Goal: Task Accomplishment & Management: Use online tool/utility

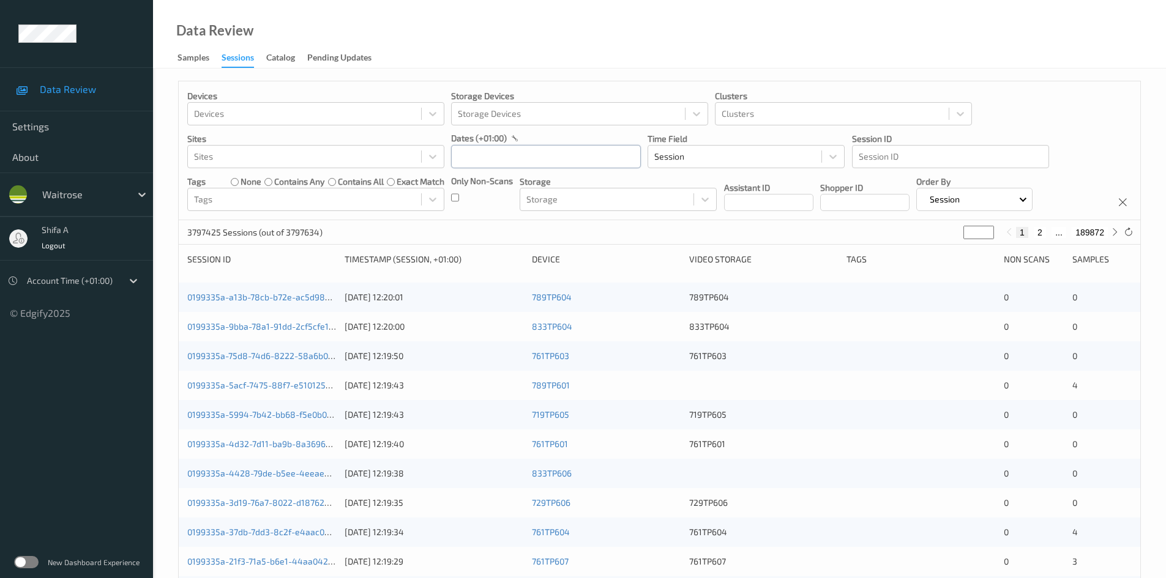
click at [504, 153] on input "text" at bounding box center [546, 156] width 190 height 23
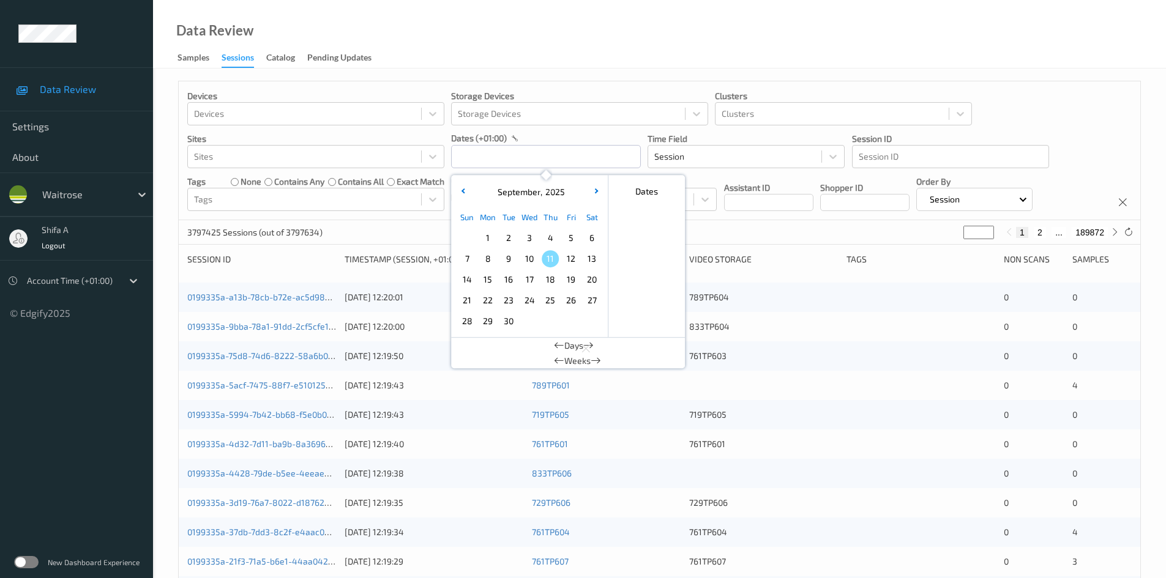
click at [490, 261] on span "8" at bounding box center [487, 258] width 17 height 17
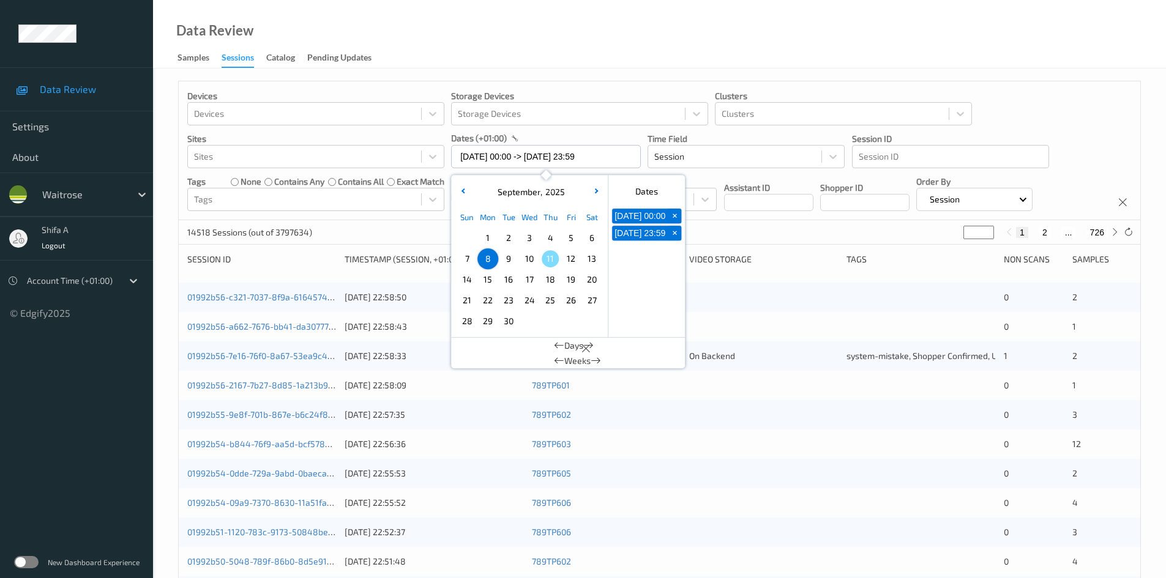
click at [635, 17] on div "Data Review Samples Sessions Catalog Pending Updates" at bounding box center [659, 34] width 1013 height 69
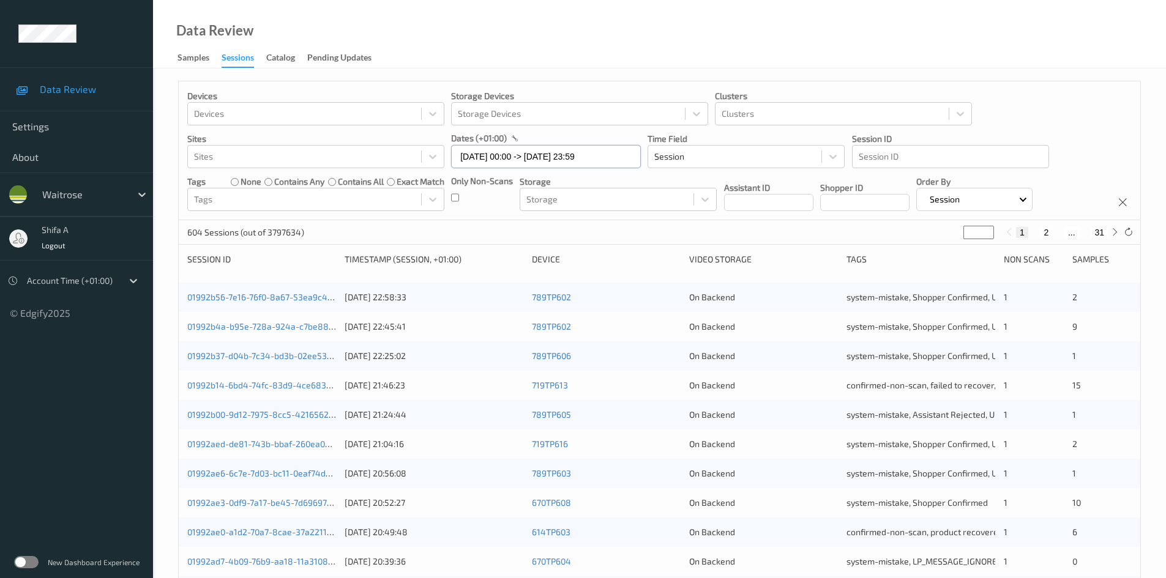
click at [611, 154] on input "08/09/2025 00:00 -> 08/09/2025 23:59" at bounding box center [546, 156] width 190 height 23
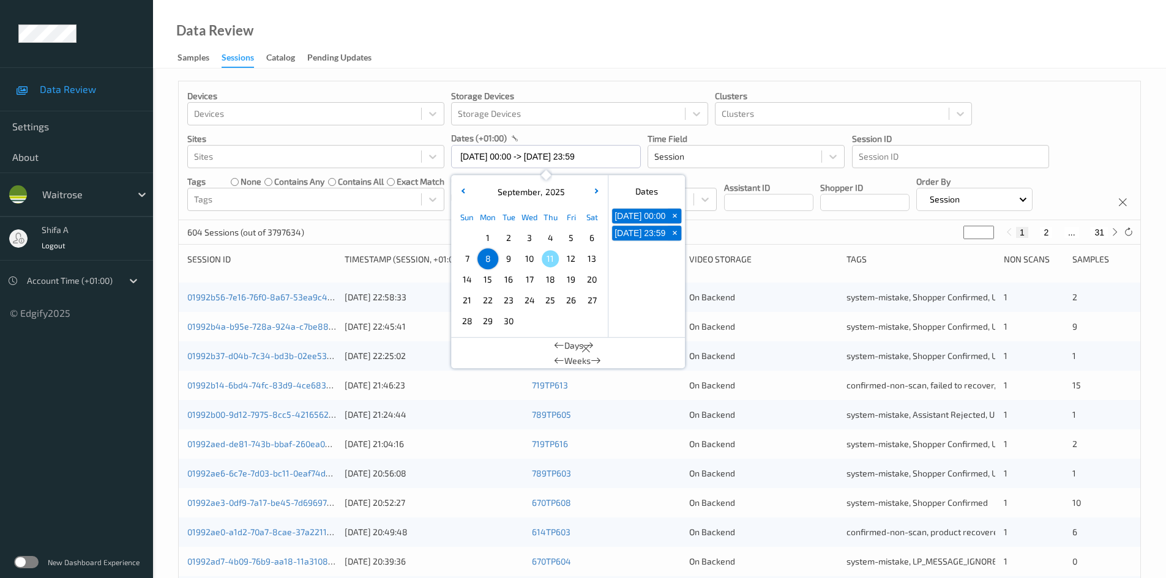
click at [513, 260] on span "9" at bounding box center [508, 258] width 17 height 17
type input "09/09/2025 00:00 -> 09/09/2025 23:59"
click at [621, 62] on div "Data Review Samples Sessions Catalog Pending Updates" at bounding box center [659, 34] width 1013 height 69
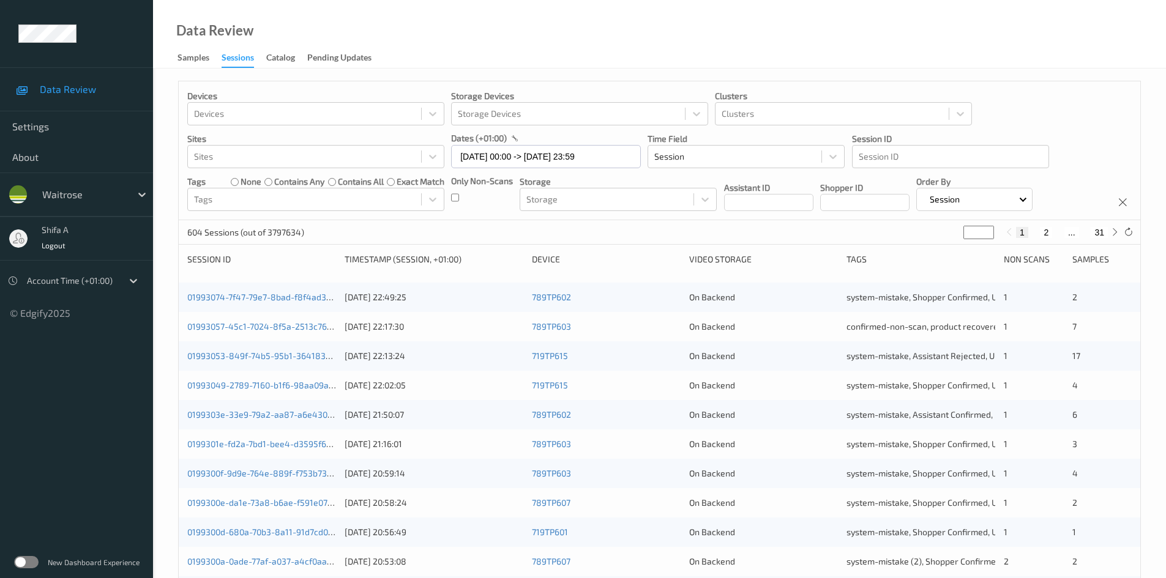
click at [1101, 232] on button "31" at bounding box center [1099, 232] width 17 height 11
type input "**"
click at [1071, 234] on button "30" at bounding box center [1072, 232] width 17 height 11
type input "**"
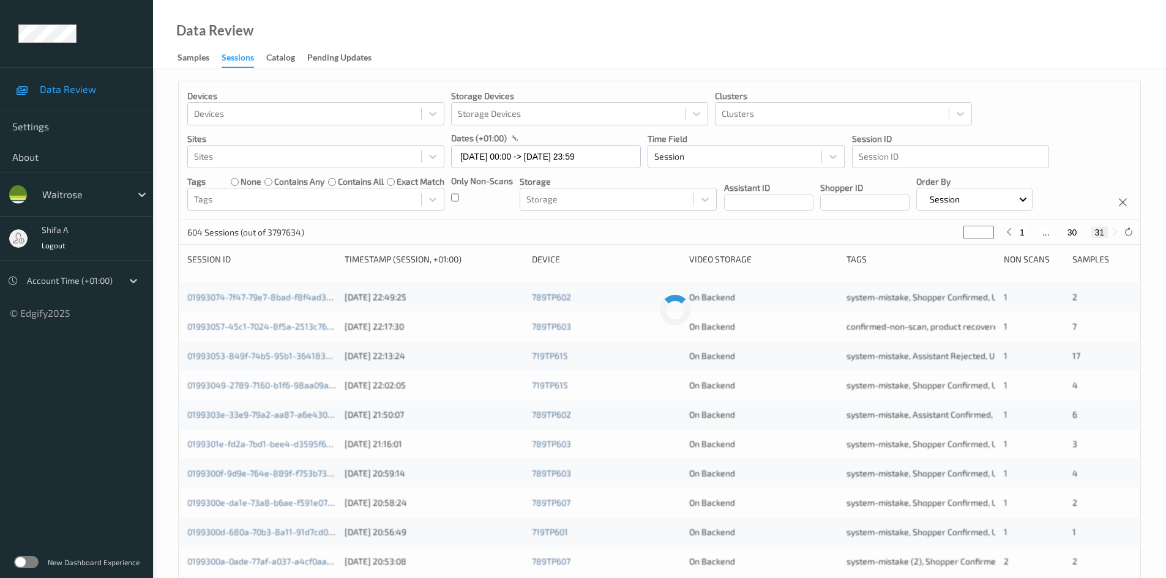
type input "**"
click at [1048, 233] on div "1 ... 29 30 31" at bounding box center [1062, 232] width 92 height 11
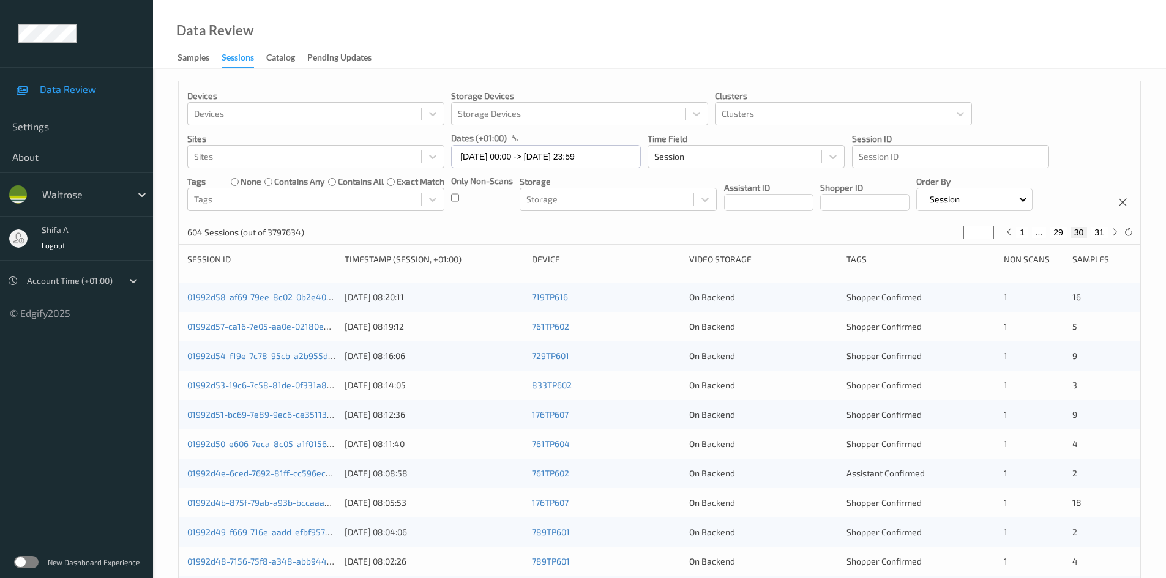
click at [1056, 234] on button "29" at bounding box center [1058, 232] width 17 height 11
type input "**"
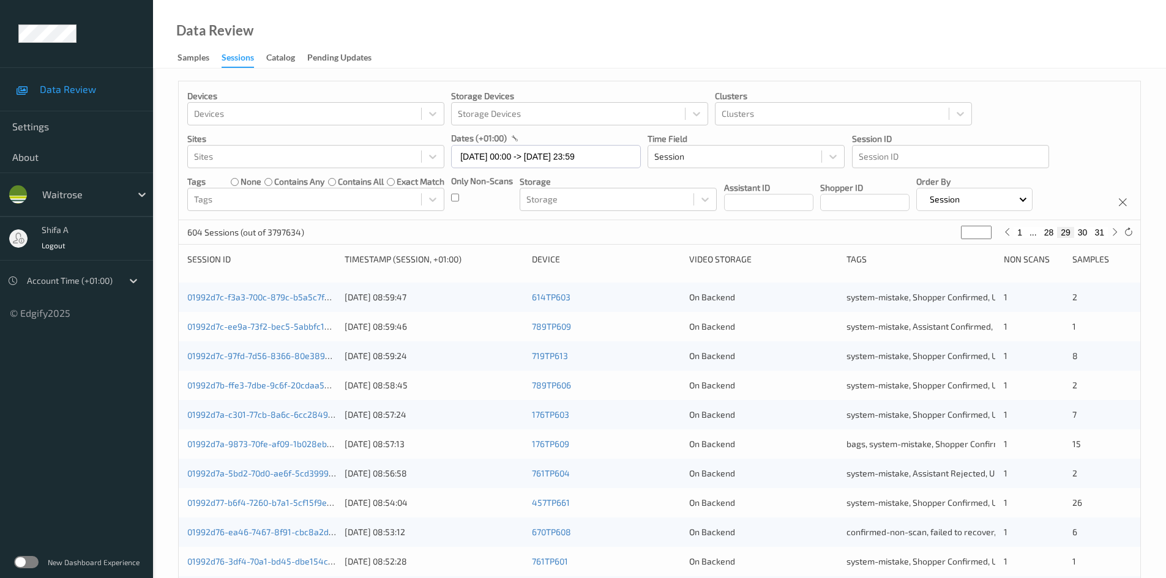
click at [1048, 234] on button "28" at bounding box center [1048, 232] width 17 height 11
type input "**"
click at [1036, 234] on button "27" at bounding box center [1034, 232] width 17 height 11
type input "**"
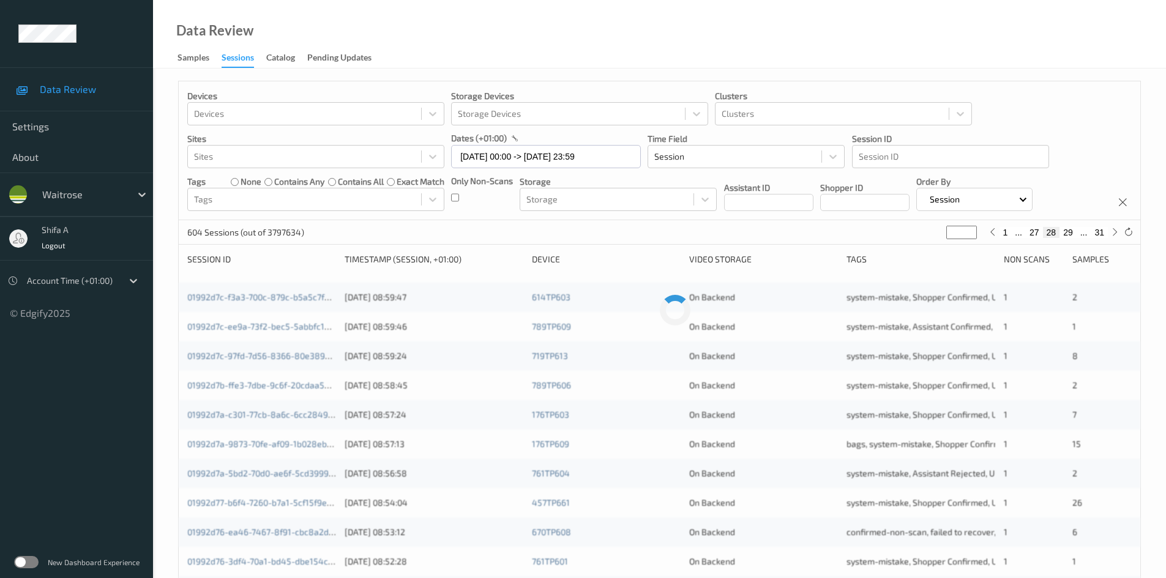
type input "**"
click at [1029, 232] on button "26" at bounding box center [1034, 232] width 17 height 11
type input "**"
click at [1033, 233] on button "25" at bounding box center [1034, 232] width 17 height 11
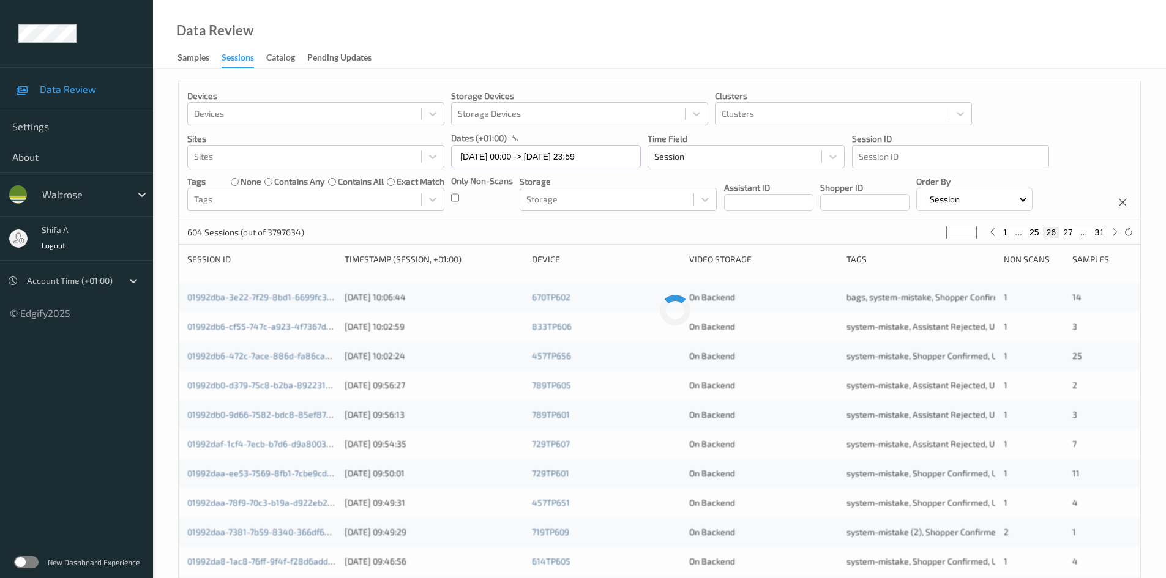
type input "**"
click at [1032, 233] on button "24" at bounding box center [1034, 232] width 17 height 11
type input "**"
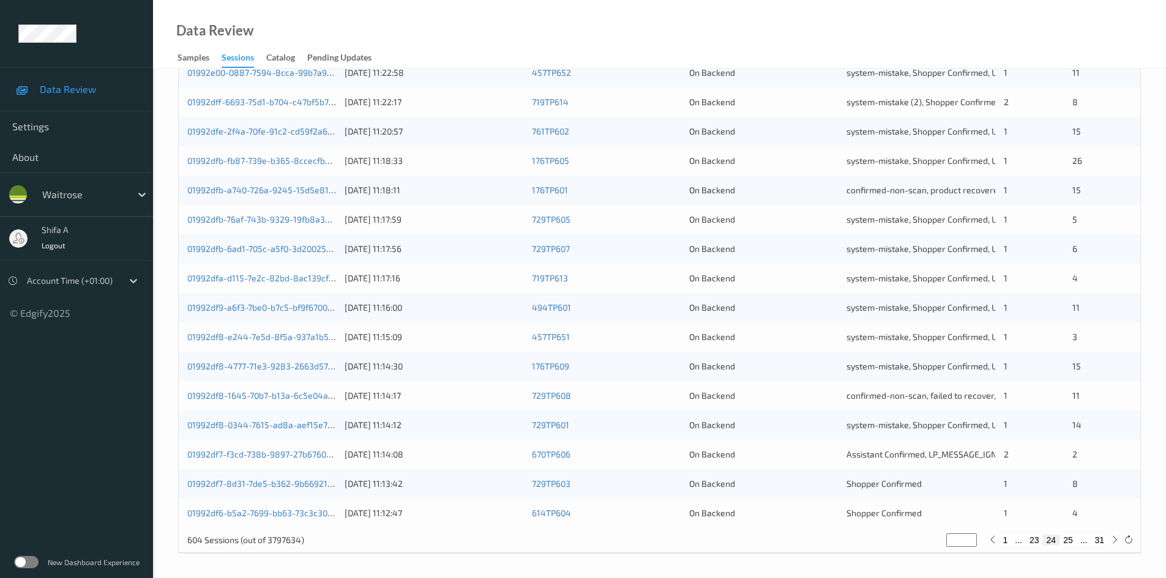
scroll to position [343, 0]
click at [897, 455] on span "Assistant Confirmed, LP_MESSAGE_IGNORED_BUSY" at bounding box center [944, 454] width 196 height 10
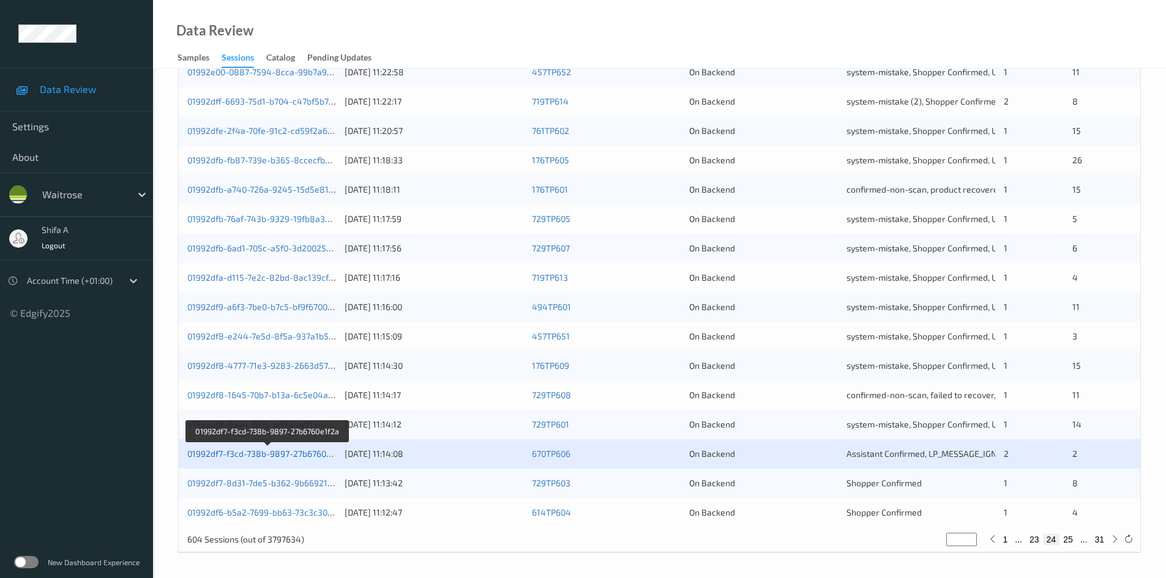
click at [285, 456] on link "01992df7-f3cd-738b-9897-27b6760e1f2a" at bounding box center [267, 454] width 160 height 10
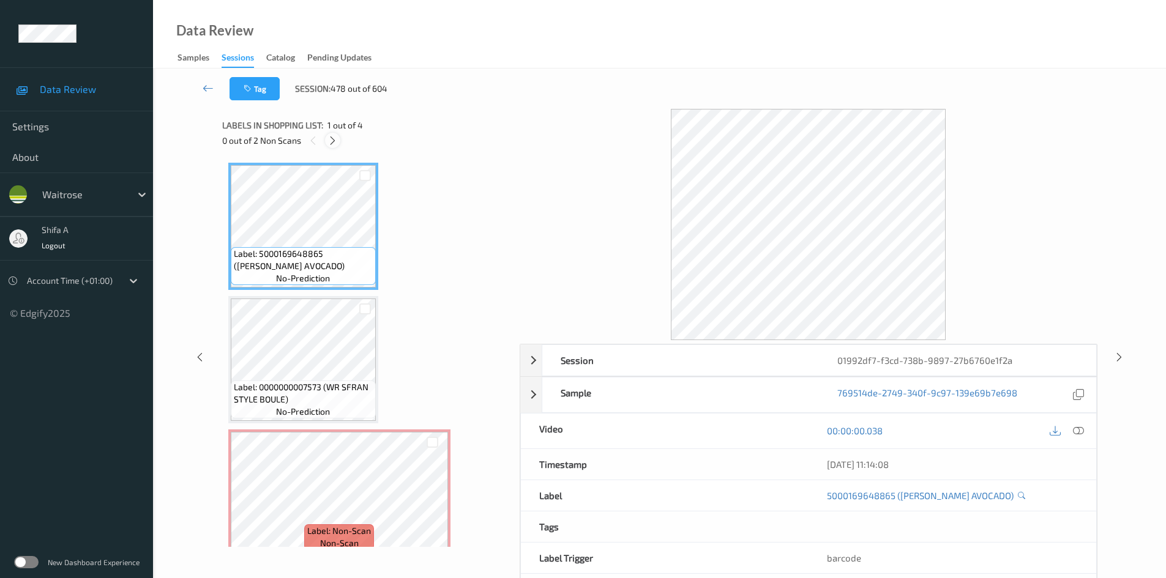
click at [332, 140] on icon at bounding box center [332, 140] width 10 height 11
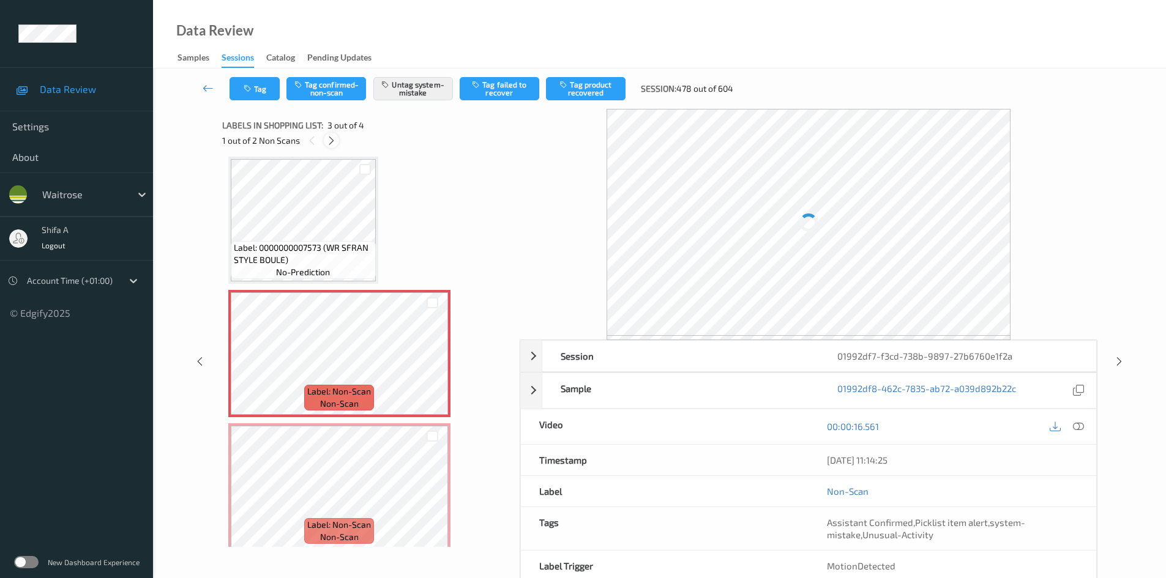
click at [332, 140] on icon at bounding box center [331, 140] width 10 height 11
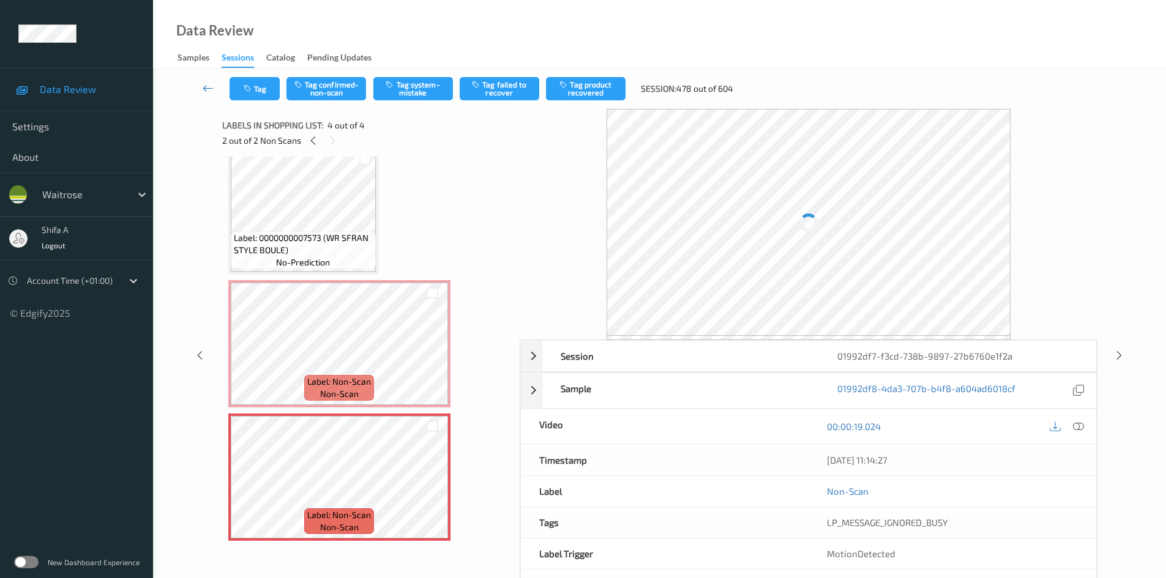
click at [211, 81] on link at bounding box center [208, 88] width 43 height 23
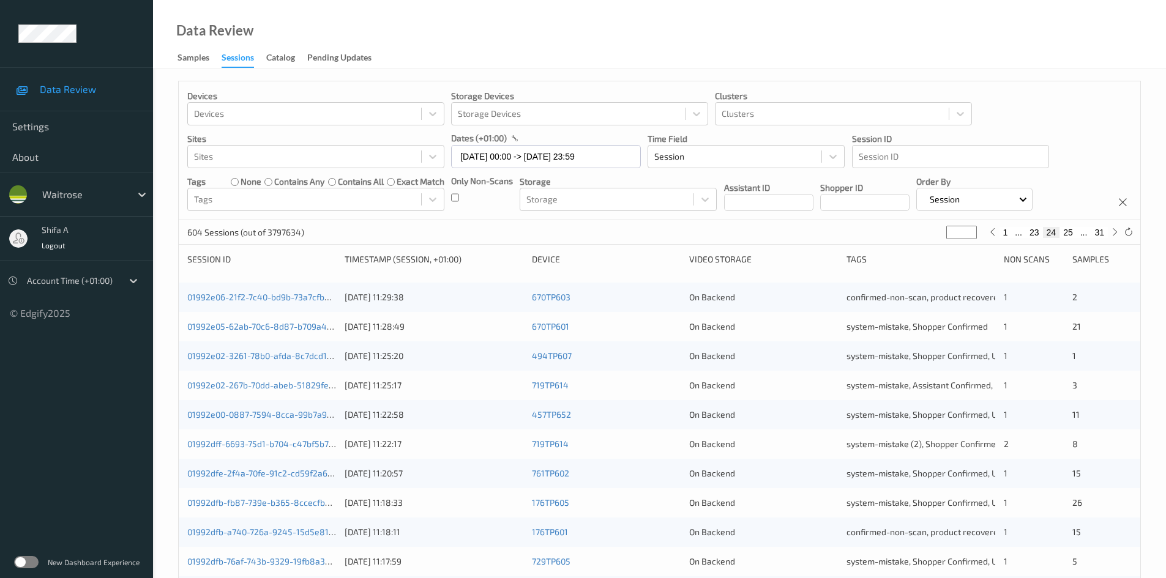
scroll to position [343, 0]
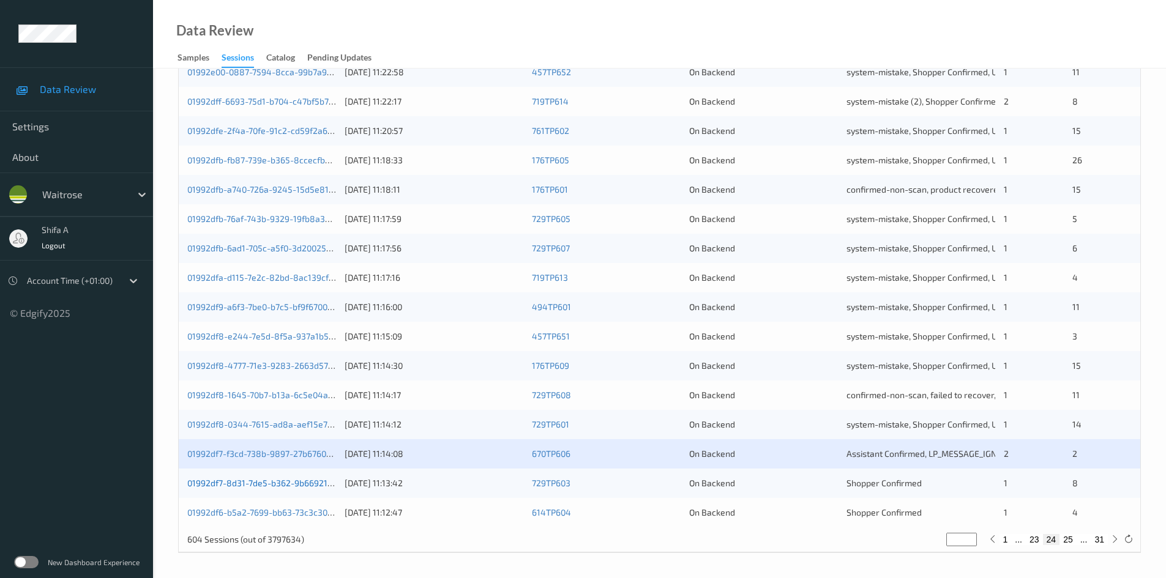
click at [234, 479] on link "01992df7-8d31-7de5-b362-9b66921cc238" at bounding box center [269, 483] width 164 height 10
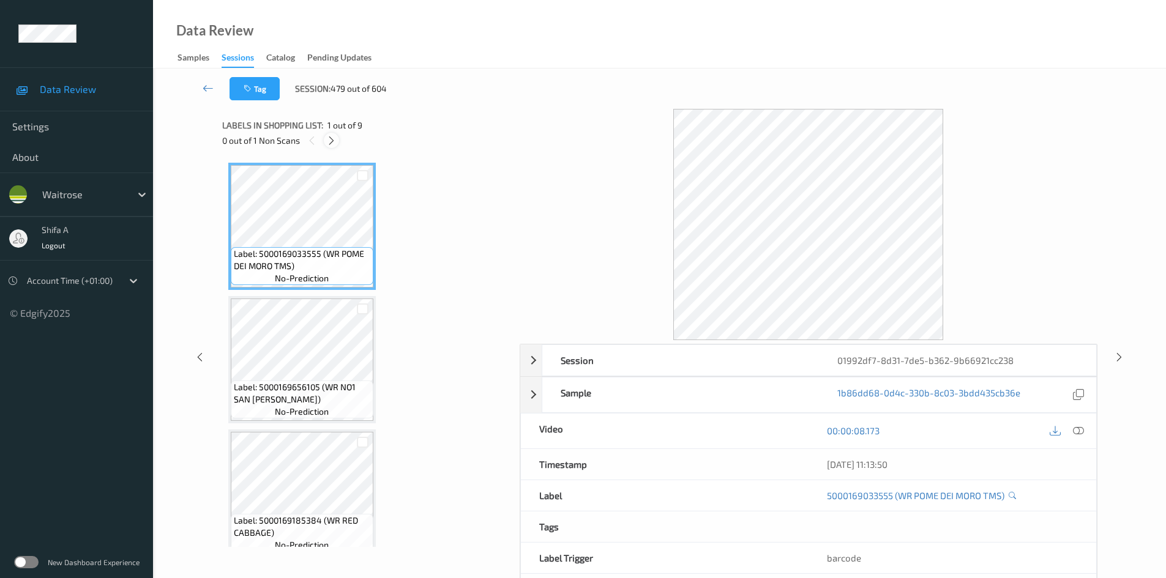
click at [330, 139] on icon at bounding box center [331, 140] width 10 height 11
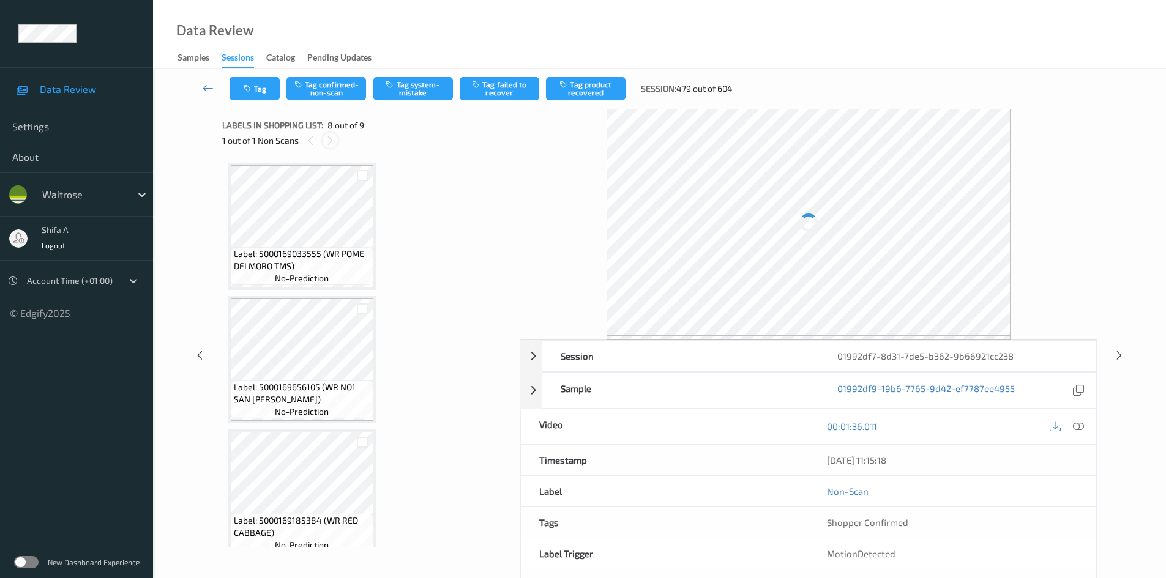
scroll to position [807, 0]
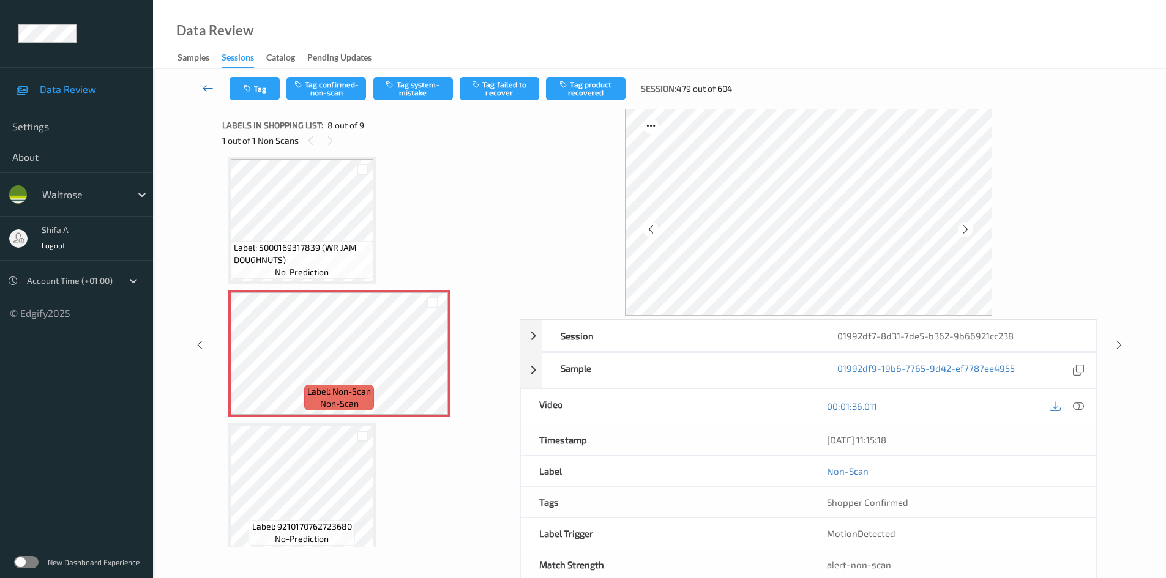
click at [206, 91] on icon at bounding box center [208, 88] width 11 height 12
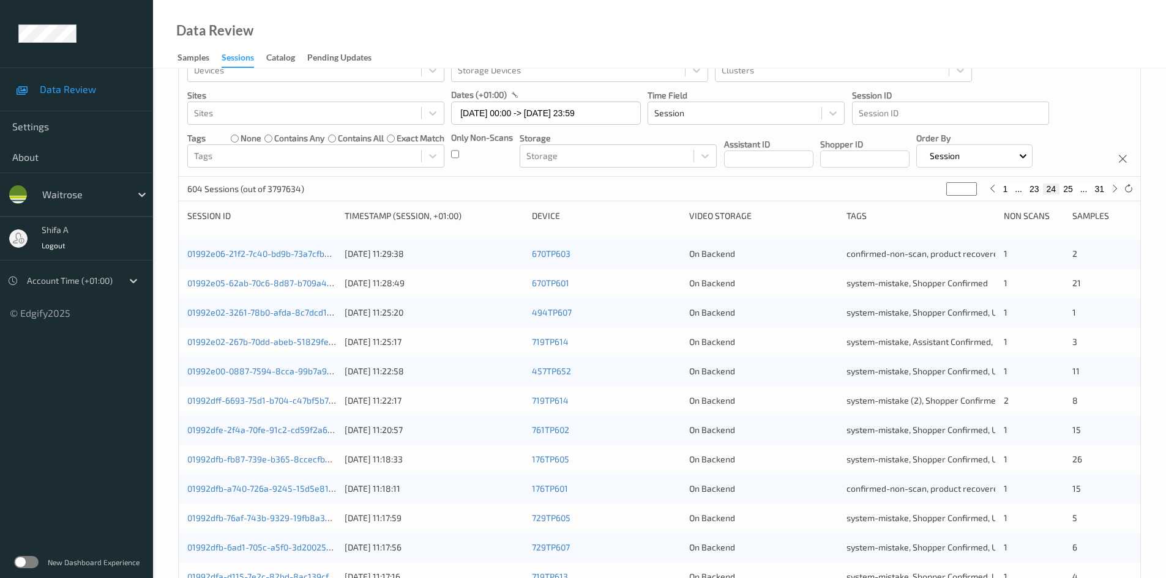
scroll to position [343, 0]
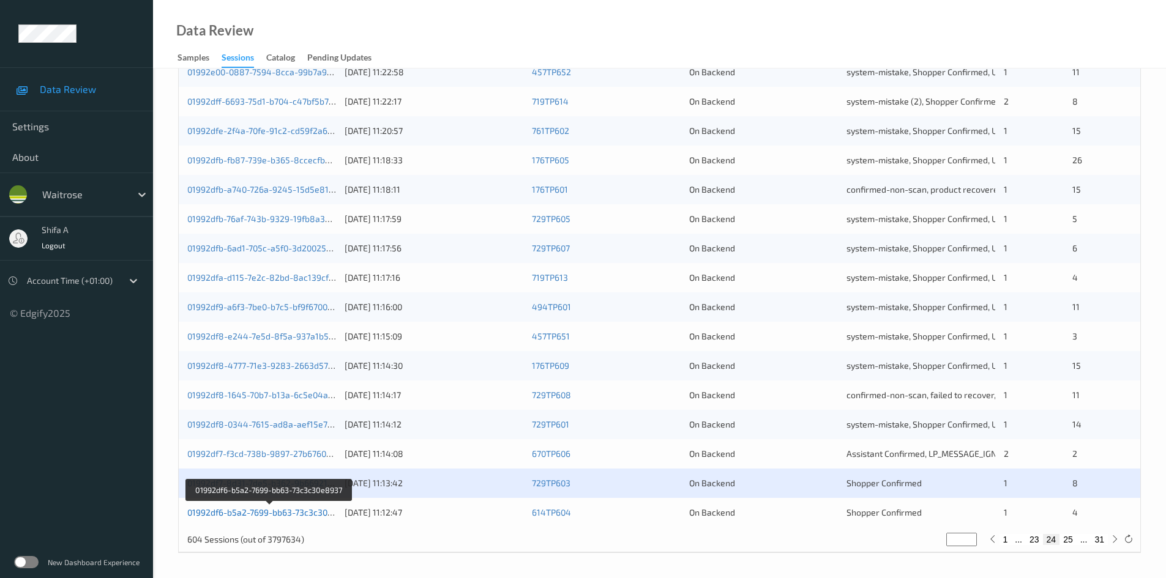
click at [286, 511] on link "01992df6-b5a2-7699-bb63-73c3c30e8937" at bounding box center [269, 512] width 165 height 10
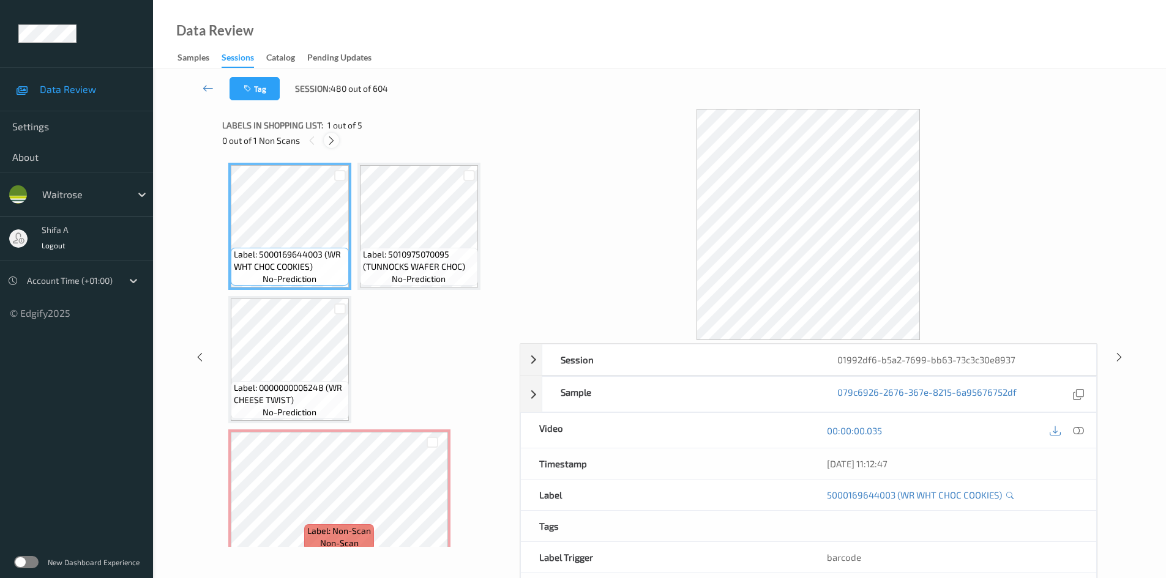
click at [326, 139] on div at bounding box center [331, 140] width 15 height 15
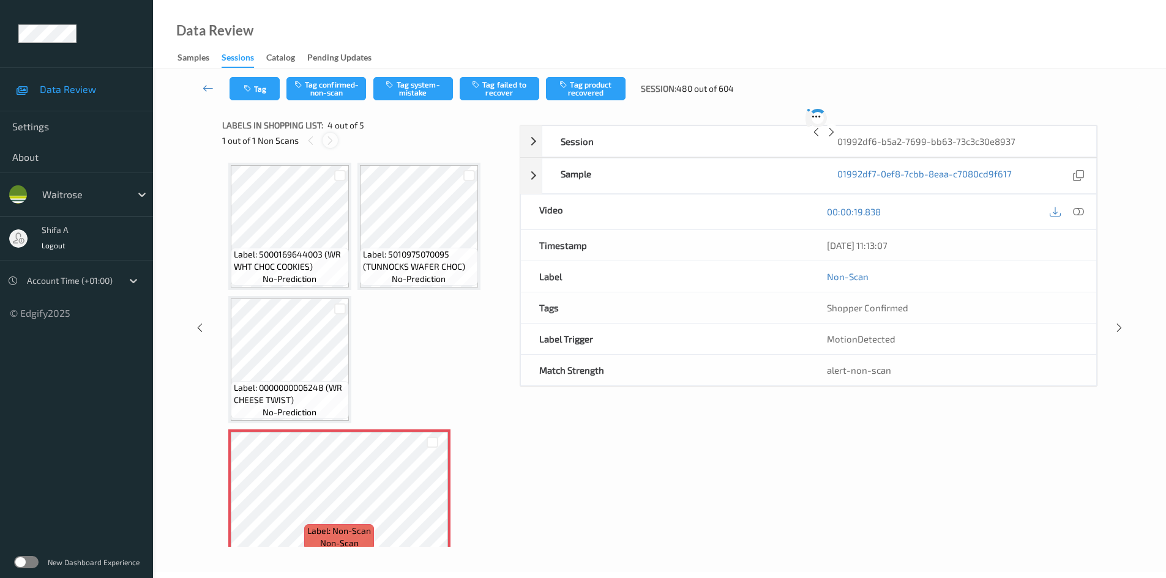
scroll to position [140, 0]
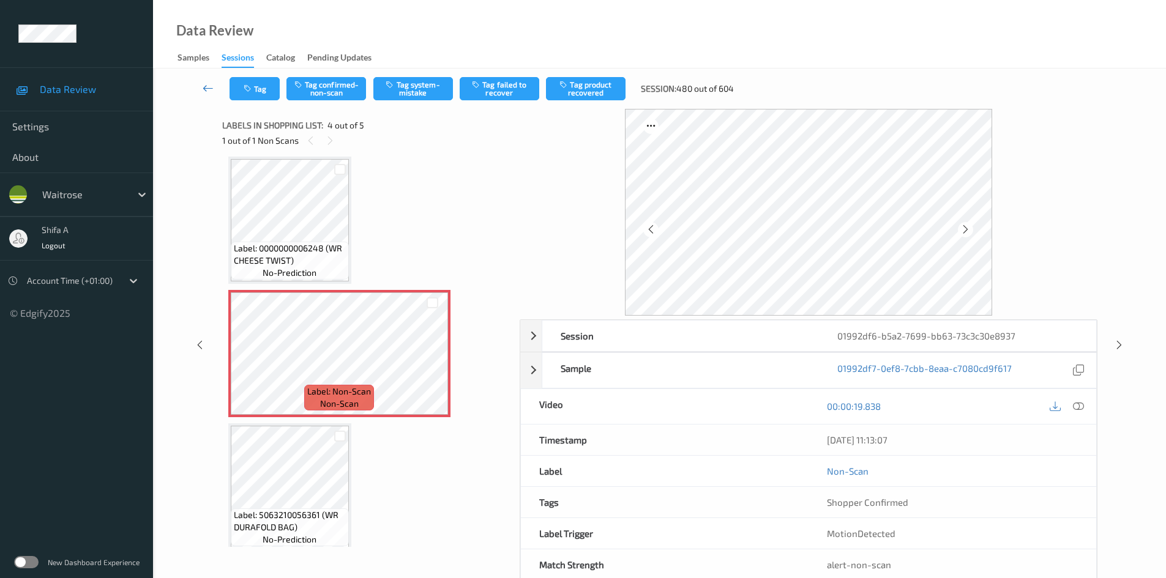
click at [206, 85] on icon at bounding box center [208, 88] width 11 height 12
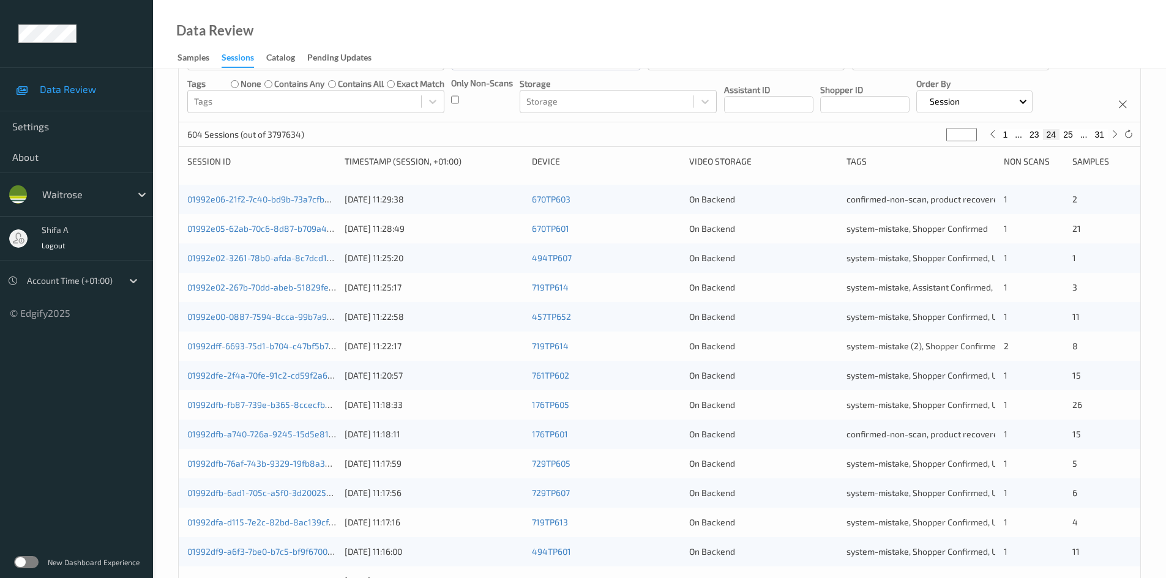
scroll to position [343, 0]
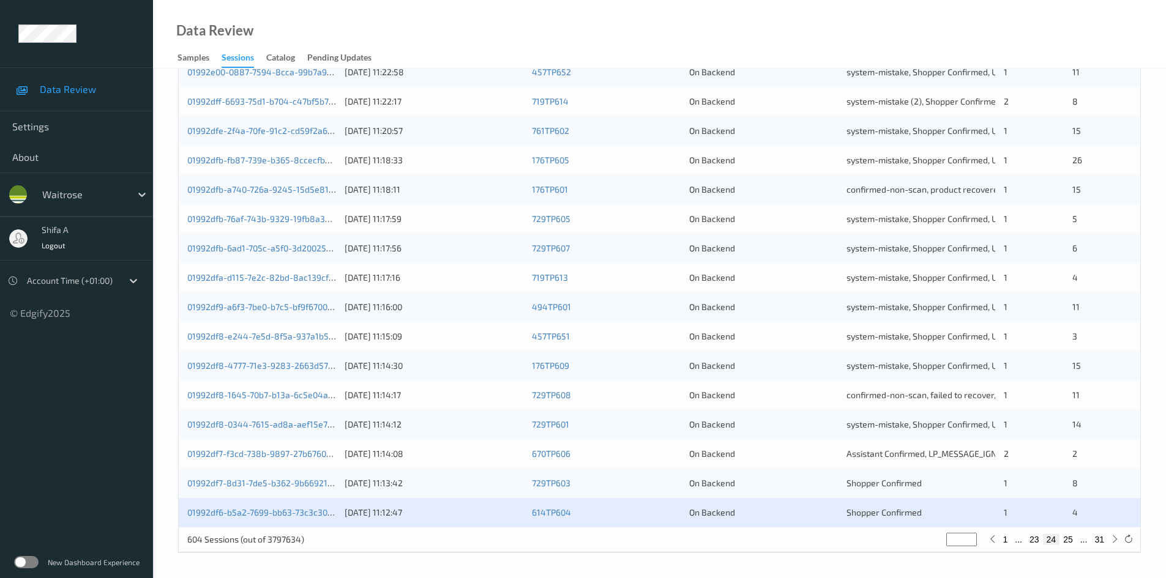
click at [1074, 536] on button "25" at bounding box center [1067, 539] width 17 height 11
type input "**"
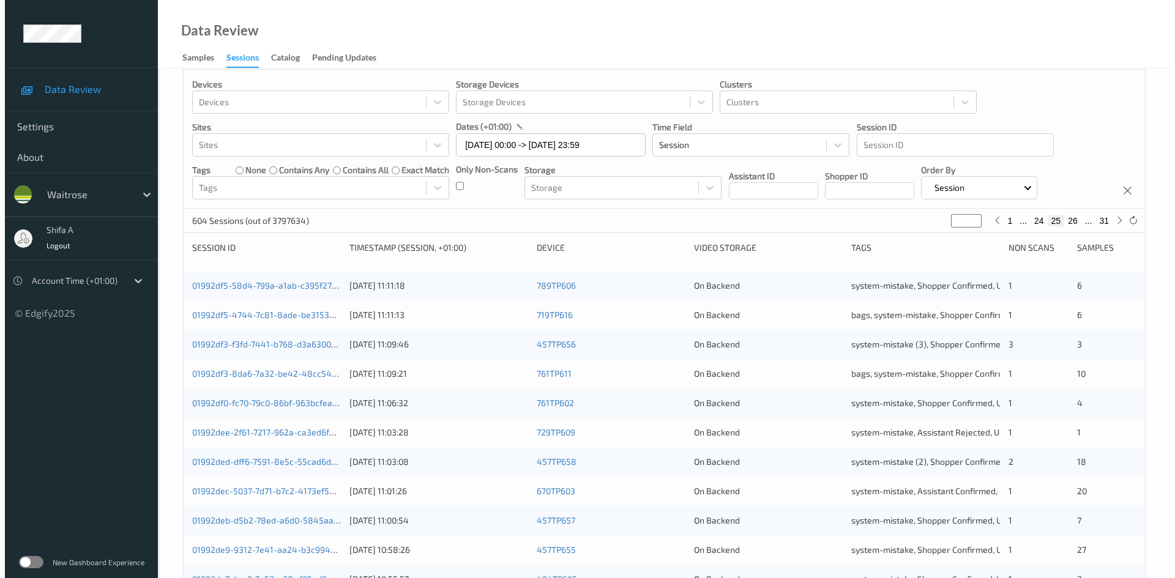
scroll to position [0, 0]
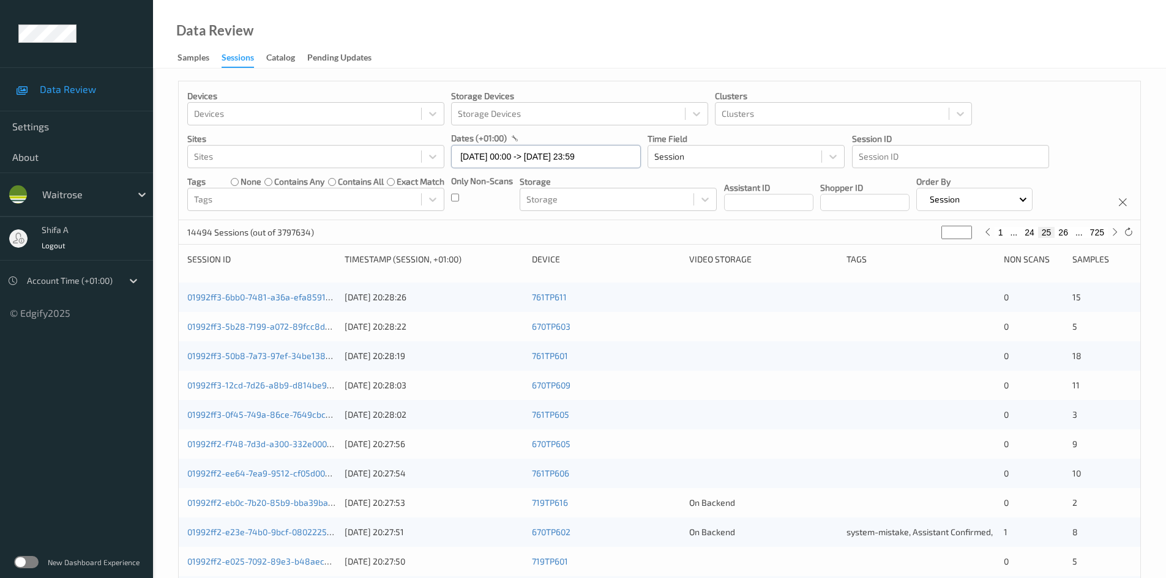
click at [612, 160] on input "09/09/2025 00:00 -> 09/09/2025 23:59" at bounding box center [546, 156] width 190 height 23
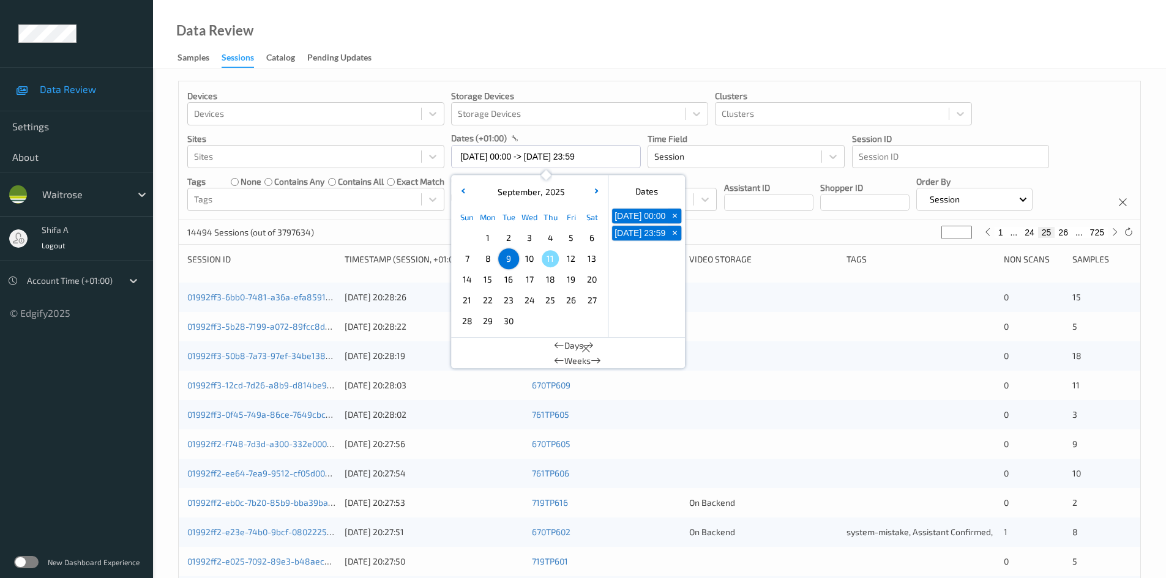
click at [547, 259] on span "11" at bounding box center [550, 258] width 17 height 17
type input "11/09/2025 00:00"
type input "*"
click at [547, 259] on span "11" at bounding box center [550, 258] width 17 height 17
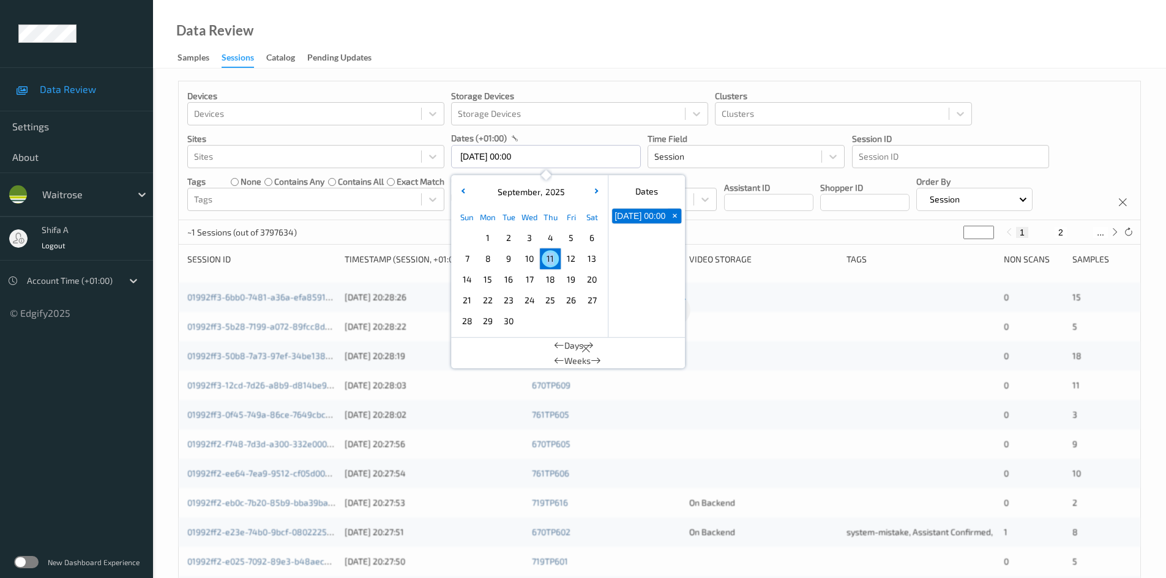
type input "11/09/2025 00:00 -> 11/09/2025 23:59"
click at [608, 44] on div "Data Review Samples Sessions Catalog Pending Updates" at bounding box center [659, 34] width 1013 height 69
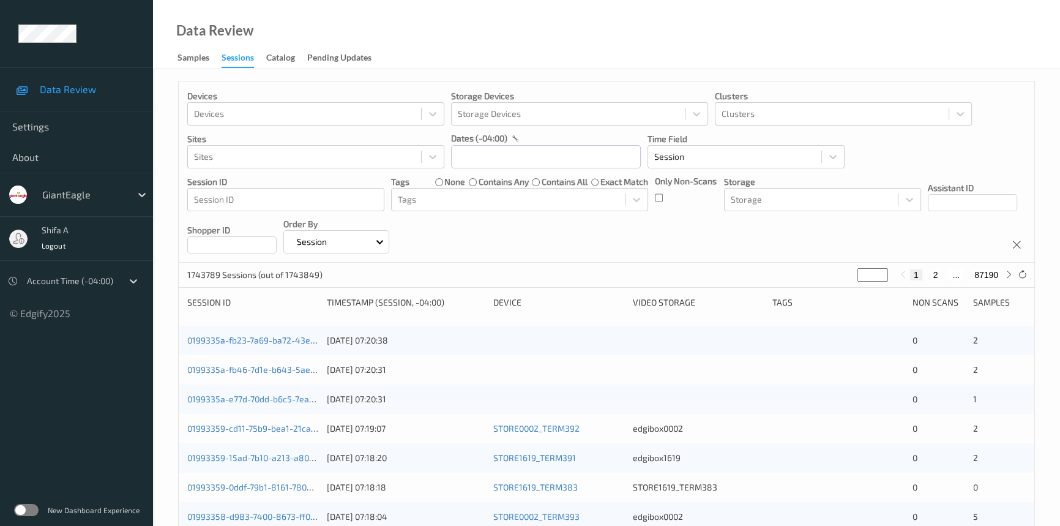
click at [543, 141] on div "dates (-04:00)" at bounding box center [546, 138] width 190 height 12
click at [537, 150] on input "text" at bounding box center [546, 156] width 190 height 23
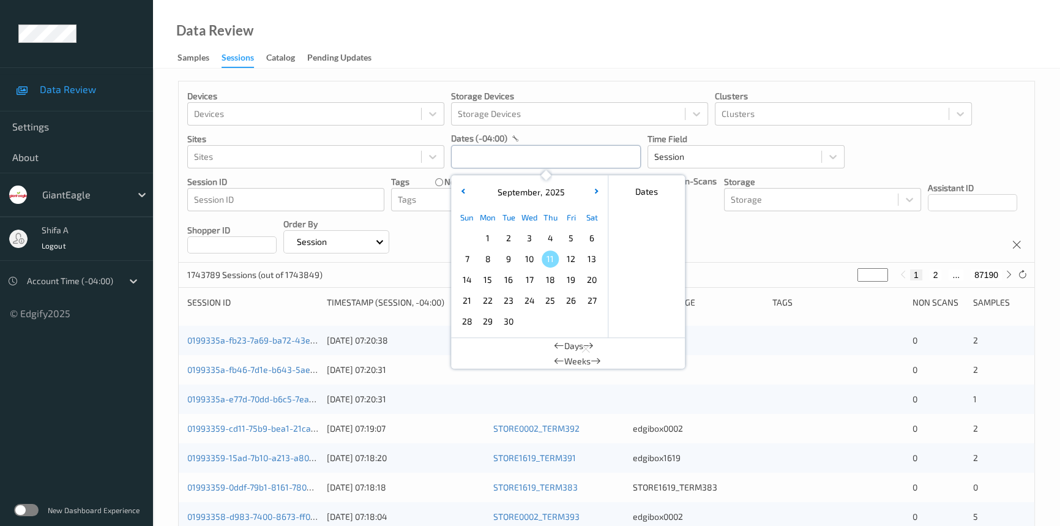
click at [537, 150] on input "text" at bounding box center [546, 156] width 190 height 23
click at [510, 255] on span "9" at bounding box center [508, 258] width 17 height 17
click at [614, 52] on div "Data Review Samples Sessions Catalog Pending Updates" at bounding box center [606, 34] width 907 height 69
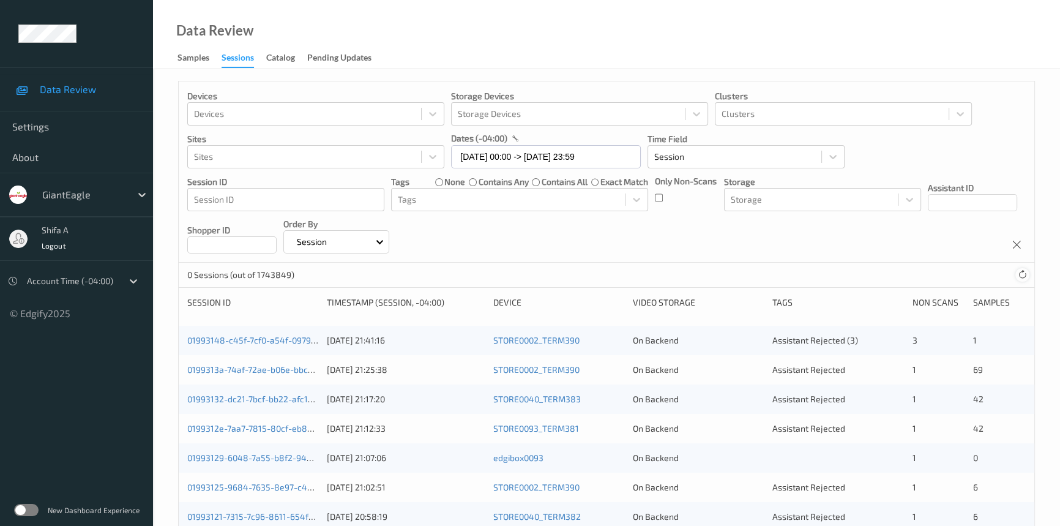
click at [1022, 273] on icon at bounding box center [1022, 274] width 9 height 9
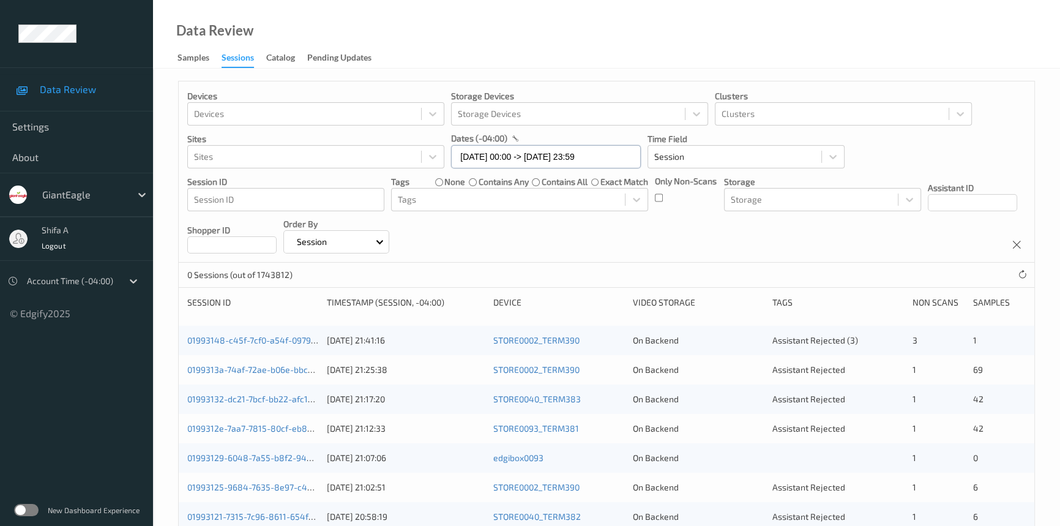
click at [592, 166] on input "09/09/2025 00:00 -> 09/09/2025 23:59" at bounding box center [546, 156] width 190 height 23
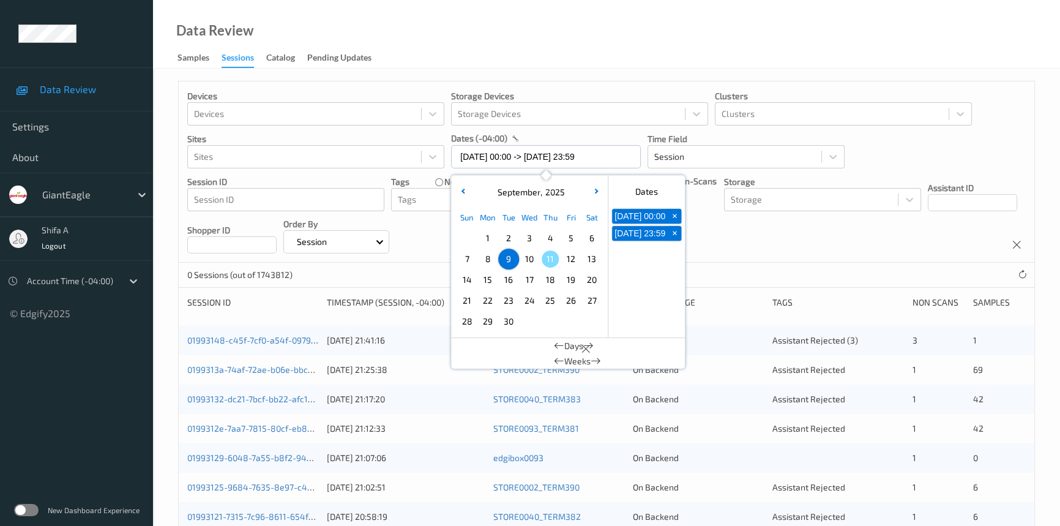
click at [588, 239] on span "6" at bounding box center [591, 238] width 17 height 17
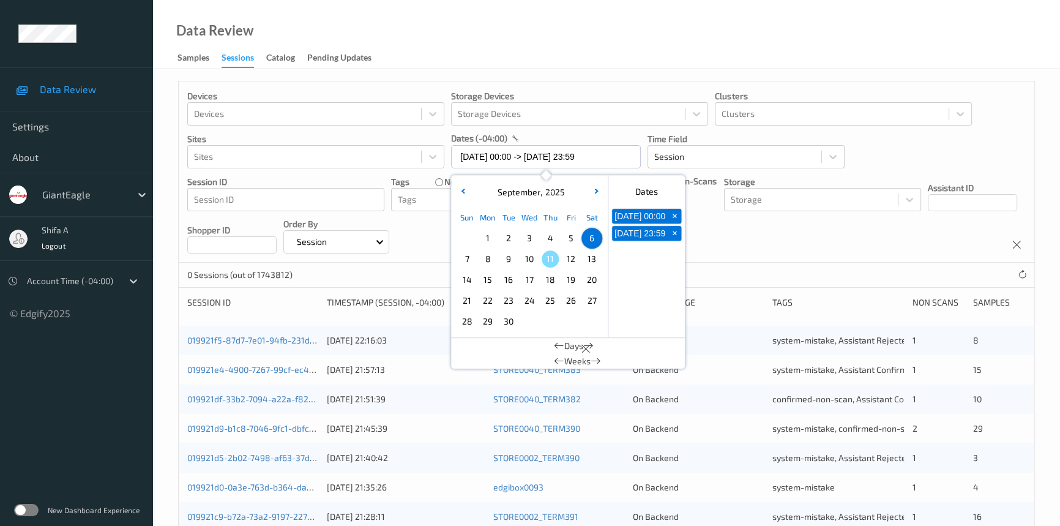
click at [711, 243] on div "Devices Devices Storage Devices Storage Devices Clusters Clusters Sites Sites d…" at bounding box center [607, 171] width 856 height 181
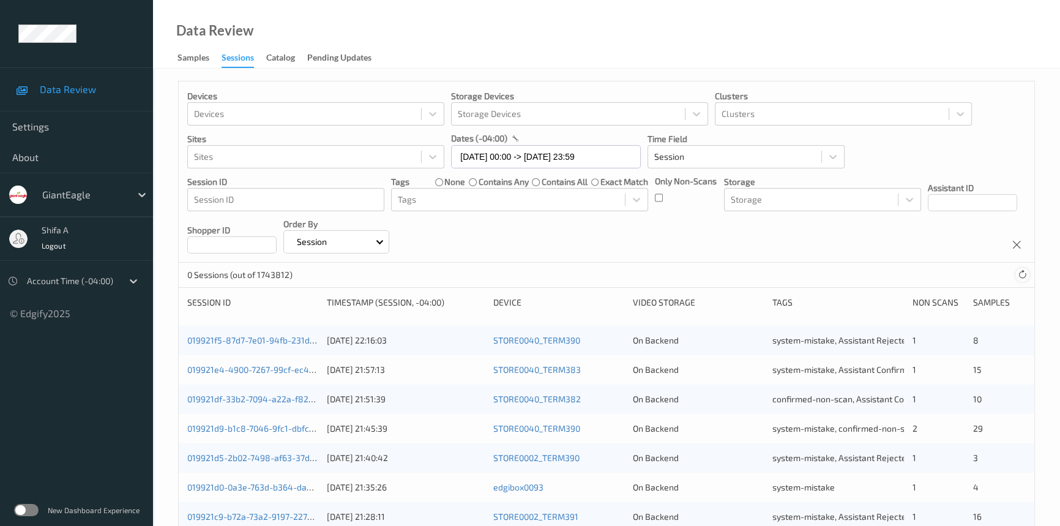
click at [1022, 270] on icon at bounding box center [1022, 274] width 9 height 9
click at [487, 157] on input "06/09/2025 00:00 -> 06/09/2025 23:59" at bounding box center [546, 156] width 190 height 23
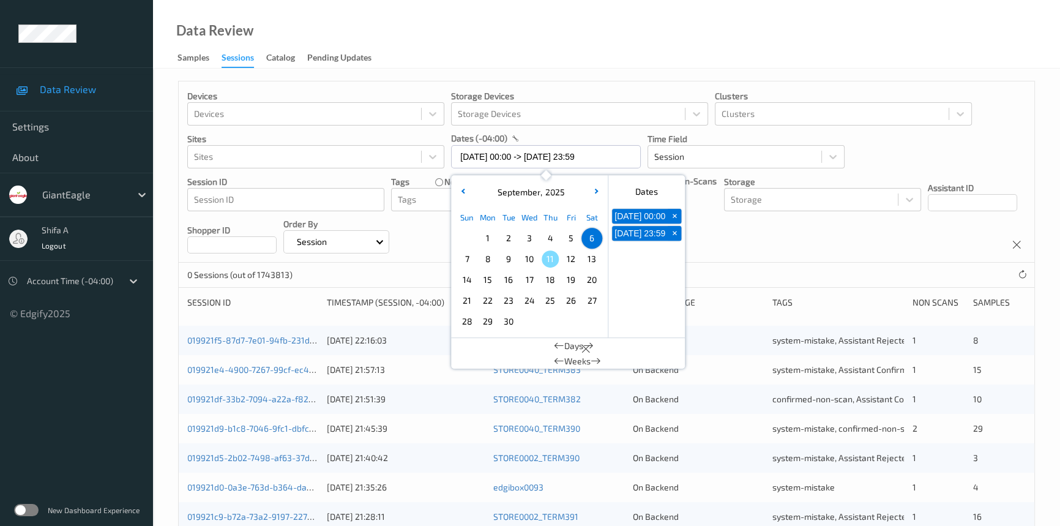
click at [569, 237] on span "5" at bounding box center [570, 238] width 17 height 17
type input "05/09/2025 00:00 -> 05/09/2025 23:59"
click at [834, 244] on div "Devices Devices Storage Devices Storage Devices Clusters Clusters Sites Sites d…" at bounding box center [607, 171] width 856 height 181
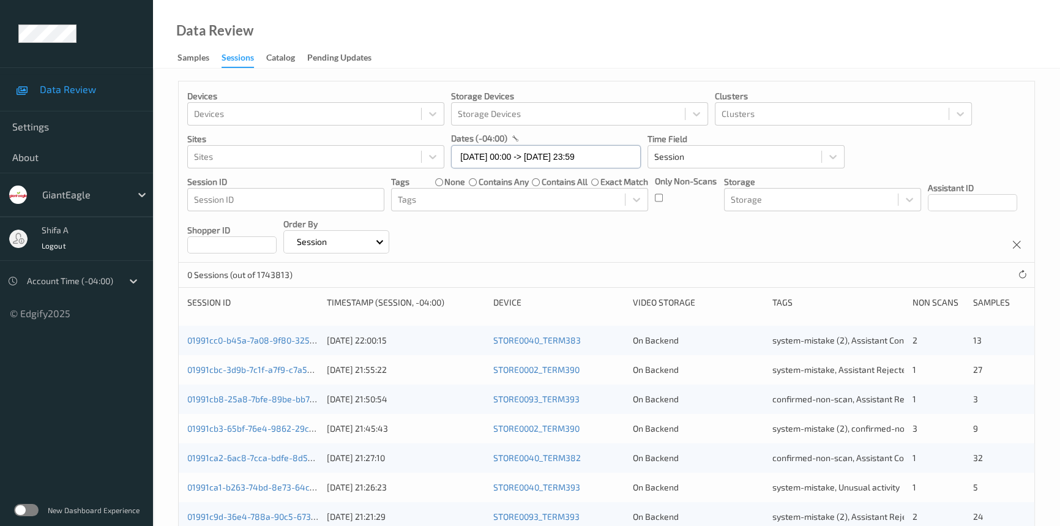
click at [548, 151] on input "05/09/2025 00:00 -> 05/09/2025 23:59" at bounding box center [546, 156] width 190 height 23
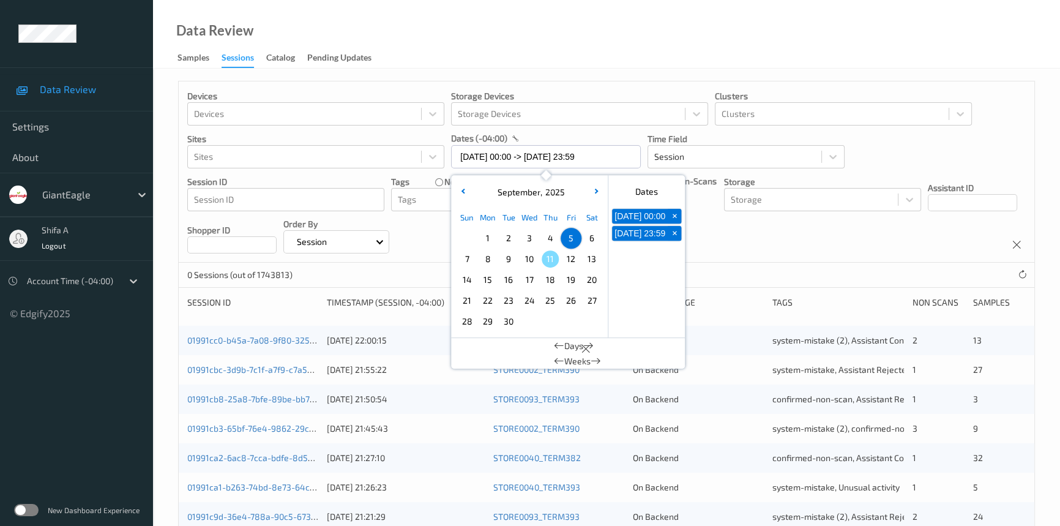
click at [582, 45] on div "Data Review Samples Sessions Catalog Pending Updates" at bounding box center [606, 34] width 907 height 69
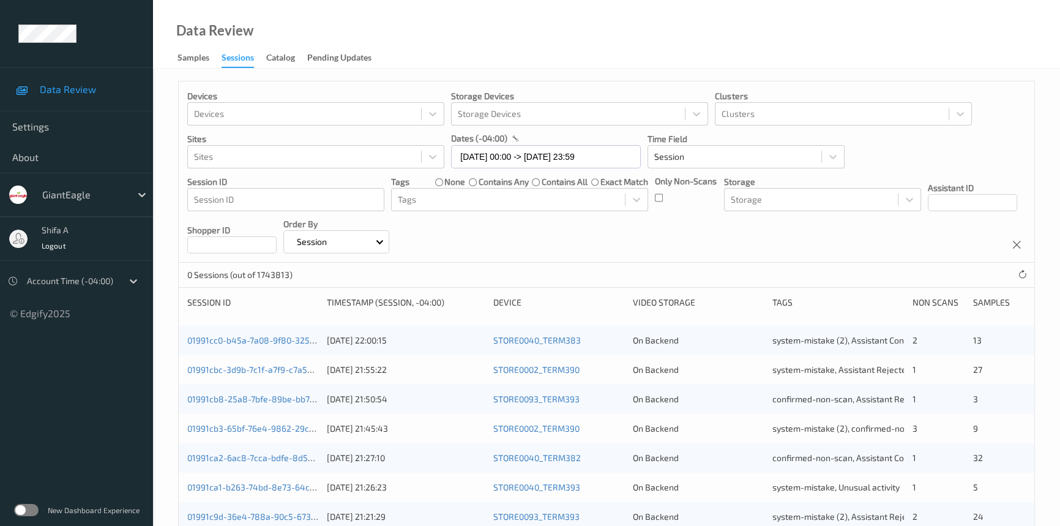
click at [113, 287] on div at bounding box center [71, 281] width 89 height 15
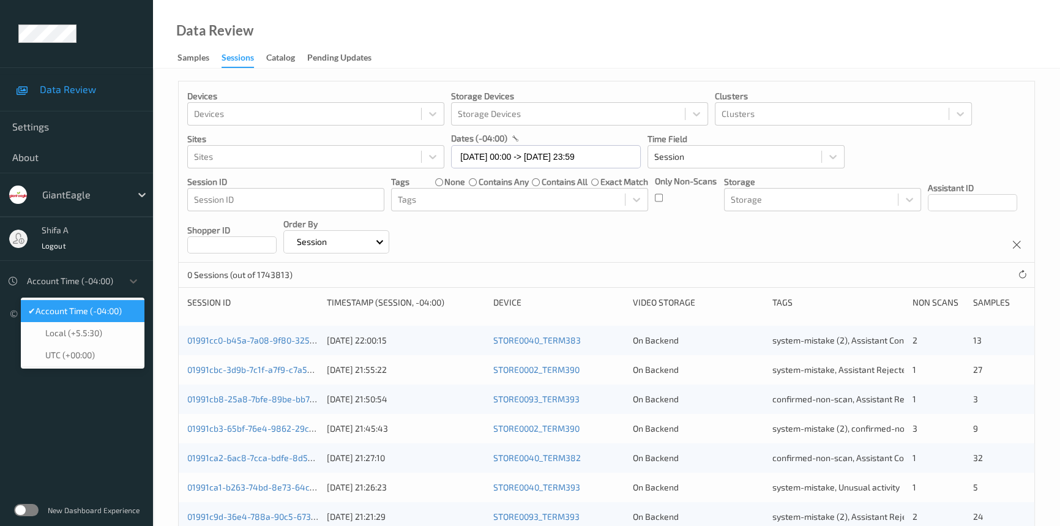
click at [122, 316] on span "Account Time (-04:00)" at bounding box center [78, 311] width 86 height 12
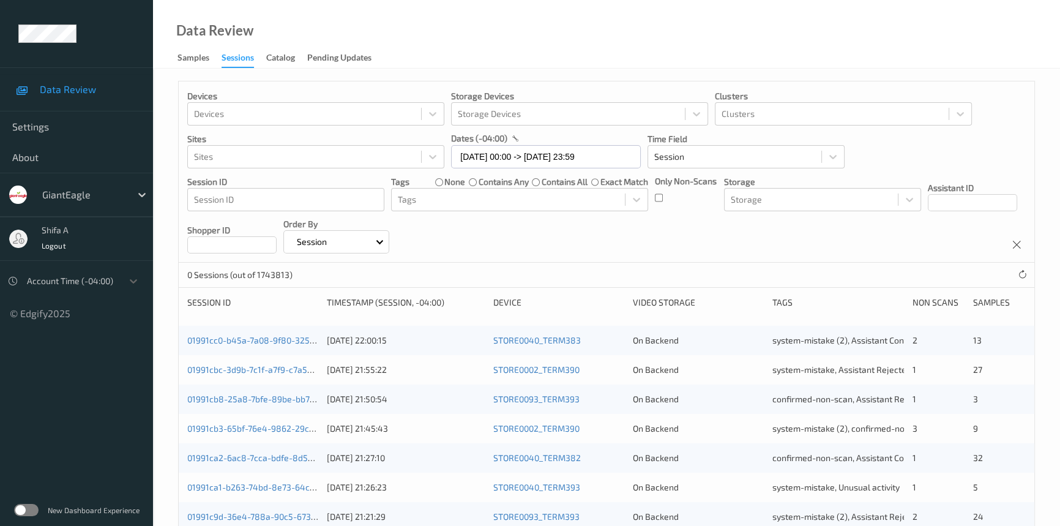
click at [465, 42] on div "Data Review Samples Sessions Catalog Pending Updates" at bounding box center [606, 34] width 907 height 69
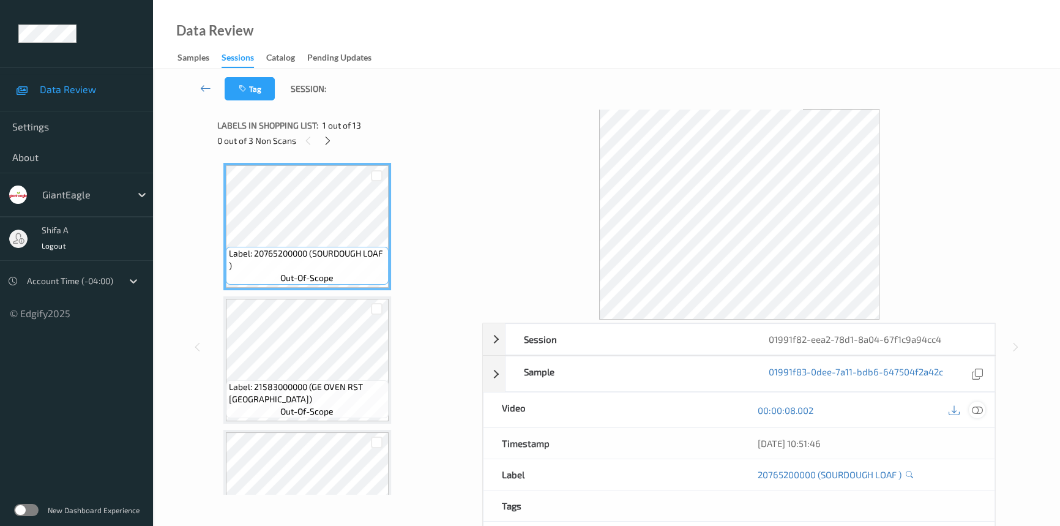
click at [982, 408] on icon at bounding box center [977, 410] width 11 height 11
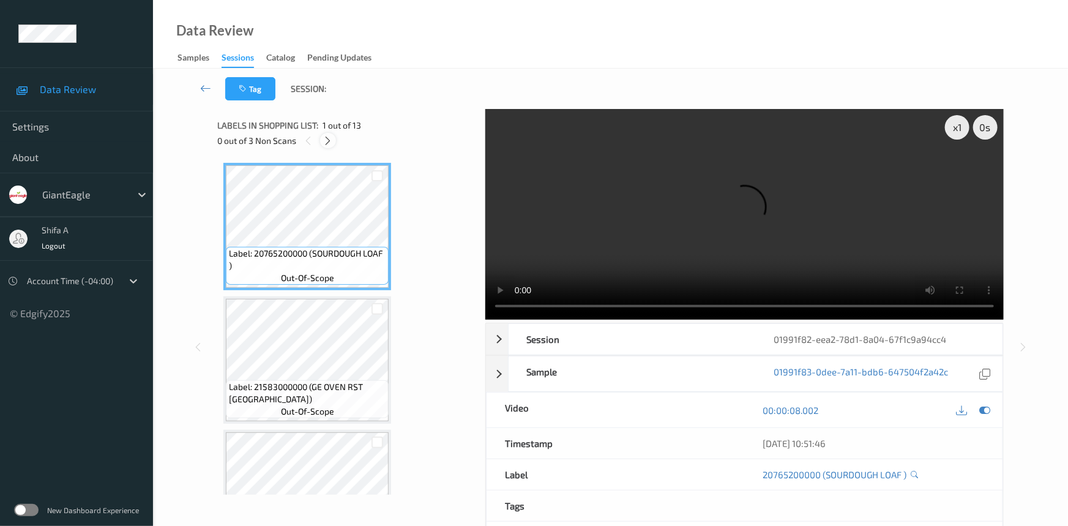
click at [326, 144] on icon at bounding box center [328, 140] width 10 height 11
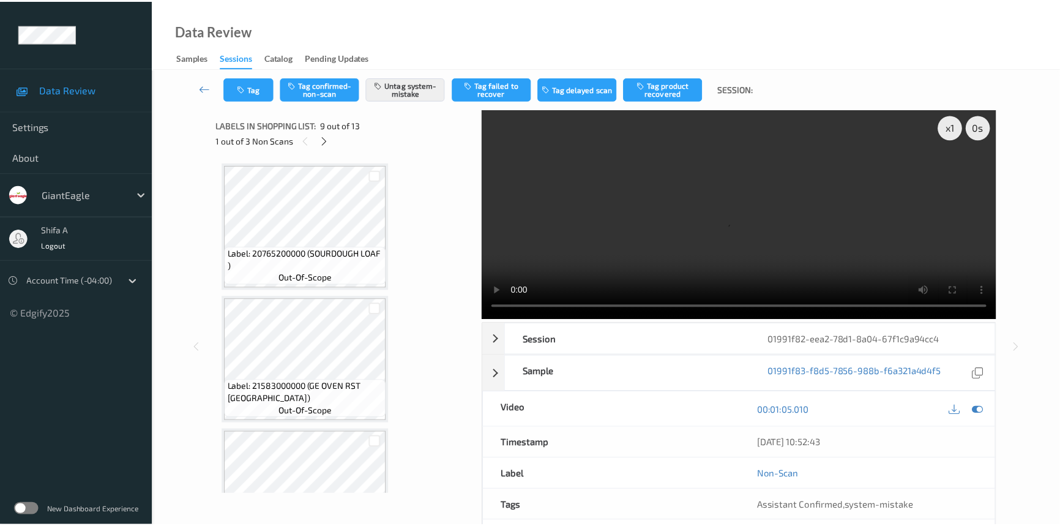
scroll to position [936, 0]
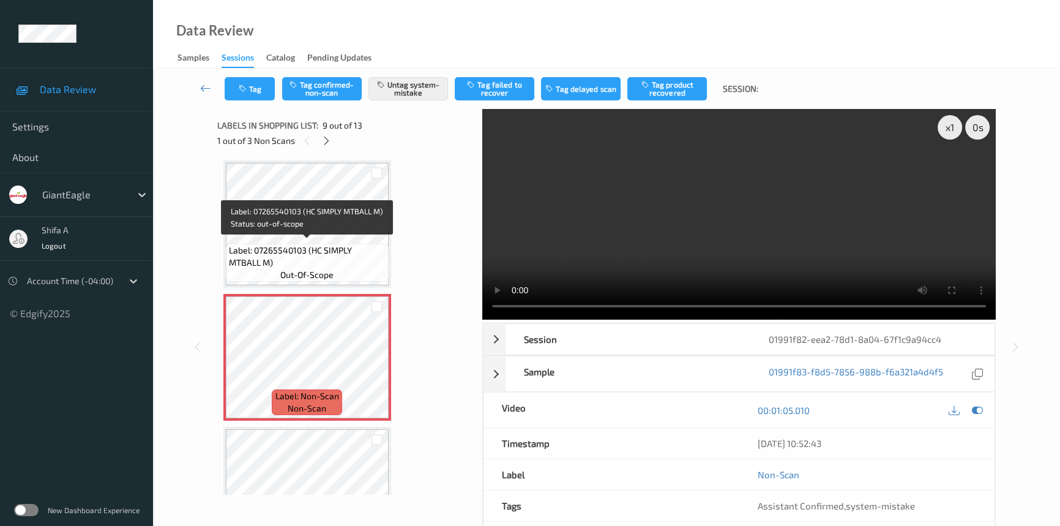
click at [323, 263] on span "Label: 07265540103 (HC SIMPLY MTBALL M)" at bounding box center [307, 256] width 157 height 24
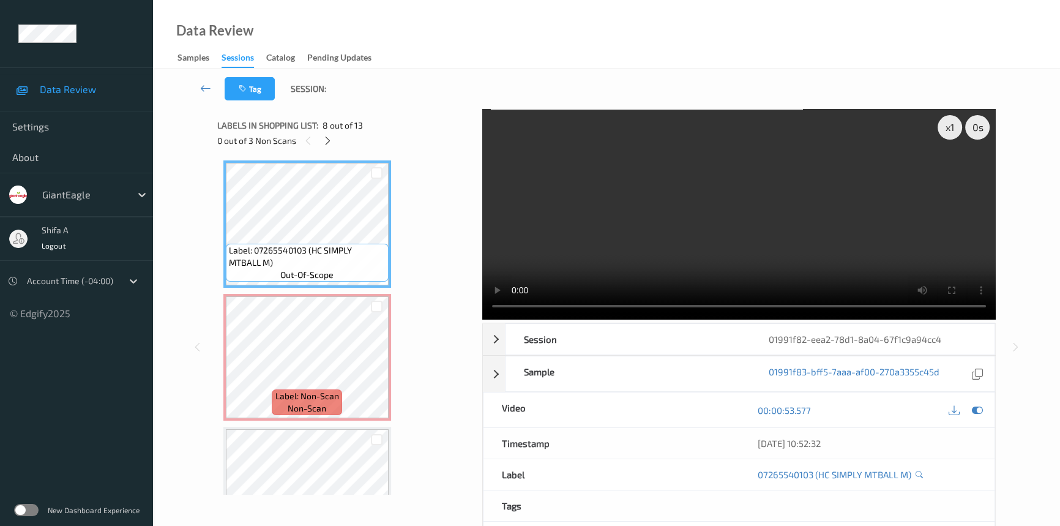
scroll to position [714, 0]
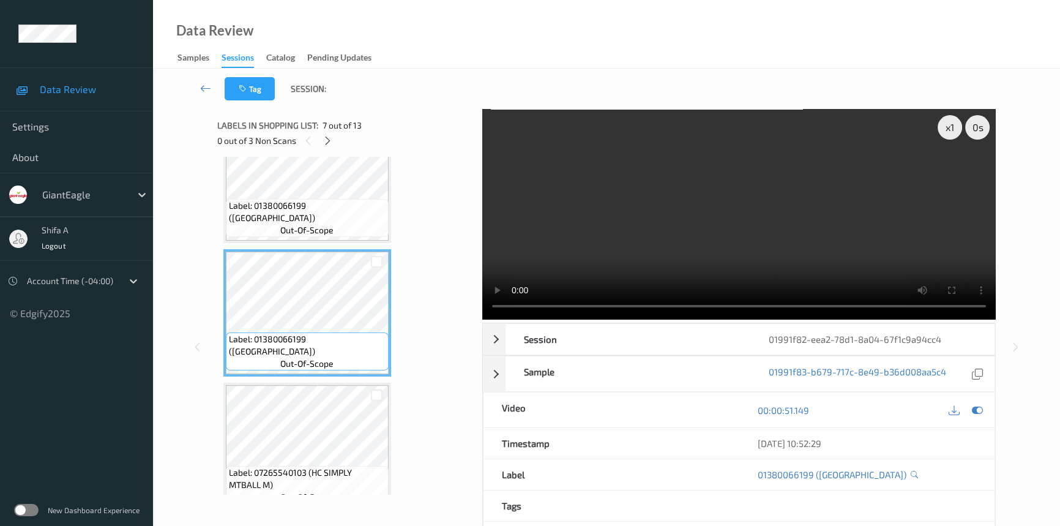
click at [725, 216] on video at bounding box center [738, 214] width 513 height 211
click at [330, 142] on icon at bounding box center [328, 140] width 10 height 11
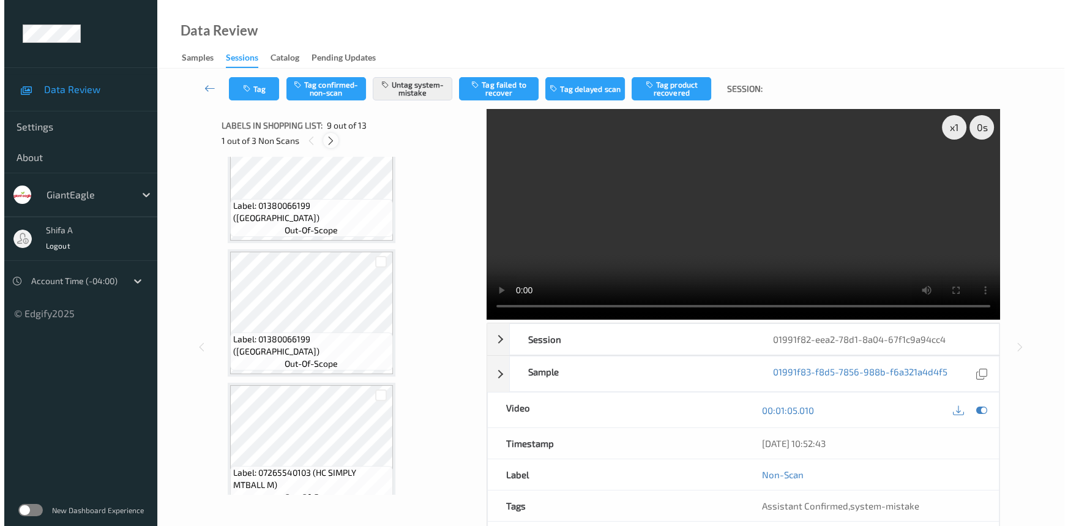
scroll to position [936, 0]
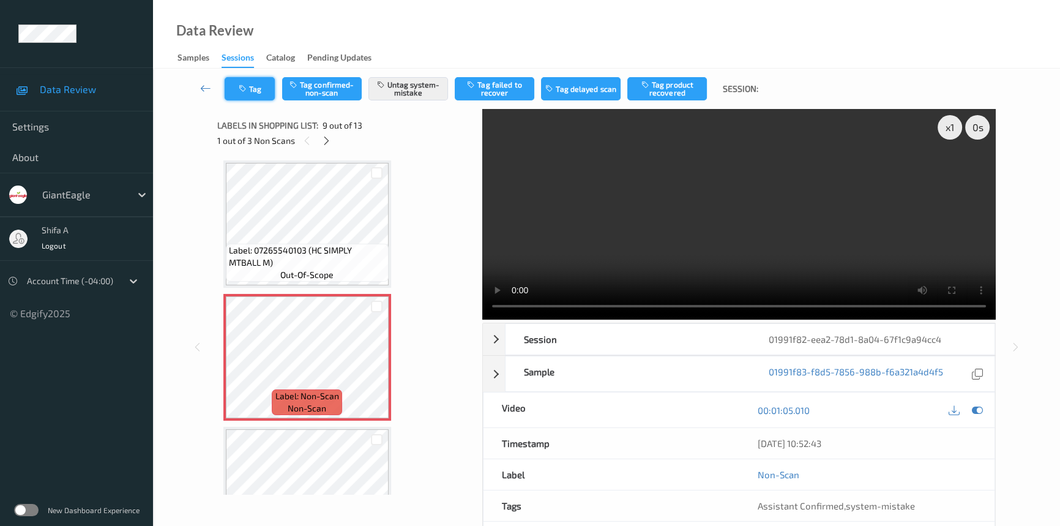
click at [233, 91] on button "Tag" at bounding box center [250, 88] width 50 height 23
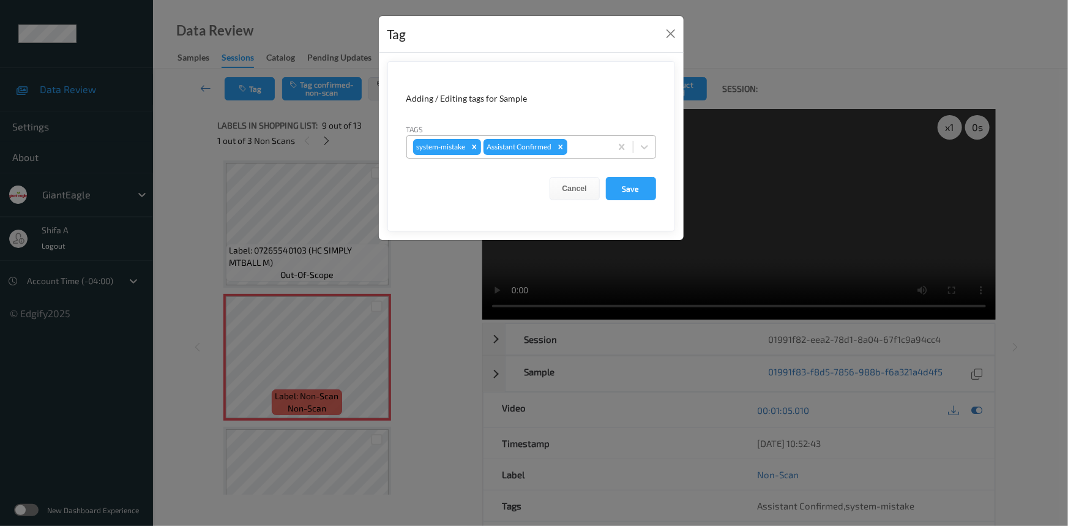
click at [599, 147] on div at bounding box center [587, 147] width 35 height 15
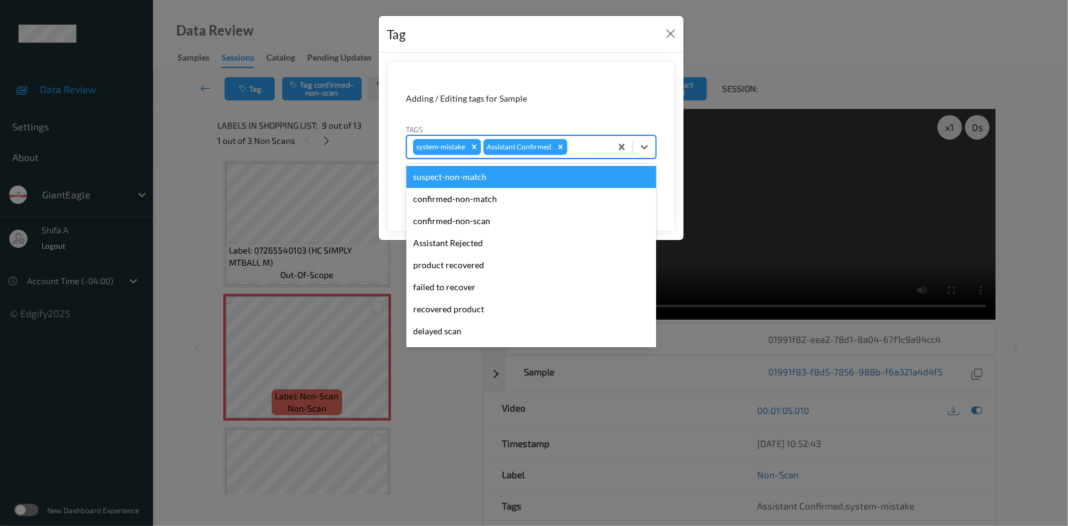
scroll to position [108, 0]
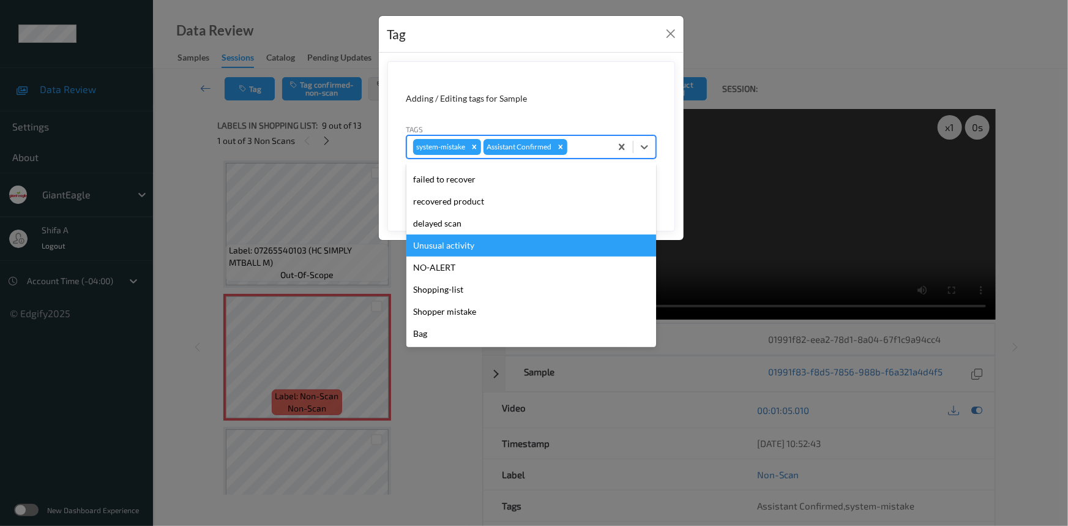
click at [467, 251] on div "Unusual activity" at bounding box center [531, 245] width 250 height 22
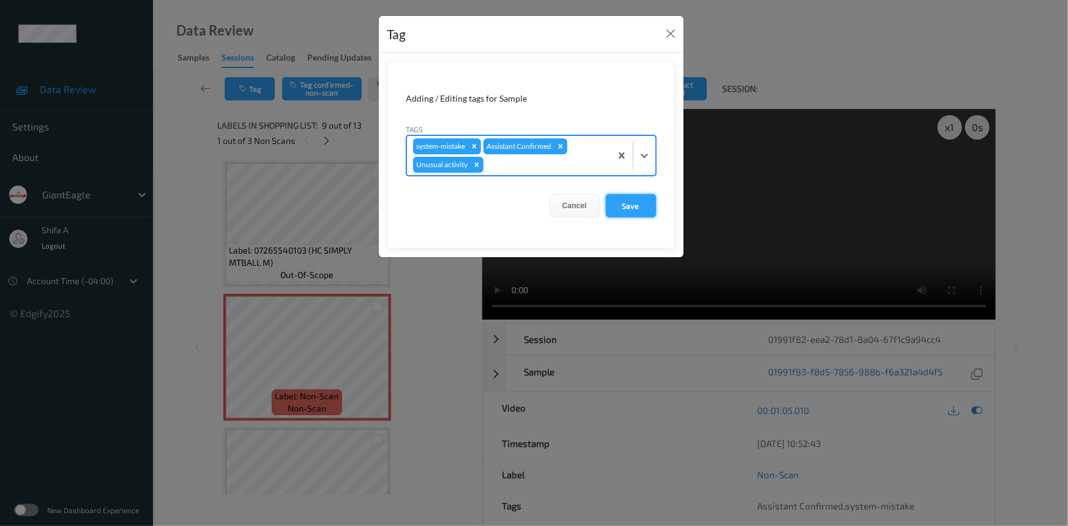
click at [622, 203] on button "Save" at bounding box center [631, 205] width 50 height 23
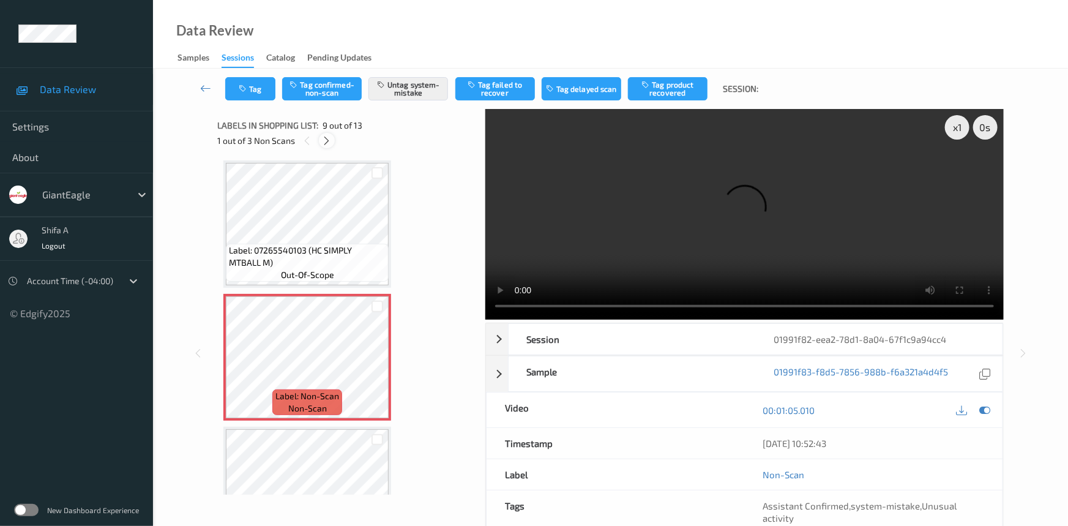
click at [326, 141] on icon at bounding box center [327, 140] width 10 height 11
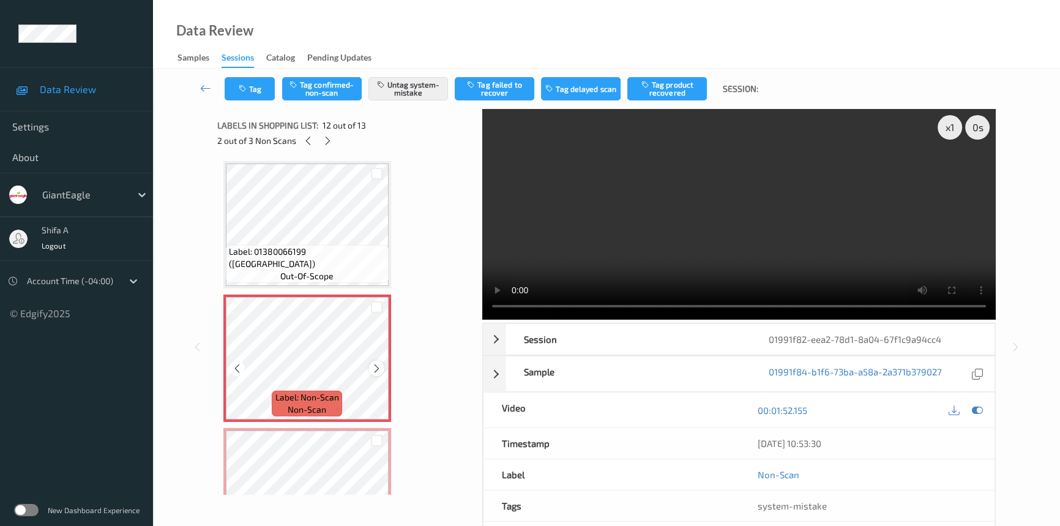
click at [376, 366] on icon at bounding box center [376, 368] width 10 height 11
click at [259, 91] on button "Tag" at bounding box center [250, 88] width 50 height 23
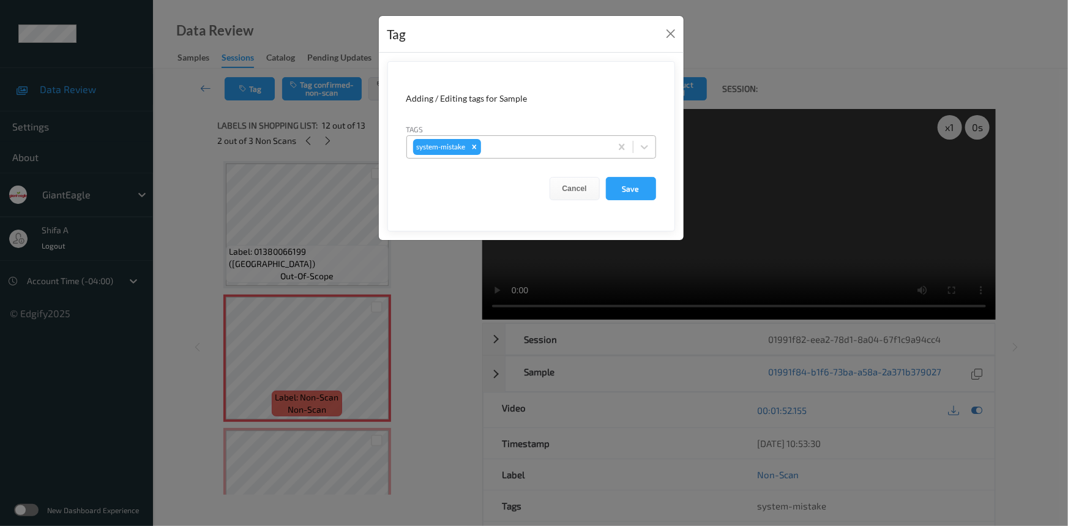
click at [557, 153] on div at bounding box center [543, 147] width 121 height 15
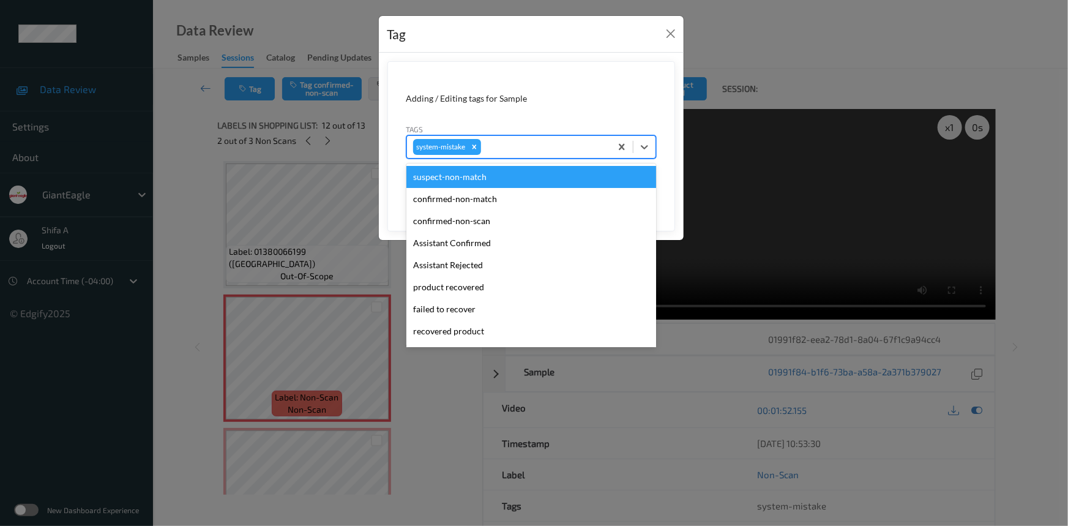
scroll to position [129, 0]
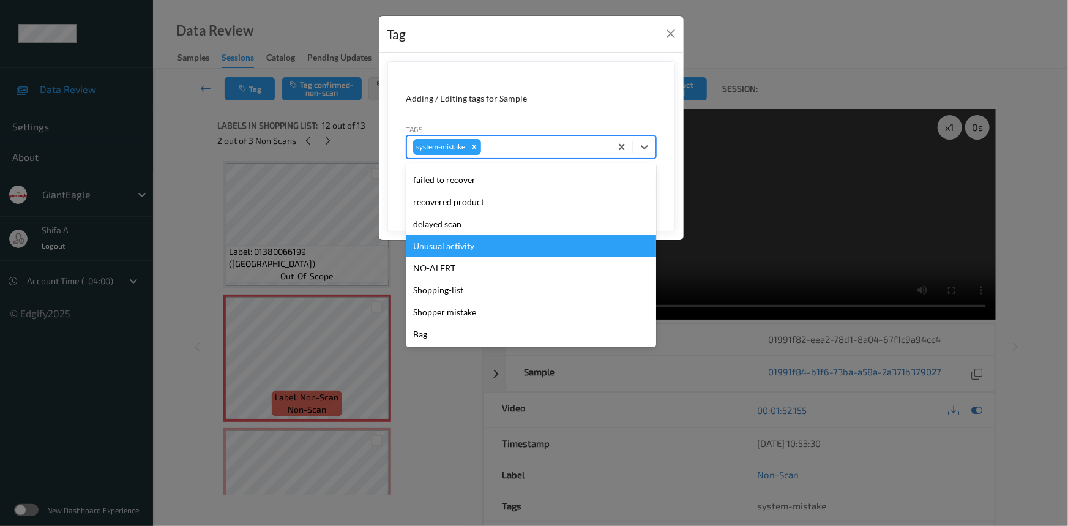
click at [458, 243] on div "Unusual activity" at bounding box center [531, 246] width 250 height 22
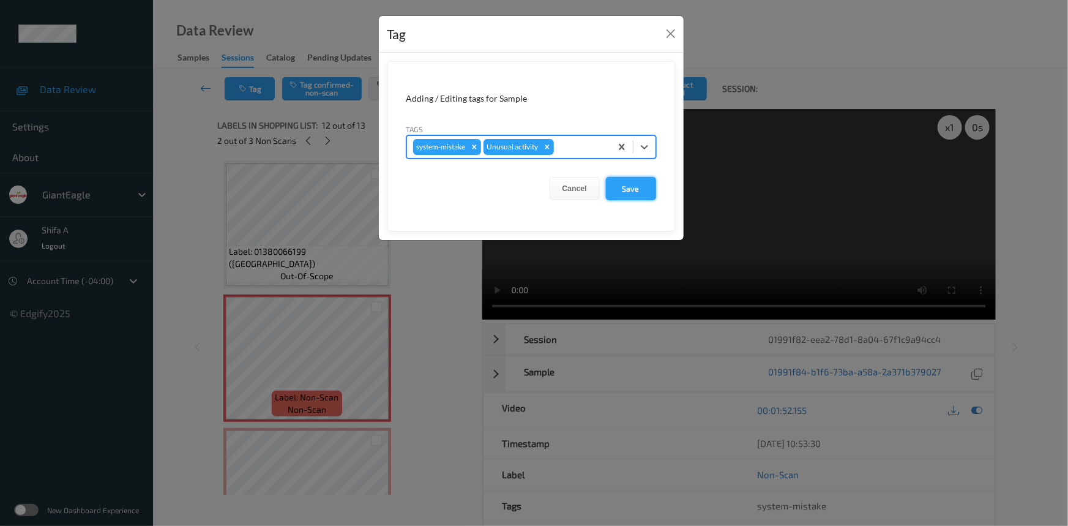
click at [628, 193] on button "Save" at bounding box center [631, 188] width 50 height 23
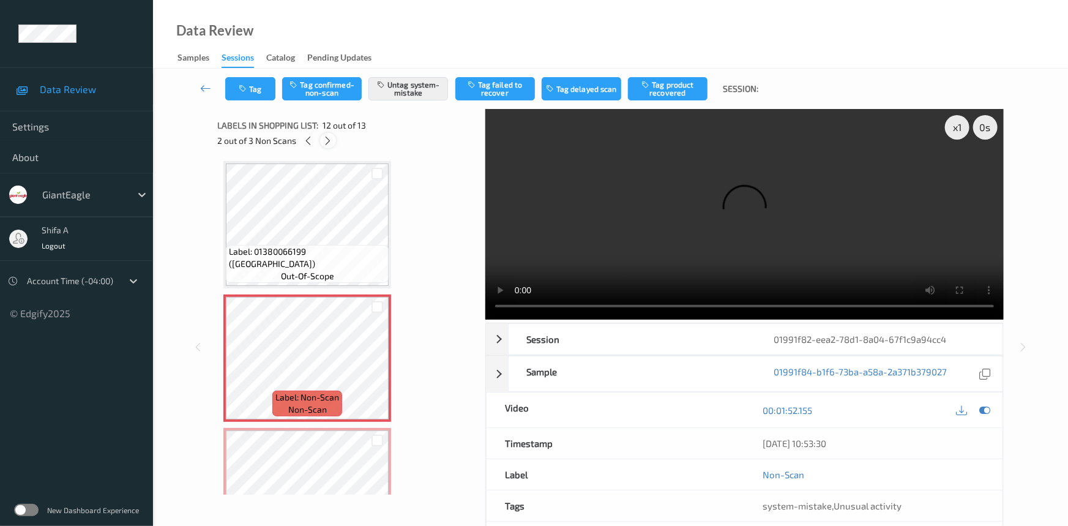
click at [326, 140] on icon at bounding box center [328, 140] width 10 height 11
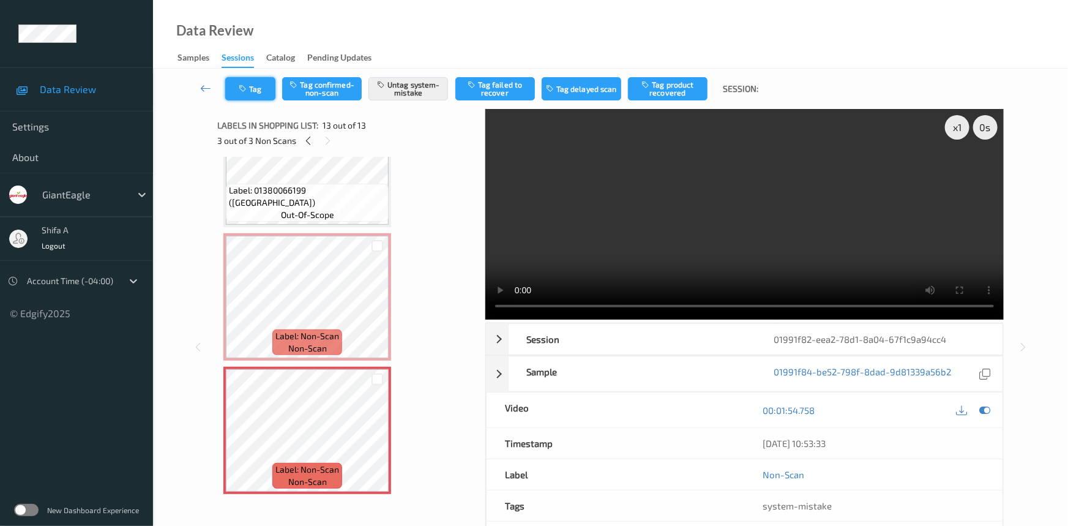
click at [247, 78] on button "Tag" at bounding box center [250, 88] width 50 height 23
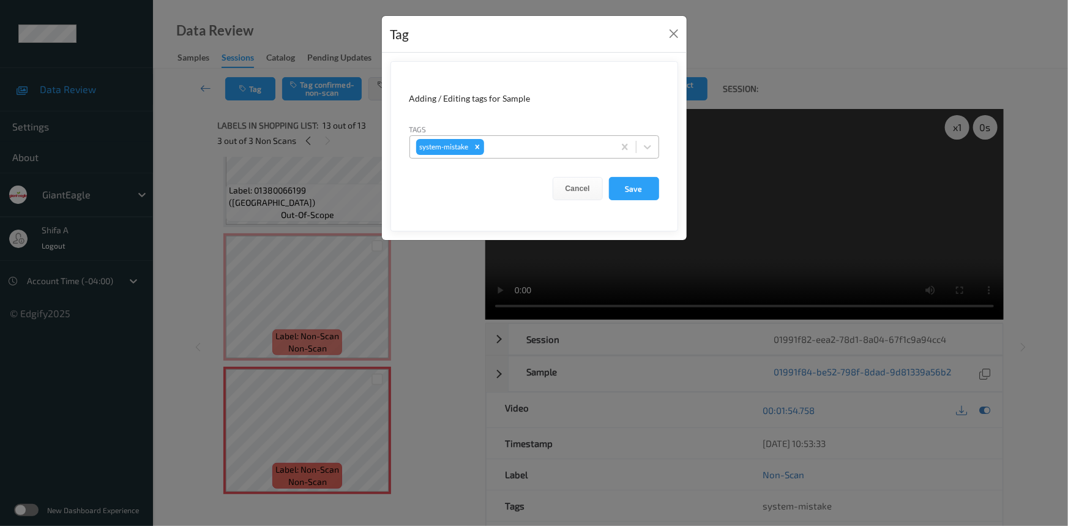
click at [506, 146] on div at bounding box center [547, 147] width 121 height 15
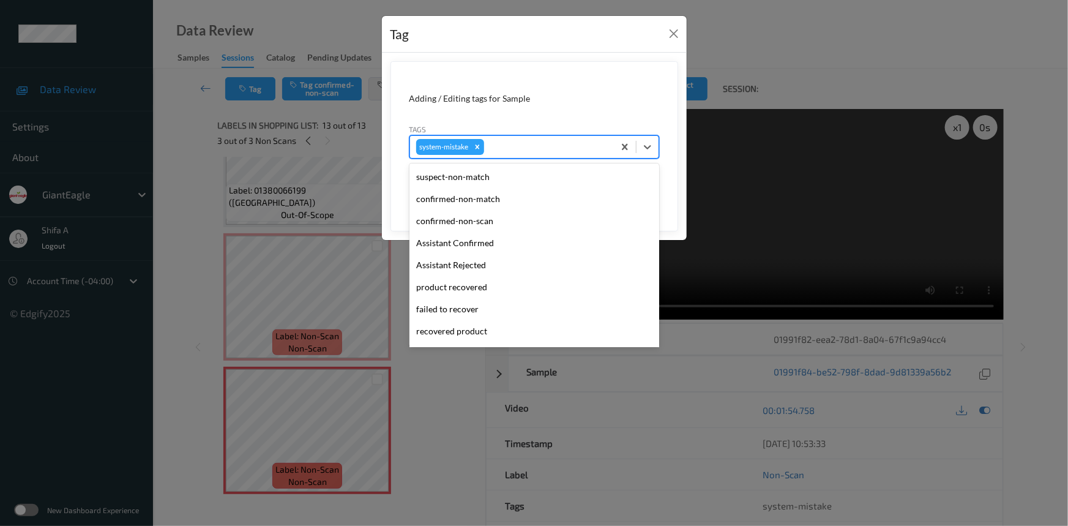
scroll to position [129, 0]
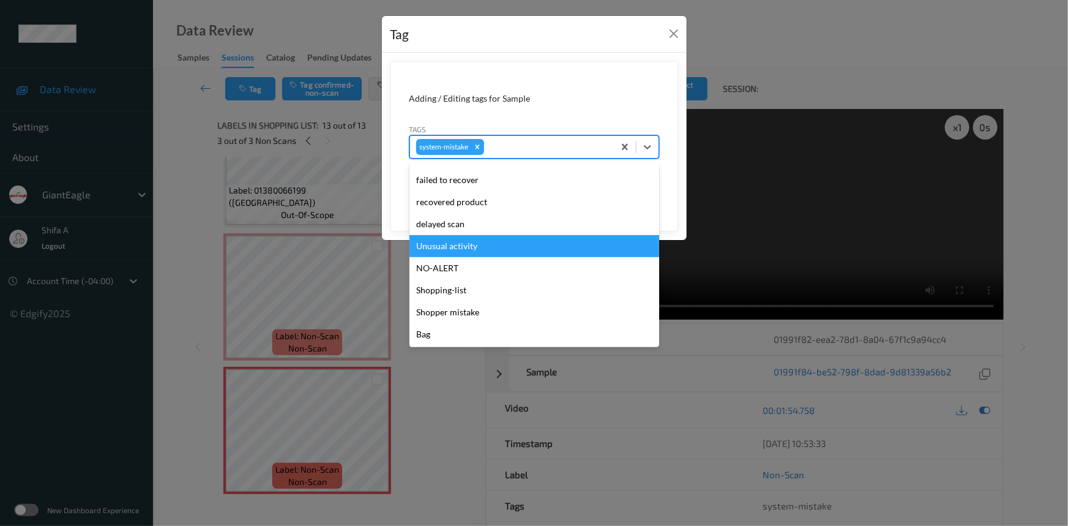
click at [475, 244] on div "Unusual activity" at bounding box center [534, 246] width 250 height 22
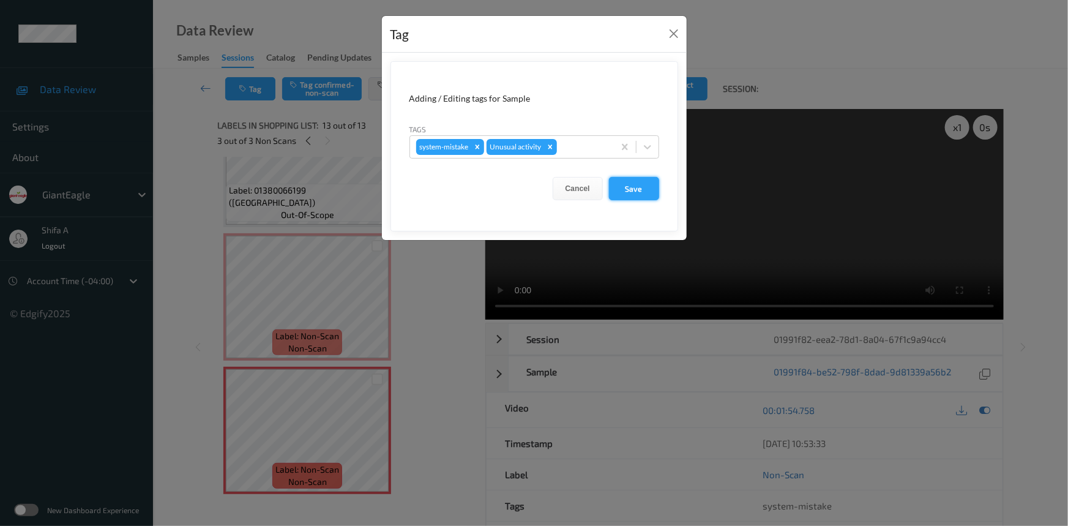
click at [625, 191] on button "Save" at bounding box center [634, 188] width 50 height 23
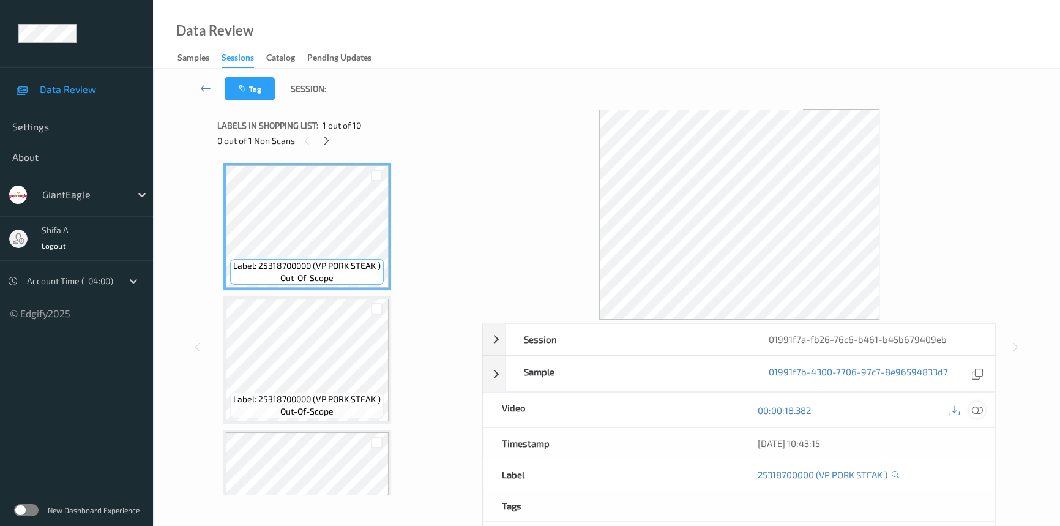
click at [978, 408] on icon at bounding box center [977, 410] width 11 height 11
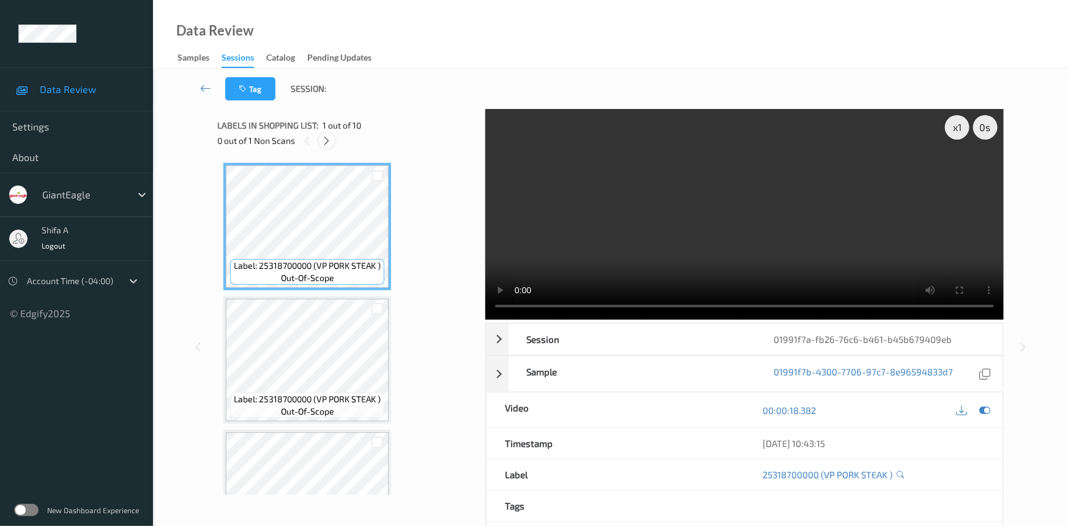
click at [324, 137] on icon at bounding box center [327, 140] width 10 height 11
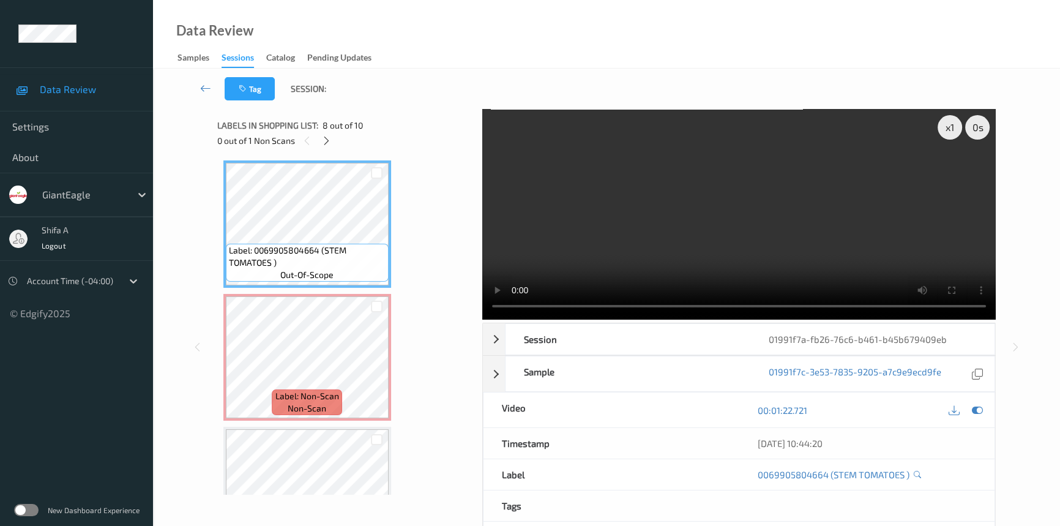
scroll to position [923, 0]
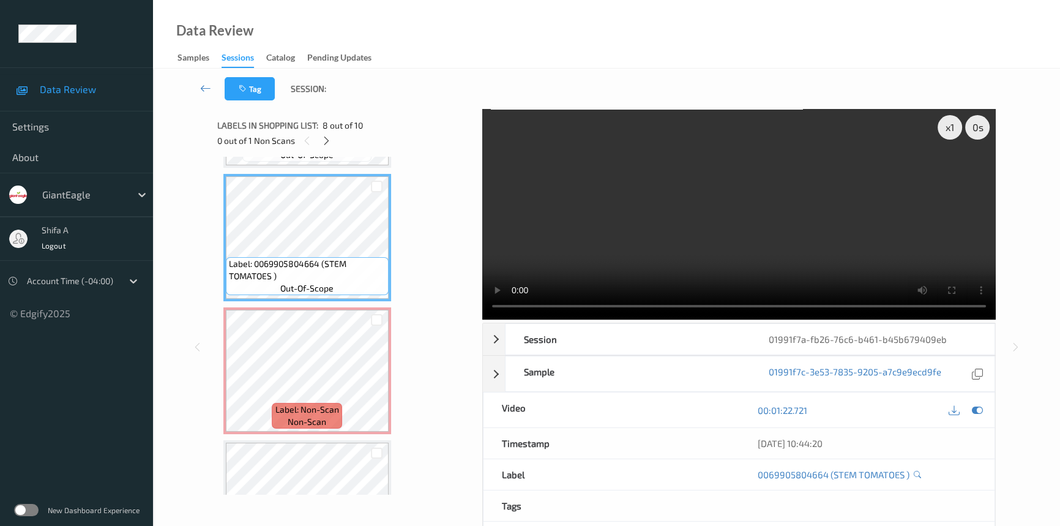
click at [828, 265] on video at bounding box center [738, 214] width 513 height 211
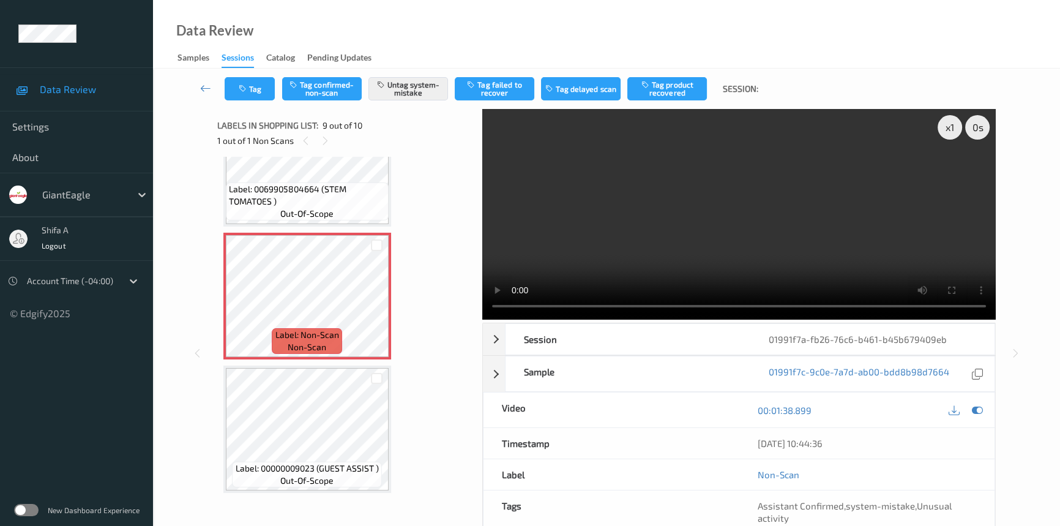
scroll to position [998, 0]
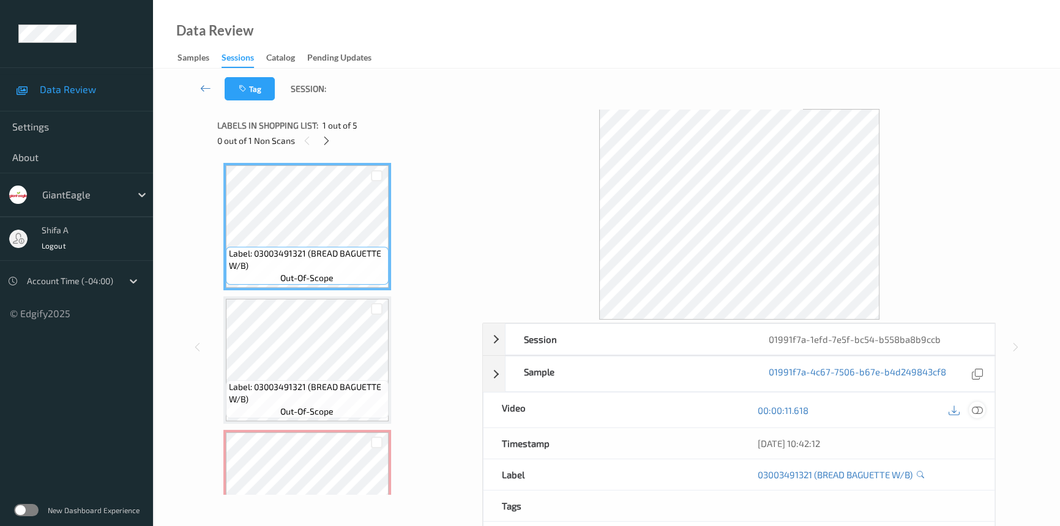
click at [973, 409] on icon at bounding box center [977, 410] width 11 height 11
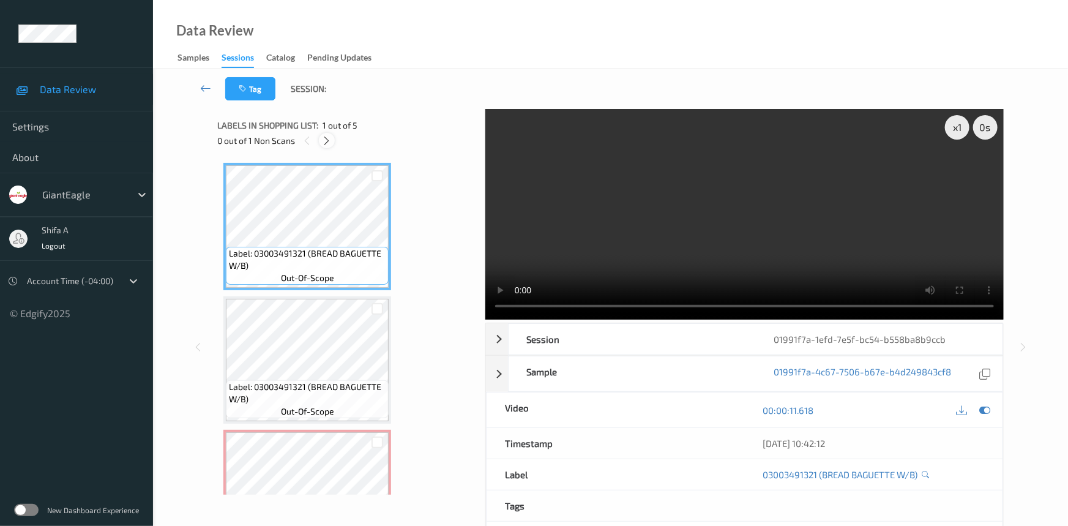
click at [324, 134] on div at bounding box center [326, 140] width 15 height 15
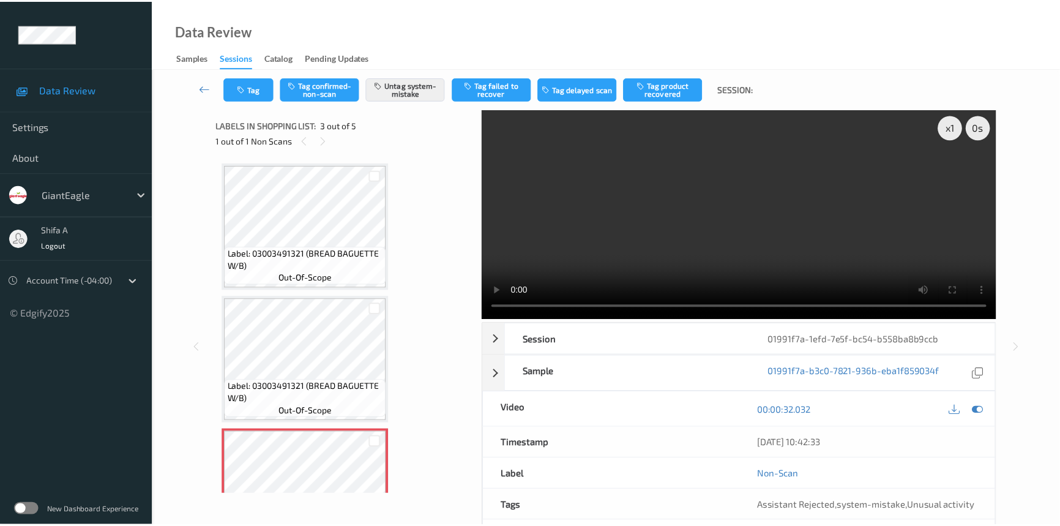
scroll to position [139, 0]
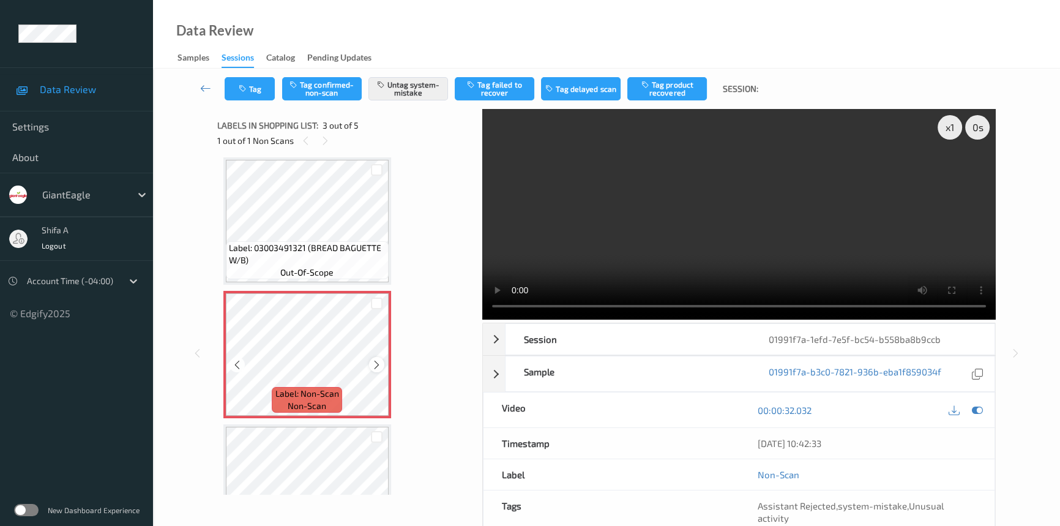
click at [372, 361] on icon at bounding box center [376, 364] width 10 height 11
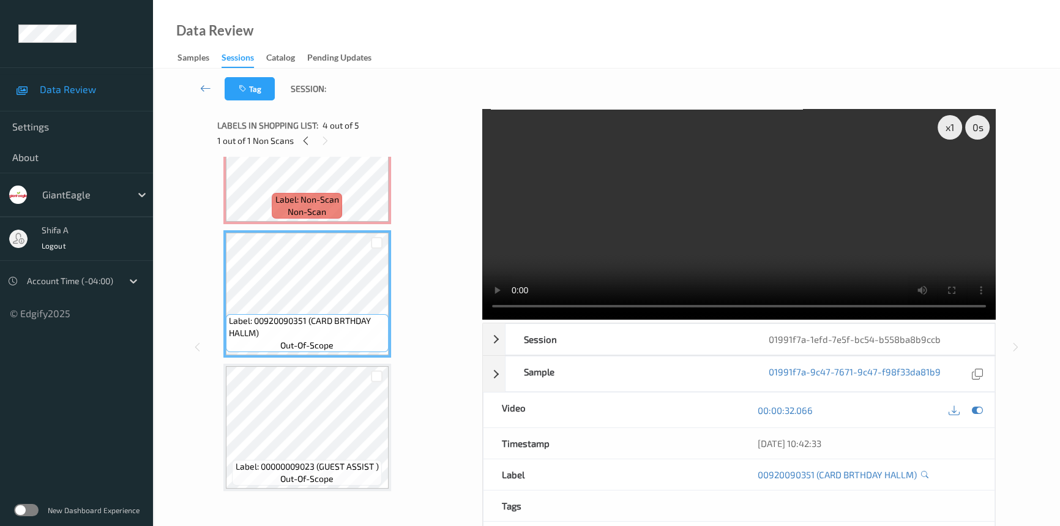
scroll to position [110, 0]
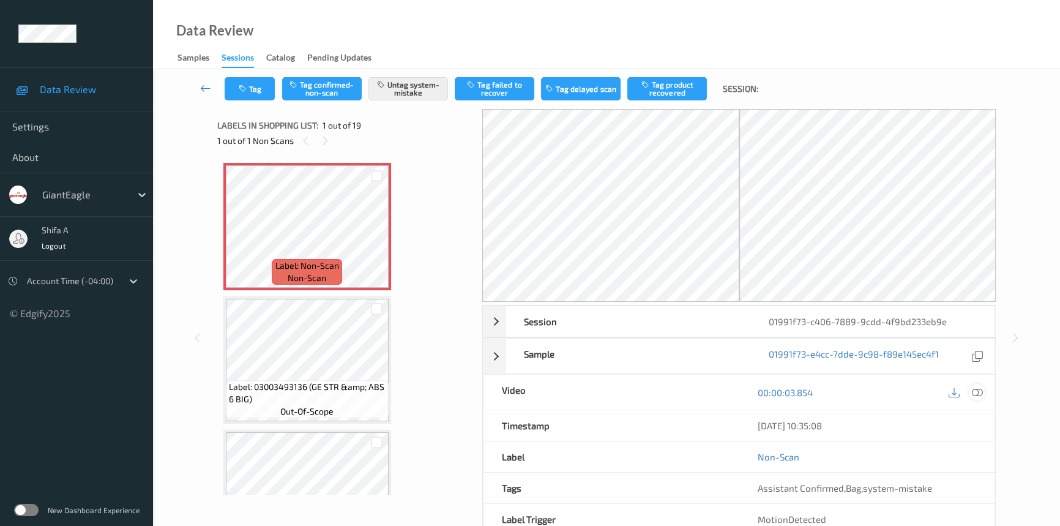
click at [976, 389] on icon at bounding box center [977, 392] width 11 height 11
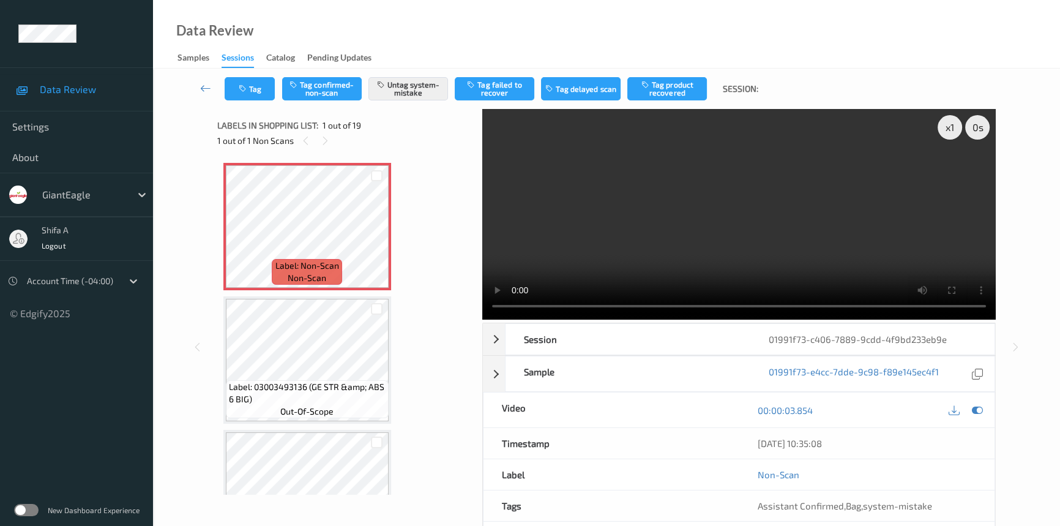
click at [810, 168] on video at bounding box center [738, 214] width 513 height 211
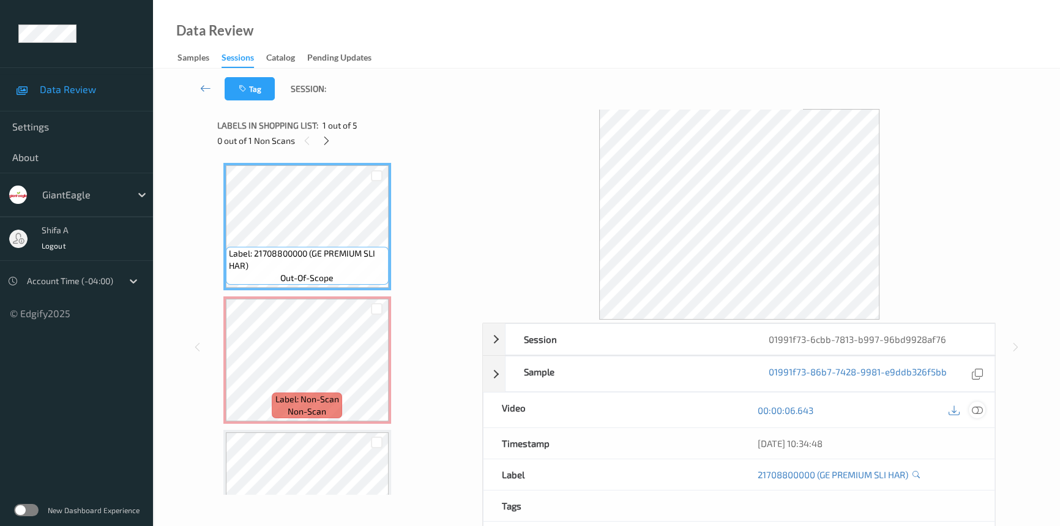
click at [982, 408] on icon at bounding box center [977, 410] width 11 height 11
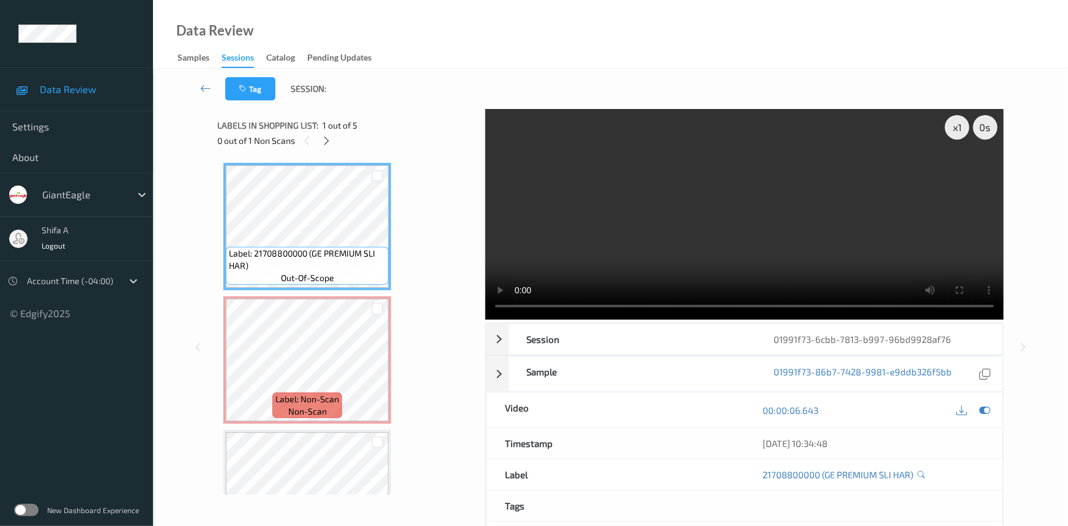
click at [398, 349] on div "Label: 21708800000 (GE PREMIUM SLI HAR) out-of-scope Label: Non-Scan non-scan L…" at bounding box center [346, 493] width 247 height 660
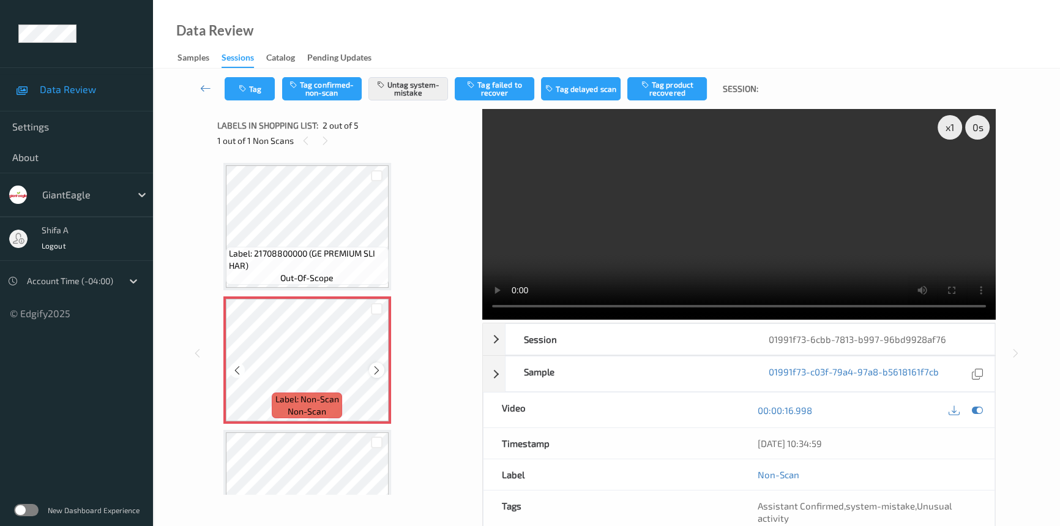
click at [378, 371] on icon at bounding box center [376, 370] width 10 height 11
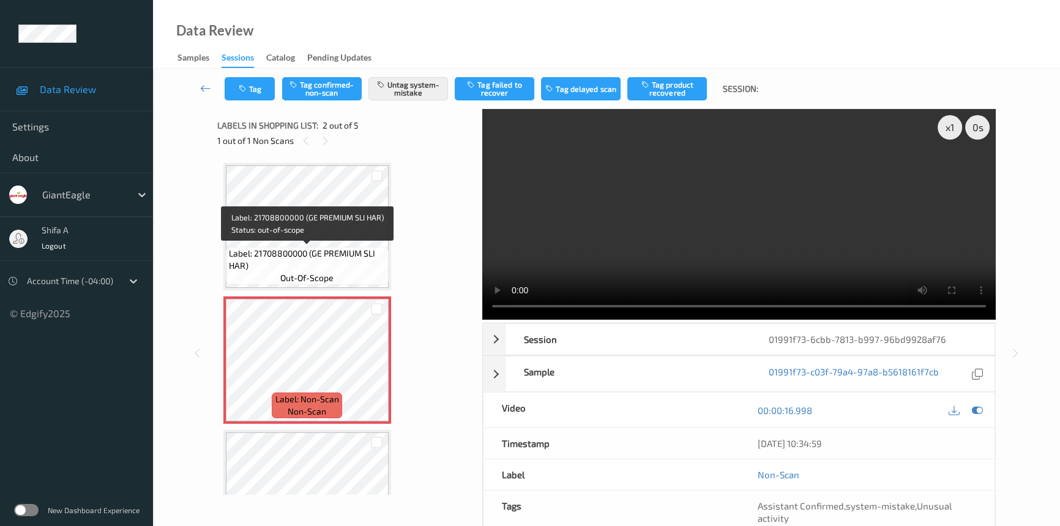
click at [354, 251] on span "Label: 21708800000 (GE PREMIUM SLI HAR)" at bounding box center [307, 259] width 157 height 24
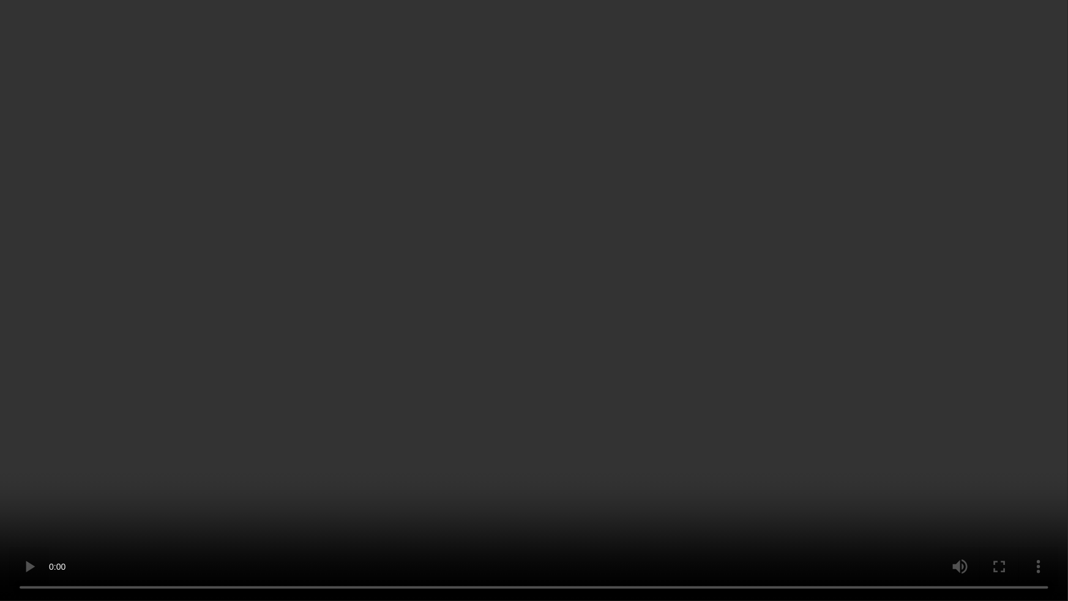
click at [1010, 453] on video at bounding box center [534, 300] width 1068 height 601
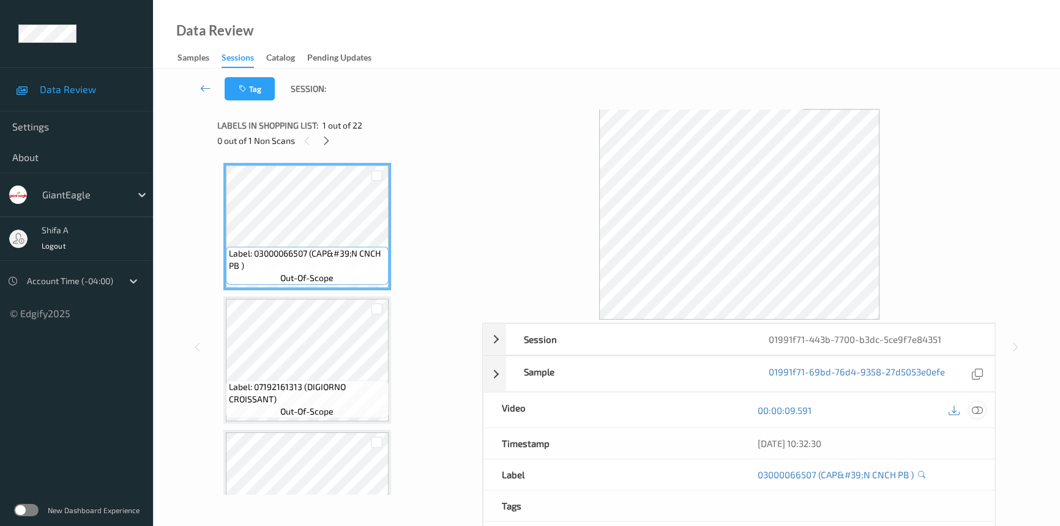
click at [980, 409] on icon at bounding box center [977, 410] width 11 height 11
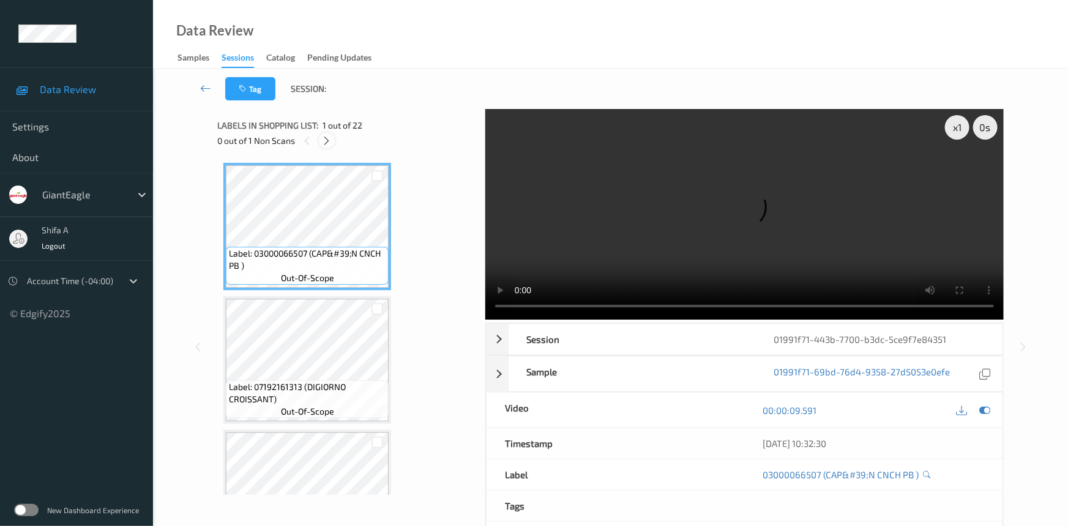
click at [327, 136] on icon at bounding box center [327, 140] width 10 height 11
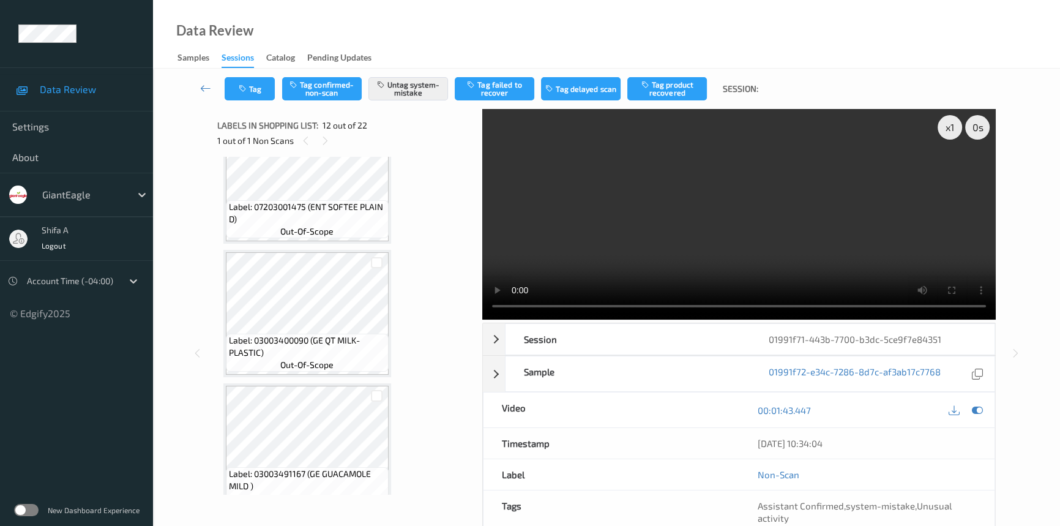
scroll to position [1335, 0]
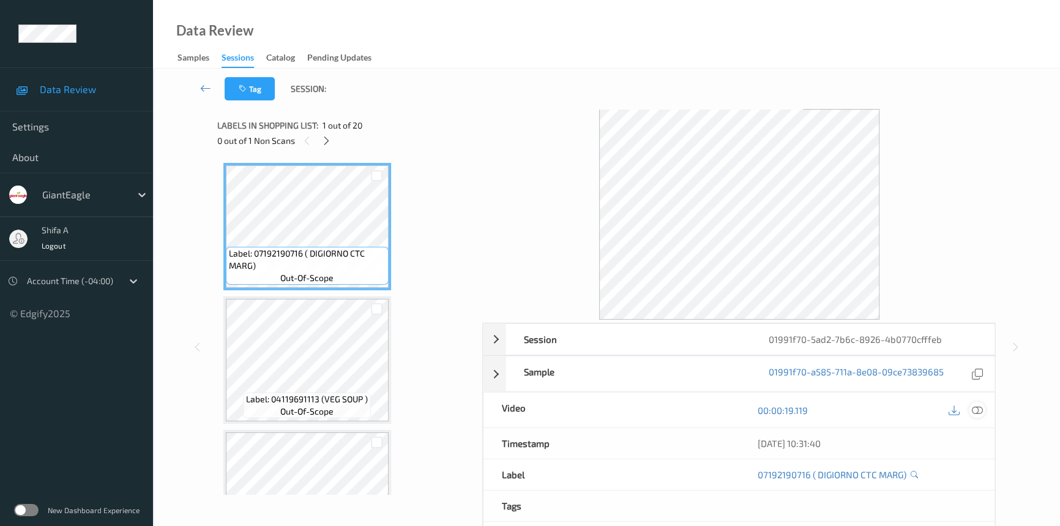
click at [979, 406] on icon at bounding box center [977, 410] width 11 height 11
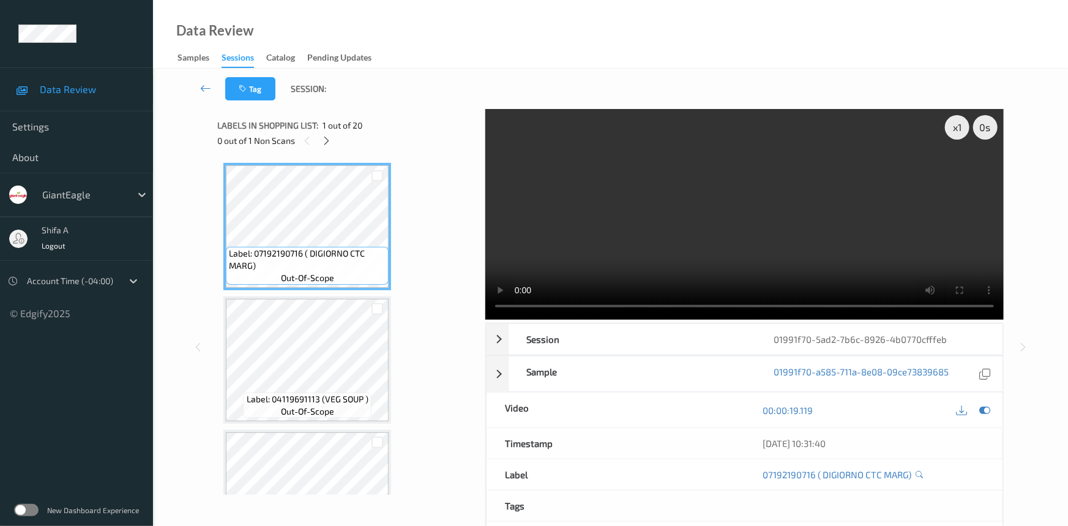
drag, startPoint x: 324, startPoint y: 147, endPoint x: 336, endPoint y: 138, distance: 14.8
click at [329, 143] on div at bounding box center [326, 140] width 15 height 15
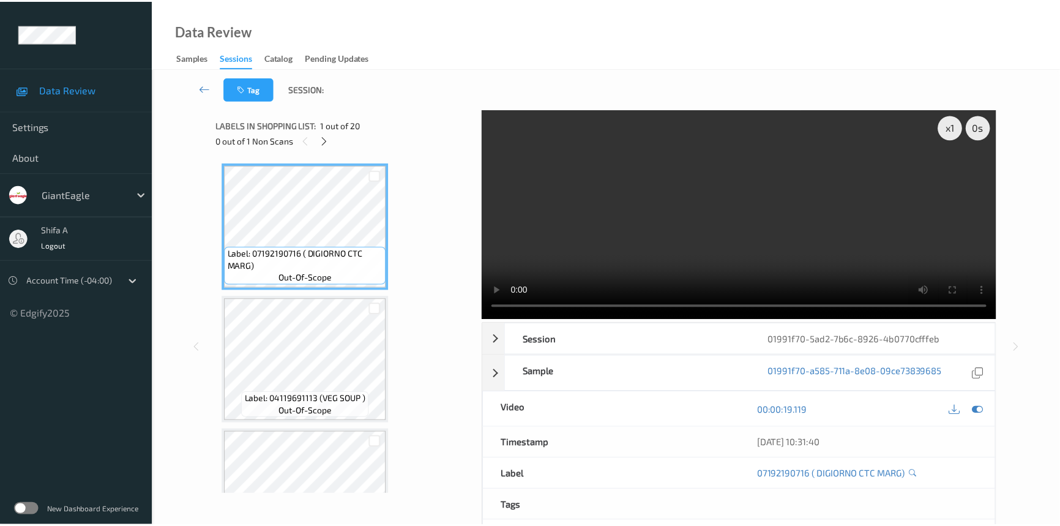
scroll to position [1469, 0]
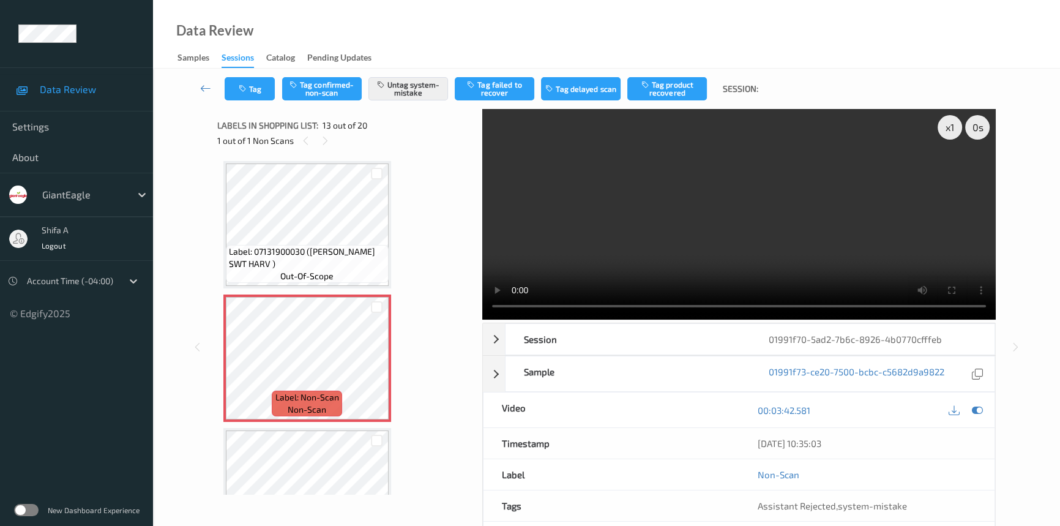
click at [783, 264] on video at bounding box center [738, 214] width 513 height 211
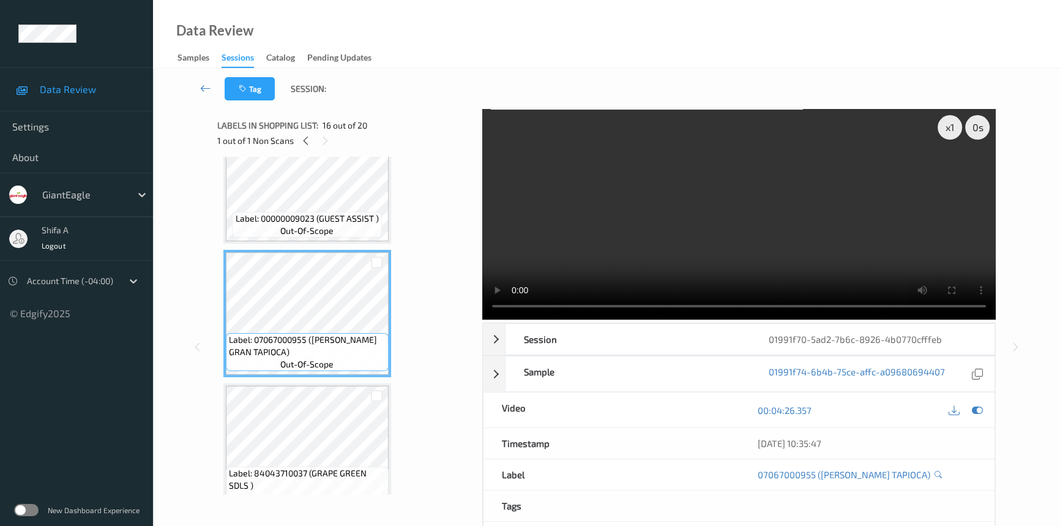
scroll to position [1691, 0]
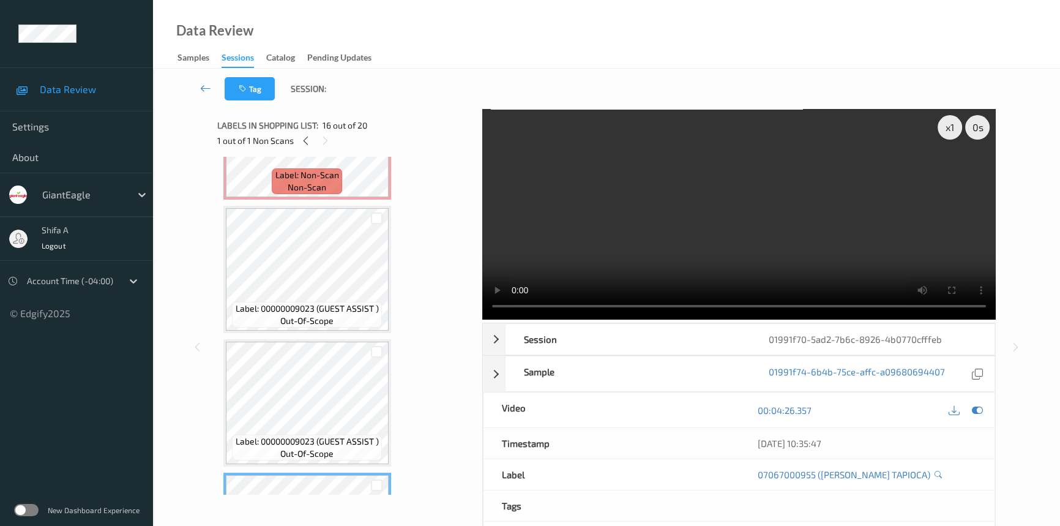
click at [371, 142] on div "1 out of 1 Non Scans" at bounding box center [345, 140] width 257 height 15
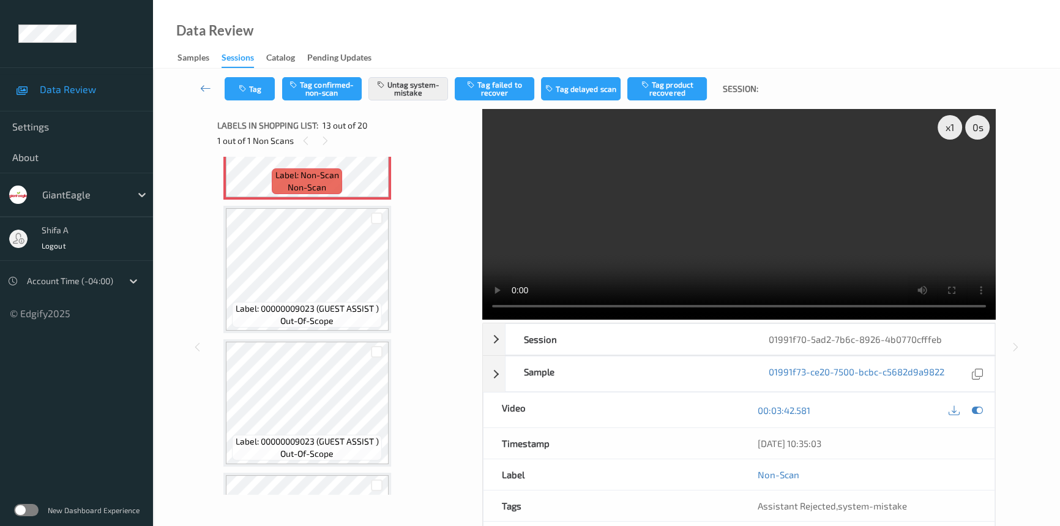
scroll to position [1469, 0]
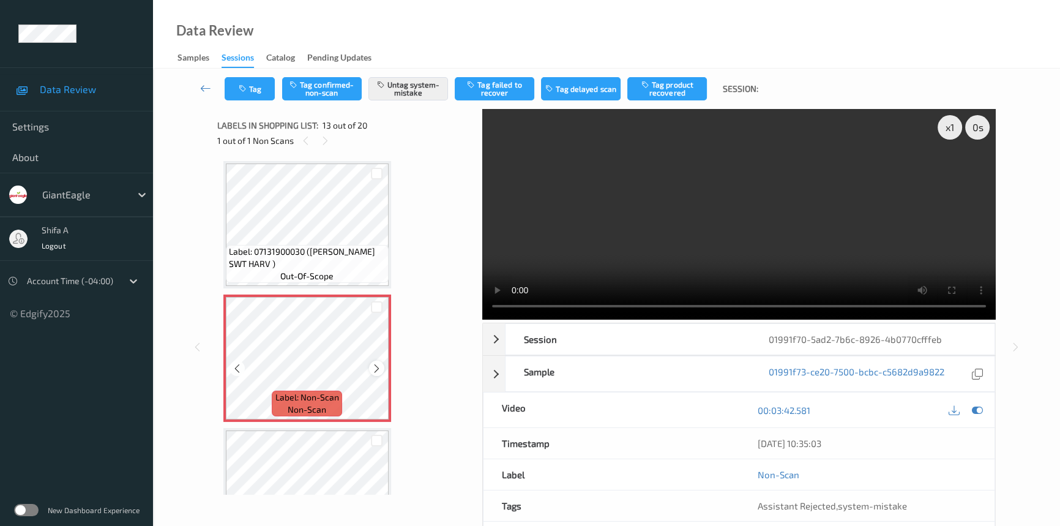
click at [381, 365] on div at bounding box center [376, 367] width 15 height 15
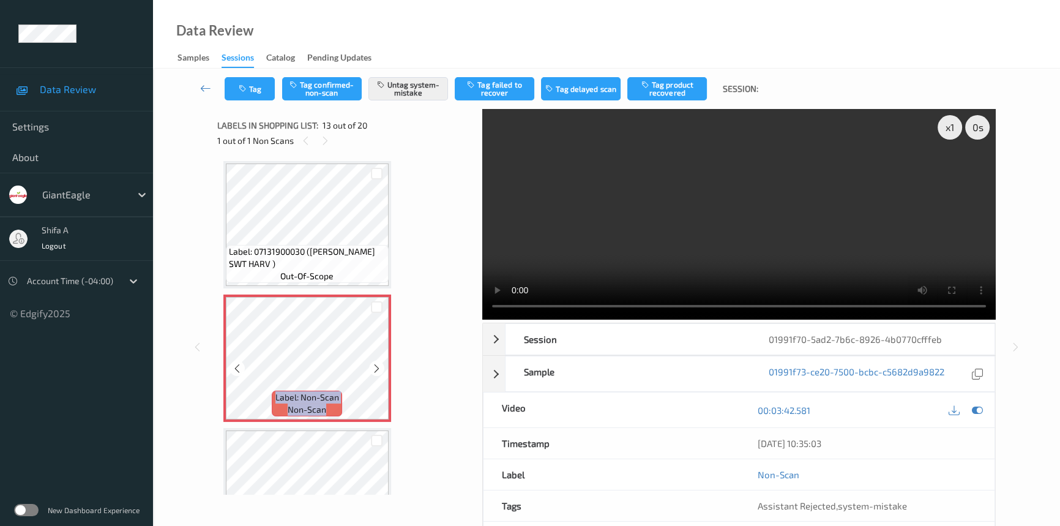
click at [381, 365] on div at bounding box center [376, 367] width 15 height 15
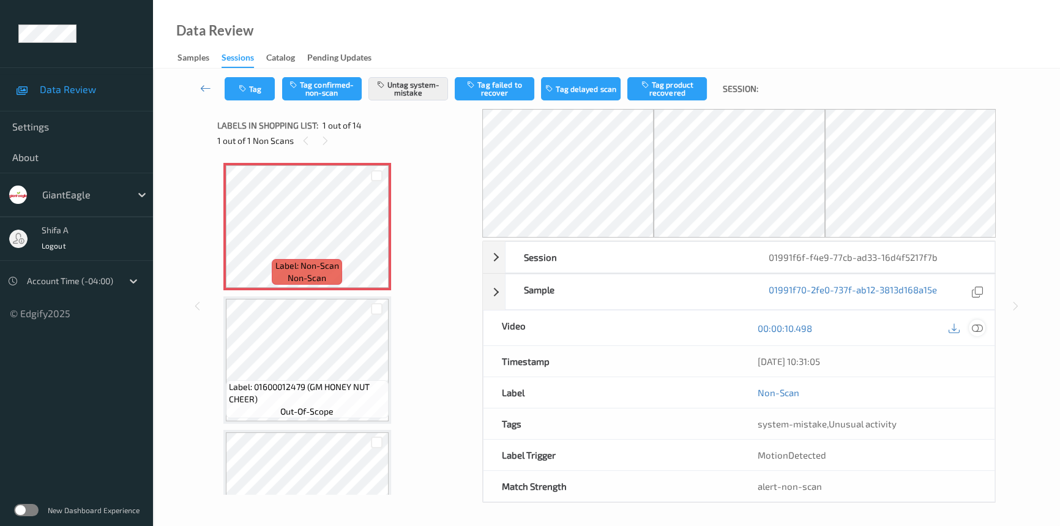
click at [983, 328] on div at bounding box center [977, 327] width 17 height 17
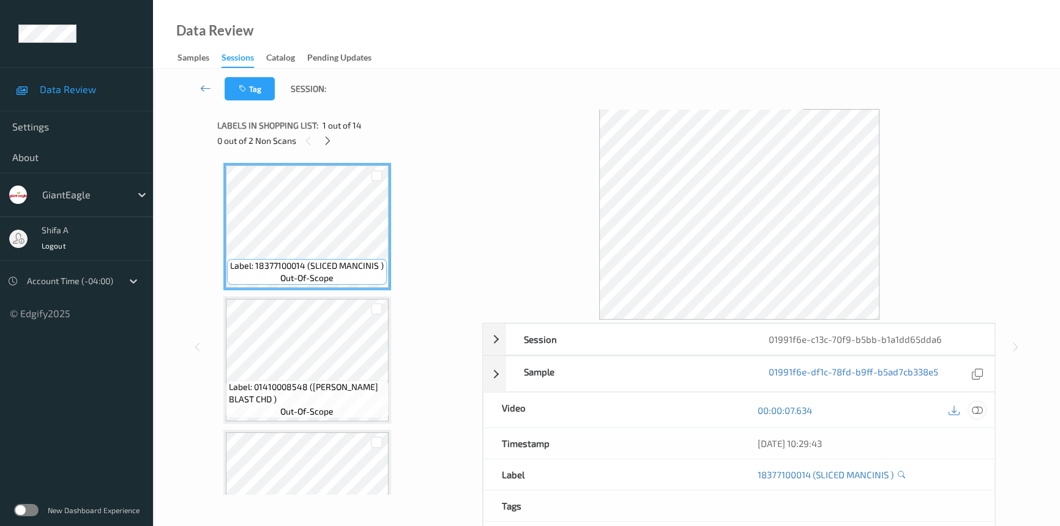
click at [984, 405] on div at bounding box center [977, 409] width 17 height 17
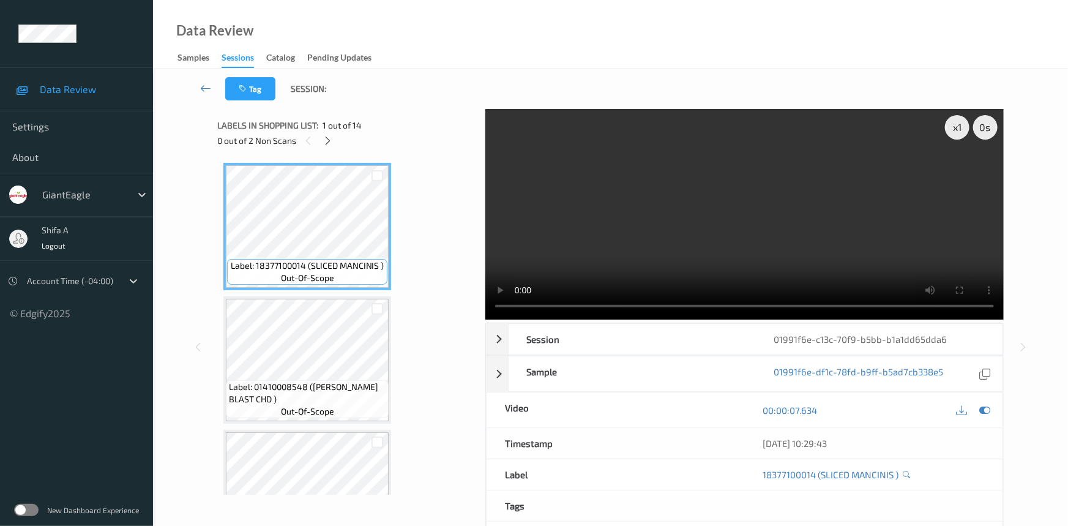
click at [330, 139] on icon at bounding box center [328, 140] width 10 height 11
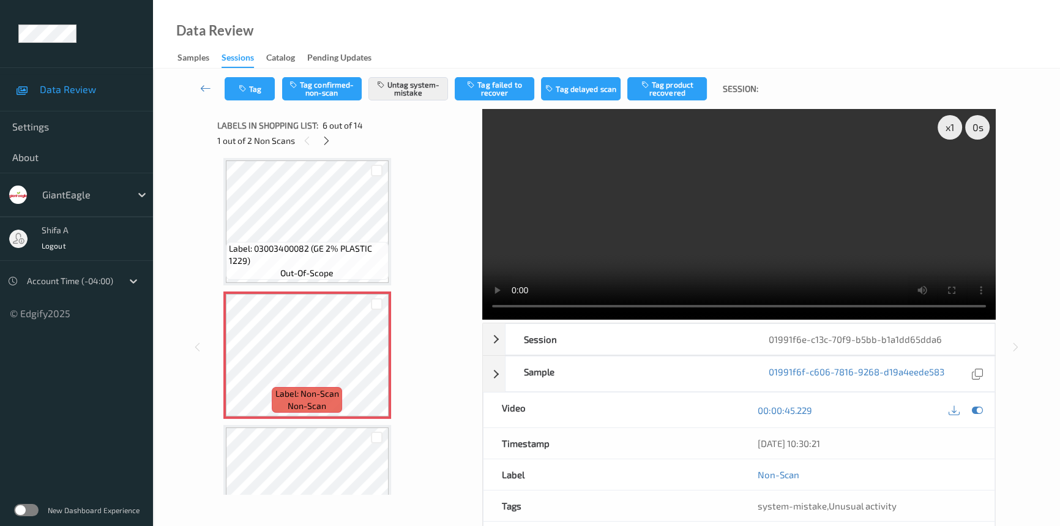
scroll to position [538, 0]
click at [327, 144] on icon at bounding box center [326, 140] width 10 height 11
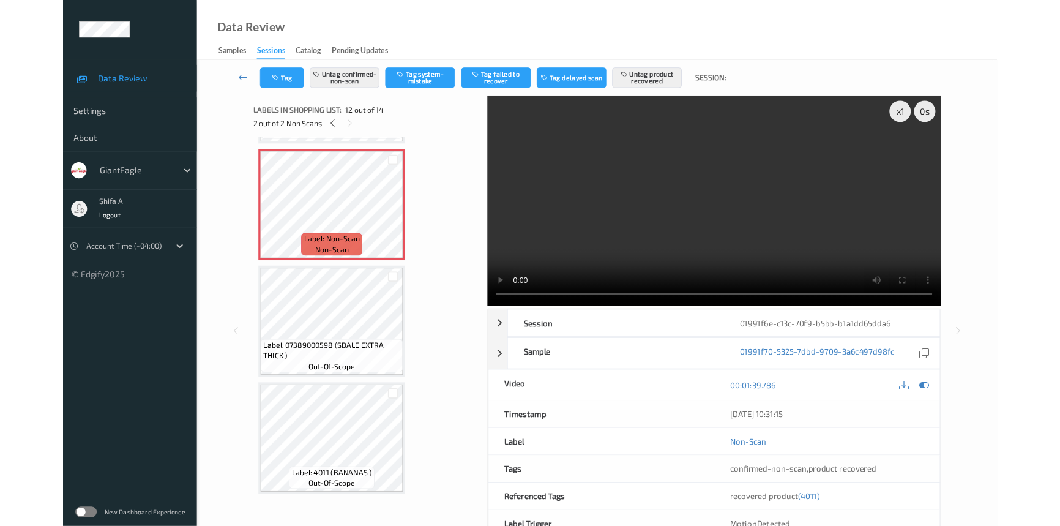
scroll to position [1455, 0]
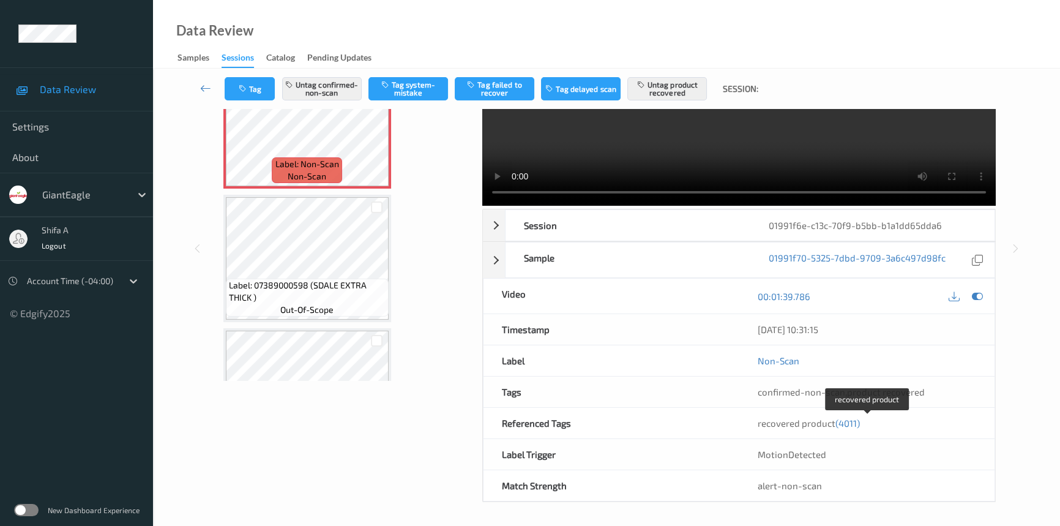
click at [850, 422] on span "(4011)" at bounding box center [847, 422] width 24 height 11
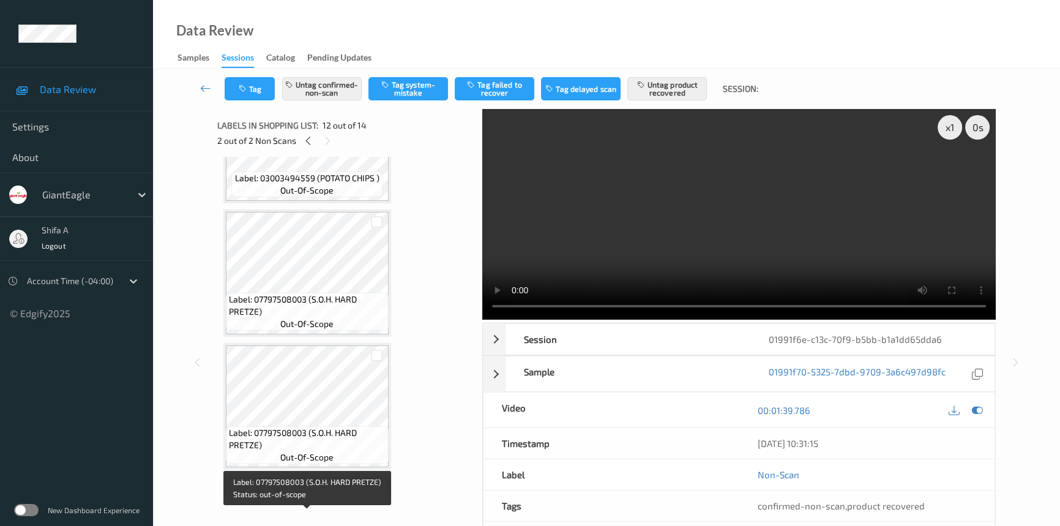
scroll to position [640, 0]
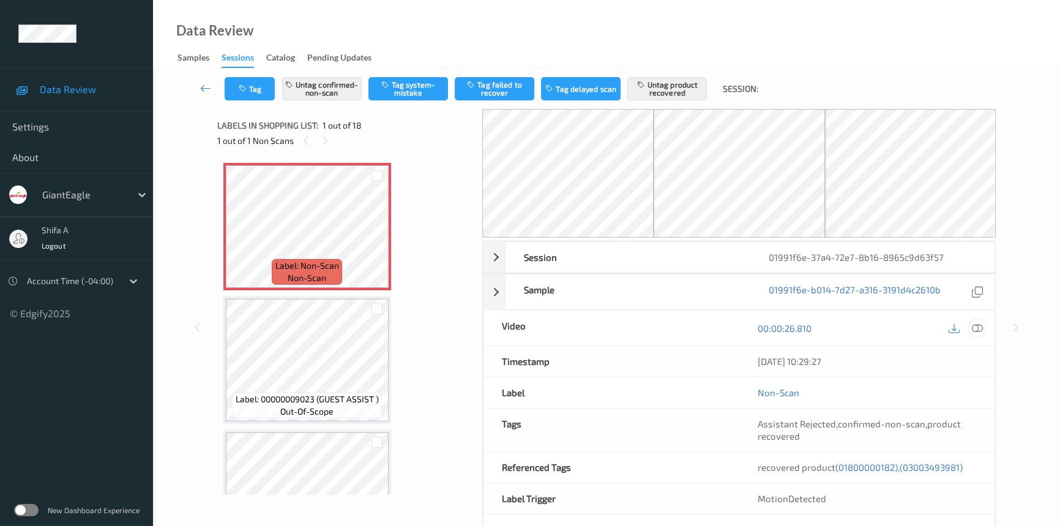
click at [976, 332] on icon at bounding box center [977, 328] width 11 height 11
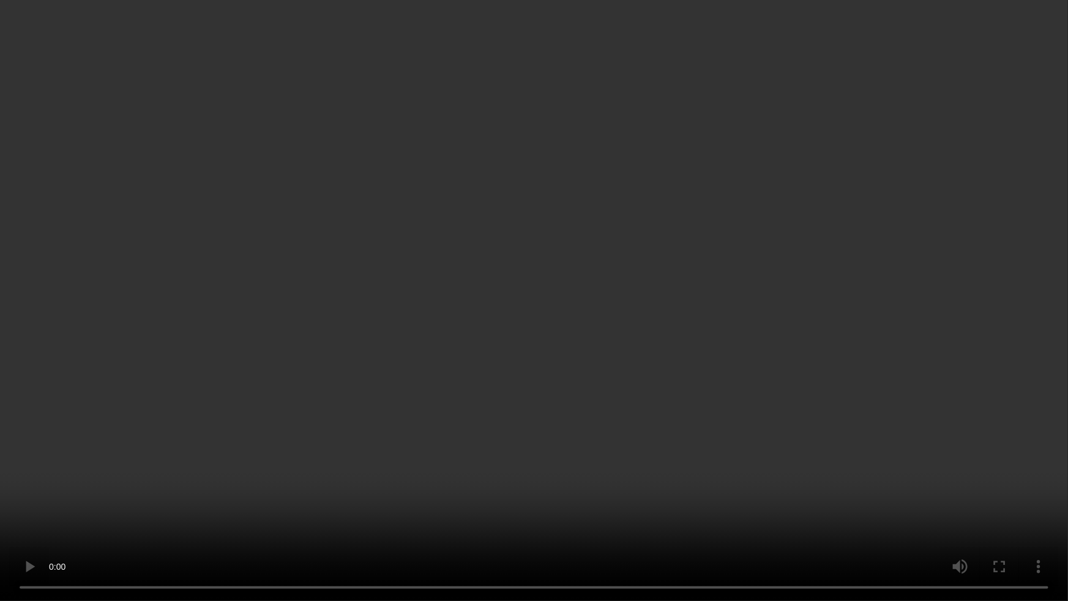
click at [263, 525] on video at bounding box center [534, 300] width 1068 height 601
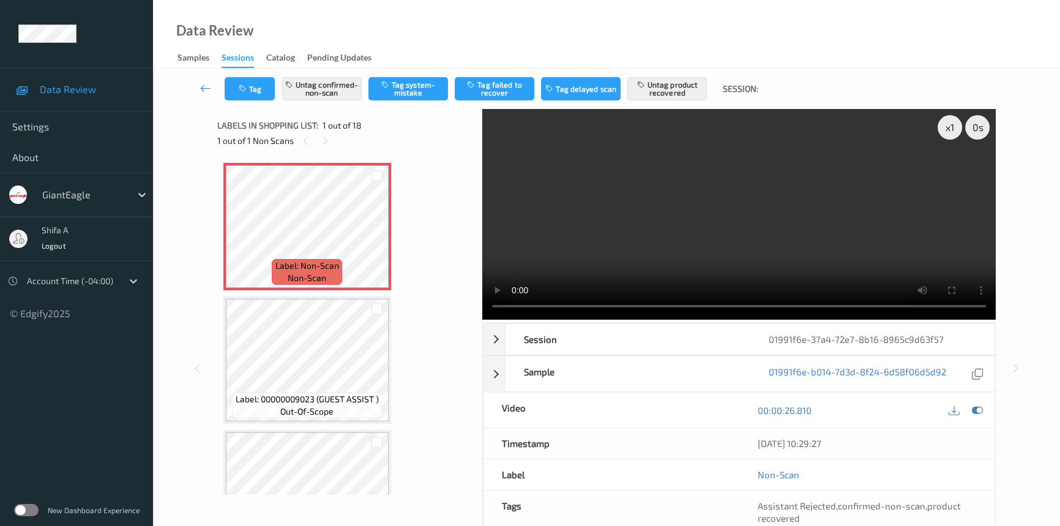
click at [840, 200] on video at bounding box center [738, 214] width 513 height 211
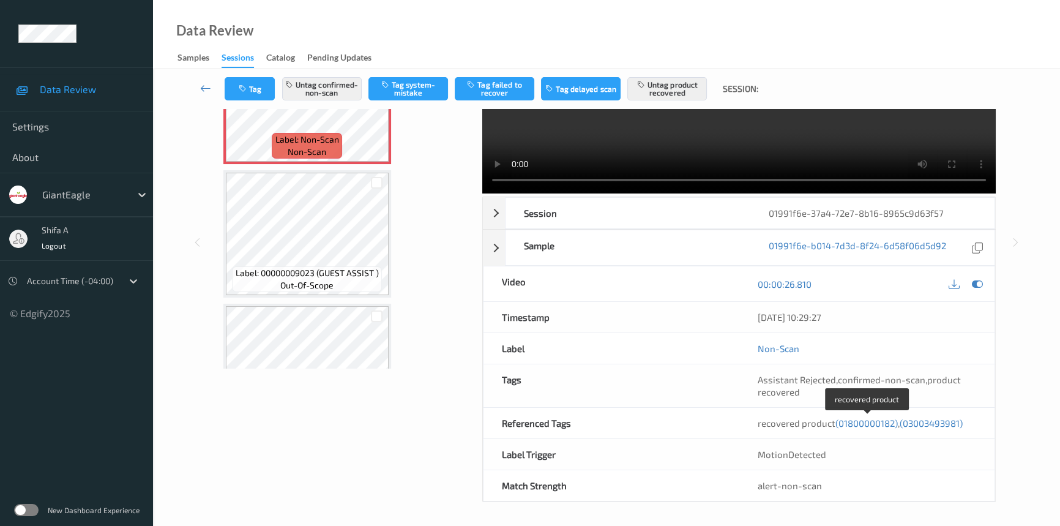
click at [875, 424] on span "(01800000182)" at bounding box center [866, 422] width 62 height 11
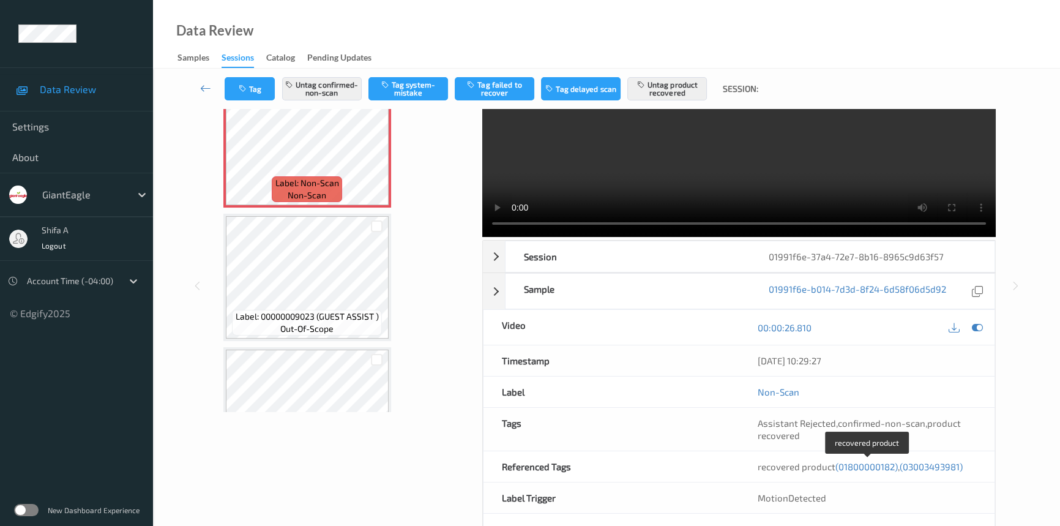
click at [958, 468] on span "(03003493981)" at bounding box center [931, 466] width 63 height 11
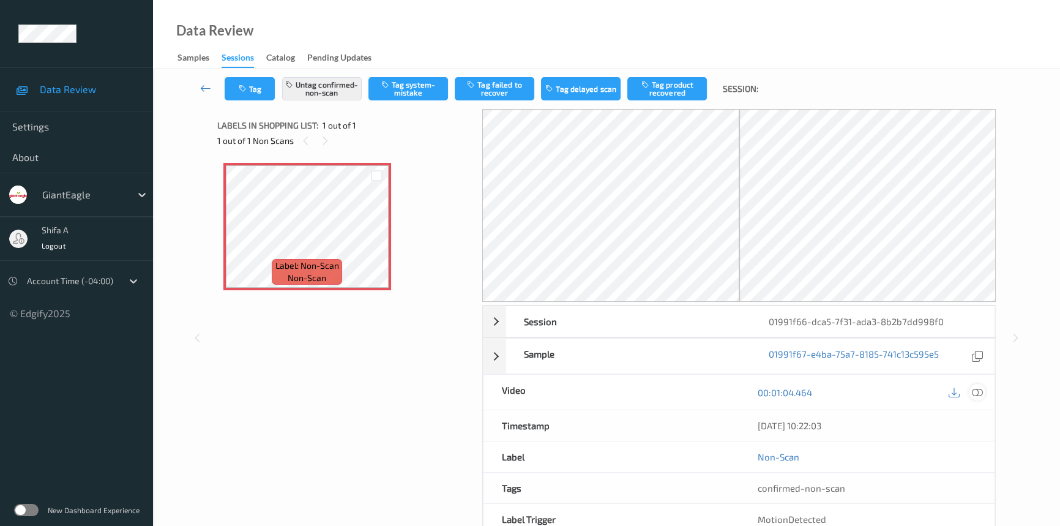
click at [978, 395] on icon at bounding box center [977, 392] width 11 height 11
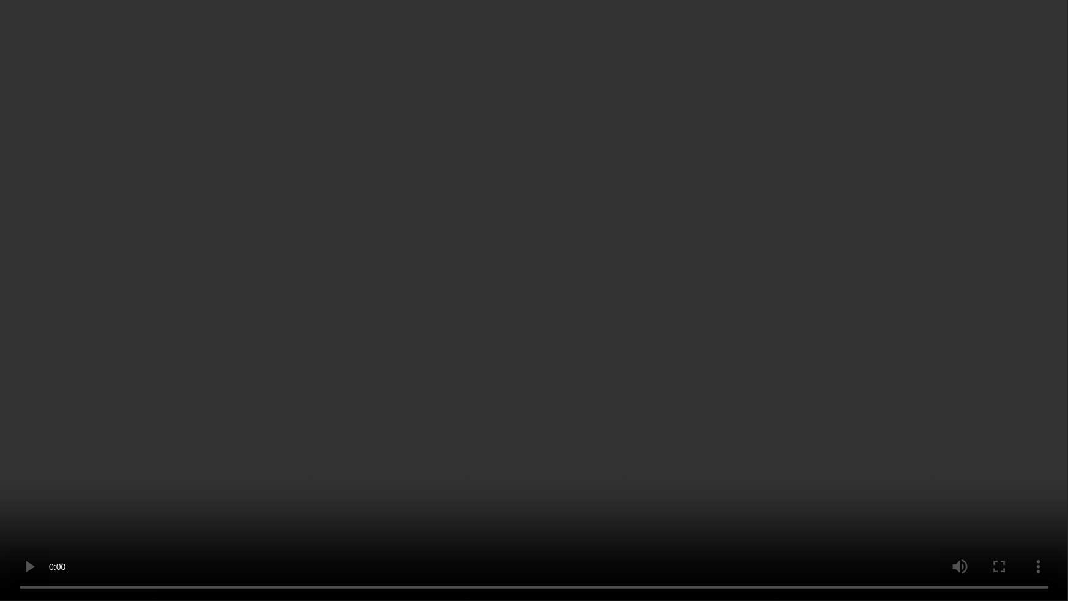
click at [991, 525] on video at bounding box center [534, 300] width 1068 height 601
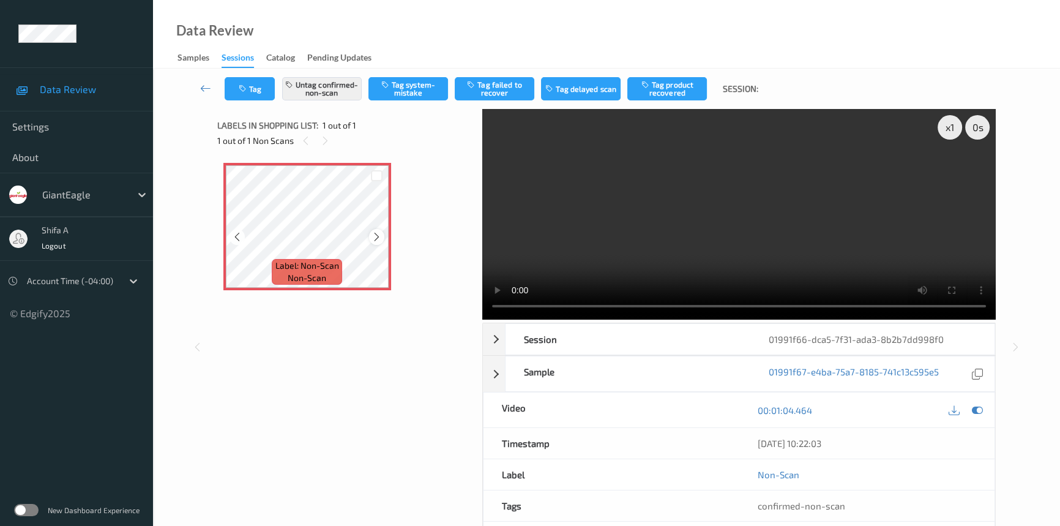
click at [379, 234] on icon at bounding box center [376, 236] width 10 height 11
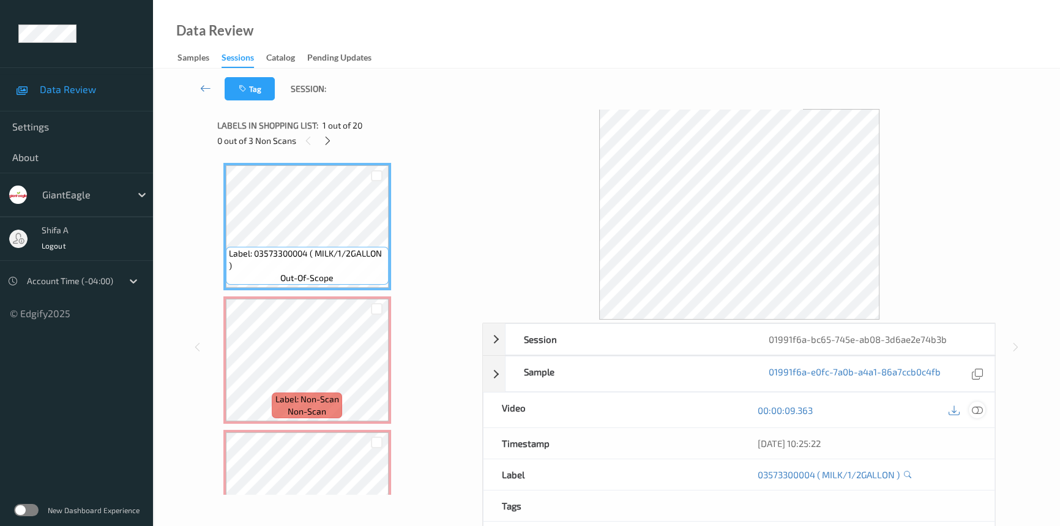
click at [978, 410] on icon at bounding box center [977, 410] width 11 height 11
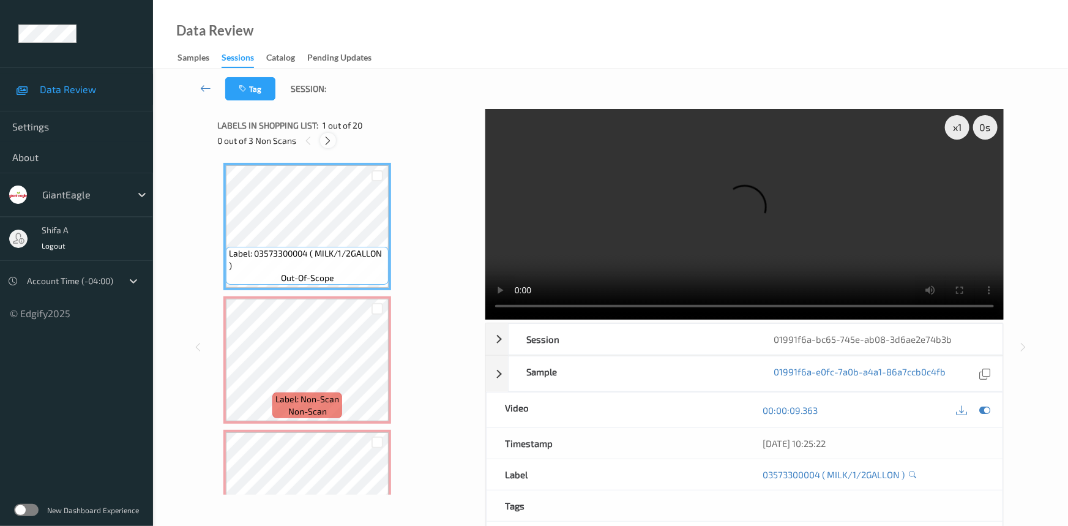
click at [329, 136] on icon at bounding box center [328, 140] width 10 height 11
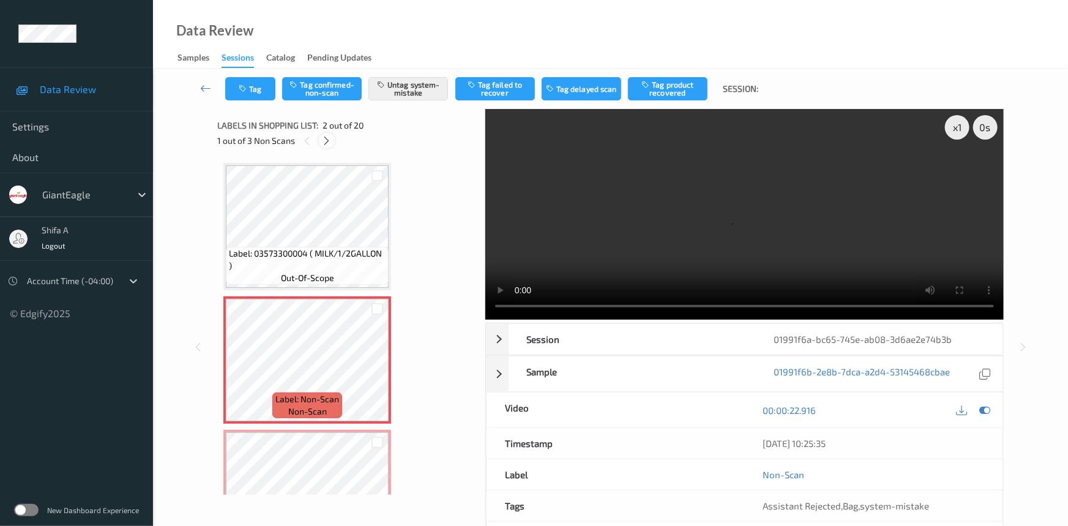
scroll to position [6, 0]
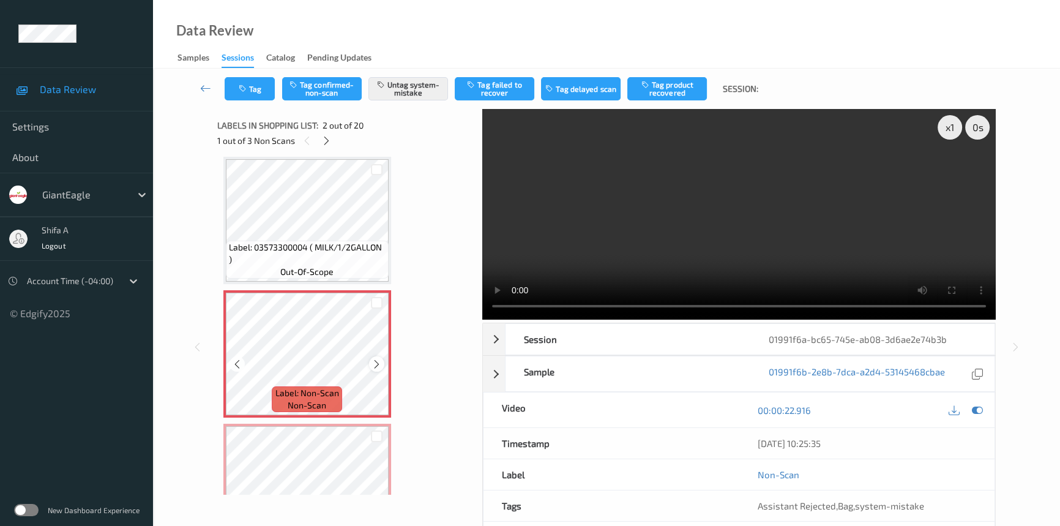
click at [378, 364] on icon at bounding box center [376, 364] width 10 height 11
click at [249, 93] on button "Tag" at bounding box center [250, 88] width 50 height 23
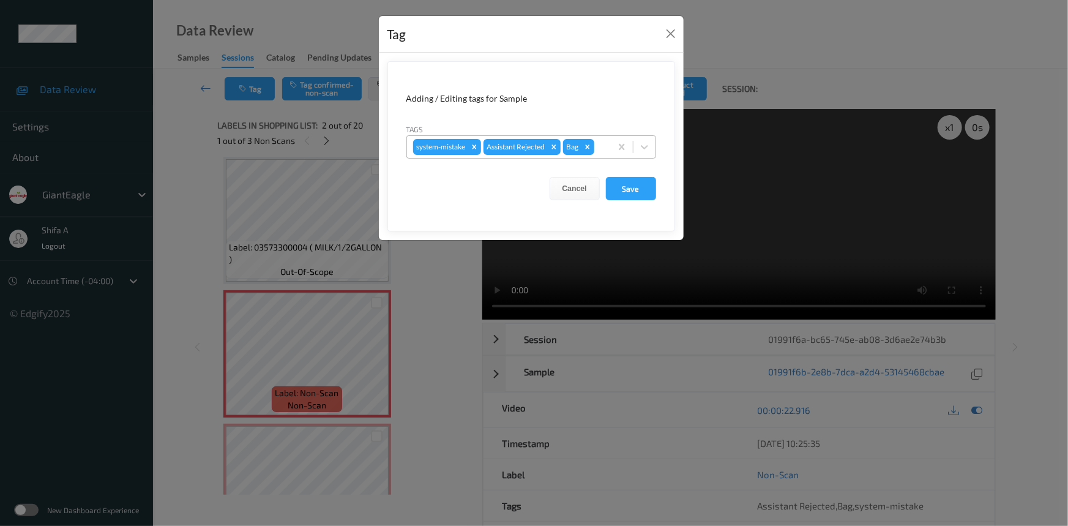
click at [607, 146] on div "system-mistake Assistant Rejected Bag" at bounding box center [509, 146] width 204 height 21
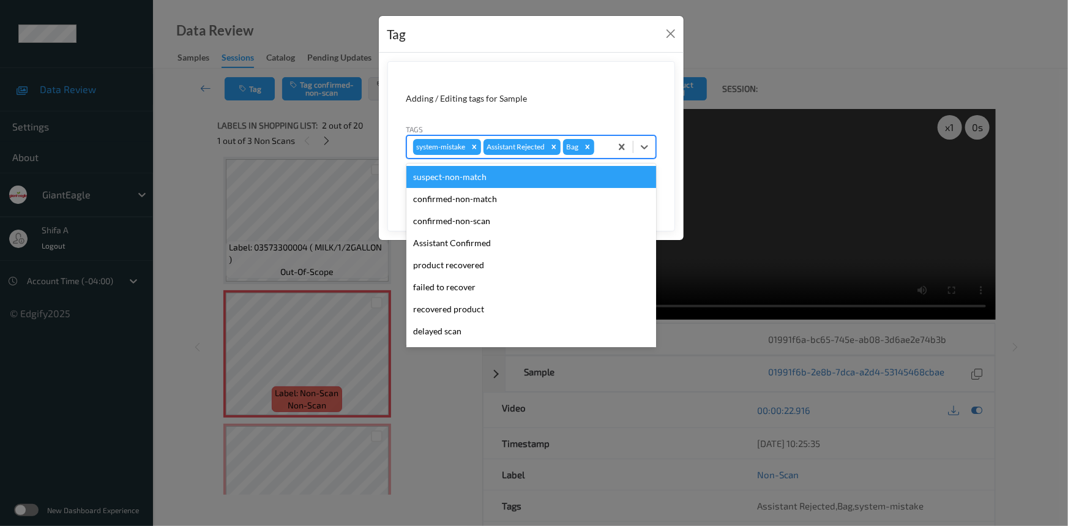
scroll to position [86, 0]
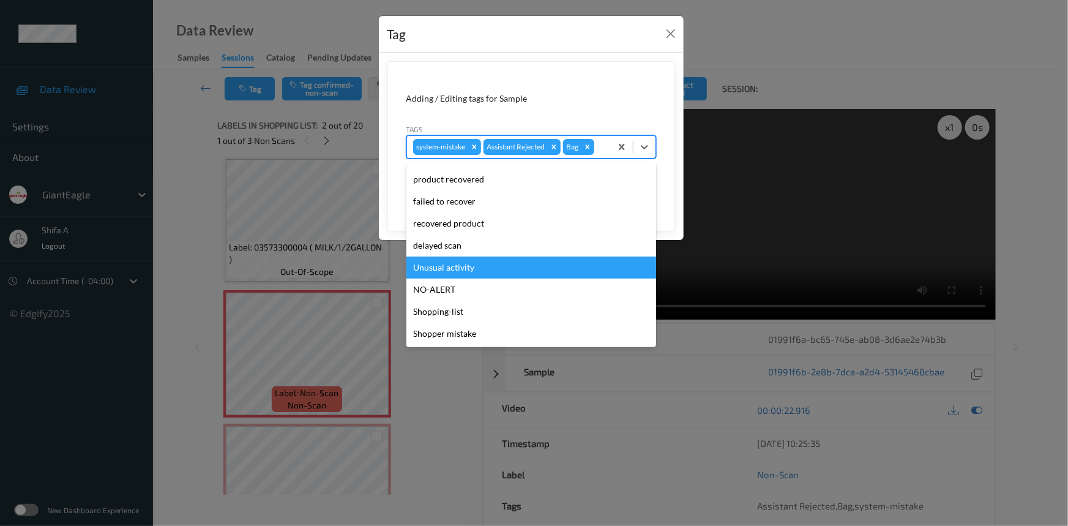
click at [452, 263] on div "Unusual activity" at bounding box center [531, 267] width 250 height 22
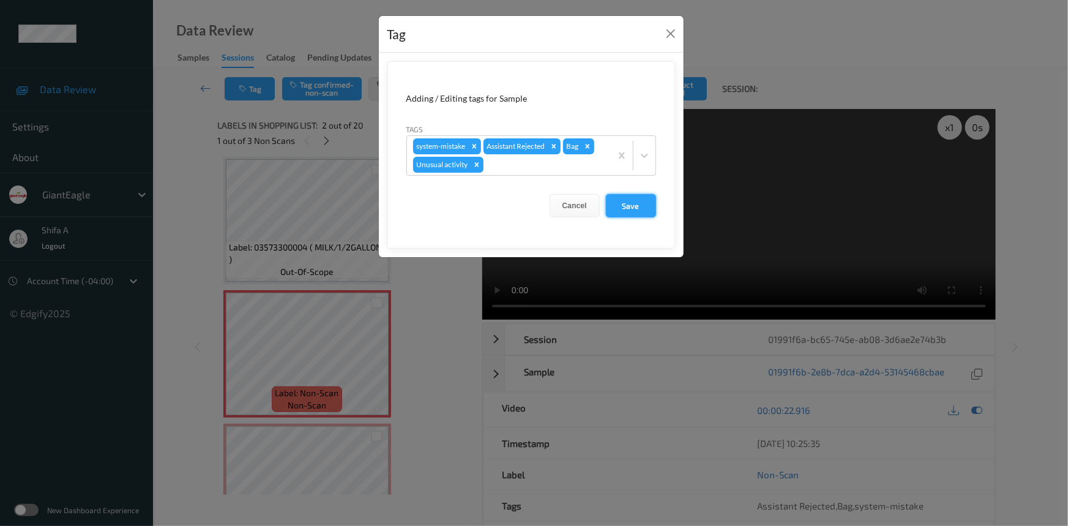
click at [644, 211] on button "Save" at bounding box center [631, 205] width 50 height 23
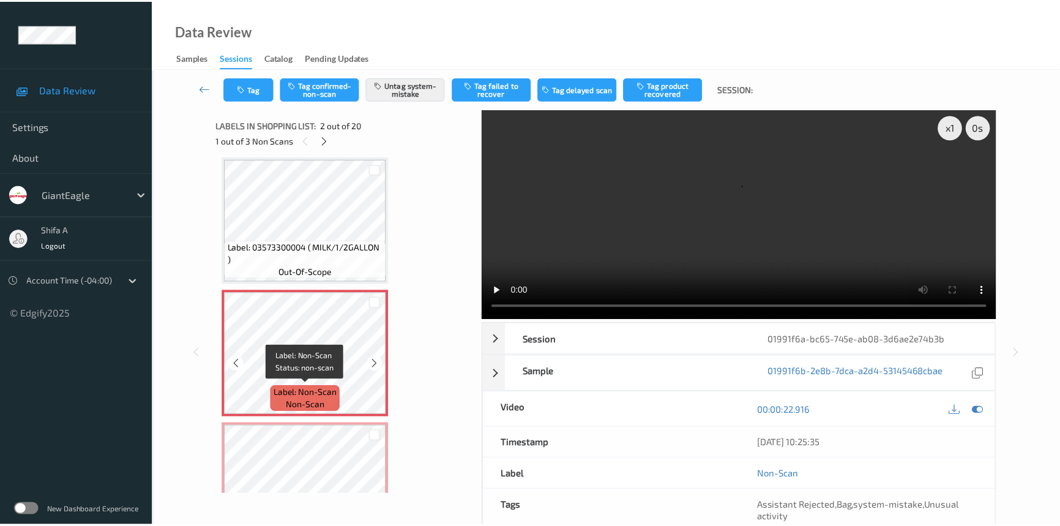
scroll to position [228, 0]
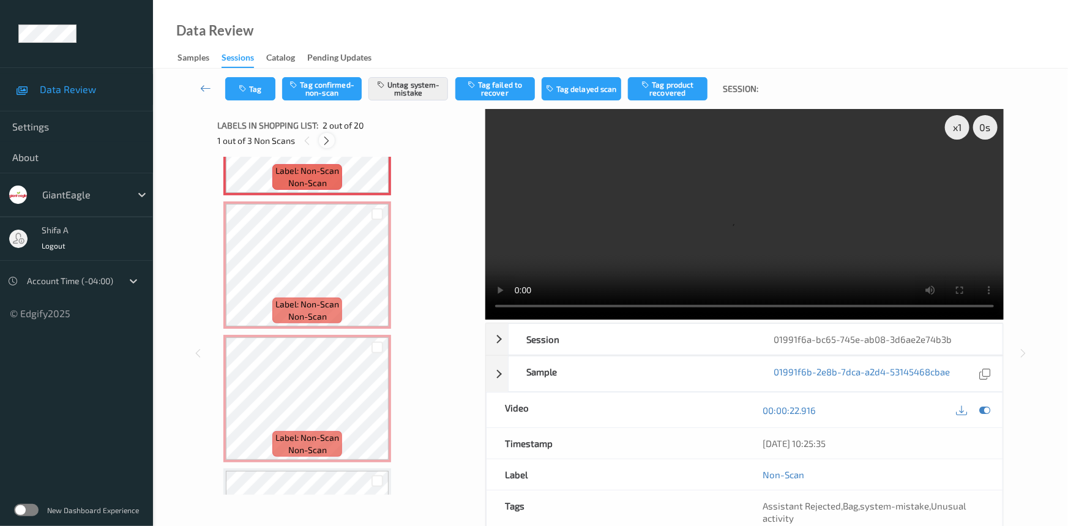
click at [327, 144] on icon at bounding box center [327, 140] width 10 height 11
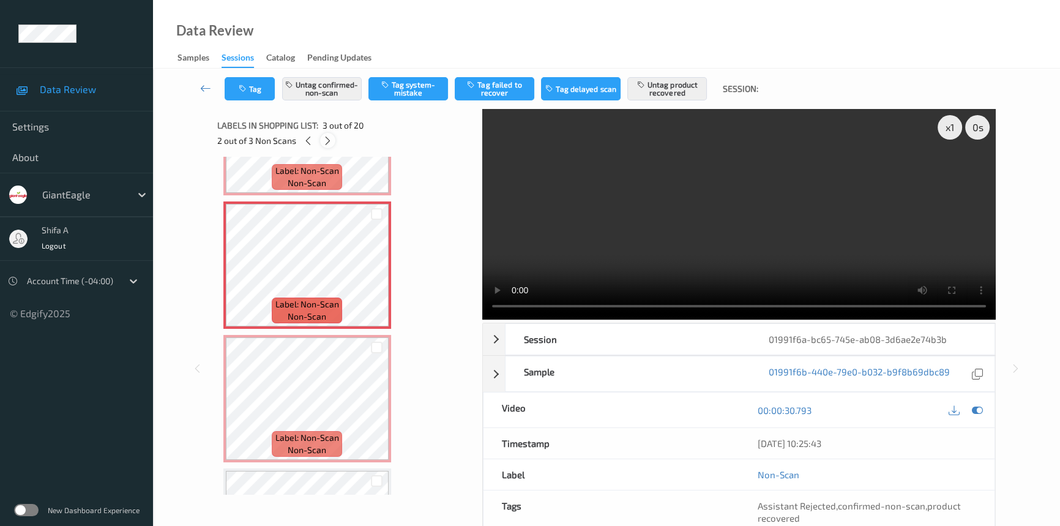
scroll to position [139, 0]
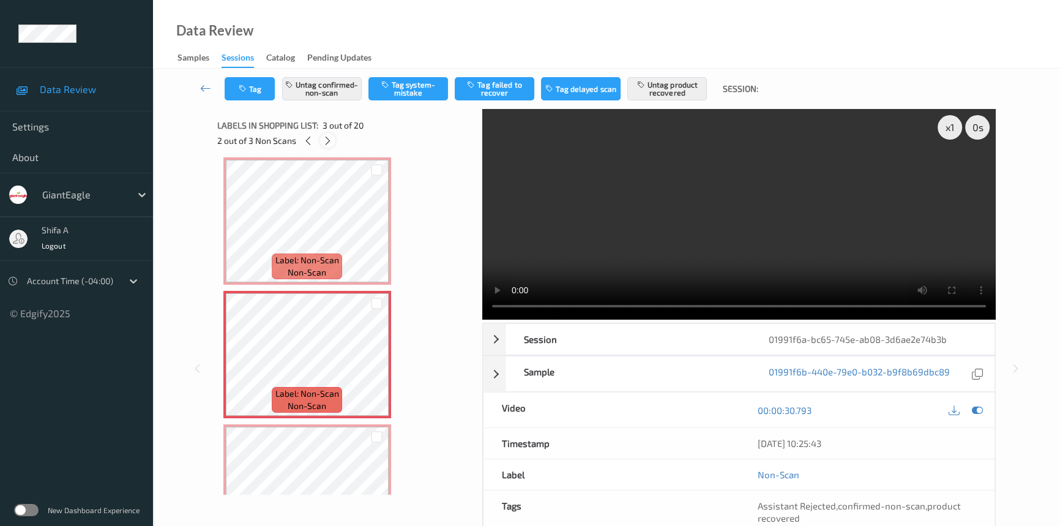
click at [328, 139] on icon at bounding box center [328, 140] width 10 height 11
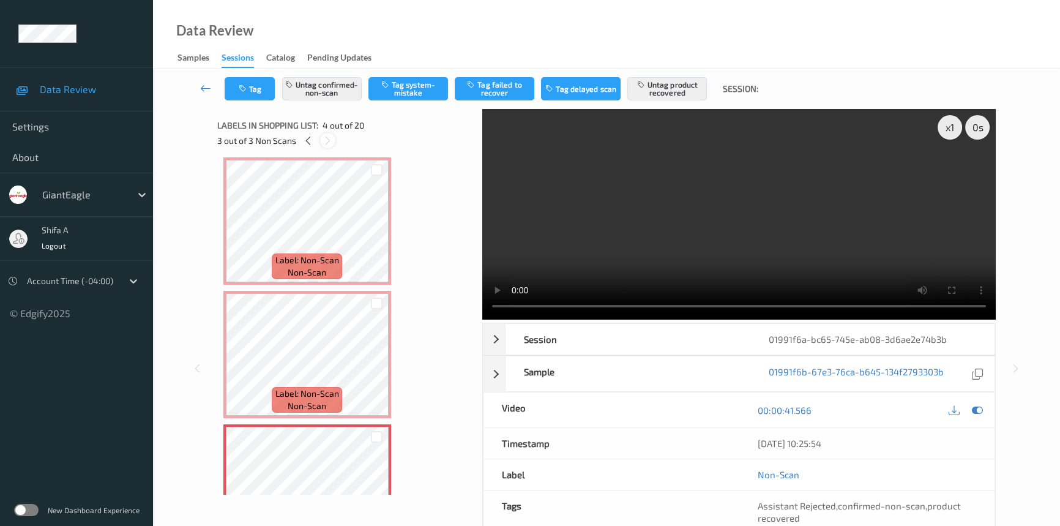
scroll to position [272, 0]
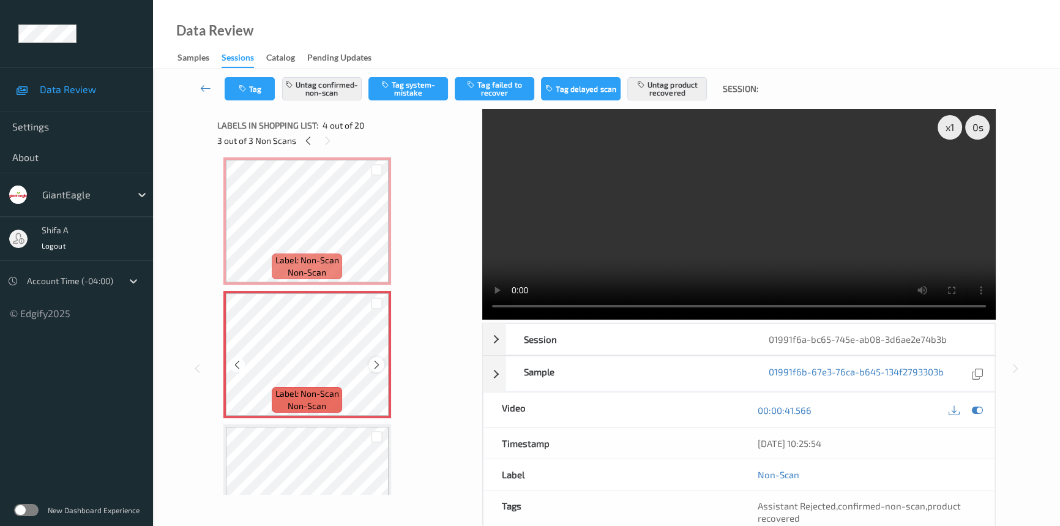
click at [375, 362] on icon at bounding box center [376, 364] width 10 height 11
click at [844, 156] on video at bounding box center [738, 214] width 513 height 211
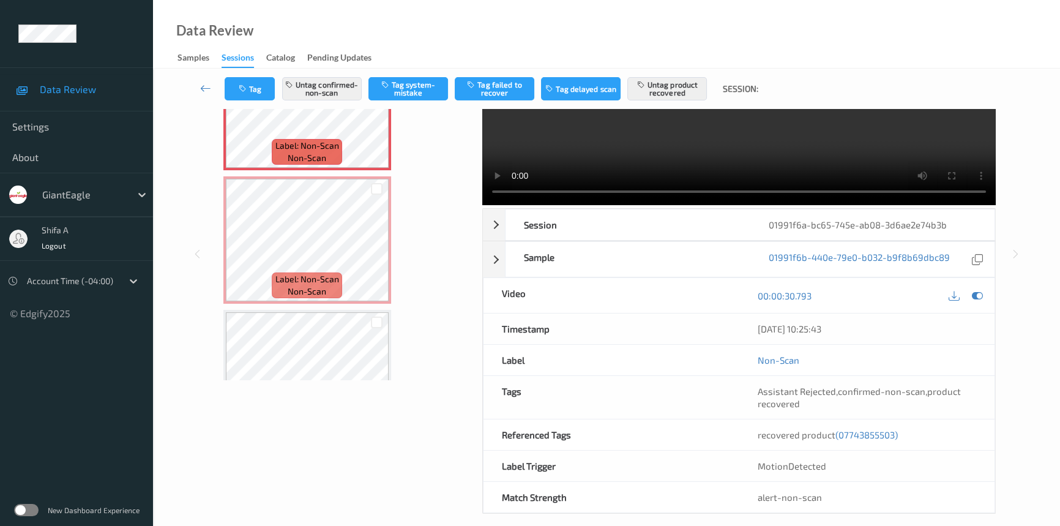
scroll to position [126, 0]
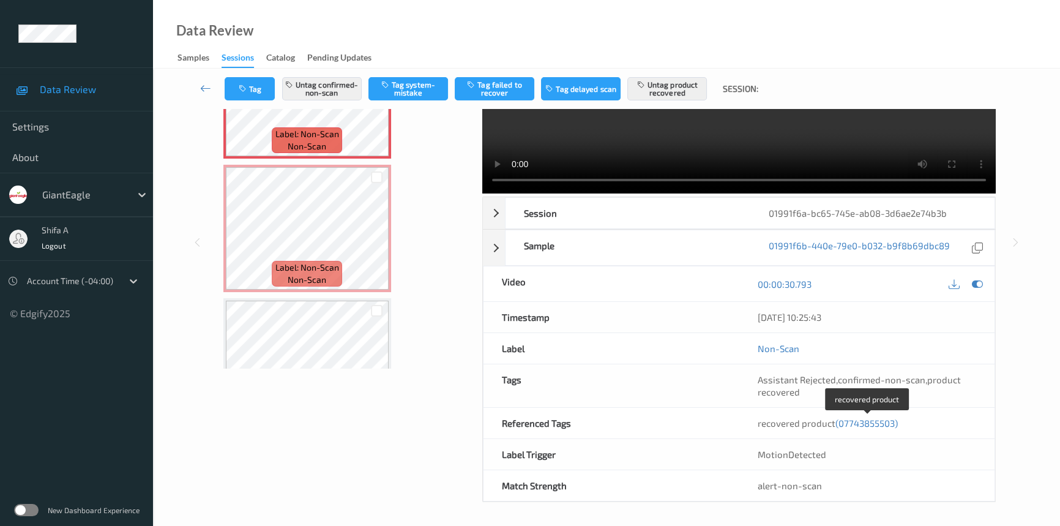
click at [871, 420] on span "(07743855503)" at bounding box center [866, 422] width 62 height 11
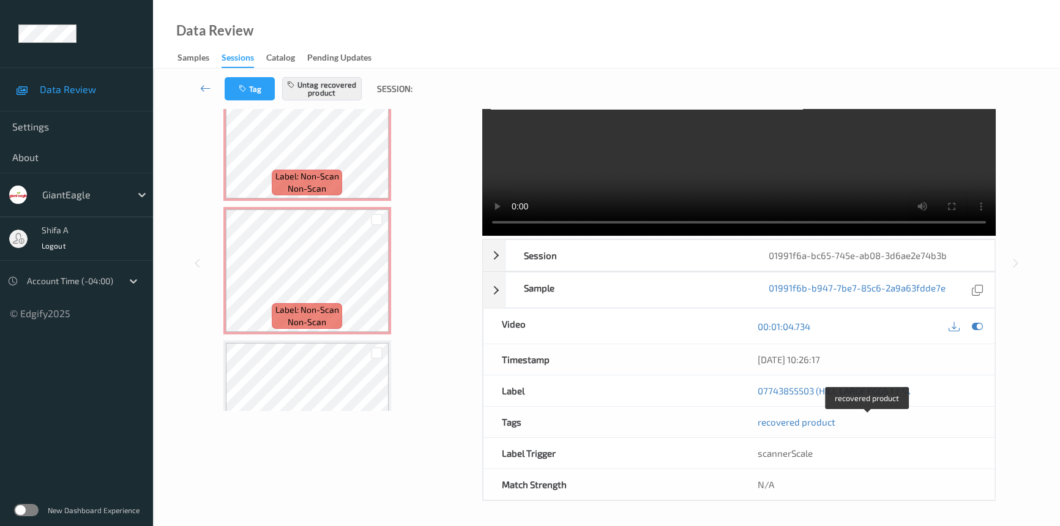
scroll to position [83, 0]
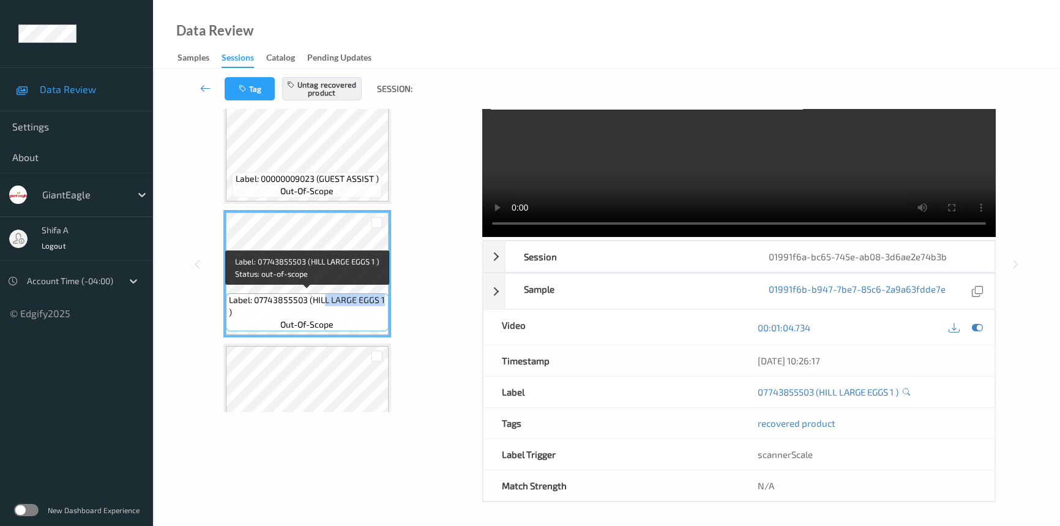
drag, startPoint x: 324, startPoint y: 299, endPoint x: 381, endPoint y: 296, distance: 57.0
click at [381, 296] on span "Label: 07743855503 (HILL LARGE EGGS 1 )" at bounding box center [307, 306] width 157 height 24
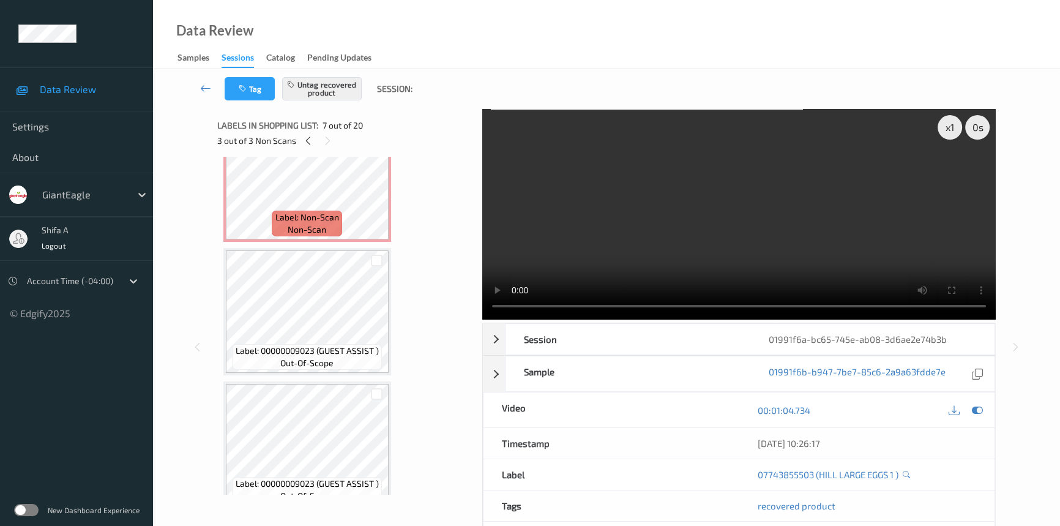
scroll to position [448, 0]
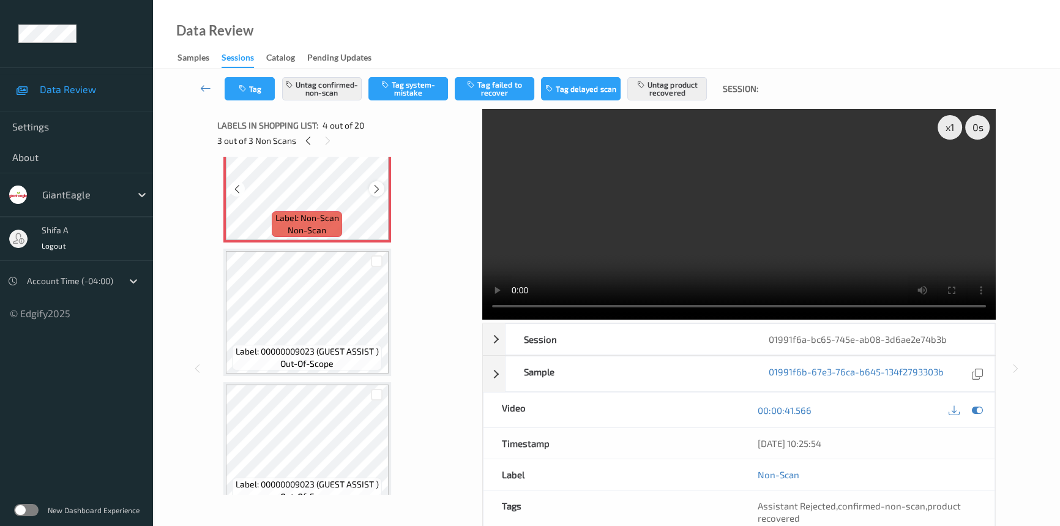
click at [376, 187] on icon at bounding box center [376, 189] width 10 height 11
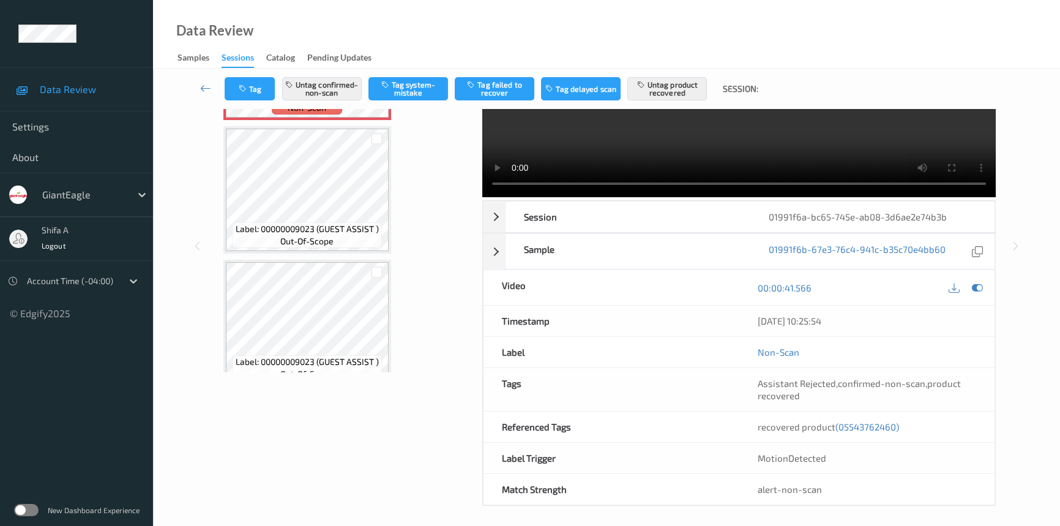
scroll to position [126, 0]
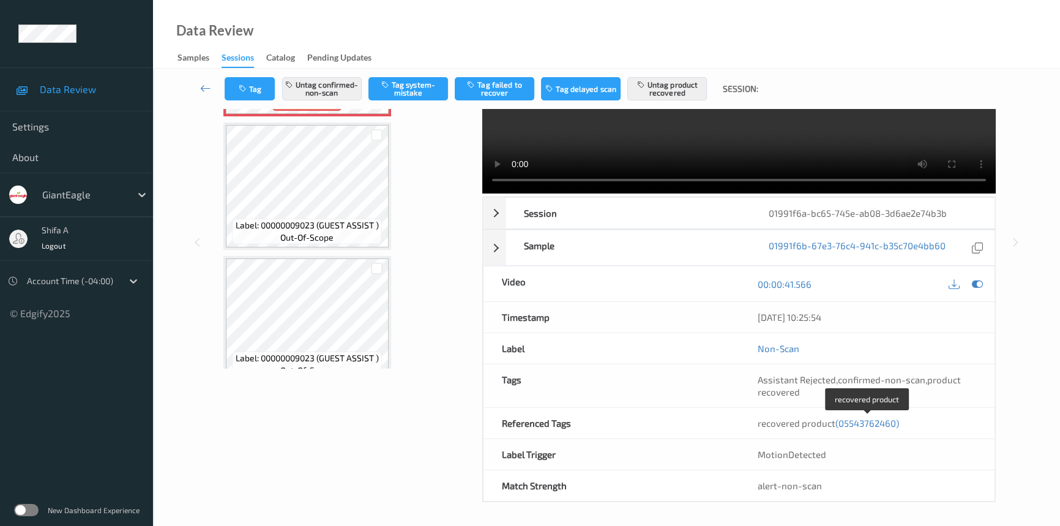
click at [877, 422] on span "(05543762460)" at bounding box center [867, 422] width 64 height 11
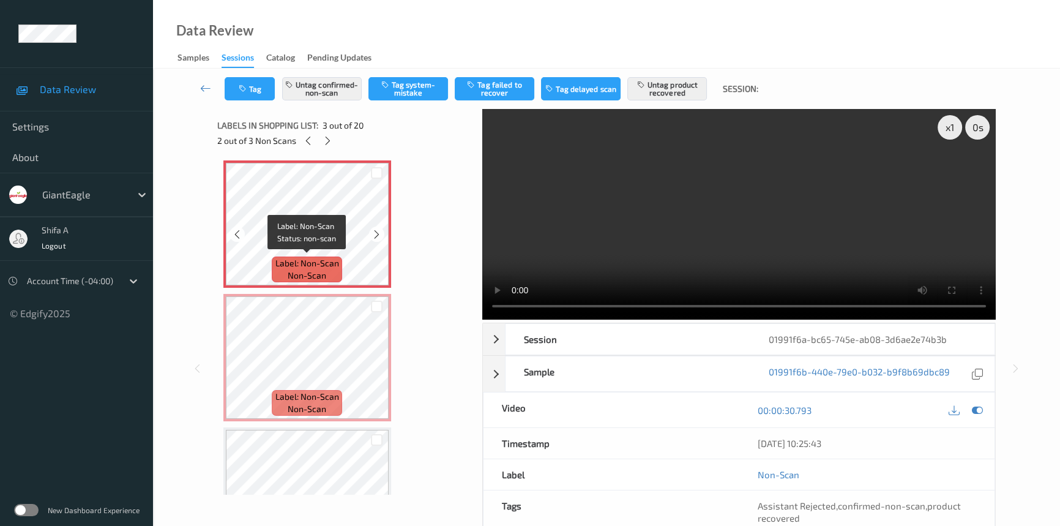
scroll to position [47, 0]
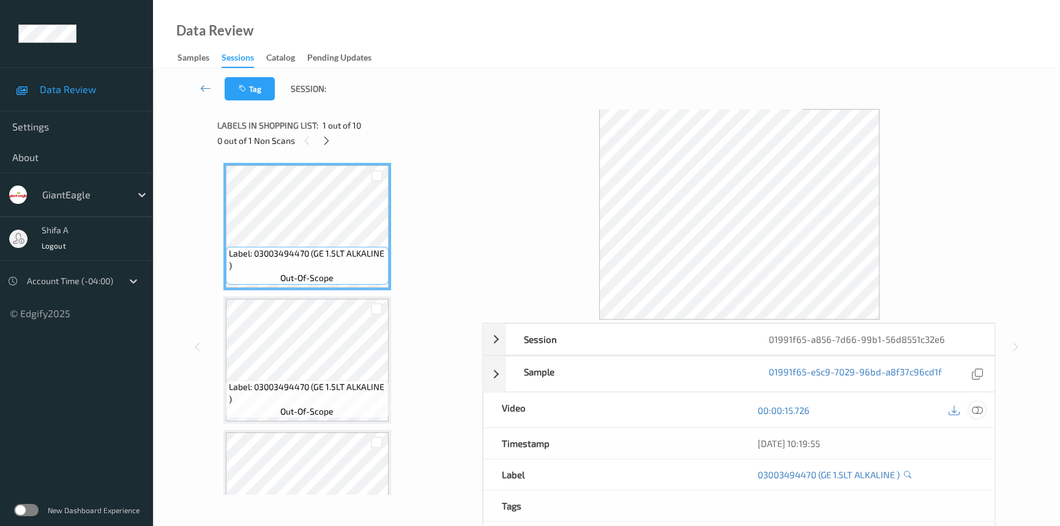
click at [976, 411] on icon at bounding box center [977, 410] width 11 height 11
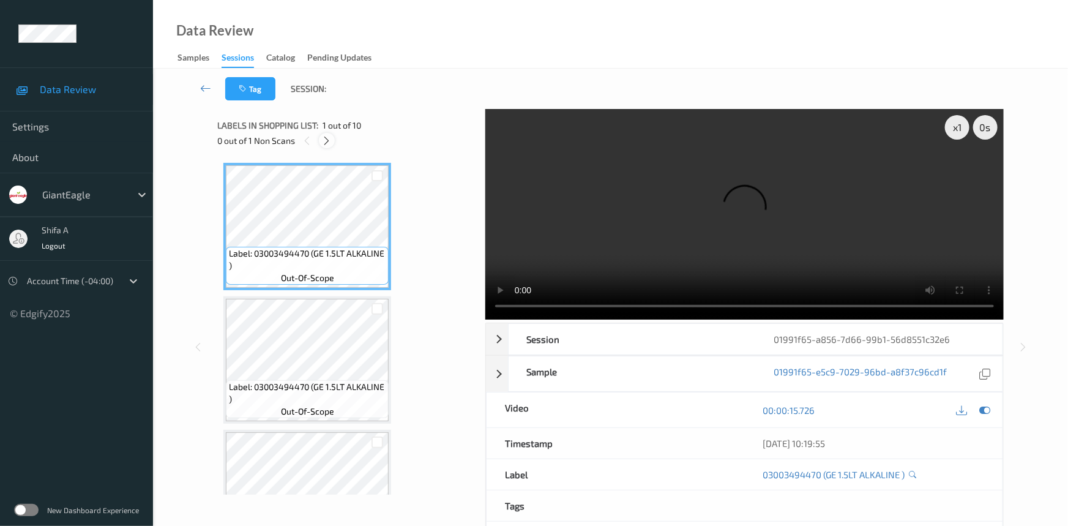
click at [323, 144] on icon at bounding box center [327, 140] width 10 height 11
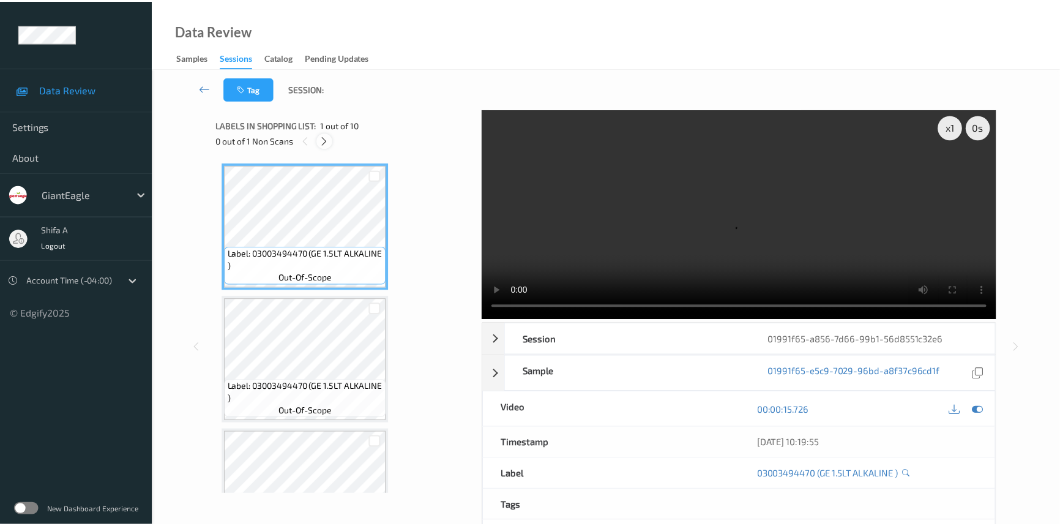
scroll to position [804, 0]
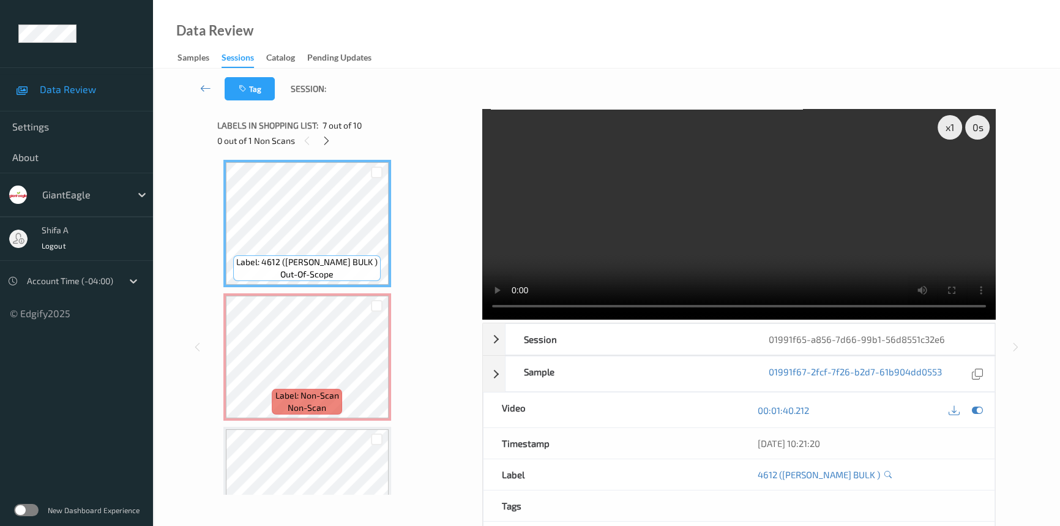
click at [741, 214] on video at bounding box center [738, 214] width 513 height 211
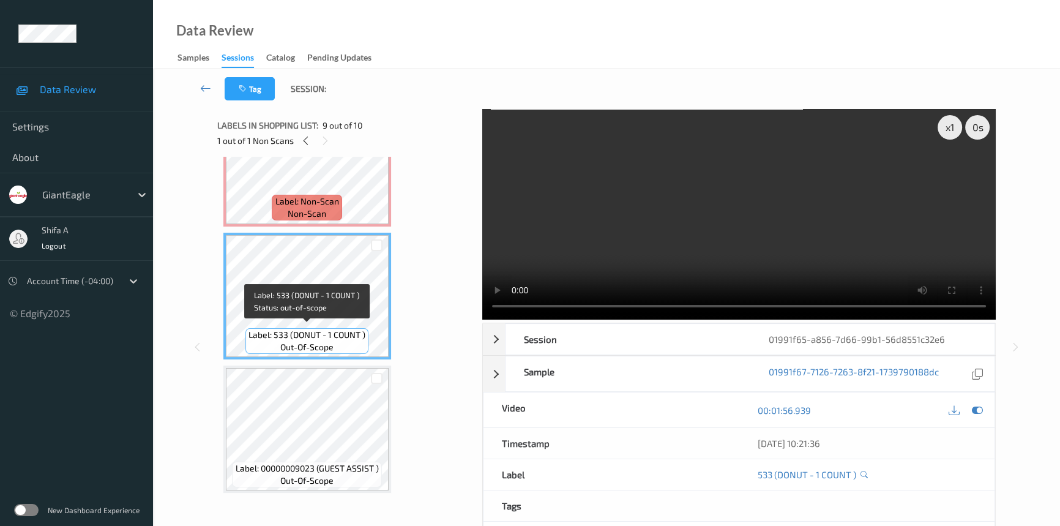
scroll to position [775, 0]
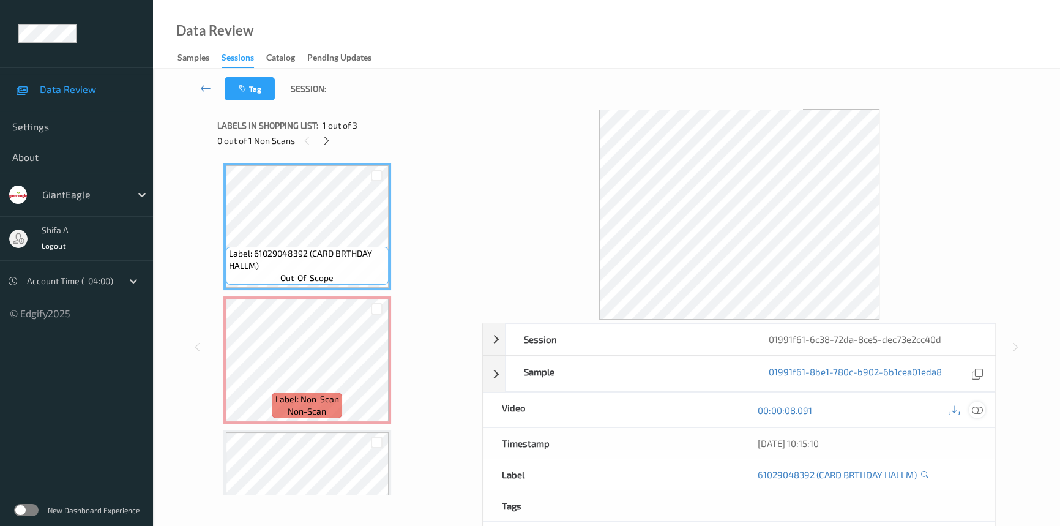
click at [983, 407] on div at bounding box center [977, 409] width 17 height 17
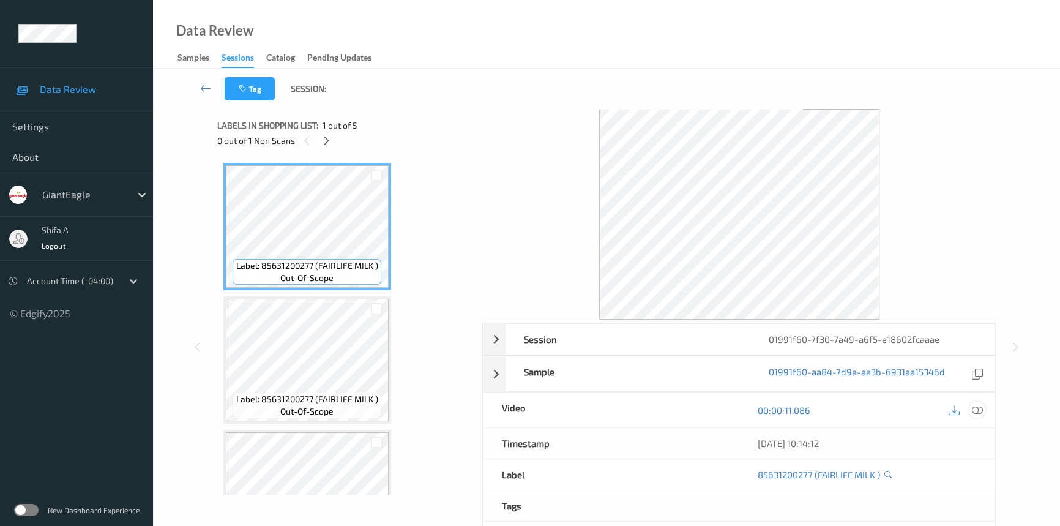
click at [973, 411] on icon at bounding box center [977, 410] width 11 height 11
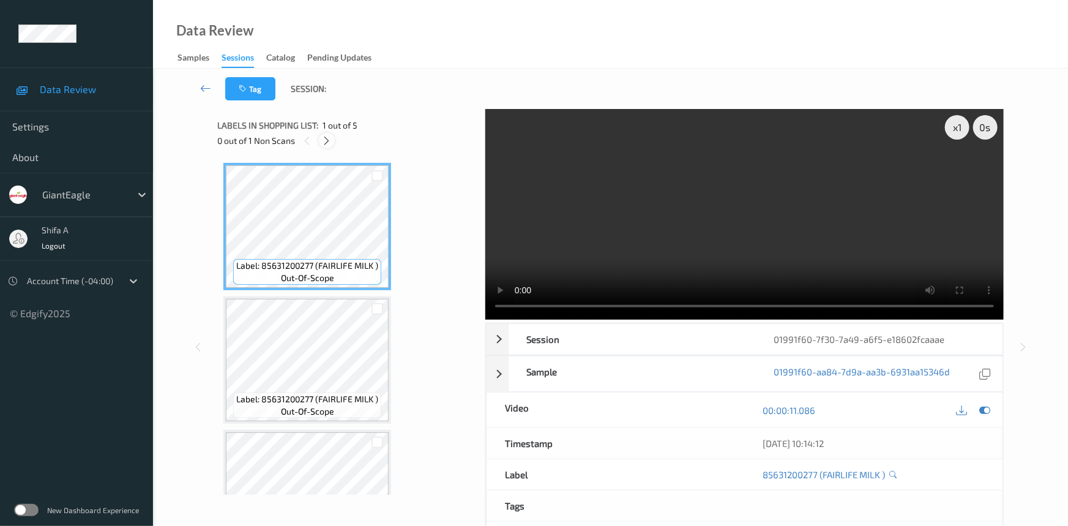
click at [324, 140] on icon at bounding box center [327, 140] width 10 height 11
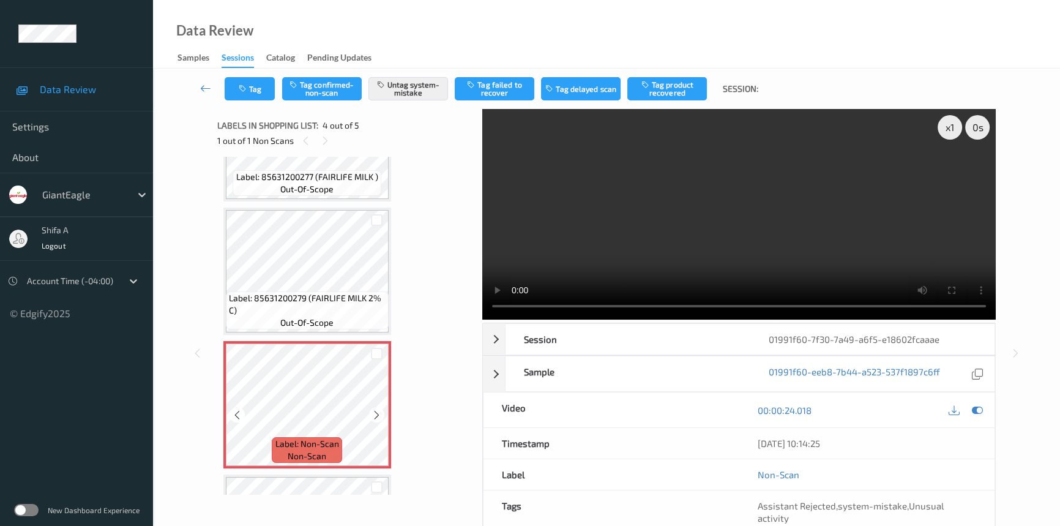
scroll to position [333, 0]
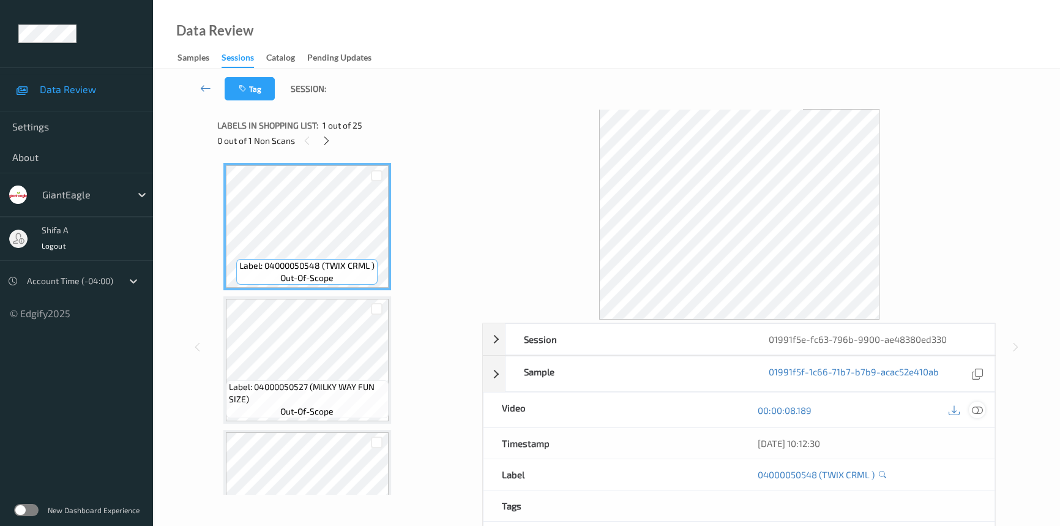
click at [970, 410] on div at bounding box center [977, 409] width 17 height 17
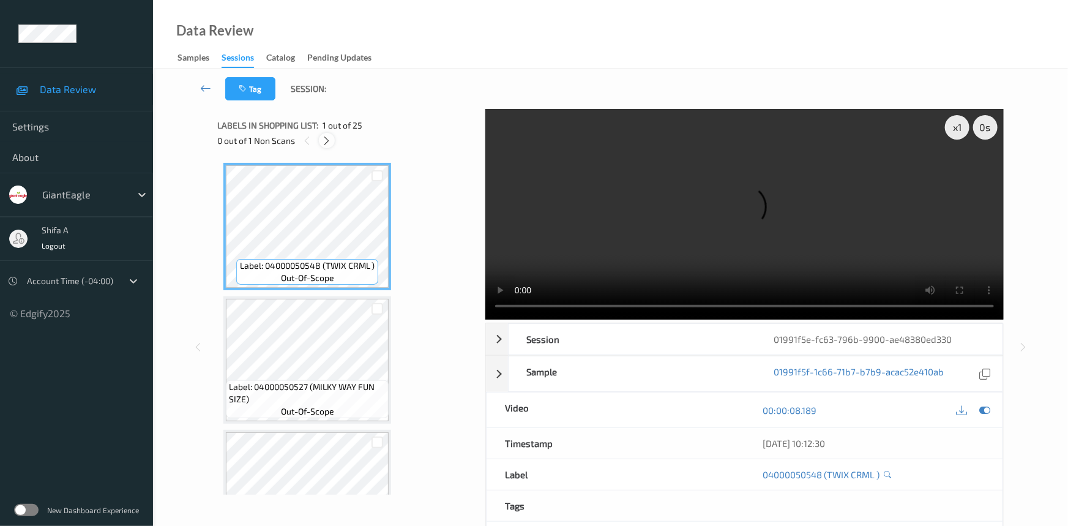
click at [324, 141] on icon at bounding box center [327, 140] width 10 height 11
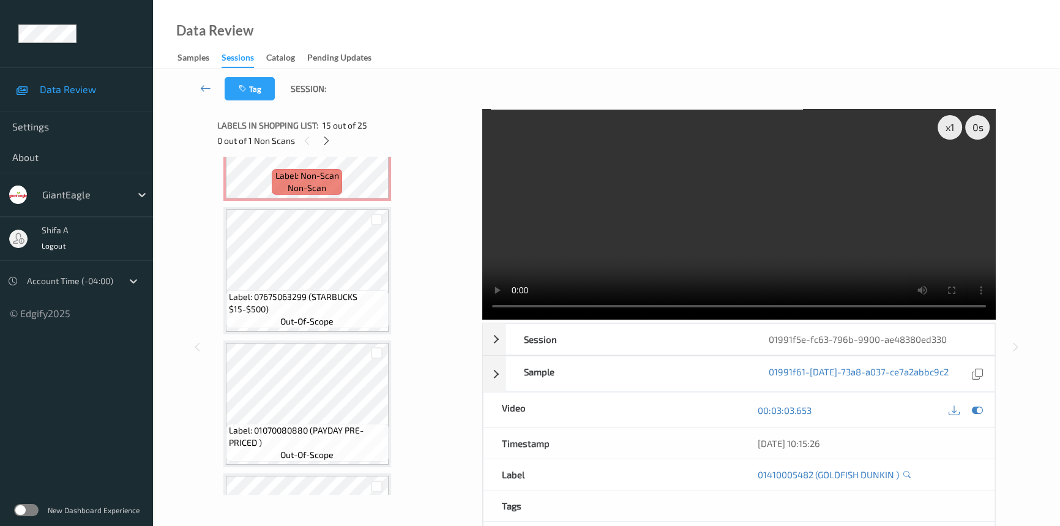
scroll to position [1867, 0]
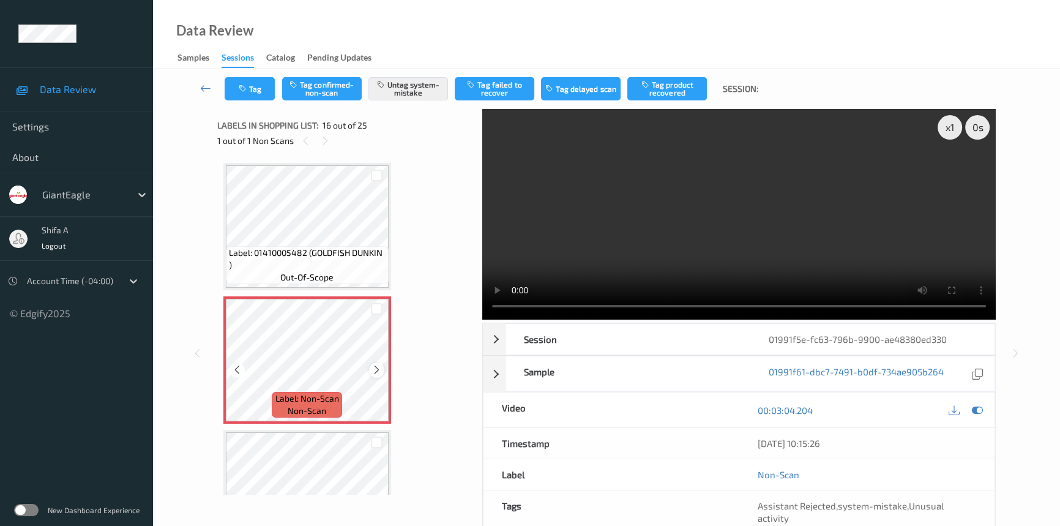
click at [373, 364] on icon at bounding box center [376, 369] width 10 height 11
click at [374, 364] on icon at bounding box center [376, 369] width 10 height 11
click at [373, 364] on icon at bounding box center [376, 369] width 10 height 11
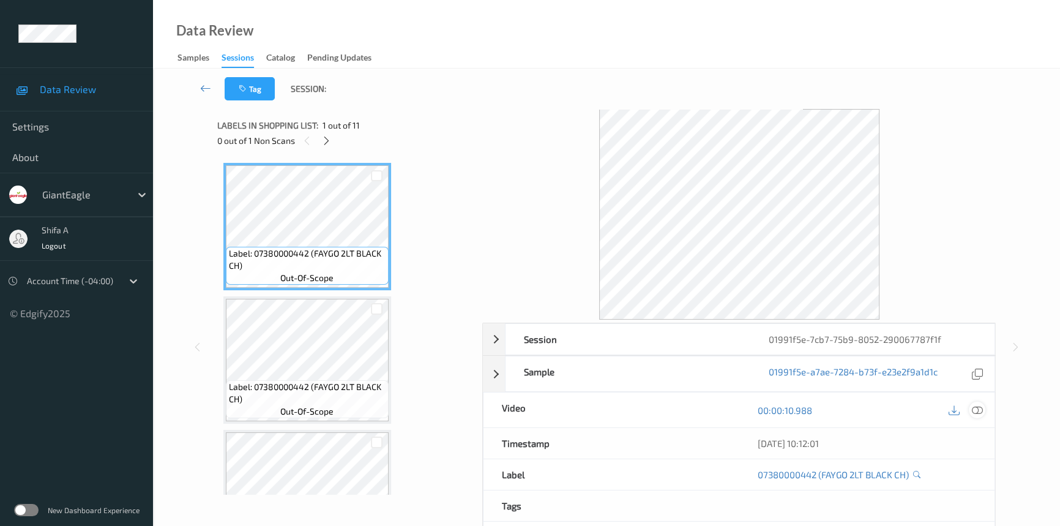
click at [977, 408] on icon at bounding box center [977, 410] width 11 height 11
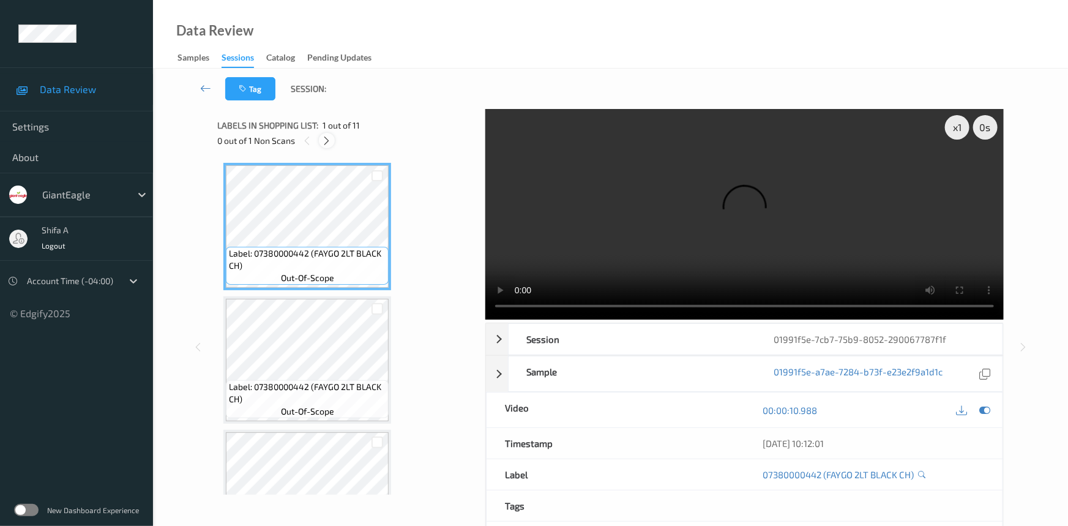
click at [323, 147] on div at bounding box center [326, 140] width 15 height 15
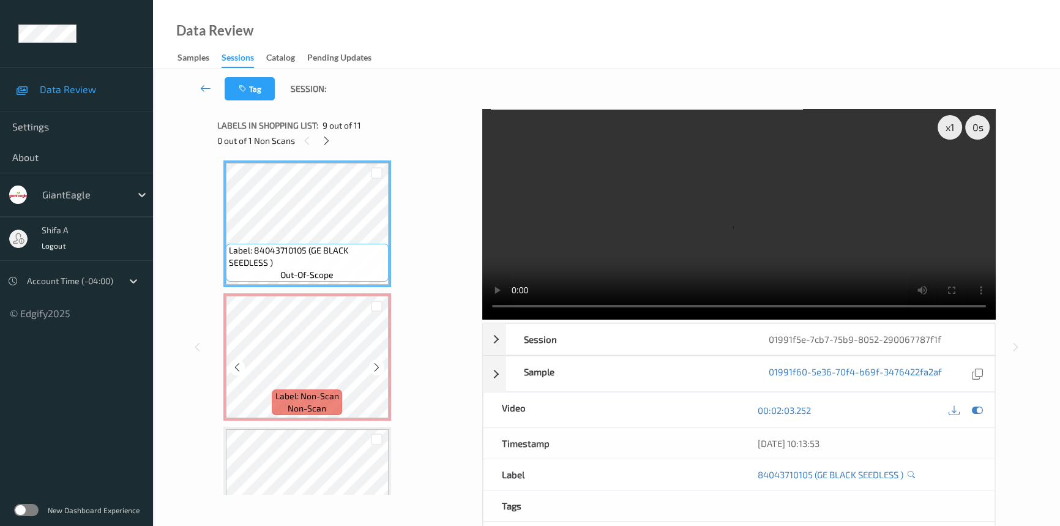
scroll to position [847, 0]
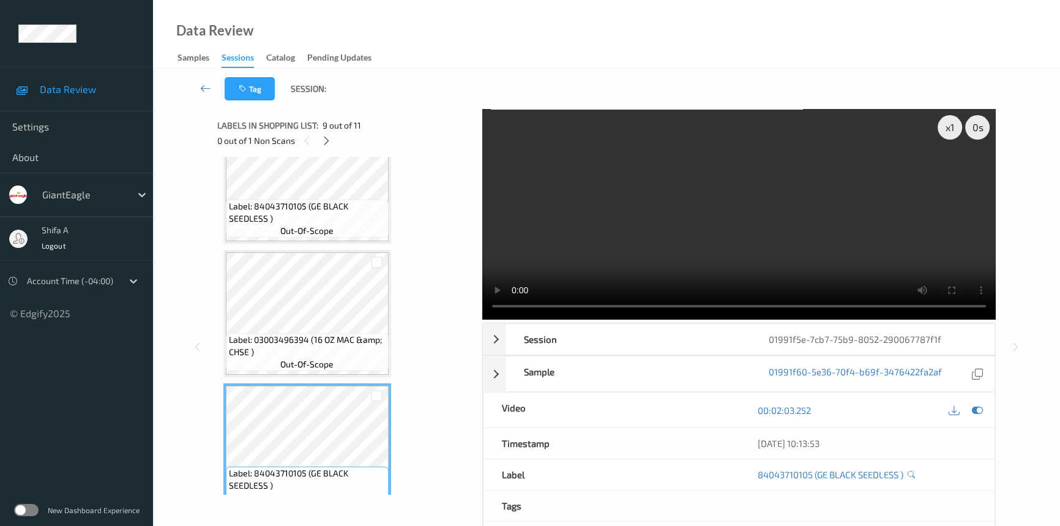
click at [815, 231] on video at bounding box center [738, 214] width 513 height 211
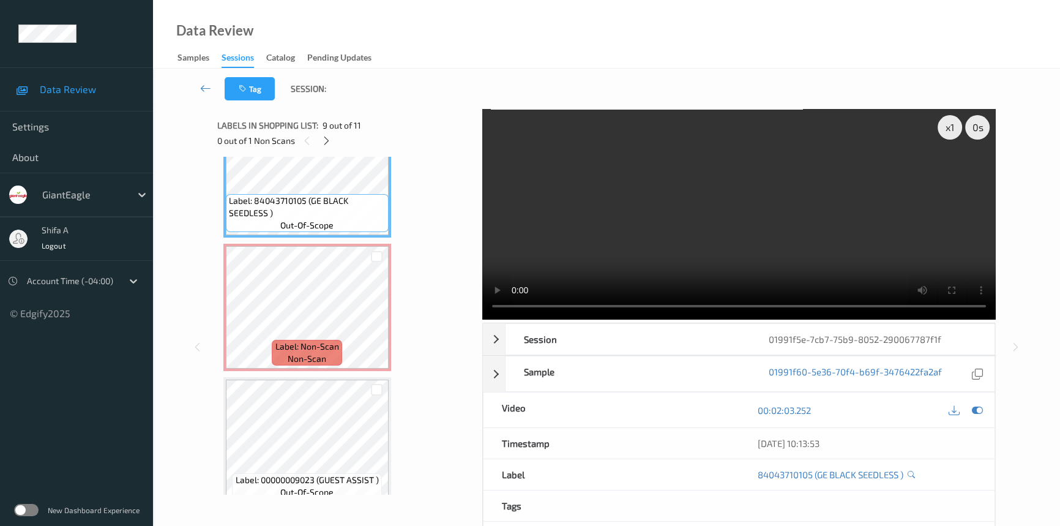
scroll to position [1131, 0]
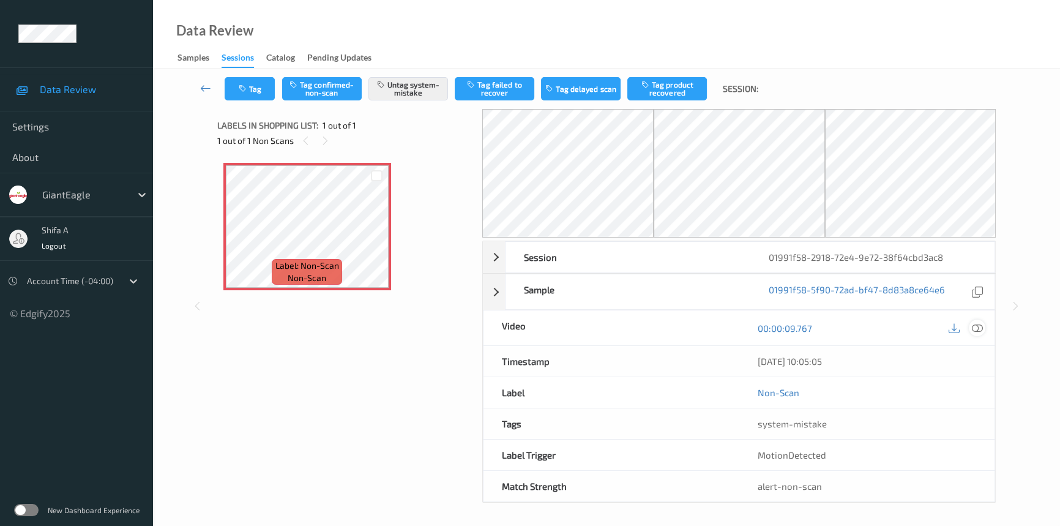
drag, startPoint x: 979, startPoint y: 333, endPoint x: 944, endPoint y: 305, distance: 44.4
click at [979, 332] on div at bounding box center [977, 327] width 17 height 17
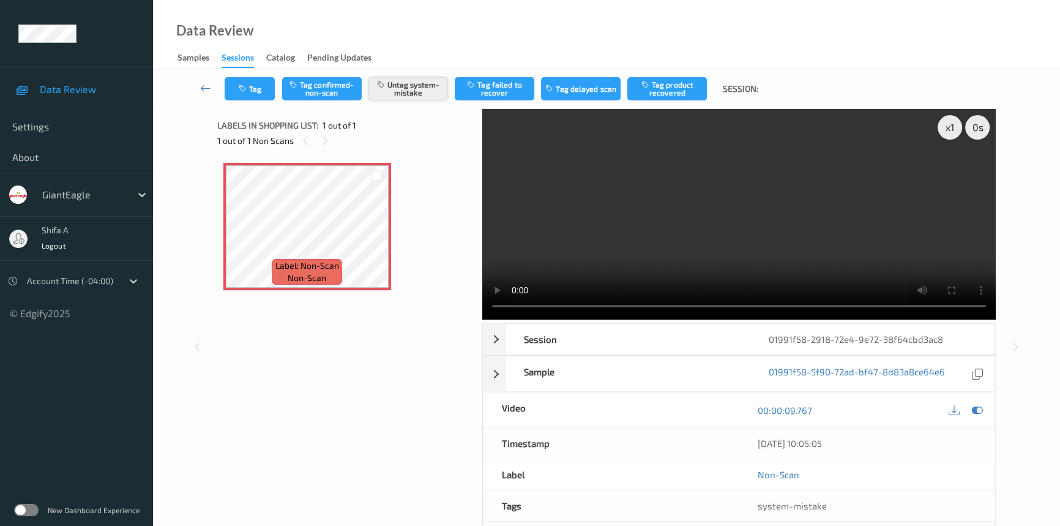
click at [405, 94] on button "Untag system-mistake" at bounding box center [408, 88] width 80 height 23
click at [335, 98] on button "Tag confirmed-non-scan" at bounding box center [322, 88] width 80 height 23
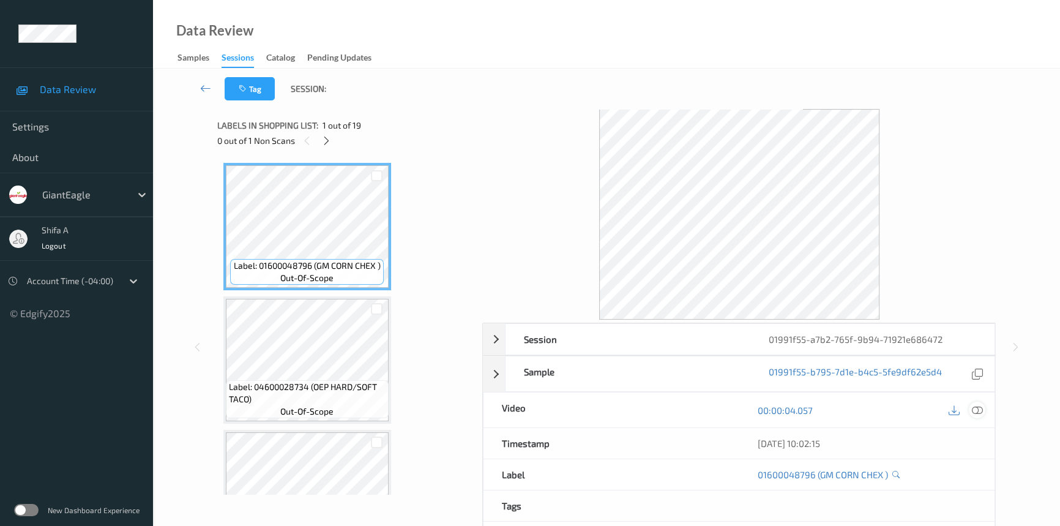
click at [976, 414] on icon at bounding box center [977, 410] width 11 height 11
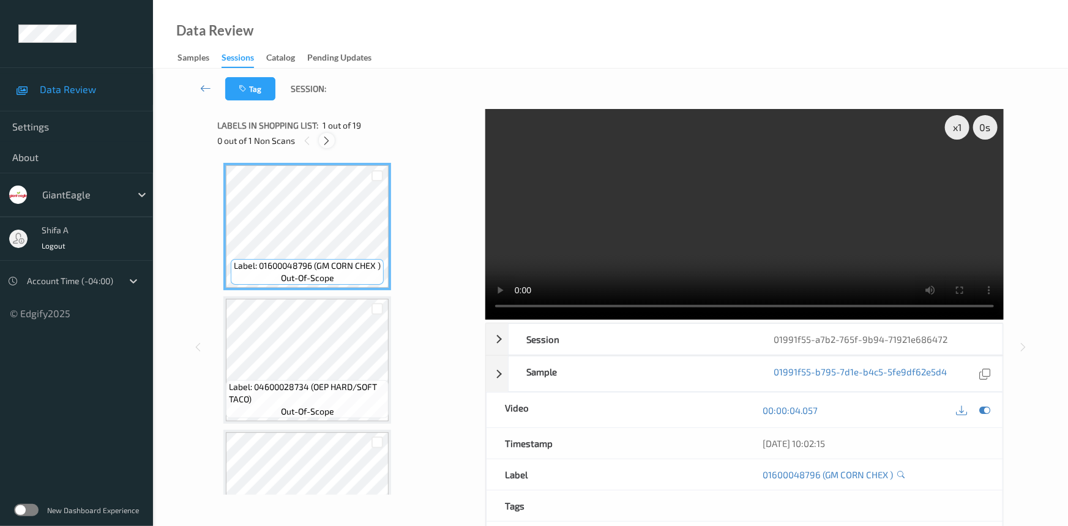
click at [324, 135] on icon at bounding box center [327, 140] width 10 height 11
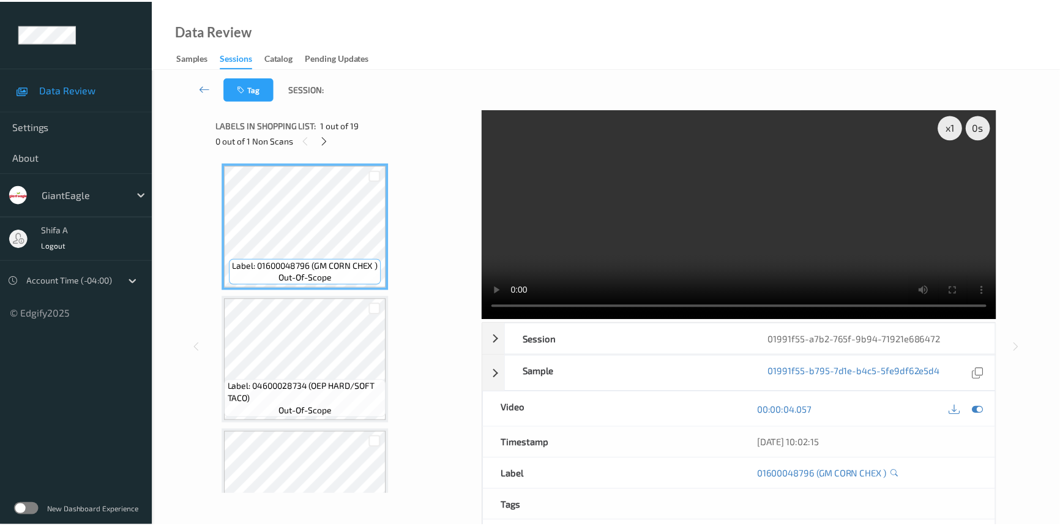
scroll to position [1469, 0]
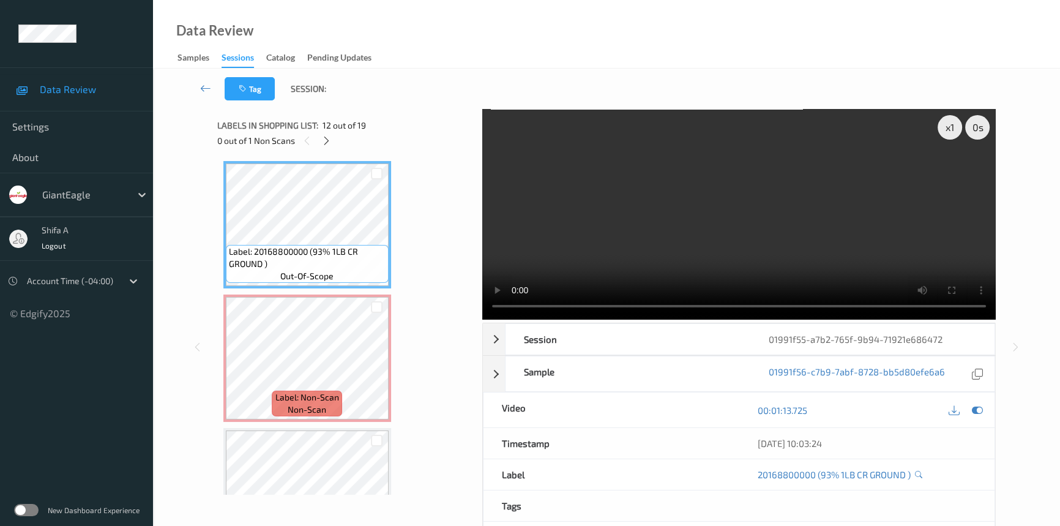
click at [796, 220] on video at bounding box center [738, 214] width 513 height 211
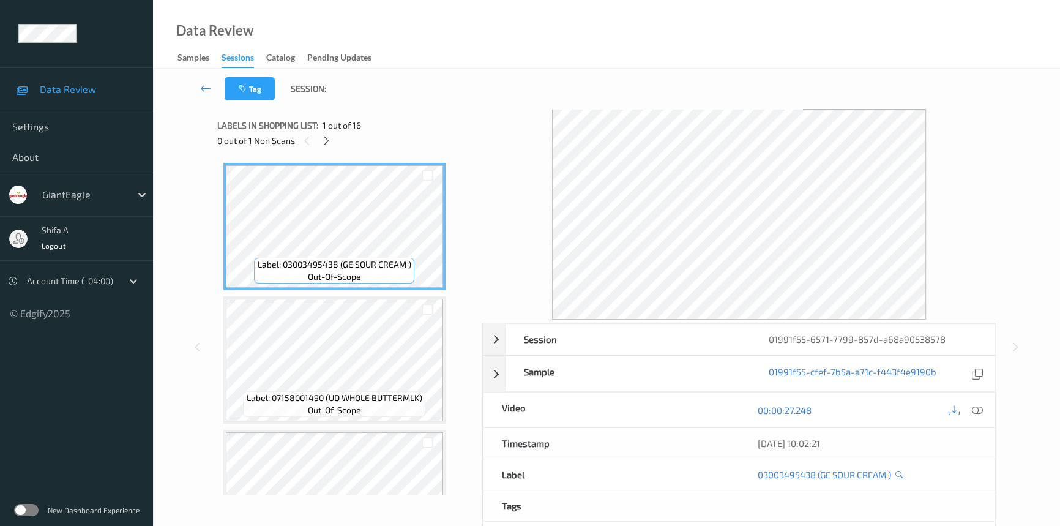
drag, startPoint x: 977, startPoint y: 409, endPoint x: 786, endPoint y: 337, distance: 203.8
click at [977, 409] on icon at bounding box center [977, 410] width 11 height 11
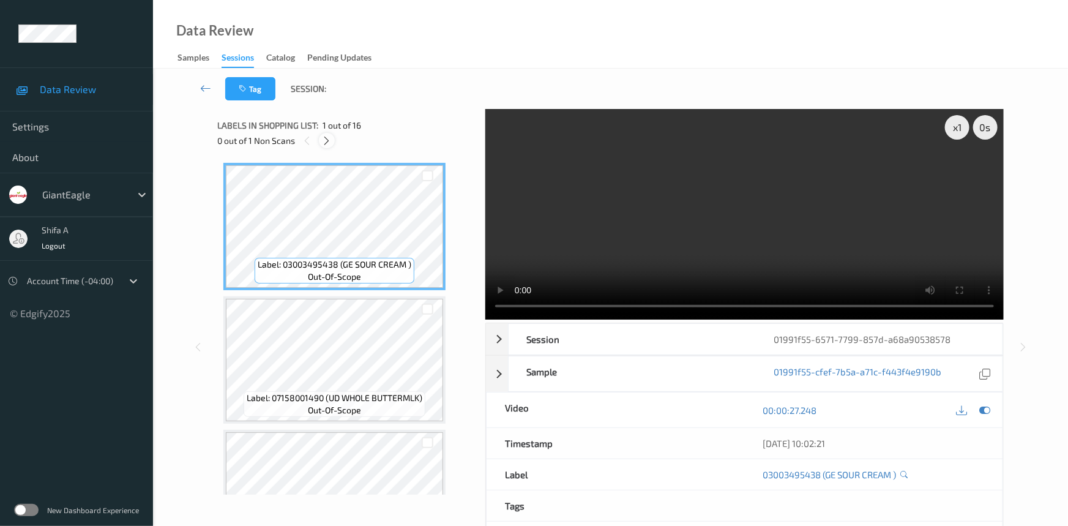
click at [329, 144] on icon at bounding box center [327, 140] width 10 height 11
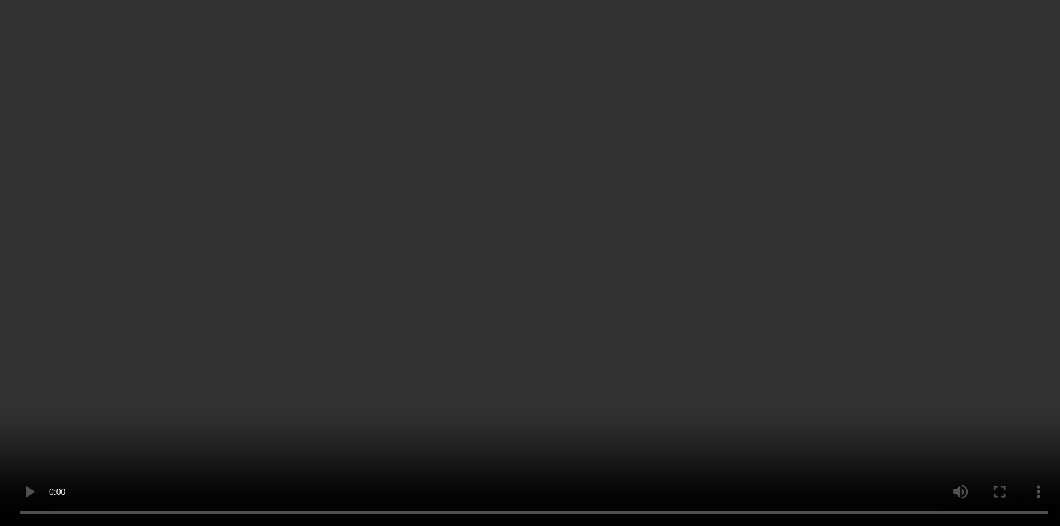
scroll to position [1720, 0]
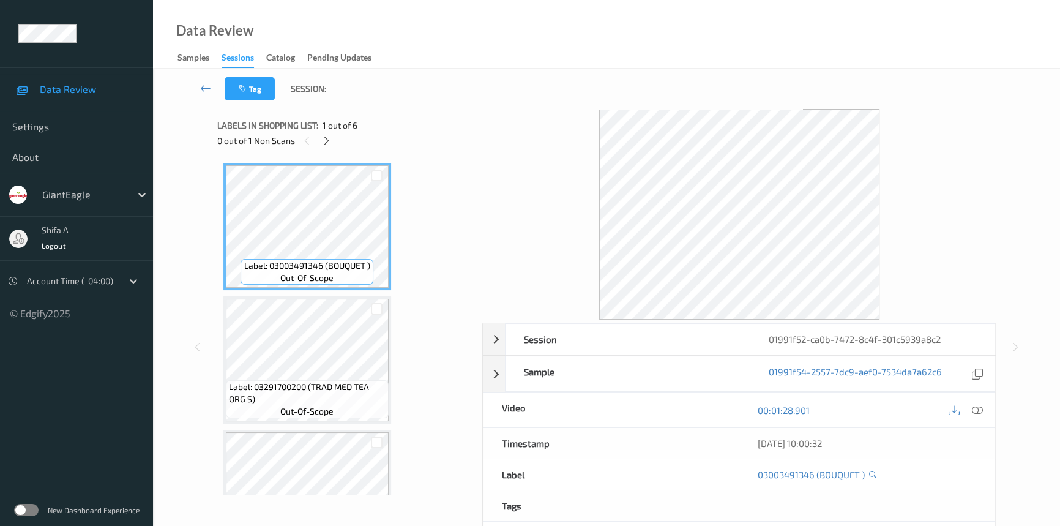
drag, startPoint x: 973, startPoint y: 414, endPoint x: 602, endPoint y: 299, distance: 388.5
click at [974, 414] on icon at bounding box center [977, 410] width 11 height 11
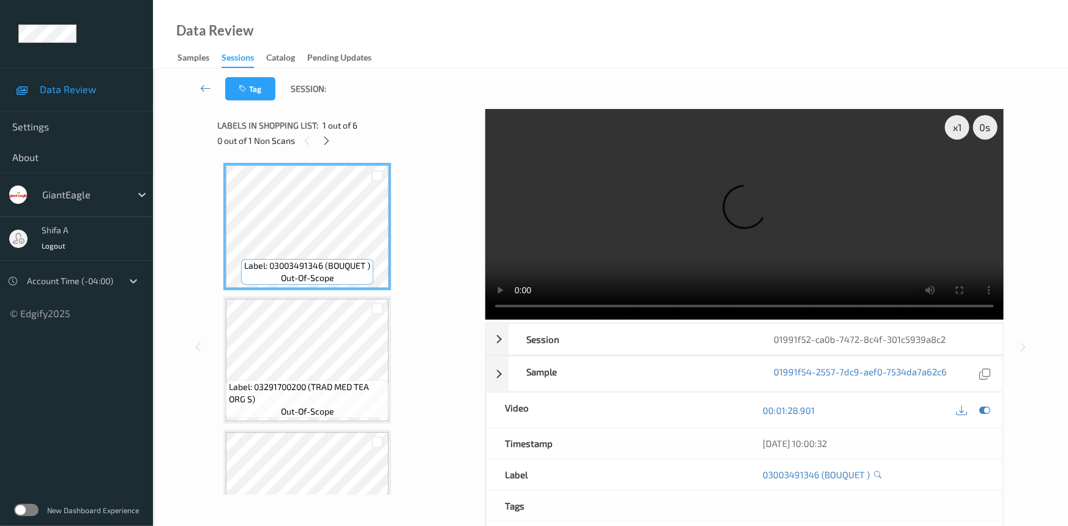
drag, startPoint x: 332, startPoint y: 144, endPoint x: 409, endPoint y: 118, distance: 81.3
click at [332, 143] on icon at bounding box center [327, 140] width 10 height 11
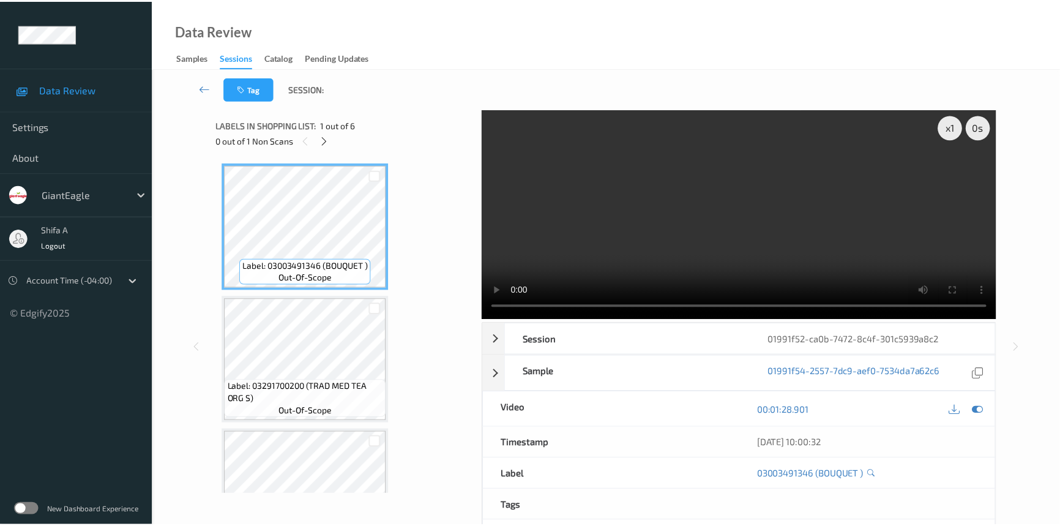
scroll to position [405, 0]
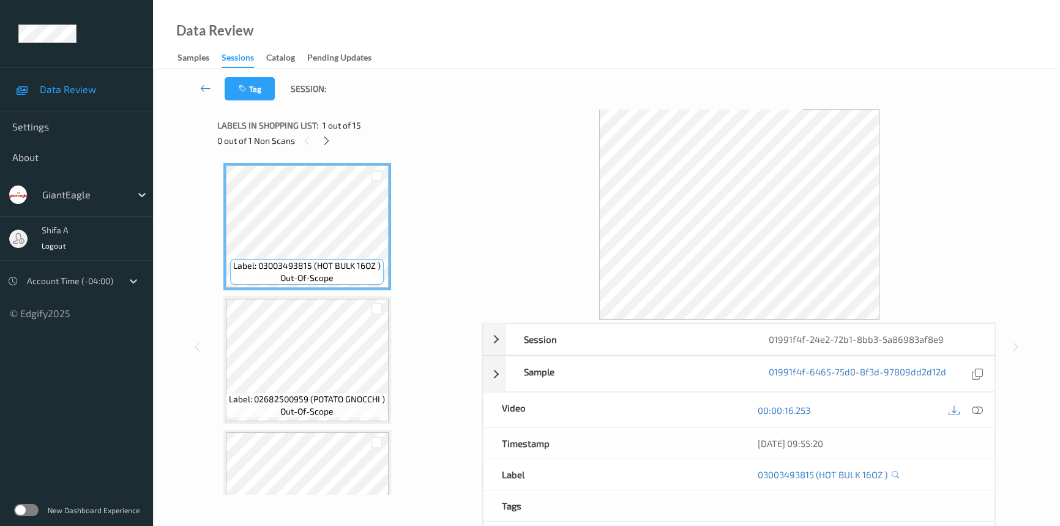
drag, startPoint x: 979, startPoint y: 408, endPoint x: 965, endPoint y: 389, distance: 23.3
click at [979, 405] on icon at bounding box center [977, 410] width 11 height 11
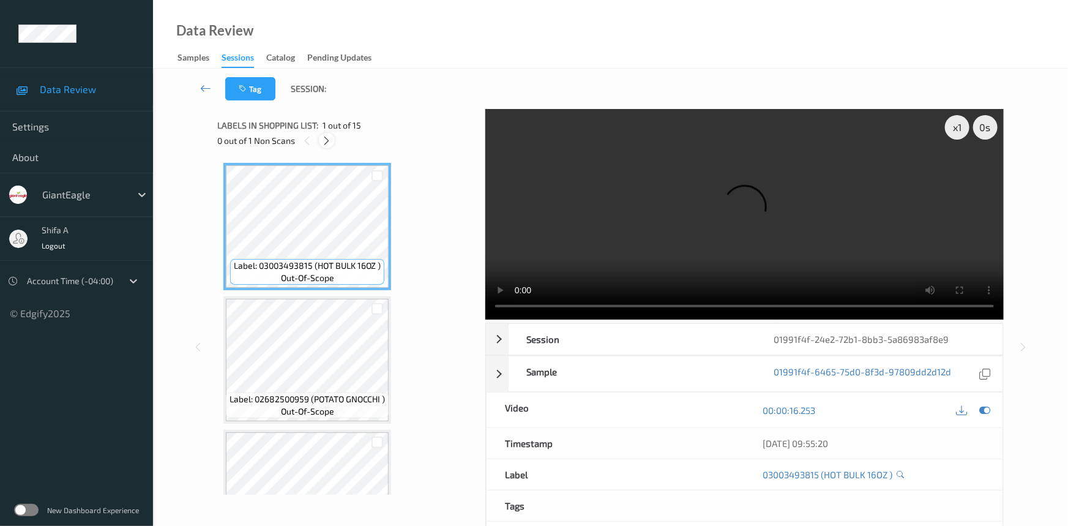
click at [329, 134] on div at bounding box center [326, 140] width 15 height 15
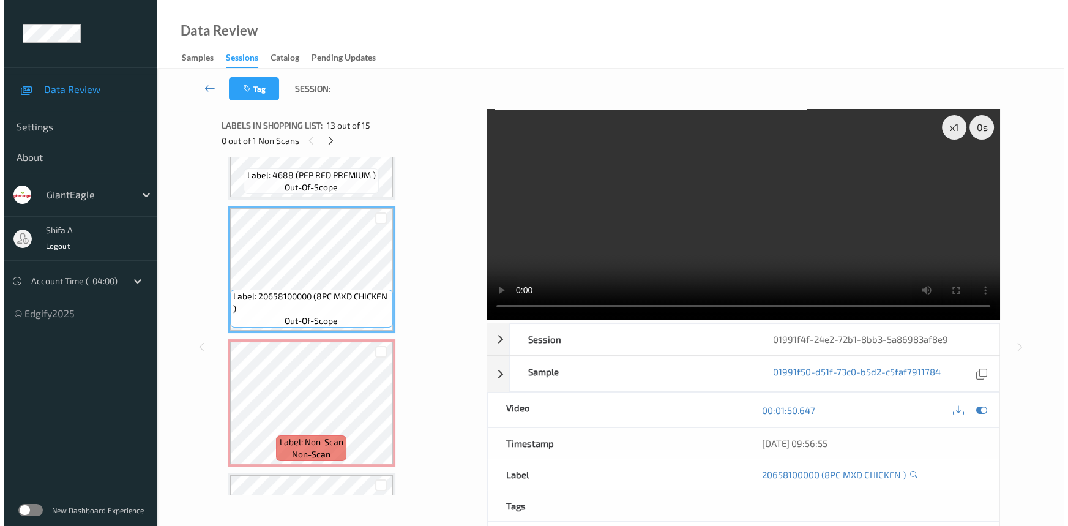
scroll to position [1663, 0]
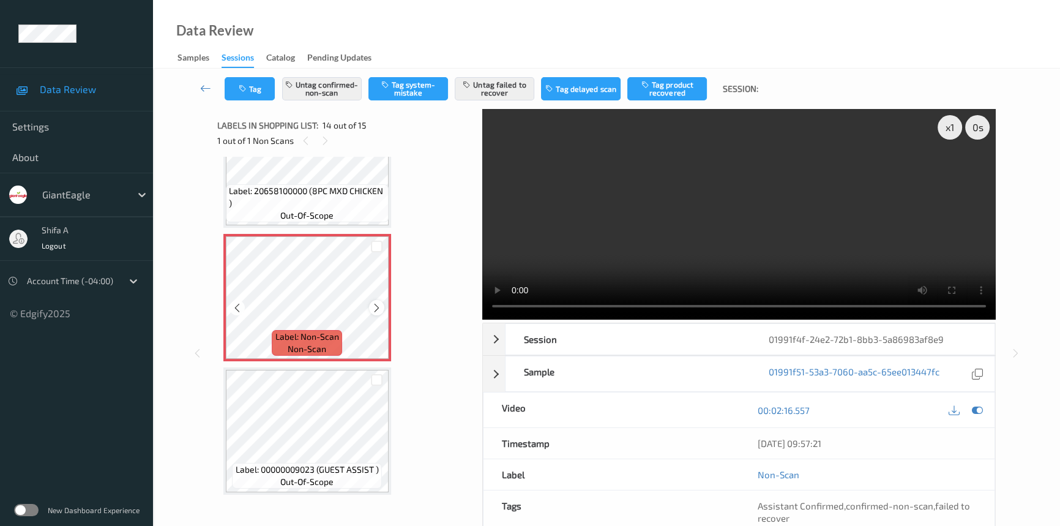
click at [374, 307] on icon at bounding box center [376, 307] width 10 height 11
click at [460, 88] on button "Untag failed to recover" at bounding box center [495, 88] width 80 height 23
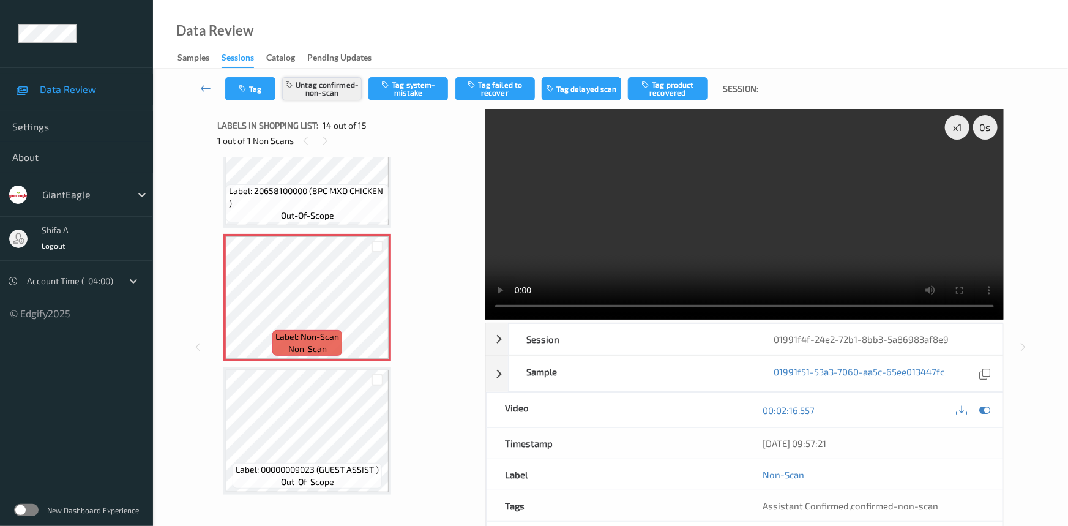
click at [332, 85] on button "Untag confirmed-non-scan" at bounding box center [322, 88] width 80 height 23
click at [397, 98] on button "Tag system-mistake" at bounding box center [408, 88] width 80 height 23
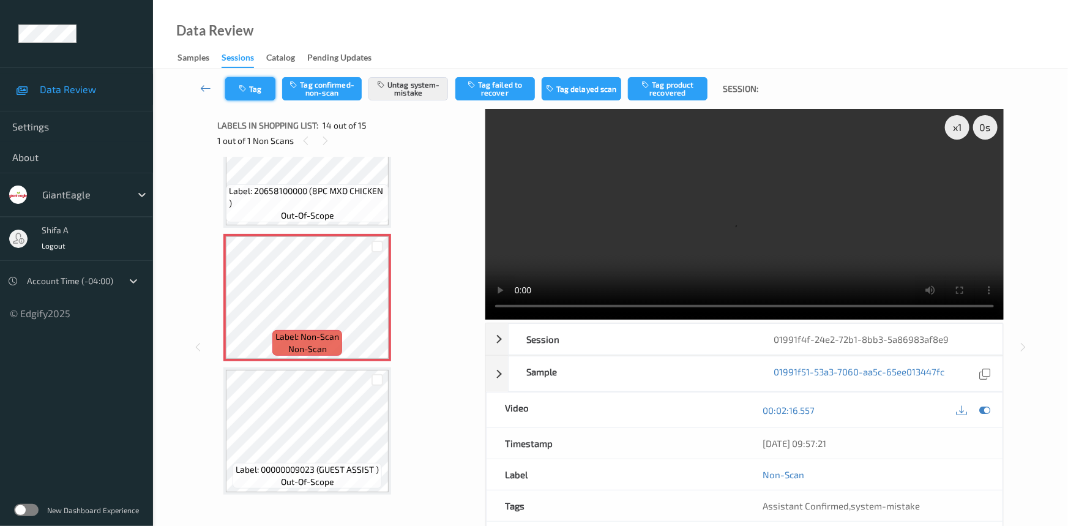
click at [247, 83] on button "Tag" at bounding box center [250, 88] width 50 height 23
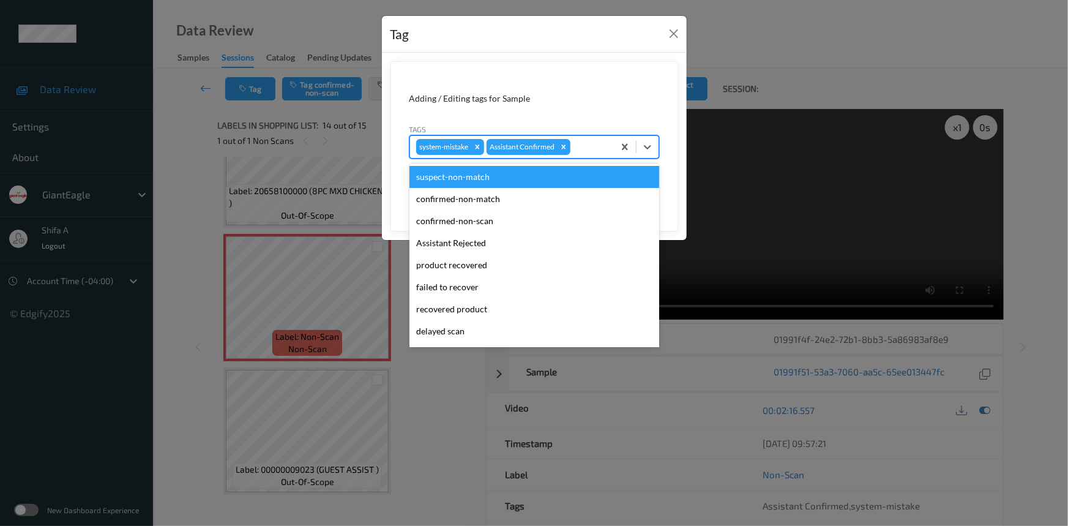
click at [598, 151] on div at bounding box center [590, 147] width 35 height 15
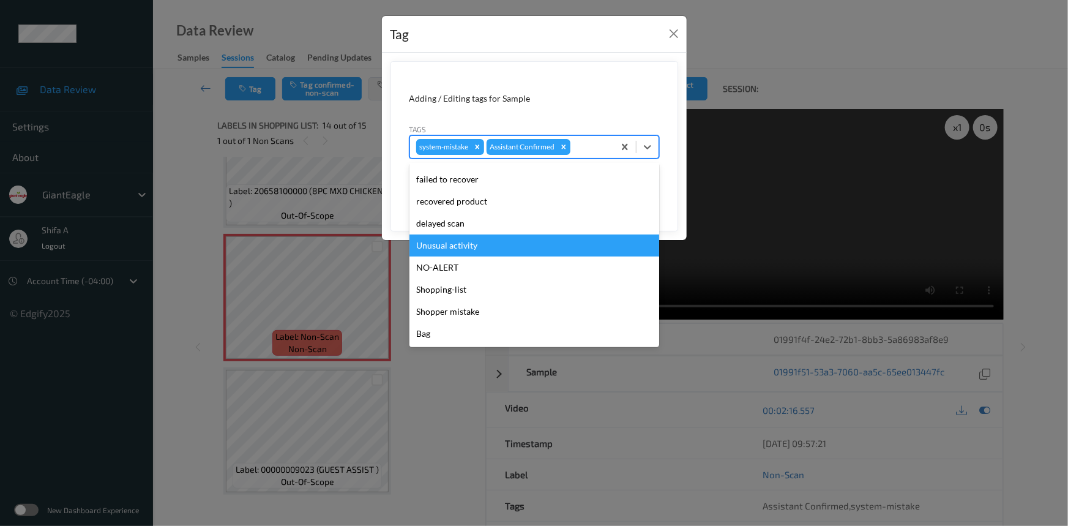
click at [479, 244] on div "Unusual activity" at bounding box center [534, 245] width 250 height 22
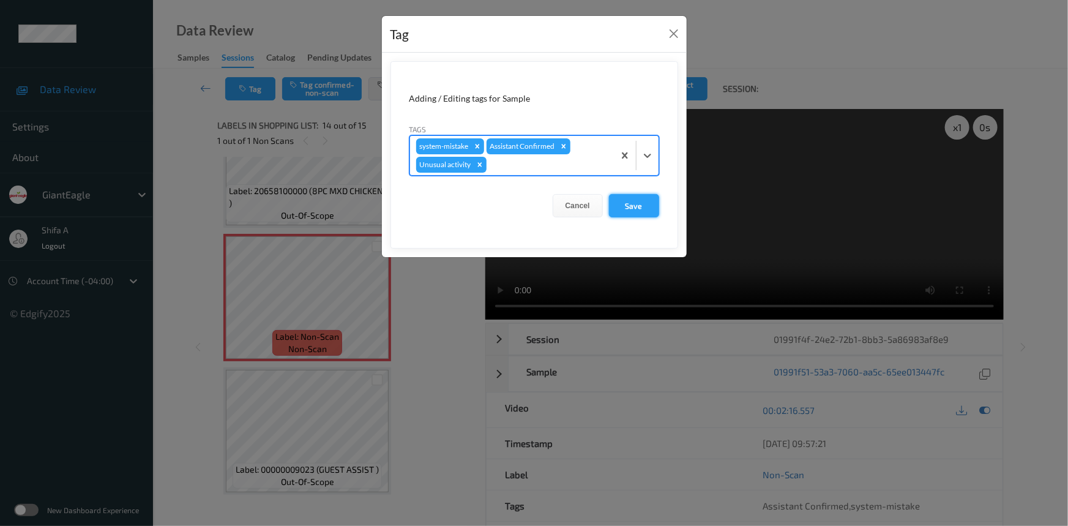
click at [629, 202] on button "Save" at bounding box center [634, 205] width 50 height 23
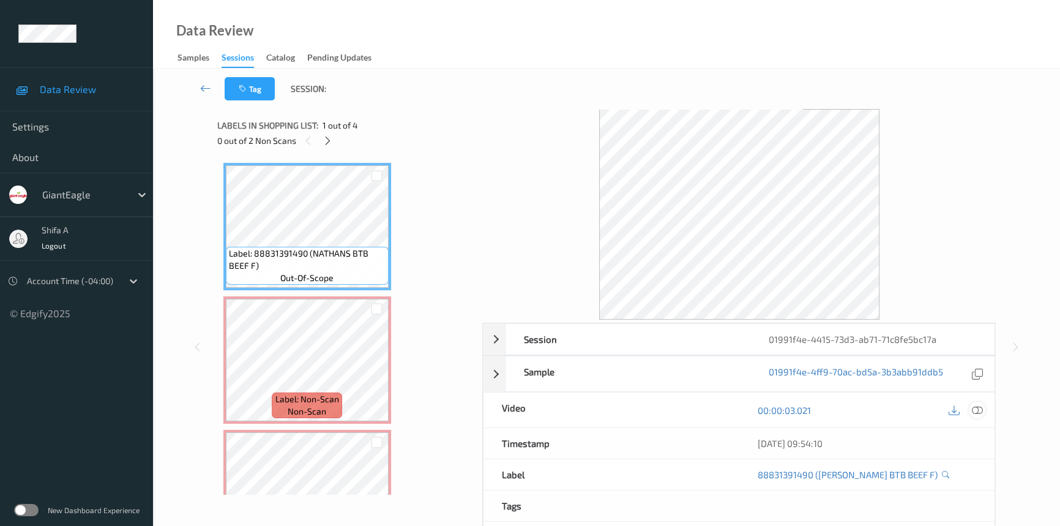
click at [973, 408] on icon at bounding box center [977, 410] width 11 height 11
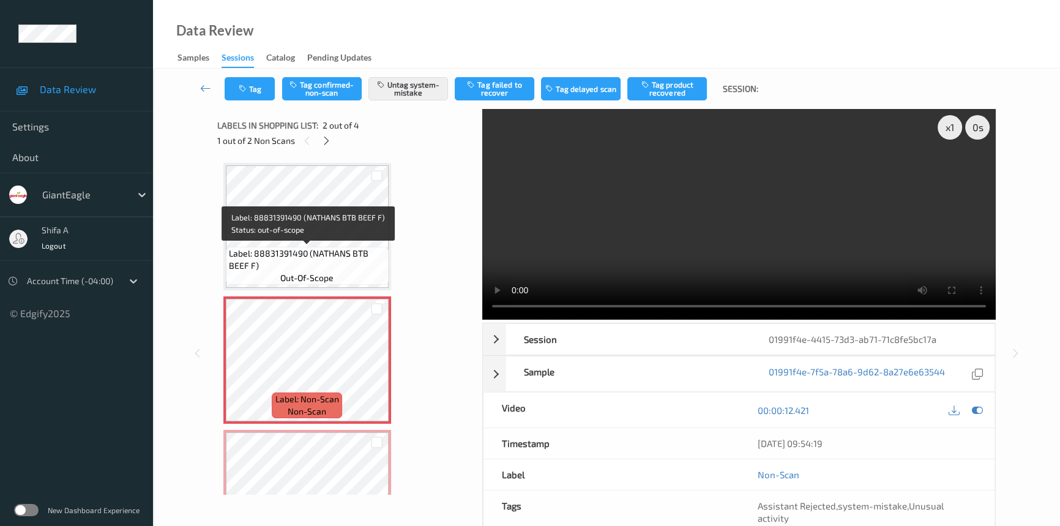
click at [348, 253] on span "Label: 88831391490 (NATHANS BTB BEEF F)" at bounding box center [307, 259] width 157 height 24
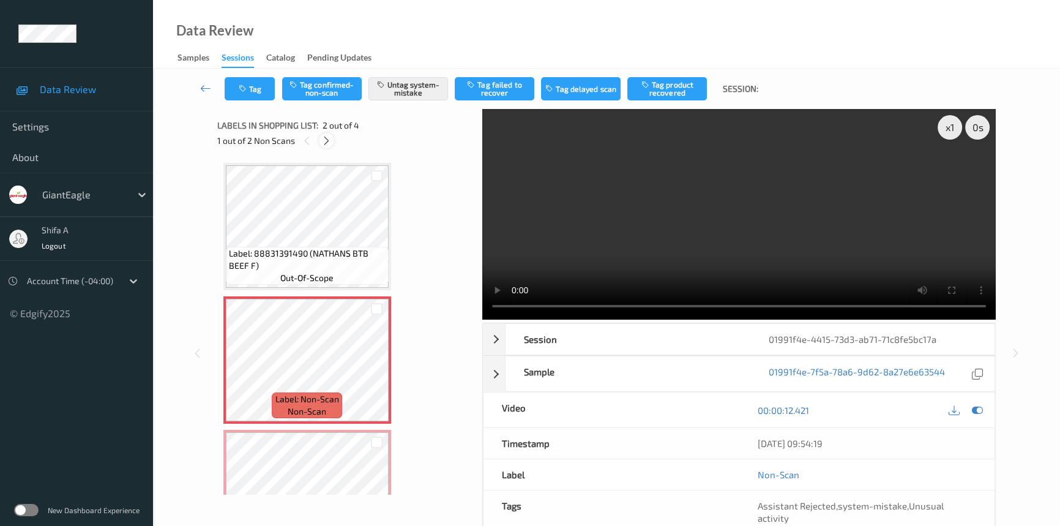
click at [328, 146] on div at bounding box center [326, 140] width 15 height 15
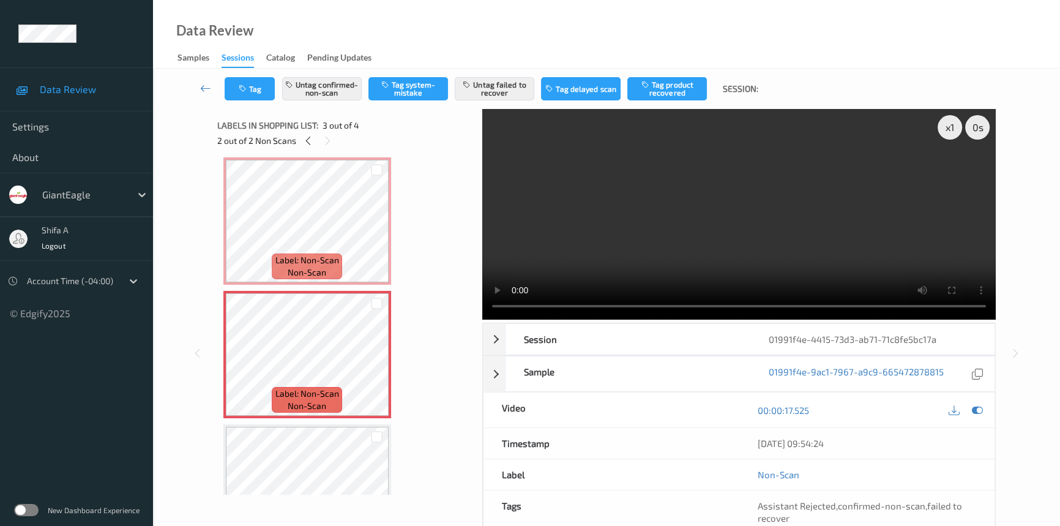
scroll to position [125, 0]
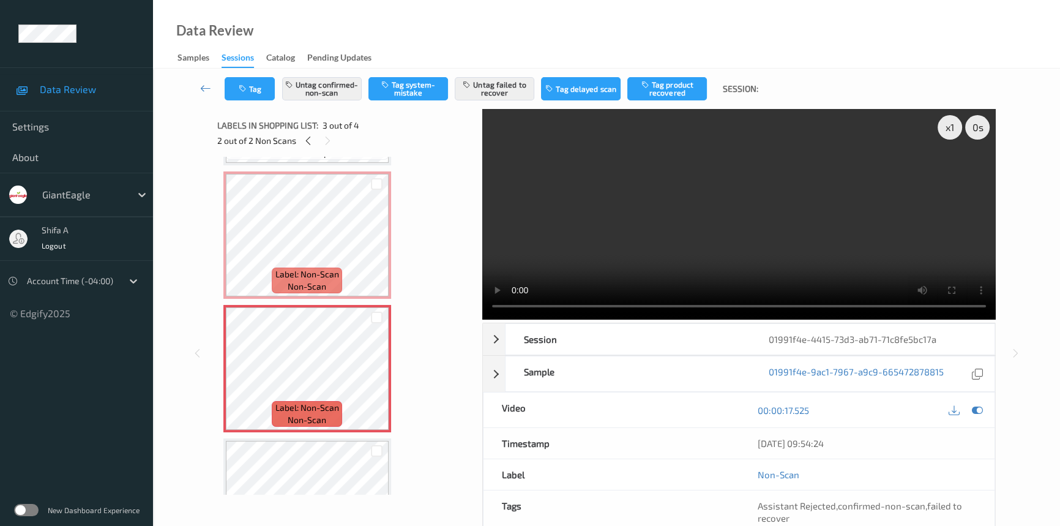
click at [775, 215] on video at bounding box center [738, 214] width 513 height 211
click at [507, 86] on button "Untag failed to recover" at bounding box center [495, 88] width 80 height 23
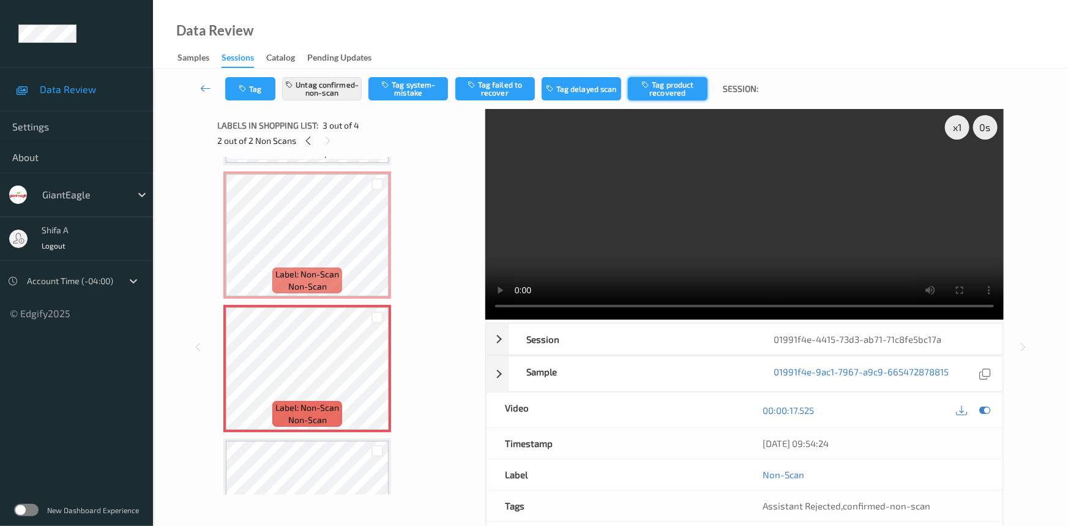
click at [690, 88] on button "Tag product recovered" at bounding box center [668, 88] width 80 height 23
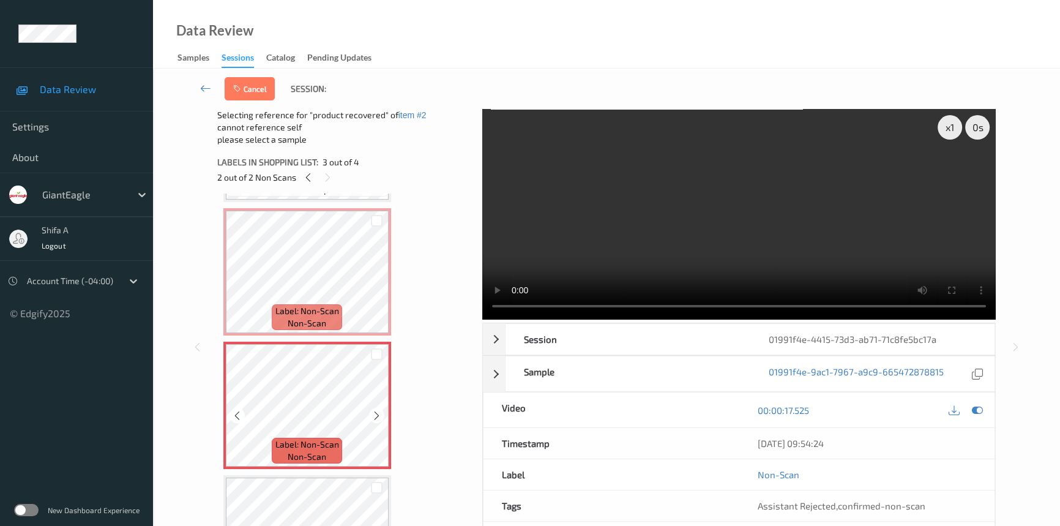
scroll to position [200, 0]
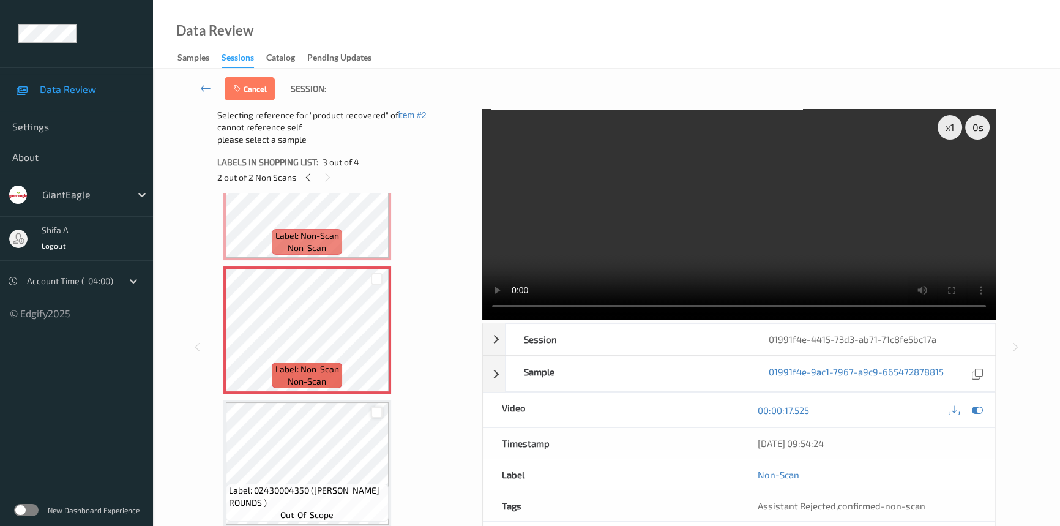
click at [374, 415] on div at bounding box center [377, 412] width 12 height 12
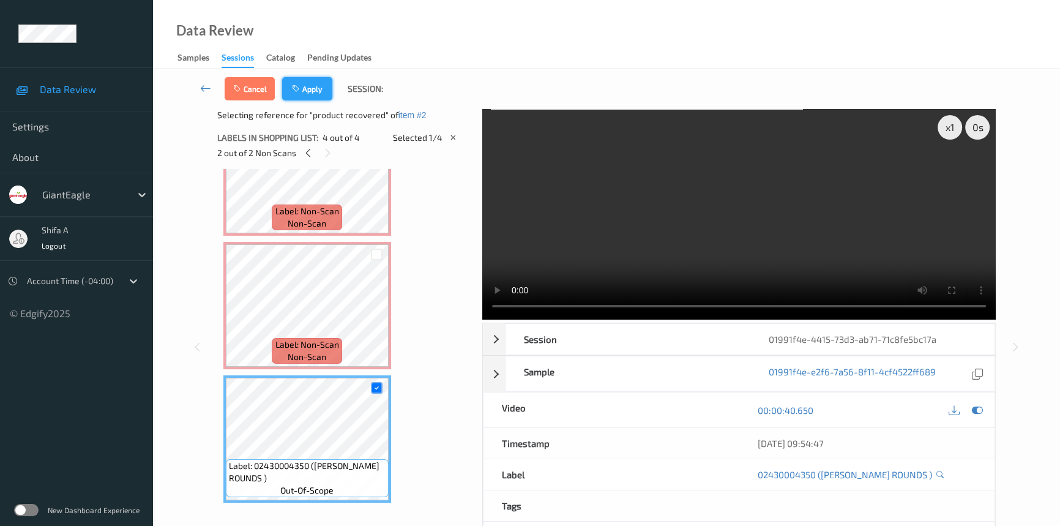
click at [319, 89] on button "Apply" at bounding box center [307, 88] width 50 height 23
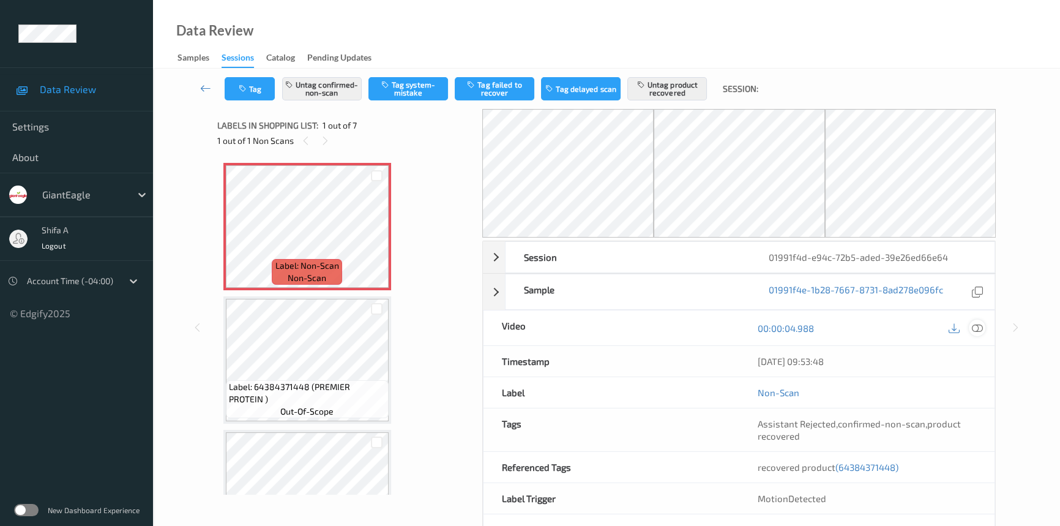
click at [939, 329] on icon at bounding box center [977, 328] width 11 height 11
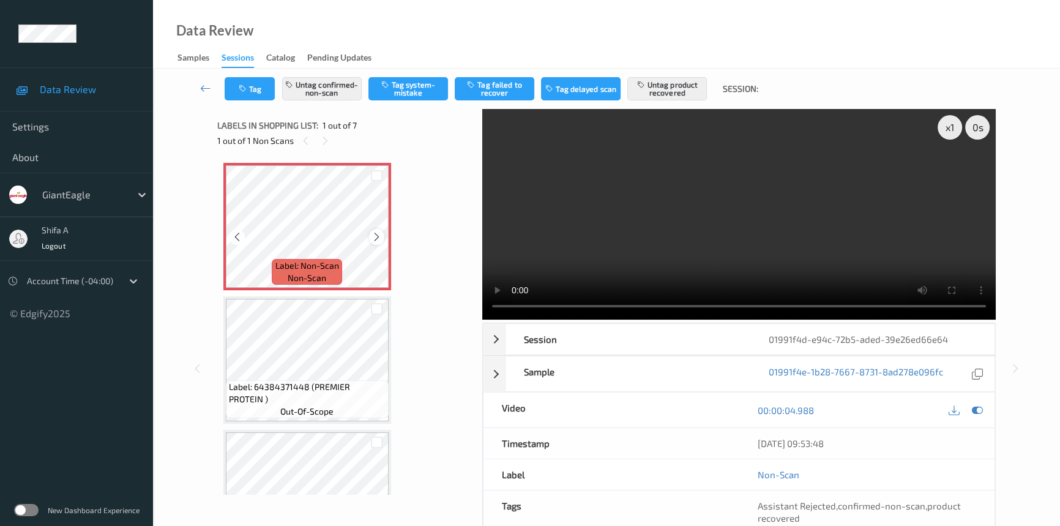
drag, startPoint x: 381, startPoint y: 241, endPoint x: 373, endPoint y: 242, distance: 8.0
click at [373, 242] on icon at bounding box center [376, 236] width 10 height 11
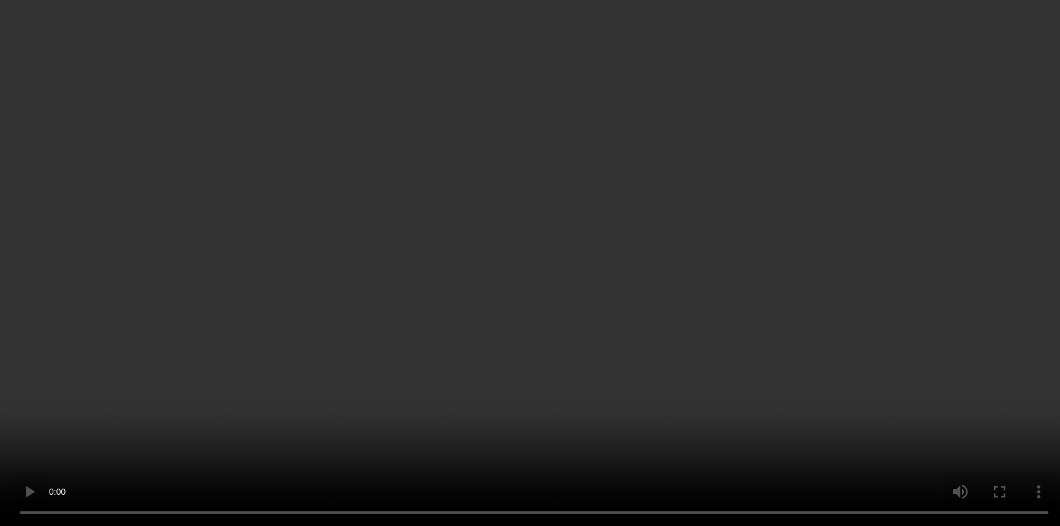
scroll to position [126, 0]
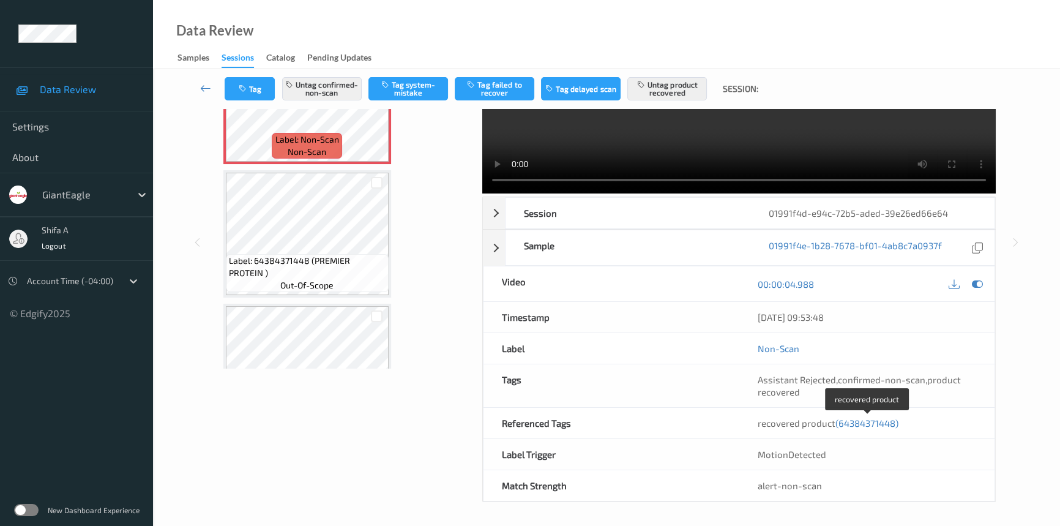
click at [873, 426] on span "(64384371448)" at bounding box center [866, 422] width 63 height 11
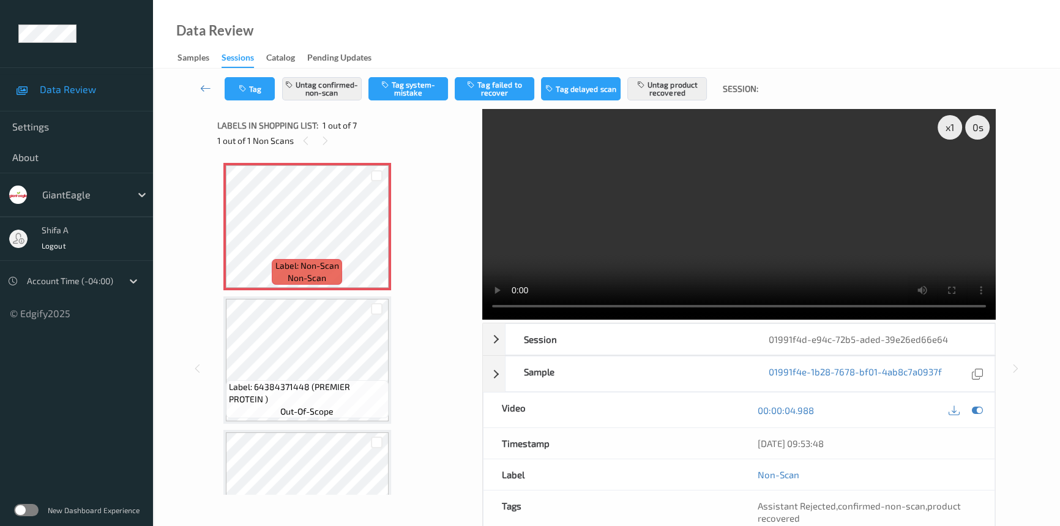
scroll to position [0, 0]
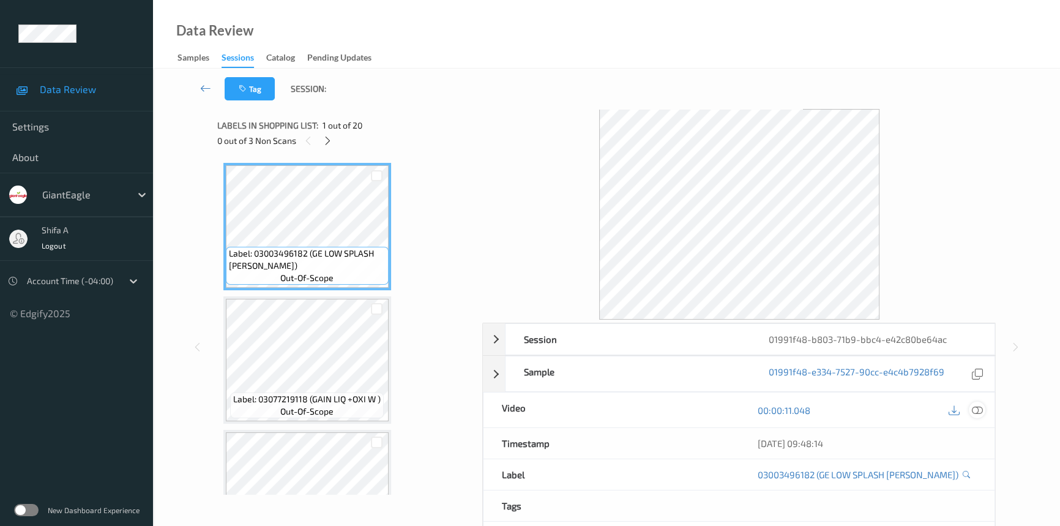
click at [975, 407] on icon at bounding box center [977, 410] width 11 height 11
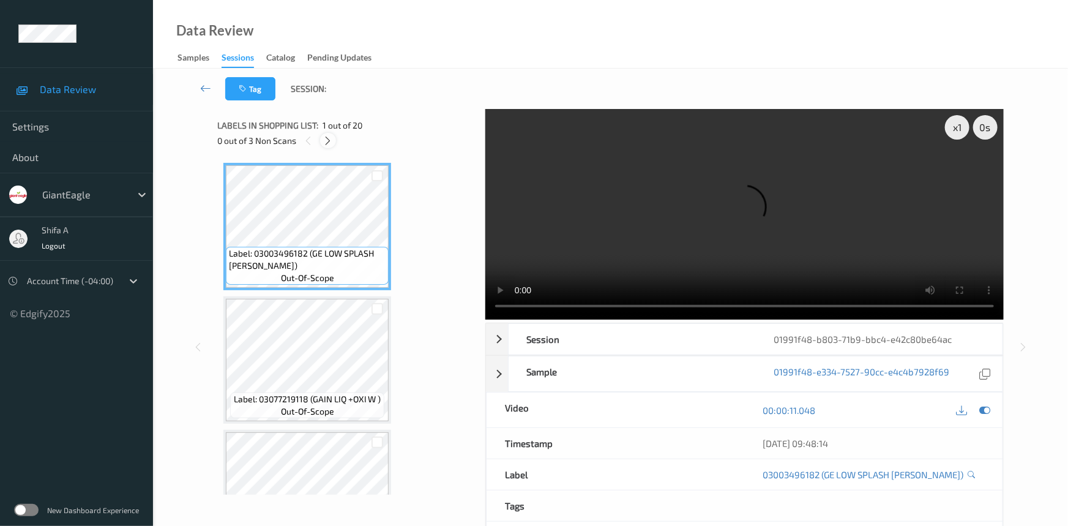
click at [325, 140] on icon at bounding box center [328, 140] width 10 height 11
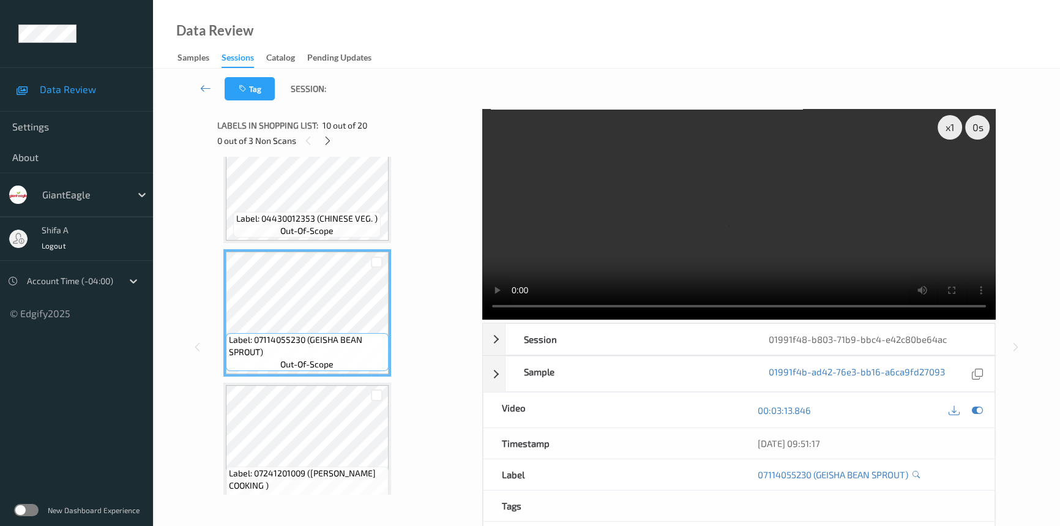
scroll to position [1113, 0]
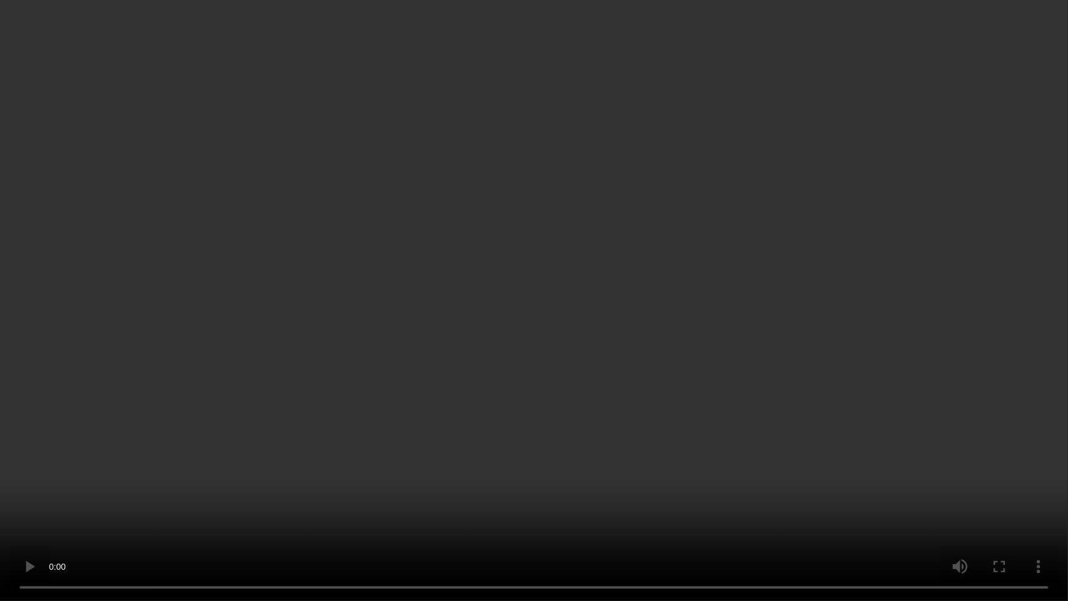
click at [741, 378] on video at bounding box center [534, 300] width 1068 height 601
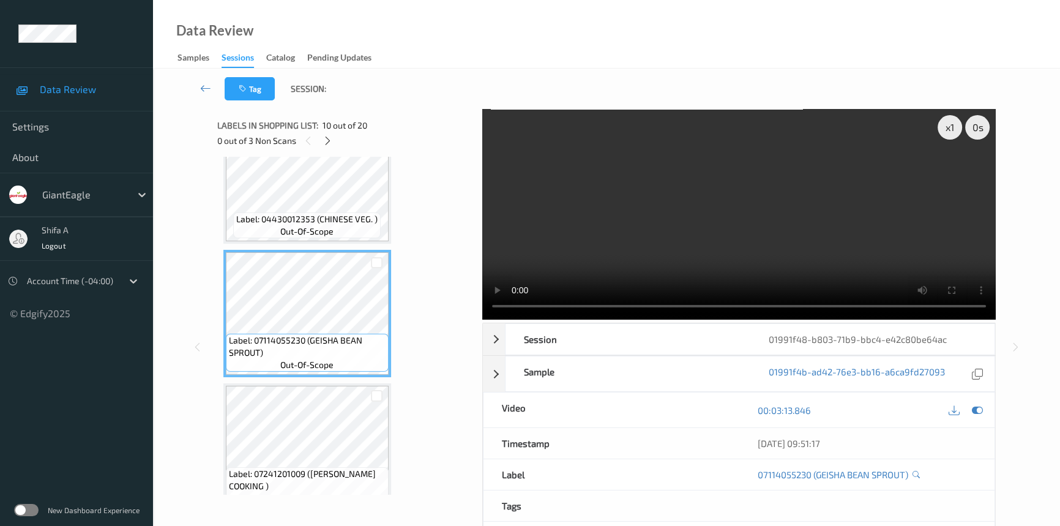
drag, startPoint x: 884, startPoint y: 201, endPoint x: 629, endPoint y: 249, distance: 259.7
click at [884, 200] on video at bounding box center [738, 214] width 513 height 211
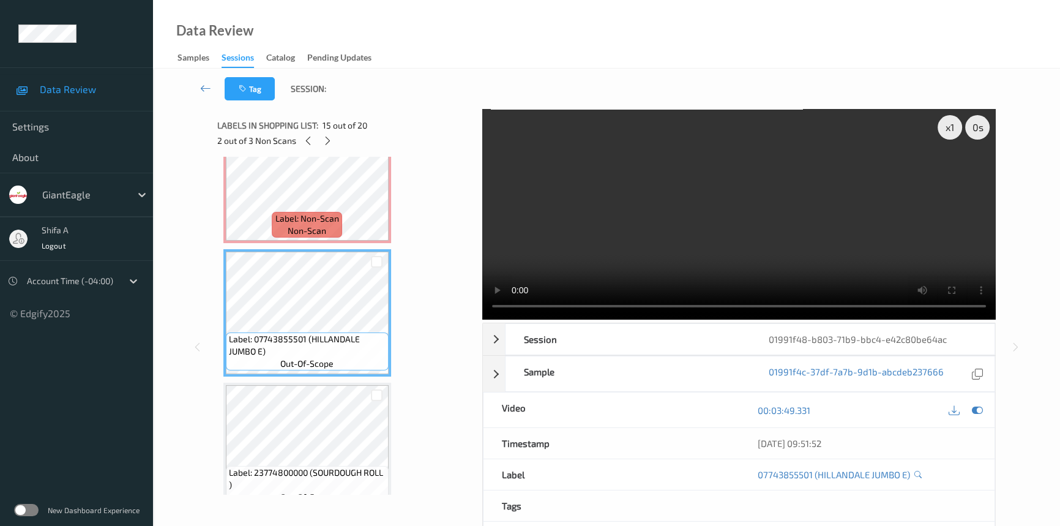
scroll to position [1558, 0]
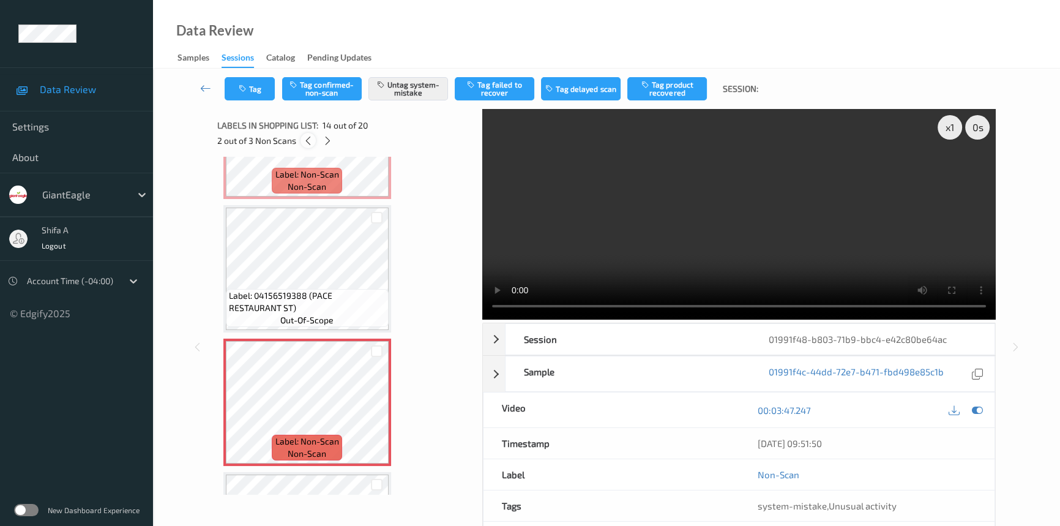
click at [310, 146] on icon at bounding box center [308, 140] width 10 height 11
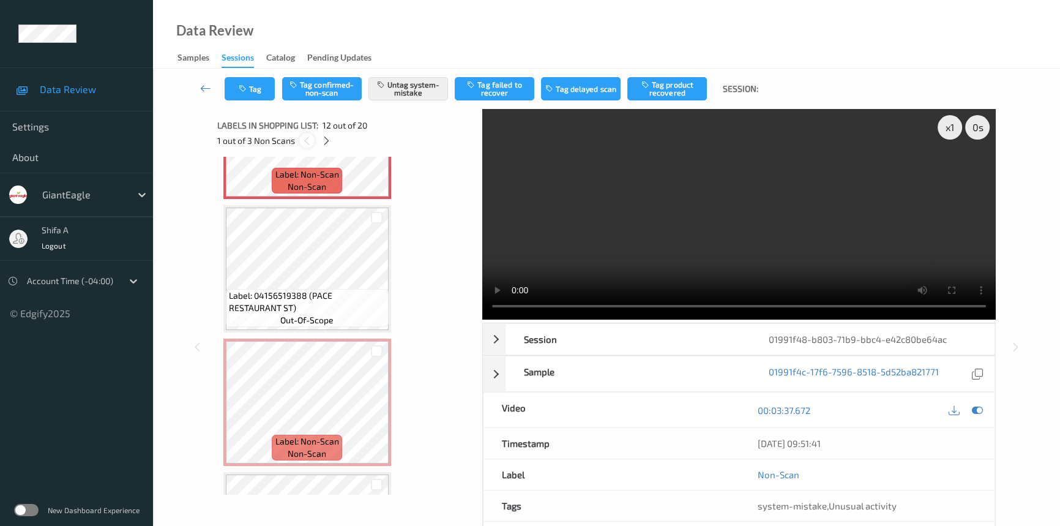
scroll to position [1335, 0]
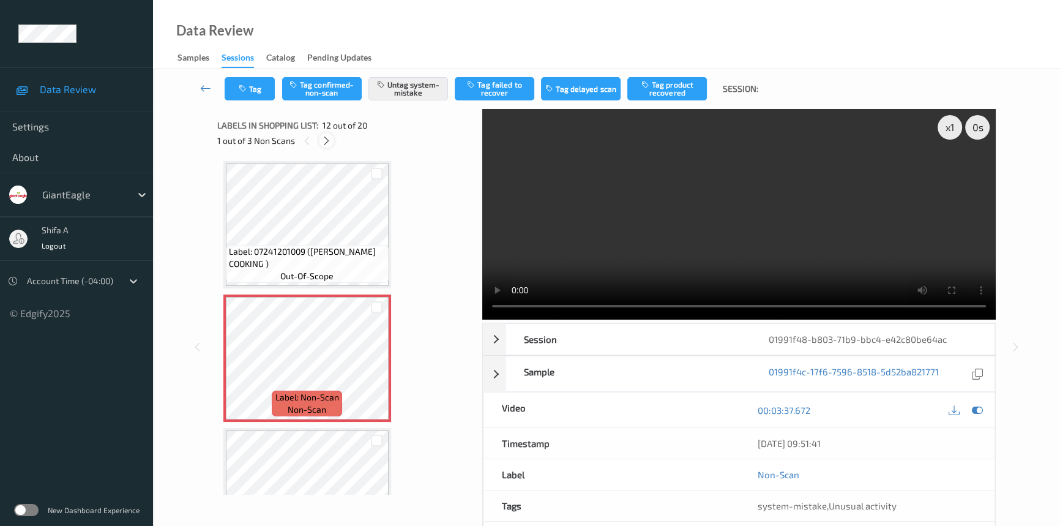
click at [332, 142] on div at bounding box center [326, 140] width 15 height 15
click at [332, 142] on icon at bounding box center [328, 140] width 10 height 11
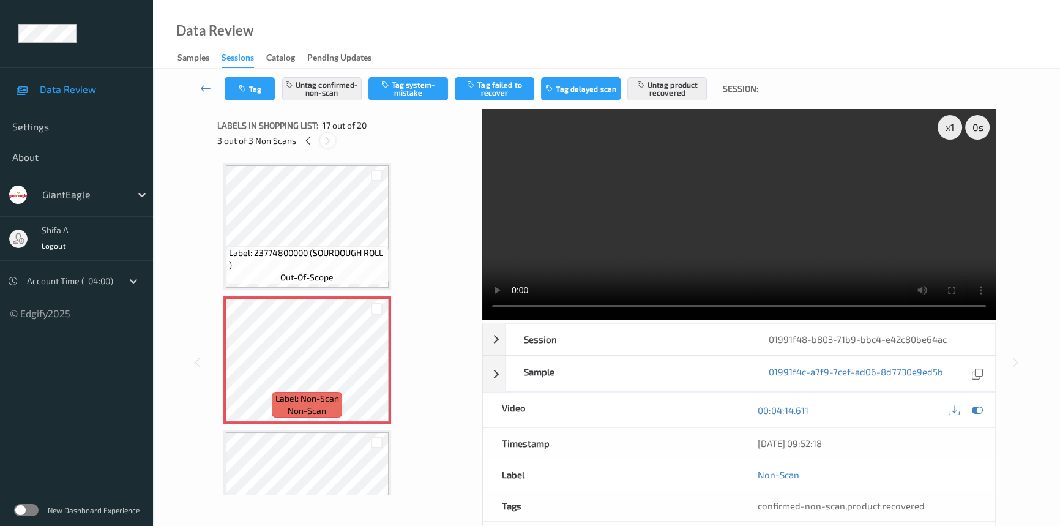
click at [332, 142] on icon at bounding box center [328, 140] width 10 height 11
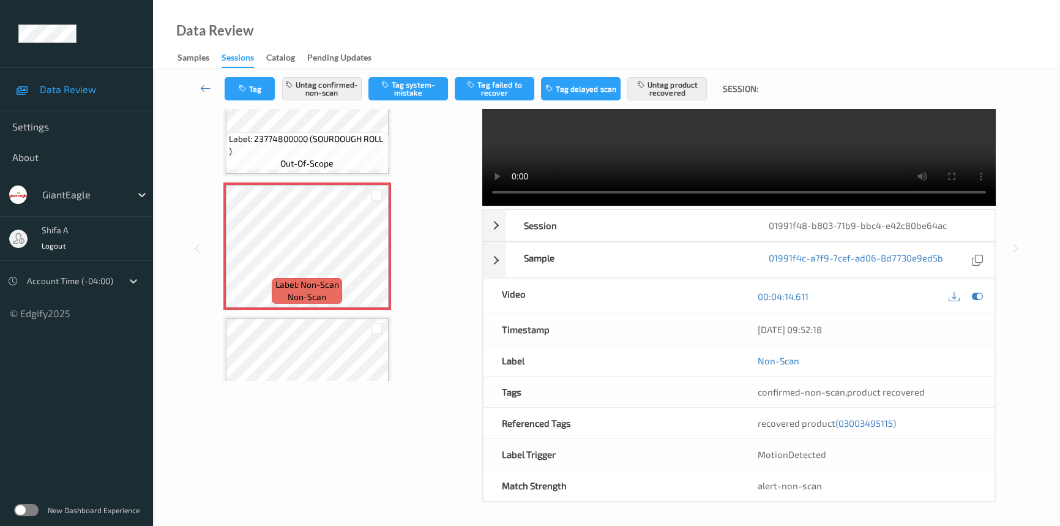
click at [869, 425] on span "(03003495115)" at bounding box center [865, 422] width 61 height 11
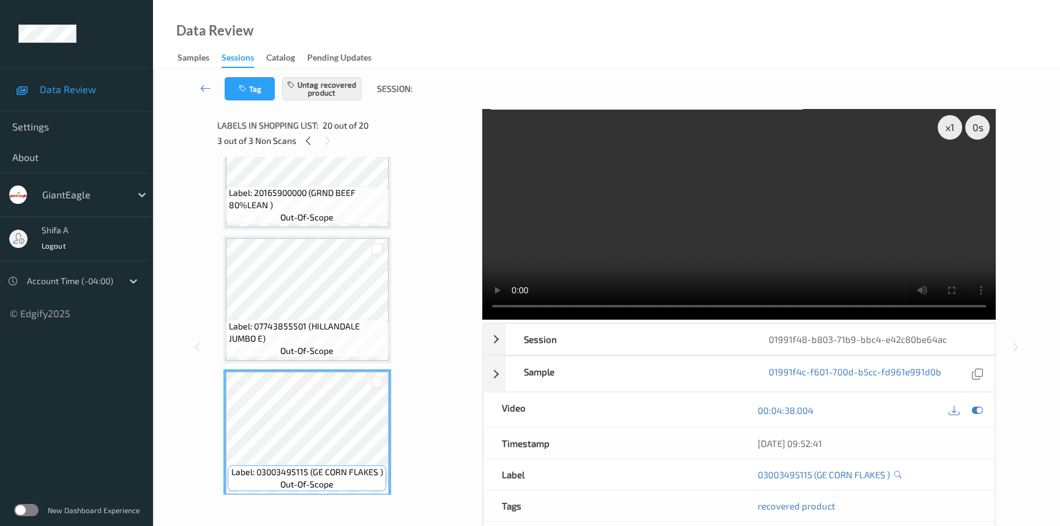
scroll to position [2105, 0]
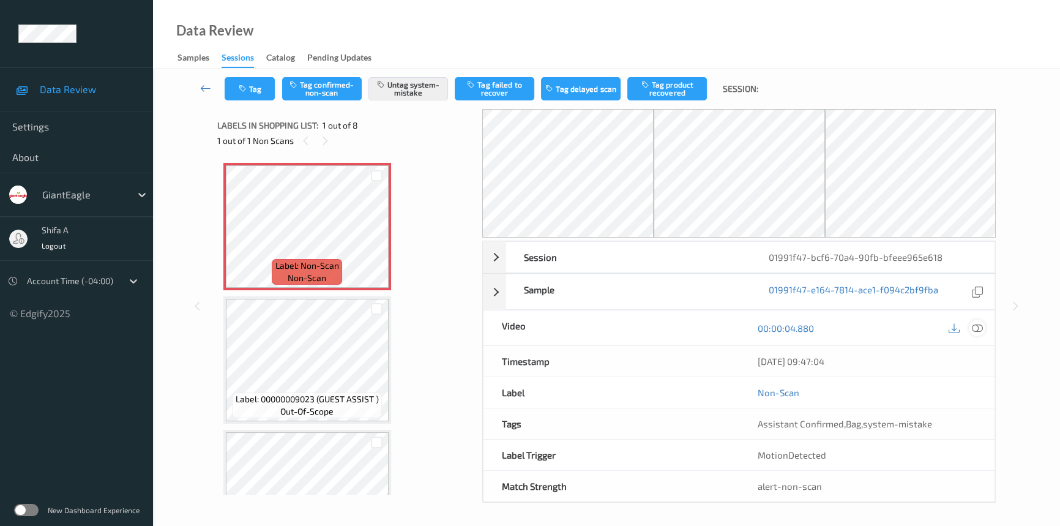
click at [976, 330] on icon at bounding box center [977, 328] width 11 height 11
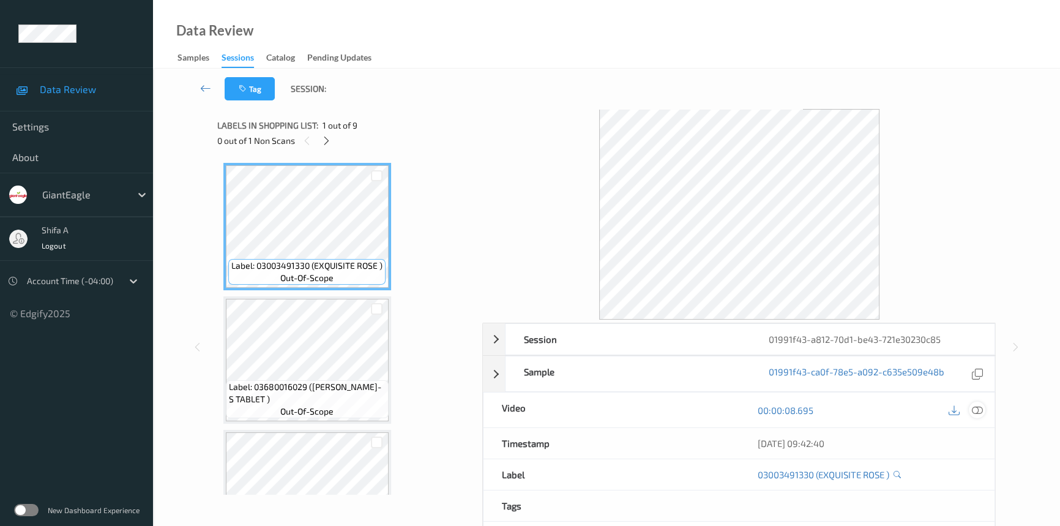
click at [979, 410] on icon at bounding box center [977, 410] width 11 height 11
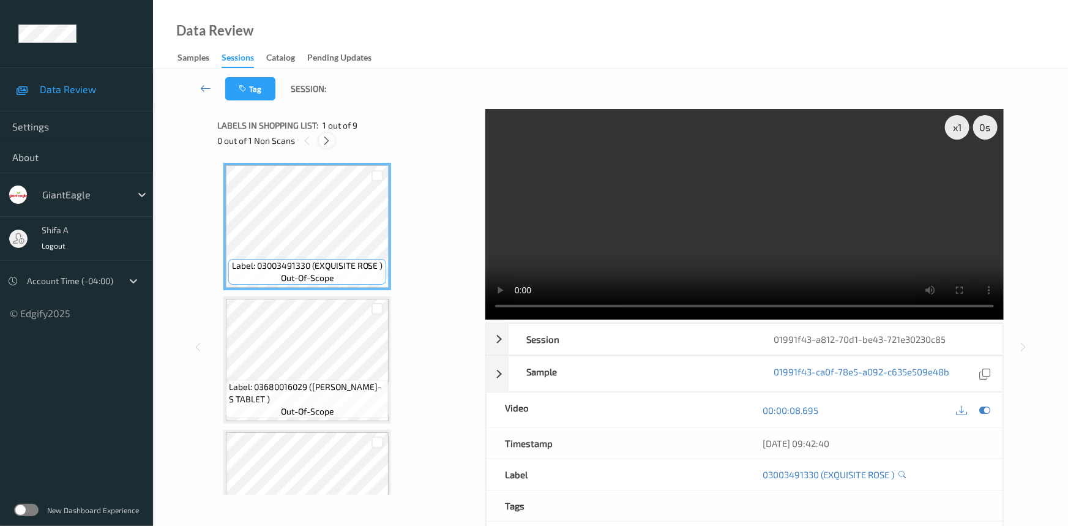
click at [327, 139] on icon at bounding box center [327, 140] width 10 height 11
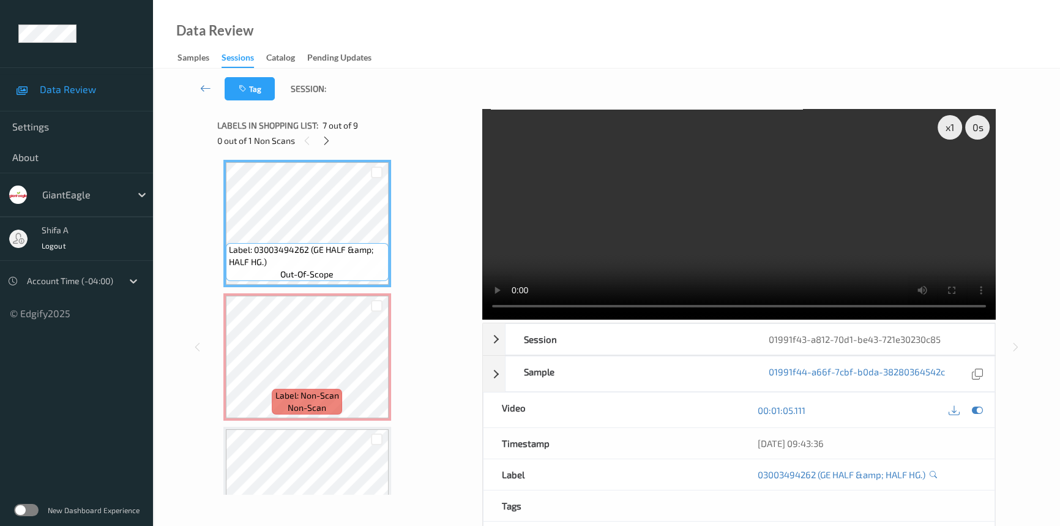
scroll to position [789, 0]
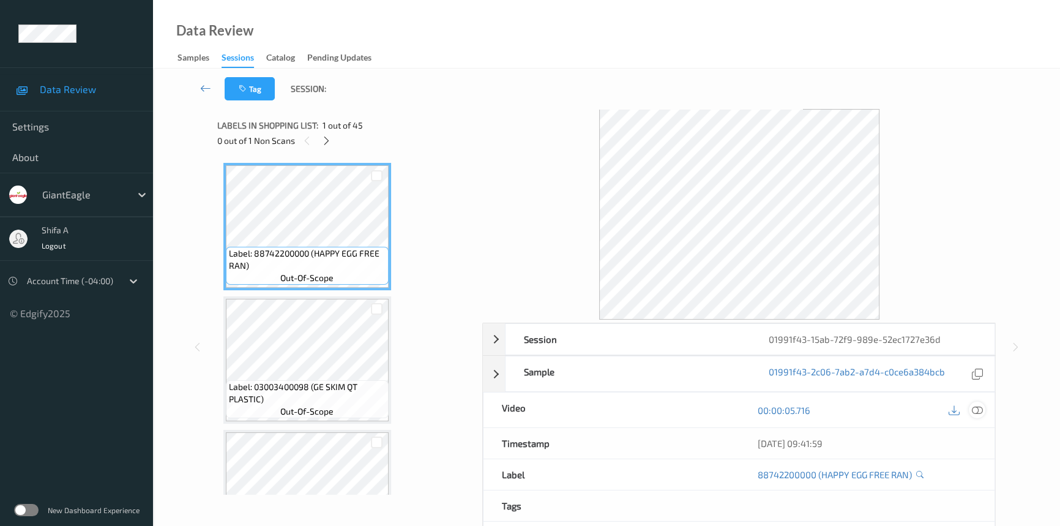
click at [972, 410] on icon at bounding box center [977, 410] width 11 height 11
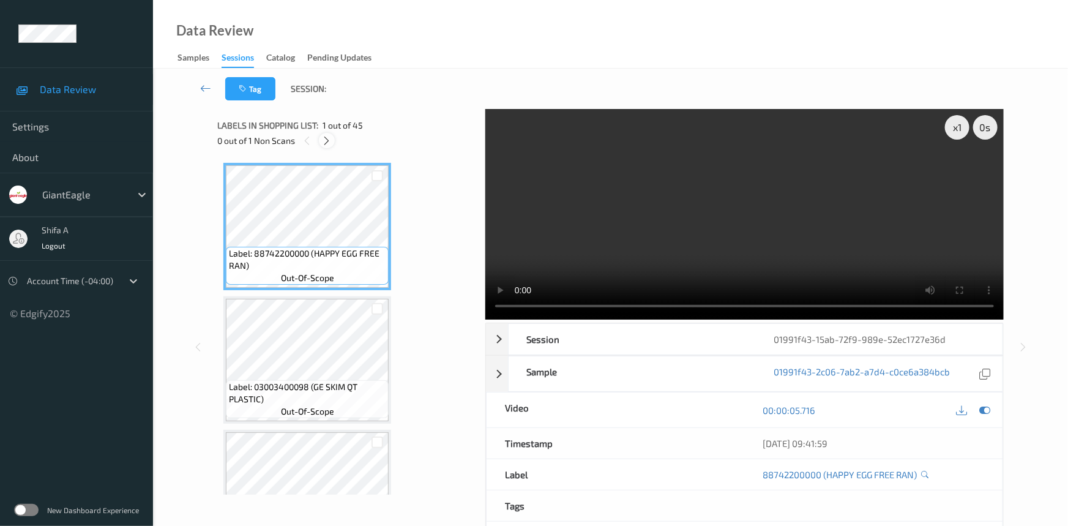
click at [327, 145] on icon at bounding box center [327, 140] width 10 height 11
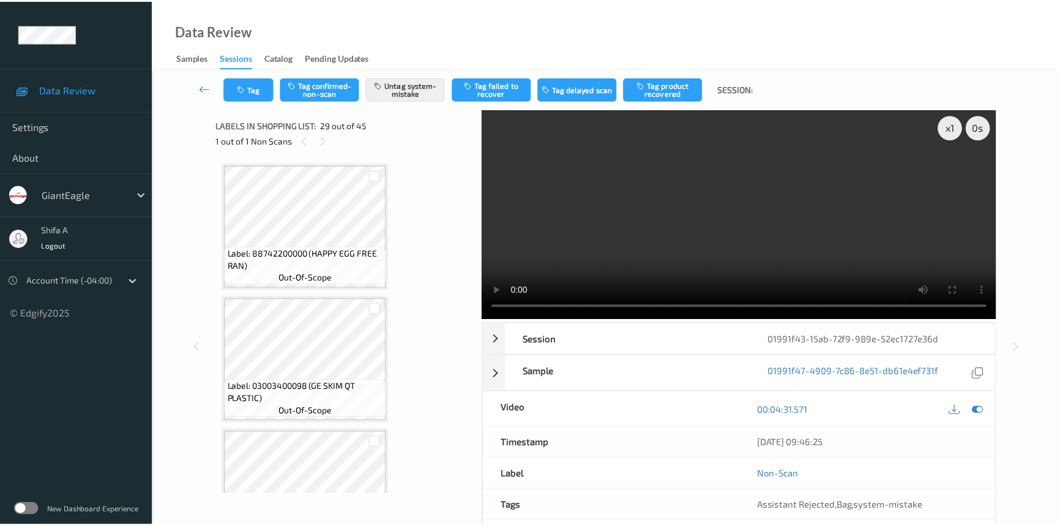
scroll to position [3596, 0]
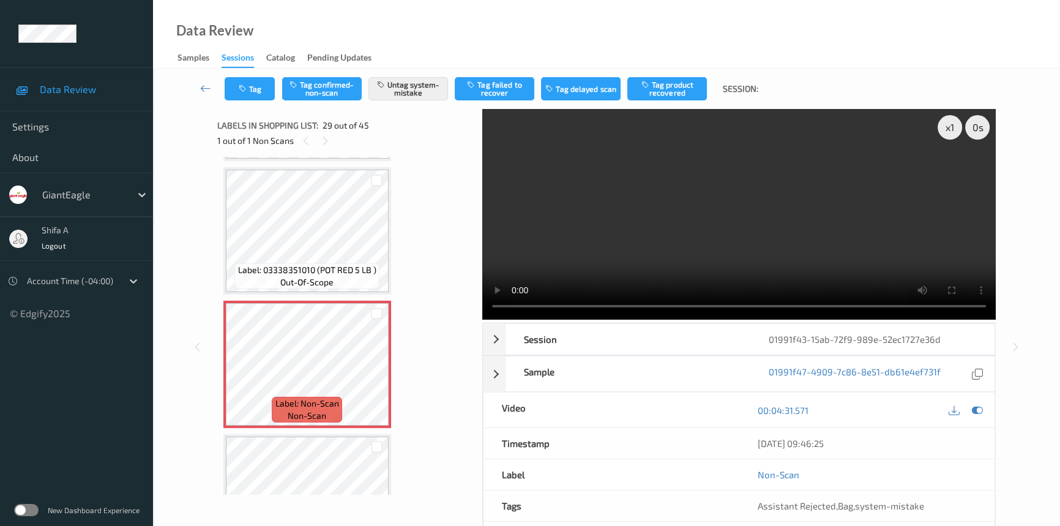
click at [778, 208] on video at bounding box center [738, 214] width 513 height 211
click at [380, 369] on icon at bounding box center [376, 374] width 10 height 11
click at [378, 369] on icon at bounding box center [376, 374] width 10 height 11
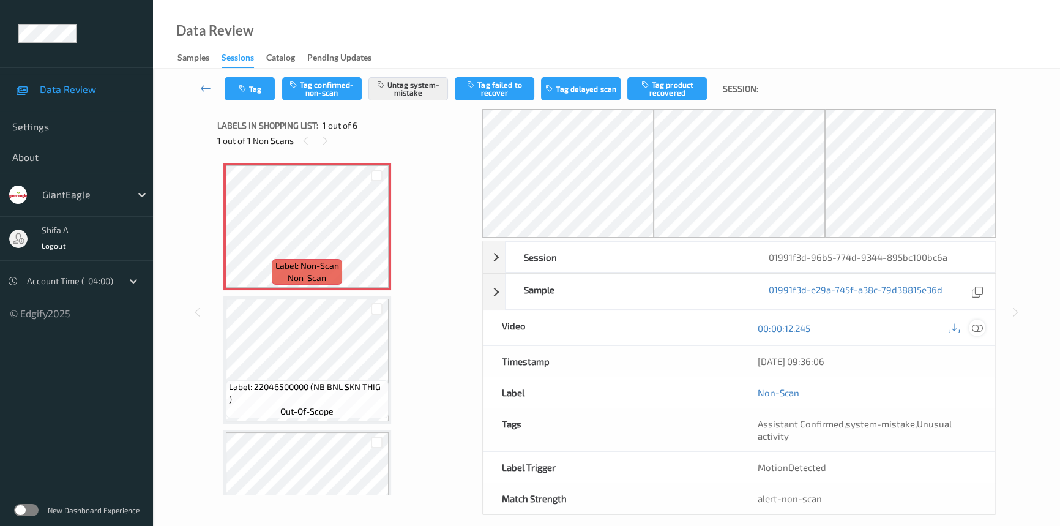
click at [976, 330] on icon at bounding box center [977, 328] width 11 height 11
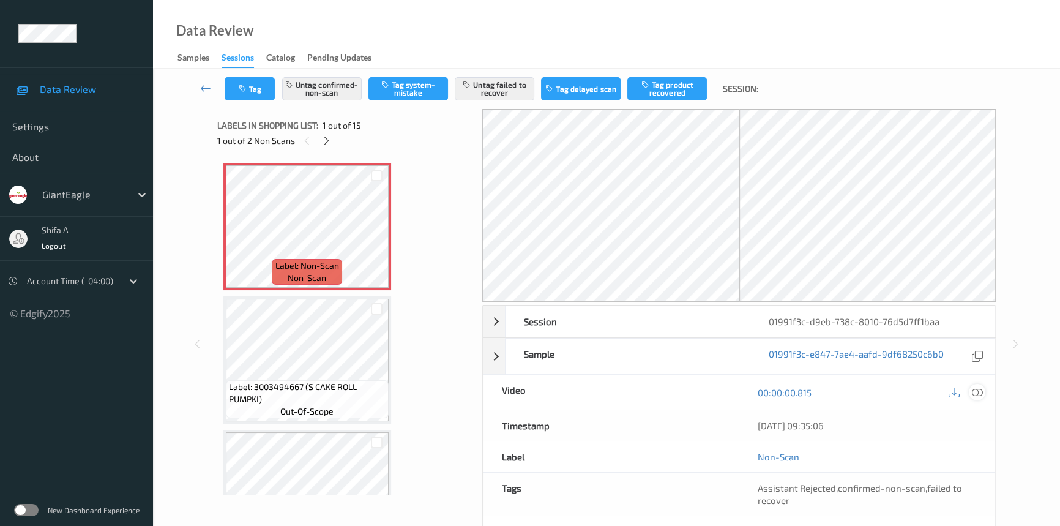
click at [979, 389] on icon at bounding box center [977, 392] width 11 height 11
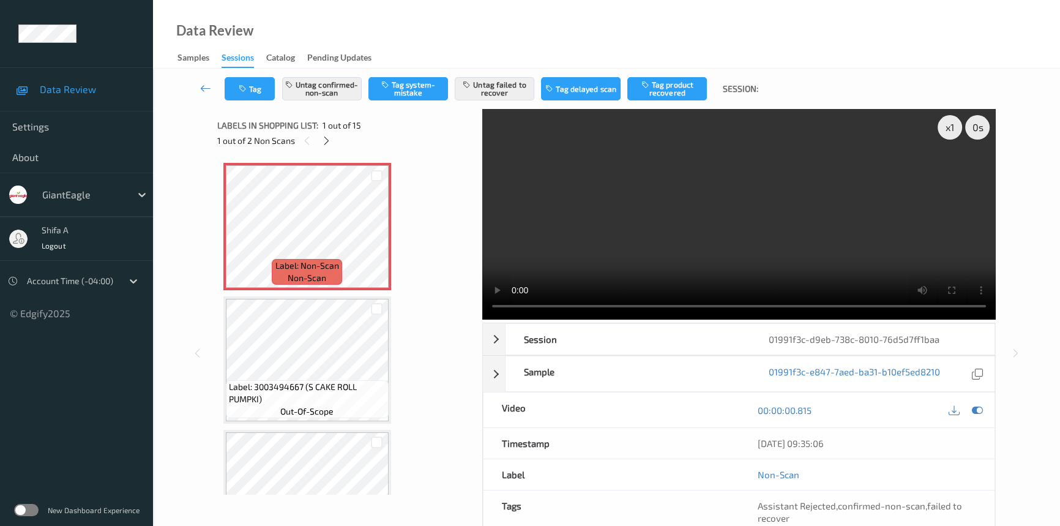
click at [816, 224] on video at bounding box center [738, 214] width 513 height 211
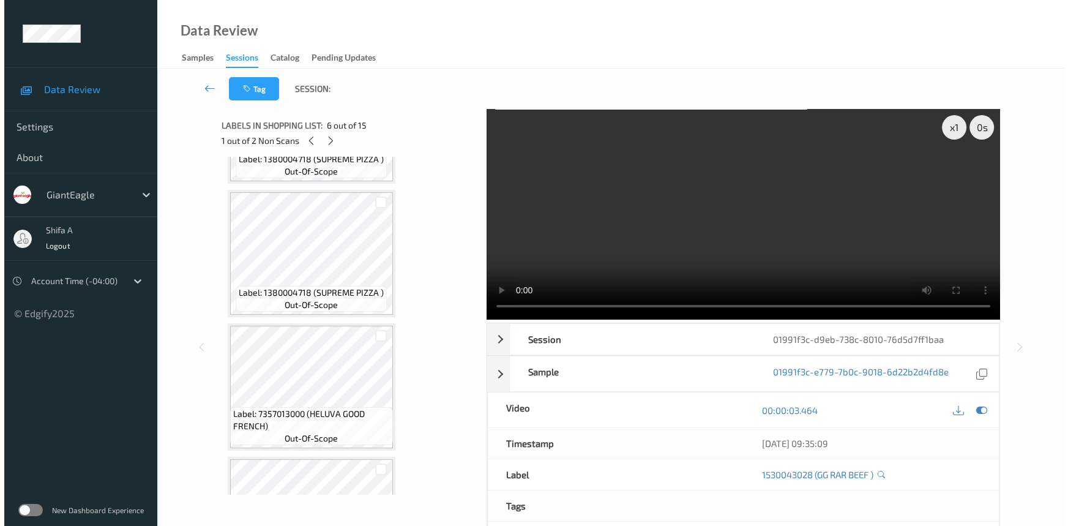
scroll to position [1663, 0]
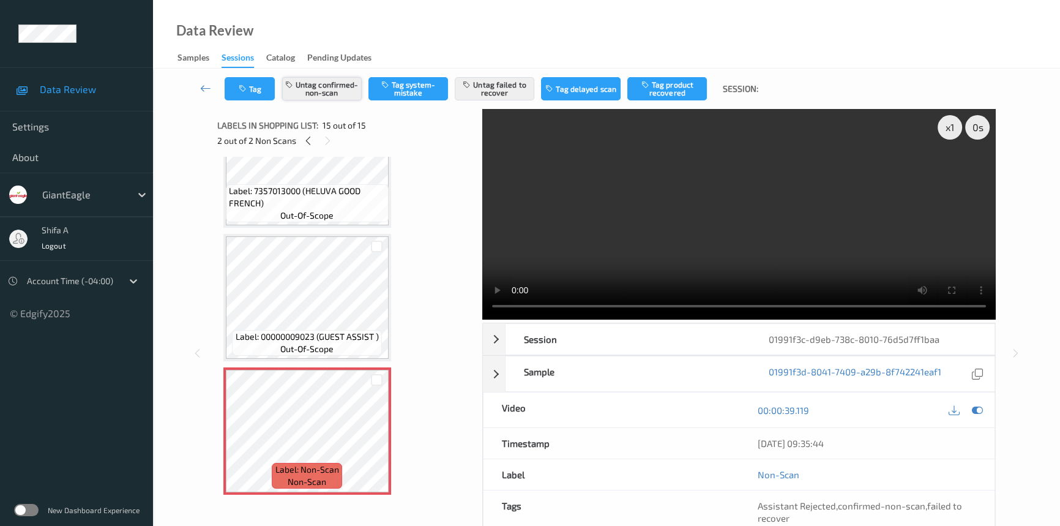
click at [337, 79] on button "Untag confirmed-non-scan" at bounding box center [322, 88] width 80 height 23
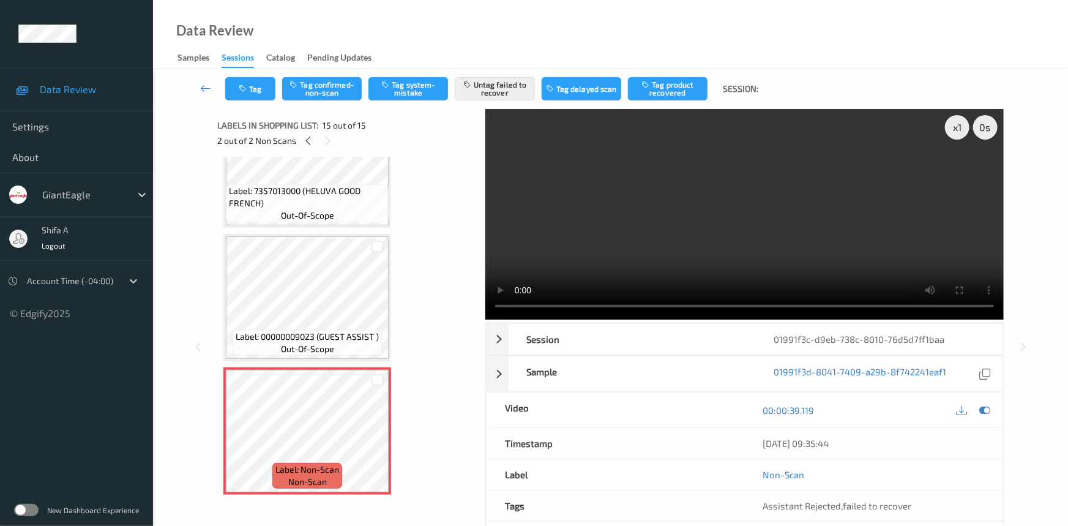
click at [506, 108] on div "Tag Tag confirmed-non-scan Tag system-mistake Untag failed to recover Tag delay…" at bounding box center [610, 89] width 865 height 40
click at [503, 100] on div "Tag Tag confirmed-non-scan Tag system-mistake Untag failed to recover Tag delay…" at bounding box center [610, 89] width 865 height 40
click at [503, 100] on button "Untag failed to recover" at bounding box center [495, 88] width 80 height 23
click at [406, 91] on button "Tag system-mistake" at bounding box center [408, 88] width 80 height 23
click at [245, 97] on button "Tag" at bounding box center [250, 88] width 50 height 23
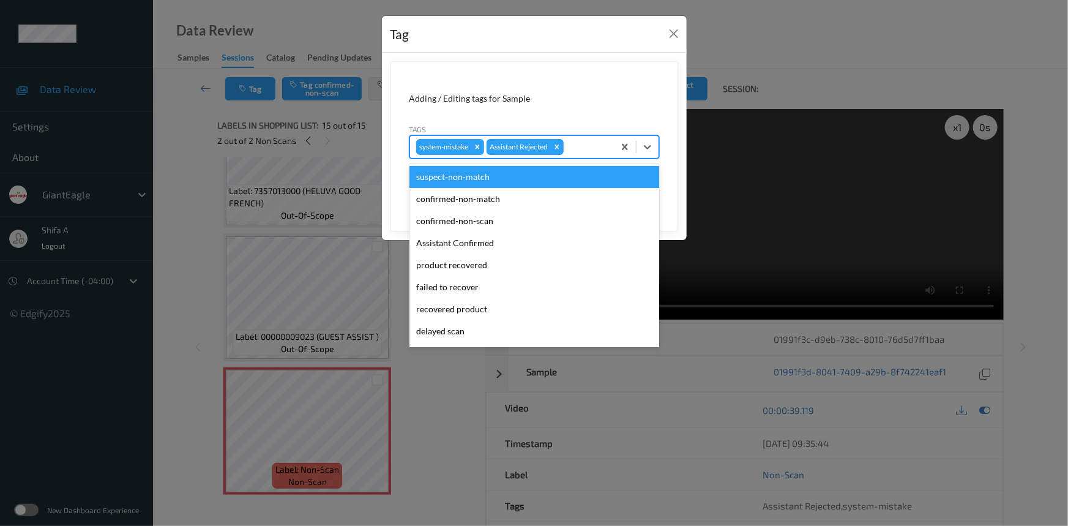
click at [592, 146] on div at bounding box center [587, 147] width 42 height 15
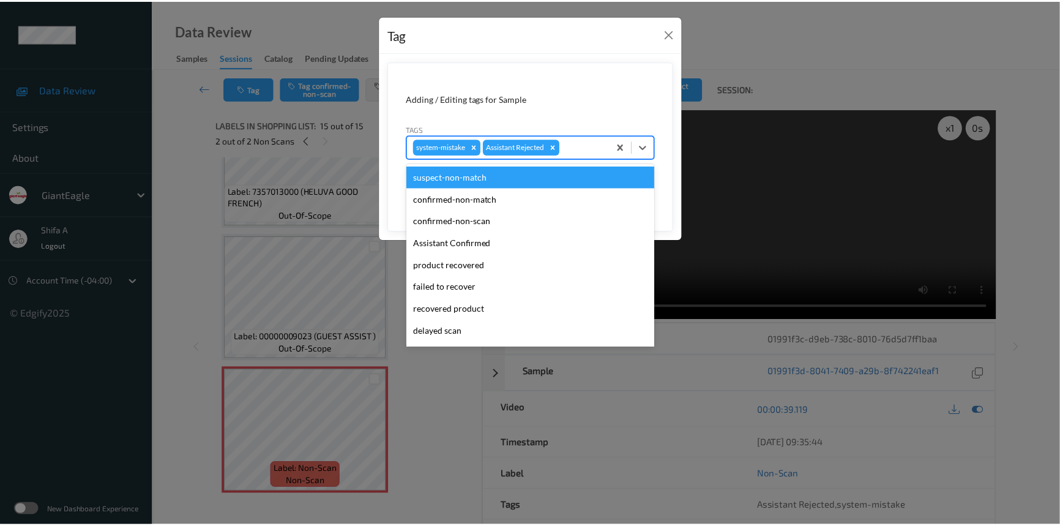
scroll to position [108, 0]
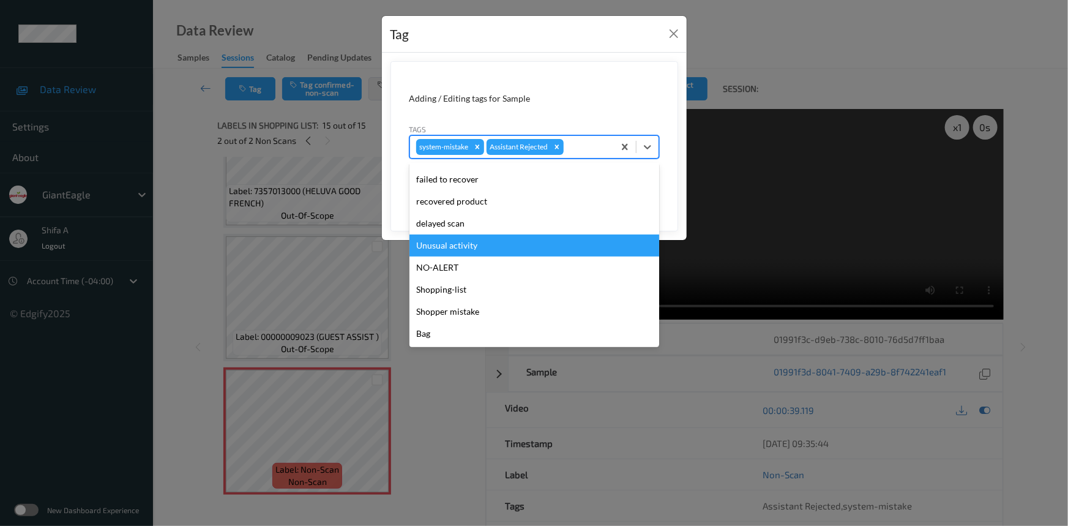
click at [476, 245] on div "Unusual activity" at bounding box center [534, 245] width 250 height 22
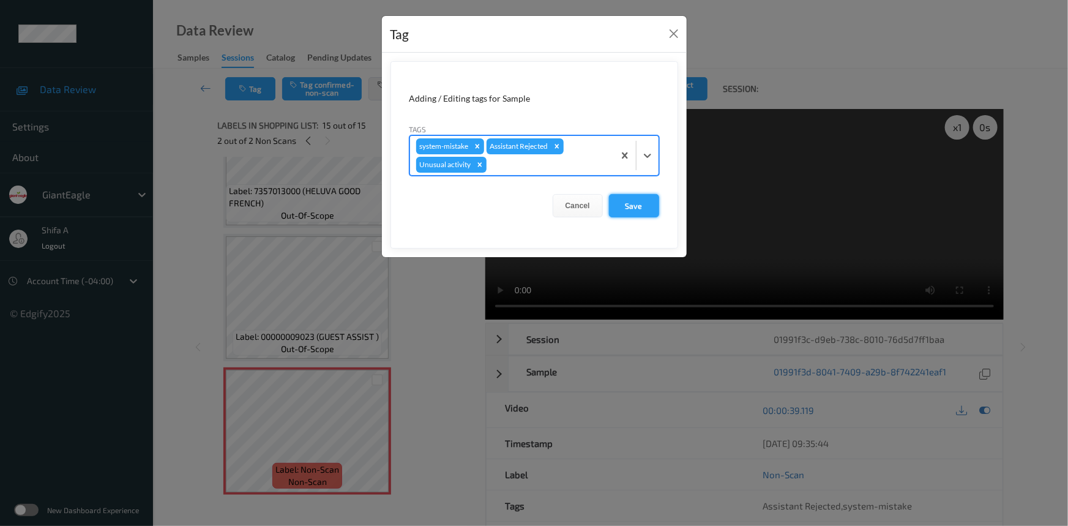
click at [618, 198] on button "Save" at bounding box center [634, 205] width 50 height 23
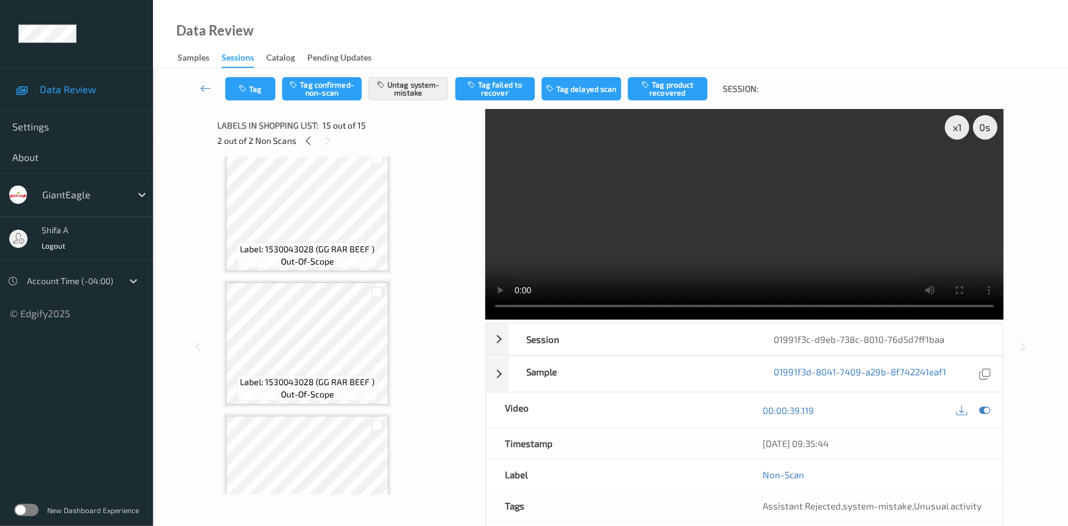
scroll to position [0, 0]
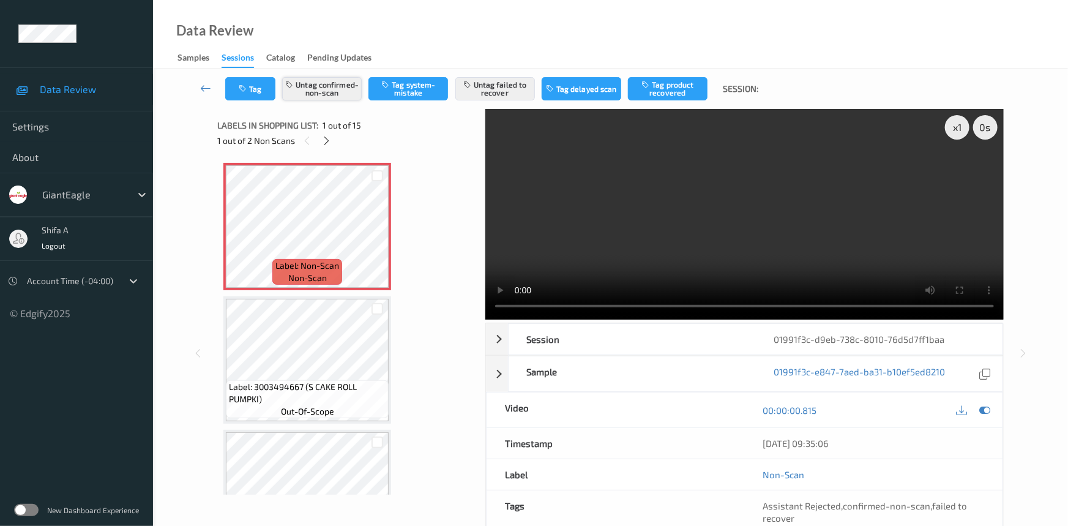
click at [324, 91] on button "Untag confirmed-non-scan" at bounding box center [322, 88] width 80 height 23
click at [497, 95] on button "Untag failed to recover" at bounding box center [495, 88] width 80 height 23
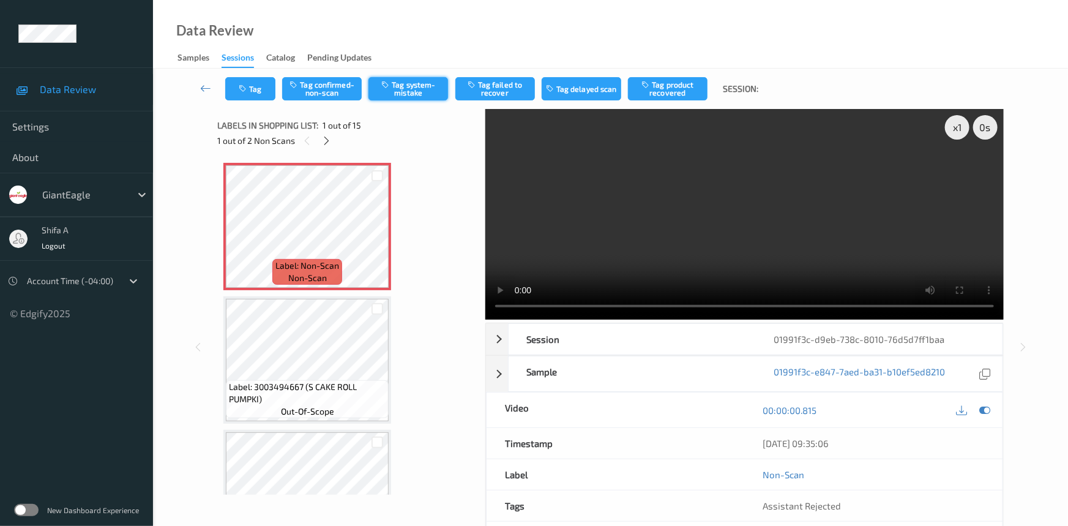
click at [414, 94] on button "Tag system-mistake" at bounding box center [408, 88] width 80 height 23
click at [246, 83] on button "Tag" at bounding box center [250, 88] width 50 height 23
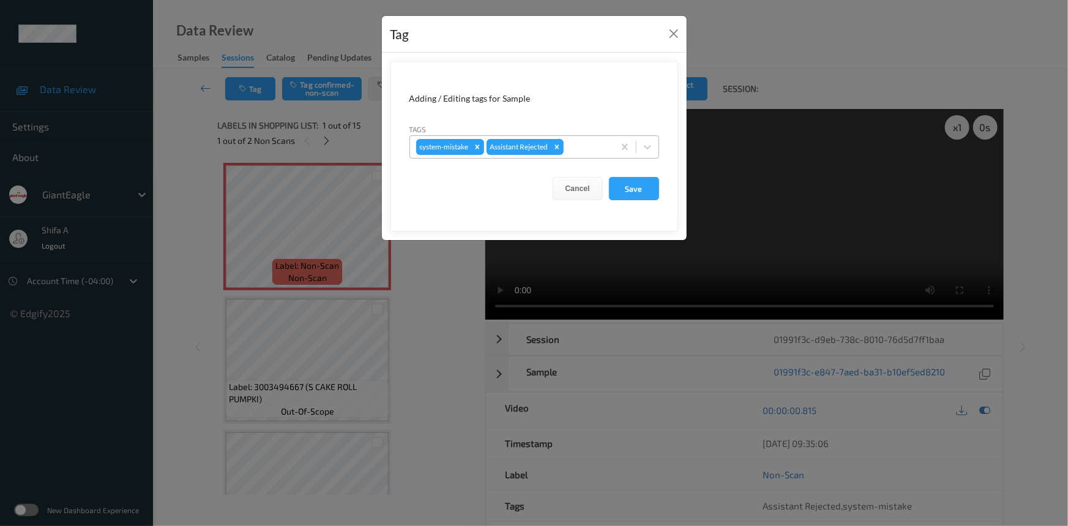
click at [587, 143] on div at bounding box center [587, 147] width 42 height 15
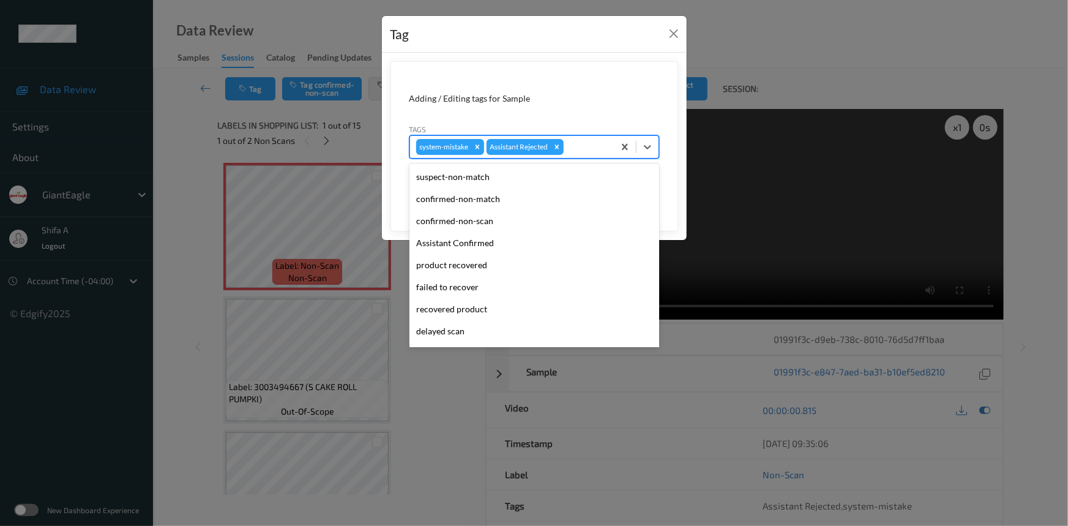
scroll to position [108, 0]
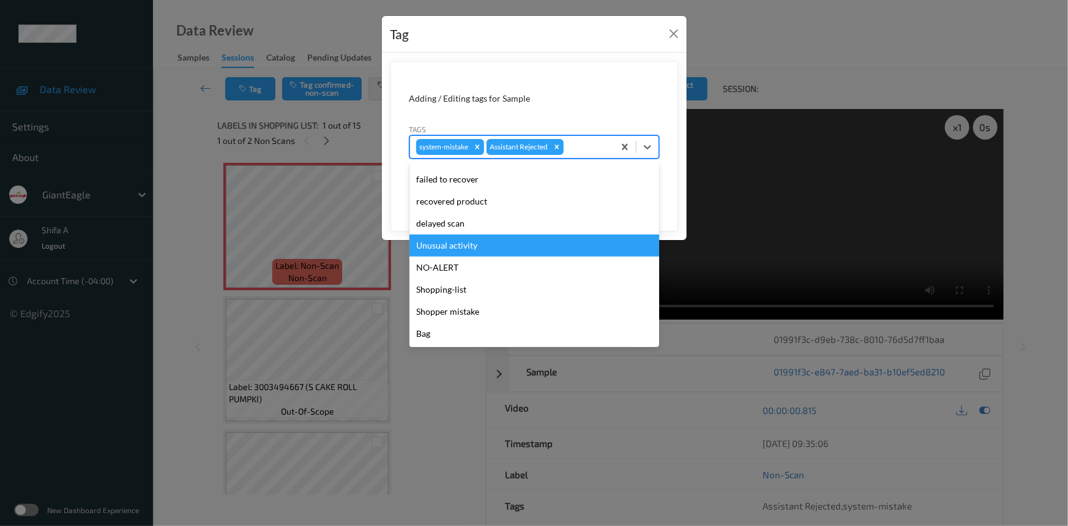
click at [474, 242] on div "Unusual activity" at bounding box center [534, 245] width 250 height 22
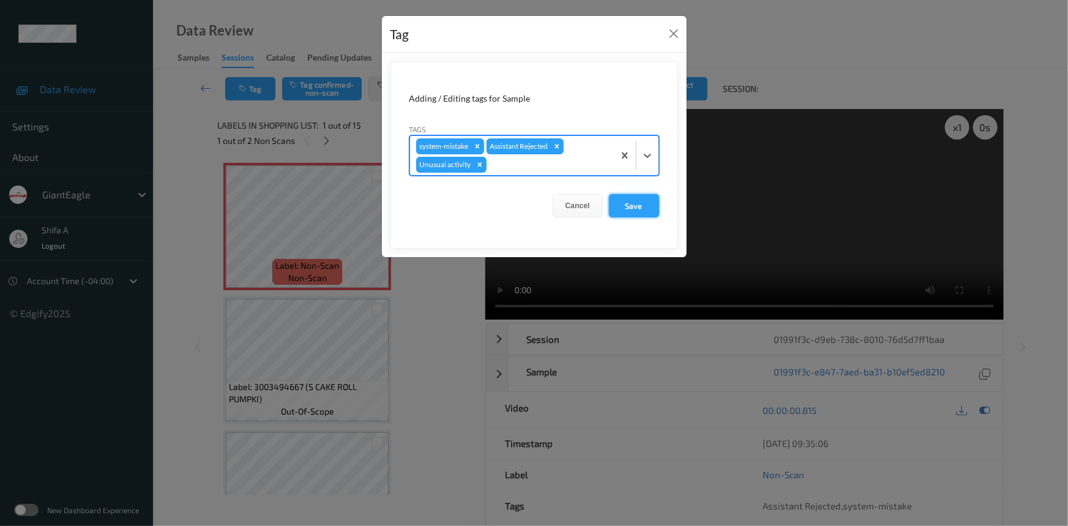
click at [634, 203] on button "Save" at bounding box center [634, 205] width 50 height 23
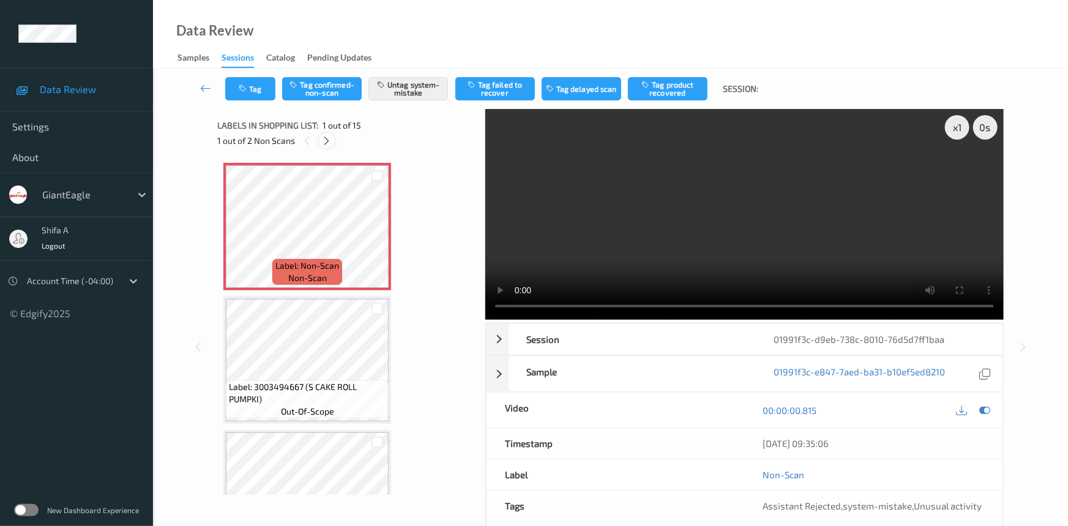
click at [327, 143] on icon at bounding box center [327, 140] width 10 height 11
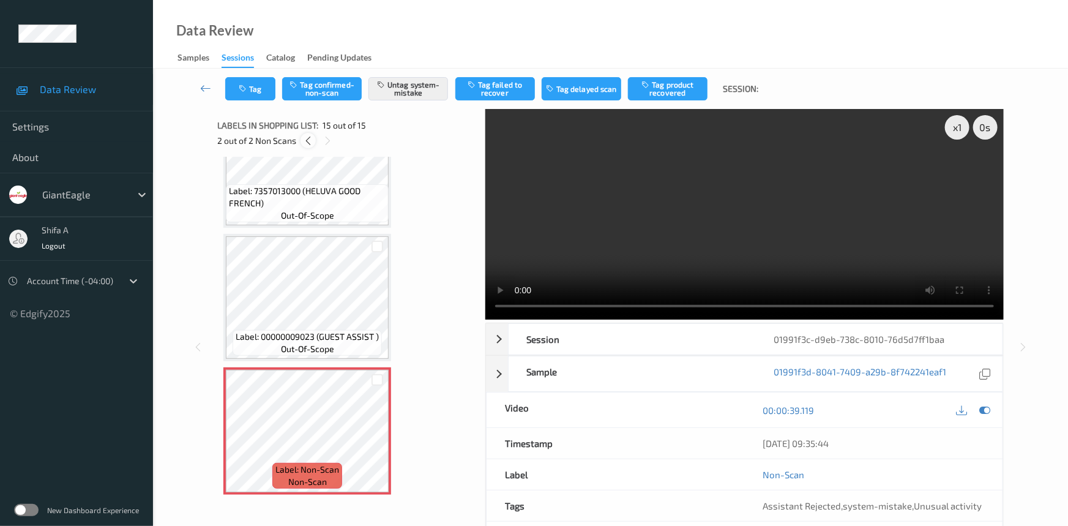
click at [307, 143] on icon at bounding box center [308, 140] width 10 height 11
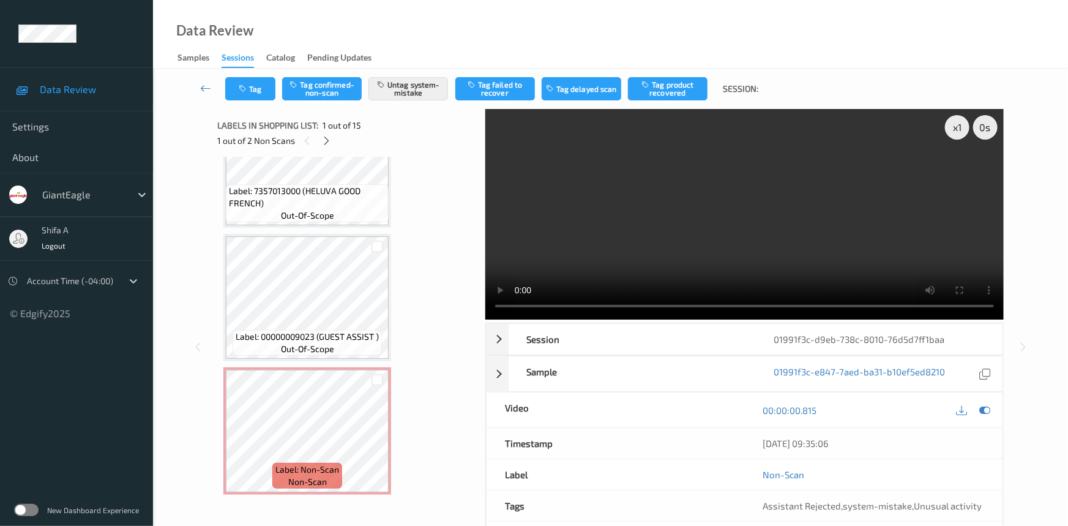
scroll to position [6, 0]
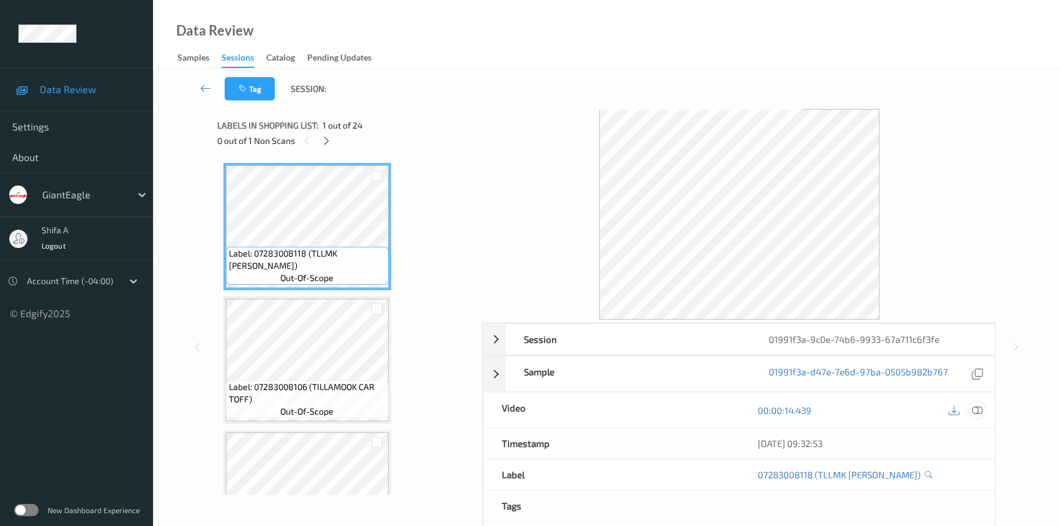
click at [976, 408] on icon at bounding box center [977, 410] width 11 height 11
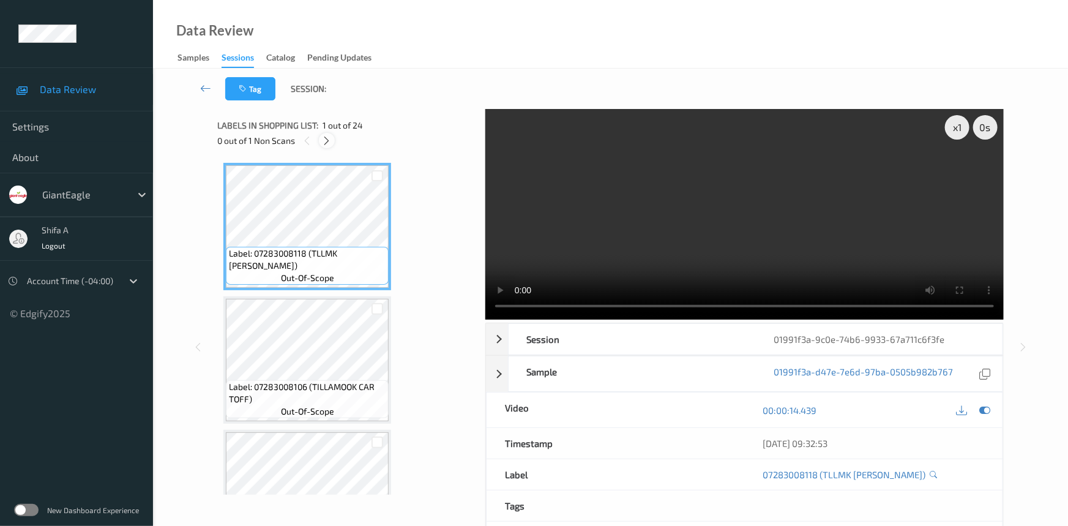
click at [323, 138] on icon at bounding box center [327, 140] width 10 height 11
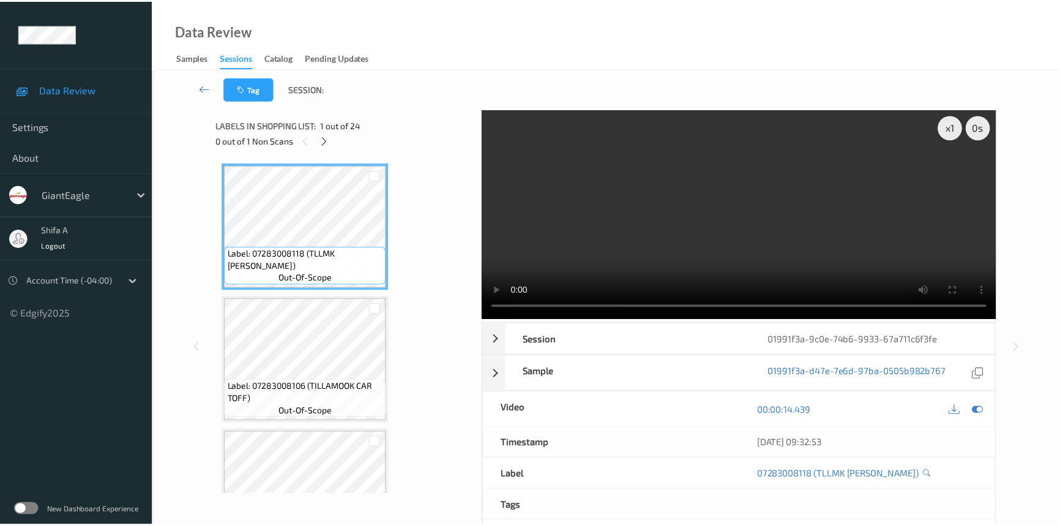
scroll to position [936, 0]
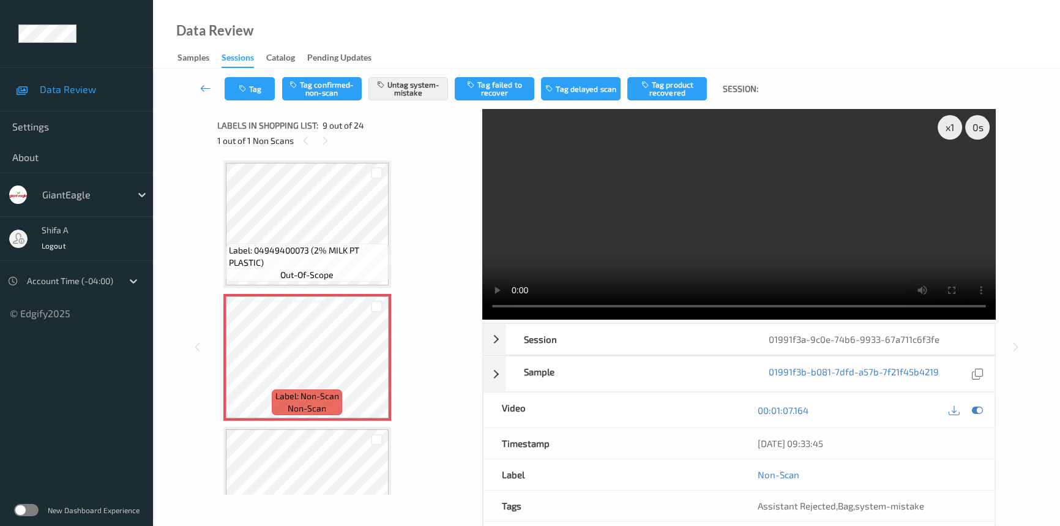
drag, startPoint x: 904, startPoint y: 502, endPoint x: 906, endPoint y: 510, distance: 8.2
click at [905, 501] on span "system-mistake" at bounding box center [889, 505] width 69 height 11
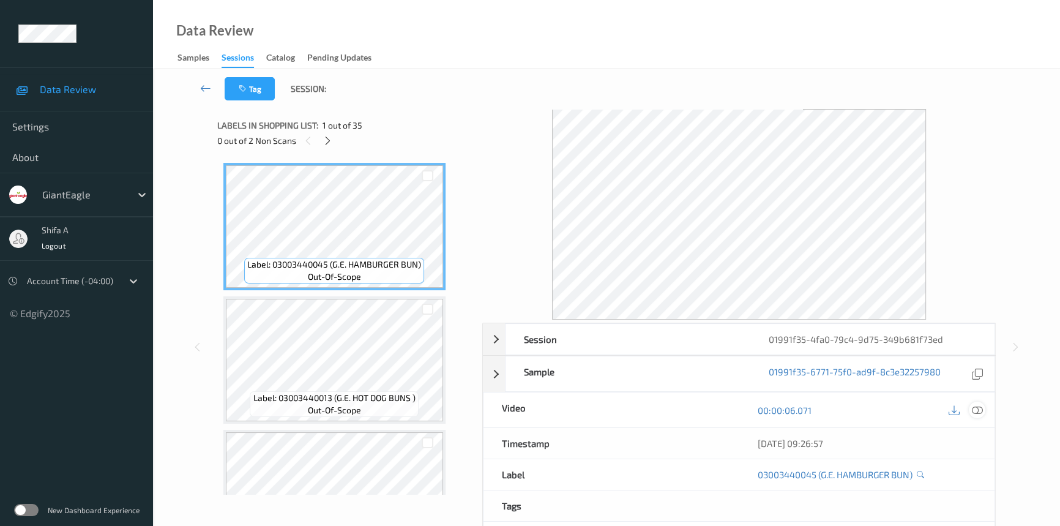
click at [976, 409] on icon at bounding box center [977, 410] width 11 height 11
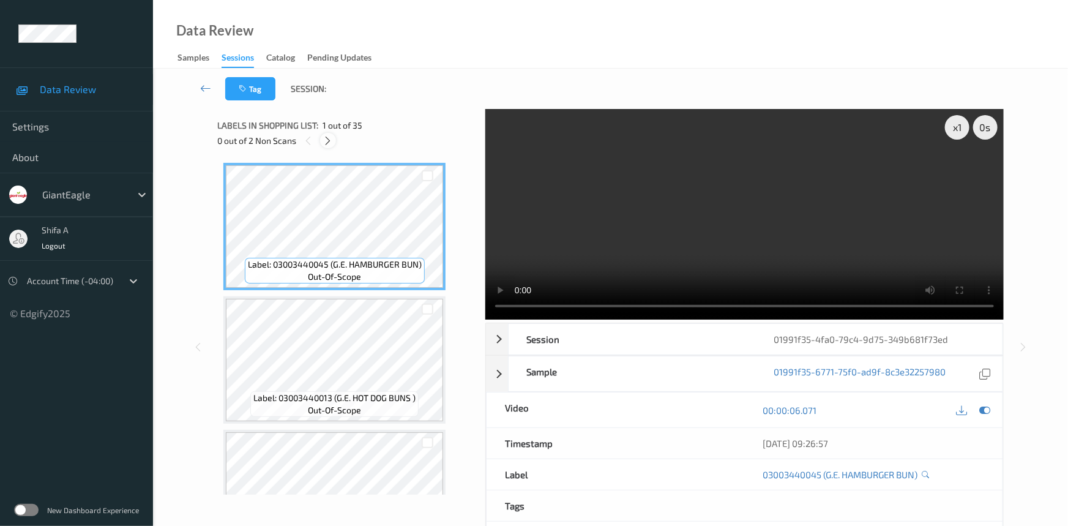
click at [325, 140] on icon at bounding box center [328, 140] width 10 height 11
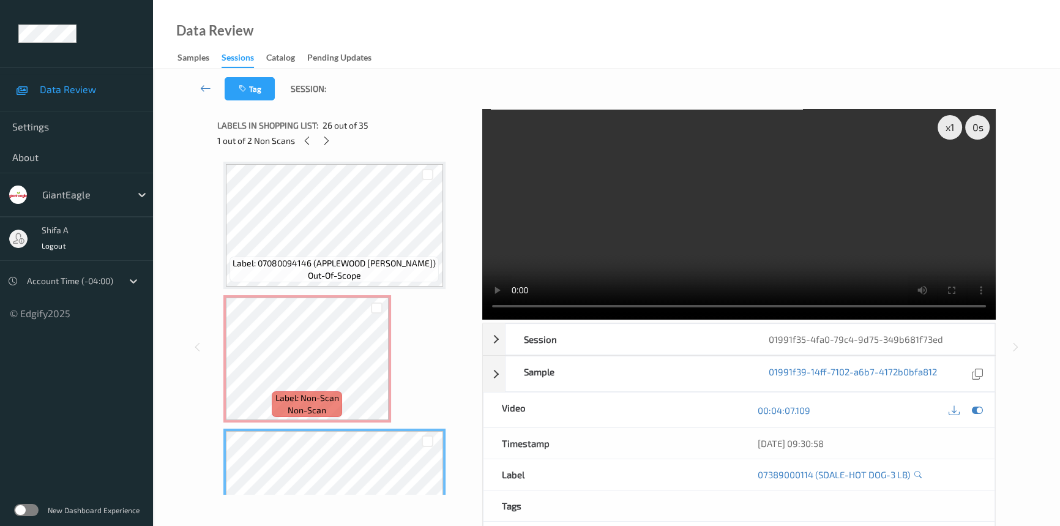
scroll to position [3064, 0]
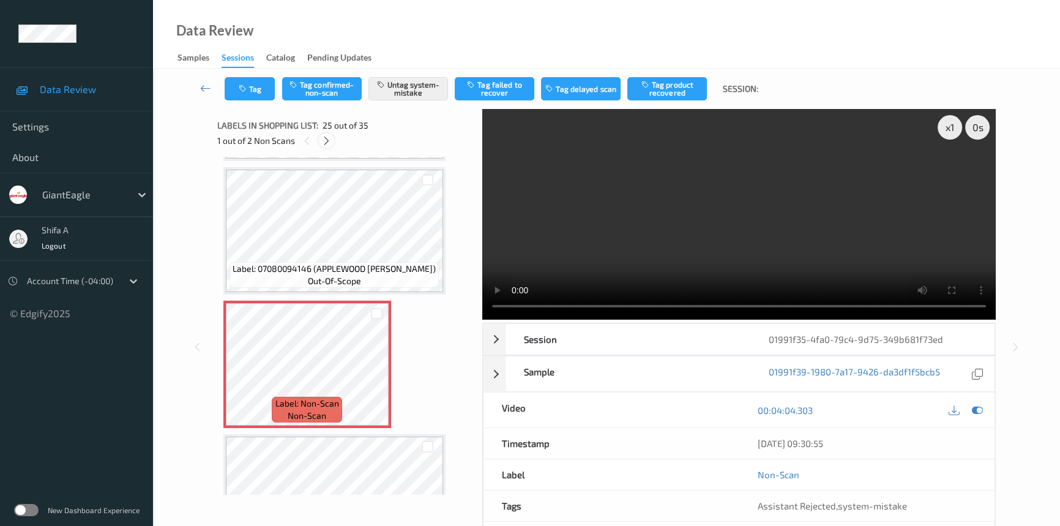
click at [324, 145] on icon at bounding box center [326, 140] width 10 height 11
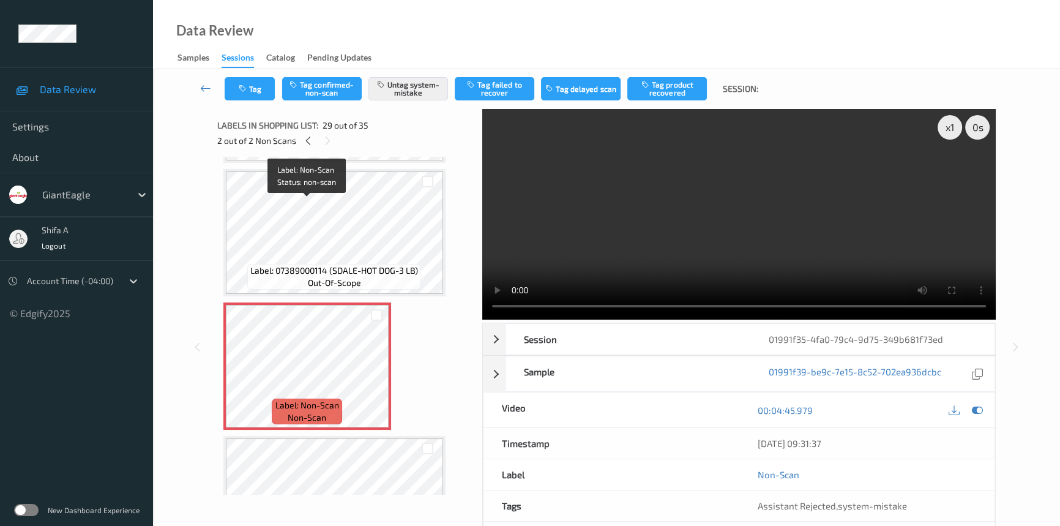
scroll to position [3819, 0]
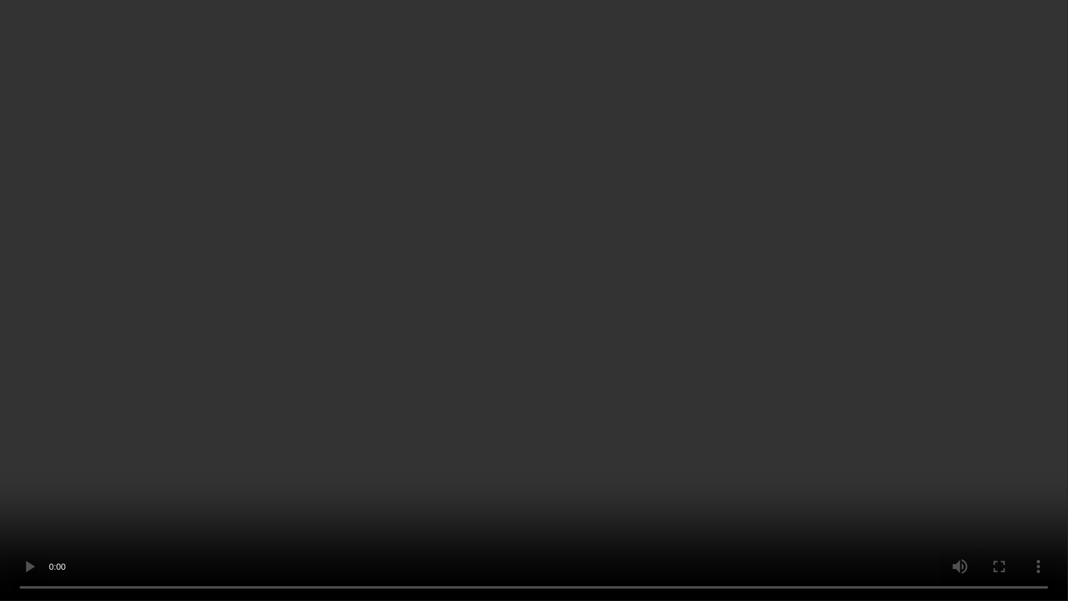
click at [862, 342] on video at bounding box center [534, 300] width 1068 height 601
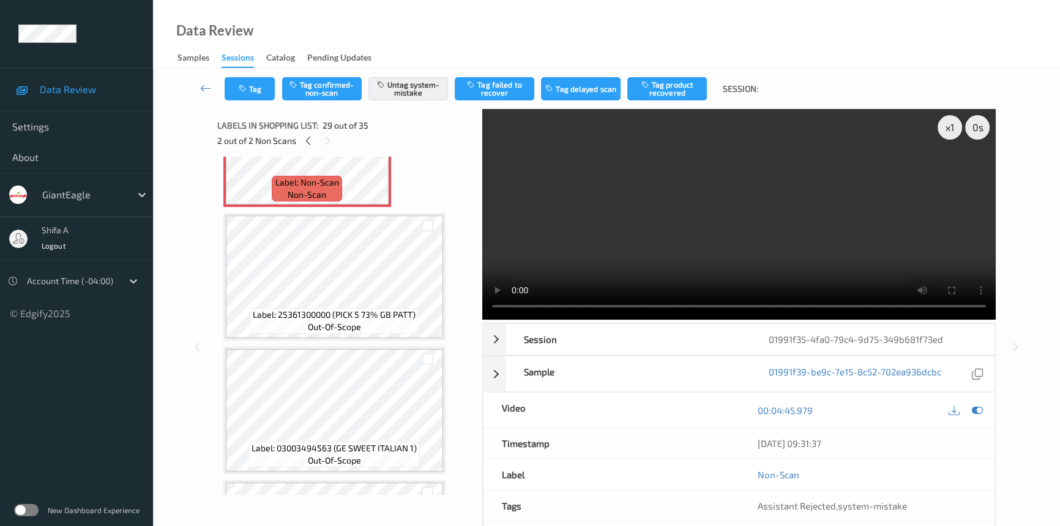
click at [670, 242] on video at bounding box center [738, 214] width 513 height 211
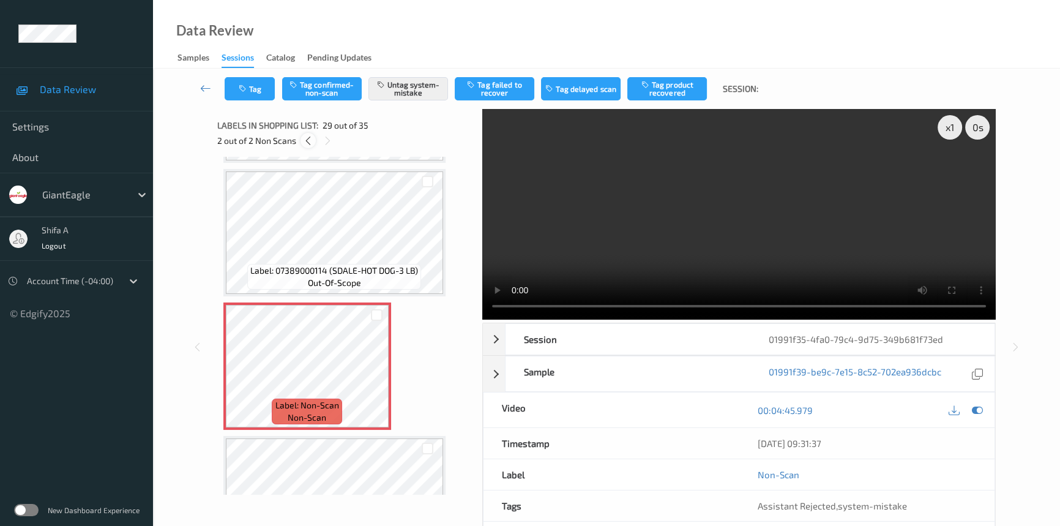
click at [307, 134] on div at bounding box center [307, 140] width 15 height 15
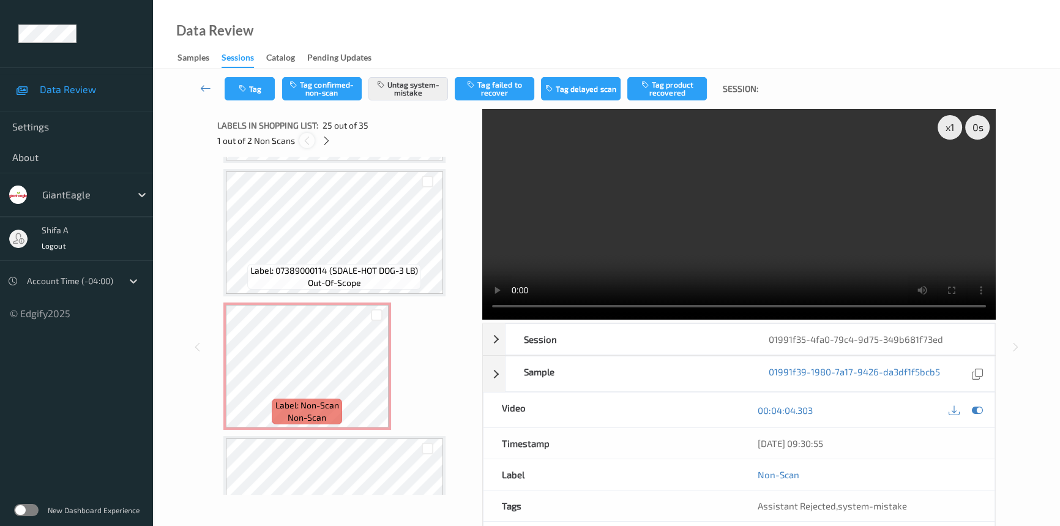
scroll to position [3064, 0]
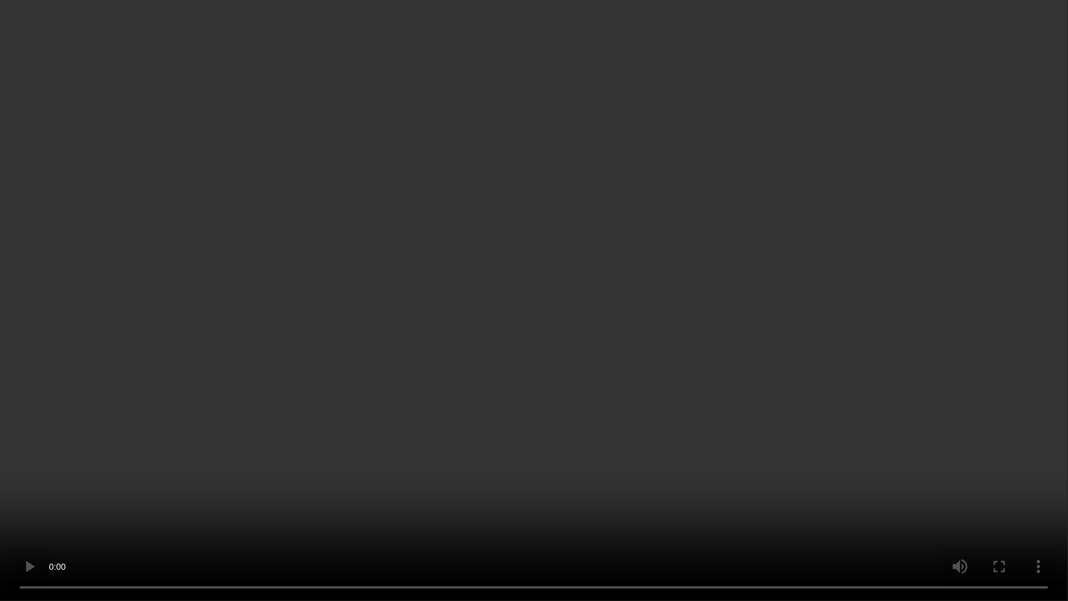
click at [682, 361] on video at bounding box center [534, 300] width 1068 height 601
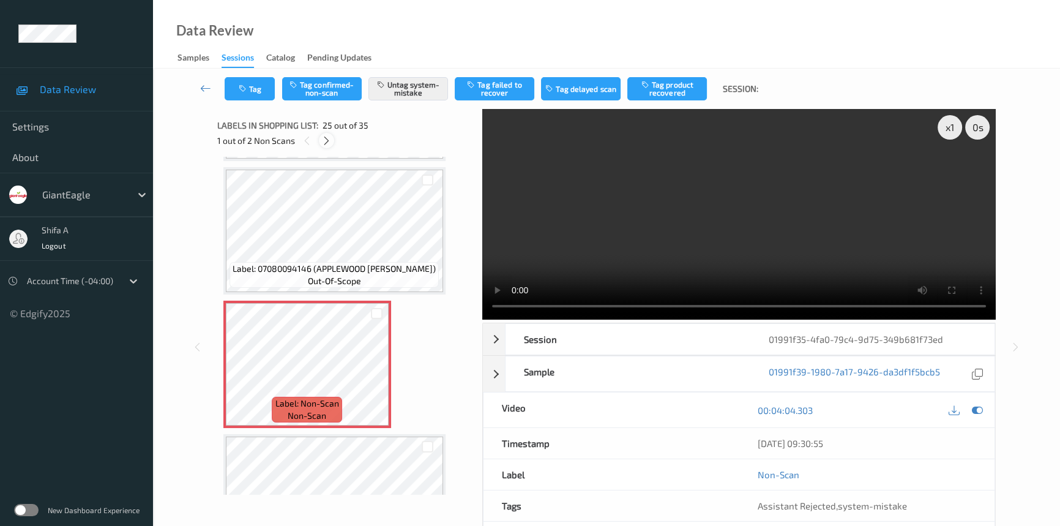
click at [324, 141] on icon at bounding box center [326, 140] width 10 height 11
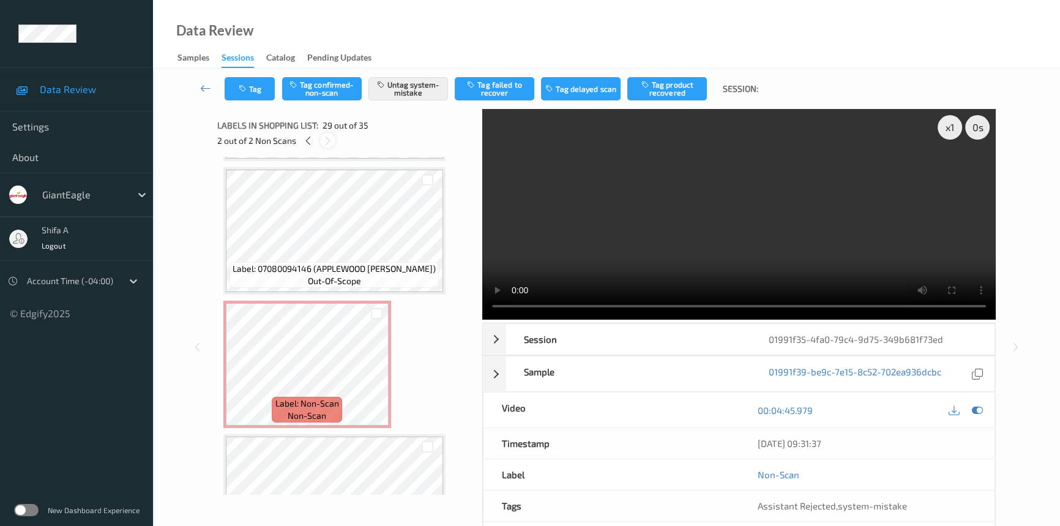
scroll to position [3596, 0]
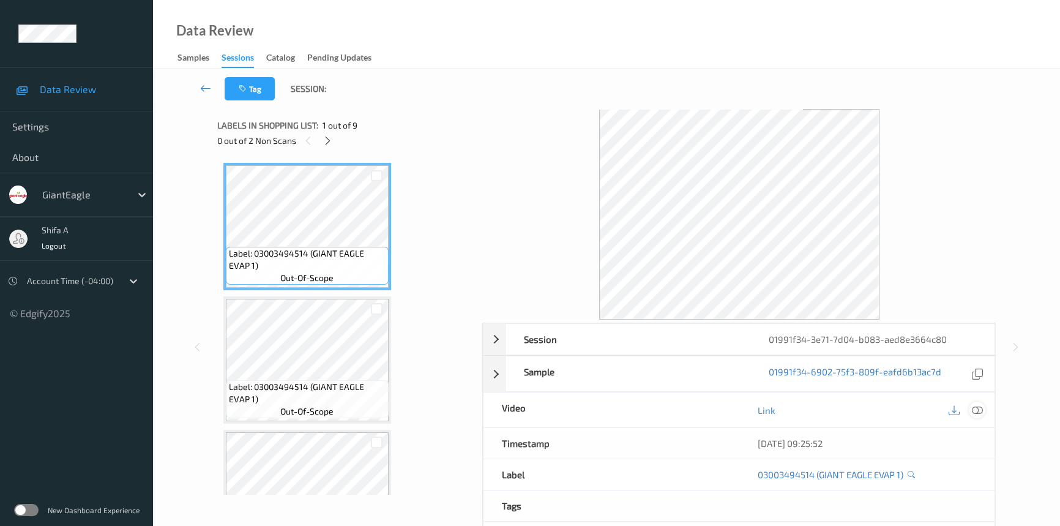
click at [977, 406] on icon at bounding box center [977, 410] width 11 height 11
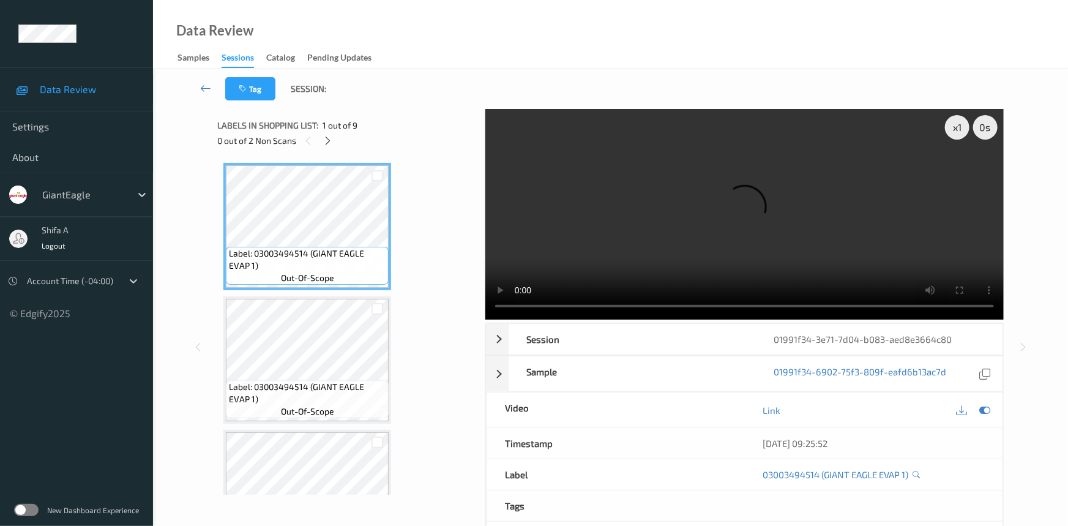
click at [336, 143] on div "0 out of 2 Non Scans" at bounding box center [346, 140] width 259 height 15
click at [329, 141] on icon at bounding box center [328, 140] width 10 height 11
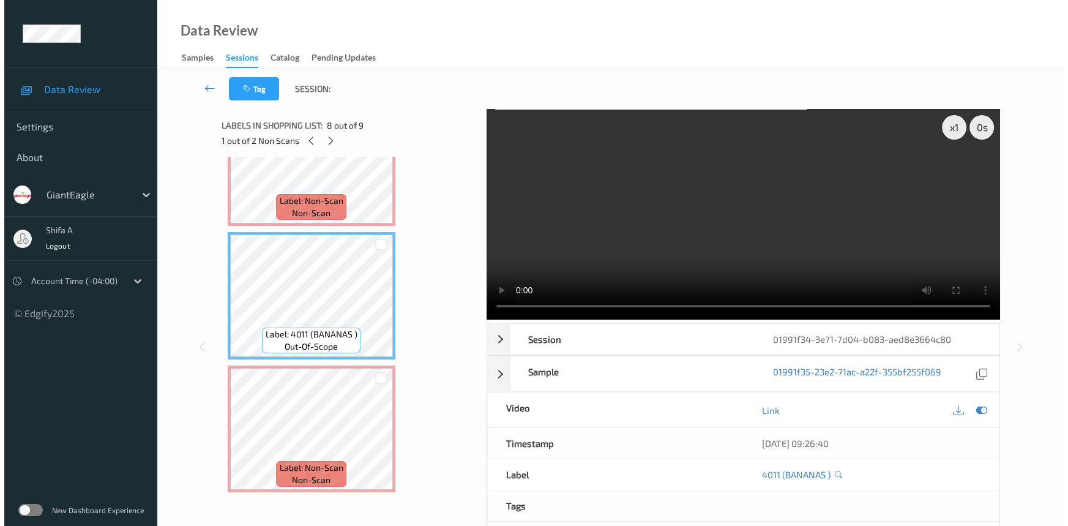
scroll to position [643, 0]
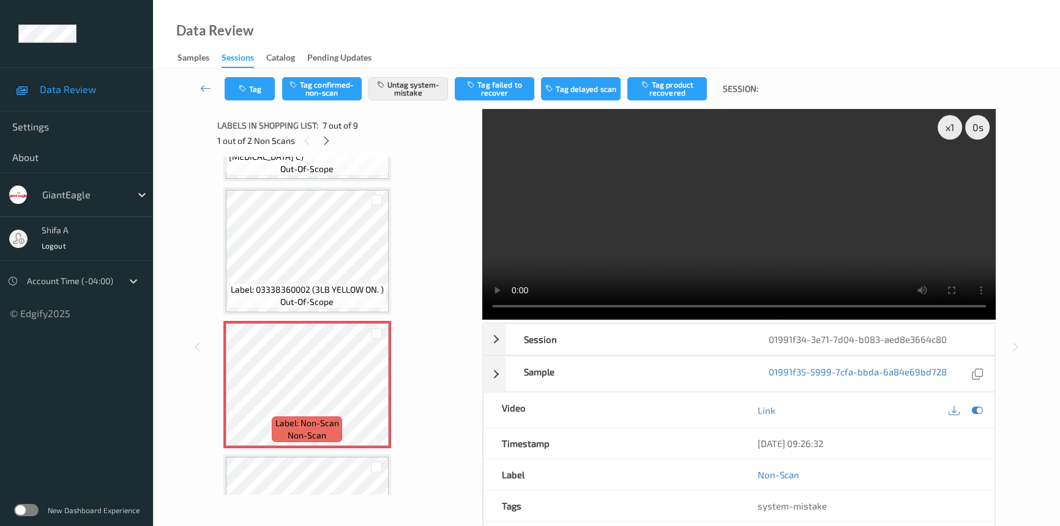
click at [986, 236] on video at bounding box center [738, 214] width 513 height 211
click at [259, 84] on button "Tag" at bounding box center [250, 88] width 50 height 23
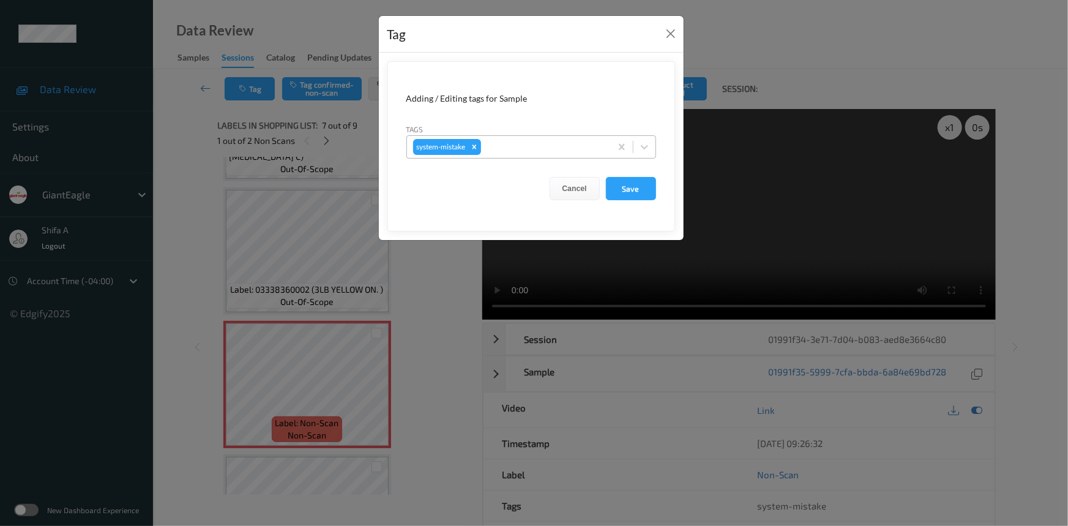
click at [575, 144] on div at bounding box center [543, 147] width 121 height 15
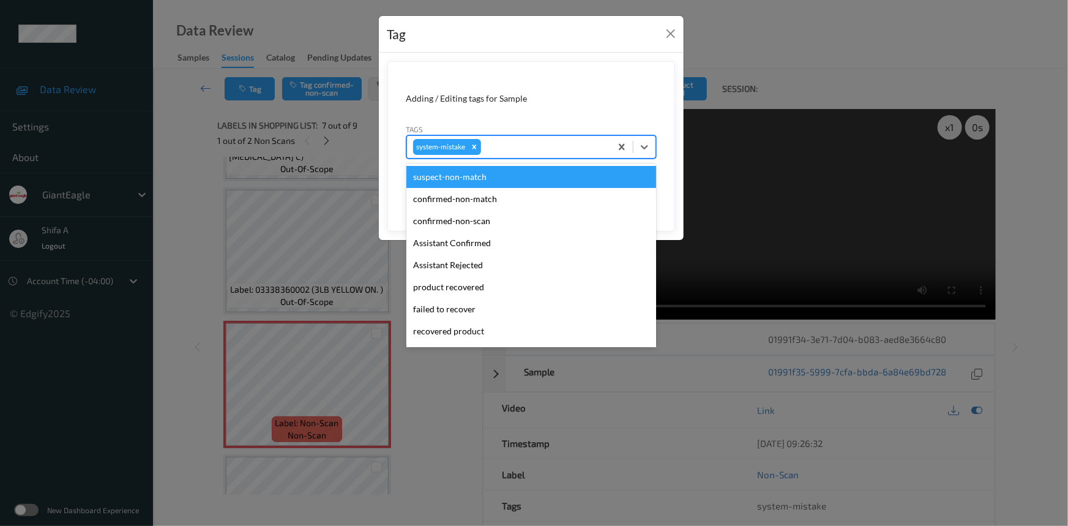
scroll to position [129, 0]
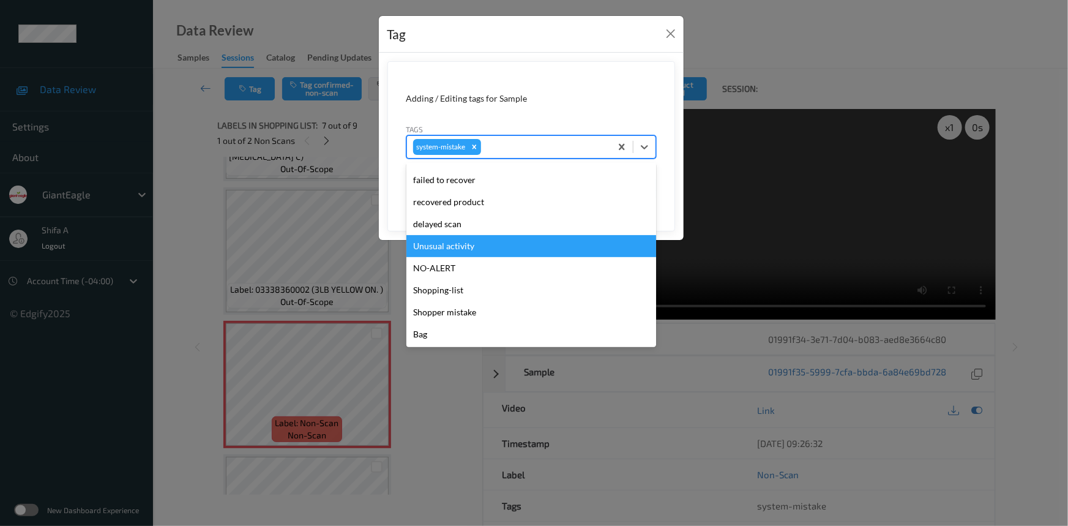
click at [470, 247] on div "Unusual activity" at bounding box center [531, 246] width 250 height 22
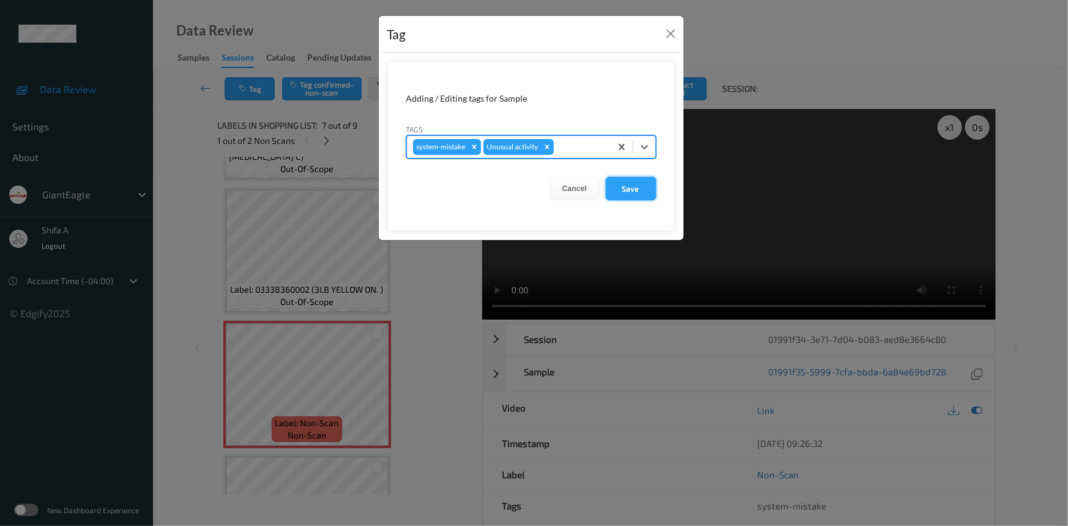
click at [637, 190] on button "Save" at bounding box center [631, 188] width 50 height 23
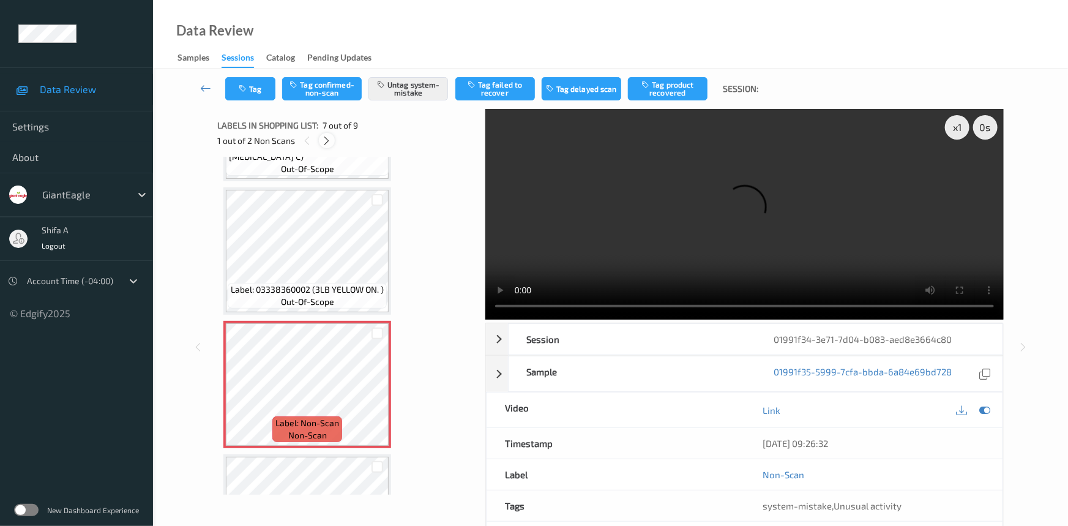
click at [324, 138] on icon at bounding box center [327, 140] width 10 height 11
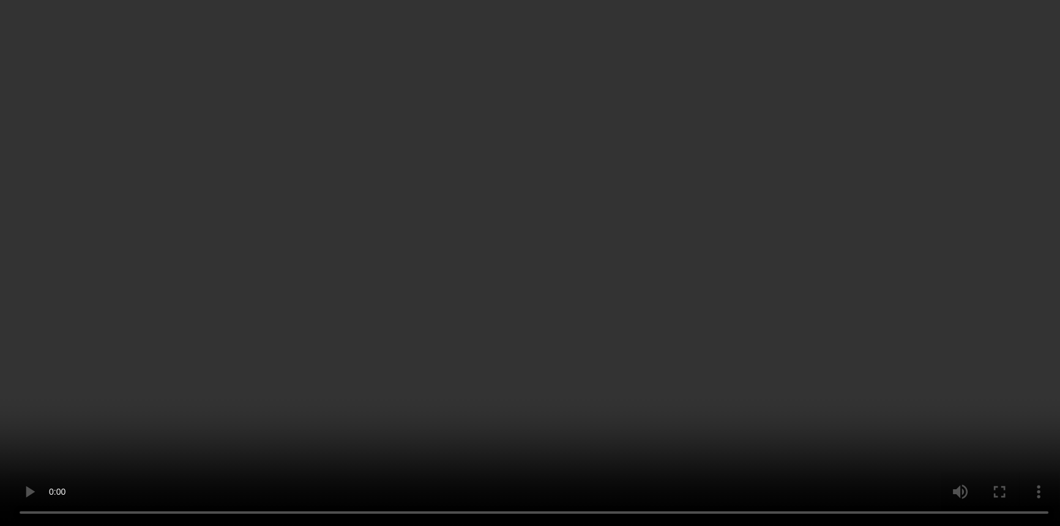
scroll to position [865, 0]
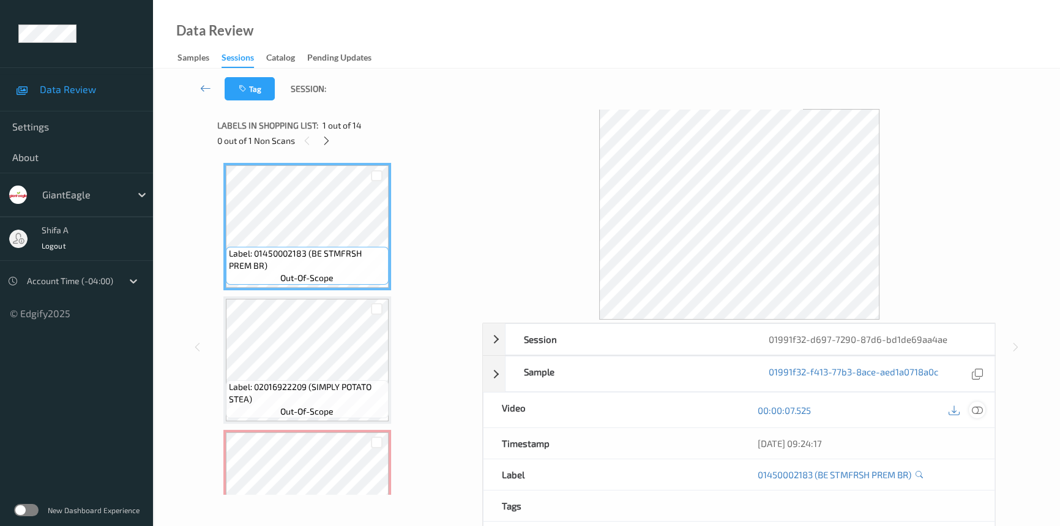
click at [977, 406] on icon at bounding box center [977, 410] width 11 height 11
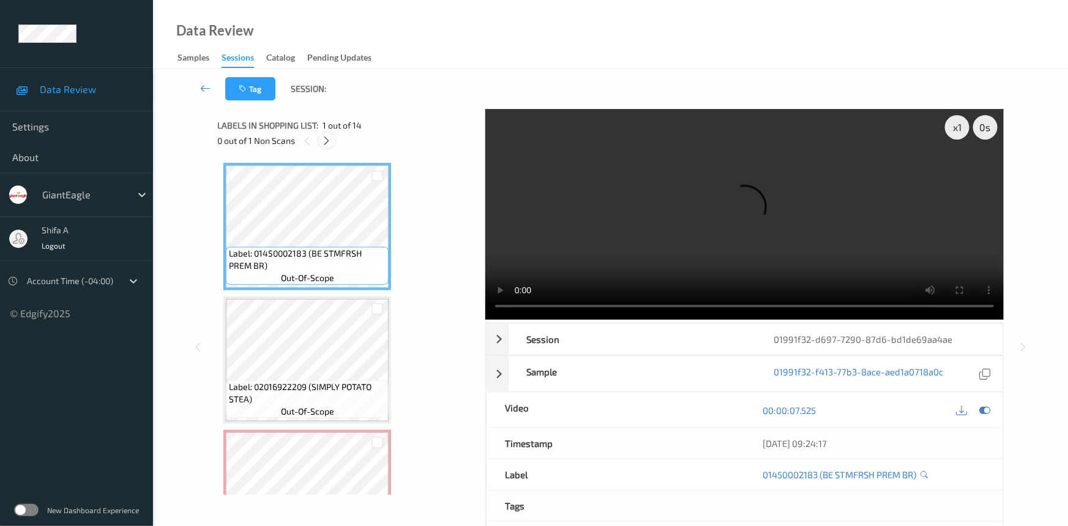
click at [326, 143] on icon at bounding box center [327, 140] width 10 height 11
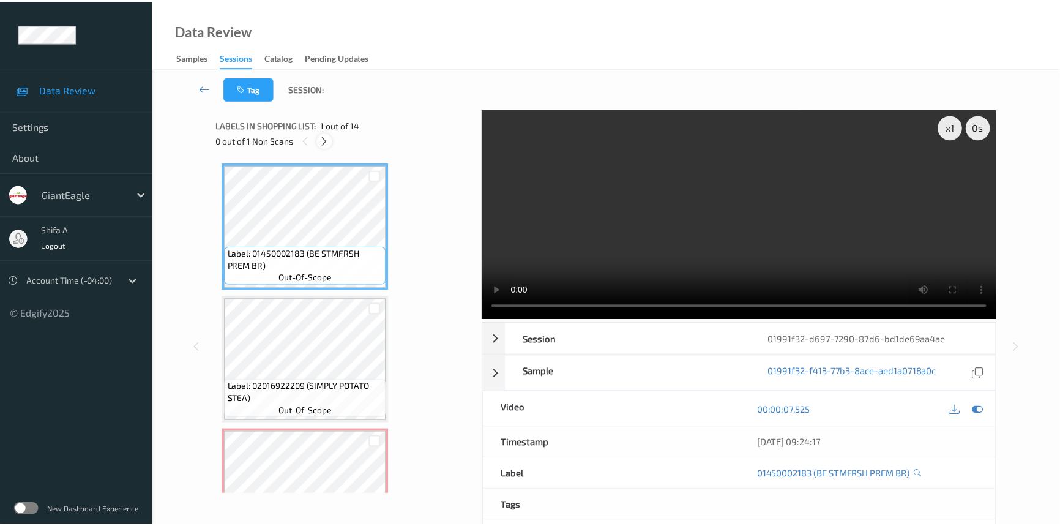
scroll to position [139, 0]
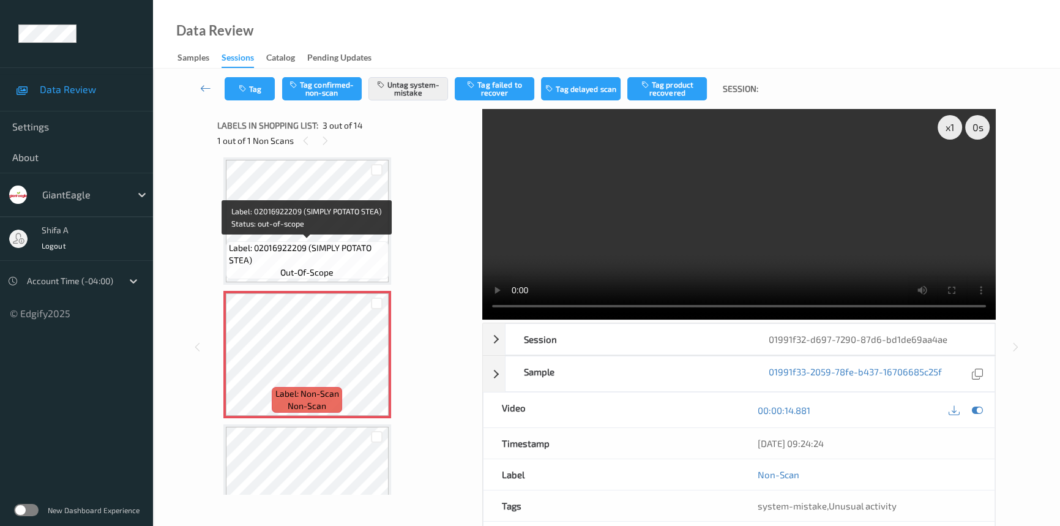
click at [327, 241] on div "Label: 02016922209 (SIMPLY POTATO STEA) out-of-scope" at bounding box center [307, 260] width 163 height 38
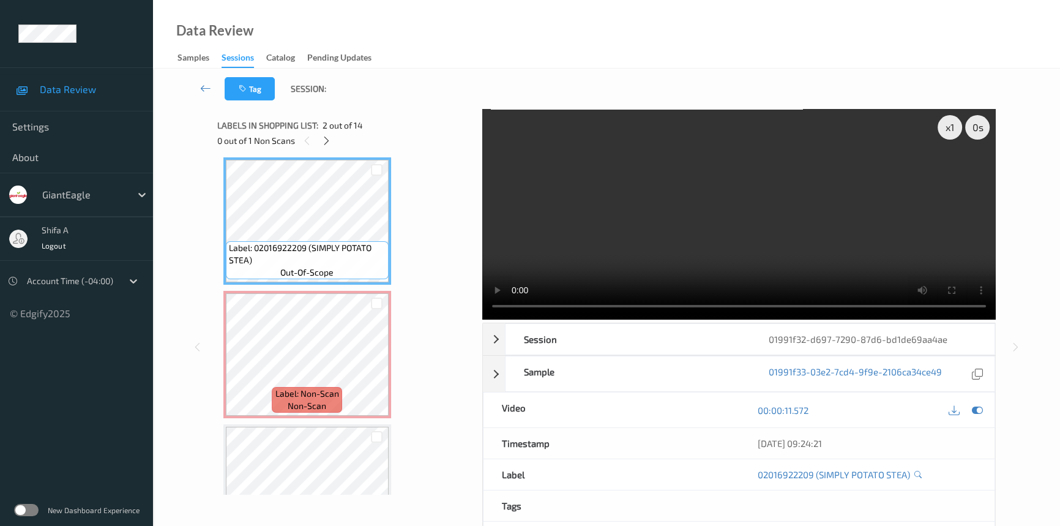
click at [692, 233] on video at bounding box center [738, 214] width 513 height 211
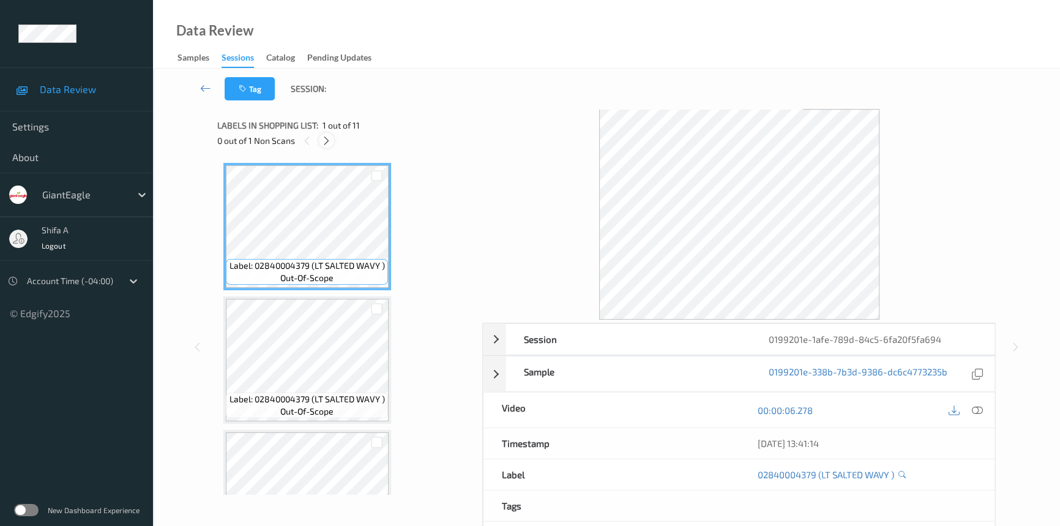
click at [332, 138] on div at bounding box center [326, 140] width 15 height 15
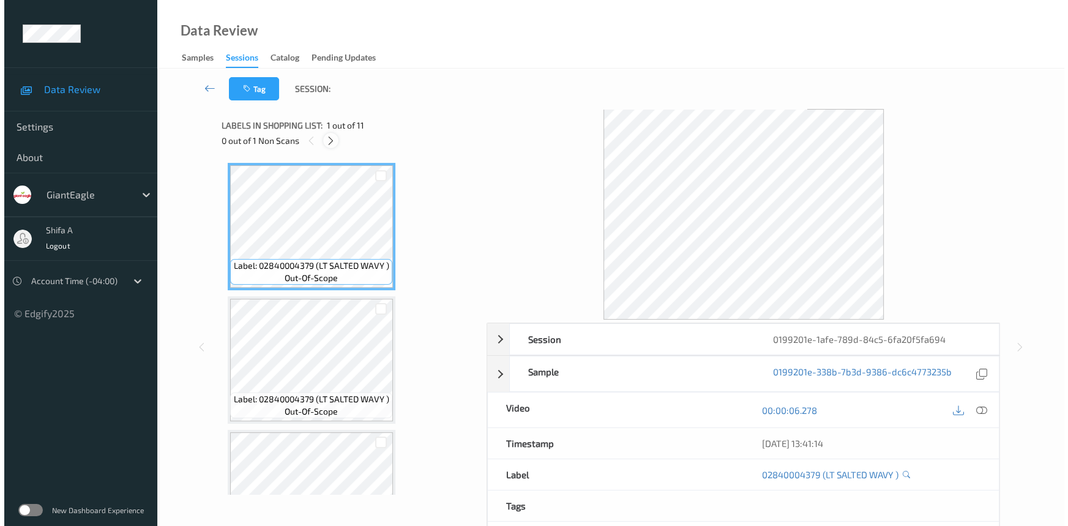
scroll to position [1131, 0]
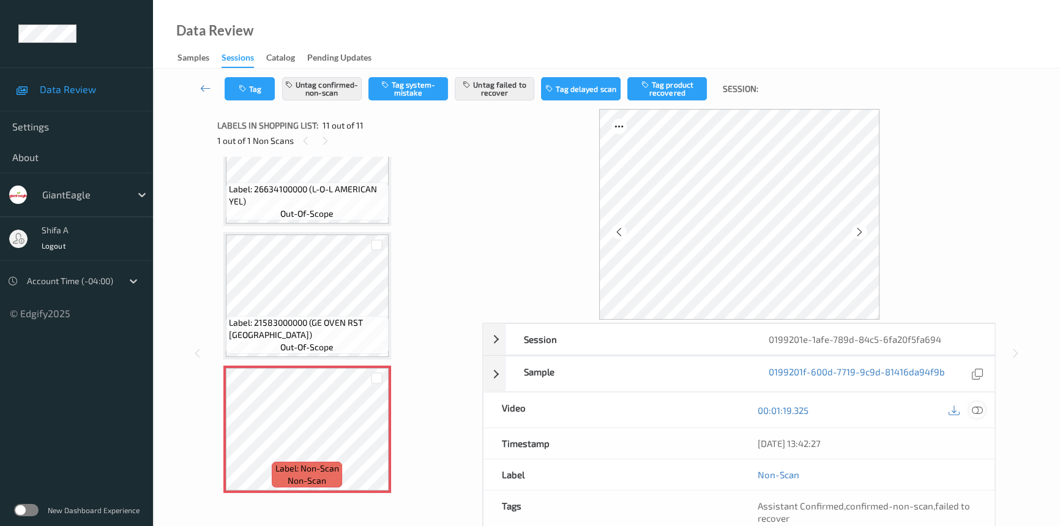
click at [978, 406] on icon at bounding box center [977, 410] width 11 height 11
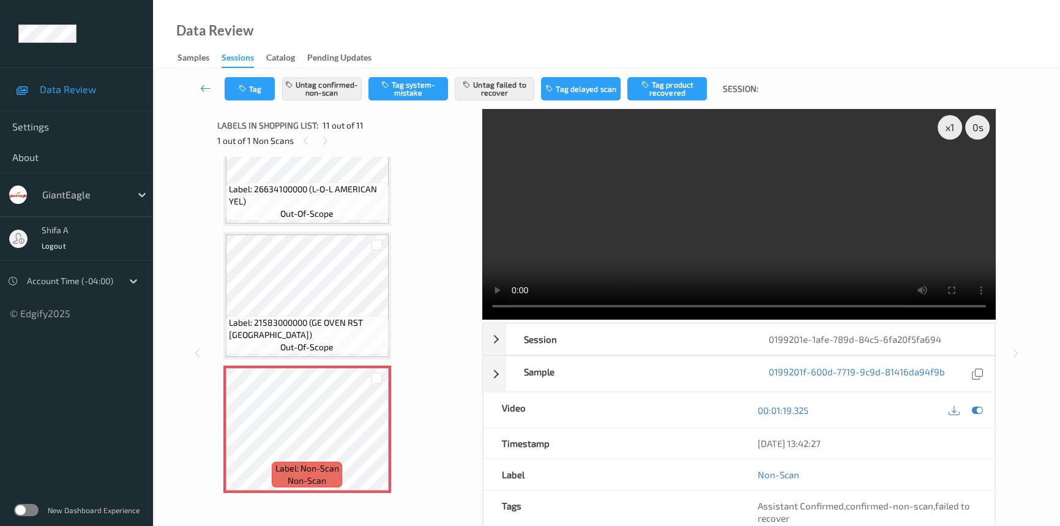
scroll to position [1056, 0]
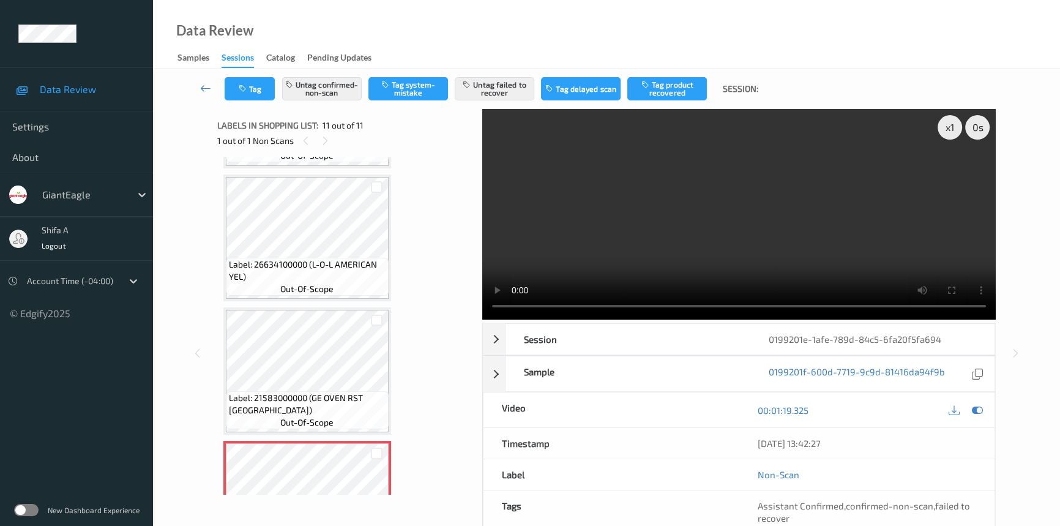
click at [827, 250] on video at bounding box center [738, 214] width 513 height 211
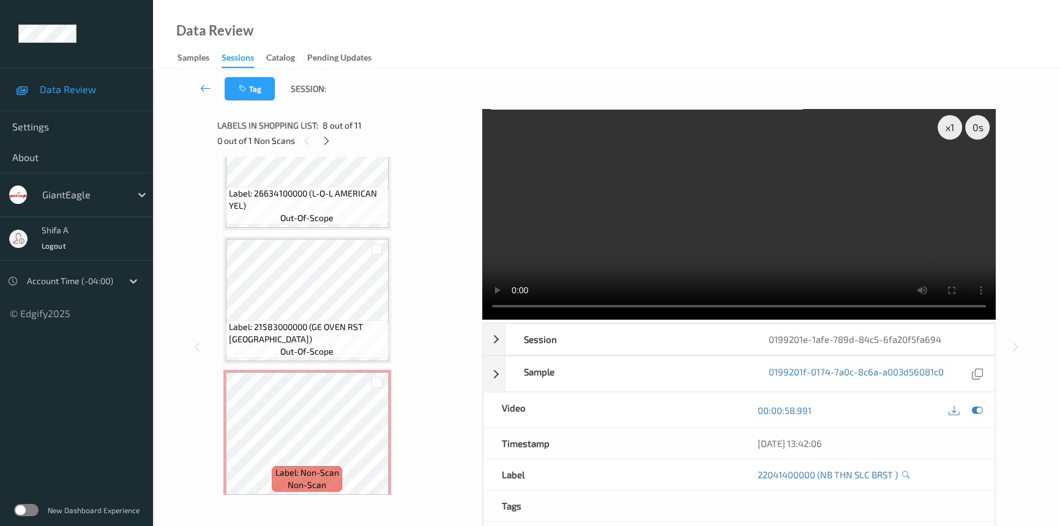
scroll to position [1131, 0]
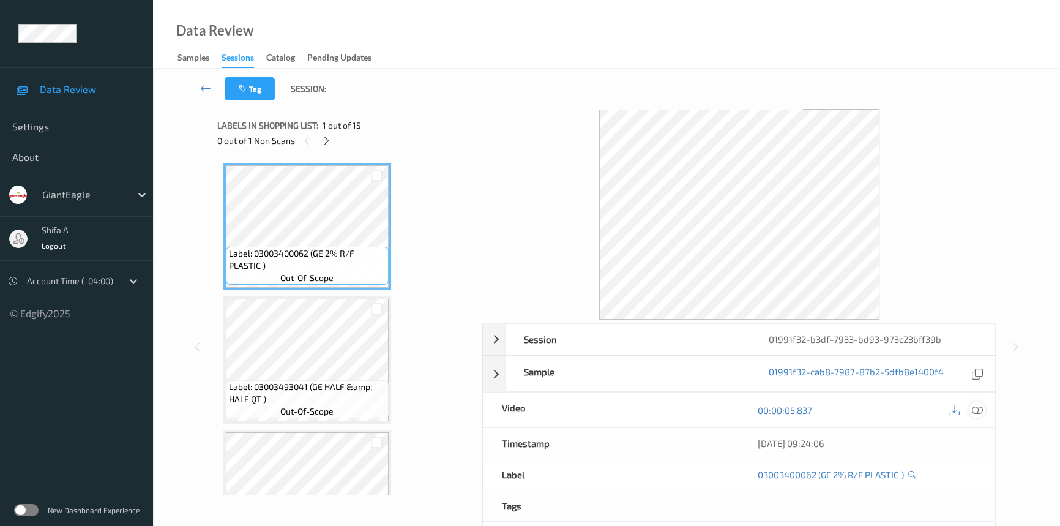
click at [978, 413] on icon at bounding box center [977, 410] width 11 height 11
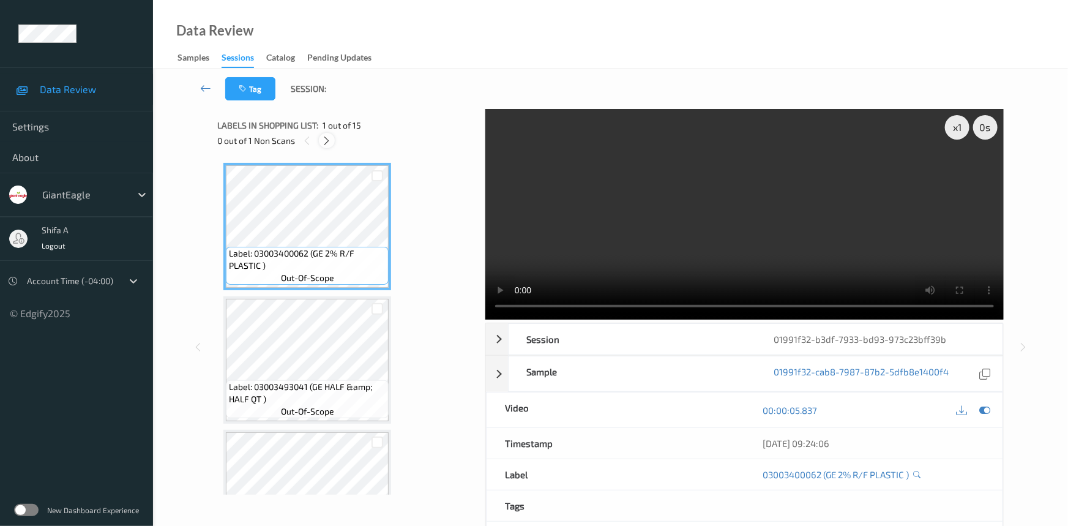
click at [327, 141] on icon at bounding box center [327, 140] width 10 height 11
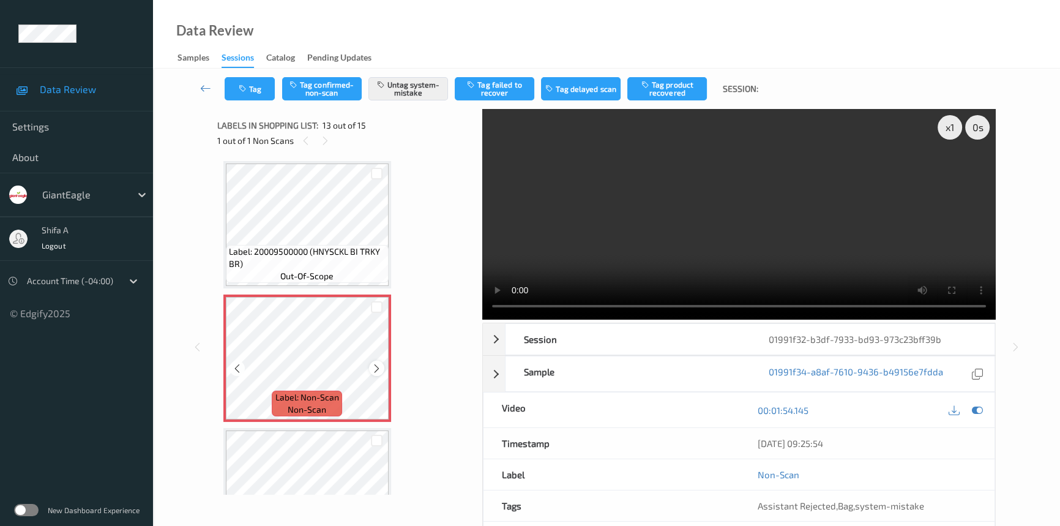
click at [376, 364] on icon at bounding box center [376, 368] width 10 height 11
click at [236, 89] on button "Tag" at bounding box center [250, 88] width 50 height 23
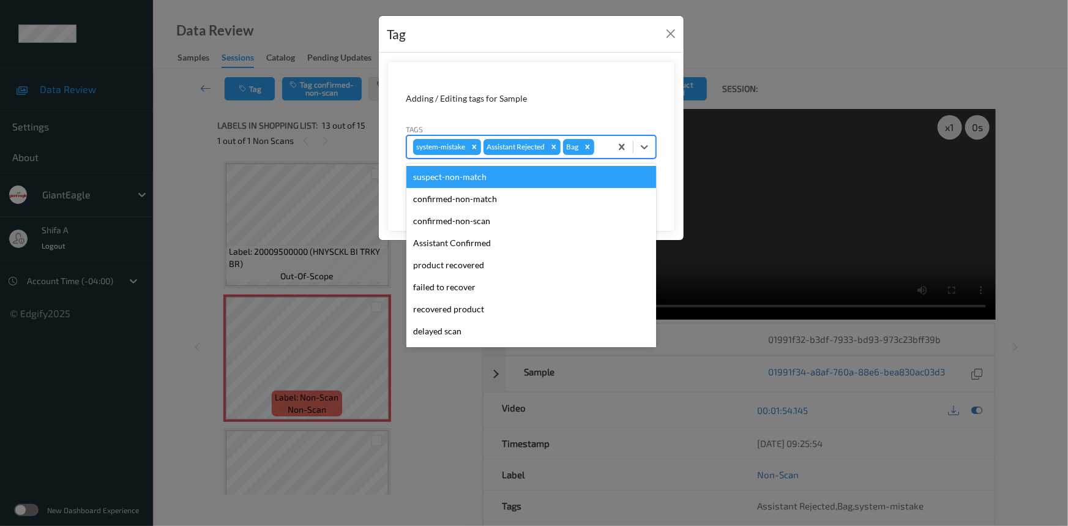
click at [605, 146] on div "system-mistake Assistant Rejected Bag" at bounding box center [509, 146] width 204 height 21
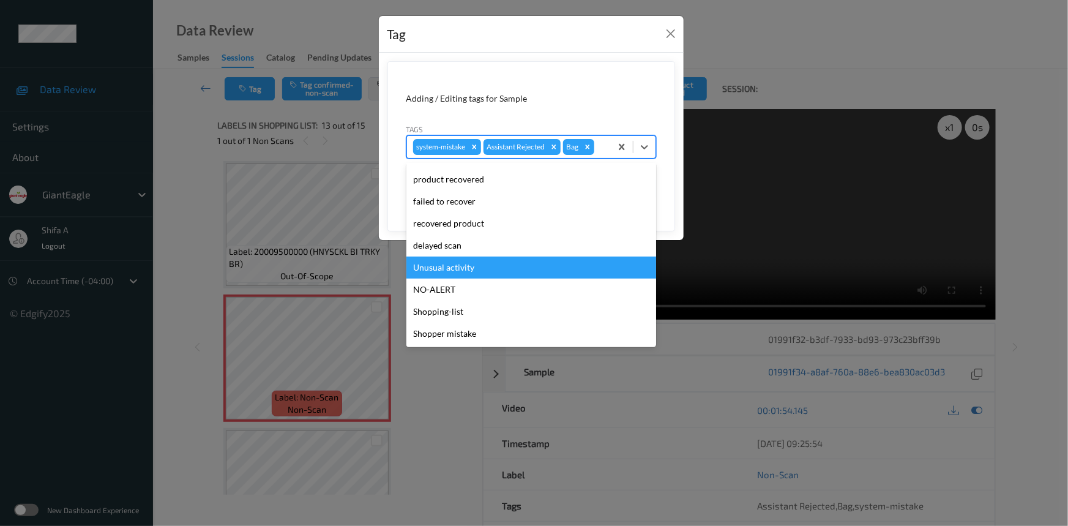
click at [468, 269] on div "Unusual activity" at bounding box center [531, 267] width 250 height 22
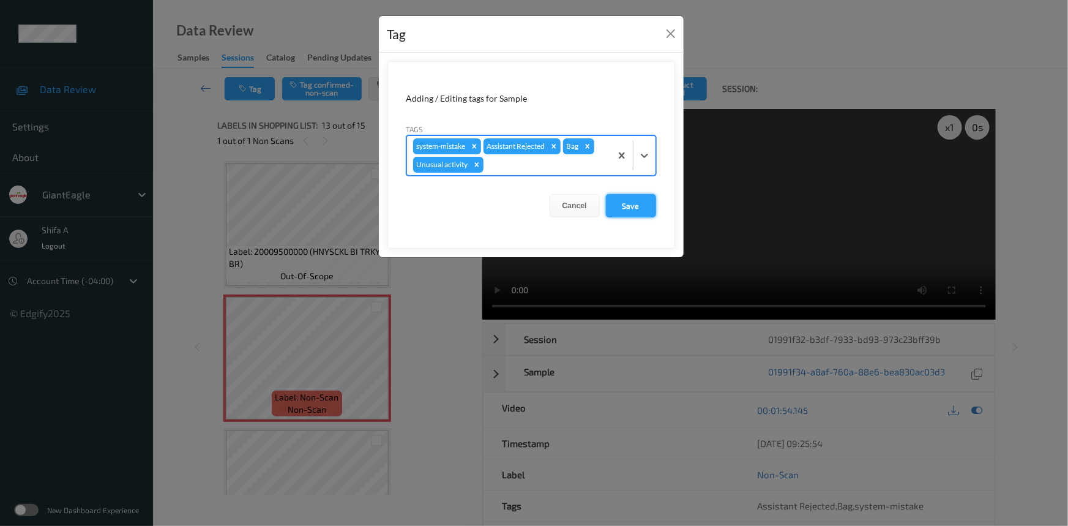
click at [635, 212] on button "Save" at bounding box center [631, 205] width 50 height 23
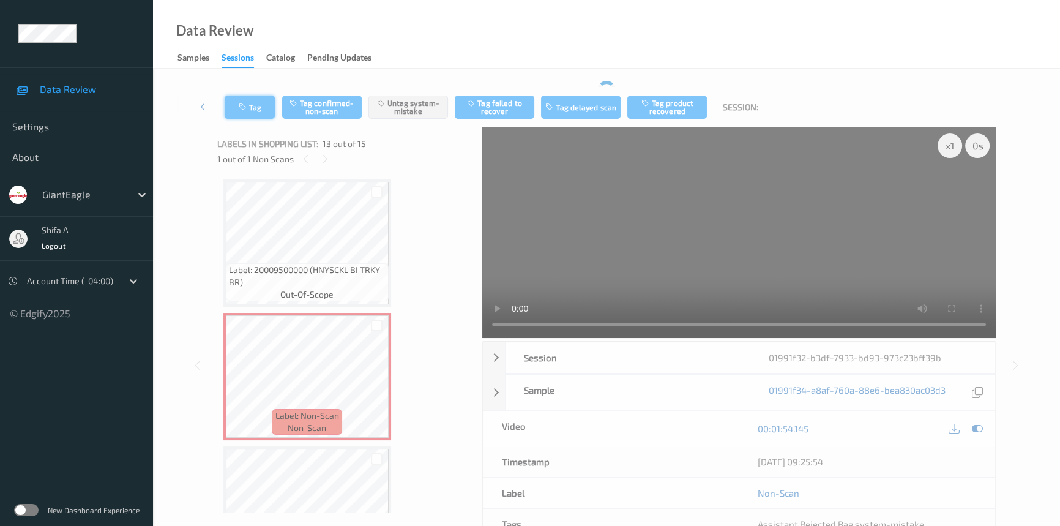
click at [266, 108] on div "Tag Tag confirmed-non-scan Untag system-mistake Tag failed to recover Tag delay…" at bounding box center [606, 107] width 857 height 40
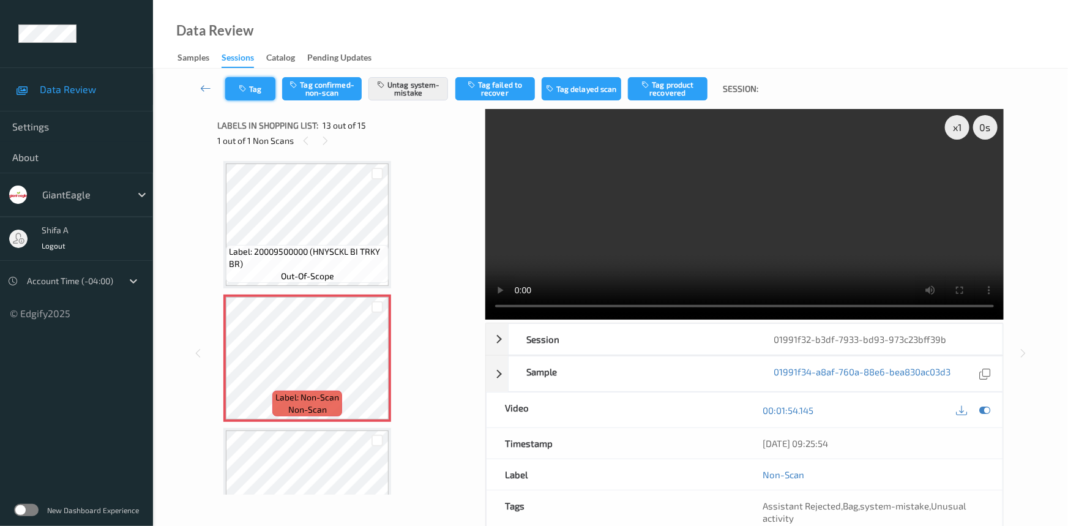
click at [252, 86] on button "Tag" at bounding box center [250, 88] width 50 height 23
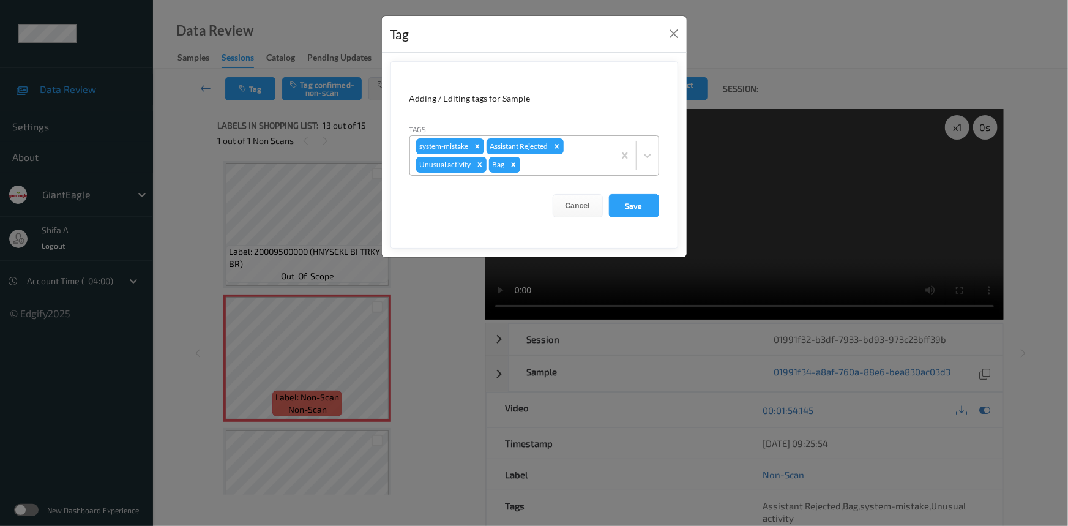
click at [515, 166] on icon "Remove Bag" at bounding box center [513, 164] width 9 height 9
click at [650, 203] on button "Save" at bounding box center [634, 205] width 50 height 23
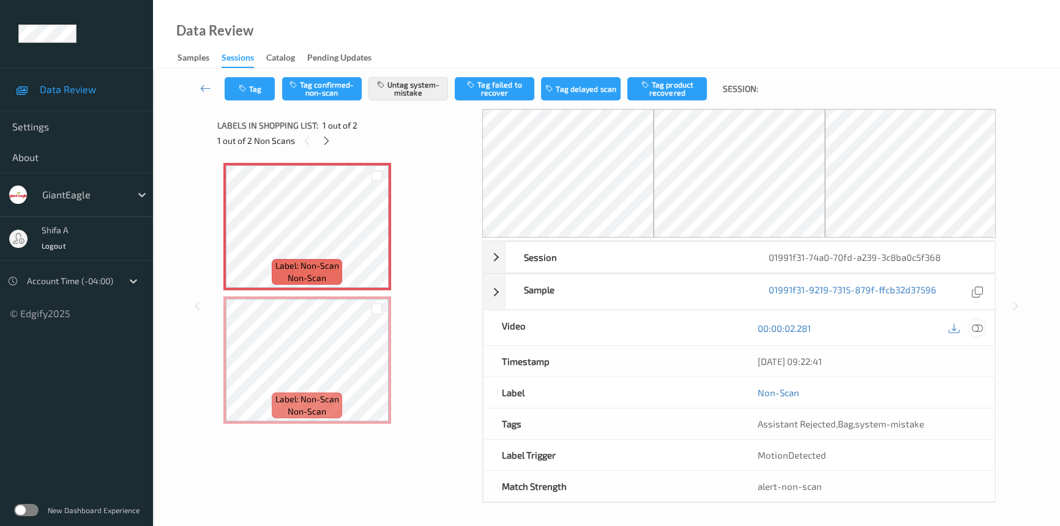
click at [974, 329] on icon at bounding box center [977, 328] width 11 height 11
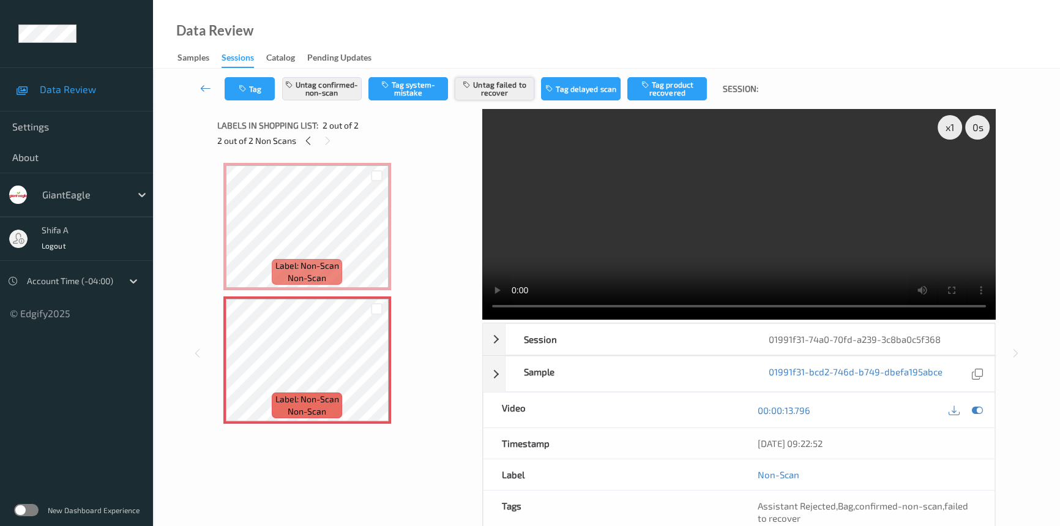
click at [505, 92] on button "Untag failed to recover" at bounding box center [495, 88] width 80 height 23
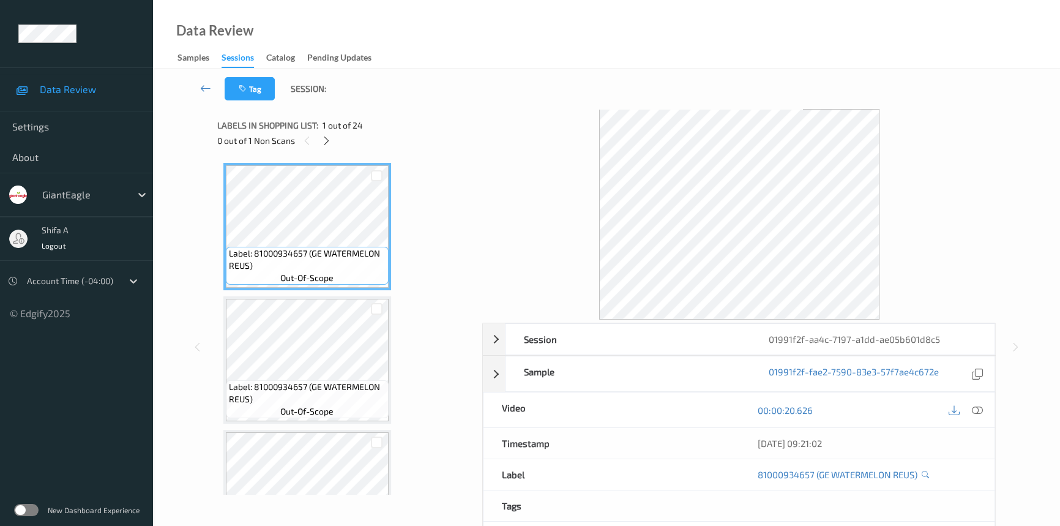
click at [975, 412] on icon at bounding box center [977, 410] width 11 height 11
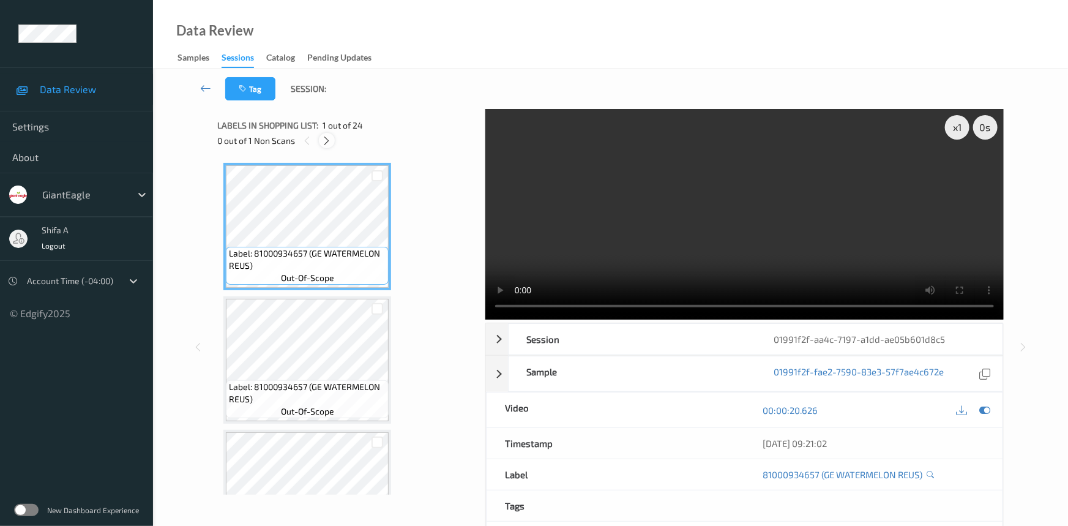
click at [327, 146] on div at bounding box center [326, 140] width 15 height 15
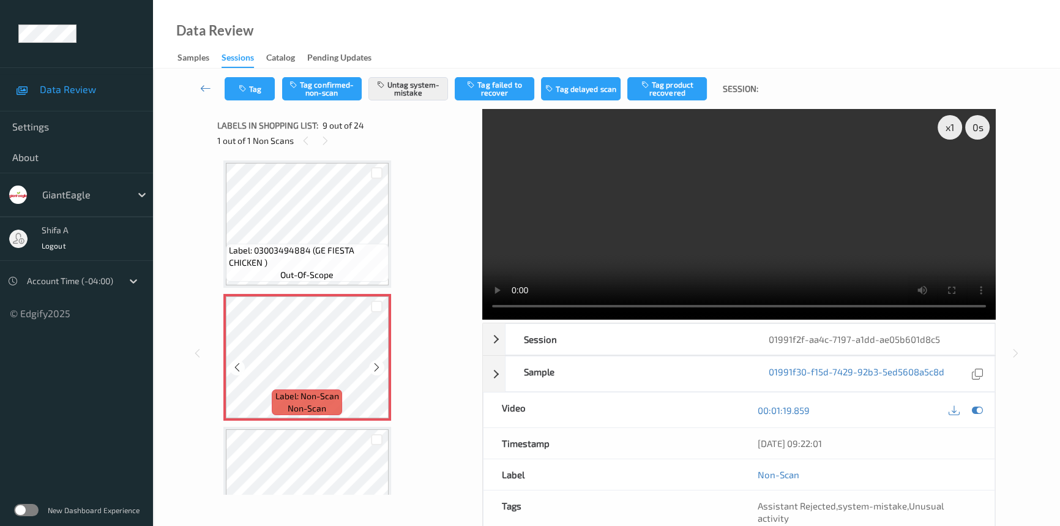
scroll to position [1159, 0]
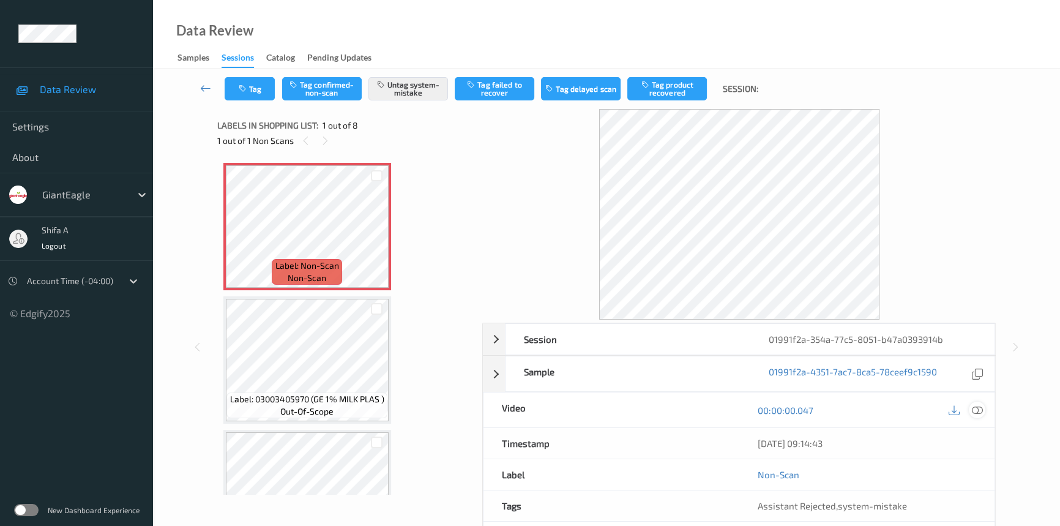
click at [982, 409] on icon at bounding box center [977, 410] width 11 height 11
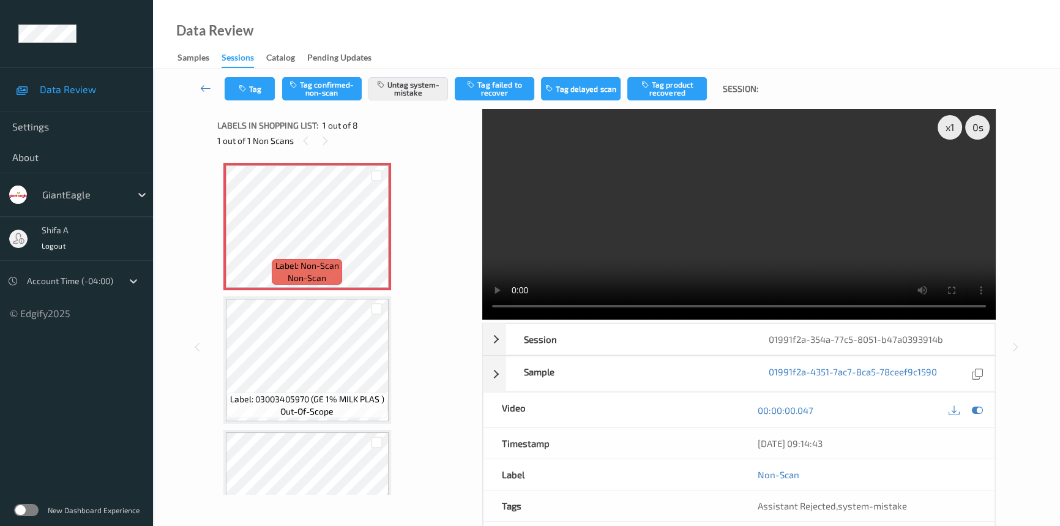
click at [782, 175] on video at bounding box center [738, 214] width 513 height 211
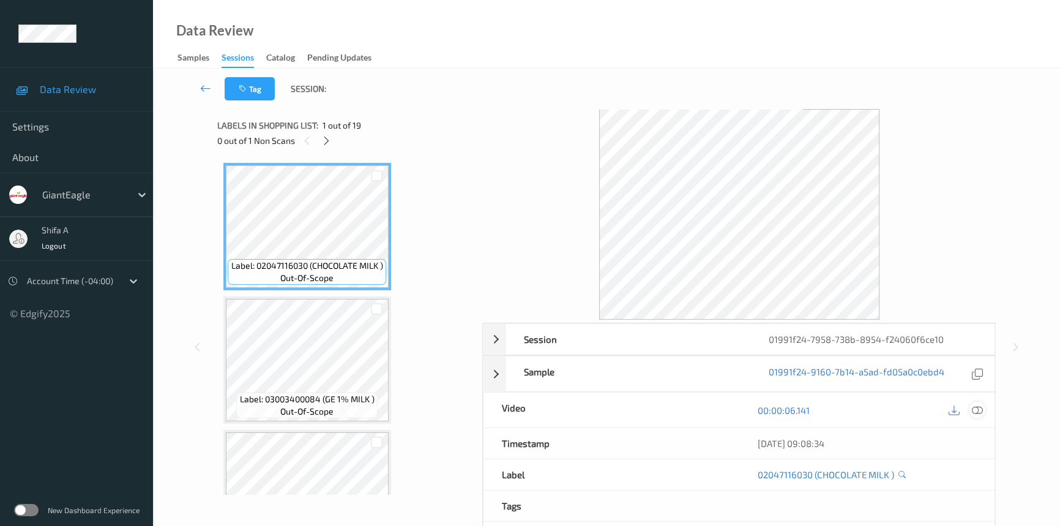
click at [979, 410] on icon at bounding box center [977, 410] width 11 height 11
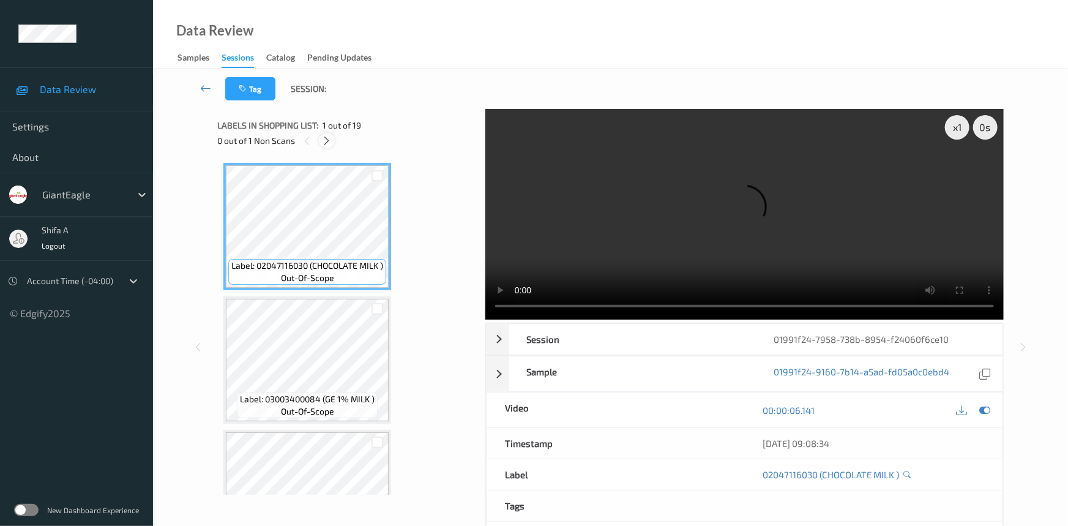
click at [334, 141] on div at bounding box center [326, 140] width 15 height 15
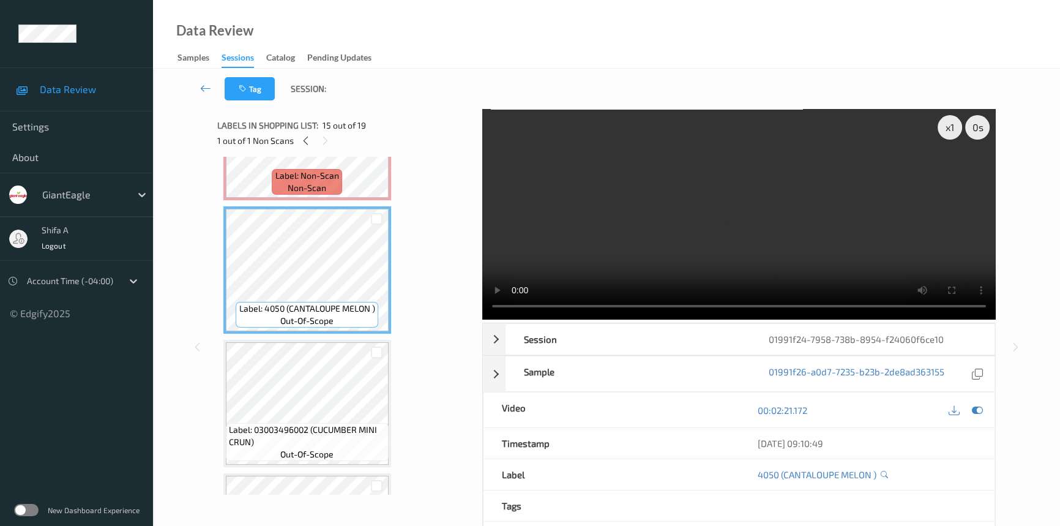
scroll to position [1602, 0]
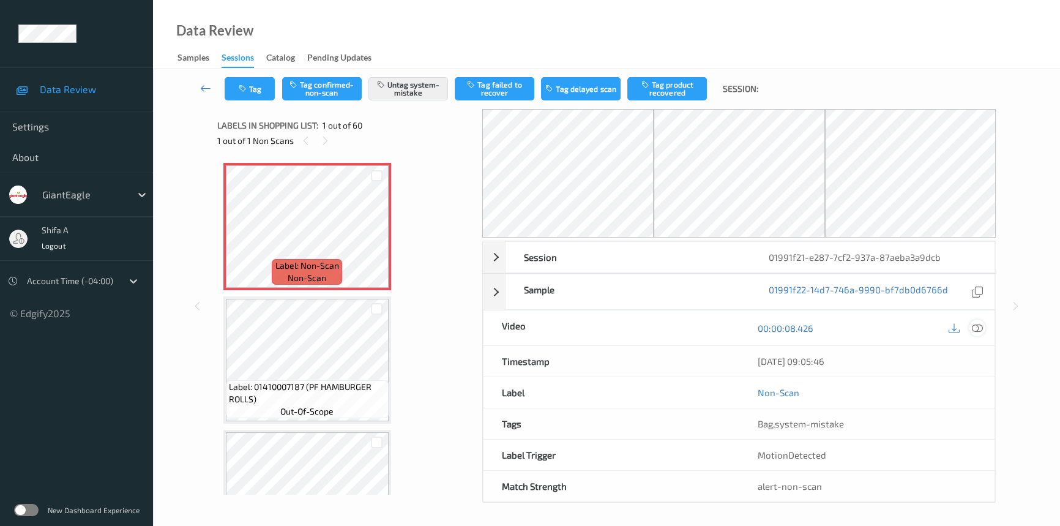
click at [973, 323] on icon at bounding box center [977, 328] width 11 height 11
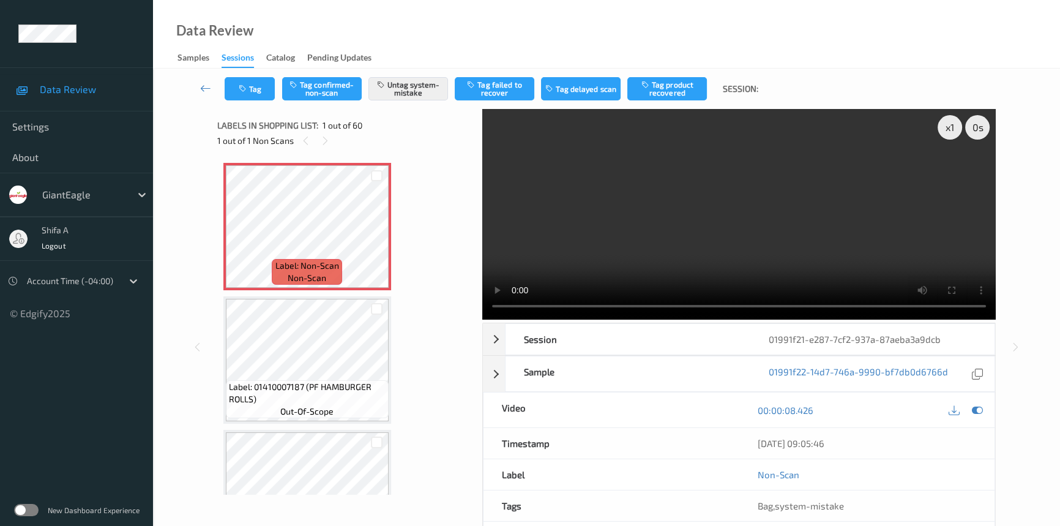
click at [844, 192] on video at bounding box center [738, 214] width 513 height 211
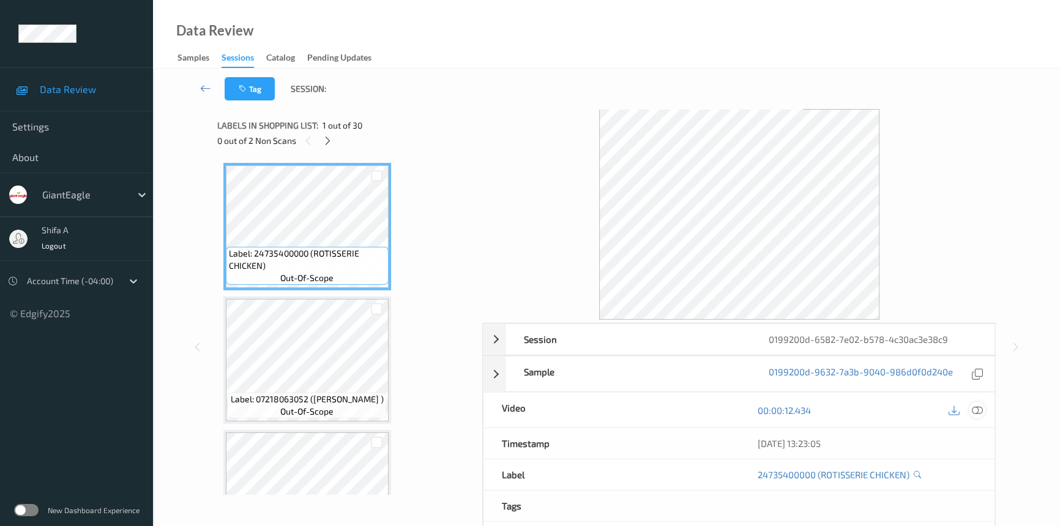
click at [979, 412] on icon at bounding box center [977, 410] width 11 height 11
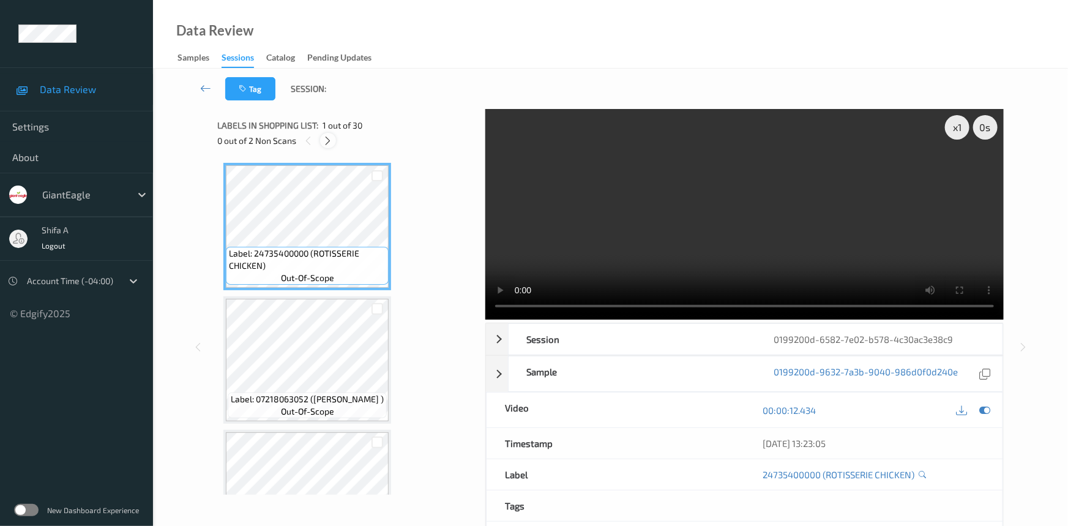
click at [332, 144] on icon at bounding box center [328, 140] width 10 height 11
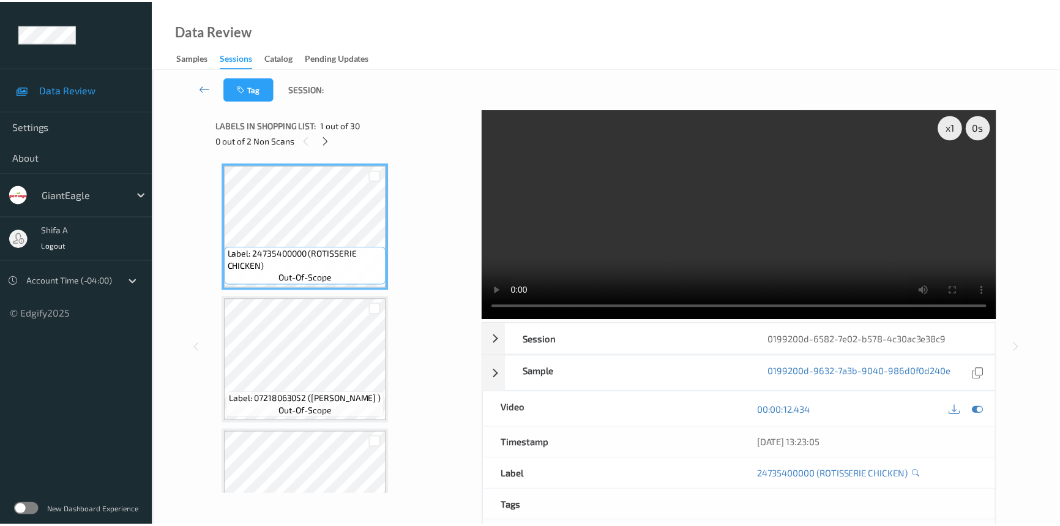
scroll to position [804, 0]
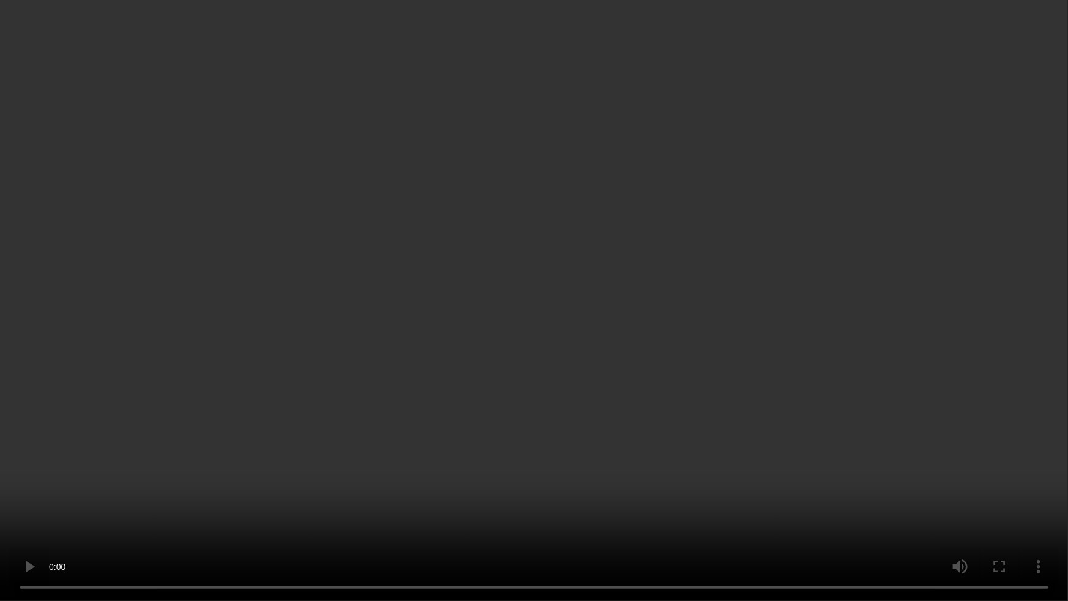
click at [829, 383] on video at bounding box center [534, 300] width 1068 height 601
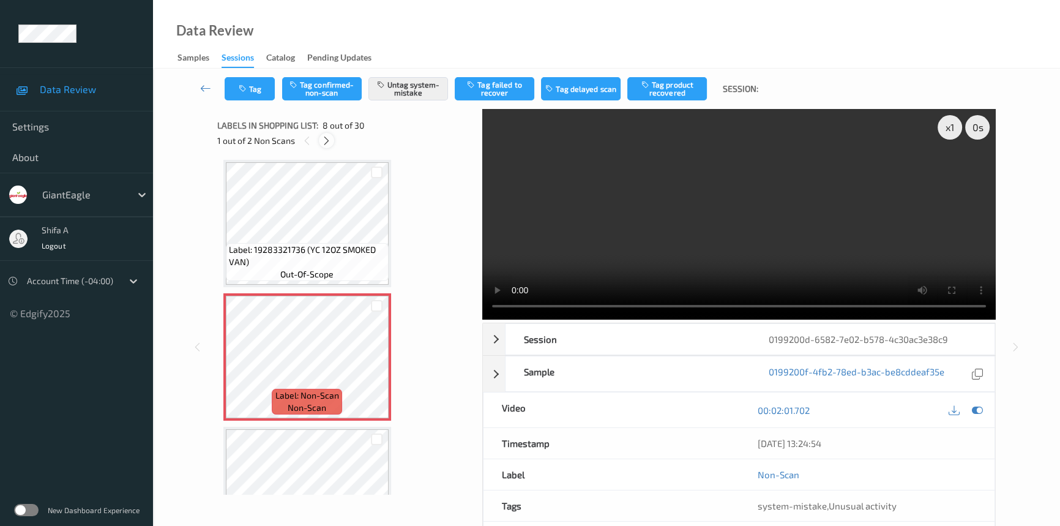
click at [326, 144] on icon at bounding box center [326, 140] width 10 height 11
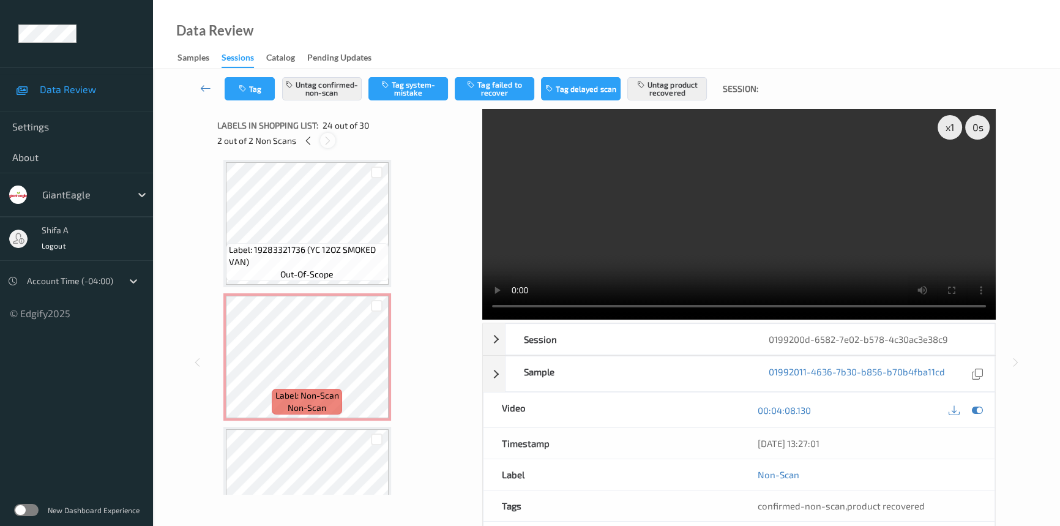
scroll to position [2932, 0]
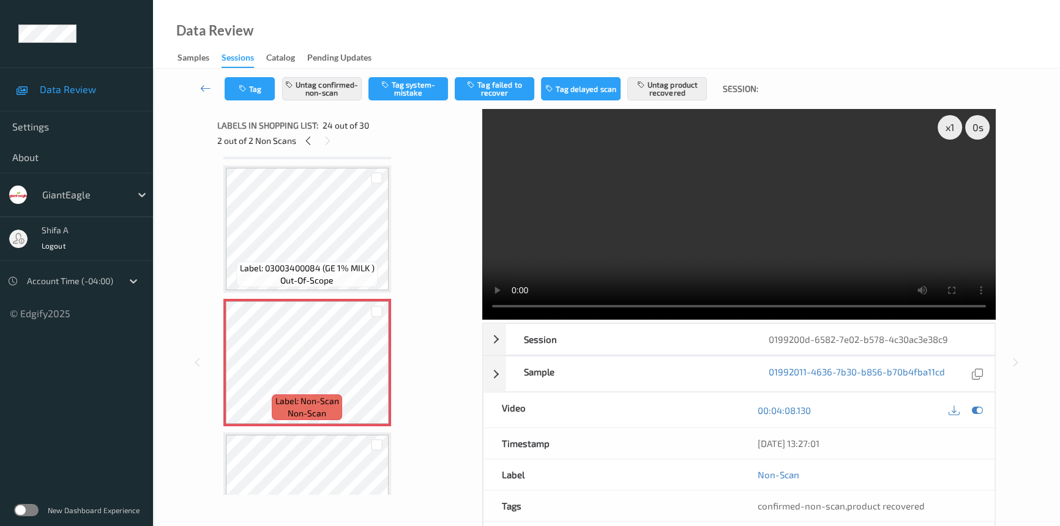
click at [799, 198] on video at bounding box center [738, 214] width 513 height 211
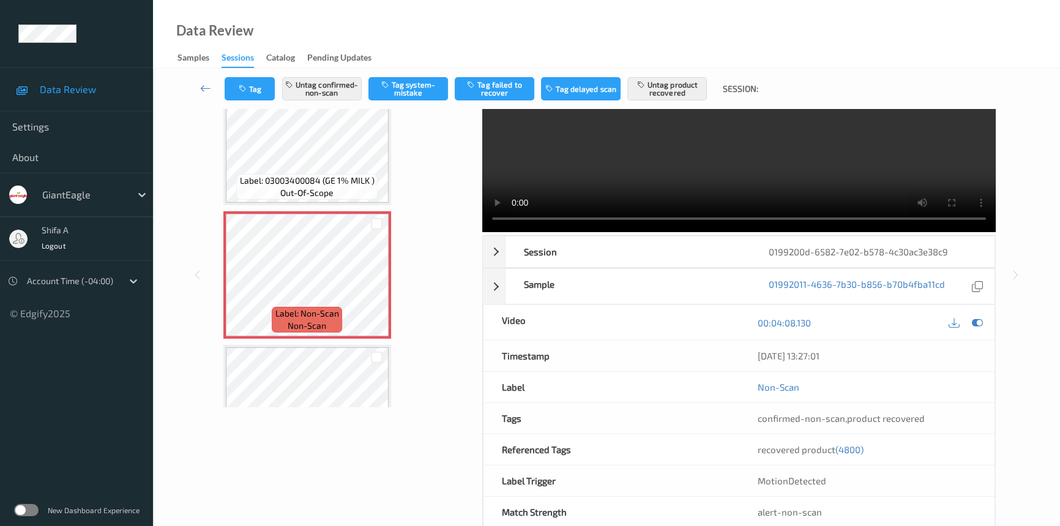
scroll to position [114, 0]
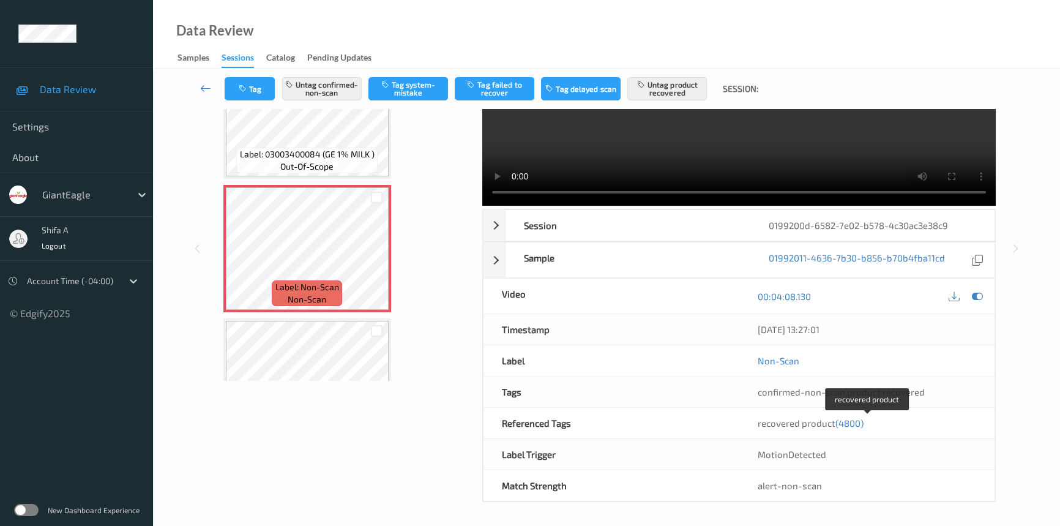
click at [848, 420] on span "(4800)" at bounding box center [849, 422] width 28 height 11
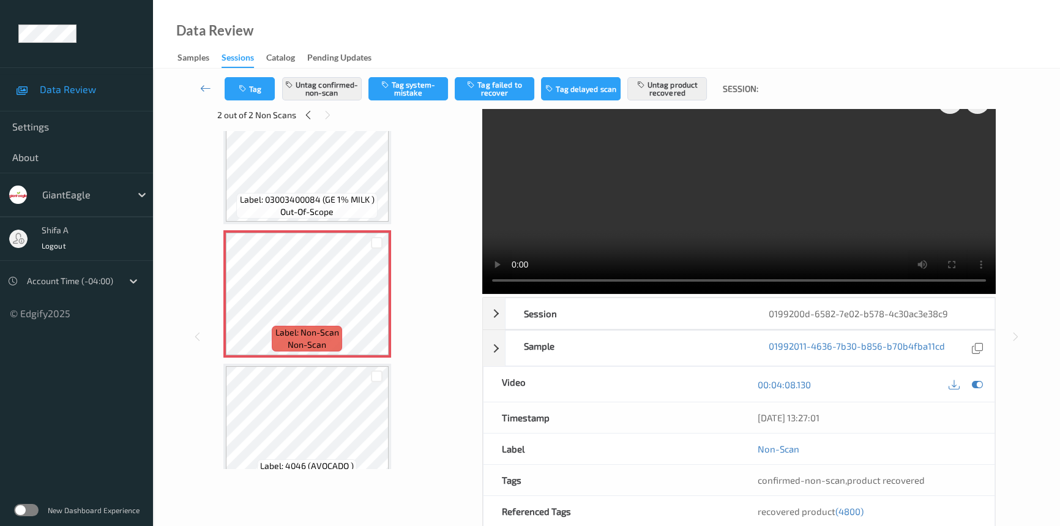
scroll to position [0, 0]
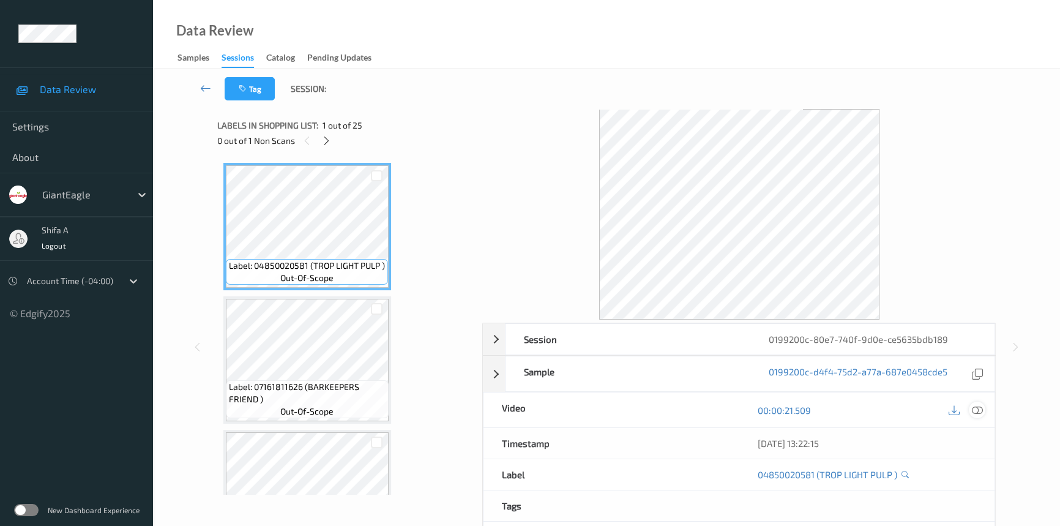
drag, startPoint x: 979, startPoint y: 408, endPoint x: 457, endPoint y: 232, distance: 550.2
click at [979, 407] on icon at bounding box center [977, 410] width 11 height 11
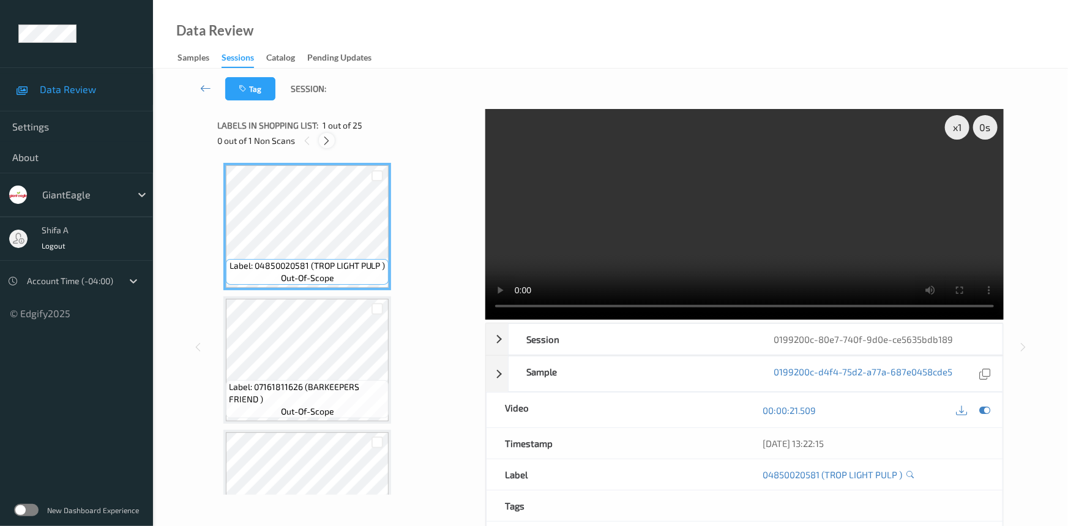
click at [327, 136] on icon at bounding box center [327, 140] width 10 height 11
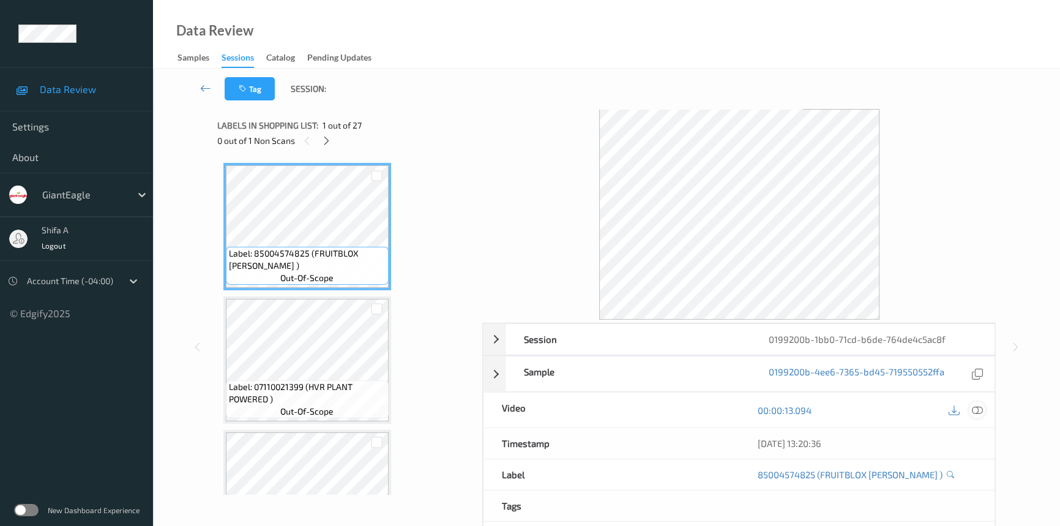
click at [980, 410] on icon at bounding box center [977, 410] width 11 height 11
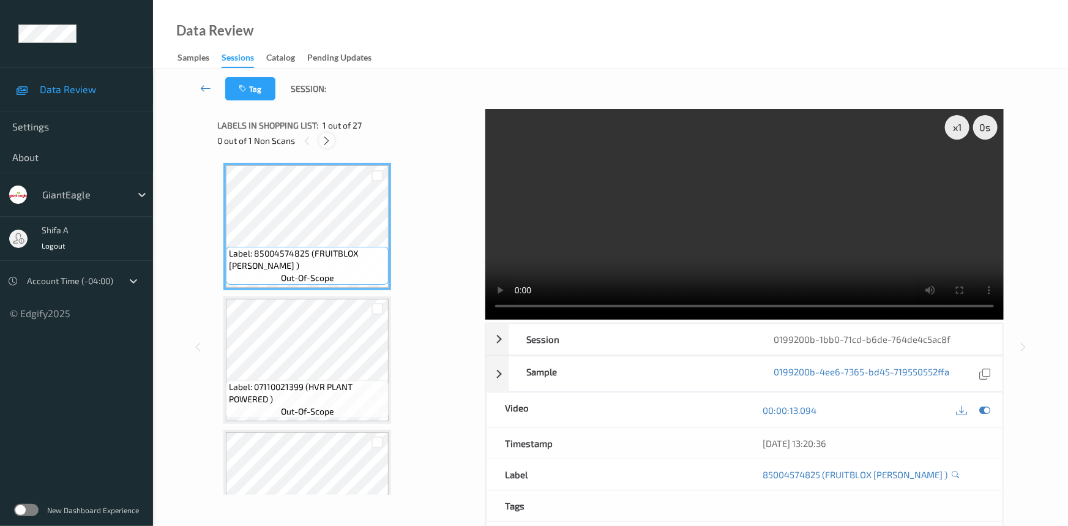
click at [327, 142] on icon at bounding box center [327, 140] width 10 height 11
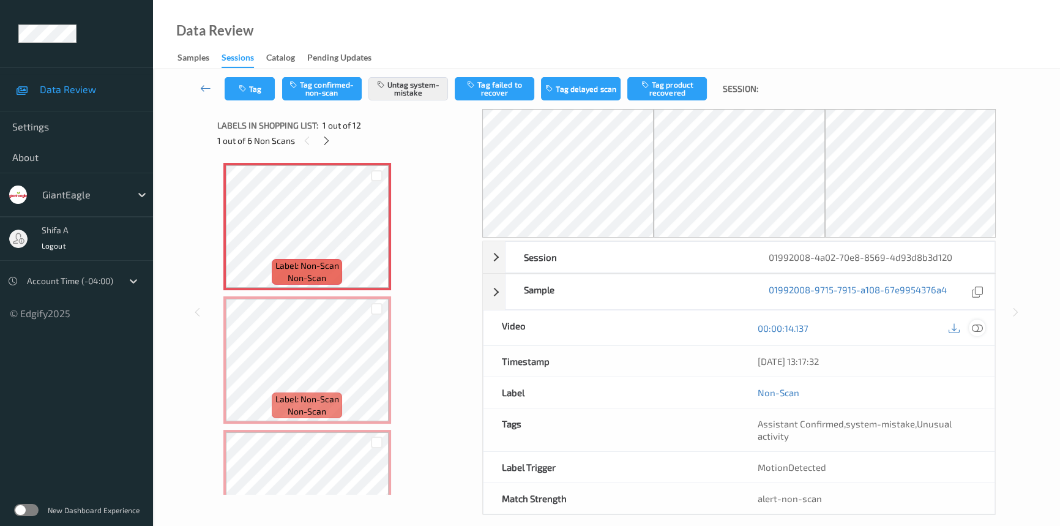
click at [977, 325] on icon at bounding box center [977, 328] width 11 height 11
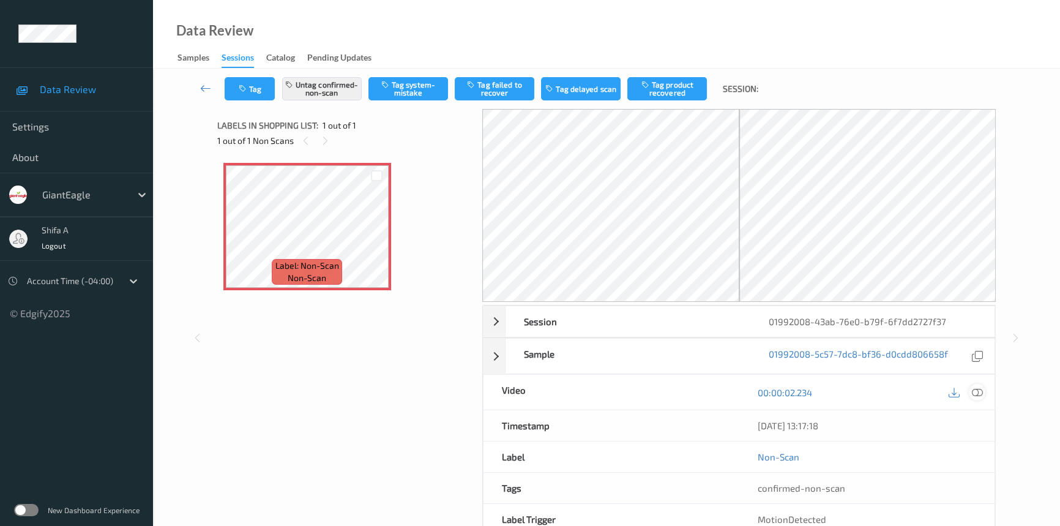
click at [973, 392] on icon at bounding box center [977, 392] width 11 height 11
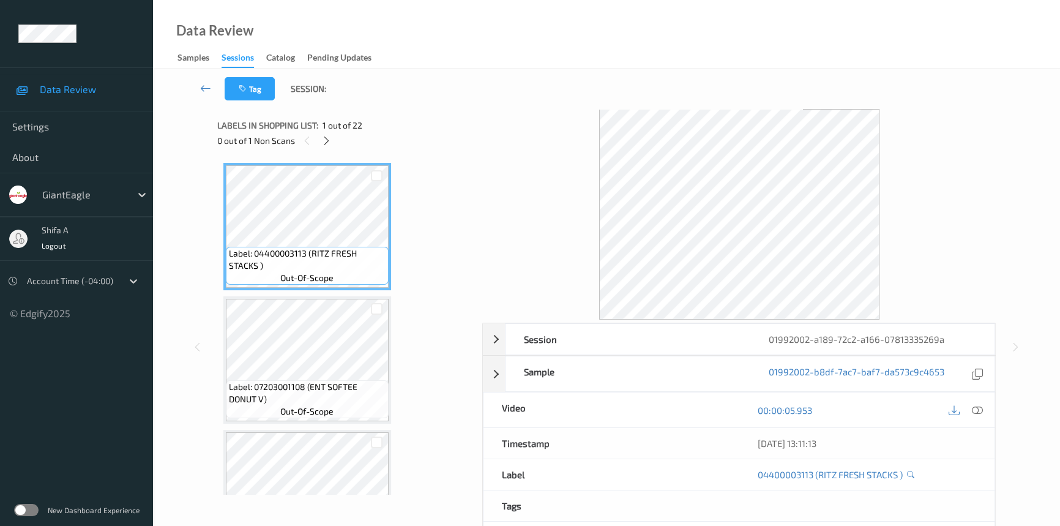
drag, startPoint x: 979, startPoint y: 407, endPoint x: 954, endPoint y: 441, distance: 42.5
click at [939, 406] on icon at bounding box center [977, 410] width 11 height 11
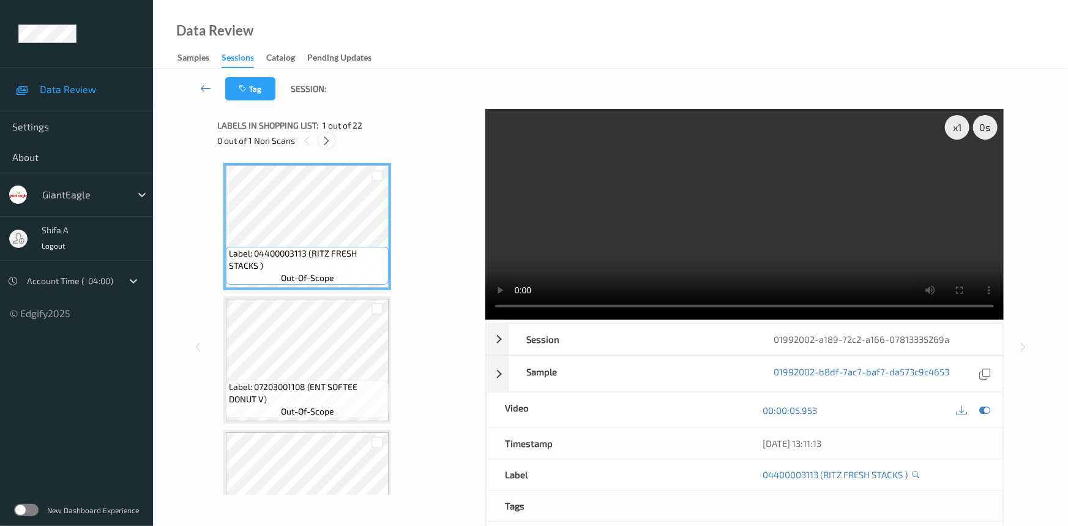
click at [330, 137] on icon at bounding box center [327, 140] width 10 height 11
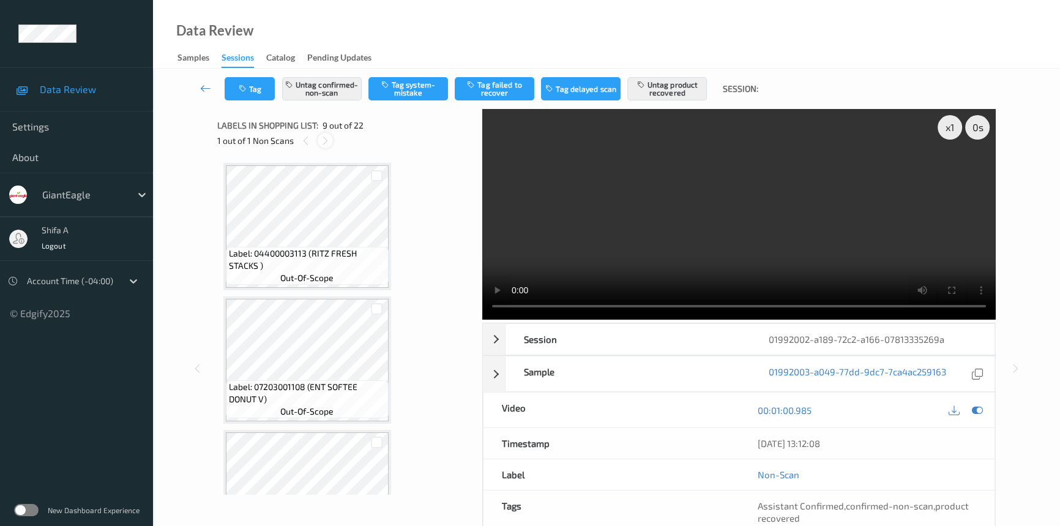
scroll to position [936, 0]
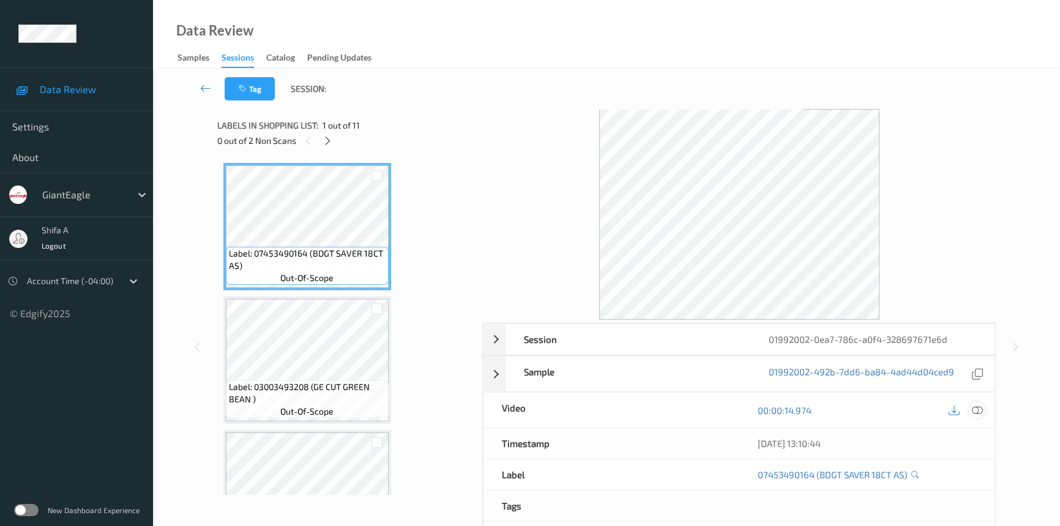
click at [973, 408] on icon at bounding box center [977, 410] width 11 height 11
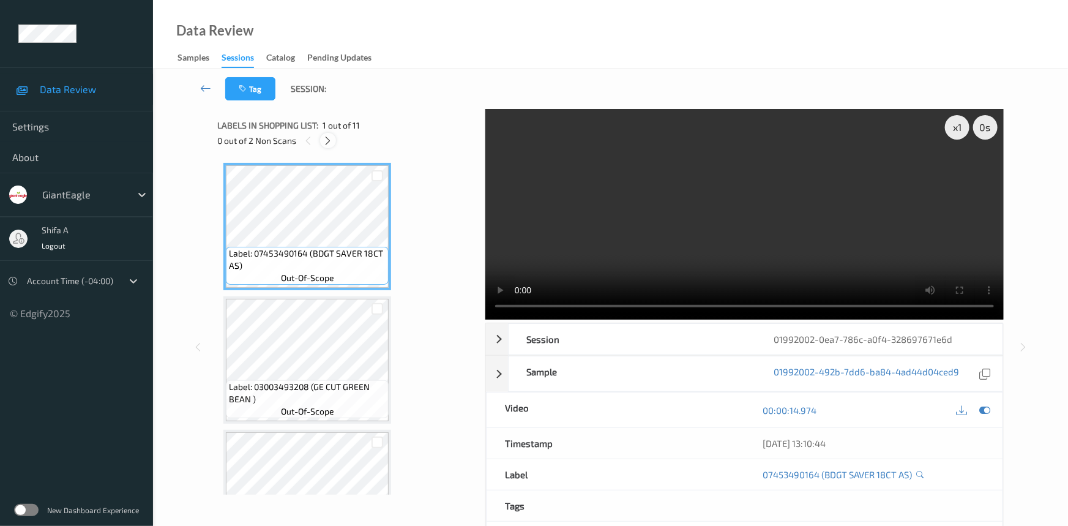
click at [330, 141] on icon at bounding box center [328, 140] width 10 height 11
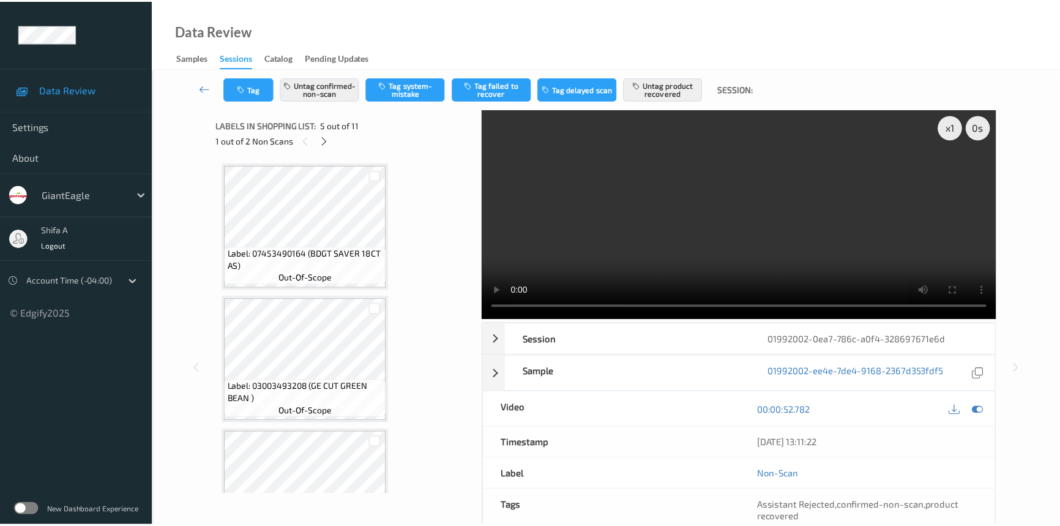
scroll to position [405, 0]
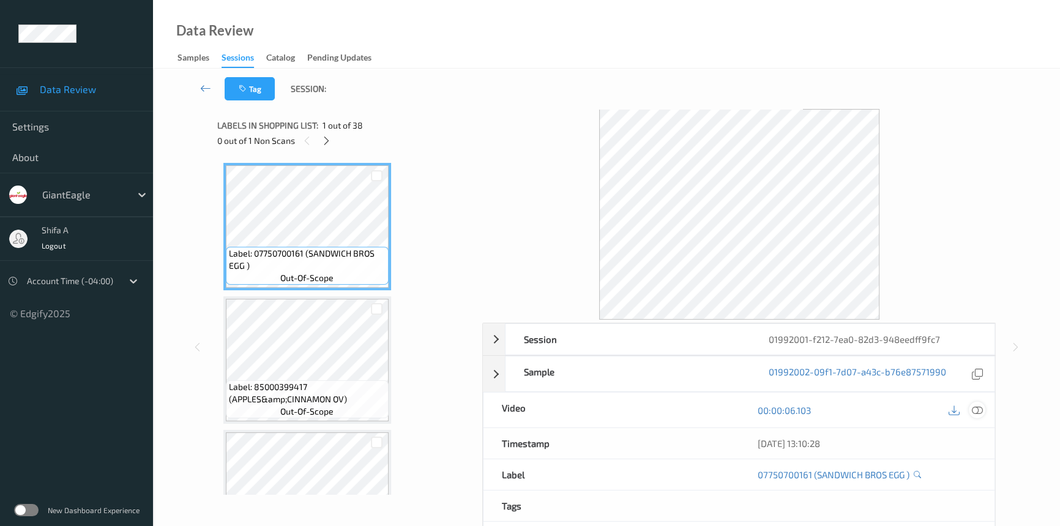
click at [979, 416] on div at bounding box center [977, 409] width 17 height 17
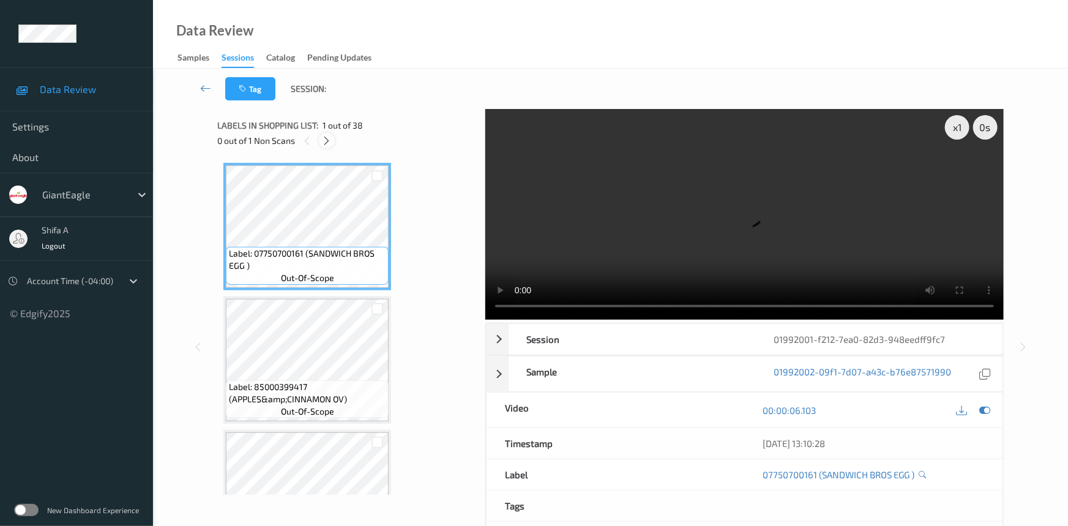
click at [330, 144] on icon at bounding box center [327, 140] width 10 height 11
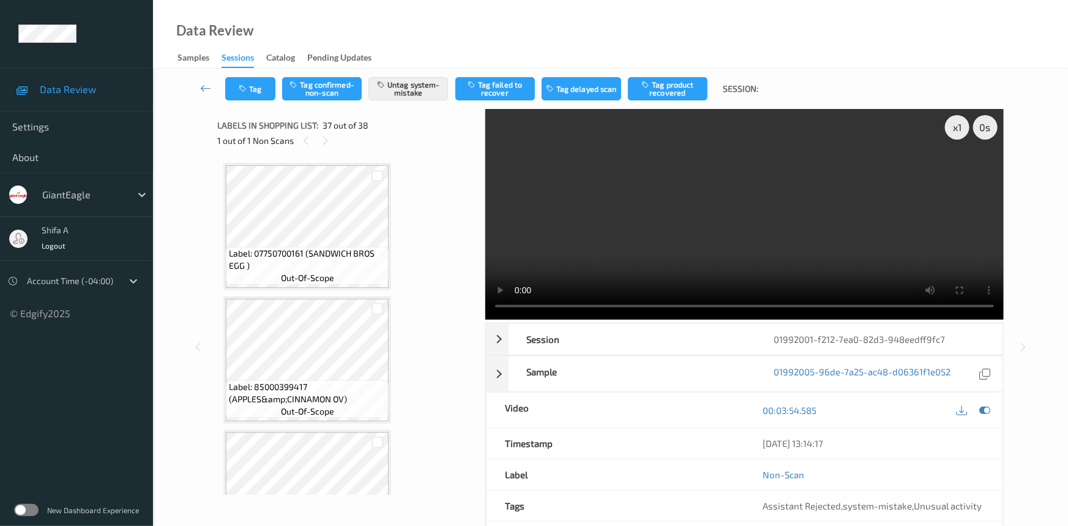
scroll to position [4659, 0]
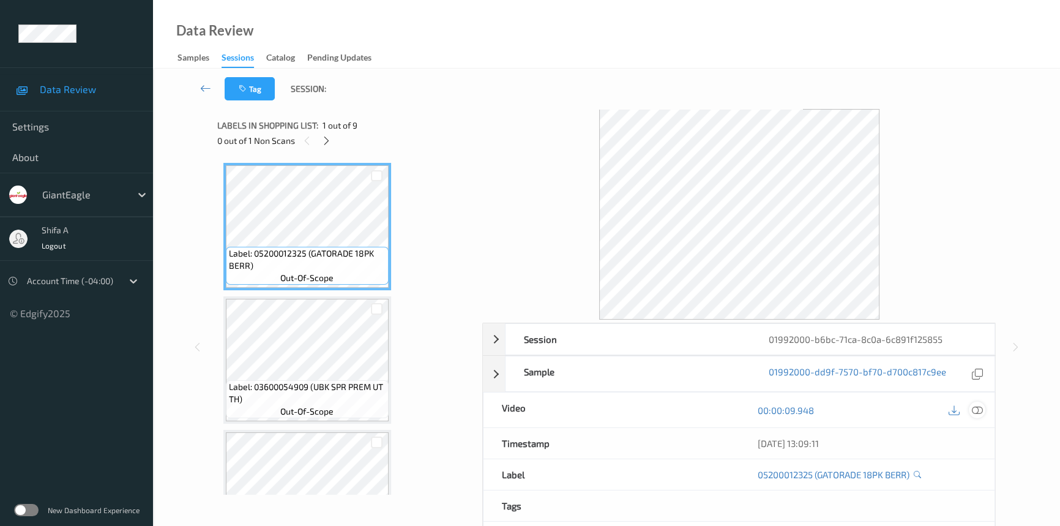
click at [982, 410] on icon at bounding box center [977, 410] width 11 height 11
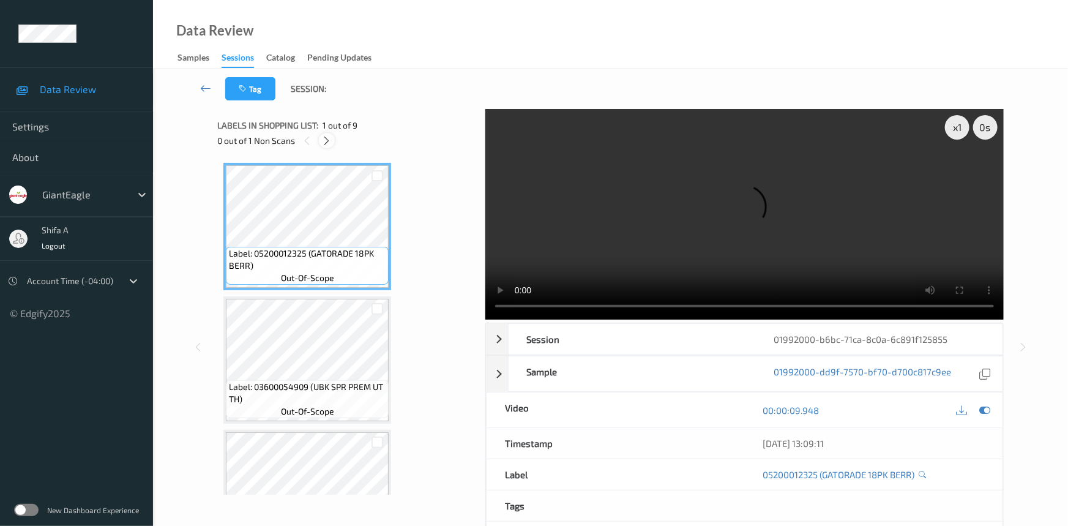
click at [330, 140] on icon at bounding box center [327, 140] width 10 height 11
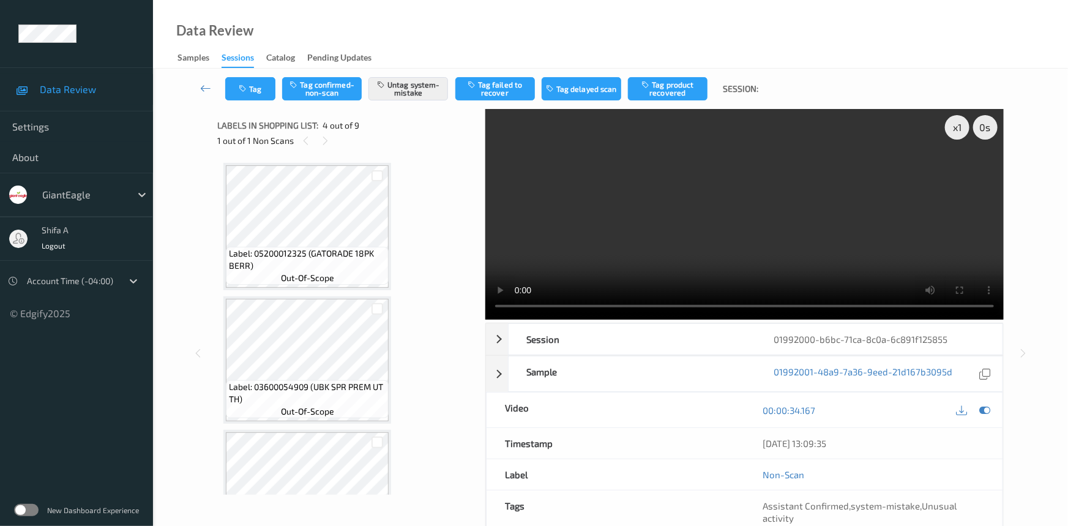
scroll to position [272, 0]
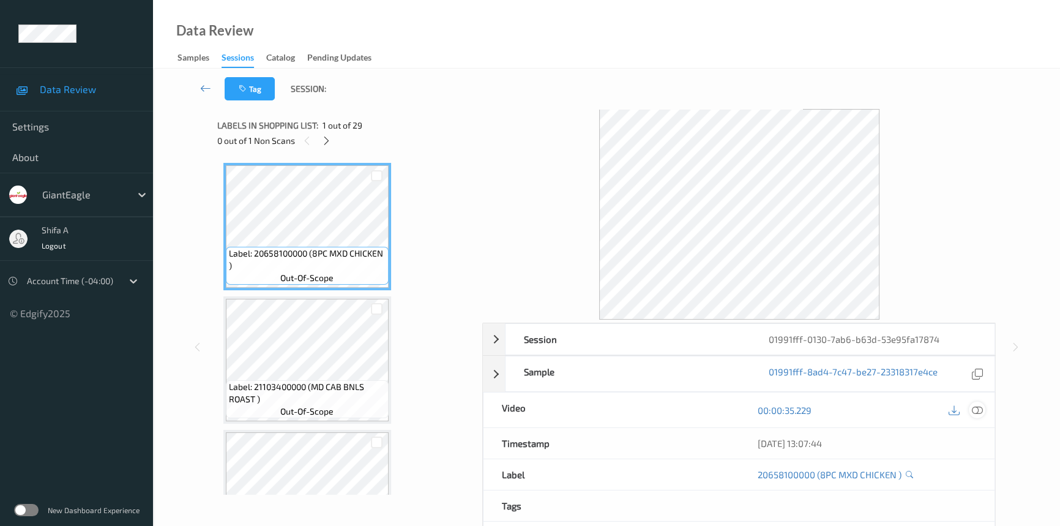
click at [976, 405] on icon at bounding box center [977, 410] width 11 height 11
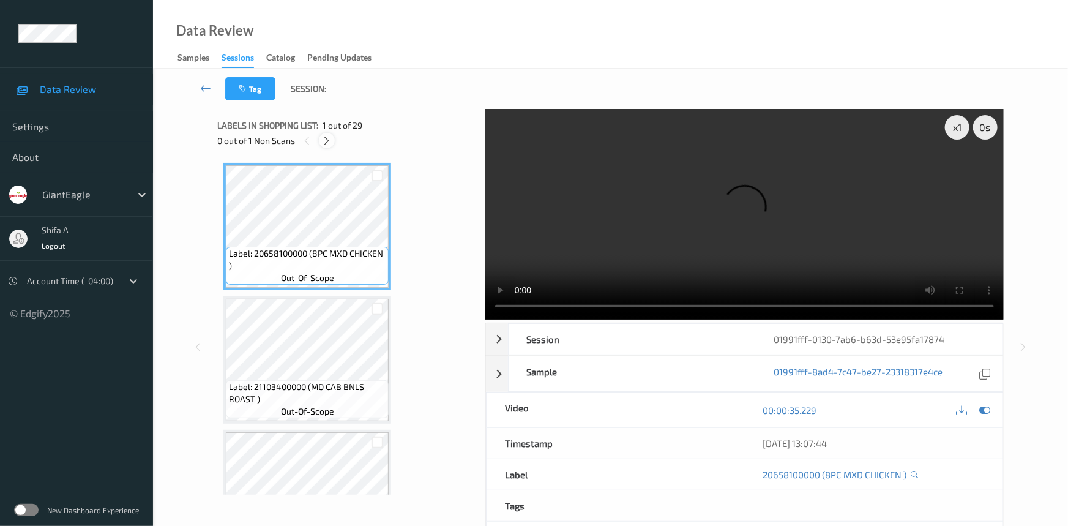
click at [324, 142] on icon at bounding box center [327, 140] width 10 height 11
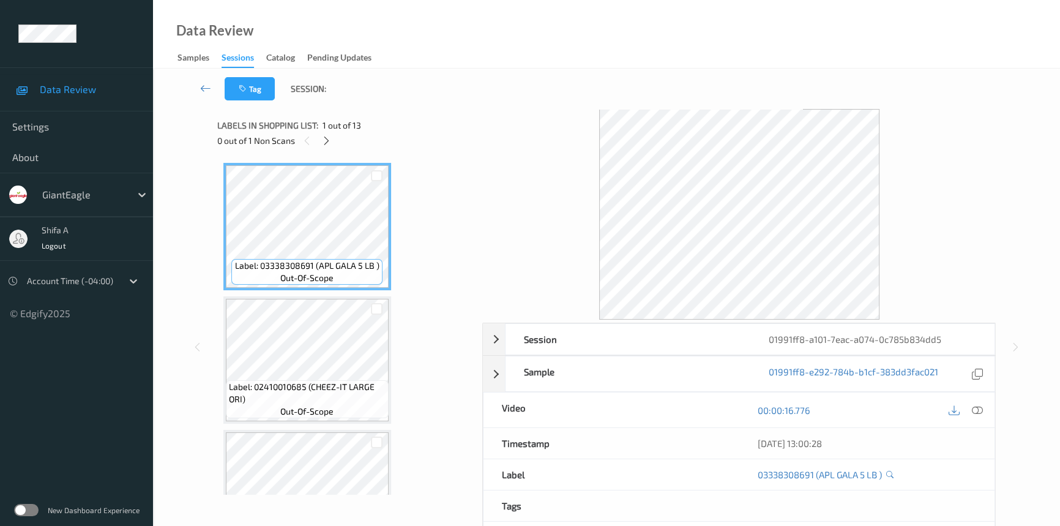
click at [975, 409] on icon at bounding box center [977, 410] width 11 height 11
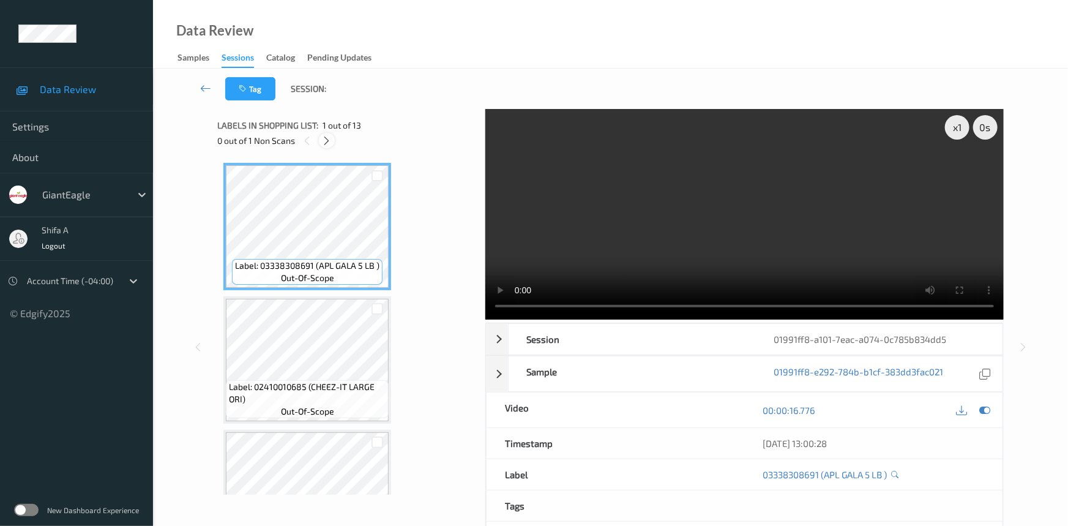
click at [327, 141] on icon at bounding box center [327, 140] width 10 height 11
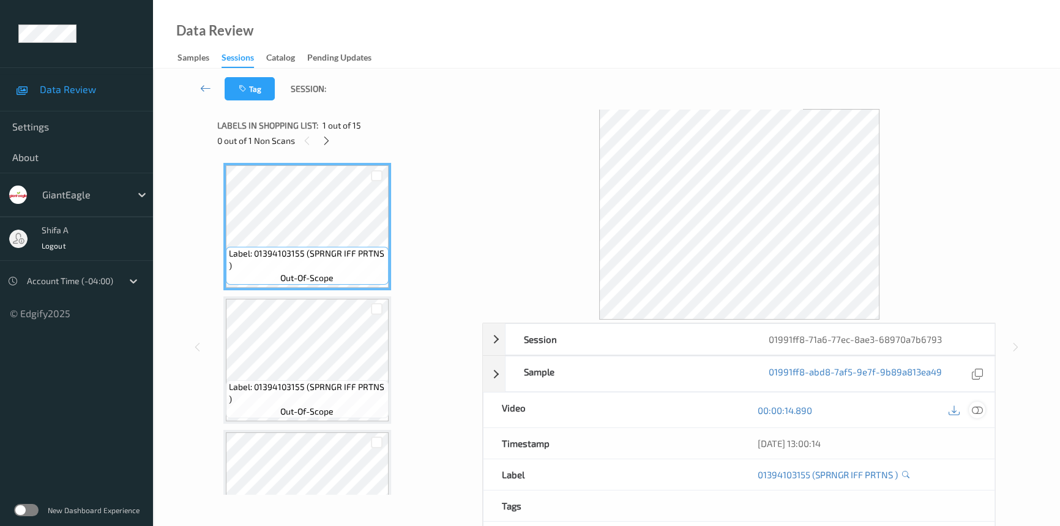
drag, startPoint x: 982, startPoint y: 408, endPoint x: 973, endPoint y: 411, distance: 9.1
click at [979, 408] on icon at bounding box center [977, 410] width 11 height 11
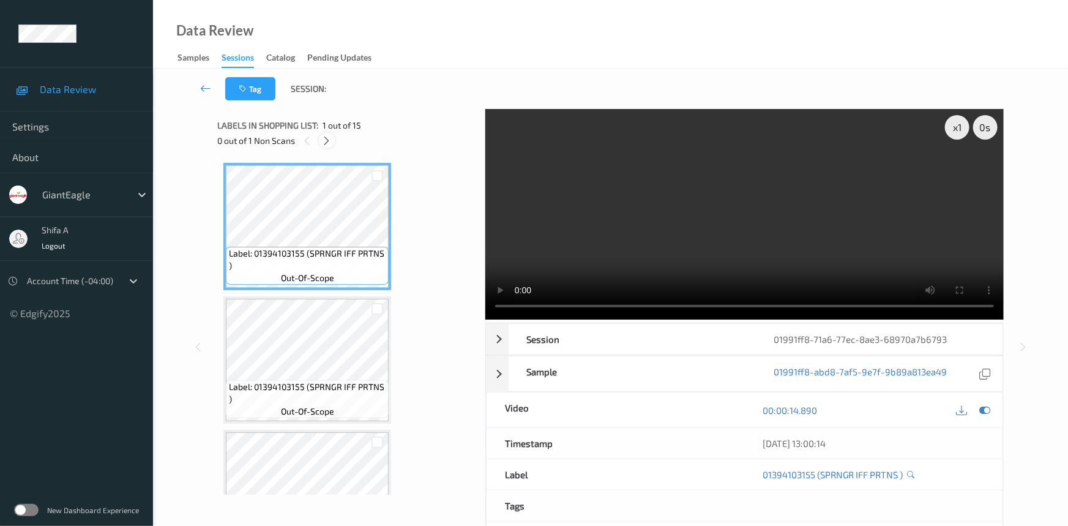
click at [328, 138] on icon at bounding box center [327, 140] width 10 height 11
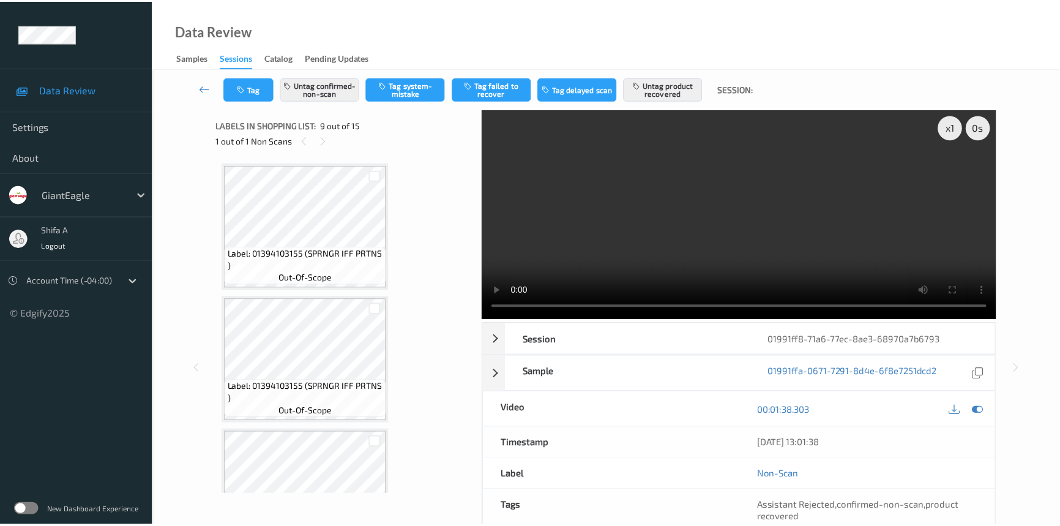
scroll to position [936, 0]
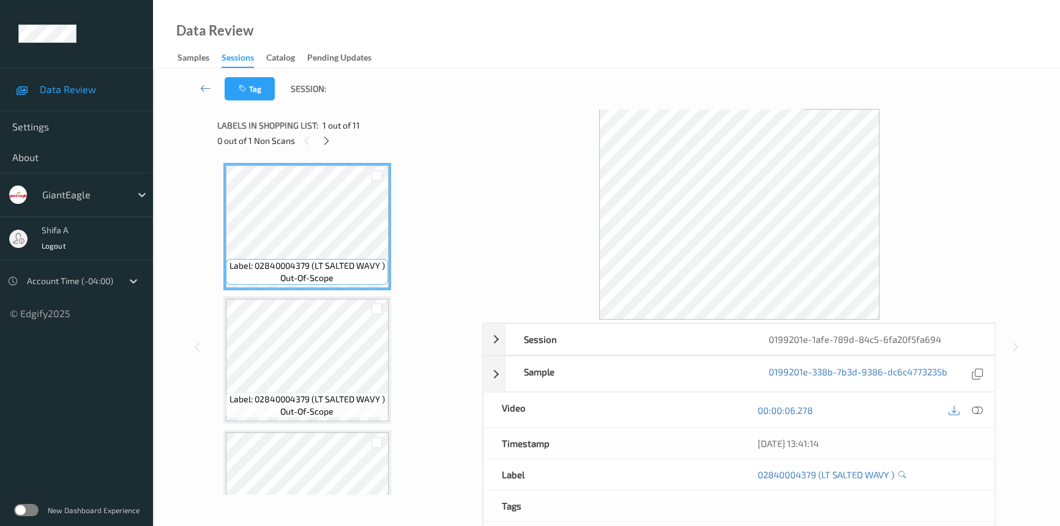
click at [979, 406] on icon at bounding box center [977, 410] width 11 height 11
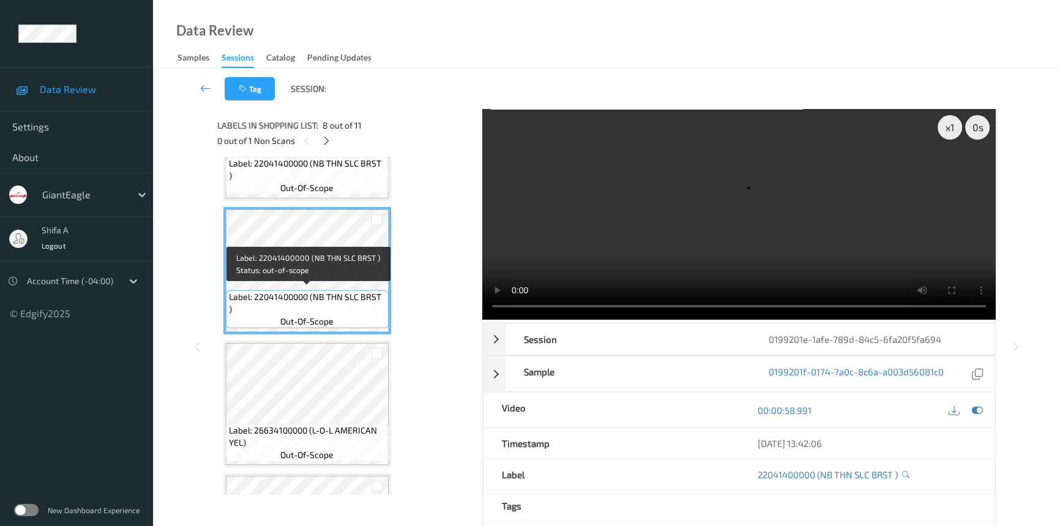
scroll to position [667, 0]
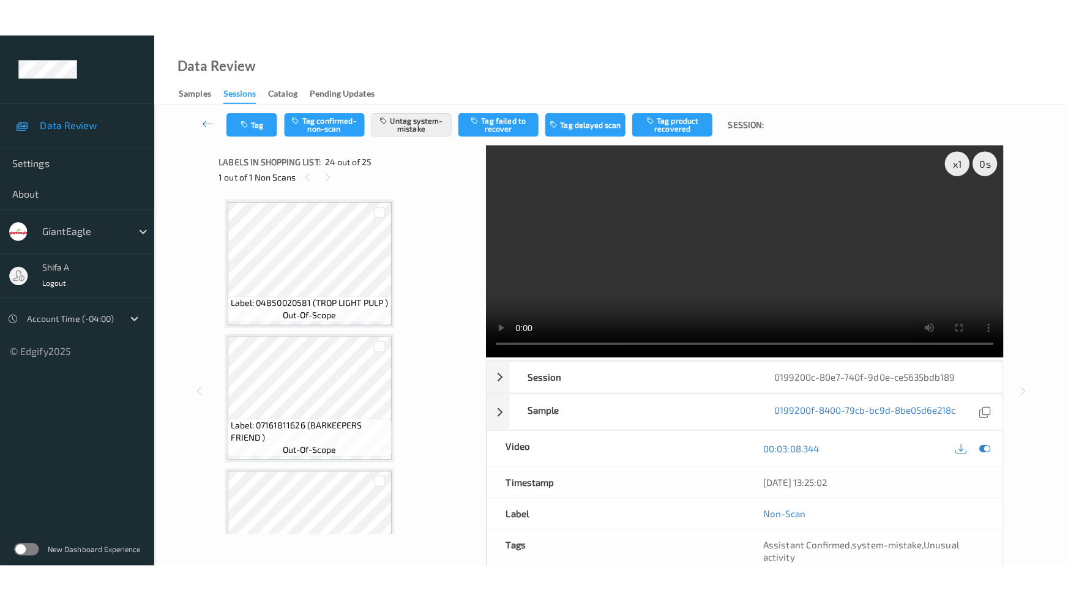
scroll to position [2932, 0]
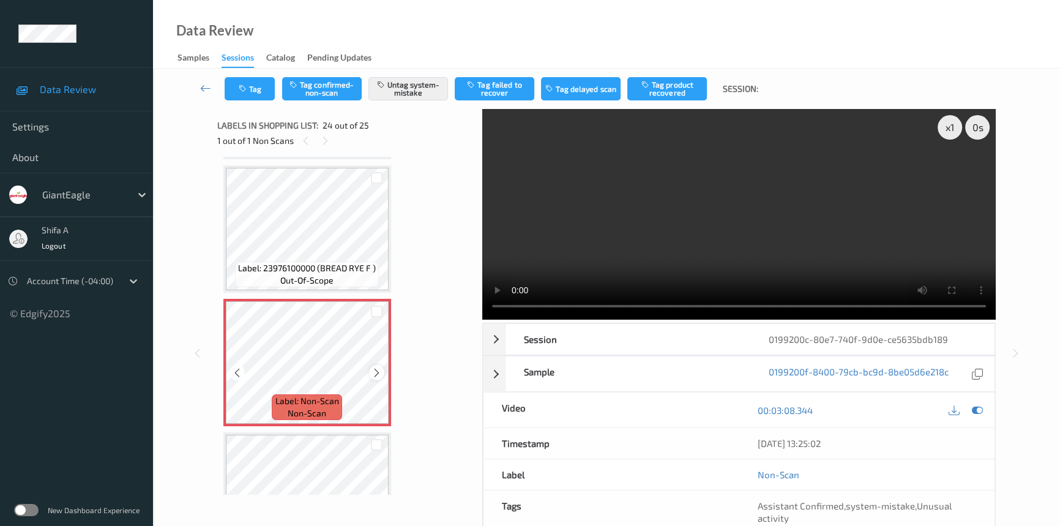
click at [375, 367] on icon at bounding box center [376, 372] width 10 height 11
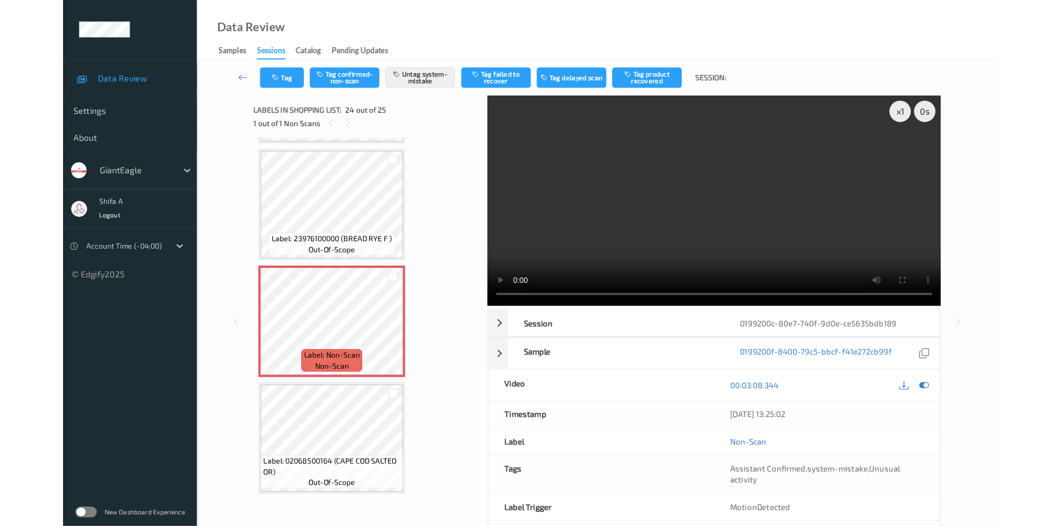
scroll to position [2917, 0]
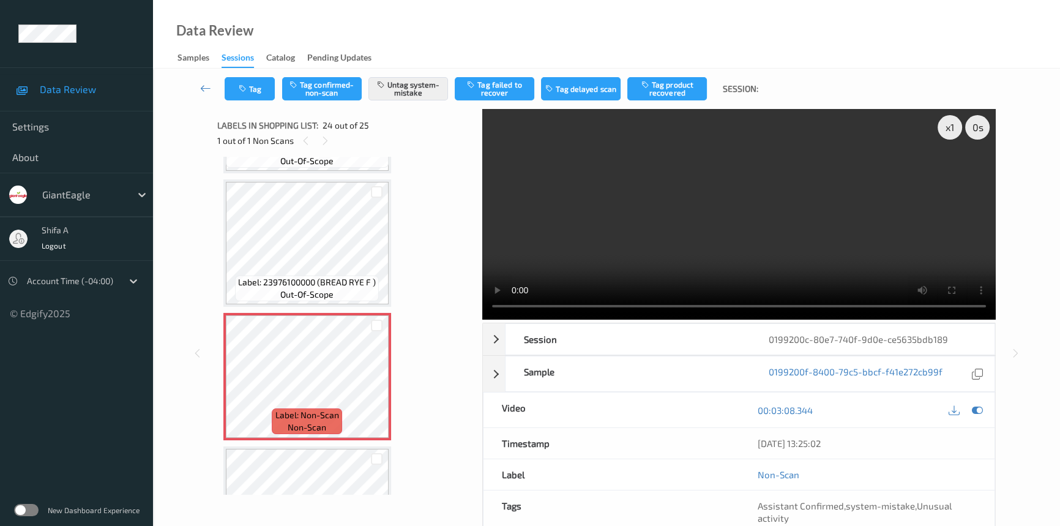
click at [777, 125] on video at bounding box center [738, 214] width 513 height 211
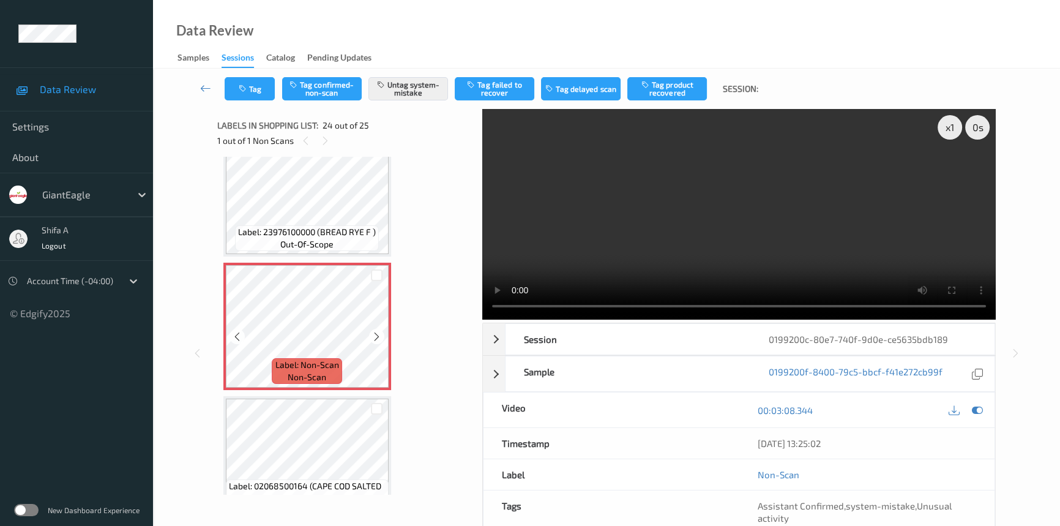
scroll to position [2993, 0]
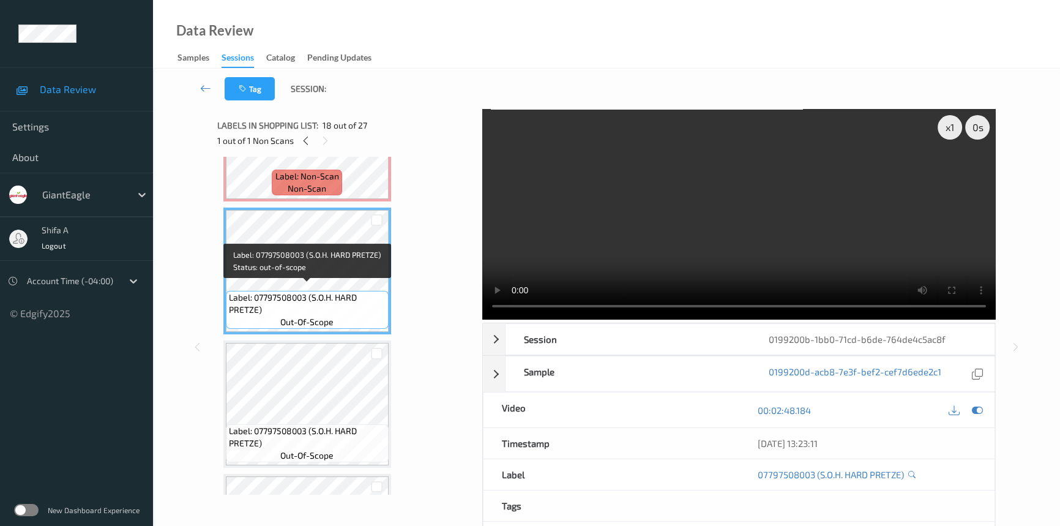
scroll to position [2001, 0]
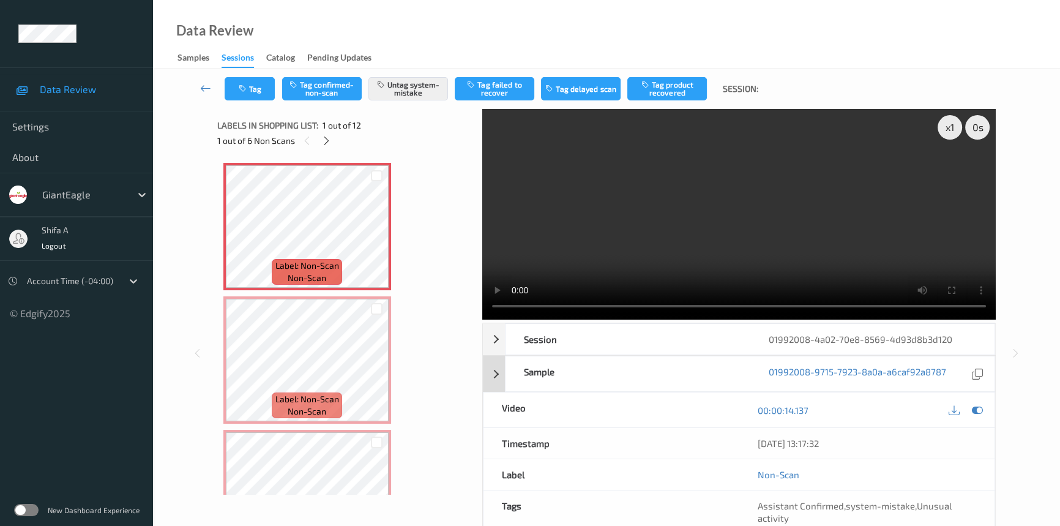
drag, startPoint x: 436, startPoint y: 244, endPoint x: 730, endPoint y: 363, distance: 316.3
click at [510, 264] on div "x 1 0 s Session 01992008-4a02-70e8-8569-4d93d8b3d120 Session ID 01992008-4a02-7…" at bounding box center [606, 353] width 779 height 488
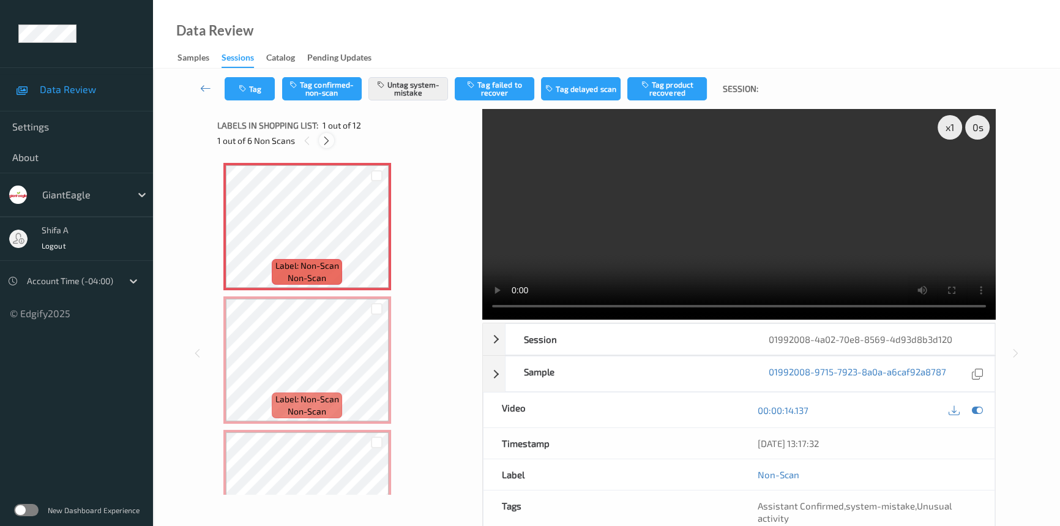
click at [328, 145] on icon at bounding box center [326, 140] width 10 height 11
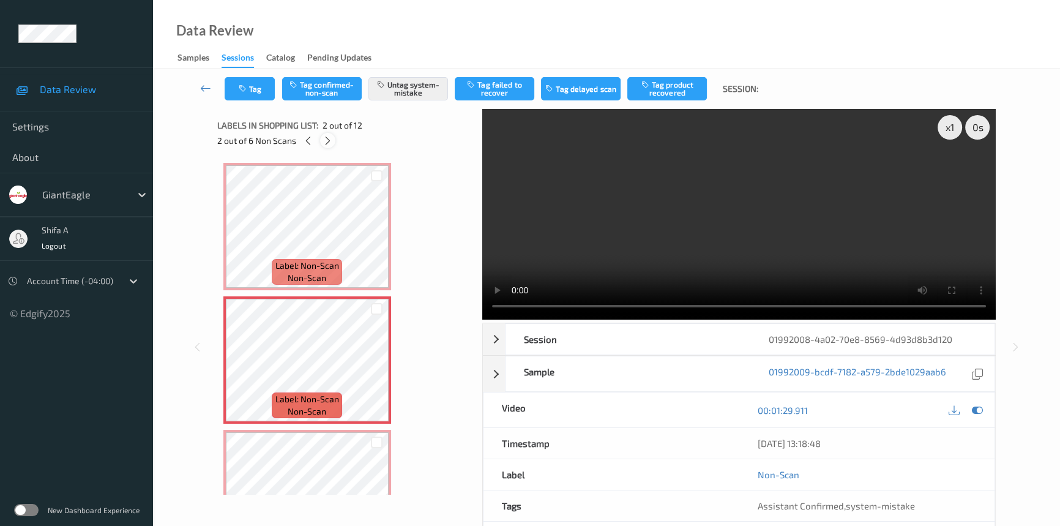
scroll to position [6, 0]
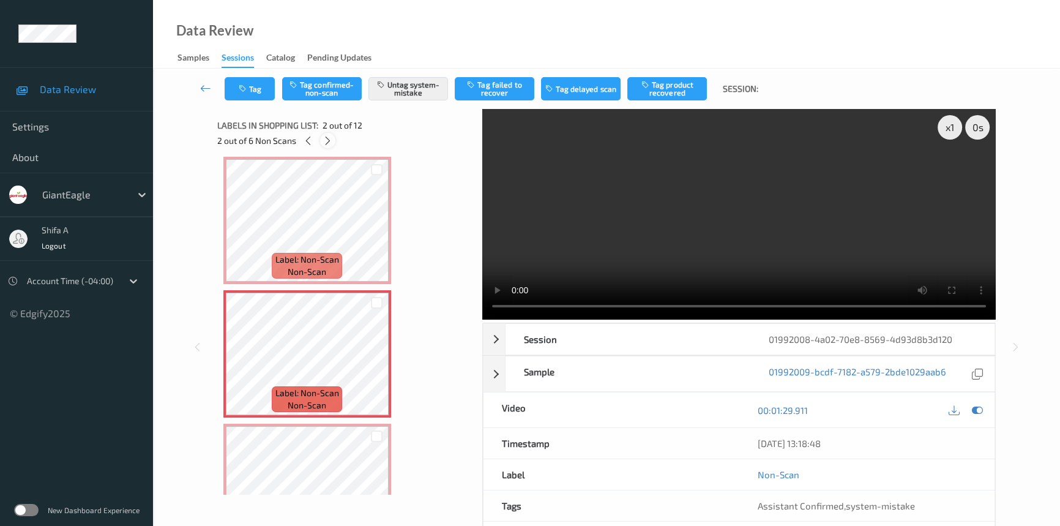
click at [328, 147] on div at bounding box center [327, 140] width 15 height 15
click at [324, 138] on icon at bounding box center [328, 140] width 10 height 11
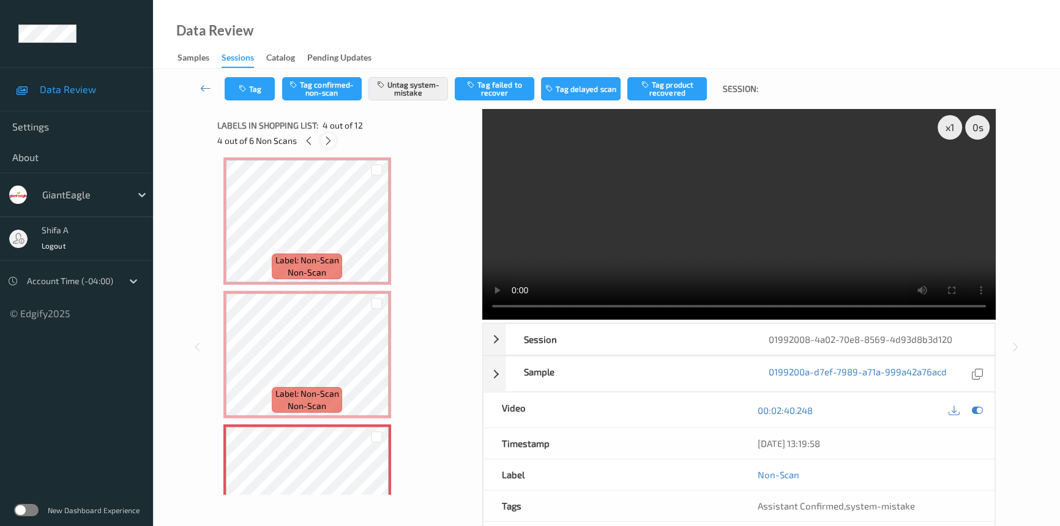
scroll to position [272, 0]
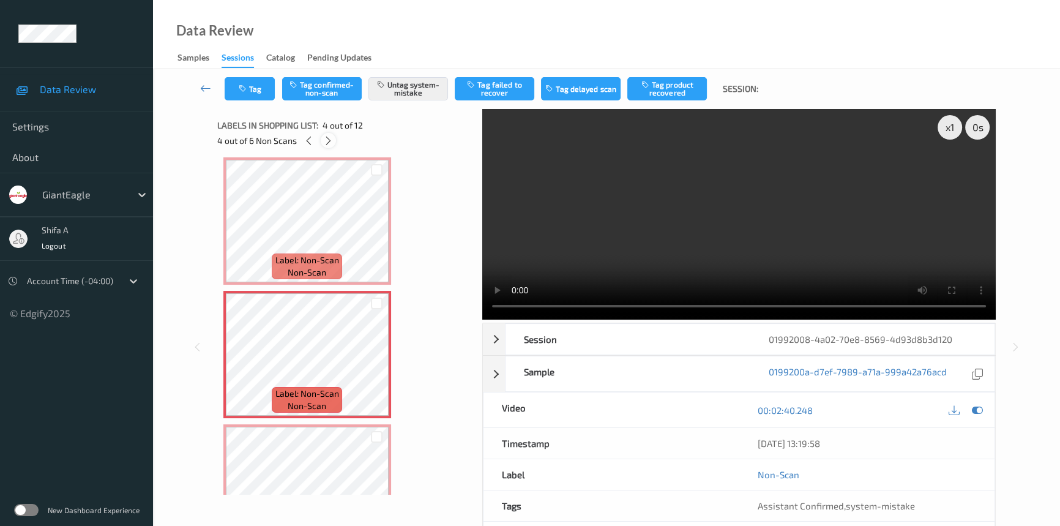
click at [324, 138] on icon at bounding box center [328, 140] width 10 height 11
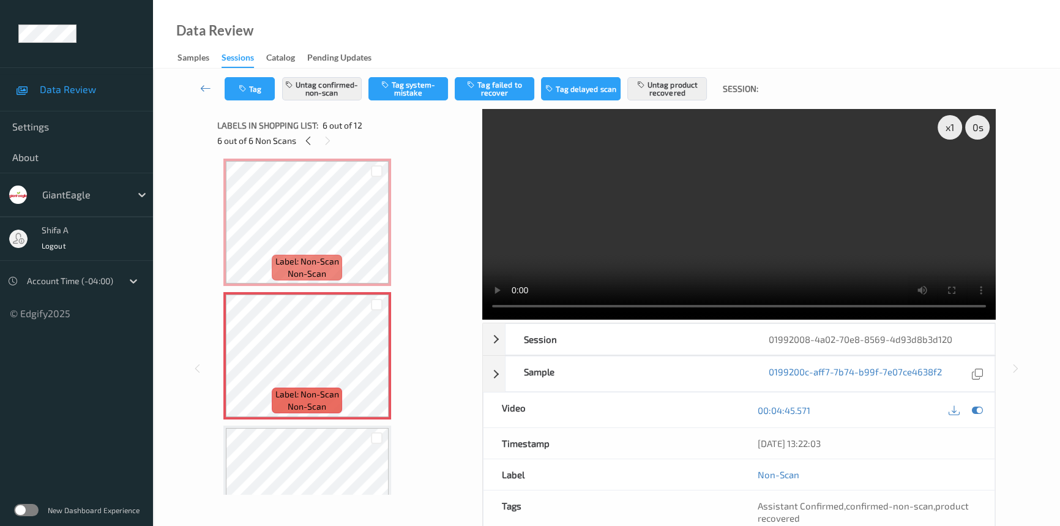
scroll to position [760, 0]
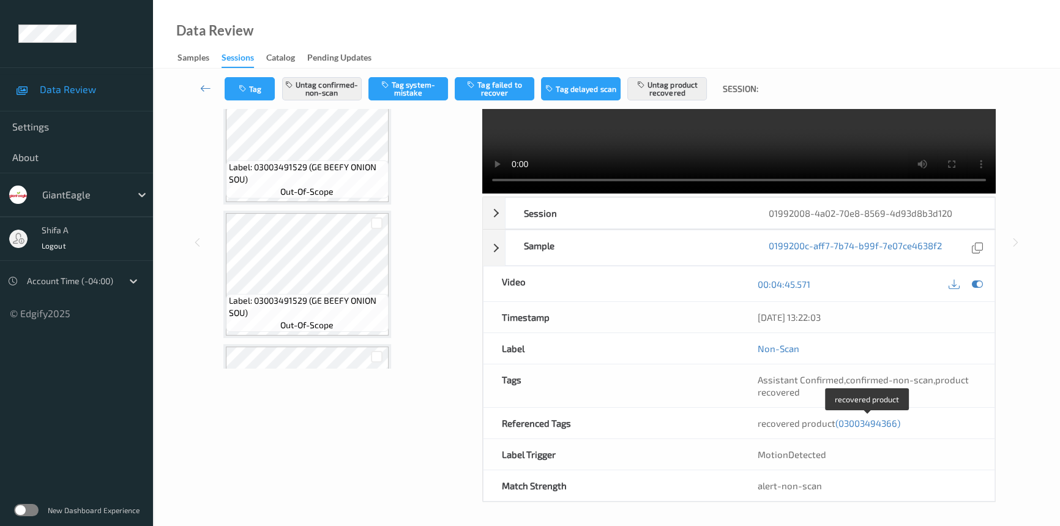
click at [872, 420] on span "(03003494366)" at bounding box center [867, 422] width 65 height 11
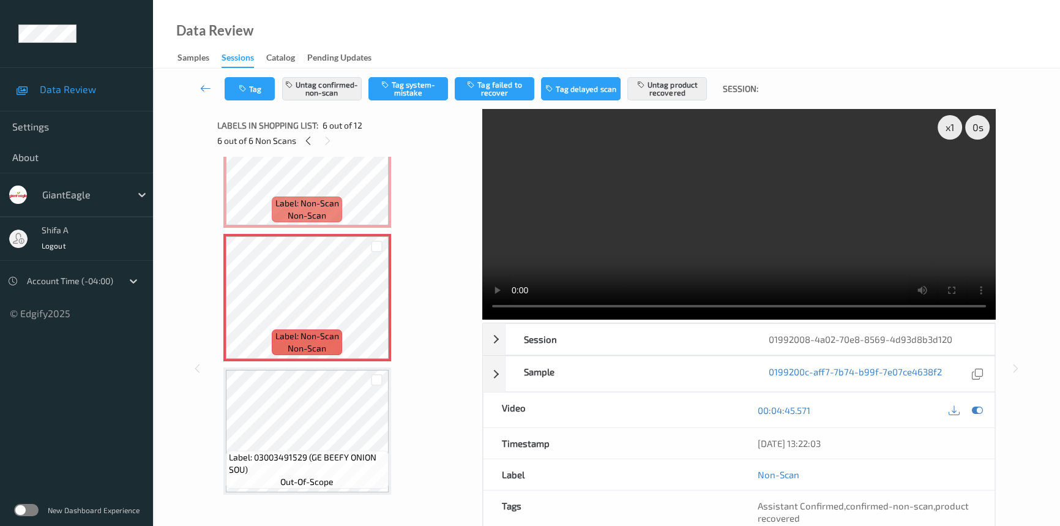
scroll to position [373, 0]
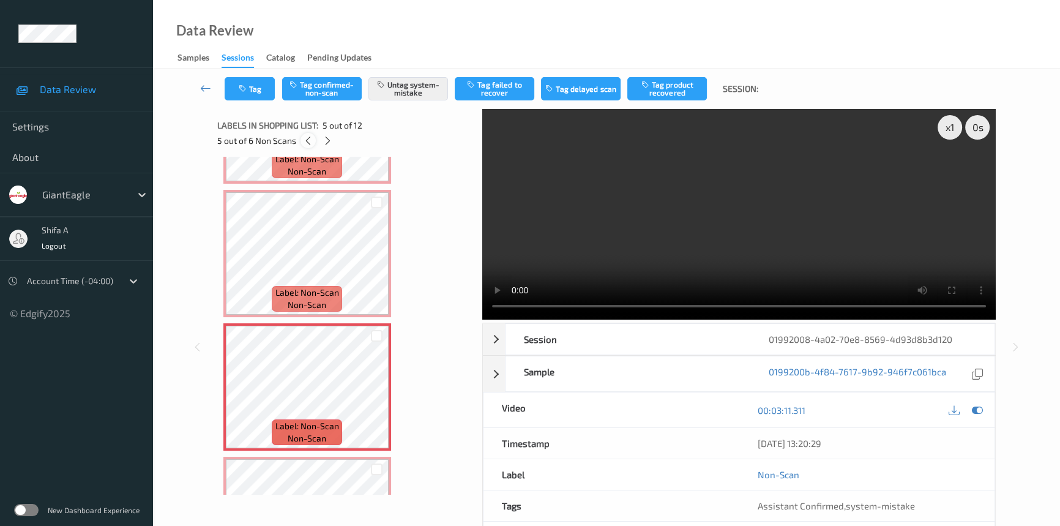
click at [307, 141] on icon at bounding box center [308, 140] width 10 height 11
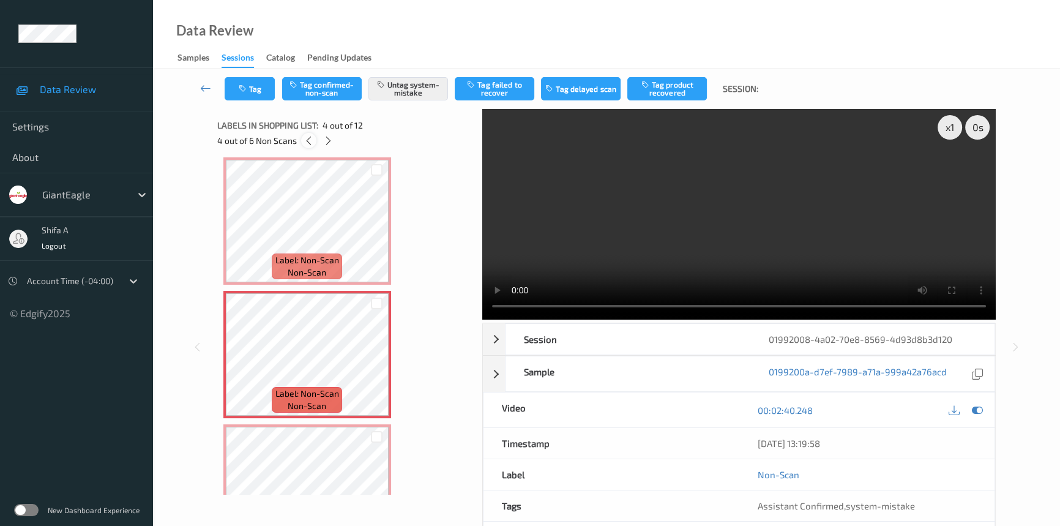
click at [307, 141] on icon at bounding box center [309, 140] width 10 height 11
click at [307, 141] on icon at bounding box center [308, 140] width 10 height 11
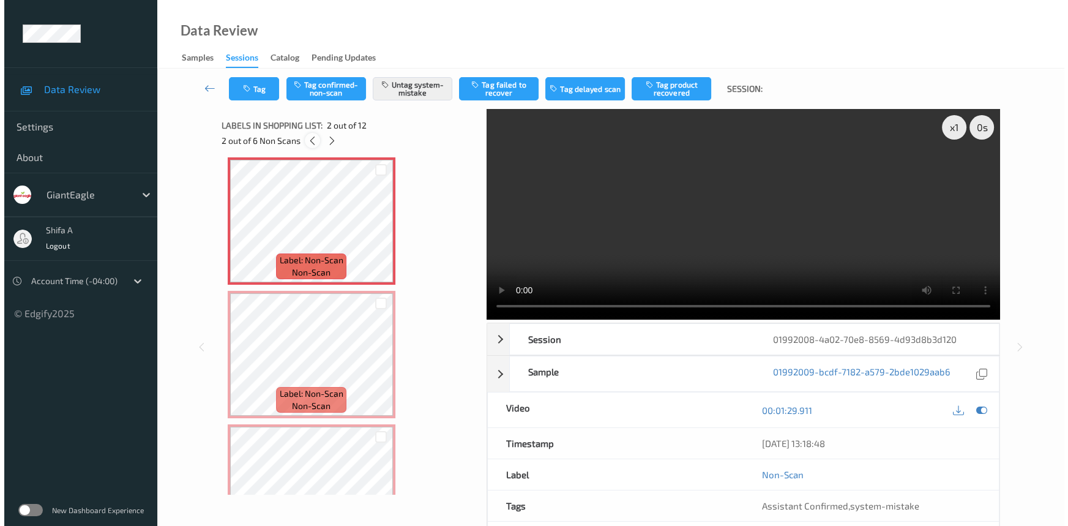
scroll to position [6, 0]
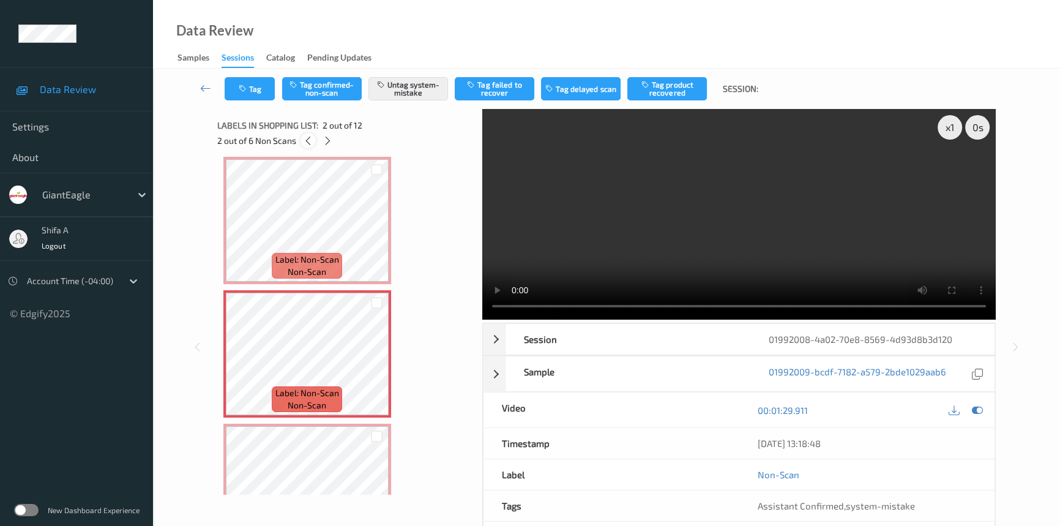
click at [307, 141] on icon at bounding box center [308, 140] width 10 height 11
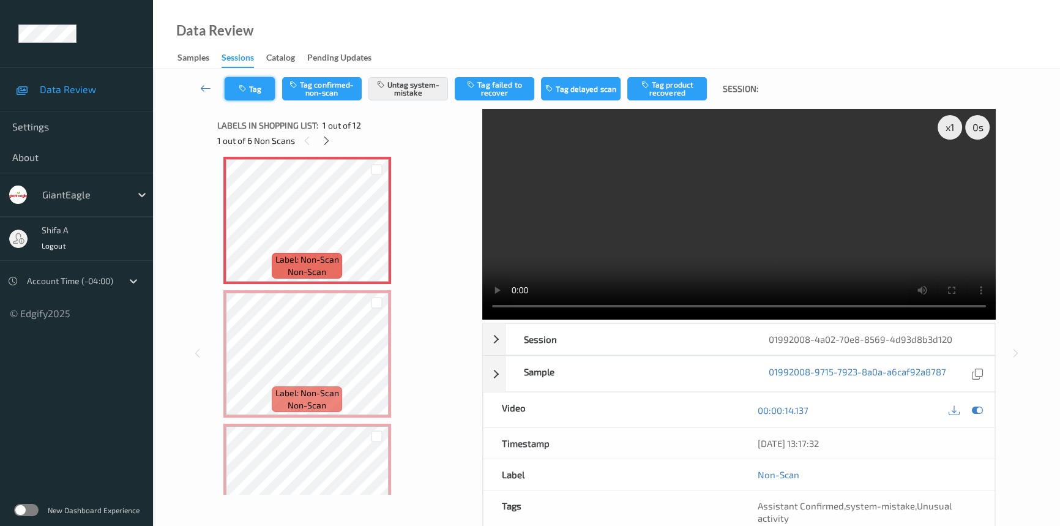
click at [255, 98] on button "Tag" at bounding box center [250, 88] width 50 height 23
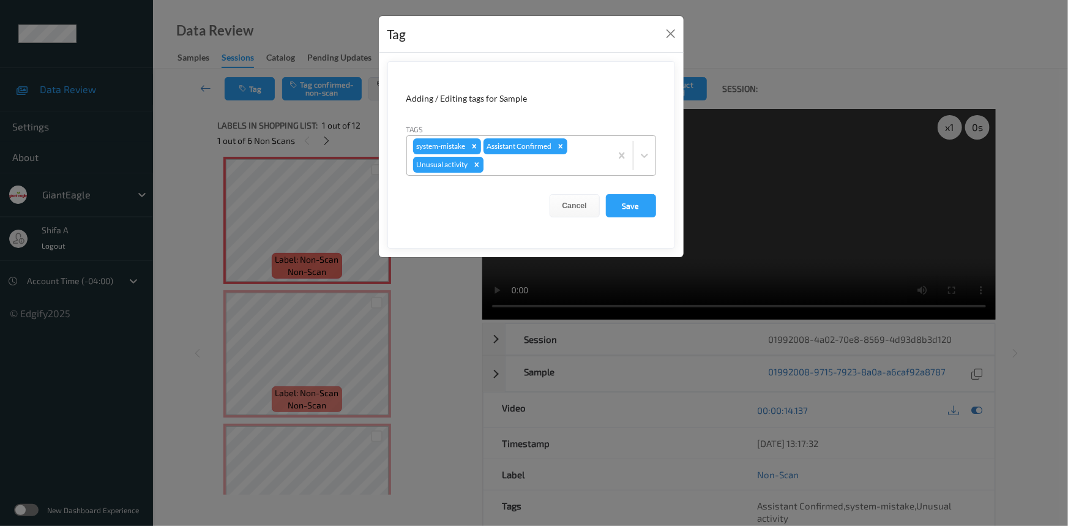
click at [474, 169] on div "Remove Unusual activity" at bounding box center [476, 165] width 13 height 16
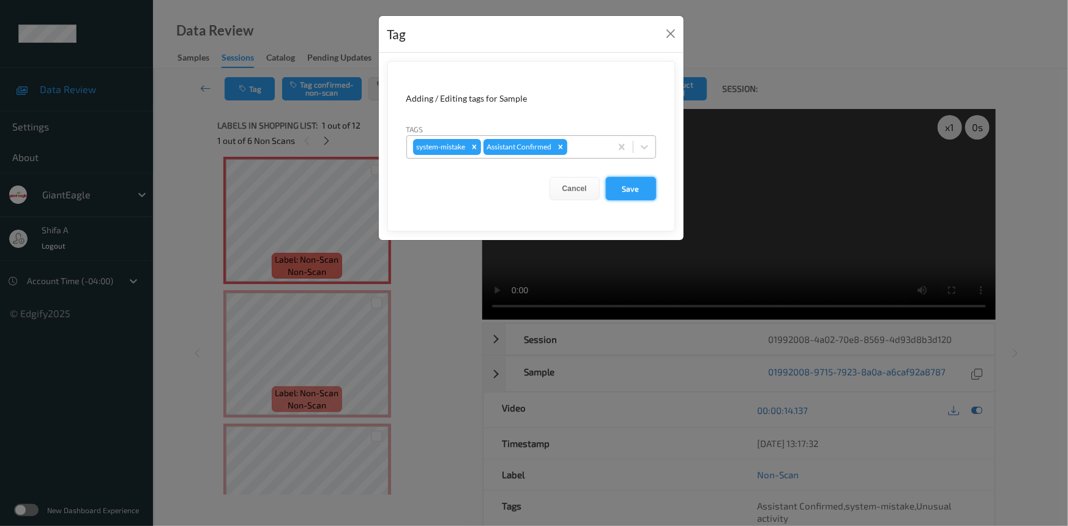
click at [644, 196] on button "Save" at bounding box center [631, 188] width 50 height 23
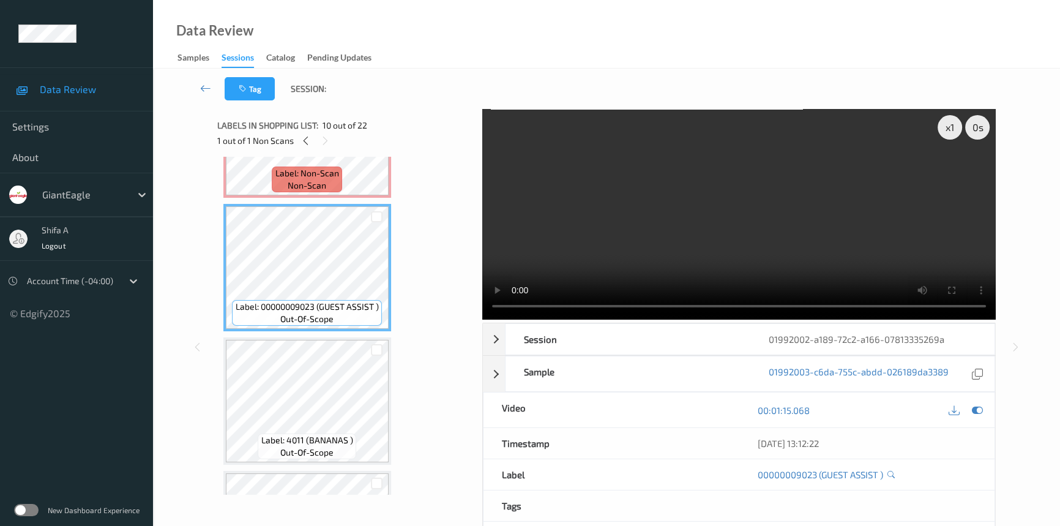
scroll to position [936, 0]
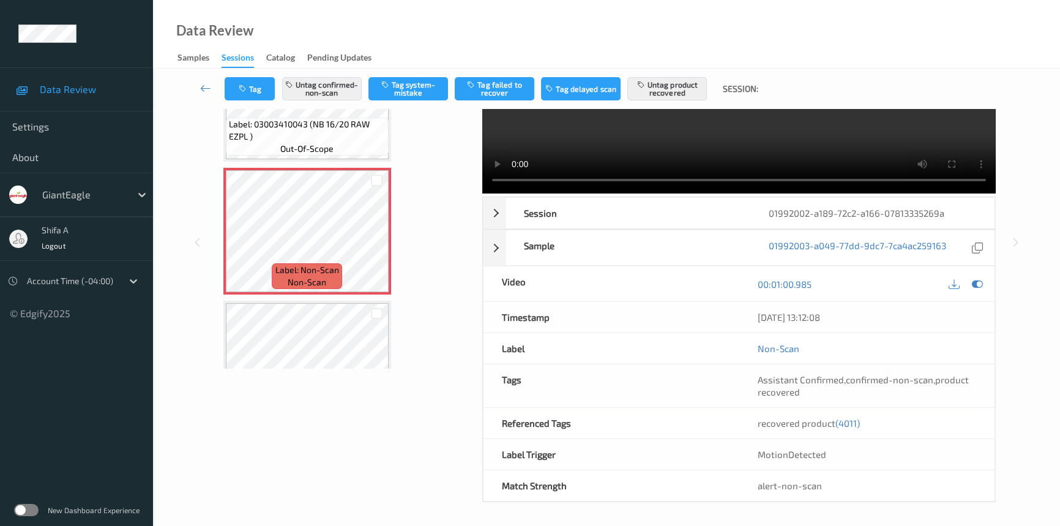
click at [849, 424] on span "(4011)" at bounding box center [847, 422] width 24 height 11
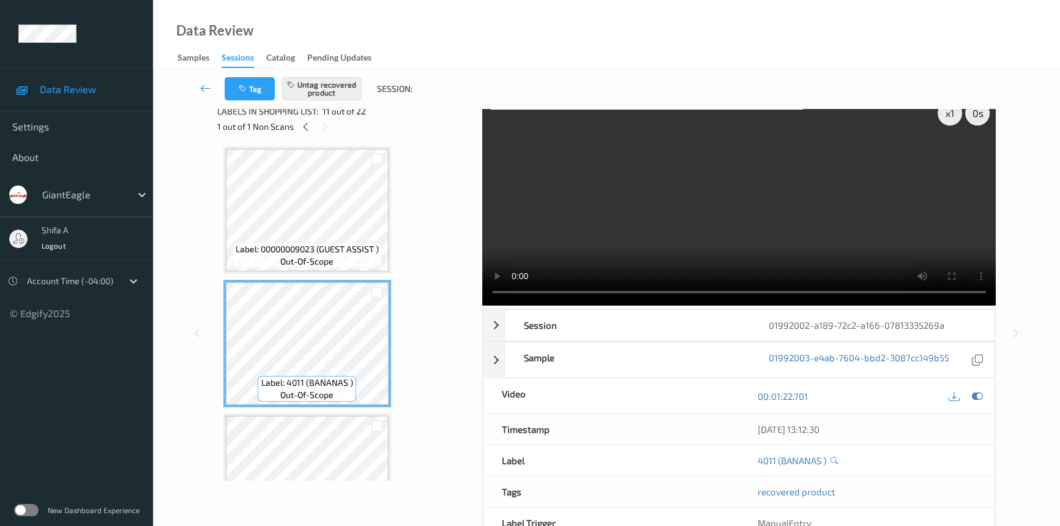
scroll to position [0, 0]
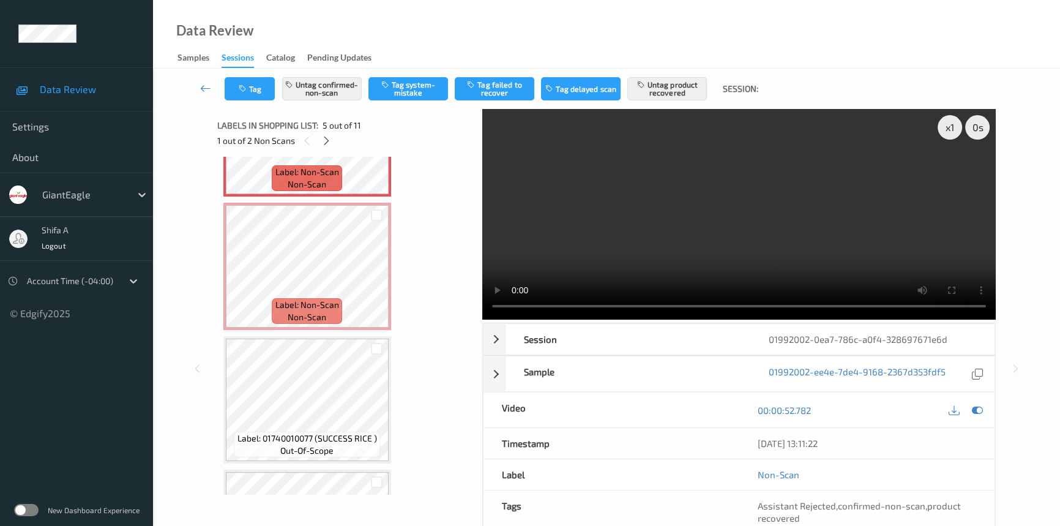
scroll to position [405, 0]
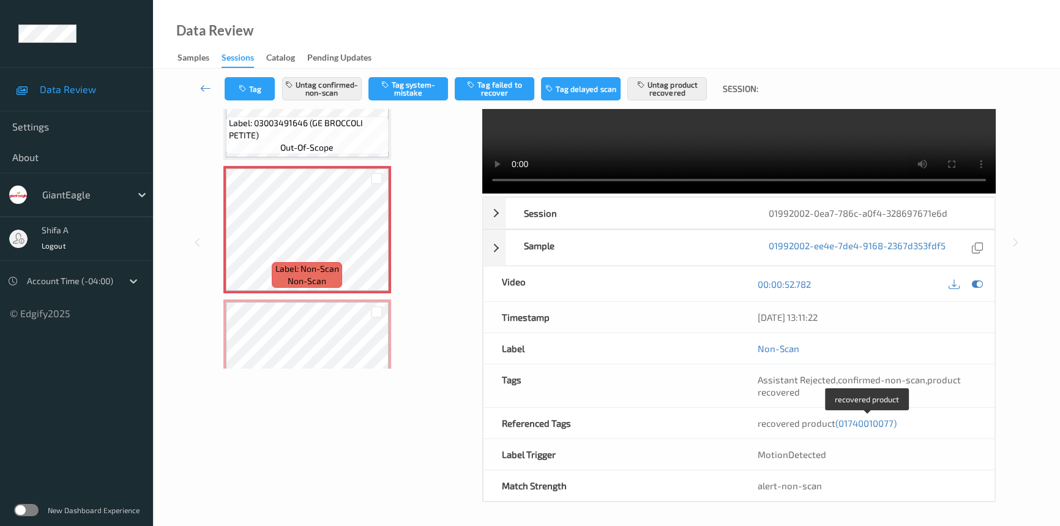
click at [879, 422] on span "(01740010077)" at bounding box center [865, 422] width 61 height 11
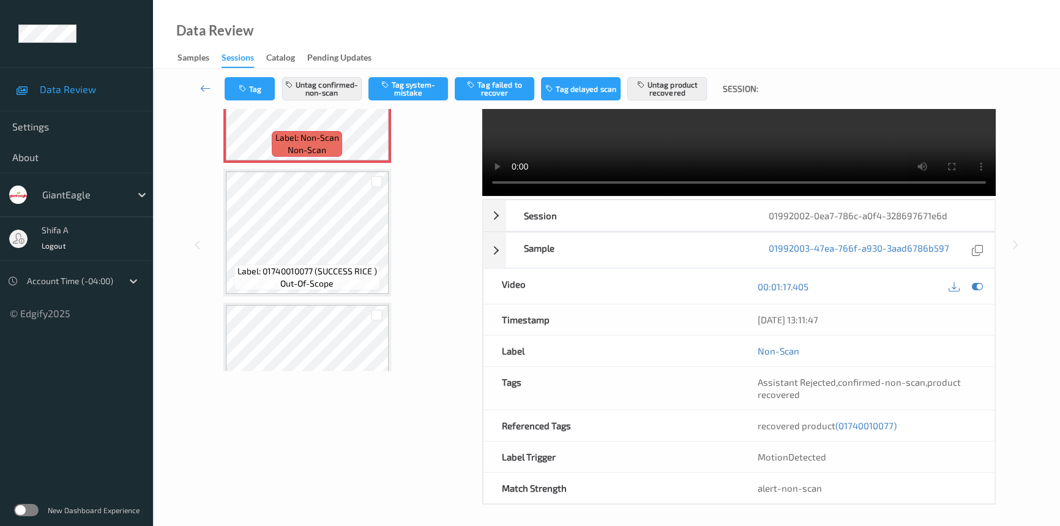
scroll to position [126, 0]
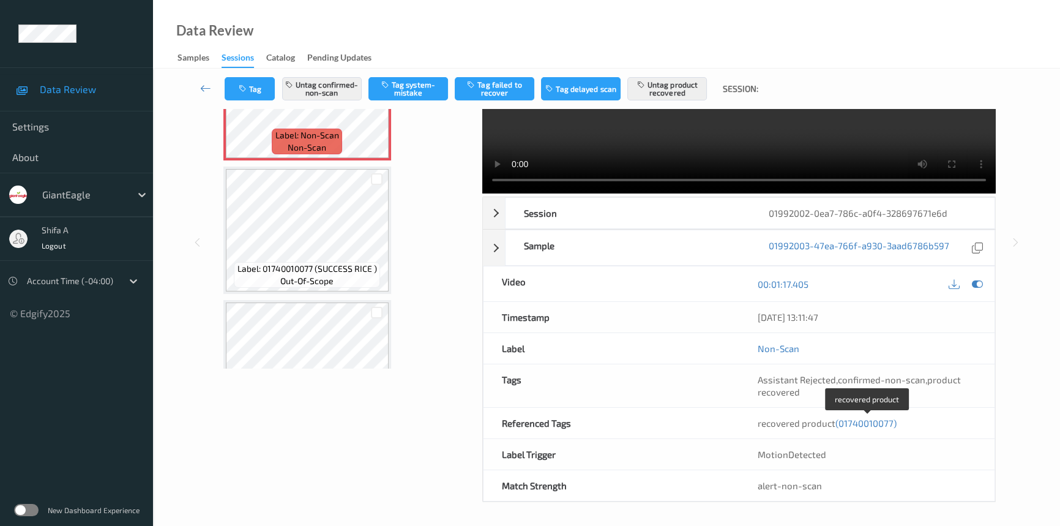
click at [864, 424] on span "(01740010077)" at bounding box center [865, 422] width 61 height 11
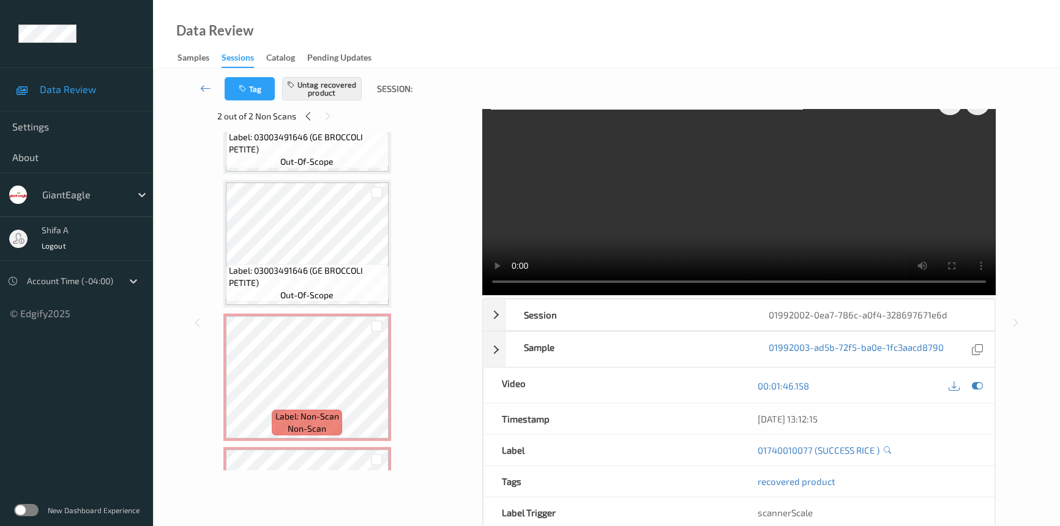
scroll to position [0, 0]
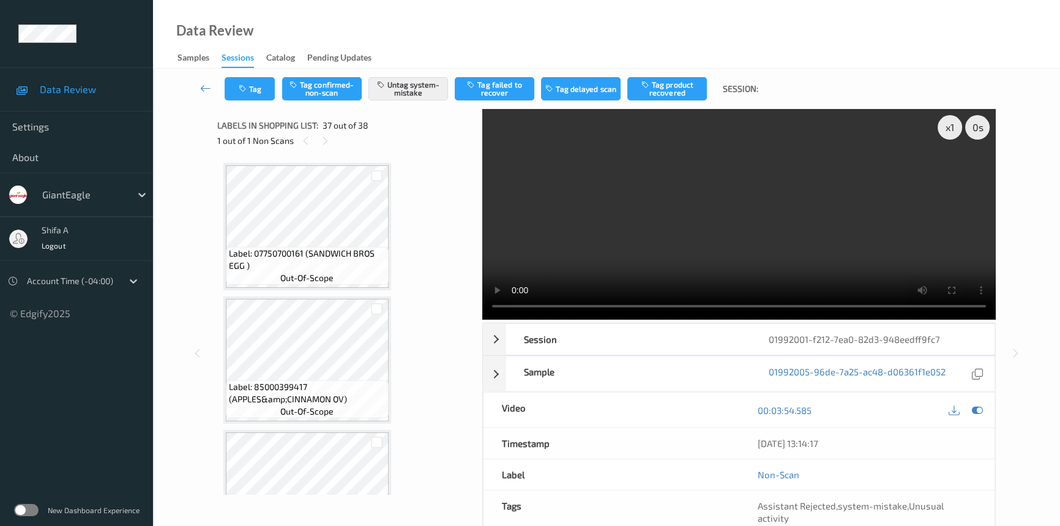
scroll to position [4659, 0]
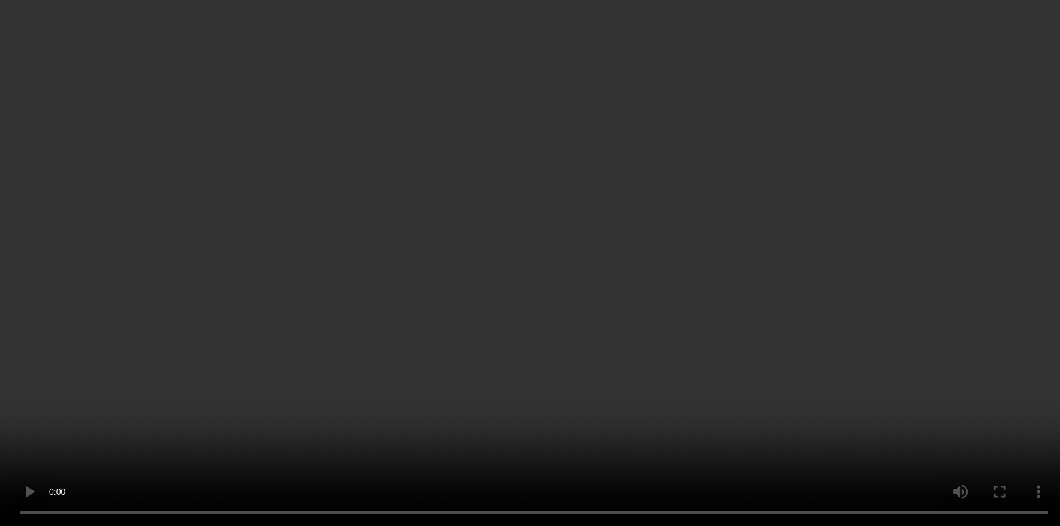
scroll to position [272, 0]
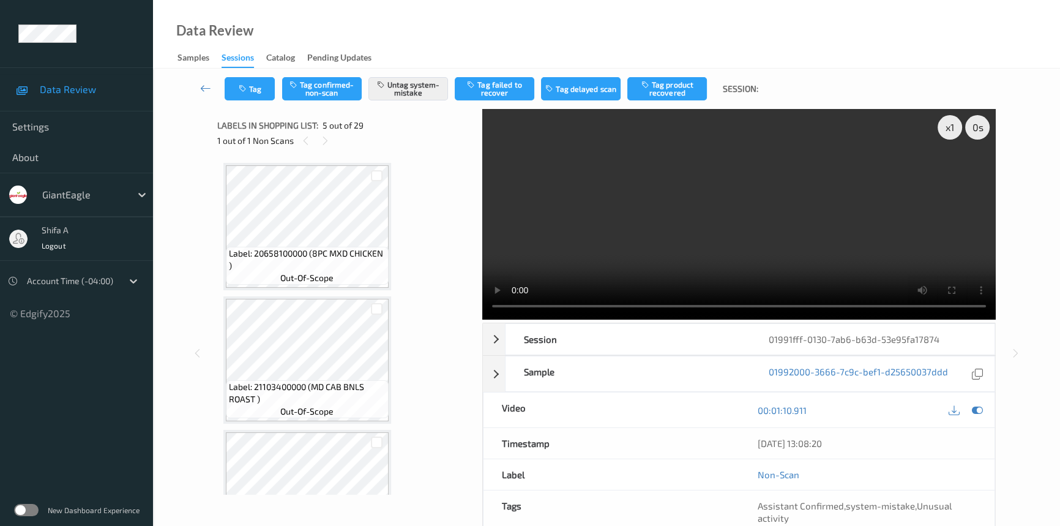
scroll to position [405, 0]
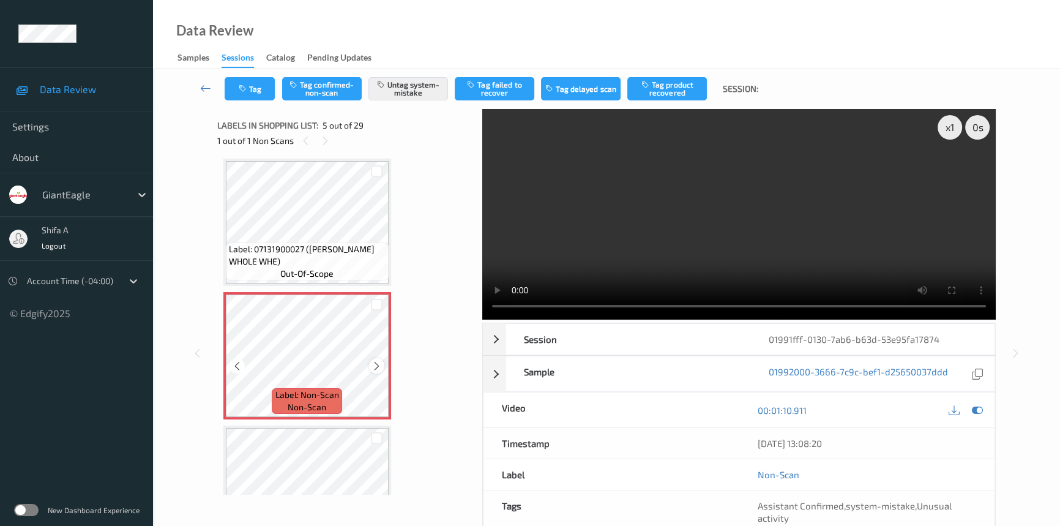
click at [372, 361] on icon at bounding box center [376, 365] width 10 height 11
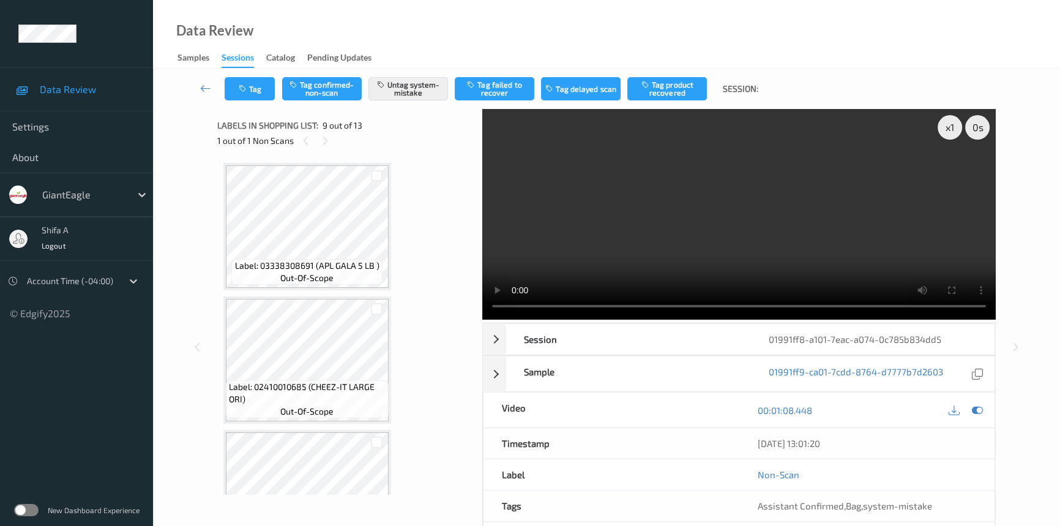
scroll to position [936, 0]
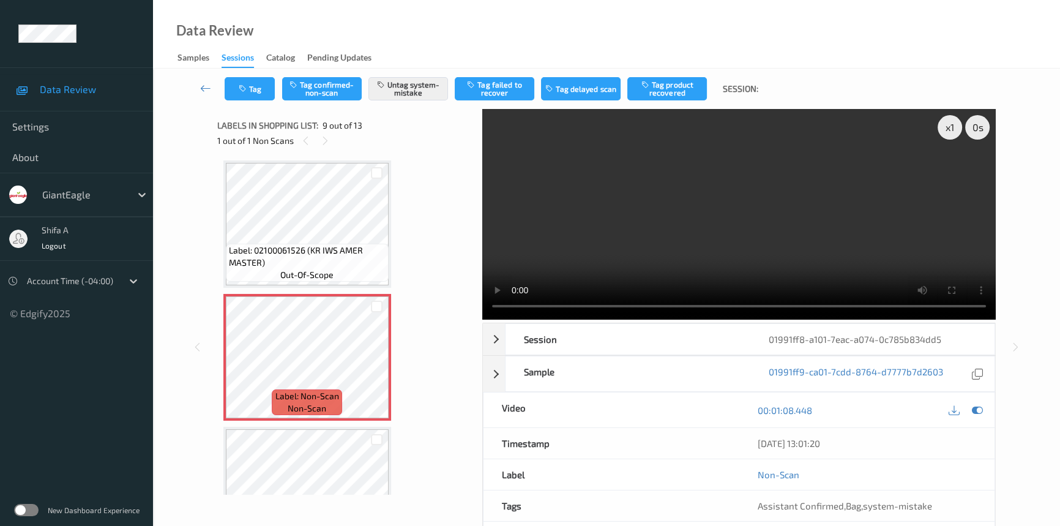
click at [801, 190] on video at bounding box center [738, 214] width 513 height 211
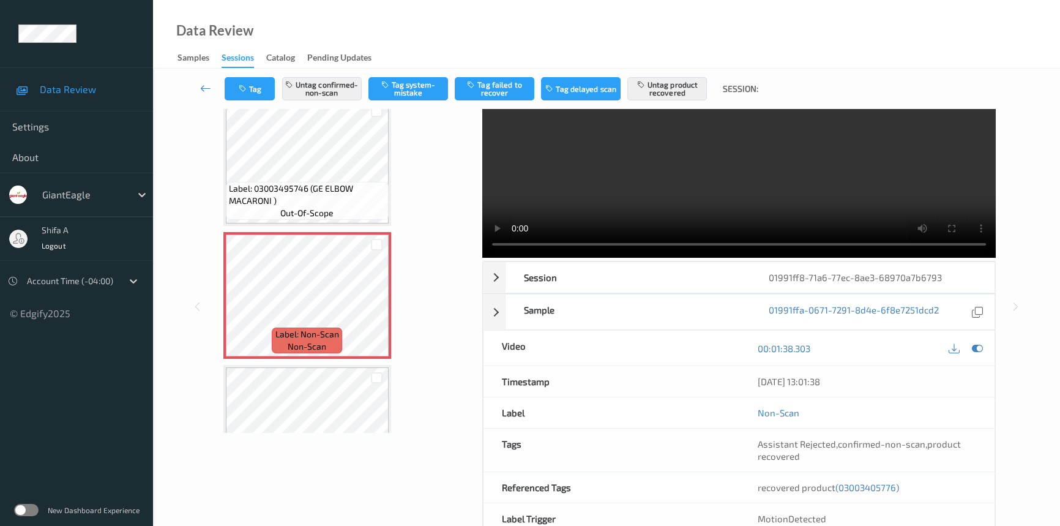
scroll to position [126, 0]
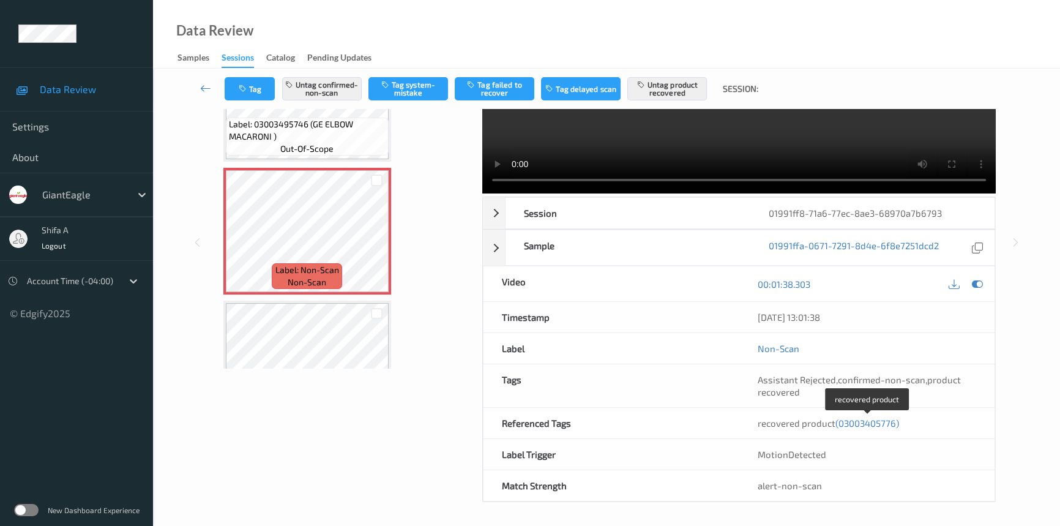
click at [881, 420] on span "(03003405776)" at bounding box center [867, 422] width 64 height 11
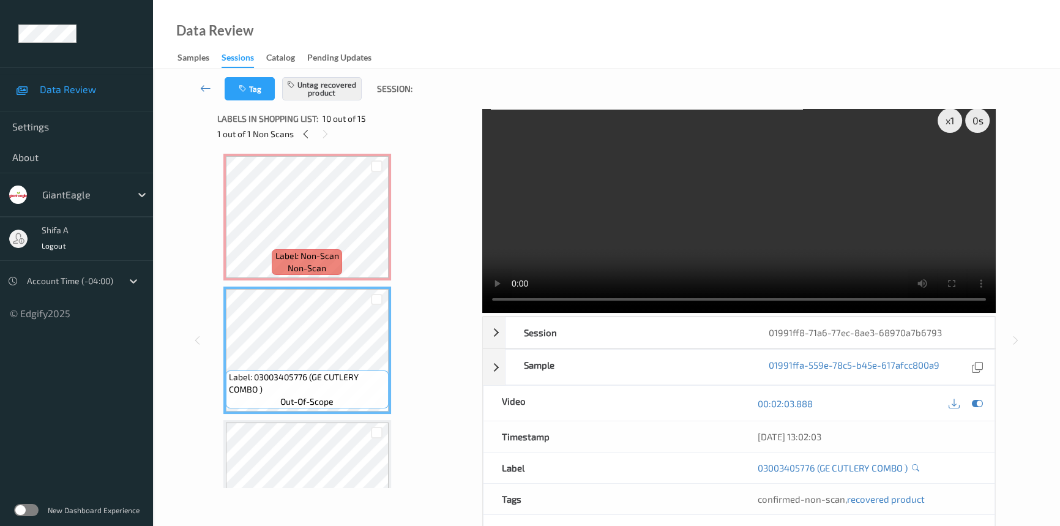
scroll to position [0, 0]
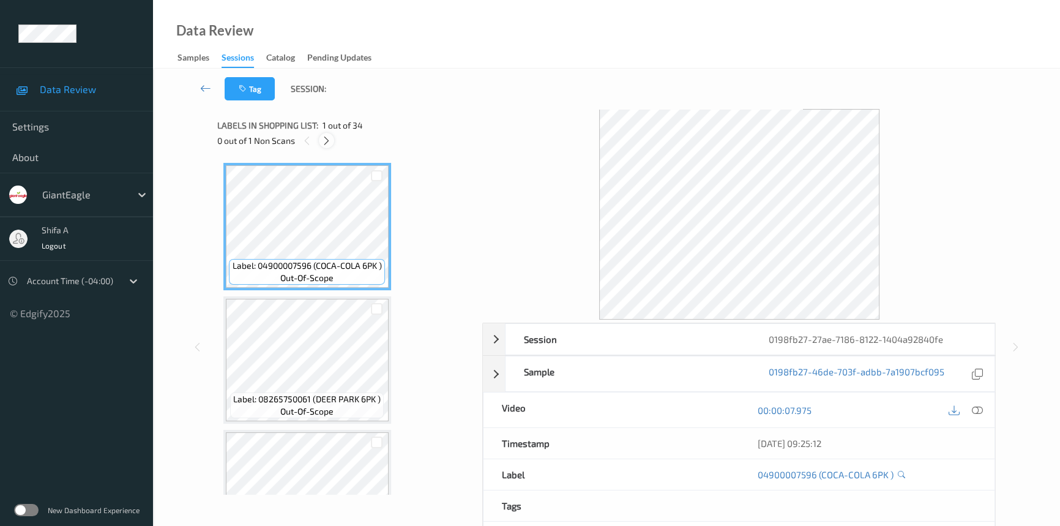
click at [332, 143] on div at bounding box center [326, 140] width 15 height 15
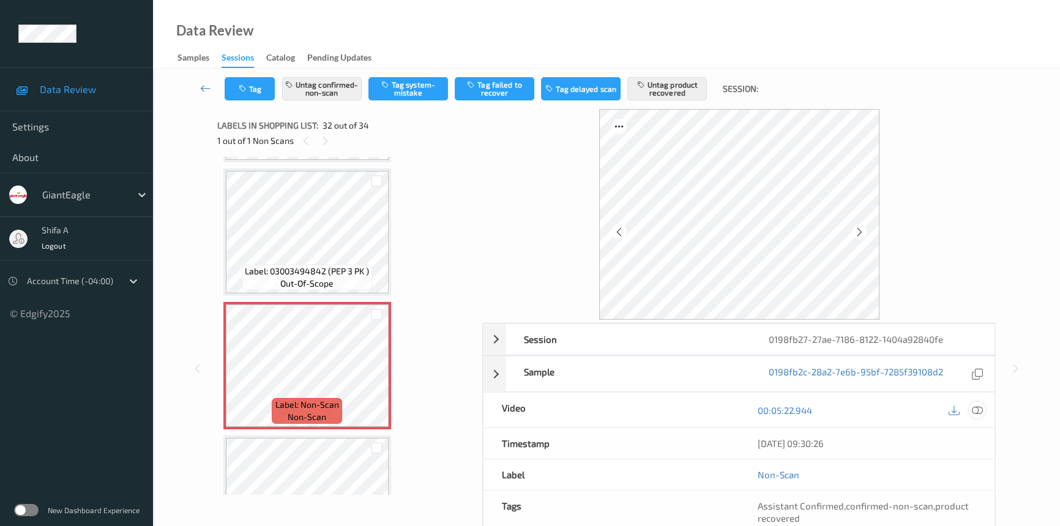
click at [979, 406] on icon at bounding box center [977, 410] width 11 height 11
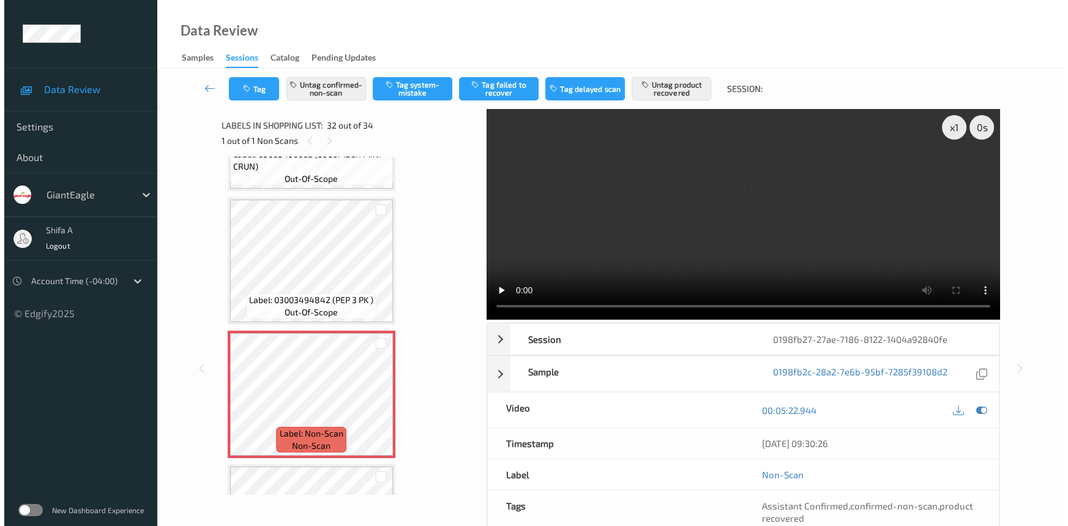
scroll to position [3966, 0]
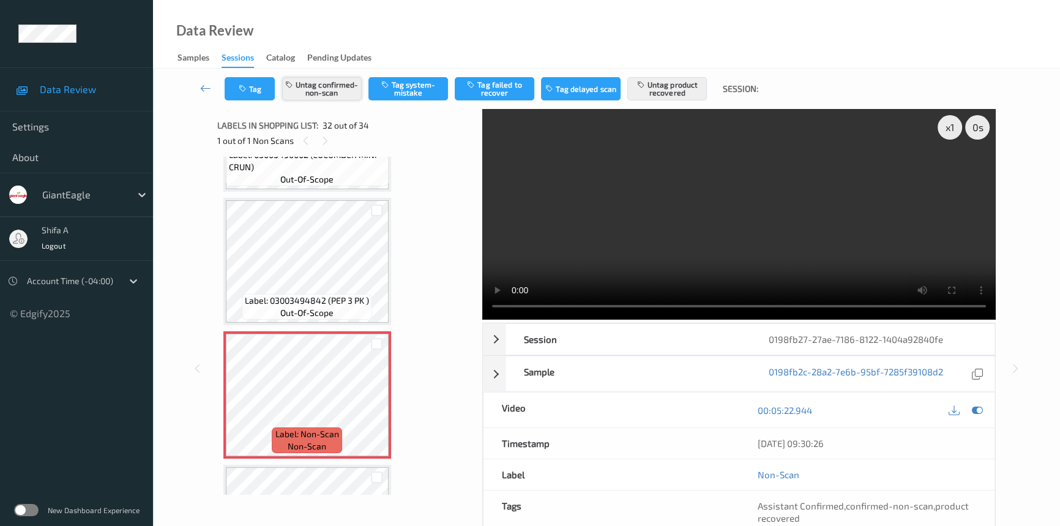
click at [334, 84] on button "Untag confirmed-non-scan" at bounding box center [322, 88] width 80 height 23
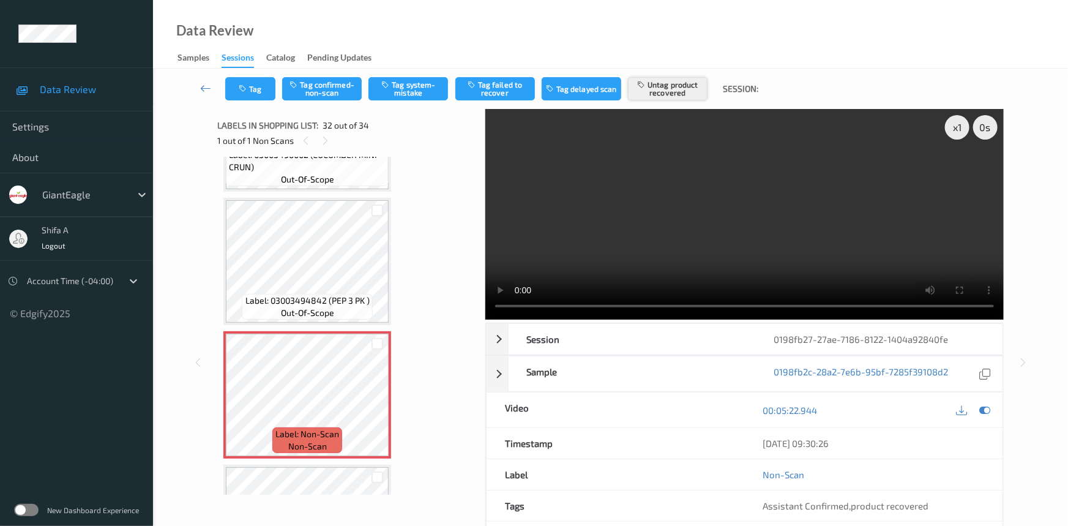
click at [682, 92] on button "Untag product recovered" at bounding box center [668, 88] width 80 height 23
click at [419, 92] on button "Tag system-mistake" at bounding box center [408, 88] width 80 height 23
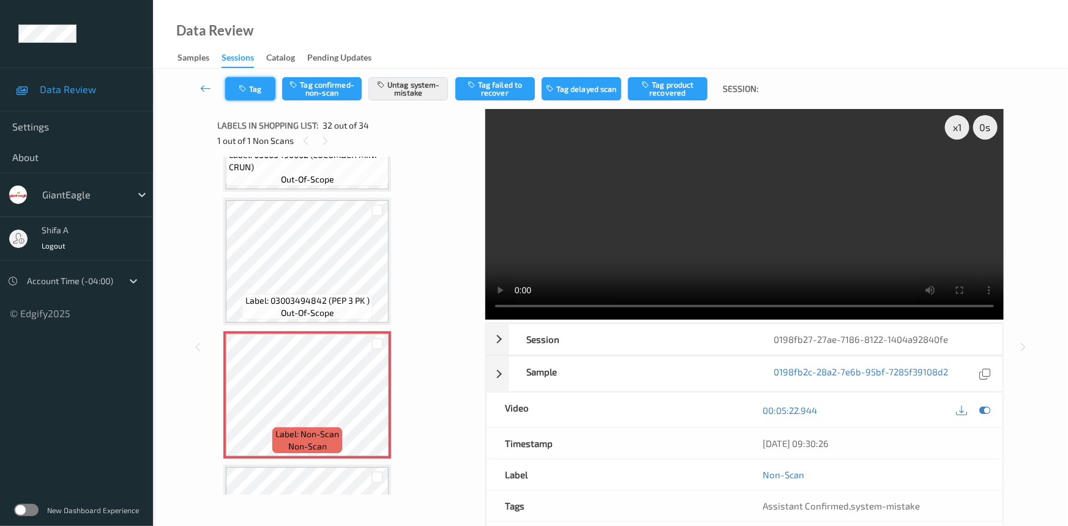
click at [265, 84] on button "Tag" at bounding box center [250, 88] width 50 height 23
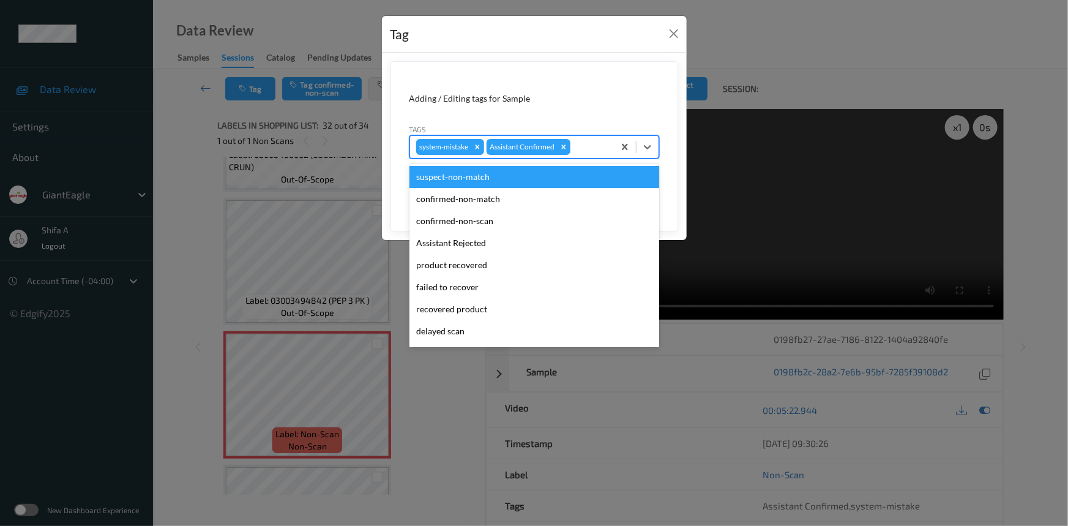
click at [584, 147] on div at bounding box center [590, 147] width 35 height 15
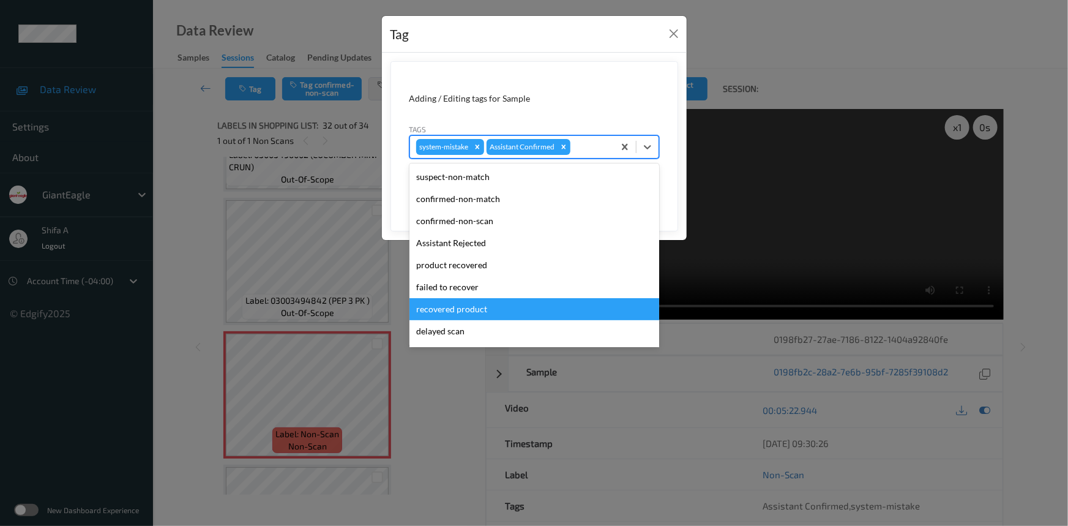
scroll to position [108, 0]
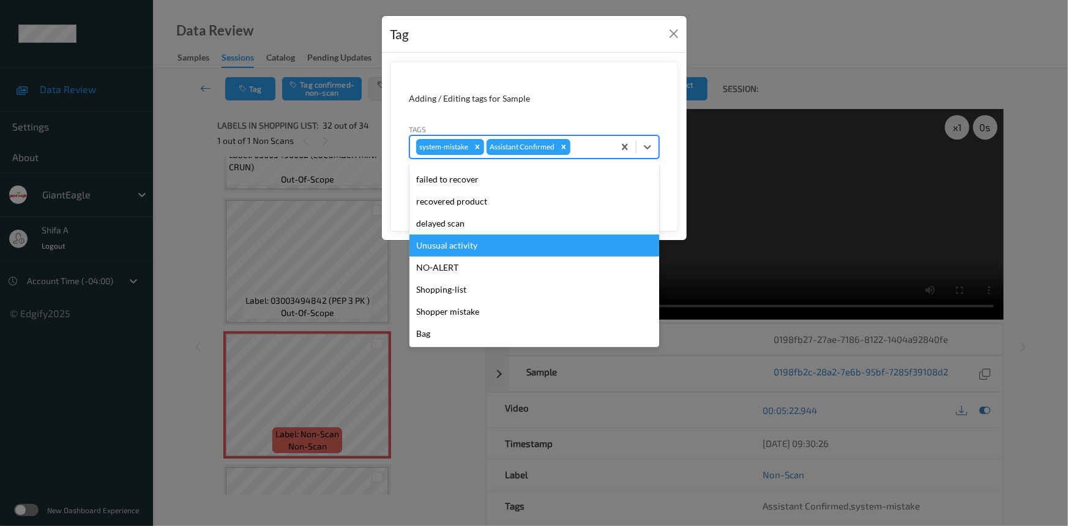
click at [472, 245] on div "Unusual activity" at bounding box center [534, 245] width 250 height 22
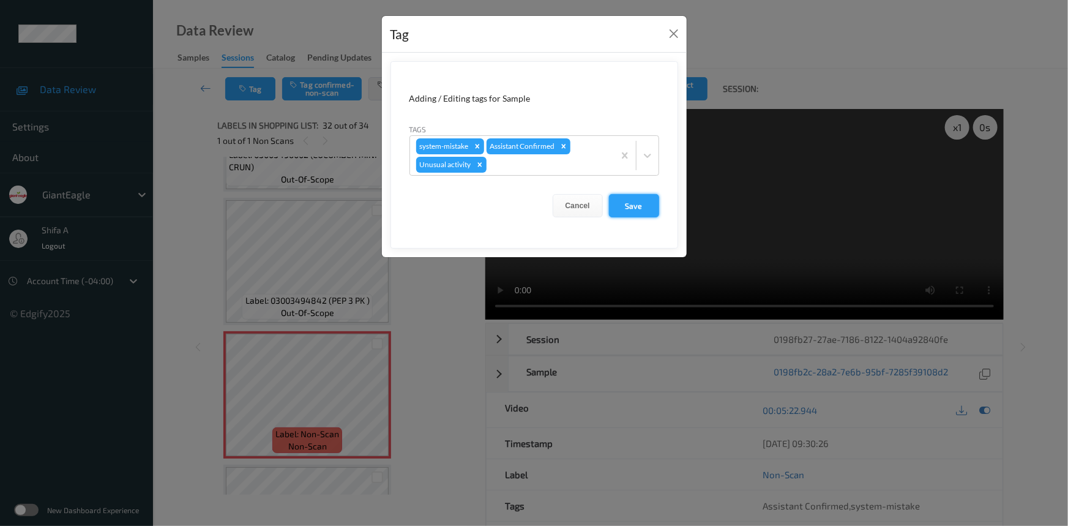
click at [641, 204] on button "Save" at bounding box center [634, 205] width 50 height 23
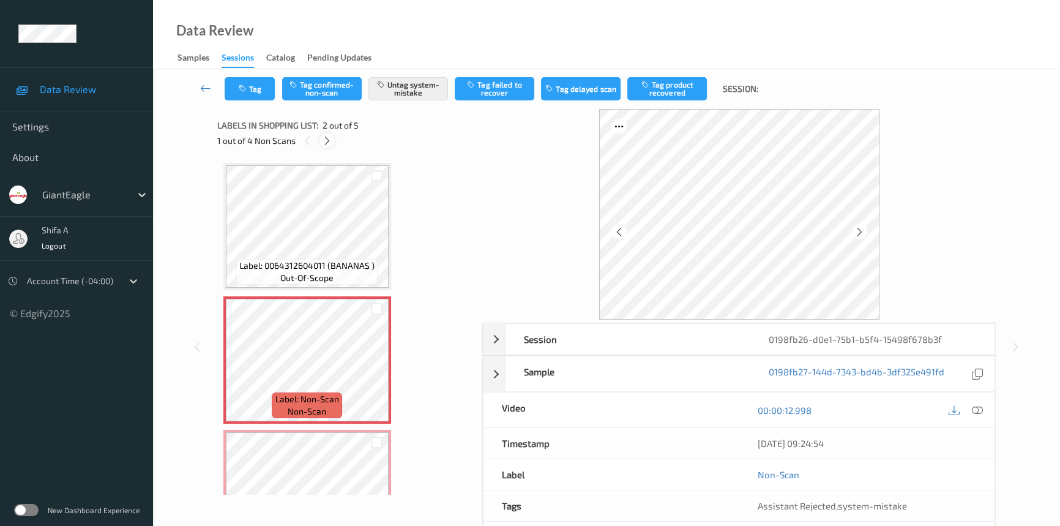
click at [330, 140] on icon at bounding box center [327, 140] width 10 height 11
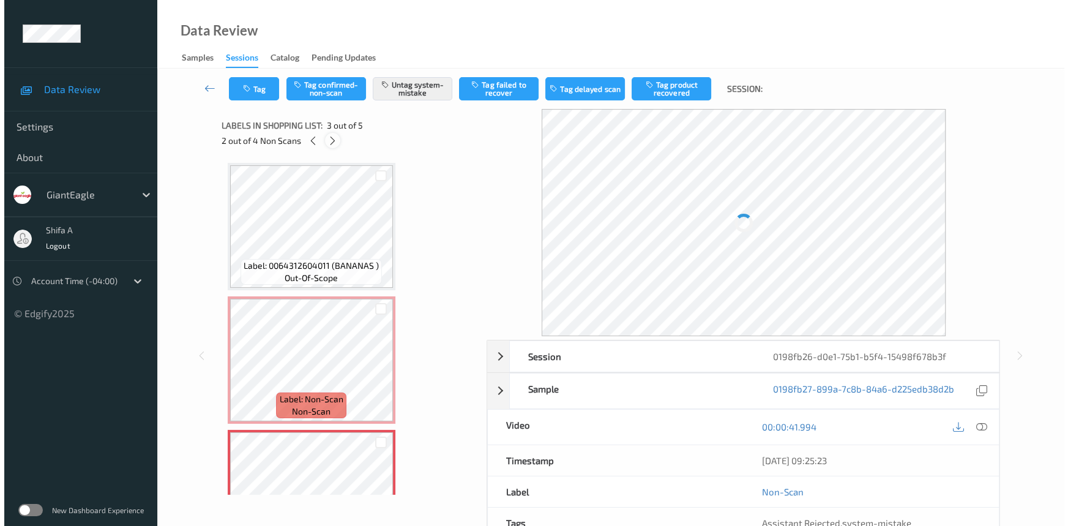
scroll to position [139, 0]
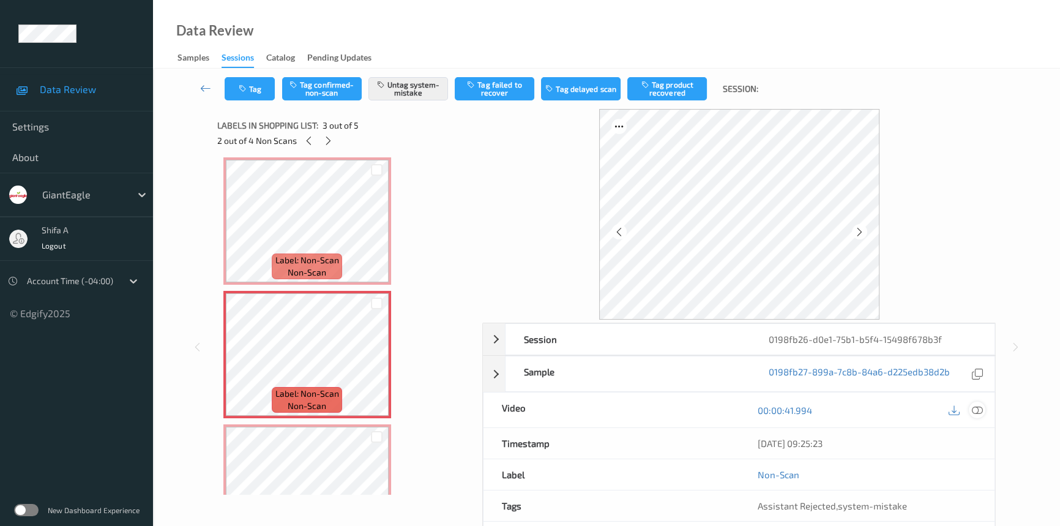
click at [979, 405] on icon at bounding box center [977, 410] width 11 height 11
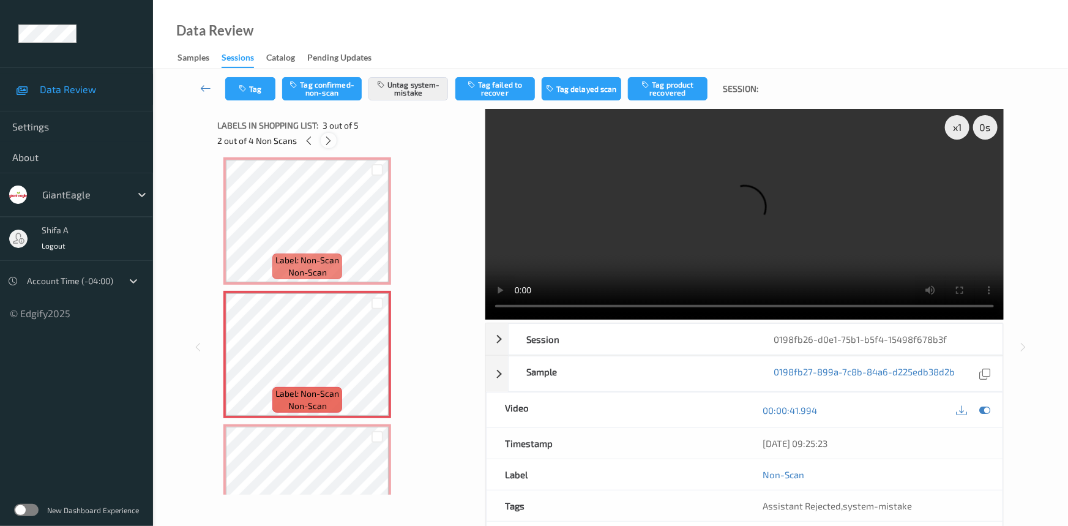
click at [327, 139] on icon at bounding box center [329, 140] width 10 height 11
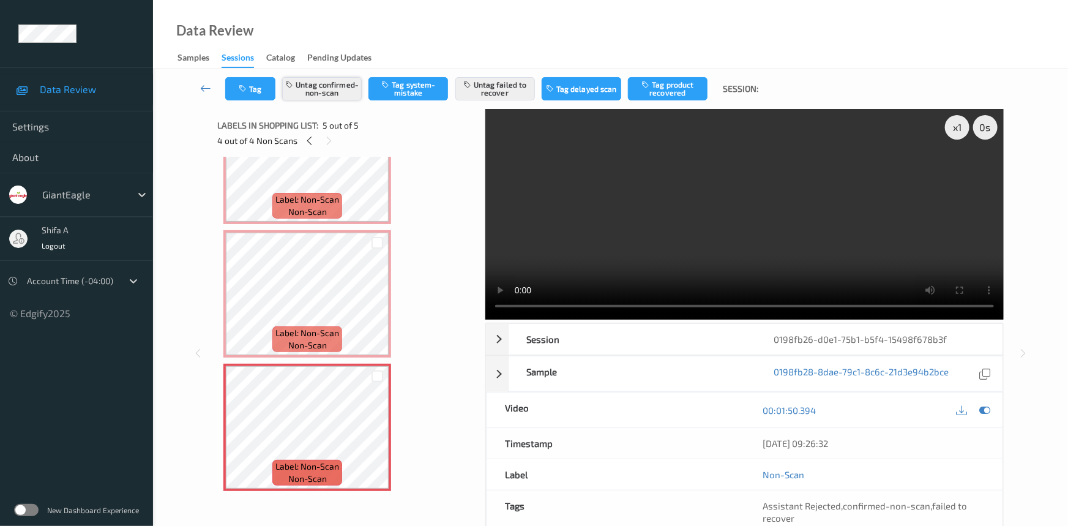
click at [307, 86] on button "Untag confirmed-non-scan" at bounding box center [322, 88] width 80 height 23
click at [506, 92] on button "Untag failed to recover" at bounding box center [495, 88] width 80 height 23
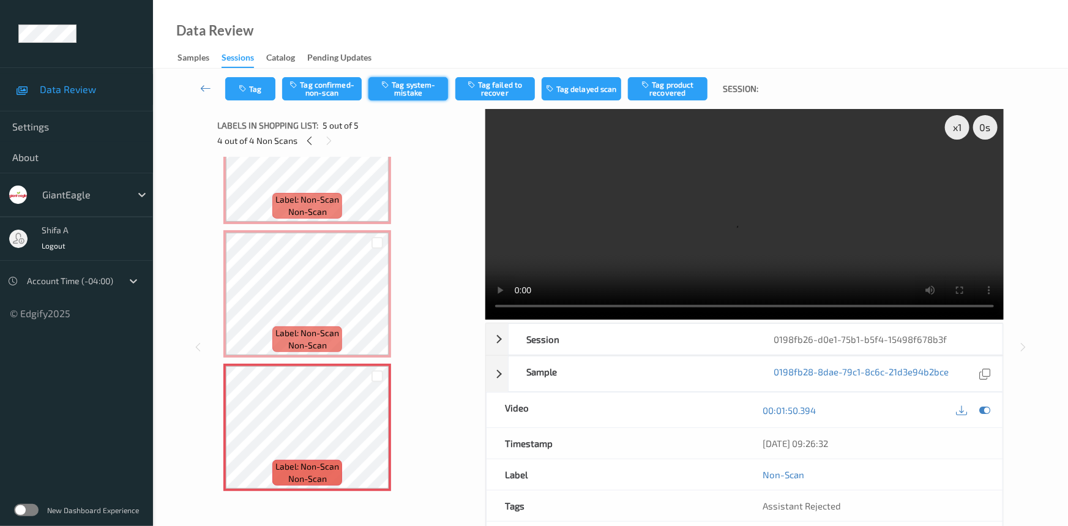
click at [405, 91] on button "Tag system-mistake" at bounding box center [408, 88] width 80 height 23
click at [248, 89] on icon "button" at bounding box center [244, 88] width 10 height 9
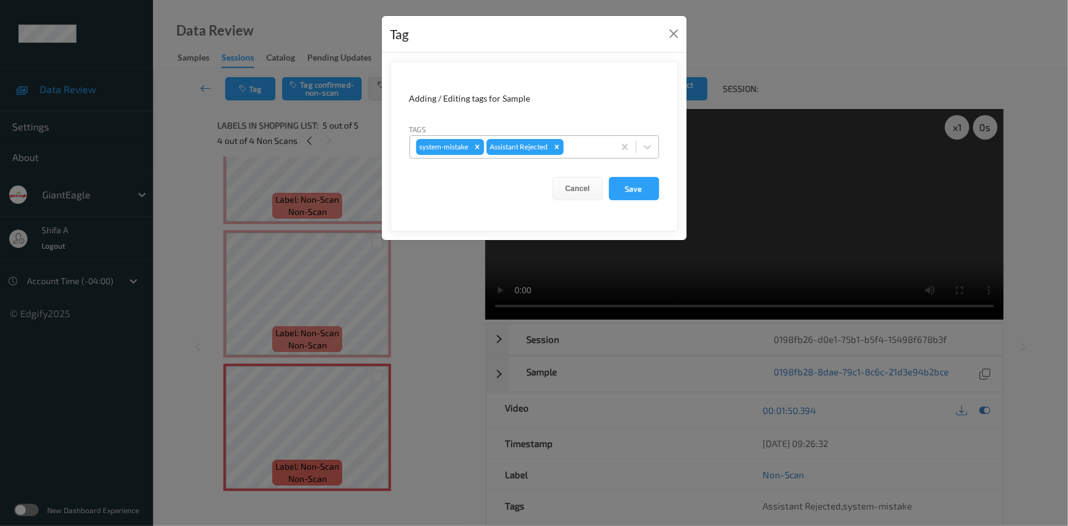
drag, startPoint x: 613, startPoint y: 146, endPoint x: 602, endPoint y: 145, distance: 11.1
click at [613, 146] on div "system-mistake Assistant Rejected" at bounding box center [512, 146] width 204 height 21
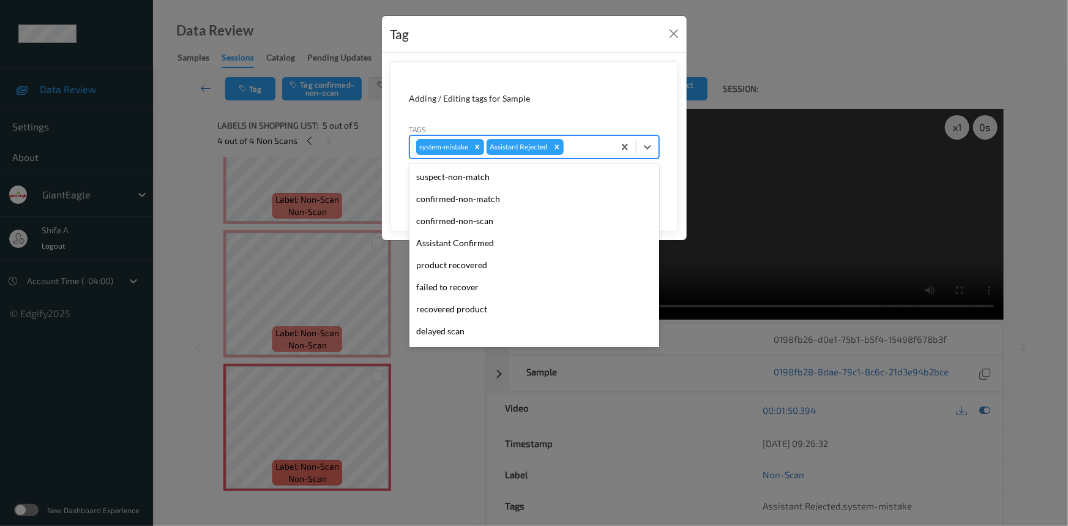
scroll to position [108, 0]
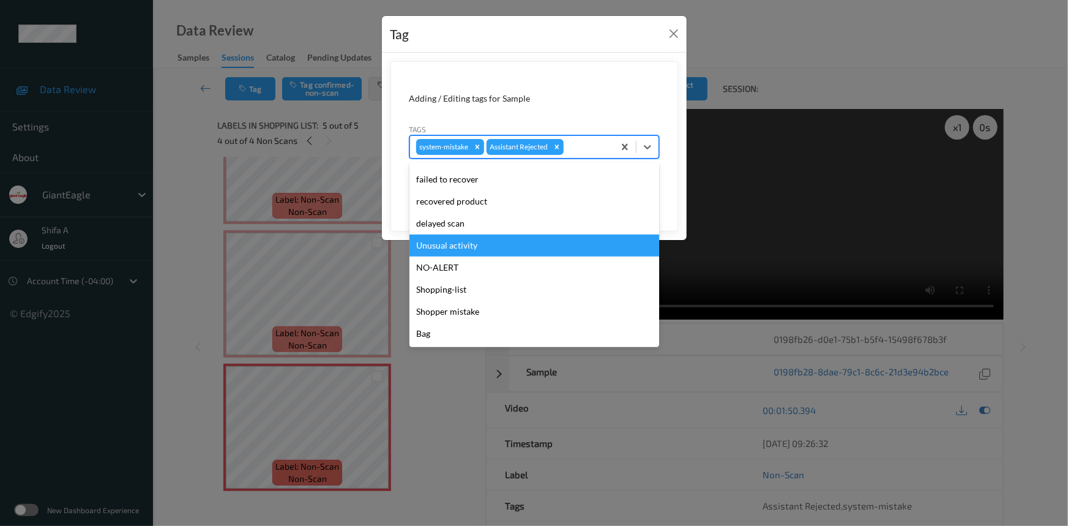
click at [471, 247] on div "Unusual activity" at bounding box center [534, 245] width 250 height 22
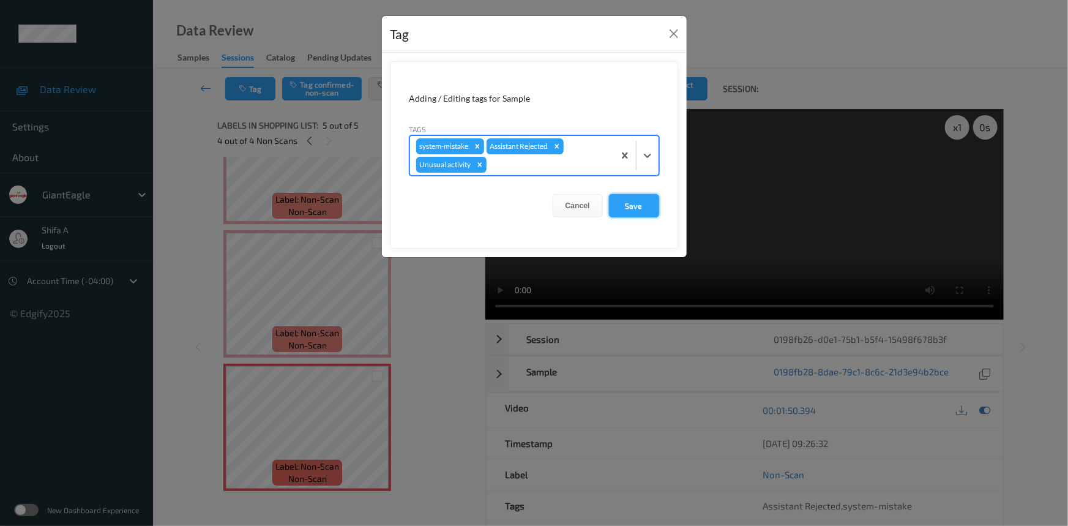
click at [640, 201] on button "Save" at bounding box center [634, 205] width 50 height 23
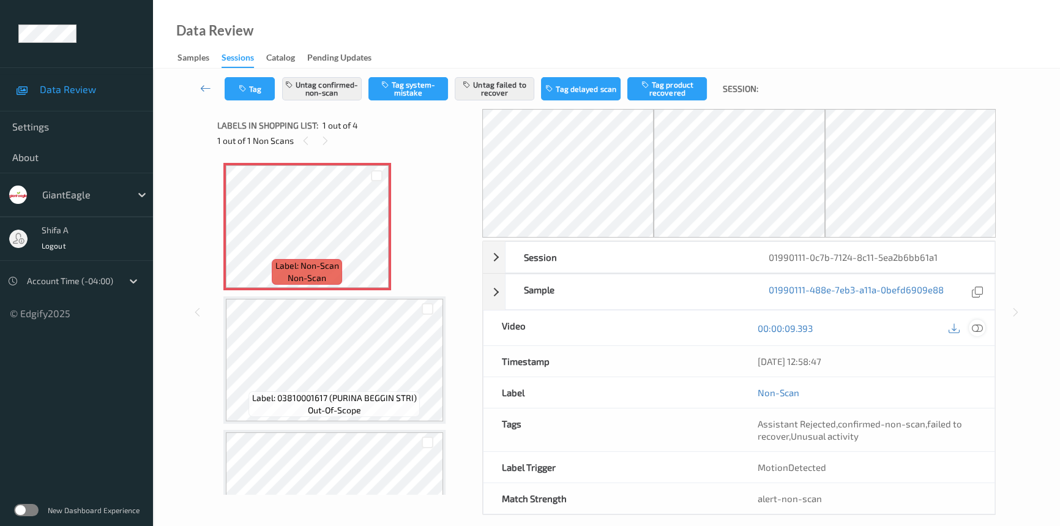
click at [978, 327] on icon at bounding box center [977, 328] width 11 height 11
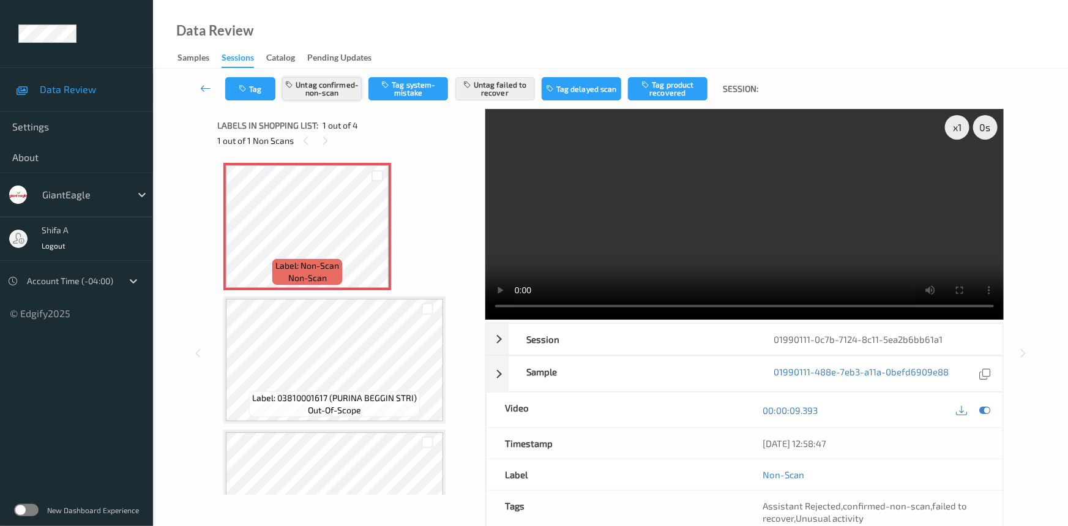
click at [319, 89] on button "Untag confirmed-non-scan" at bounding box center [322, 88] width 80 height 23
click at [490, 86] on button "Untag failed to recover" at bounding box center [495, 88] width 80 height 23
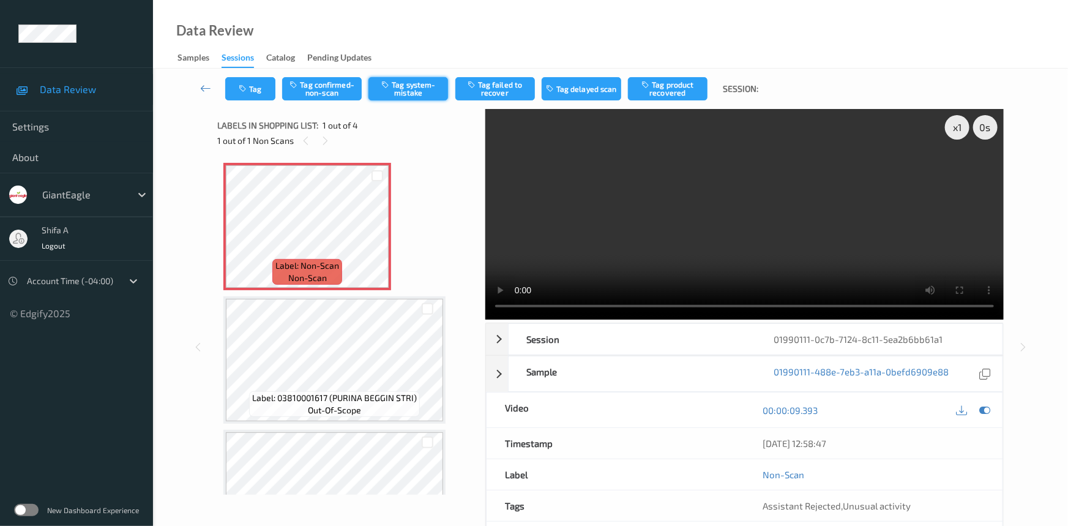
click at [416, 99] on button "Tag system-mistake" at bounding box center [408, 88] width 80 height 23
click at [250, 99] on button "Tag" at bounding box center [250, 88] width 50 height 23
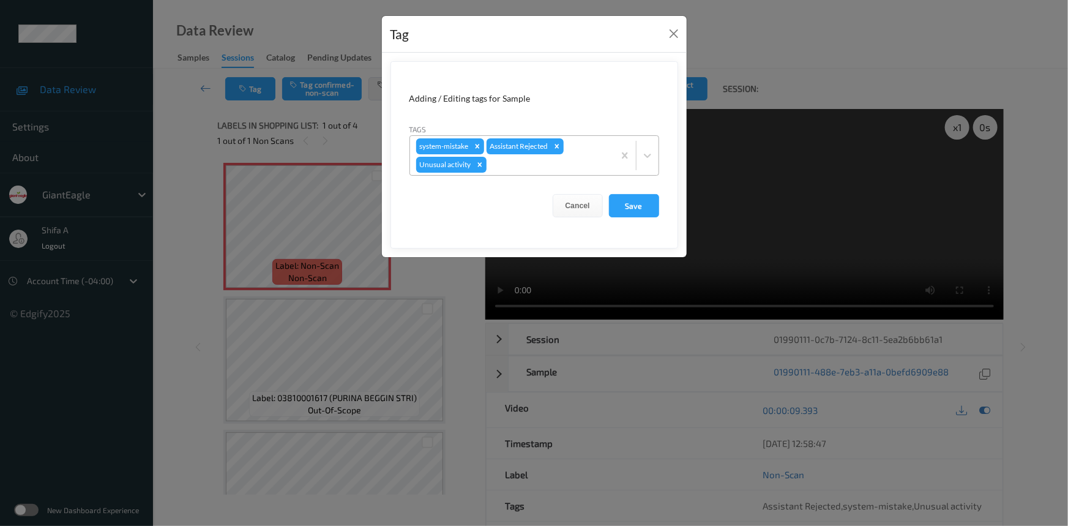
click at [580, 170] on div at bounding box center [548, 164] width 119 height 15
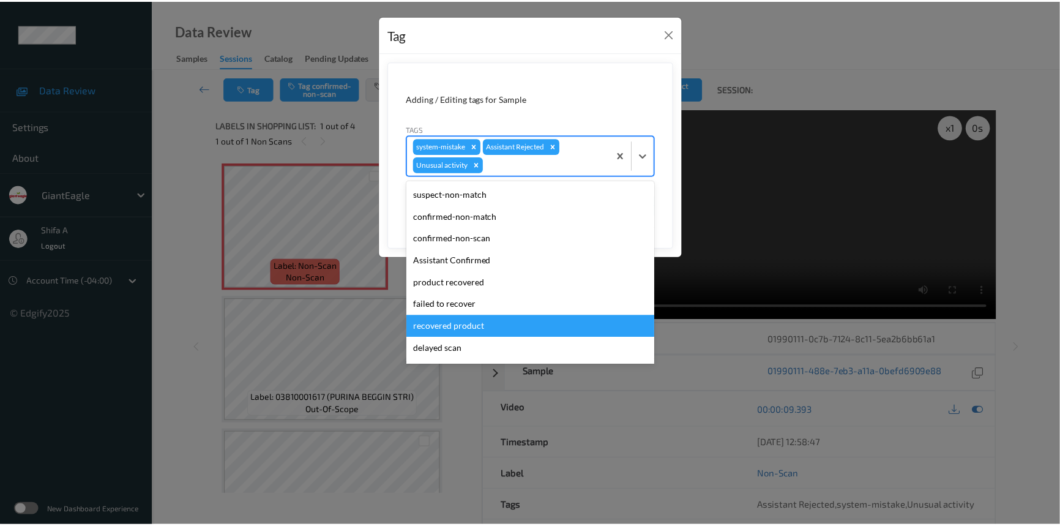
scroll to position [86, 0]
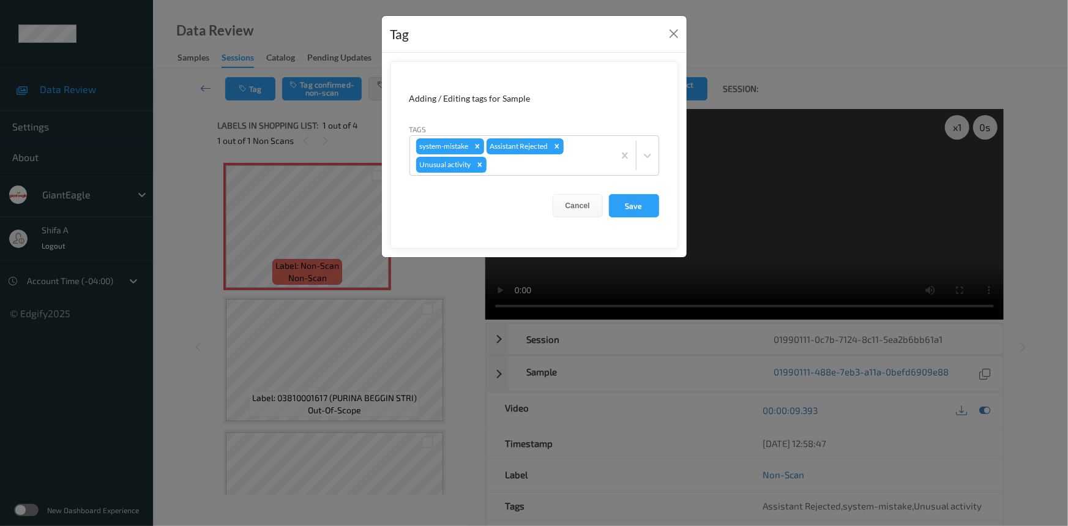
click at [615, 86] on form "Adding / Editing tags for Sample Tags system-mistake Assistant Rejected Unusual…" at bounding box center [534, 154] width 288 height 187
click at [647, 203] on button "Save" at bounding box center [634, 205] width 50 height 23
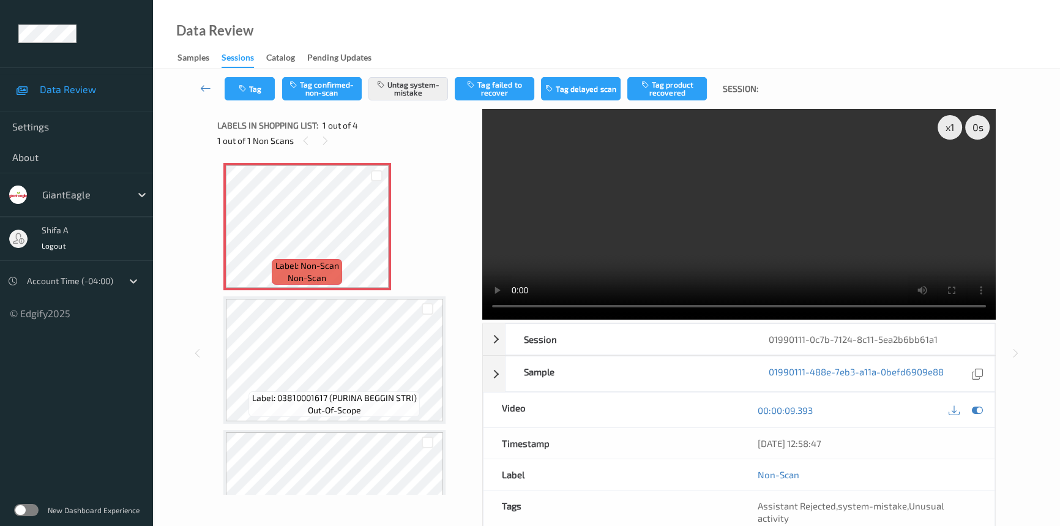
click at [842, 151] on video at bounding box center [738, 214] width 513 height 211
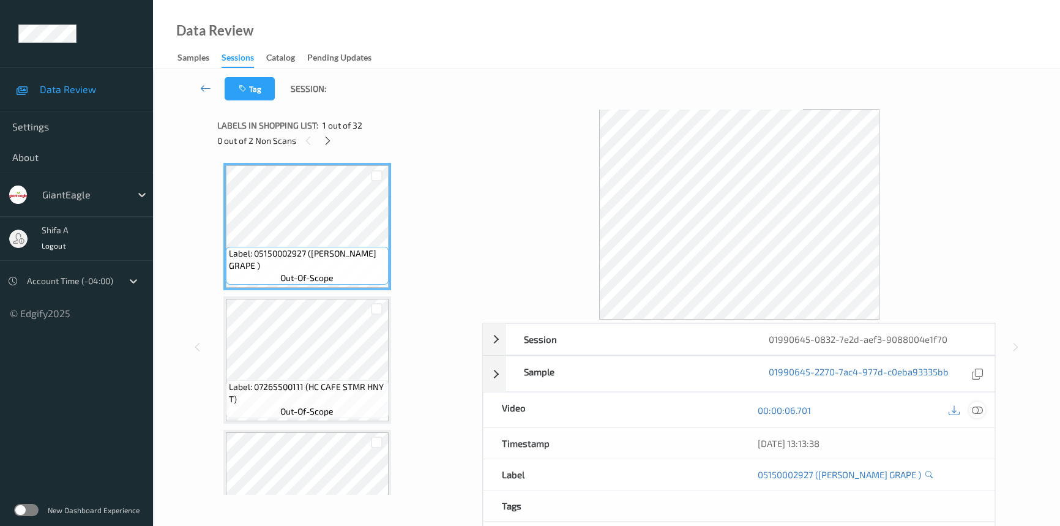
click at [980, 406] on icon at bounding box center [977, 410] width 11 height 11
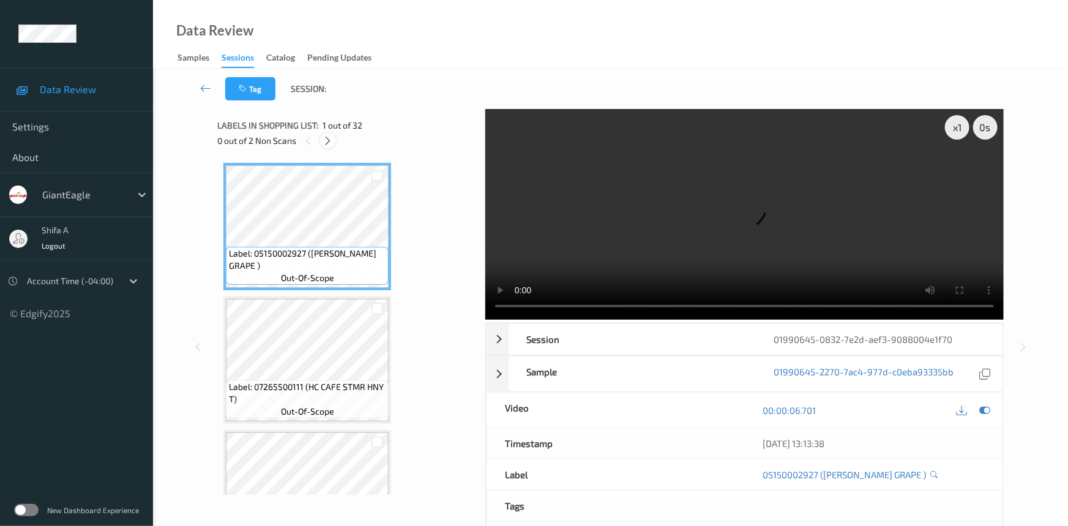
click at [325, 146] on div at bounding box center [327, 140] width 15 height 15
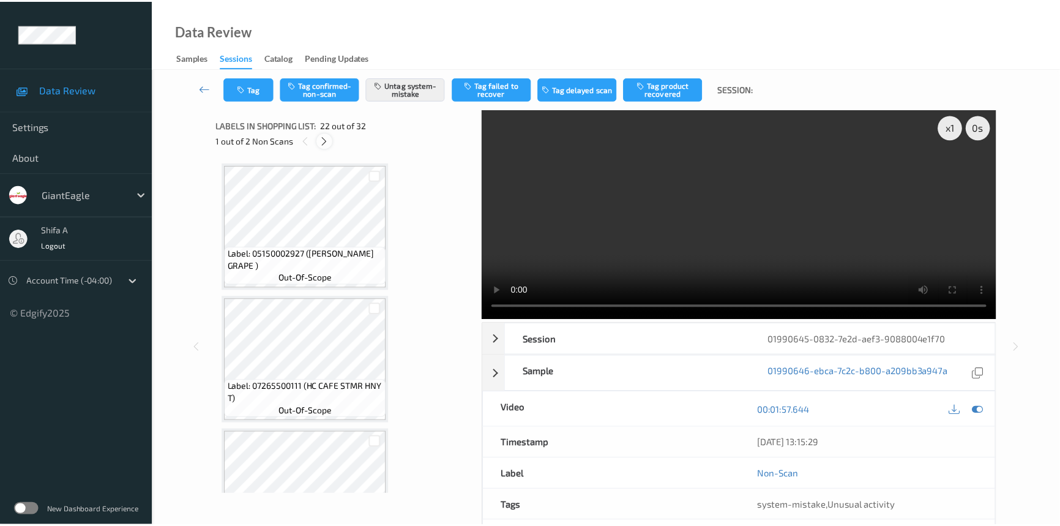
scroll to position [2665, 0]
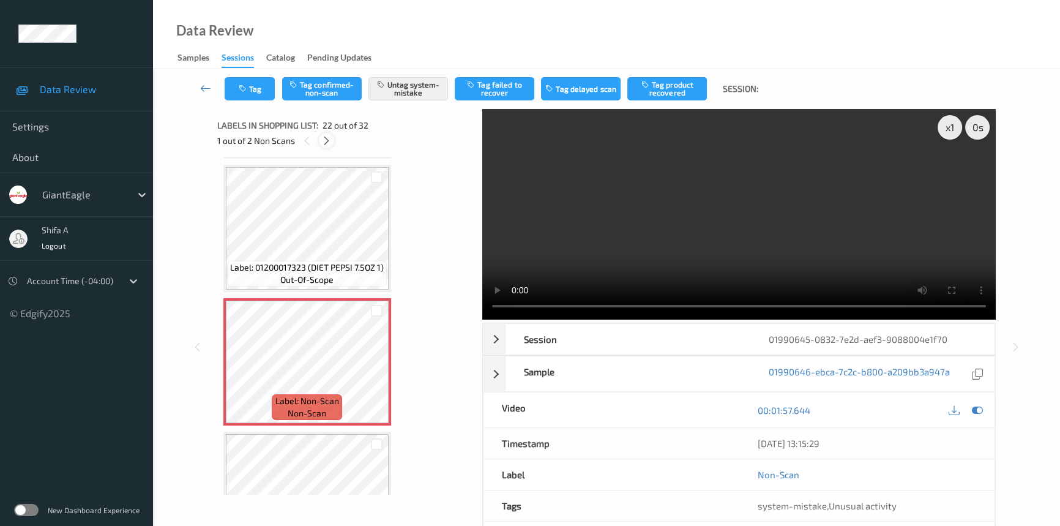
click at [330, 140] on icon at bounding box center [326, 140] width 10 height 11
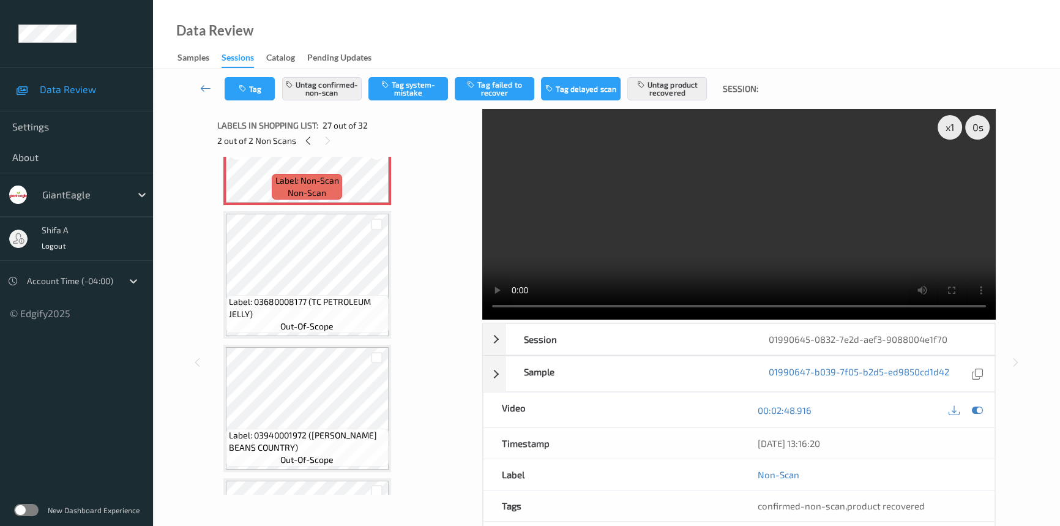
scroll to position [3329, 0]
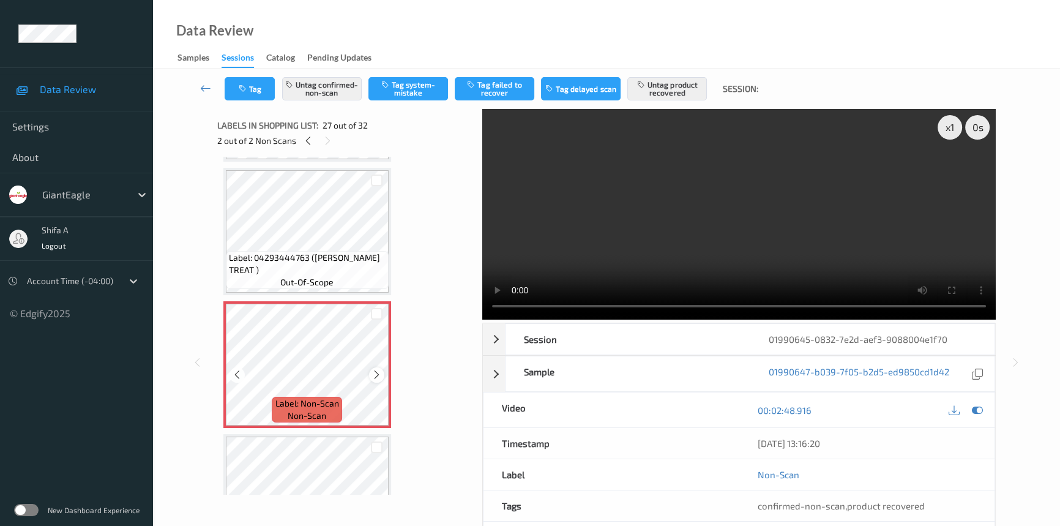
click at [375, 369] on icon at bounding box center [376, 374] width 10 height 11
click at [801, 258] on video at bounding box center [738, 214] width 513 height 211
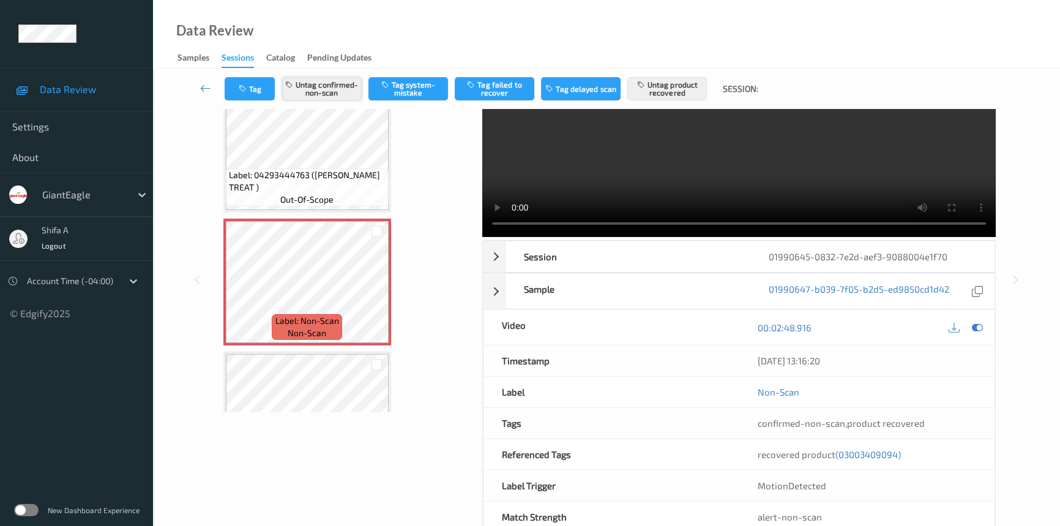
click at [334, 96] on button "Untag confirmed-non-scan" at bounding box center [322, 88] width 80 height 23
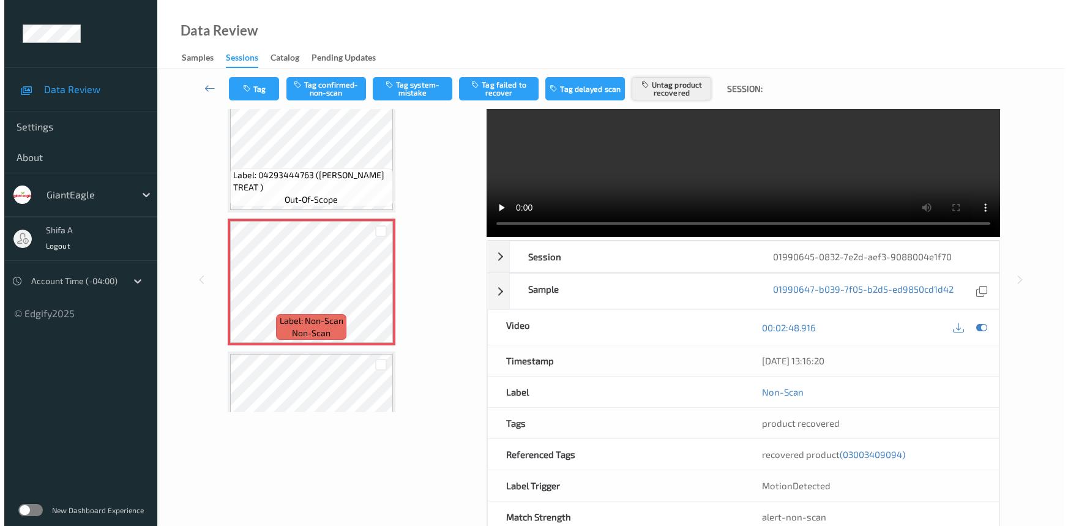
scroll to position [0, 0]
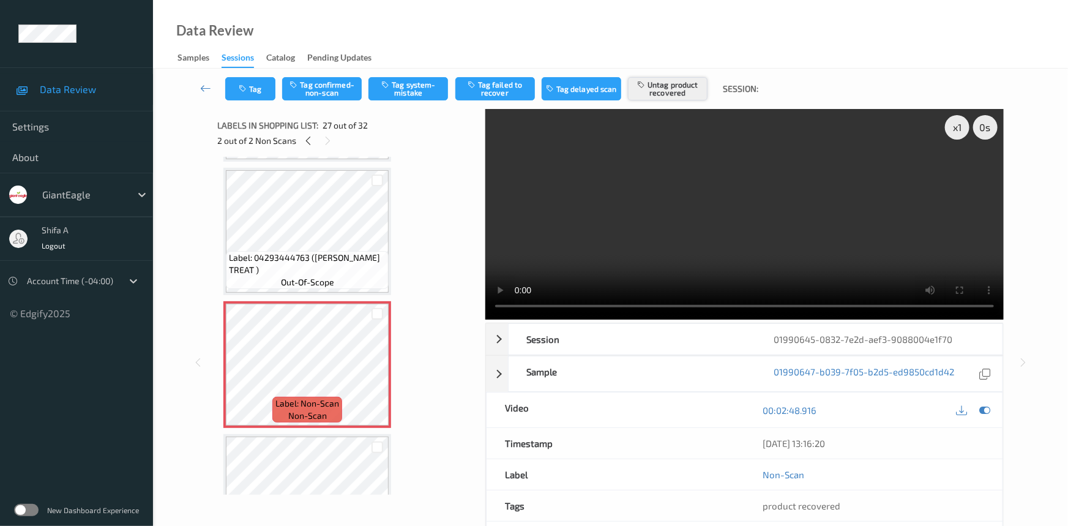
click at [690, 84] on button "Untag product recovered" at bounding box center [668, 88] width 80 height 23
click at [412, 92] on button "Tag system-mistake" at bounding box center [408, 88] width 80 height 23
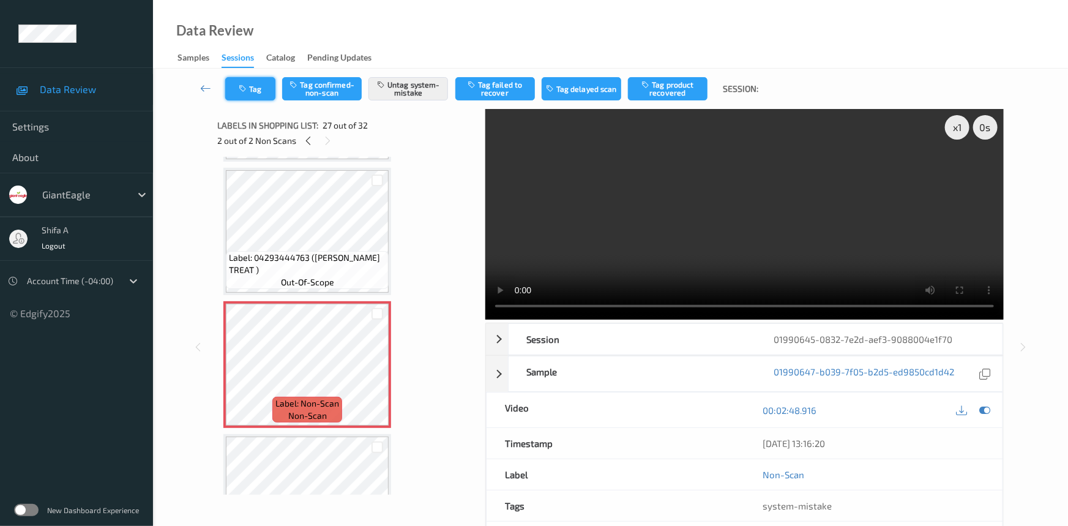
click at [265, 89] on button "Tag" at bounding box center [250, 88] width 50 height 23
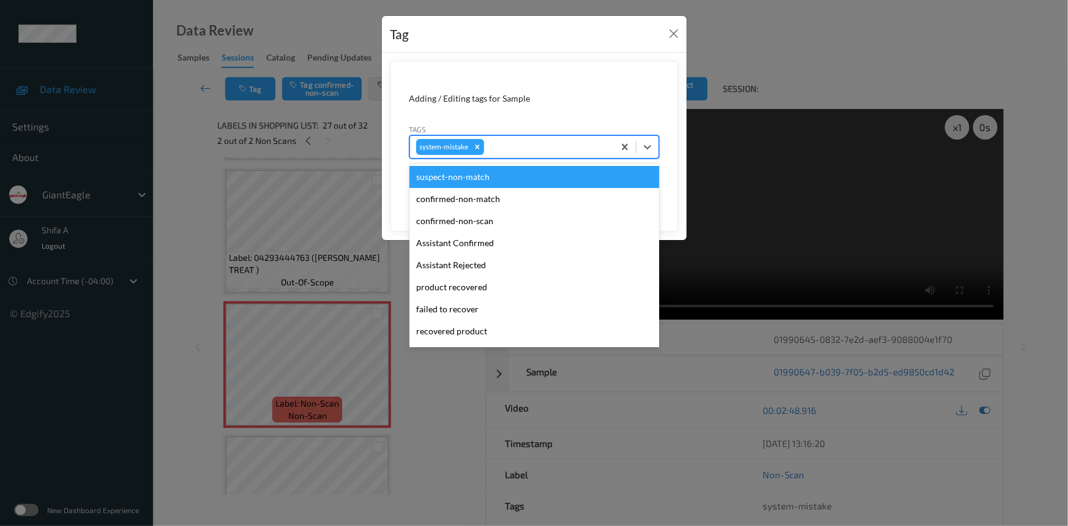
drag, startPoint x: 529, startPoint y: 146, endPoint x: 529, endPoint y: 159, distance: 12.3
click at [529, 146] on div at bounding box center [547, 147] width 121 height 15
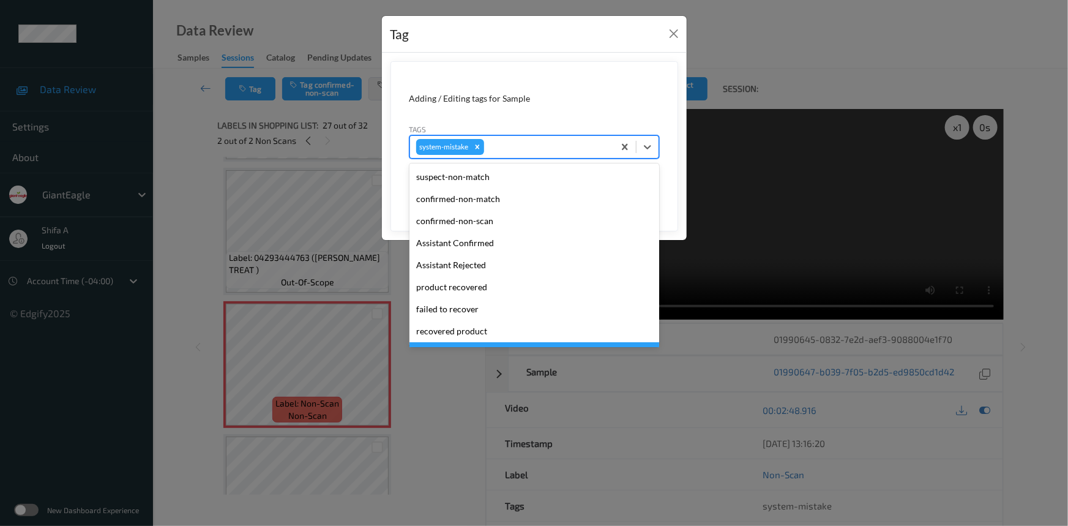
scroll to position [129, 0]
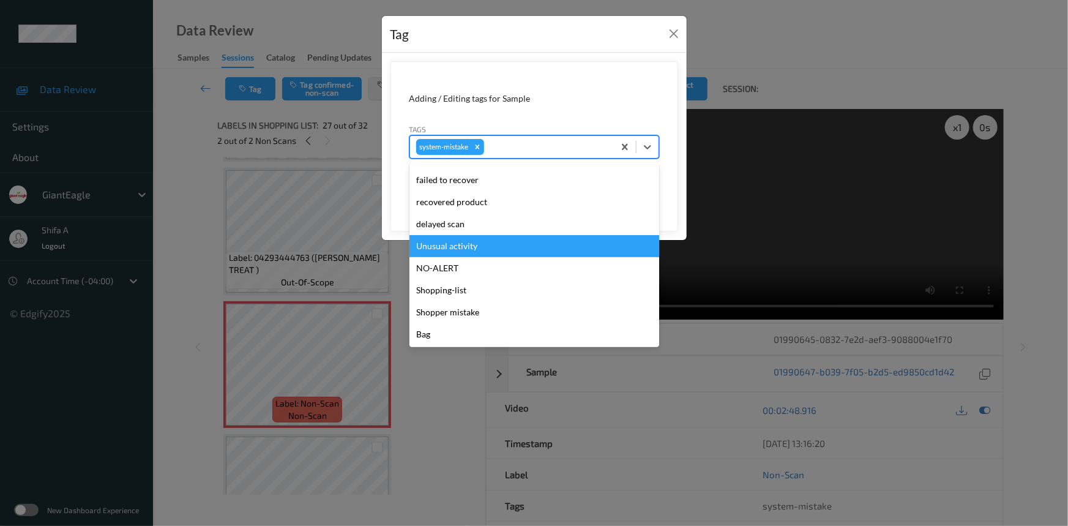
click at [474, 251] on div "Unusual activity" at bounding box center [534, 246] width 250 height 22
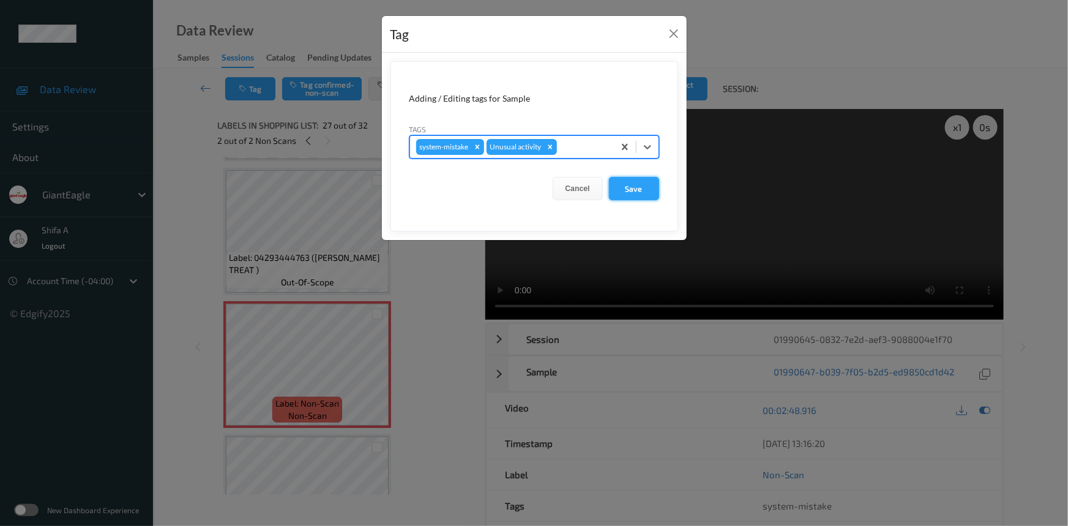
click at [626, 191] on button "Save" at bounding box center [634, 188] width 50 height 23
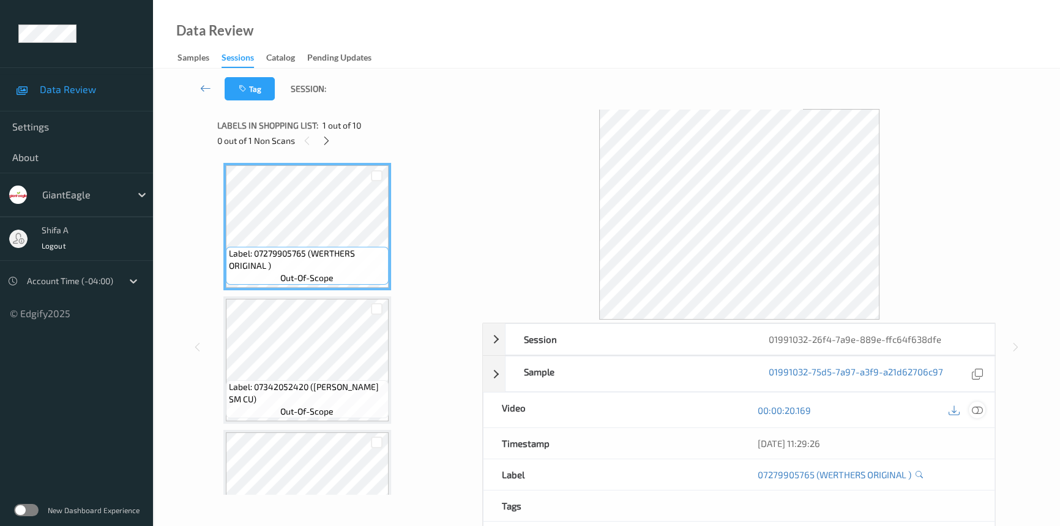
click at [982, 411] on icon at bounding box center [977, 410] width 11 height 11
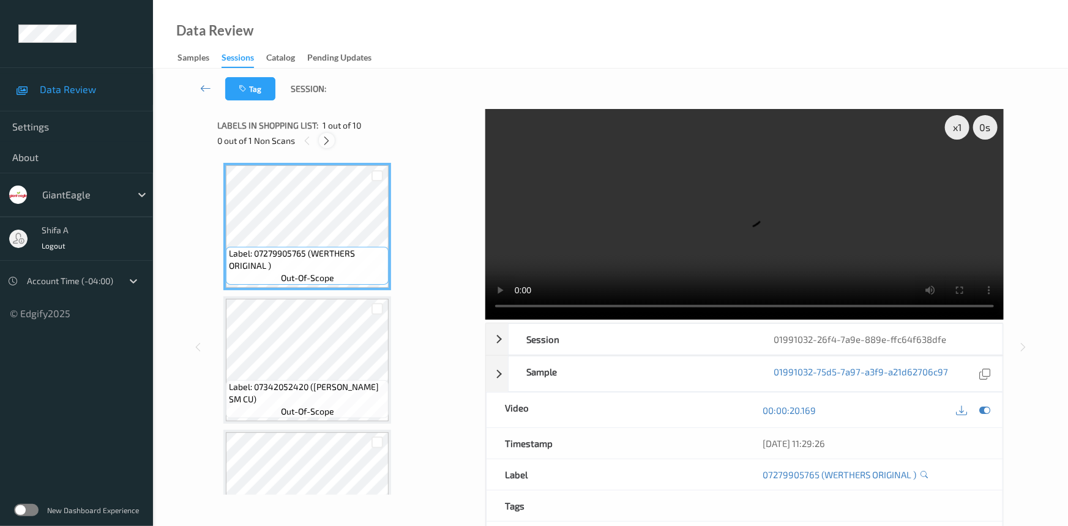
click at [321, 142] on div at bounding box center [326, 140] width 15 height 15
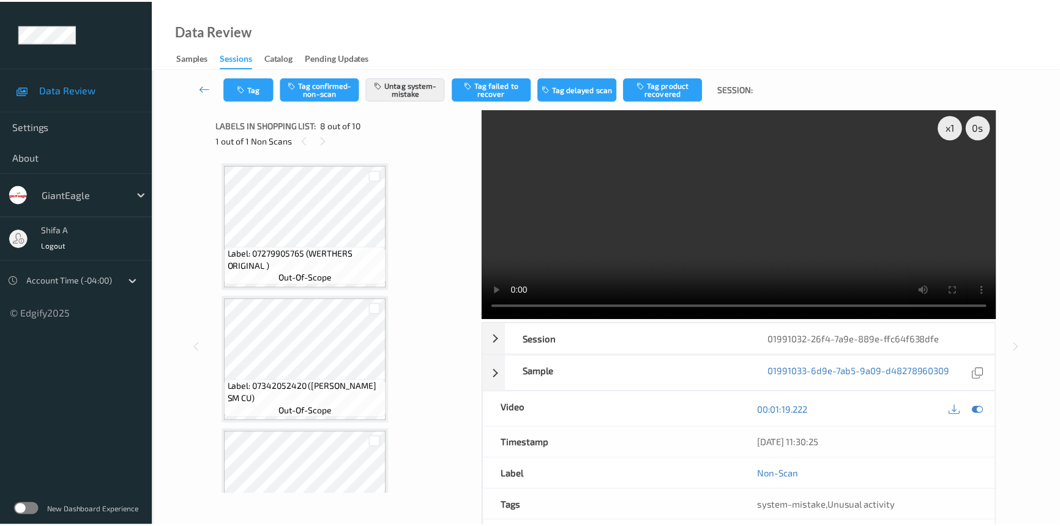
scroll to position [804, 0]
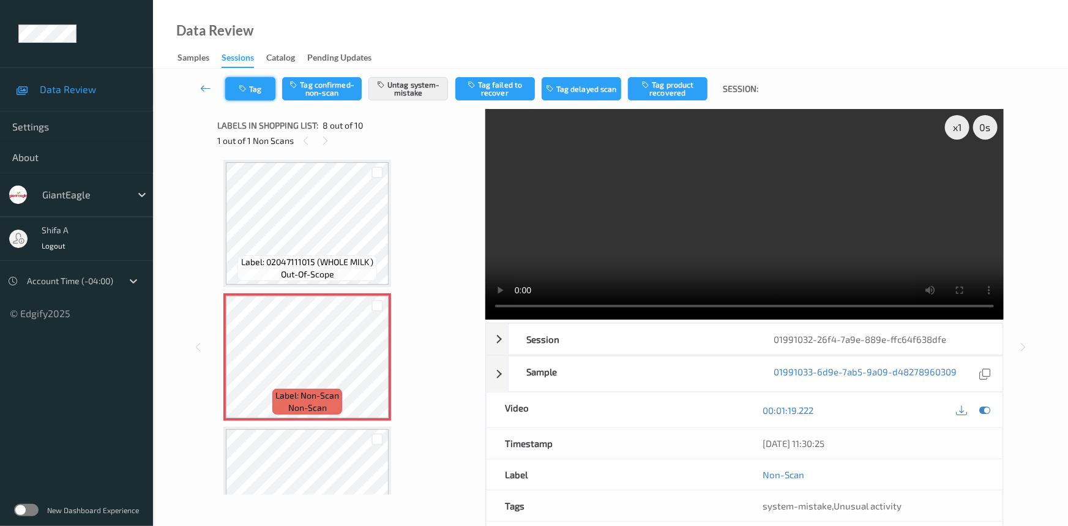
click at [248, 88] on icon "button" at bounding box center [244, 88] width 10 height 9
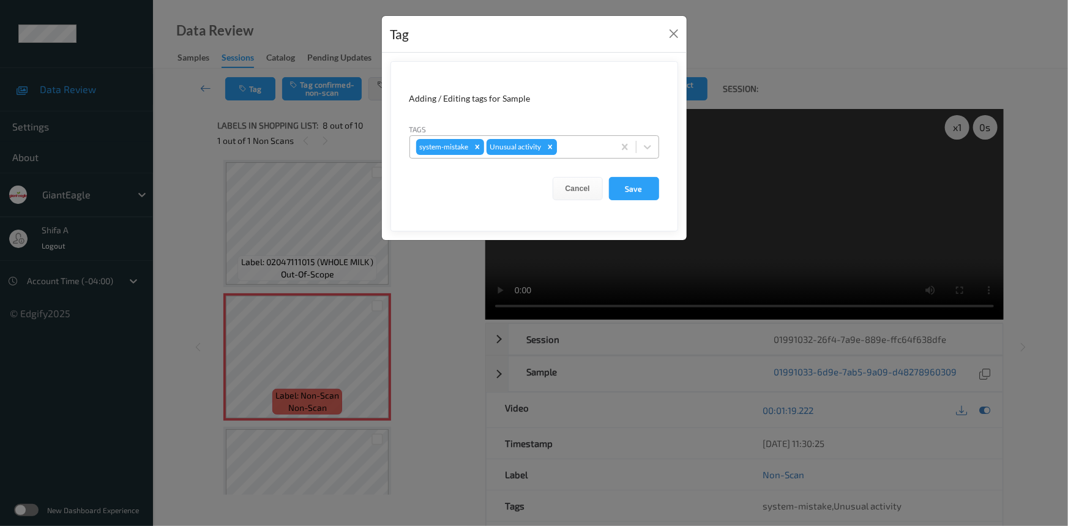
click at [551, 149] on icon "Remove Unusual activity" at bounding box center [550, 147] width 9 height 9
click at [477, 146] on icon "Remove system-mistake" at bounding box center [477, 147] width 9 height 9
click at [614, 185] on button "Save" at bounding box center [634, 188] width 50 height 23
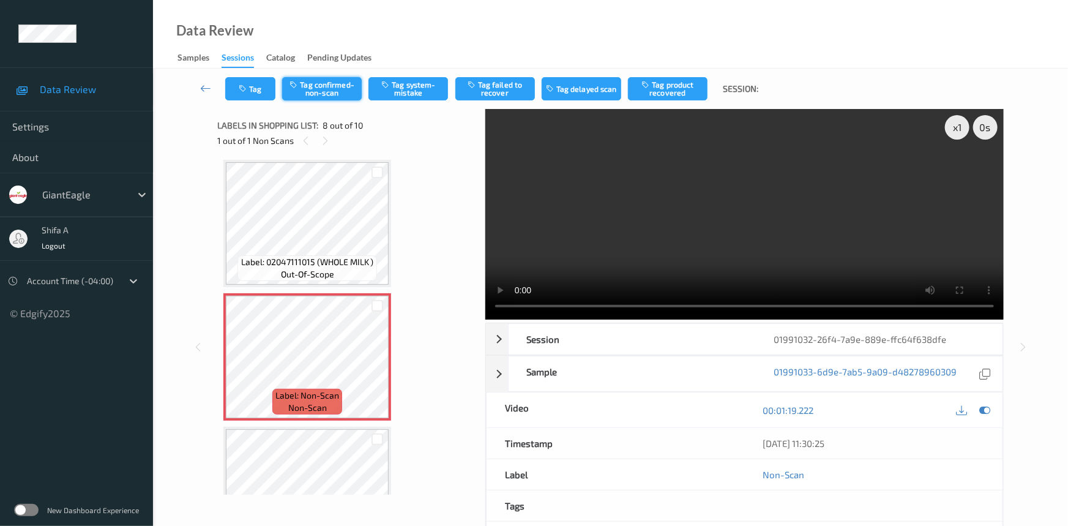
click at [336, 92] on button "Tag confirmed-non-scan" at bounding box center [322, 88] width 80 height 23
click at [678, 86] on button "Tag product recovered" at bounding box center [668, 88] width 80 height 23
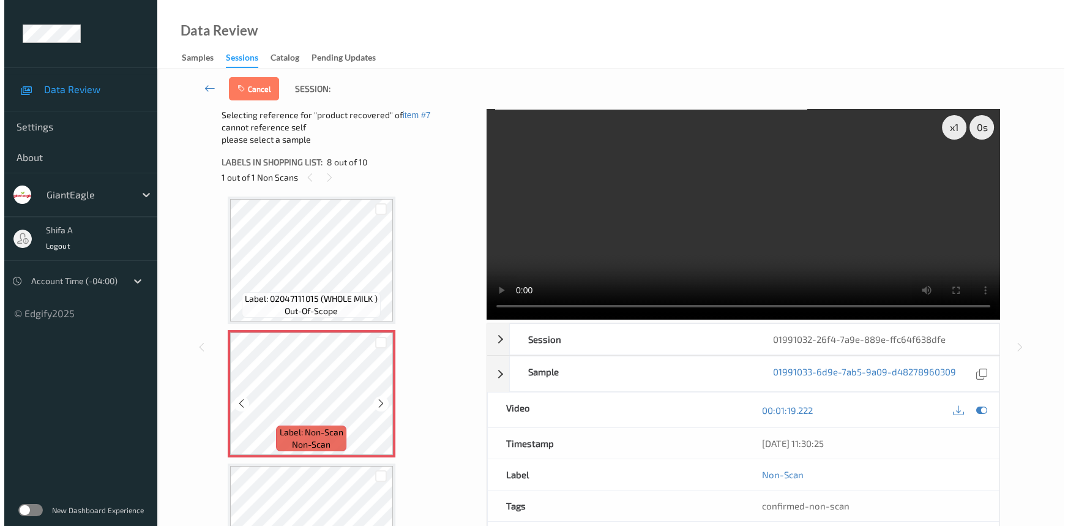
scroll to position [998, 0]
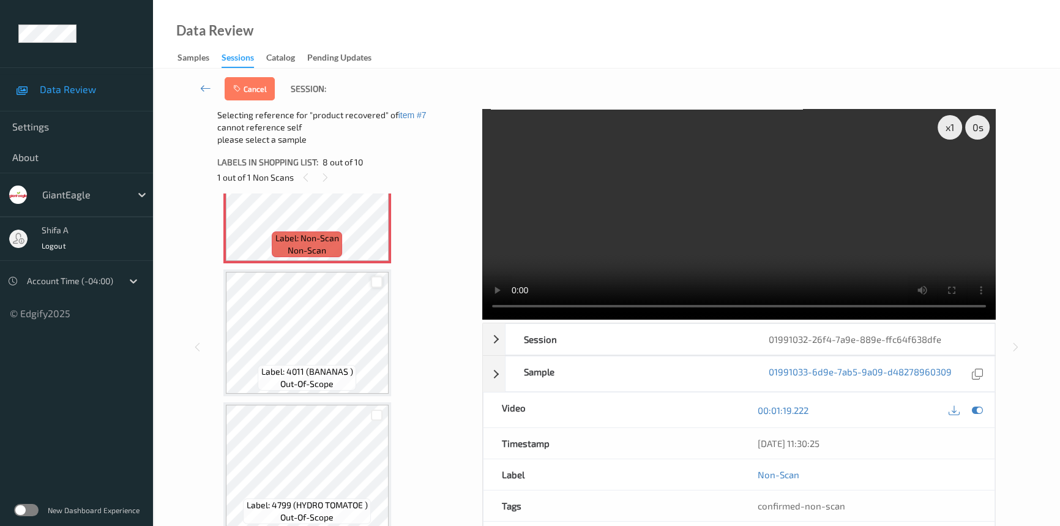
click at [372, 277] on div at bounding box center [377, 282] width 12 height 12
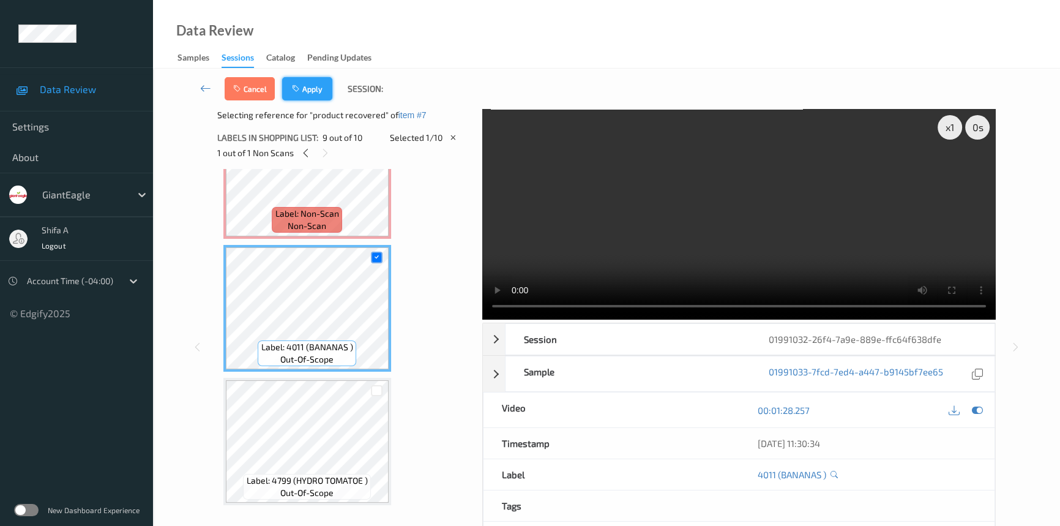
click at [303, 83] on button "Apply" at bounding box center [307, 88] width 50 height 23
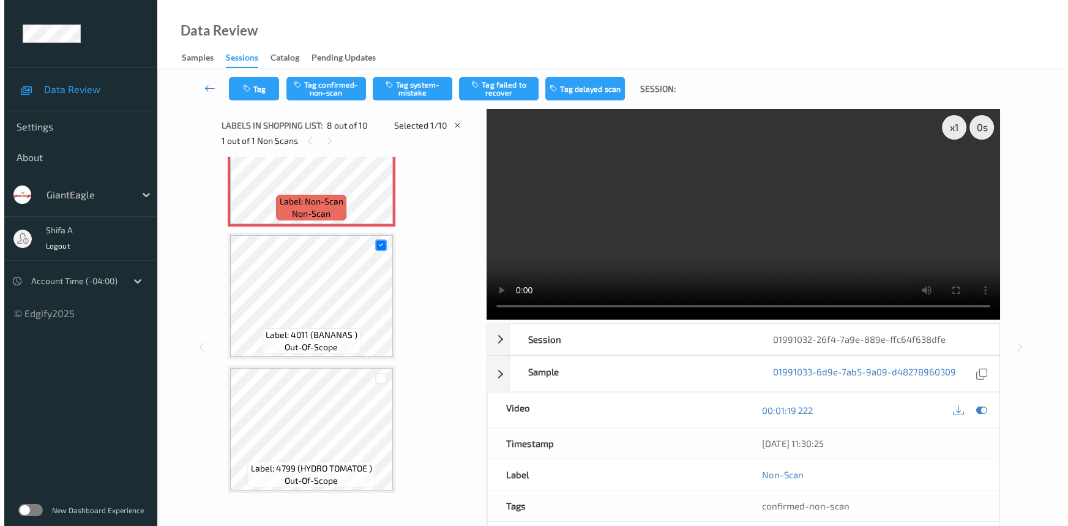
scroll to position [804, 0]
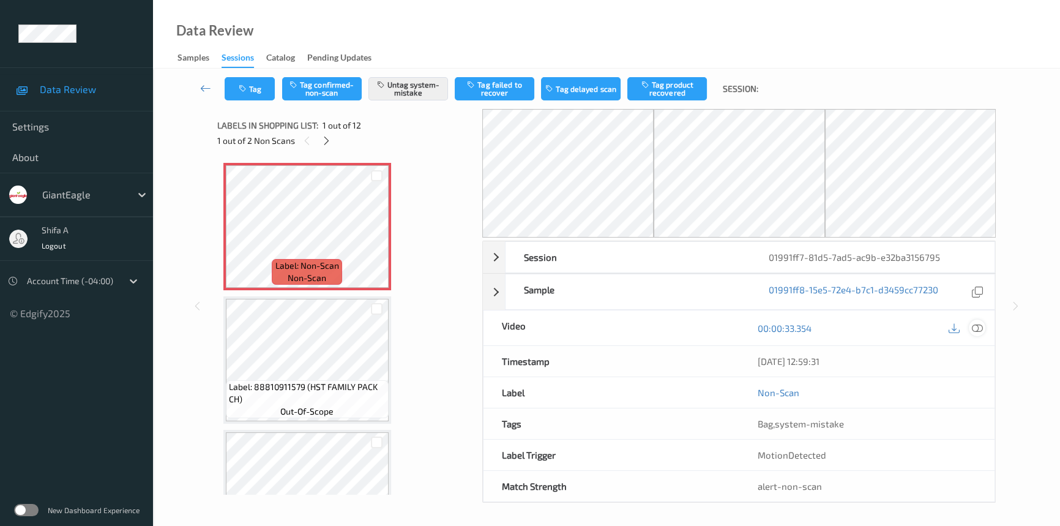
click at [975, 330] on icon at bounding box center [977, 328] width 11 height 11
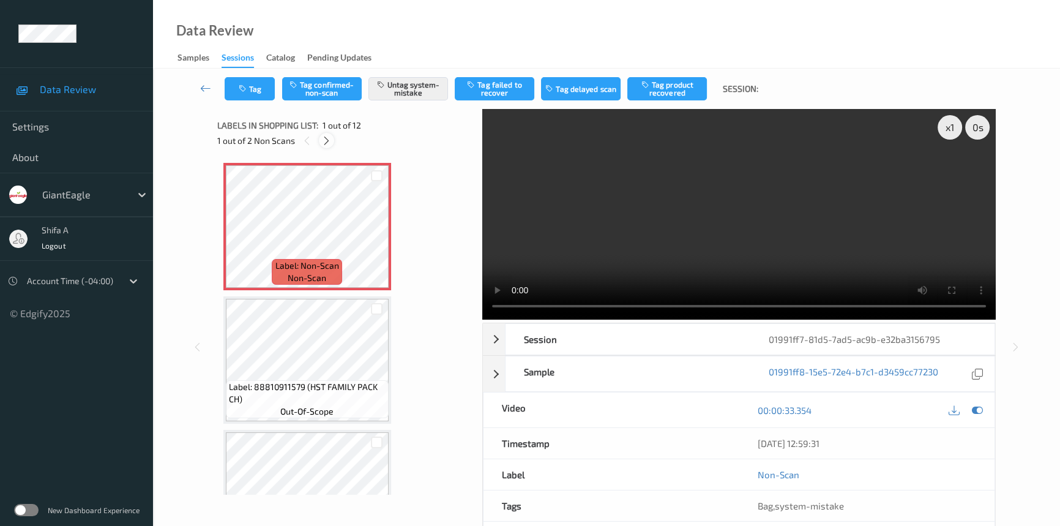
click at [326, 147] on div at bounding box center [326, 140] width 15 height 15
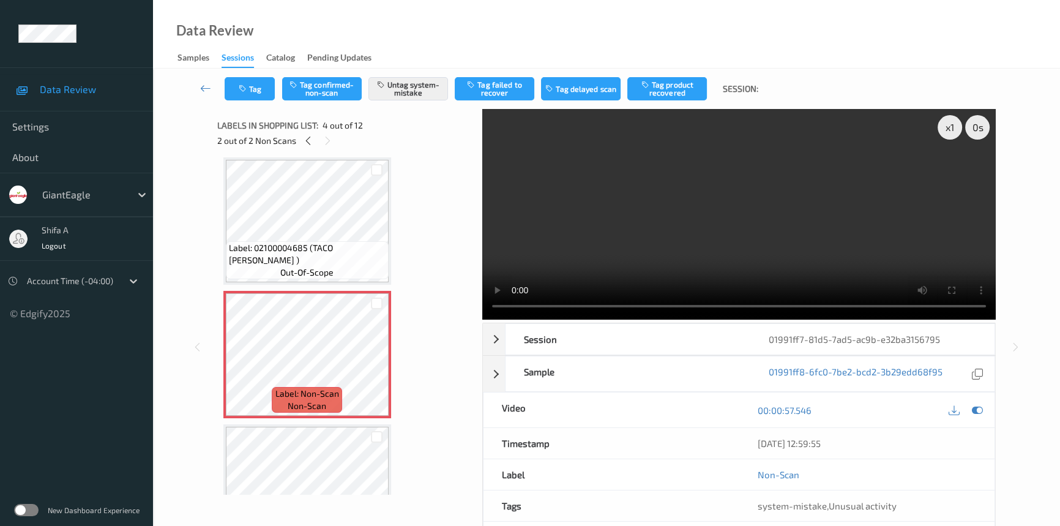
click at [823, 170] on video at bounding box center [738, 214] width 513 height 211
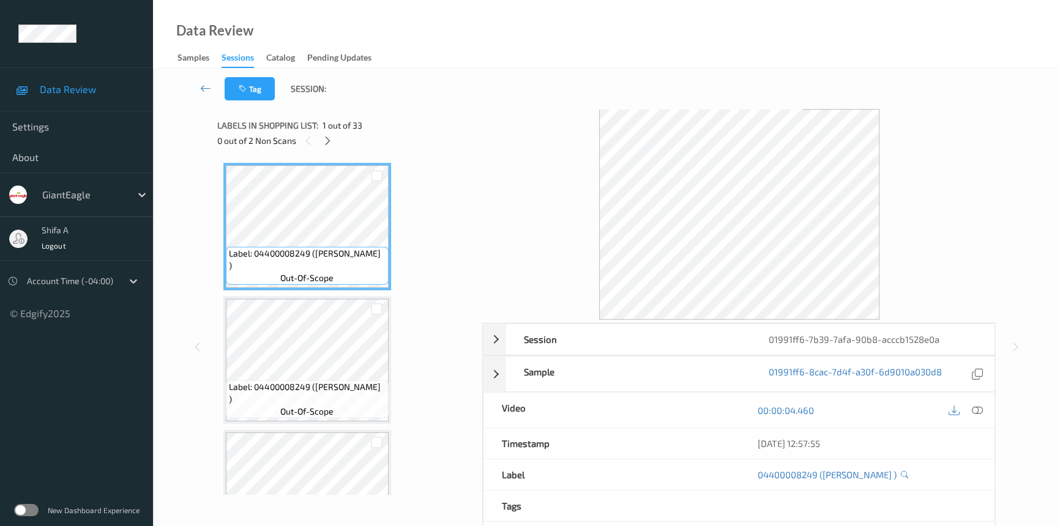
click at [977, 409] on icon at bounding box center [977, 410] width 11 height 11
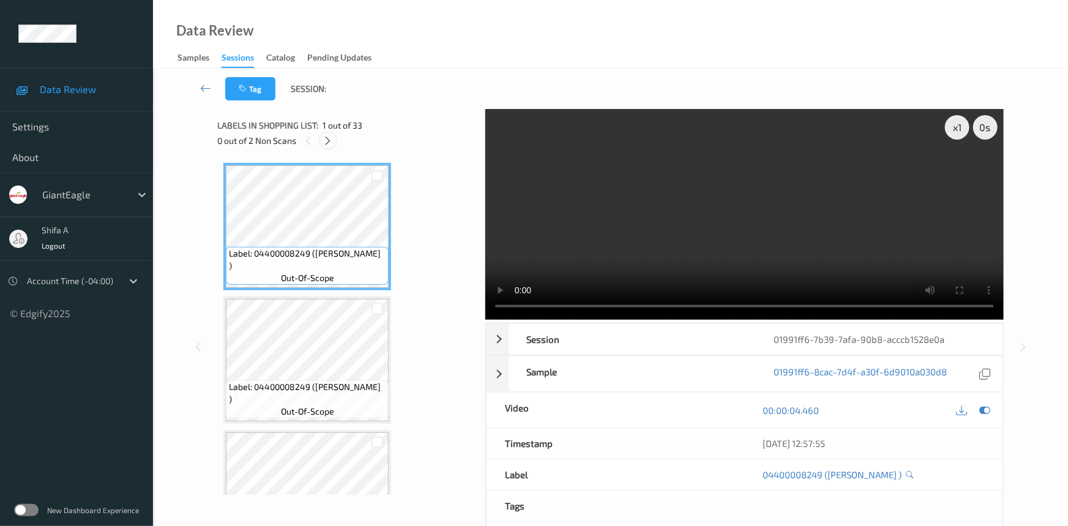
click at [330, 140] on icon at bounding box center [328, 140] width 10 height 11
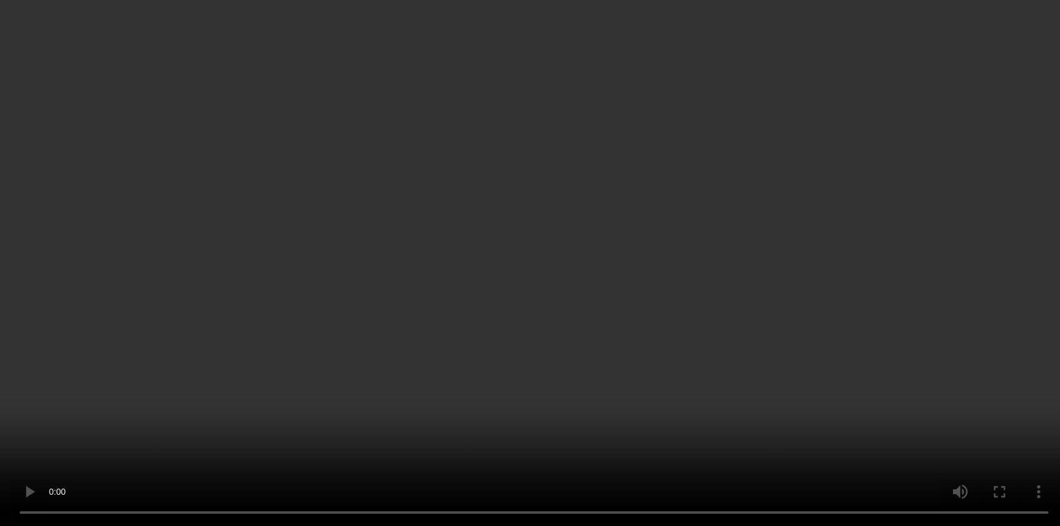
scroll to position [2223, 0]
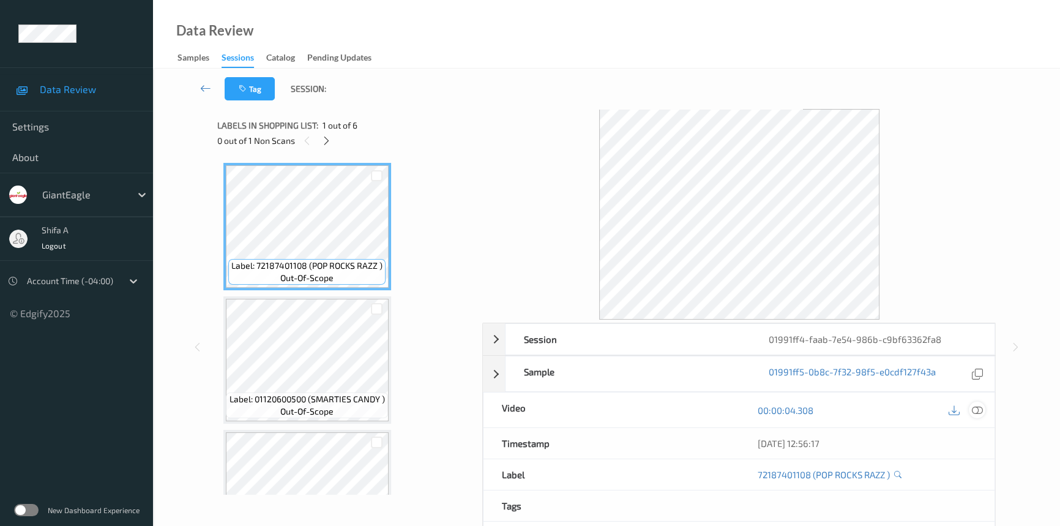
click at [974, 414] on icon at bounding box center [977, 410] width 11 height 11
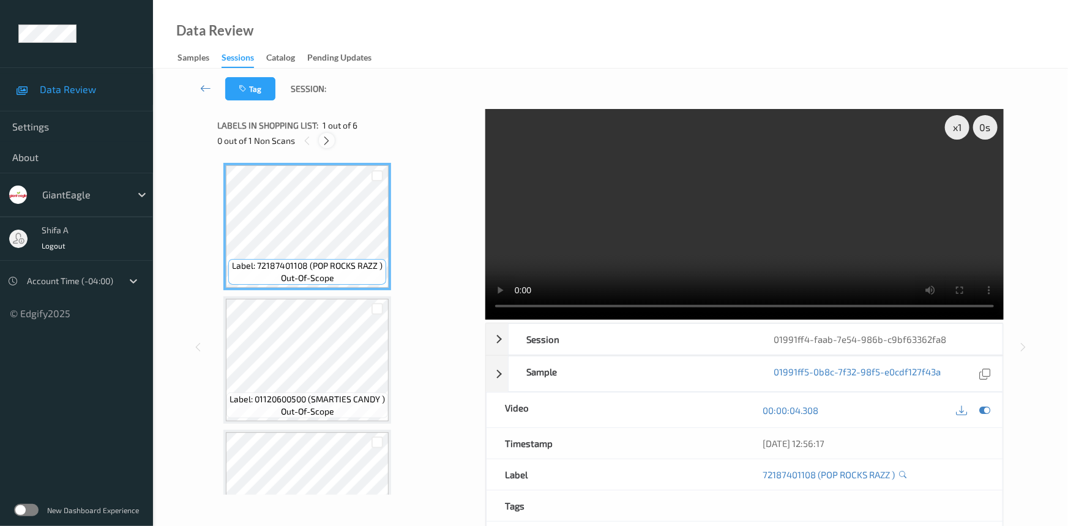
click at [332, 146] on div at bounding box center [326, 140] width 15 height 15
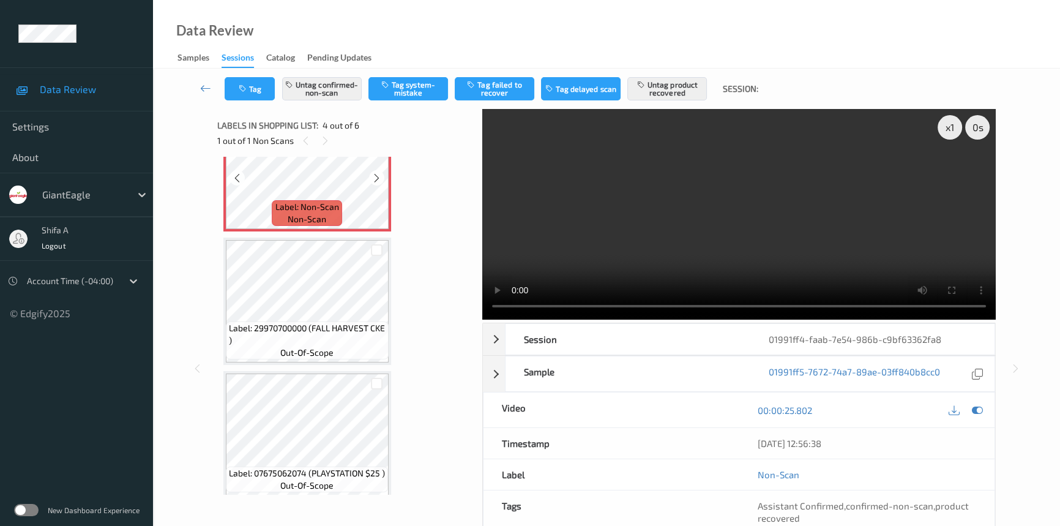
scroll to position [466, 0]
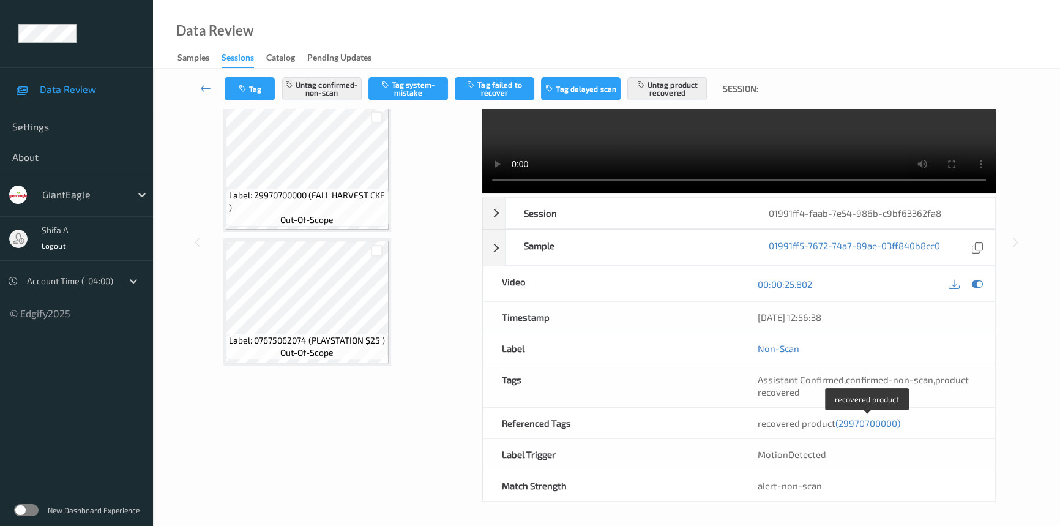
click at [872, 421] on span "(29970700000)" at bounding box center [867, 422] width 65 height 11
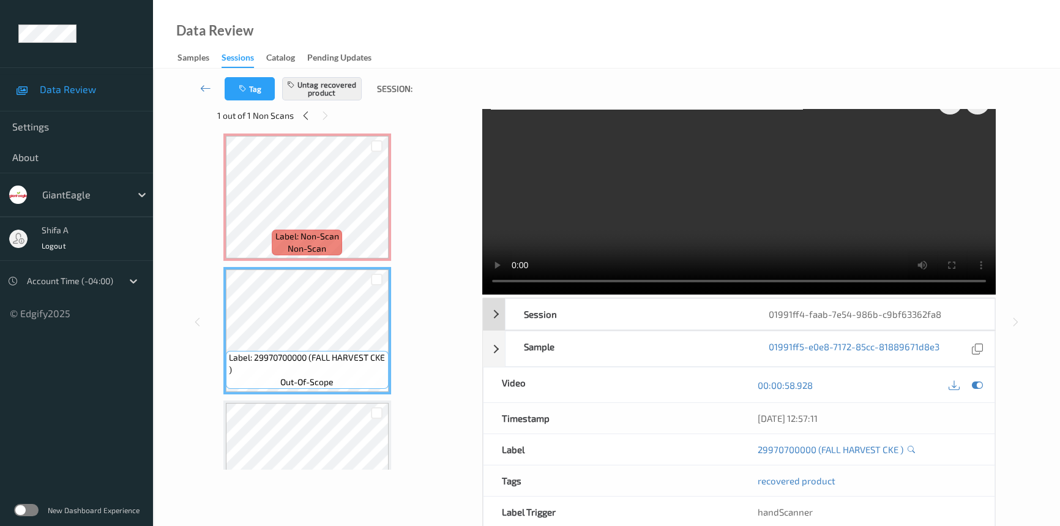
scroll to position [0, 0]
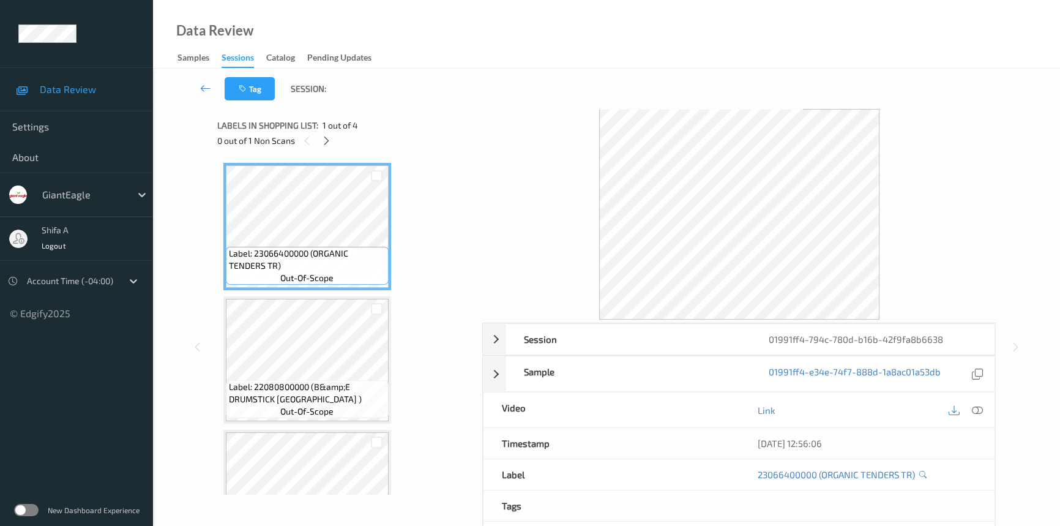
drag, startPoint x: 977, startPoint y: 411, endPoint x: 654, endPoint y: 299, distance: 342.0
click at [979, 411] on icon at bounding box center [977, 410] width 11 height 11
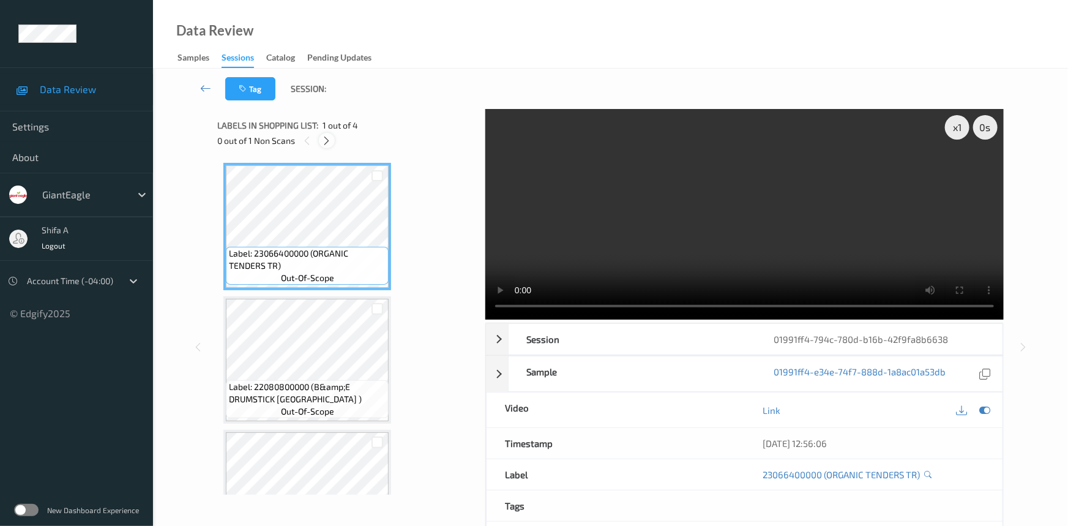
click at [324, 146] on div at bounding box center [326, 140] width 15 height 15
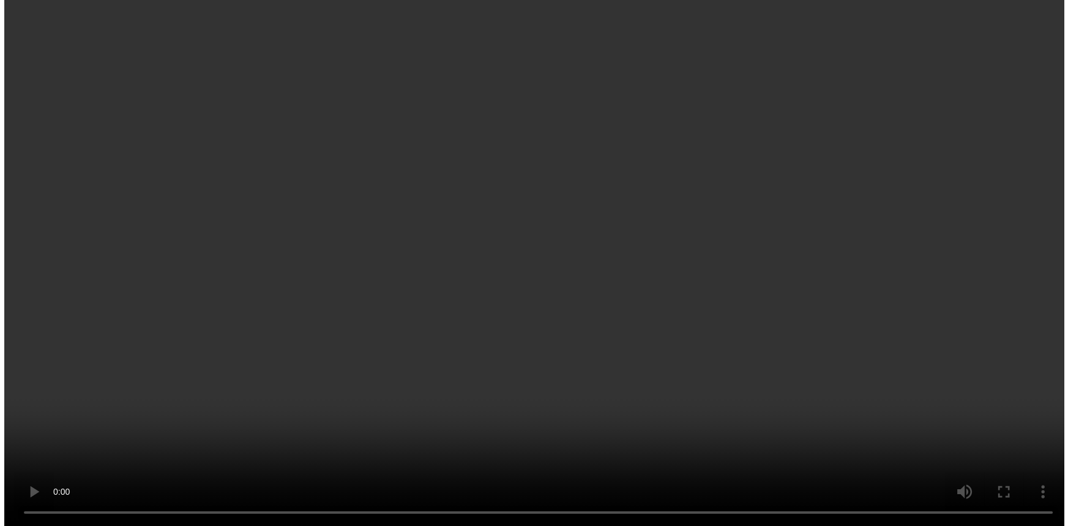
scroll to position [200, 0]
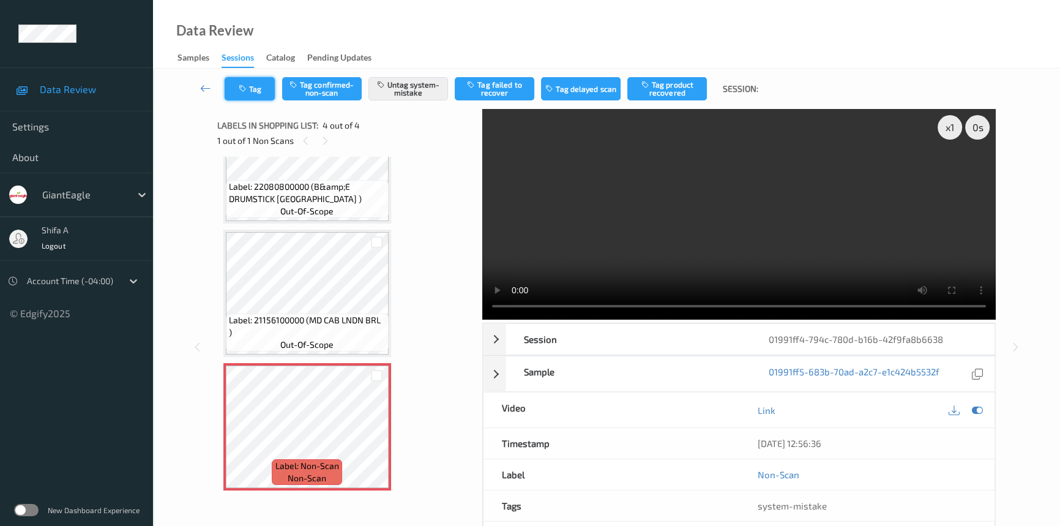
click at [240, 86] on icon "button" at bounding box center [244, 88] width 10 height 9
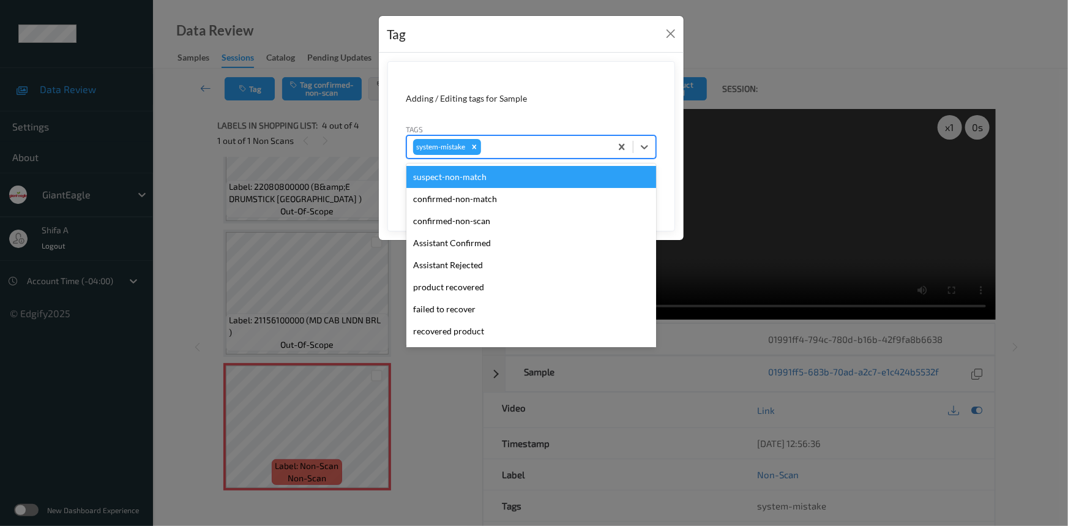
click at [556, 146] on div at bounding box center [543, 147] width 121 height 15
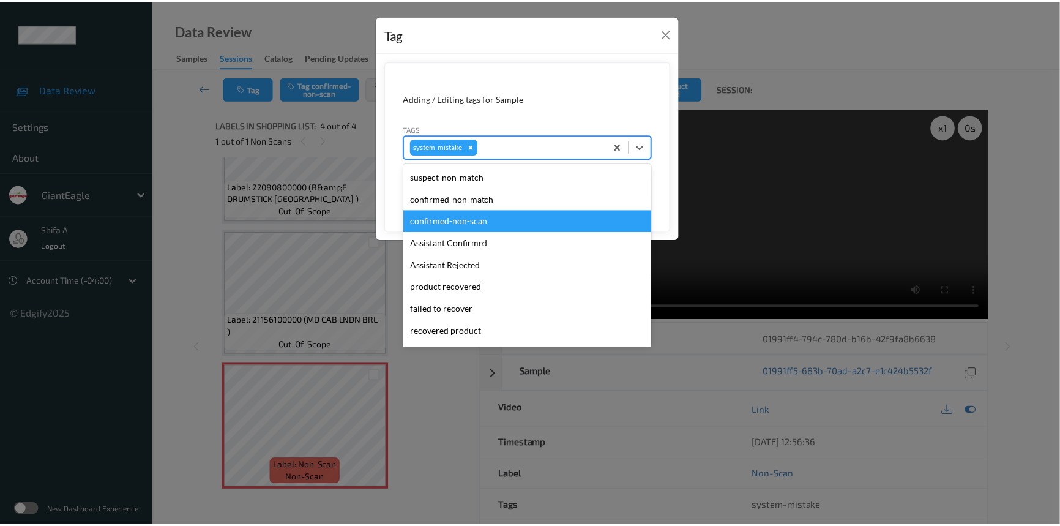
scroll to position [129, 0]
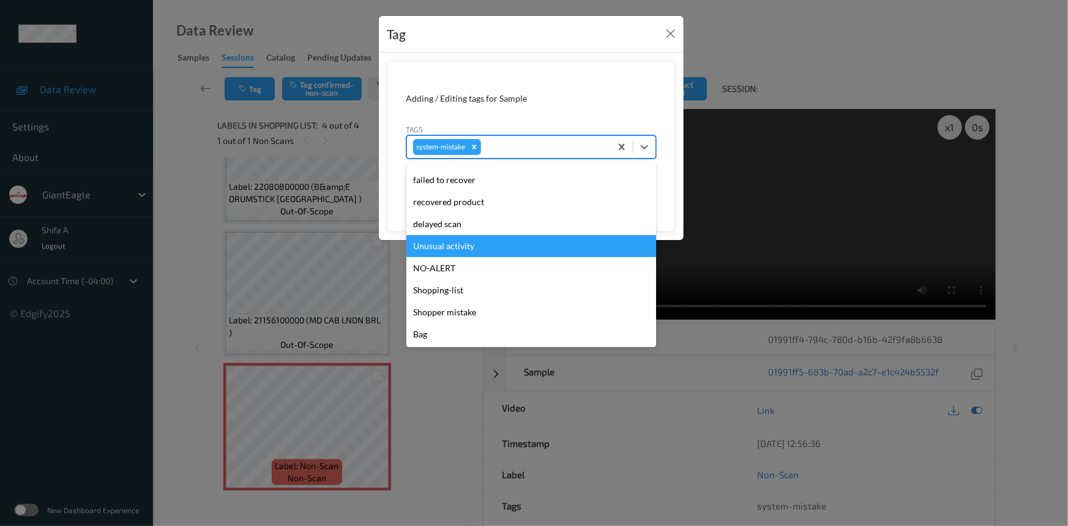
click at [453, 248] on div "Unusual activity" at bounding box center [531, 246] width 250 height 22
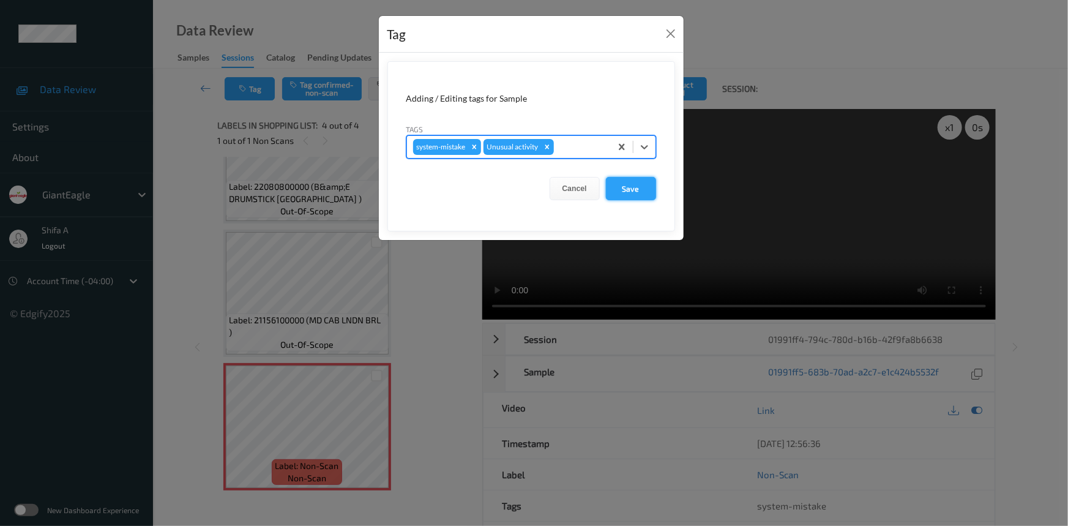
click at [634, 190] on button "Save" at bounding box center [631, 188] width 50 height 23
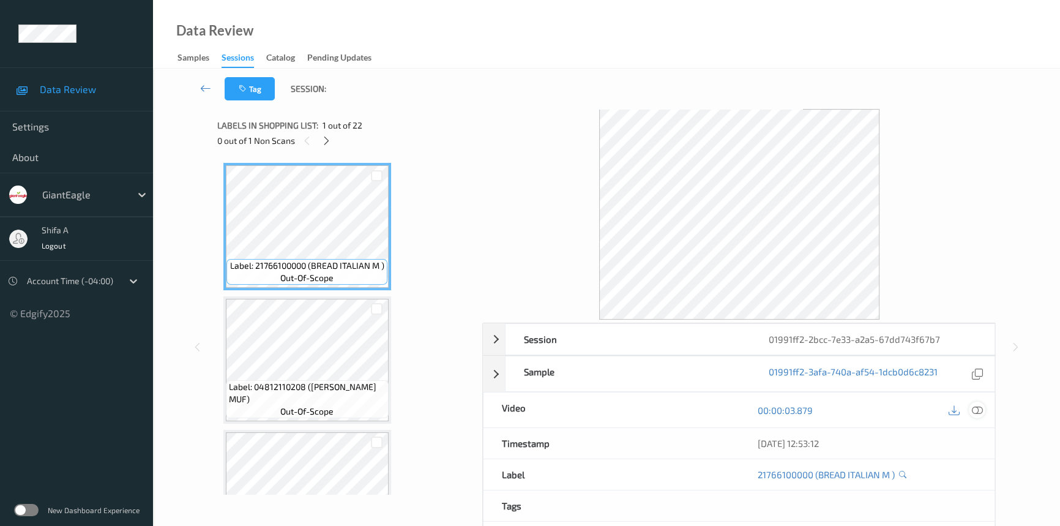
click at [978, 406] on icon at bounding box center [977, 410] width 11 height 11
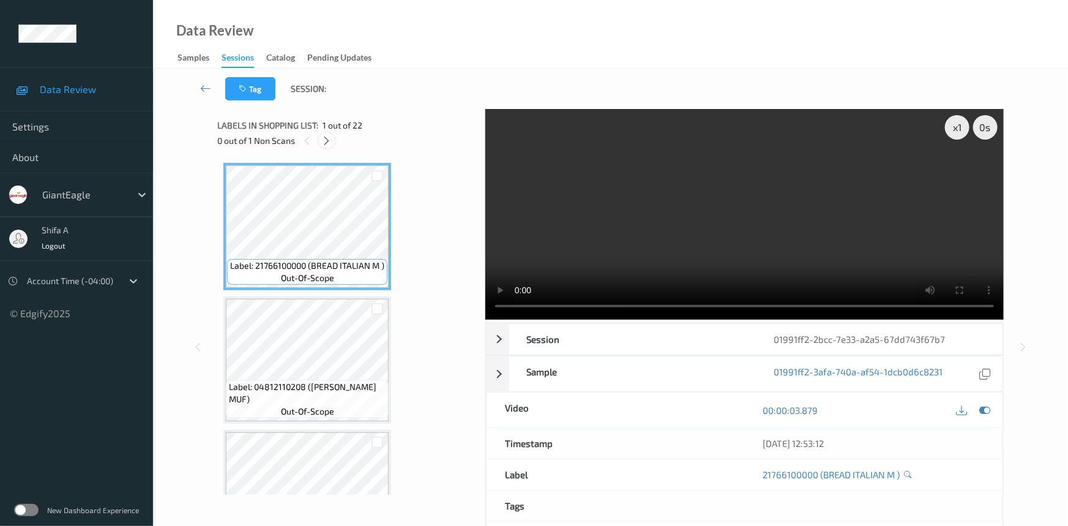
click at [329, 138] on icon at bounding box center [327, 140] width 10 height 11
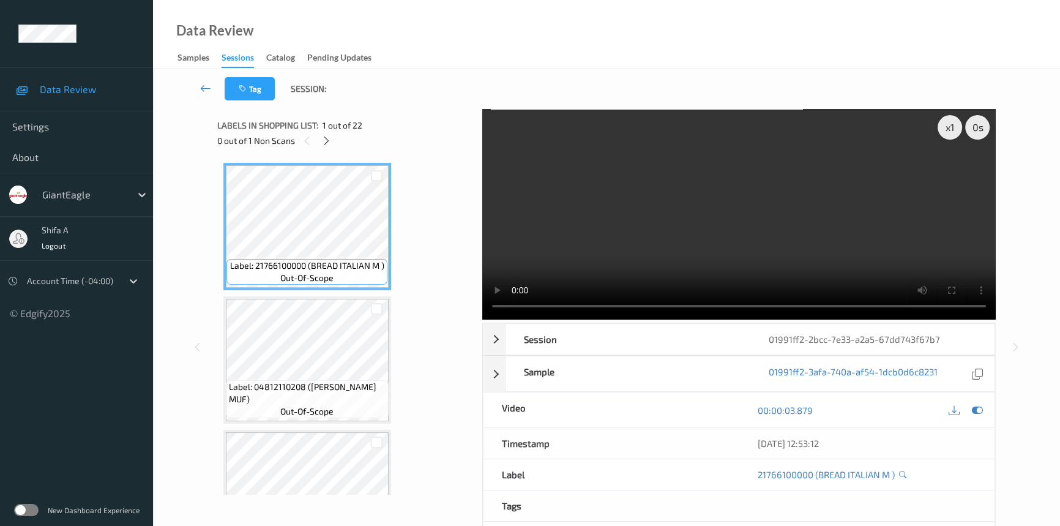
scroll to position [1203, 0]
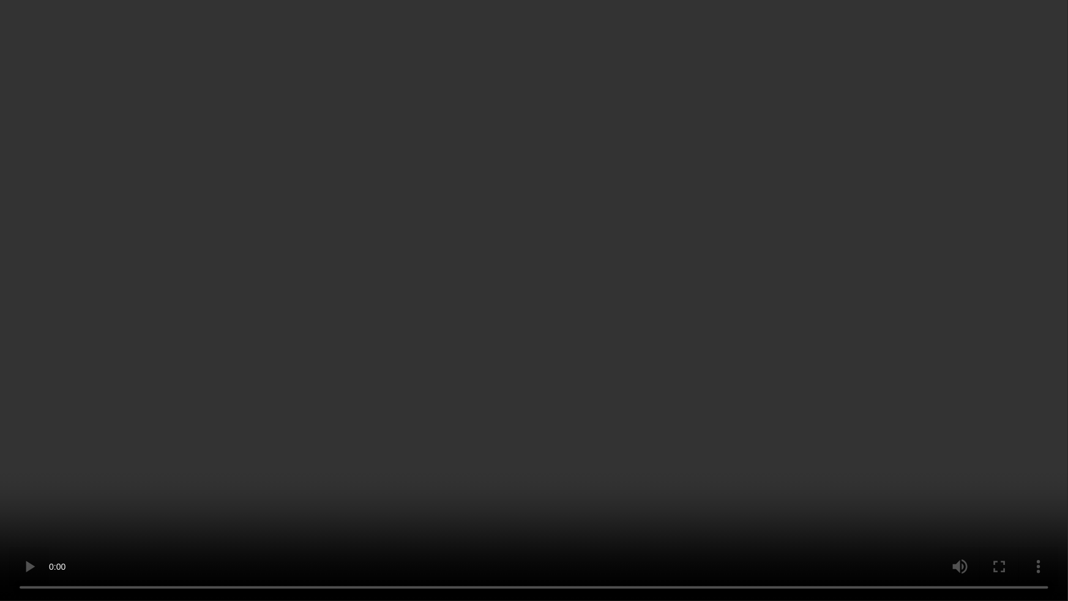
click at [871, 525] on video at bounding box center [534, 300] width 1068 height 601
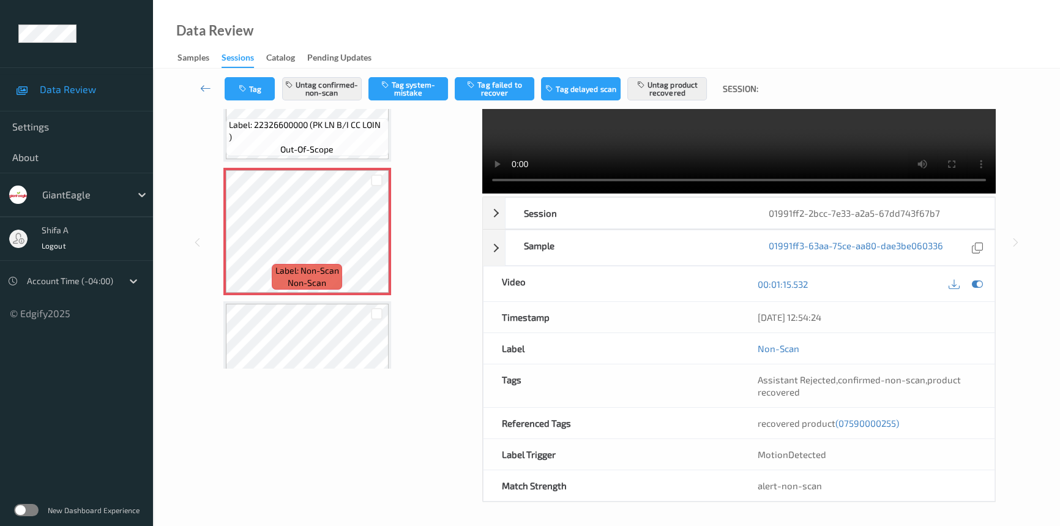
click at [881, 424] on span "(07590000255)" at bounding box center [867, 422] width 64 height 11
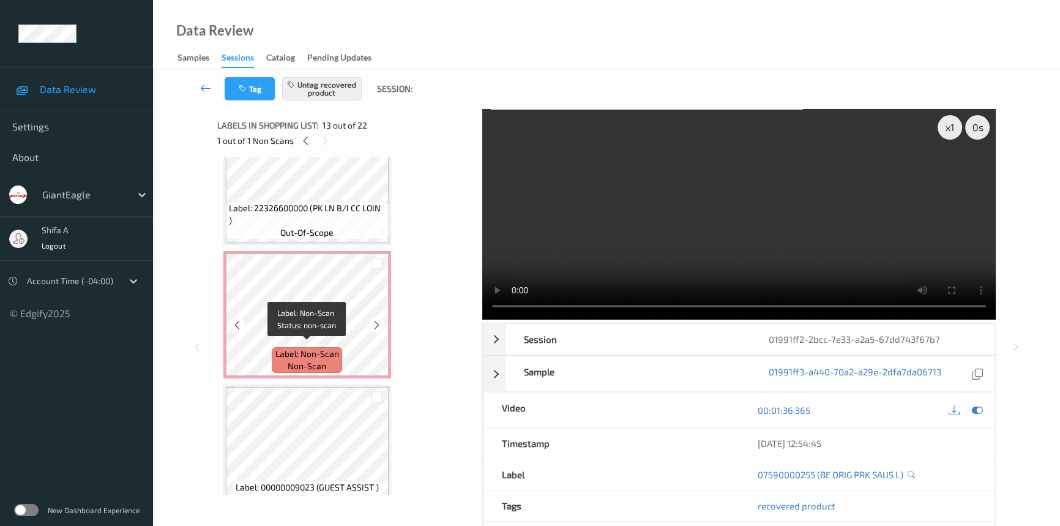
scroll to position [1246, 0]
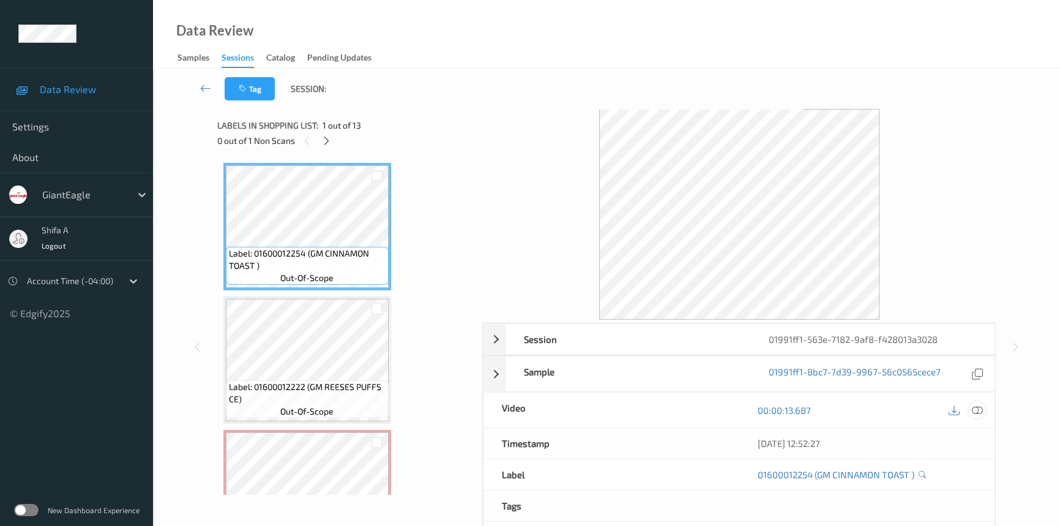
click at [979, 405] on icon at bounding box center [977, 410] width 11 height 11
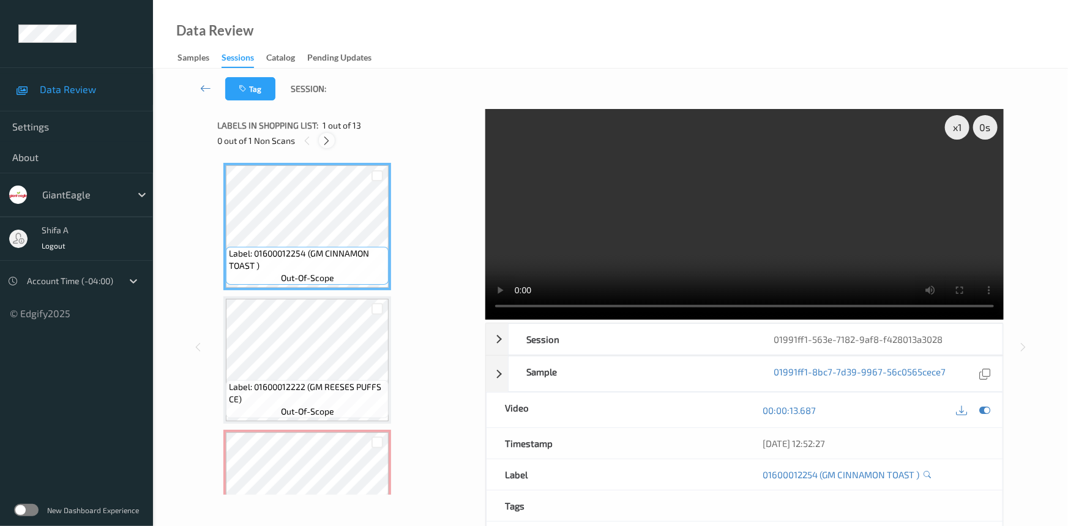
click at [324, 142] on icon at bounding box center [327, 140] width 10 height 11
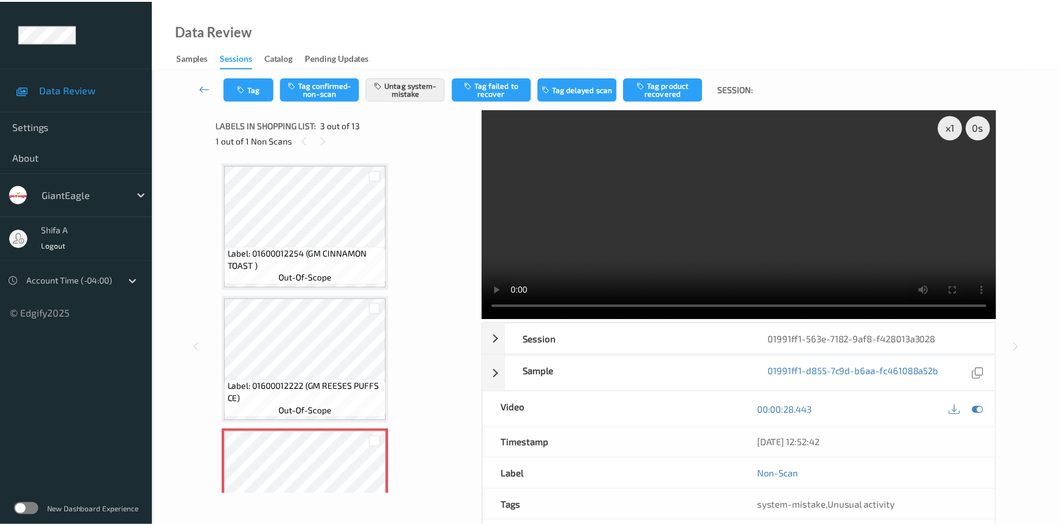
scroll to position [139, 0]
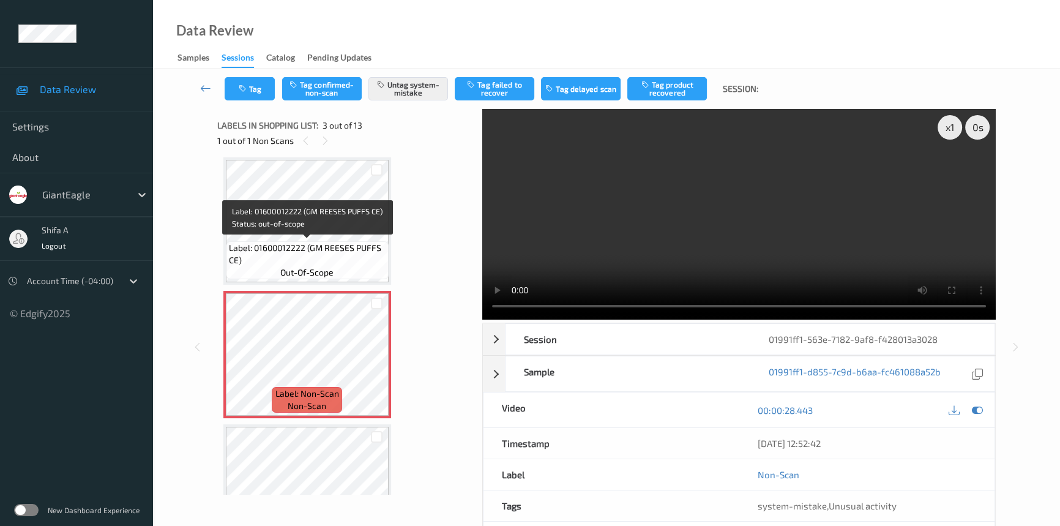
click at [321, 245] on span "Label: 01600012222 (GM REESES PUFFS CE)" at bounding box center [307, 254] width 157 height 24
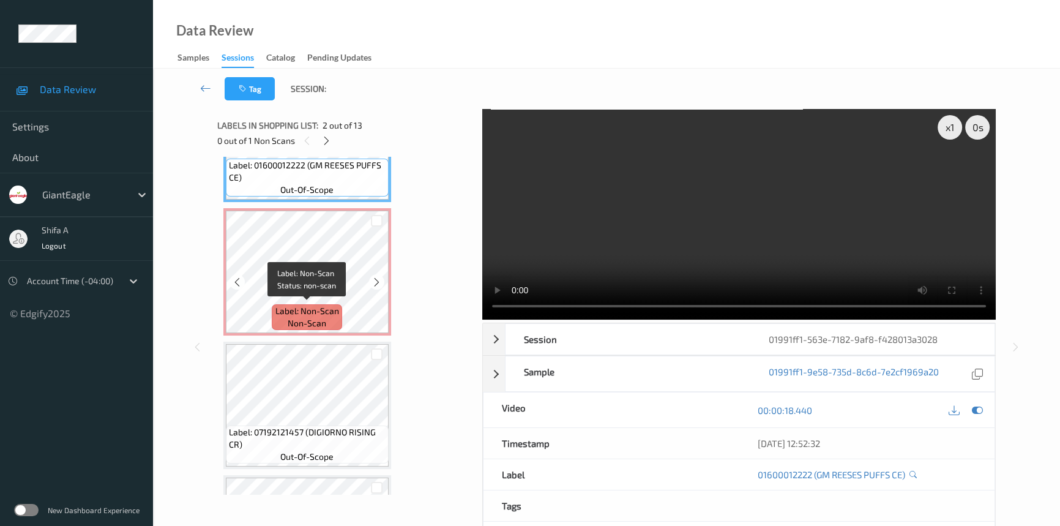
scroll to position [222, 0]
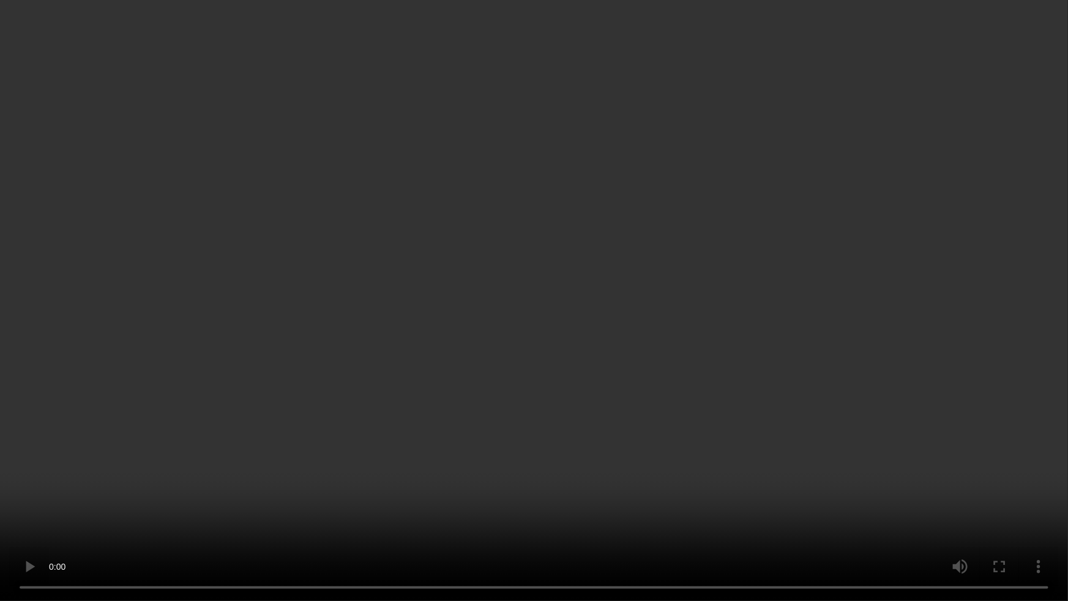
click at [827, 342] on video at bounding box center [534, 300] width 1068 height 601
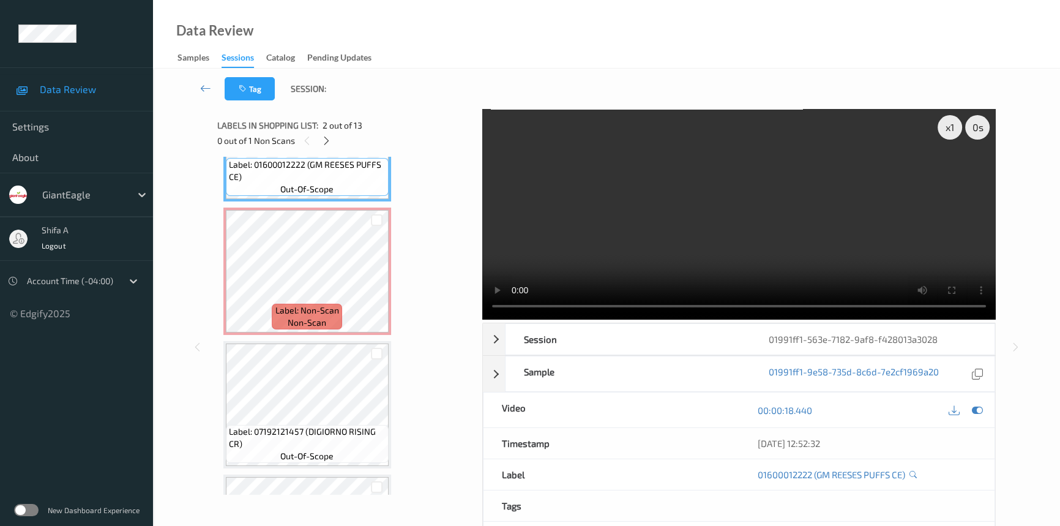
click at [870, 244] on video at bounding box center [738, 214] width 513 height 211
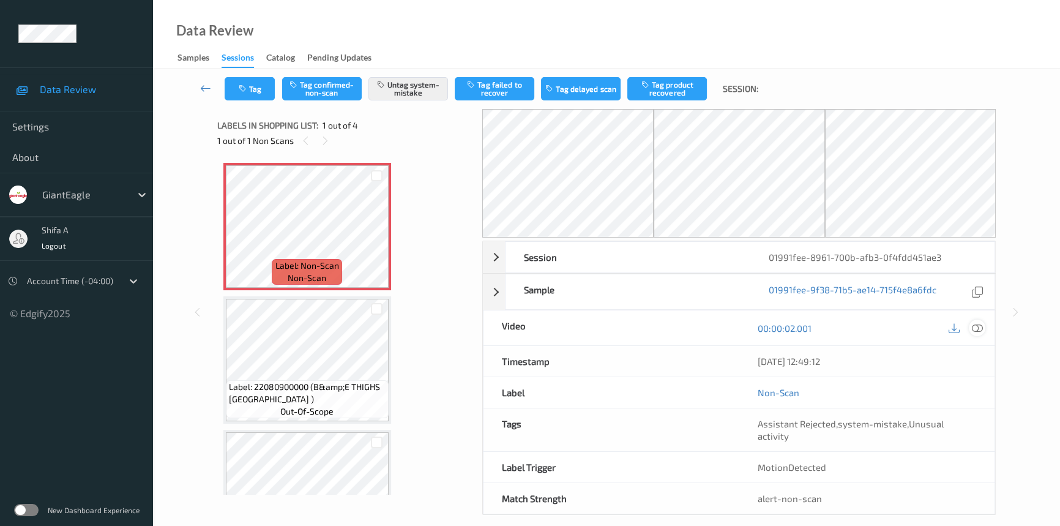
click at [978, 326] on icon at bounding box center [977, 328] width 11 height 11
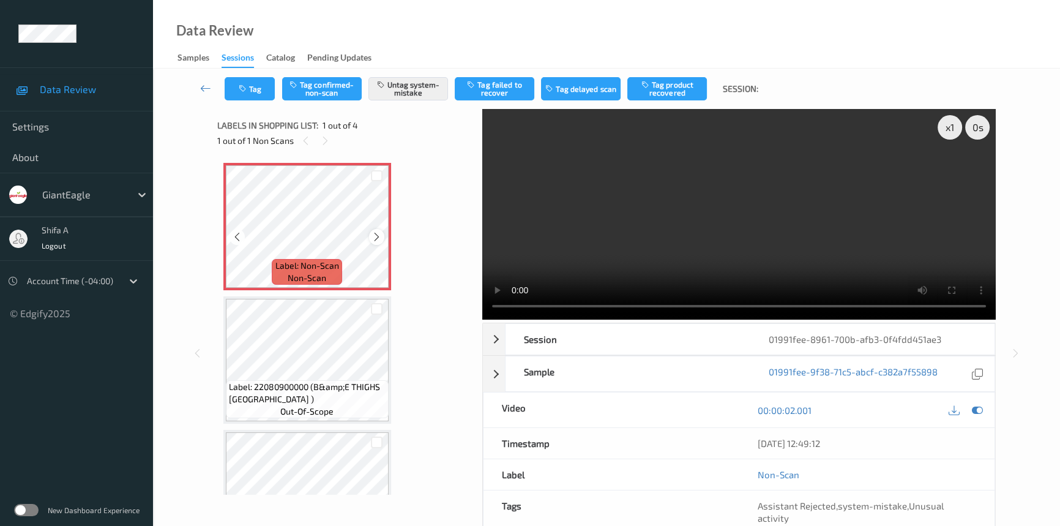
click at [377, 236] on icon at bounding box center [376, 236] width 10 height 11
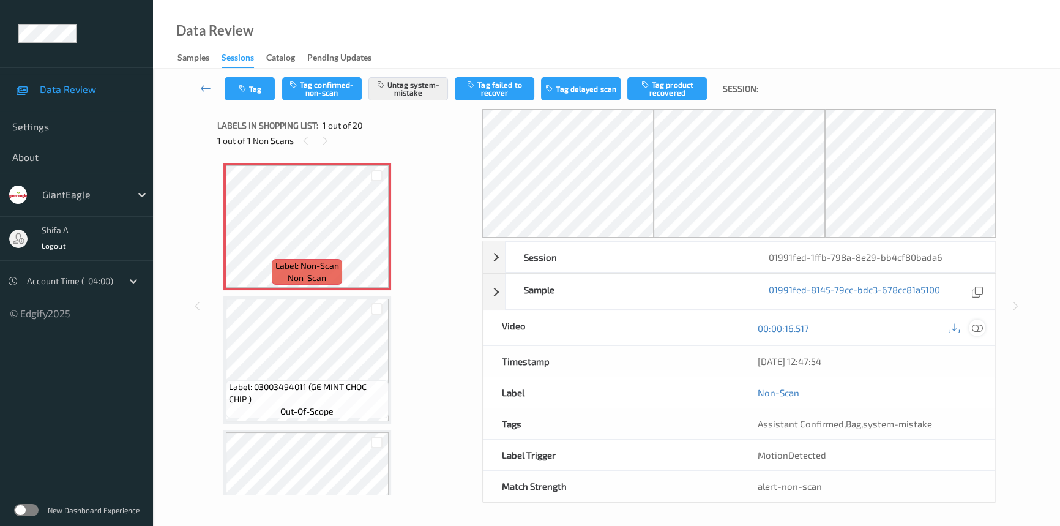
click at [979, 330] on icon at bounding box center [977, 328] width 11 height 11
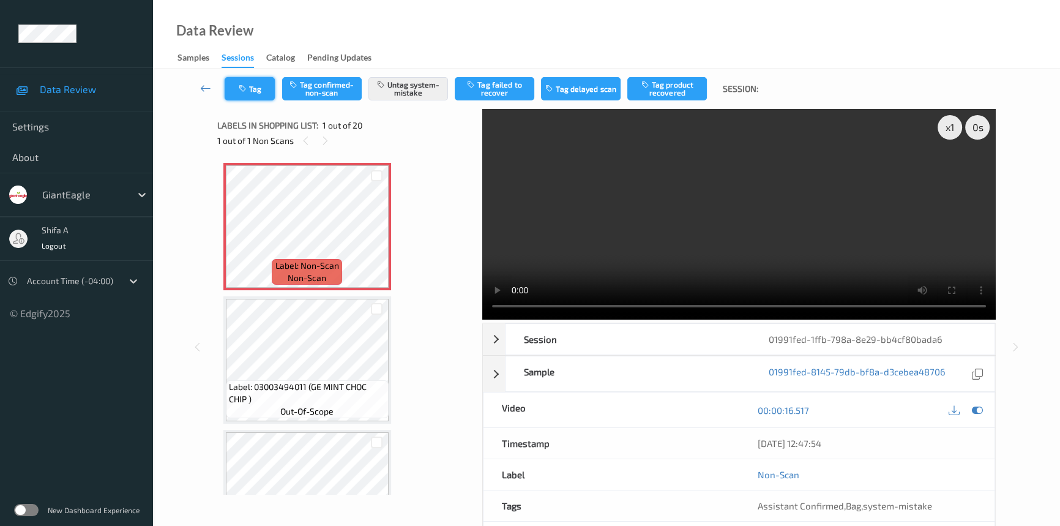
click at [245, 92] on icon "button" at bounding box center [244, 88] width 10 height 9
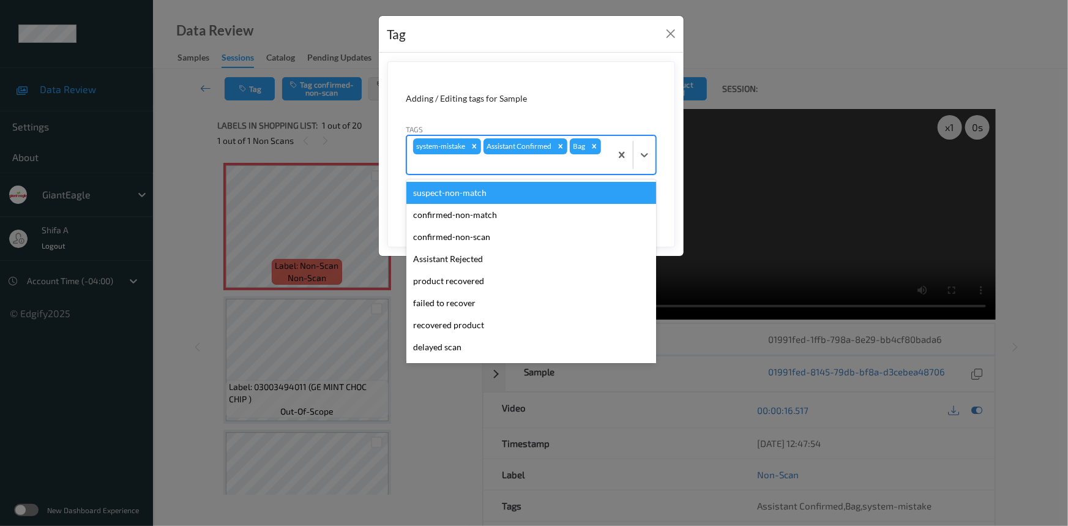
click at [564, 167] on div at bounding box center [509, 164] width 192 height 15
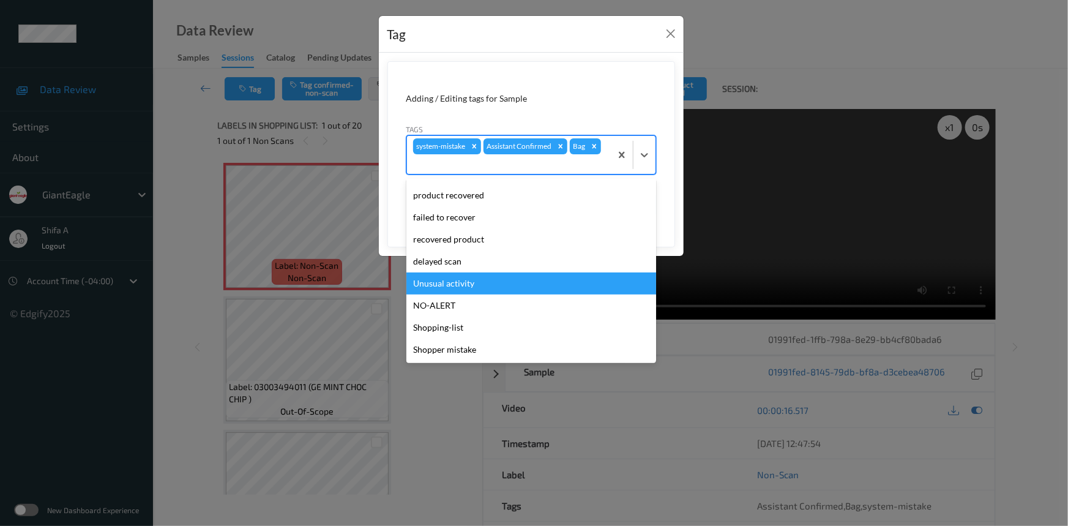
click at [457, 286] on div "Unusual activity" at bounding box center [531, 283] width 250 height 22
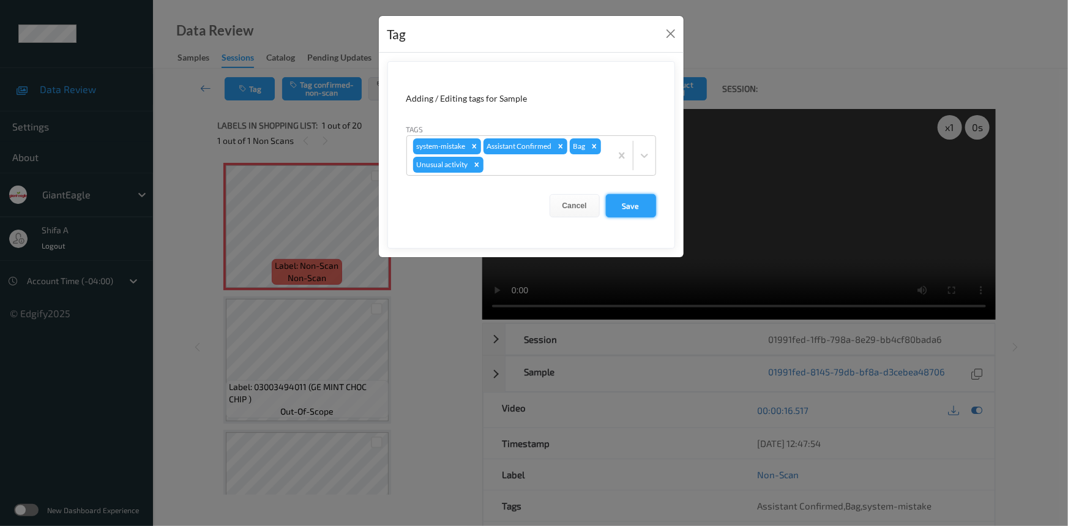
click at [627, 203] on button "Save" at bounding box center [631, 205] width 50 height 23
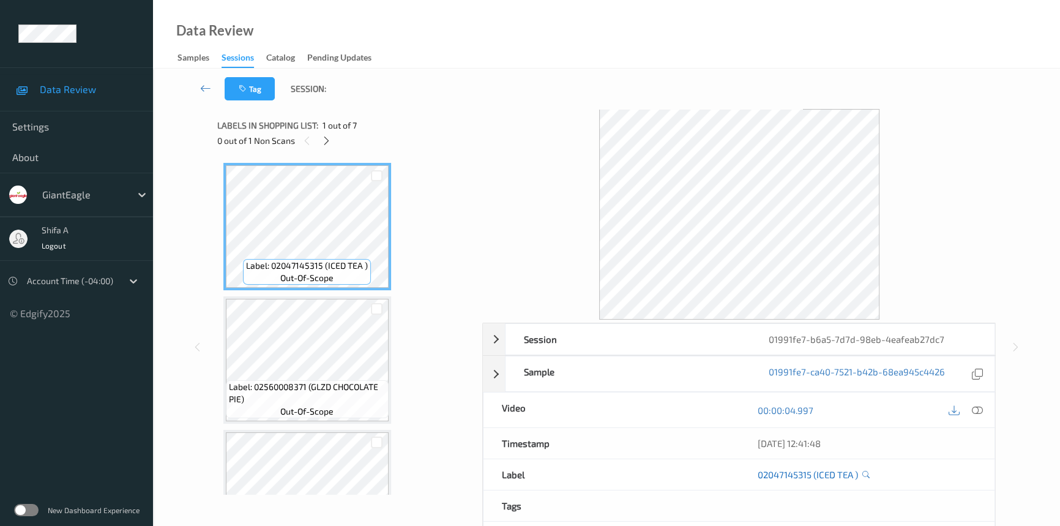
click at [979, 407] on icon at bounding box center [977, 410] width 11 height 11
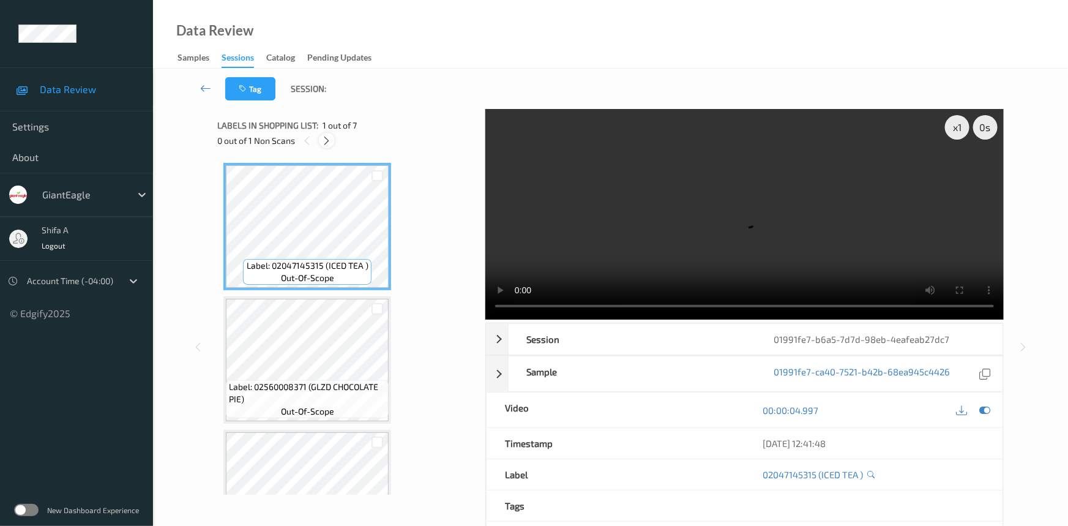
click at [324, 136] on icon at bounding box center [327, 140] width 10 height 11
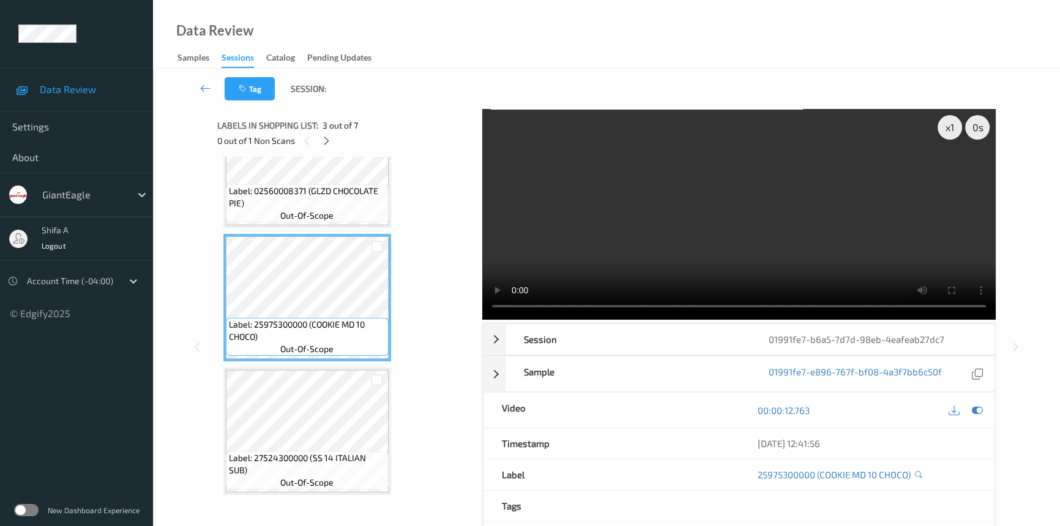
scroll to position [445, 0]
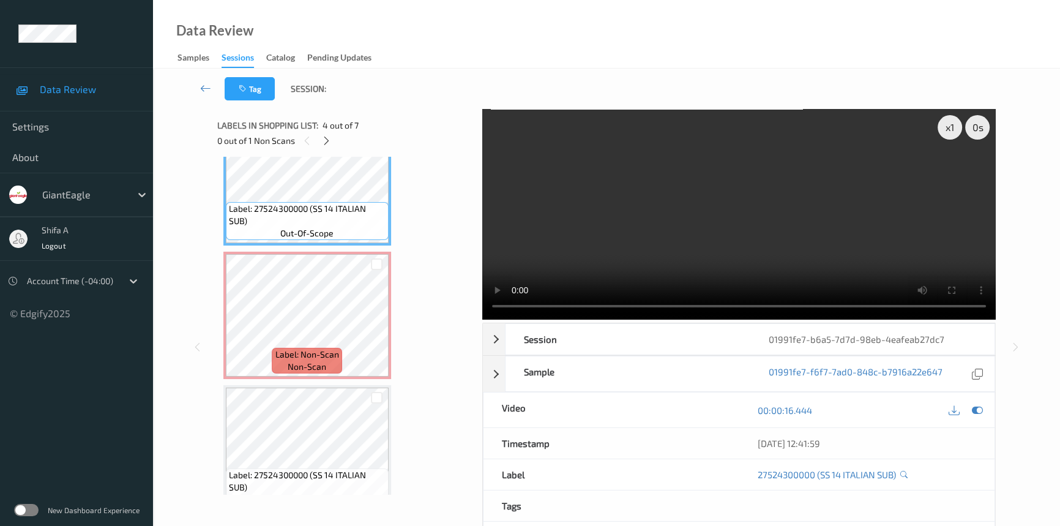
click at [810, 245] on video at bounding box center [738, 214] width 513 height 211
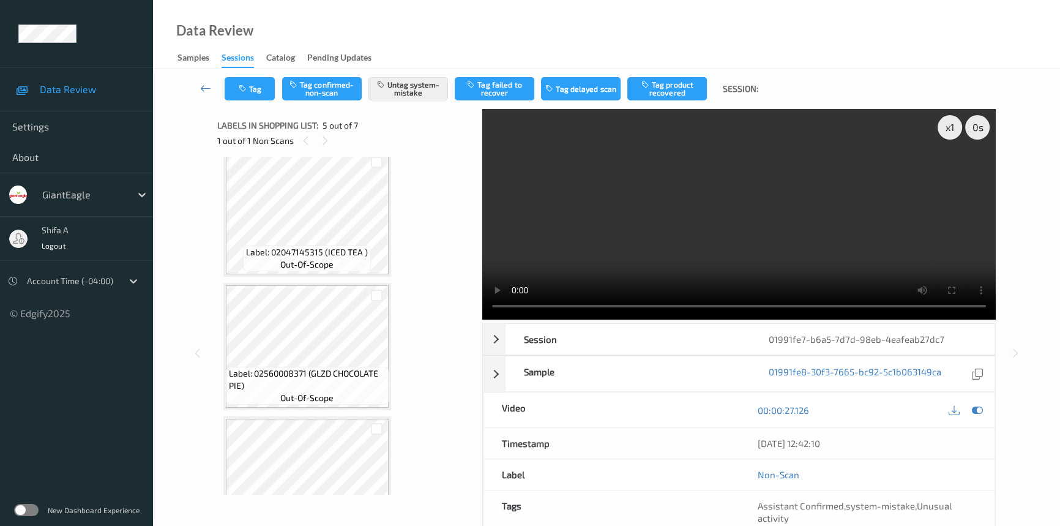
scroll to position [0, 0]
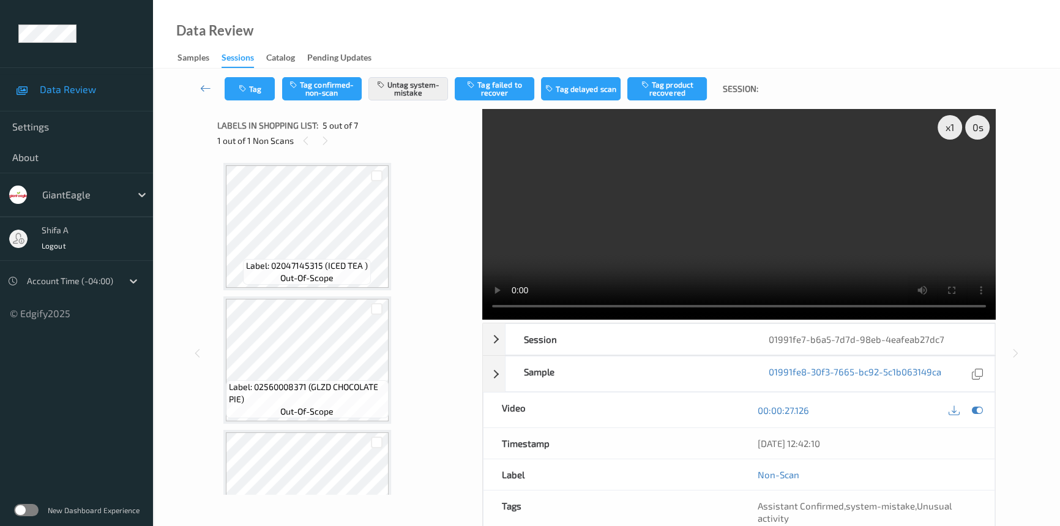
click at [1039, 287] on div "Tag Tag confirmed-non-scan Untag system-mistake Tag failed to recover Tag delay…" at bounding box center [606, 345] width 907 height 553
click at [843, 249] on video at bounding box center [738, 214] width 513 height 211
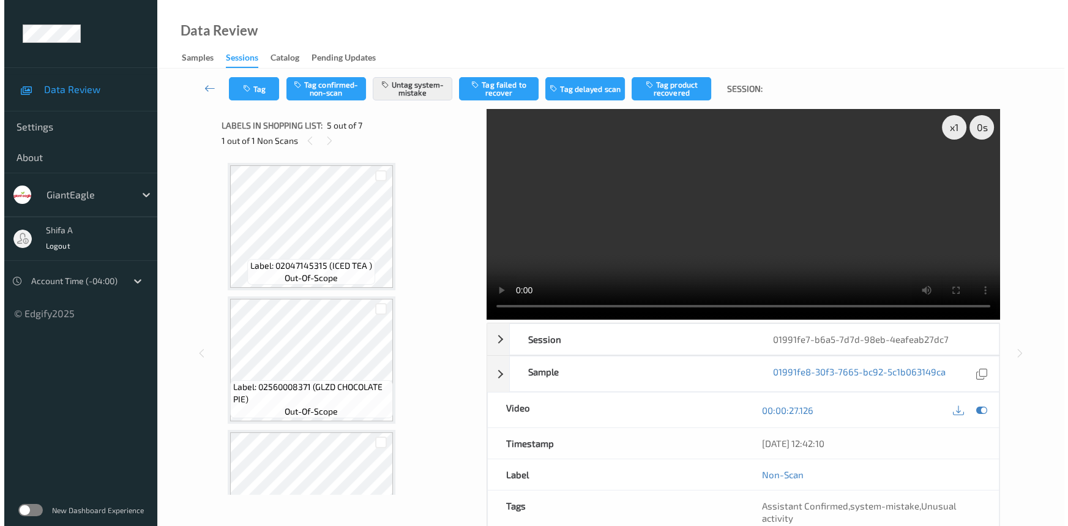
scroll to position [599, 0]
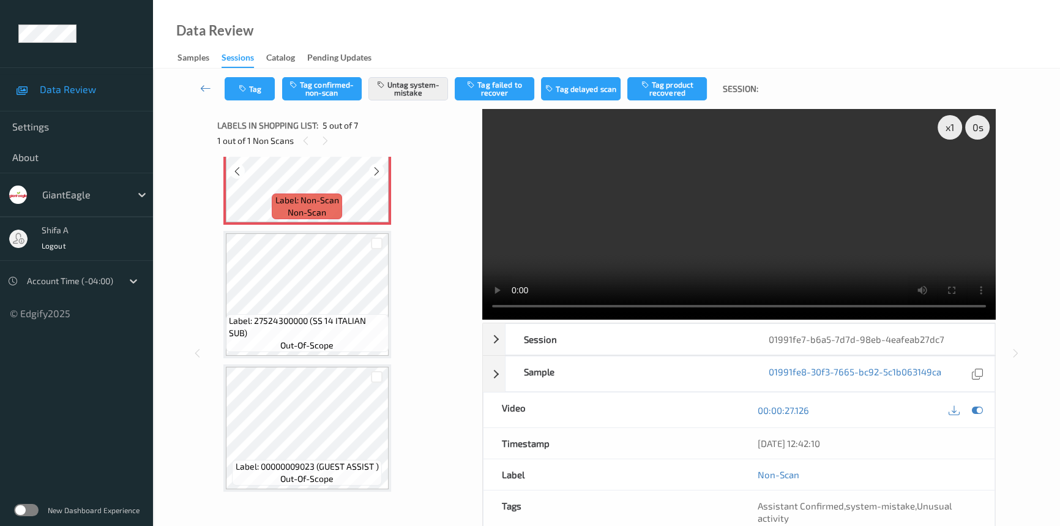
click at [327, 195] on span "Label: Non-Scan" at bounding box center [307, 200] width 64 height 12
click at [394, 89] on button "Untag system-mistake" at bounding box center [408, 88] width 80 height 23
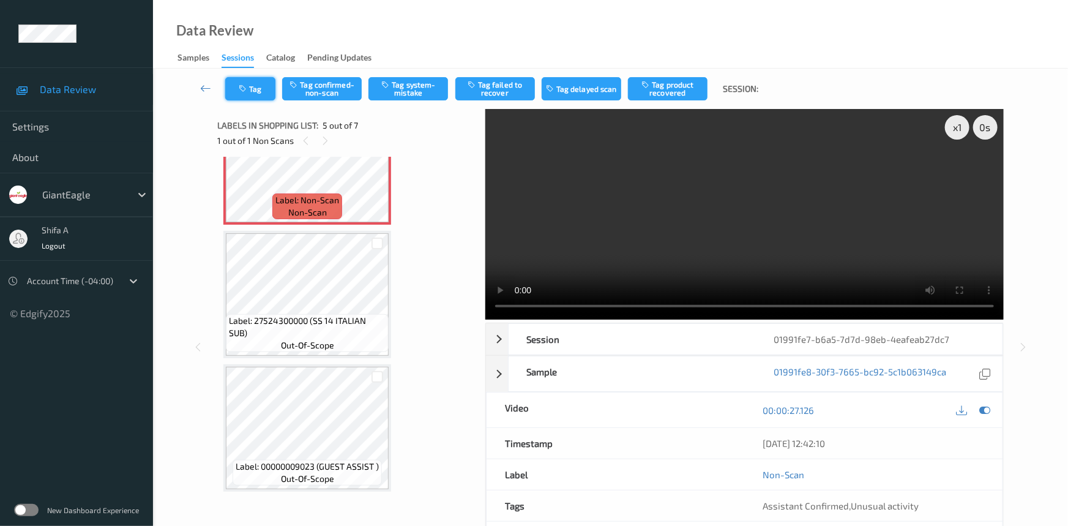
click at [245, 96] on button "Tag" at bounding box center [250, 88] width 50 height 23
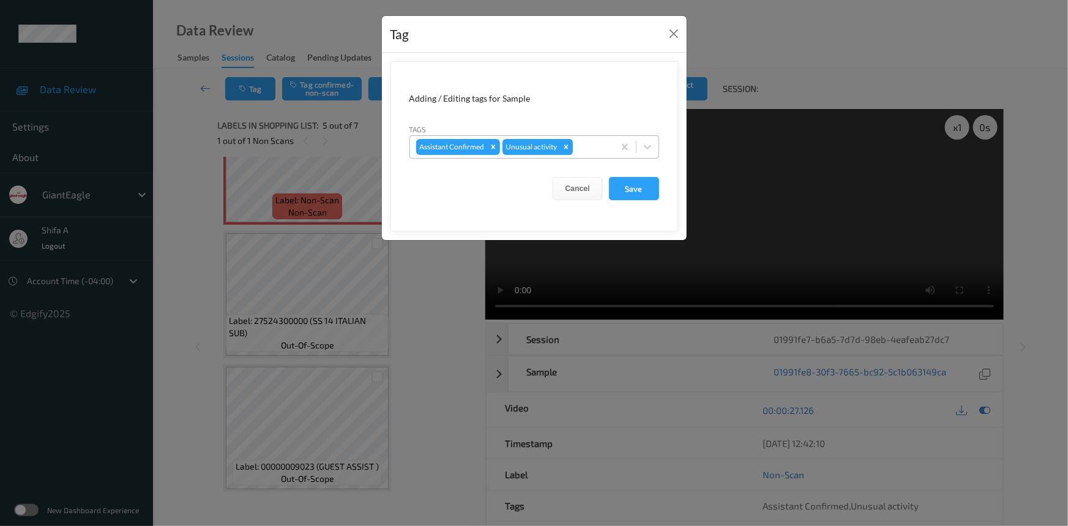
click at [564, 147] on icon "Remove Unusual activity" at bounding box center [566, 146] width 4 height 4
click at [662, 196] on form "Adding / Editing tags for Sample Tags option Assistant Confirmed, selected. Sel…" at bounding box center [534, 146] width 288 height 170
click at [655, 195] on button "Save" at bounding box center [634, 188] width 50 height 23
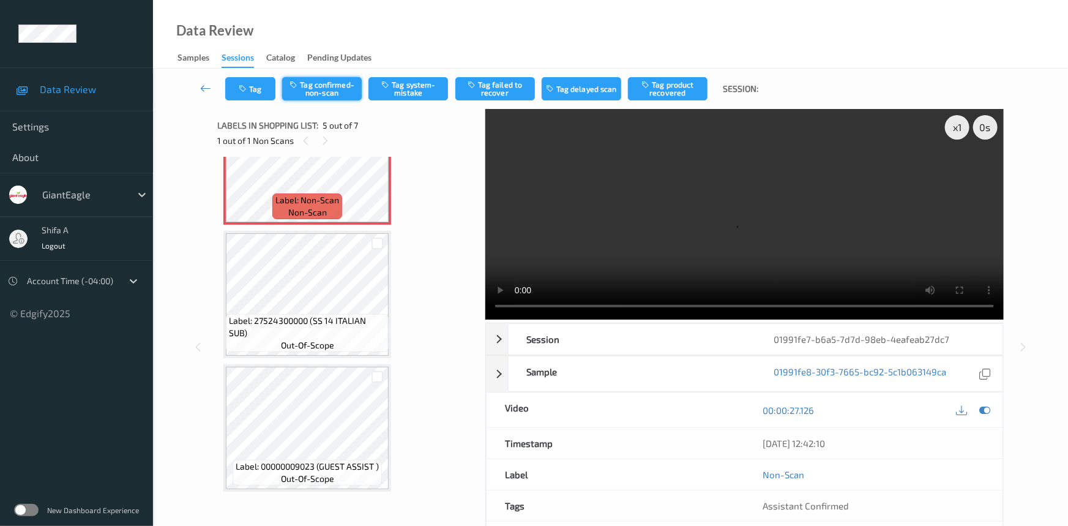
click at [351, 98] on button "Tag confirmed-non-scan" at bounding box center [322, 88] width 80 height 23
click at [496, 92] on button "Tag failed to recover" at bounding box center [495, 88] width 80 height 23
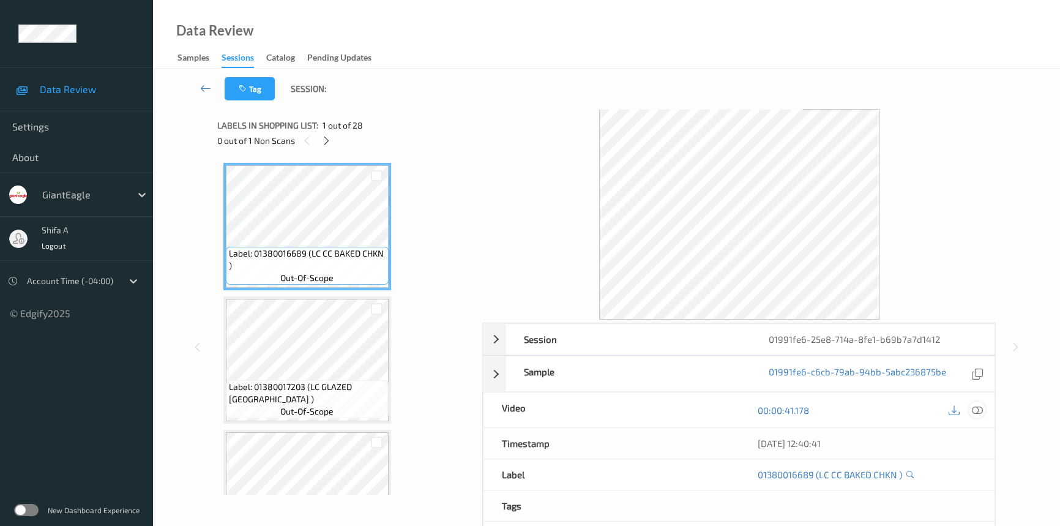
click at [979, 408] on icon at bounding box center [977, 410] width 11 height 11
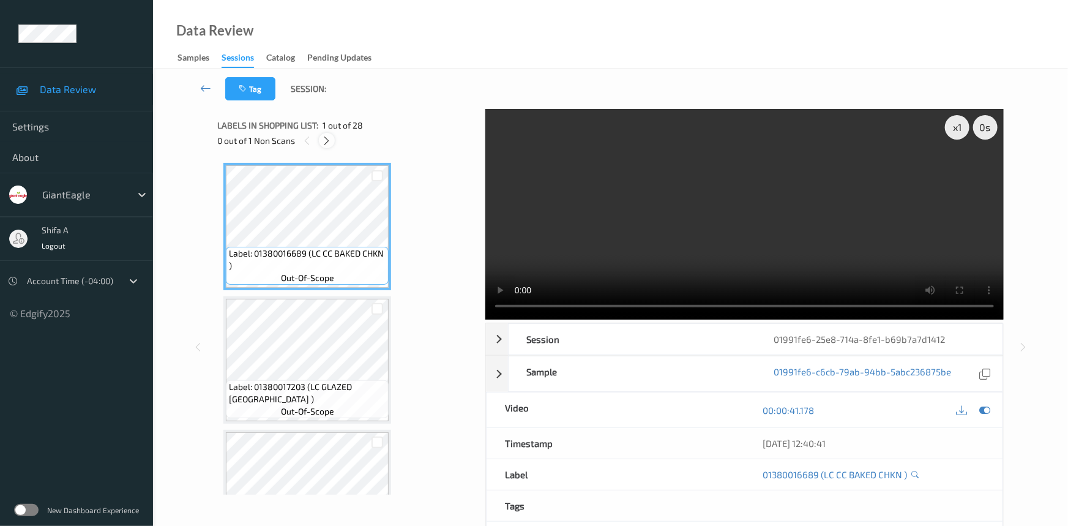
click at [330, 141] on icon at bounding box center [327, 140] width 10 height 11
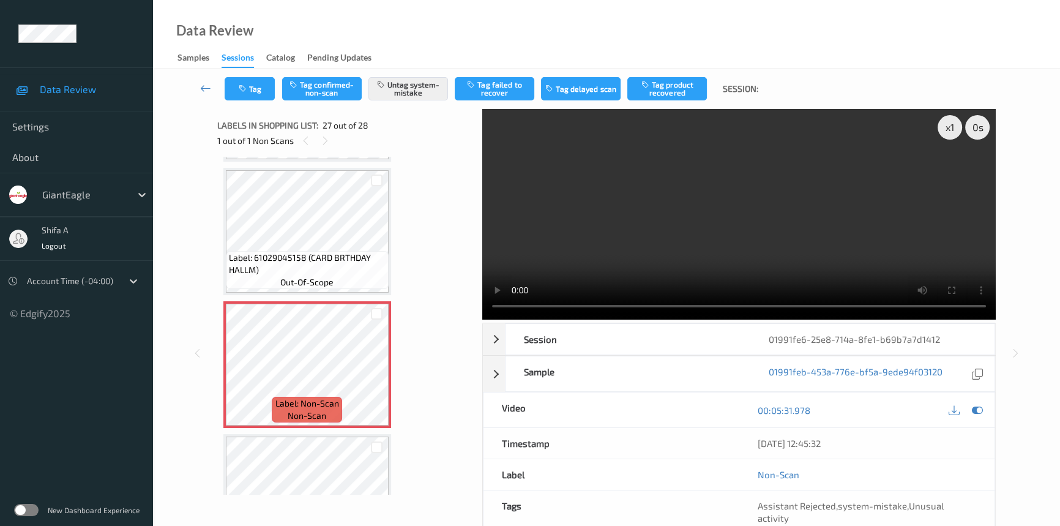
scroll to position [3316, 0]
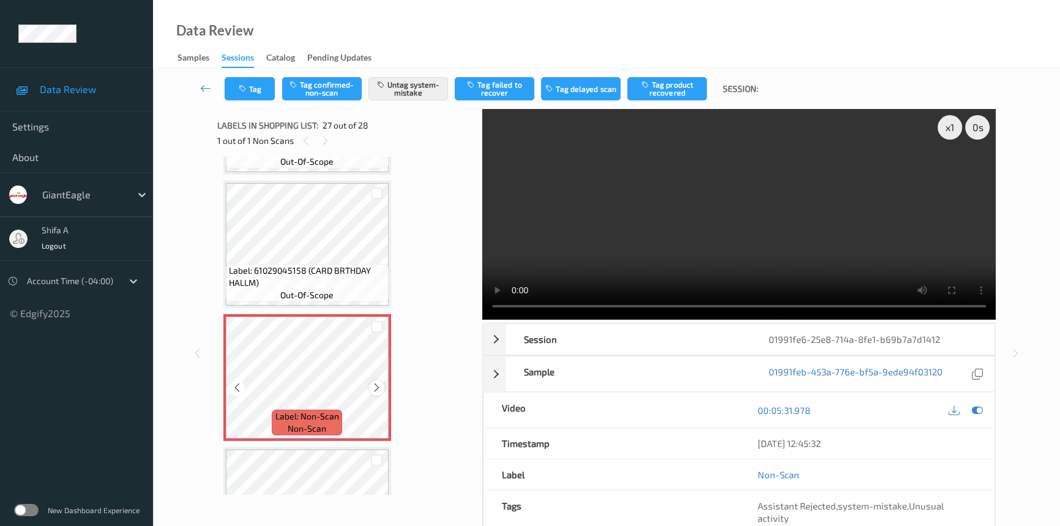
click at [370, 380] on div at bounding box center [376, 387] width 15 height 15
click at [371, 382] on icon at bounding box center [376, 387] width 10 height 11
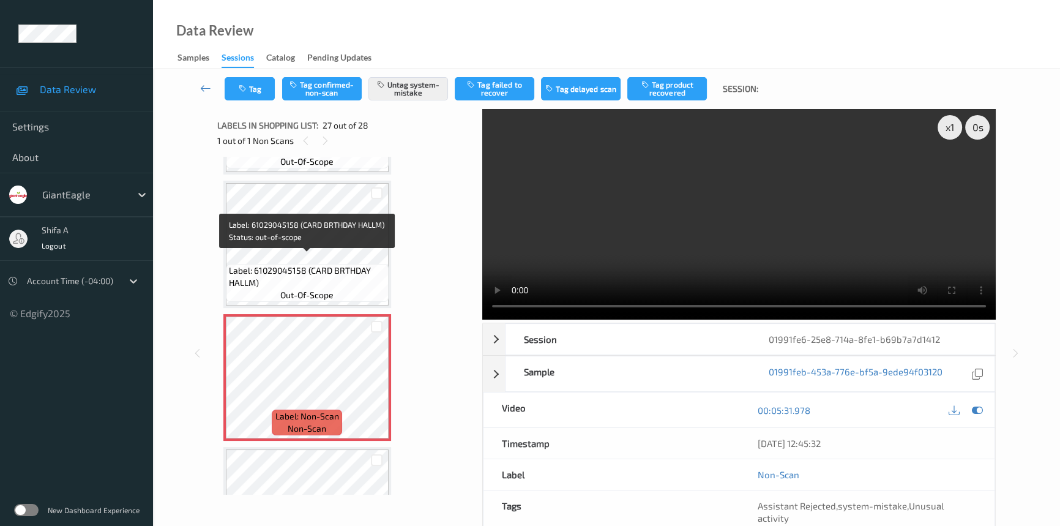
click at [312, 269] on span "Label: 61029045158 (CARD BRTHDAY HALLM)" at bounding box center [307, 276] width 157 height 24
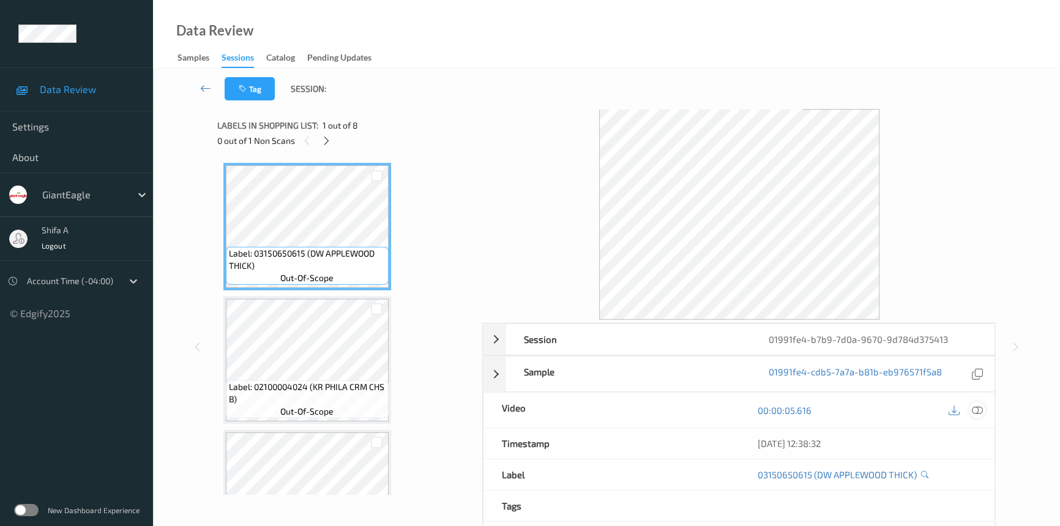
click at [983, 405] on div at bounding box center [977, 409] width 17 height 17
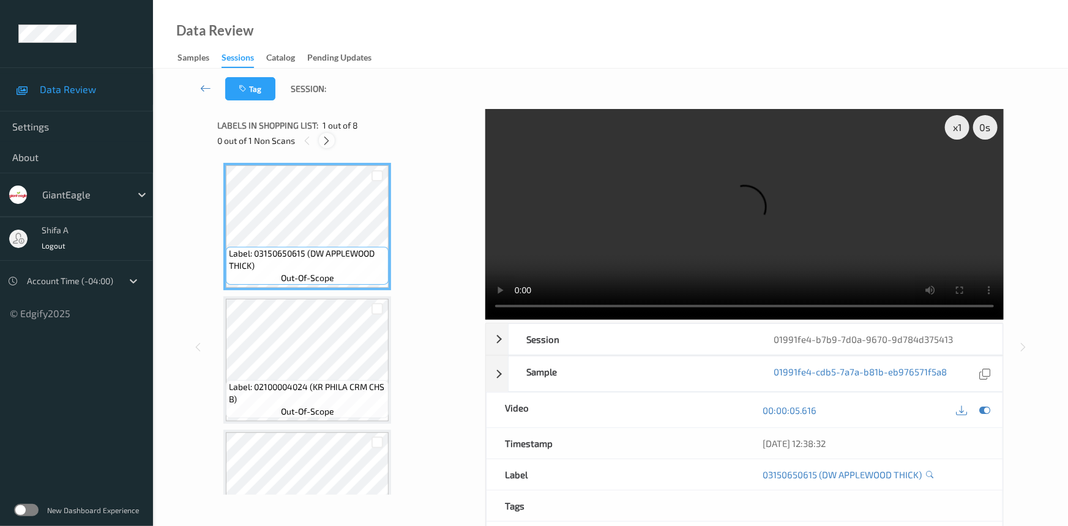
click at [324, 146] on div at bounding box center [326, 140] width 15 height 15
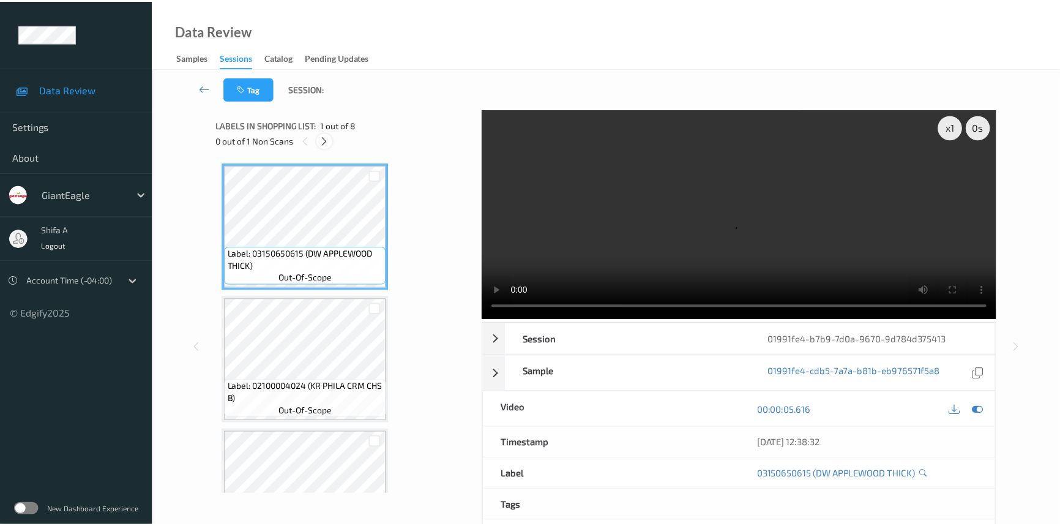
scroll to position [405, 0]
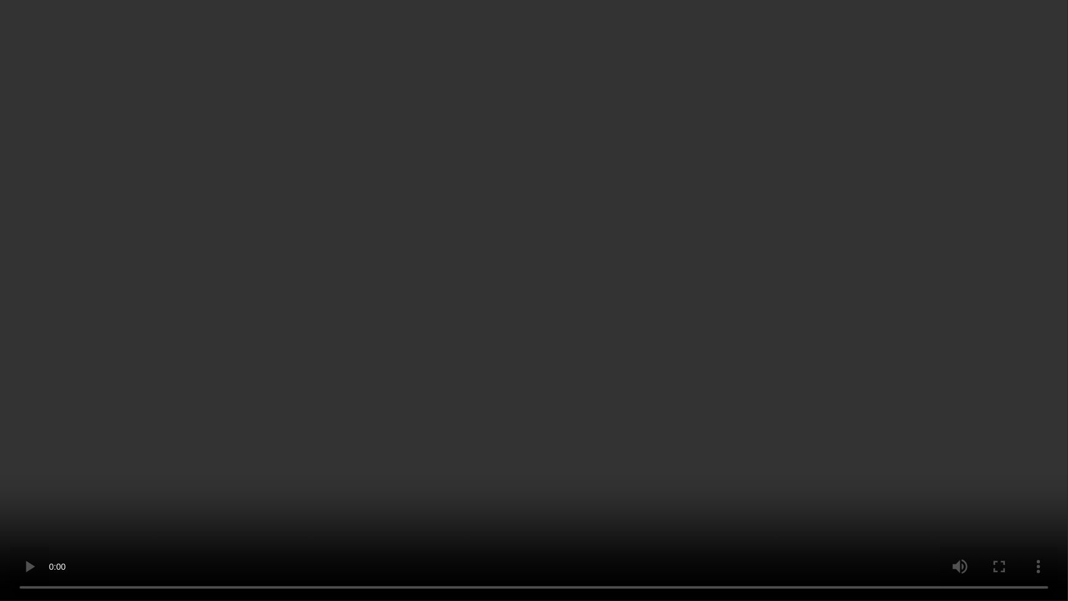
click at [940, 329] on video at bounding box center [534, 300] width 1068 height 601
click at [716, 446] on video at bounding box center [534, 300] width 1068 height 601
click at [916, 304] on video at bounding box center [534, 300] width 1068 height 601
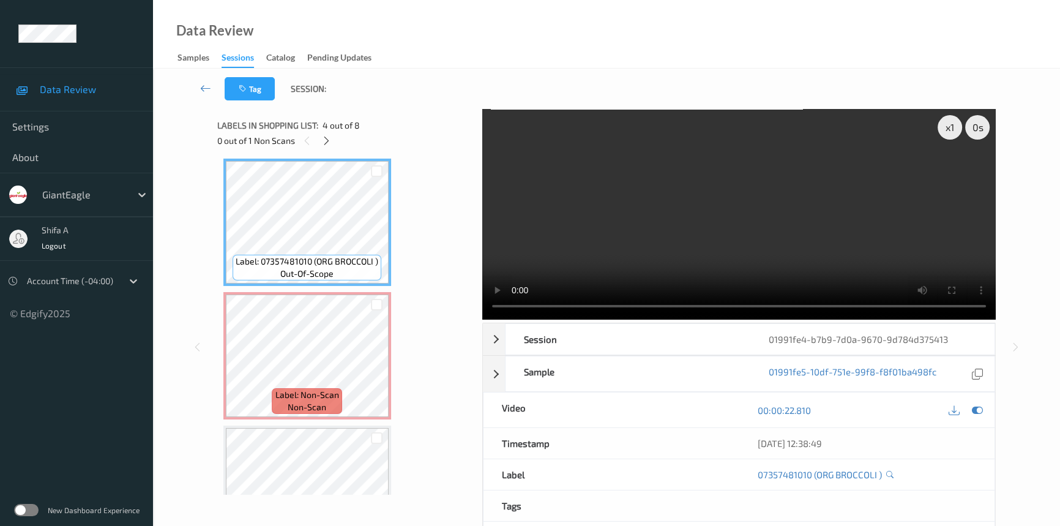
click at [717, 233] on video at bounding box center [738, 214] width 513 height 211
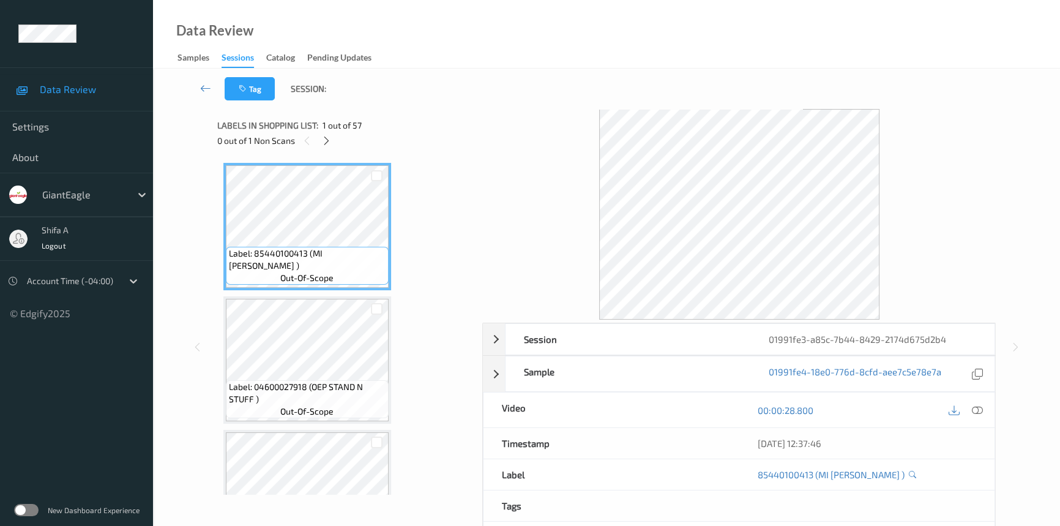
click at [979, 412] on icon at bounding box center [977, 410] width 11 height 11
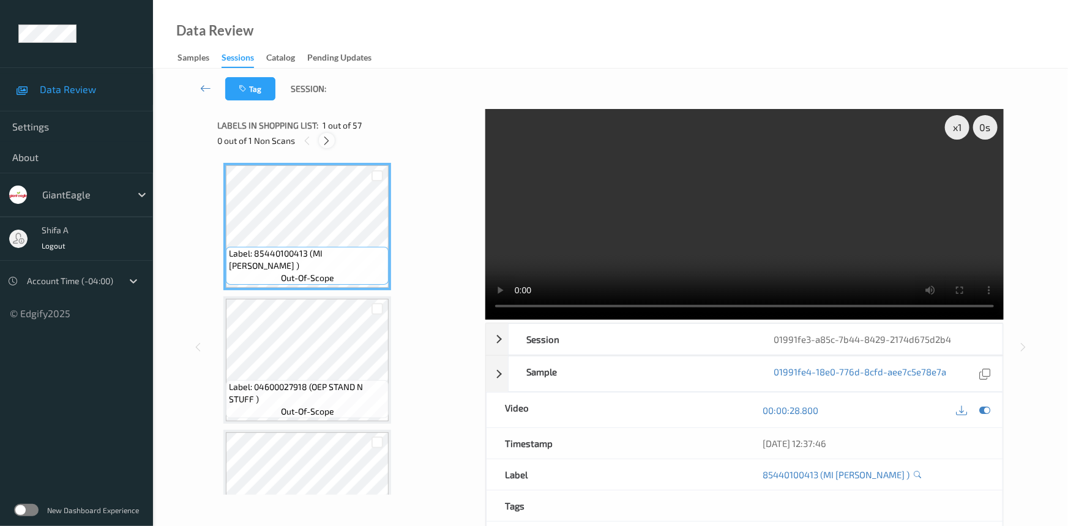
click at [323, 134] on div at bounding box center [326, 140] width 15 height 15
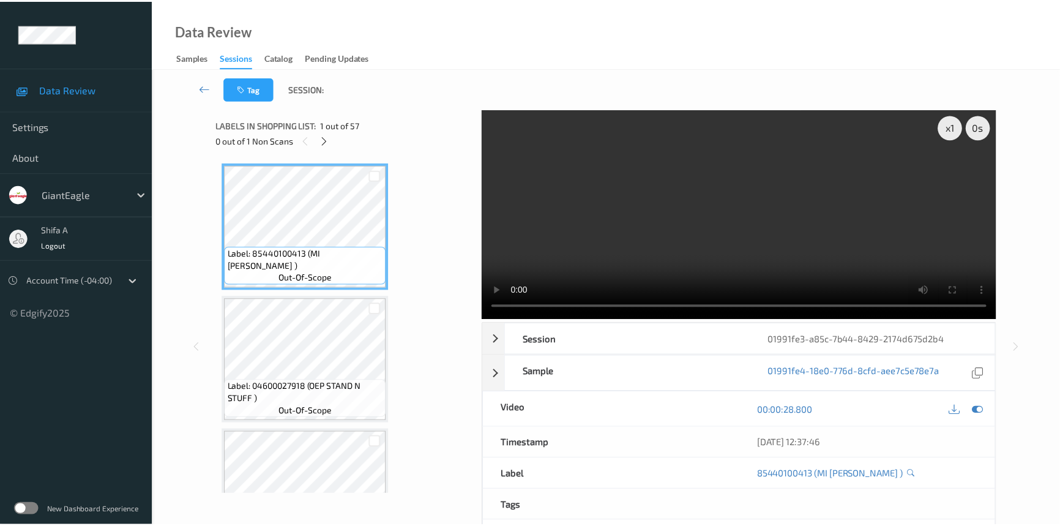
scroll to position [2532, 0]
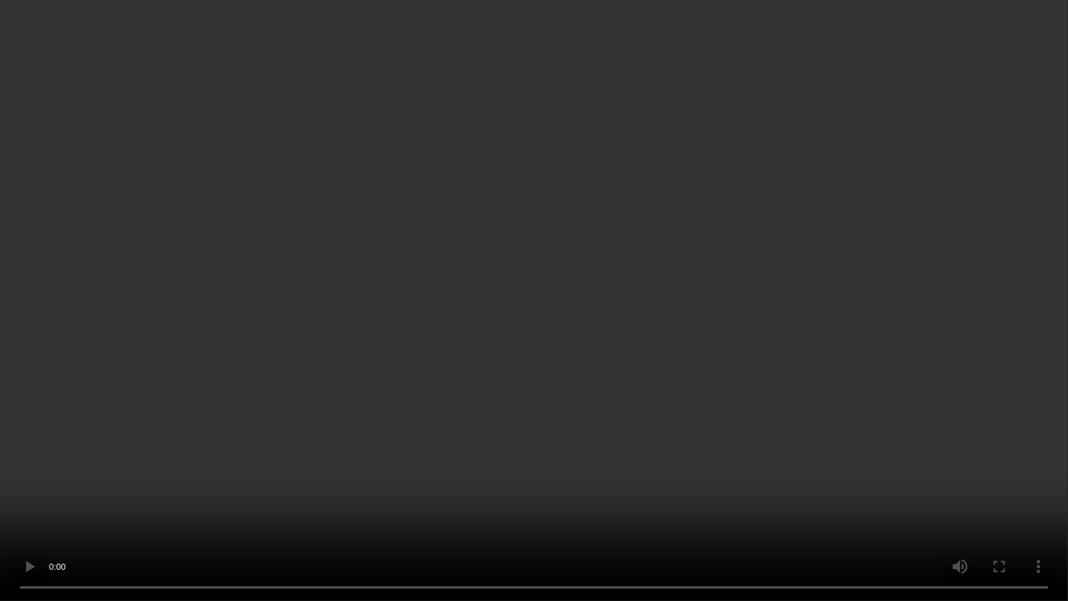
click at [897, 327] on video at bounding box center [534, 300] width 1068 height 601
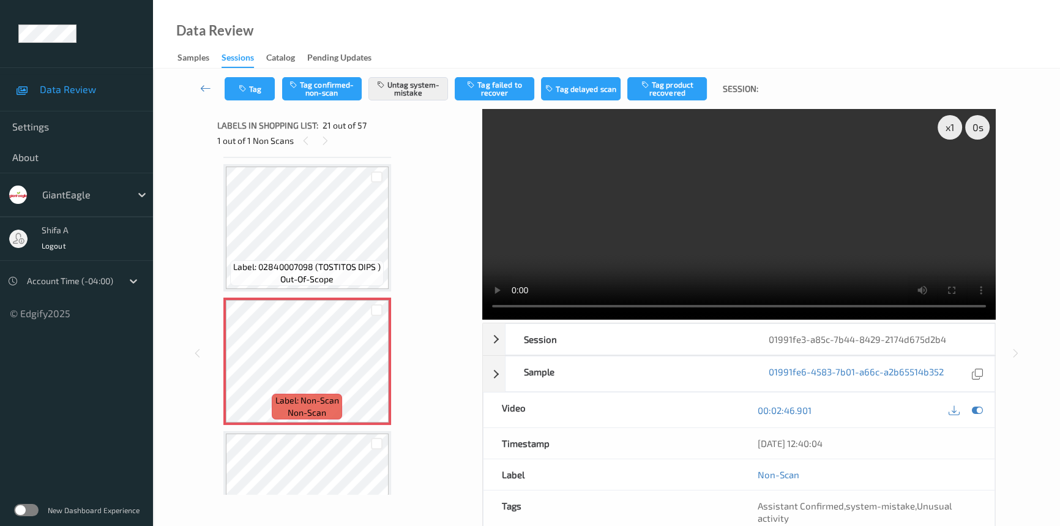
click at [808, 207] on video at bounding box center [738, 214] width 513 height 211
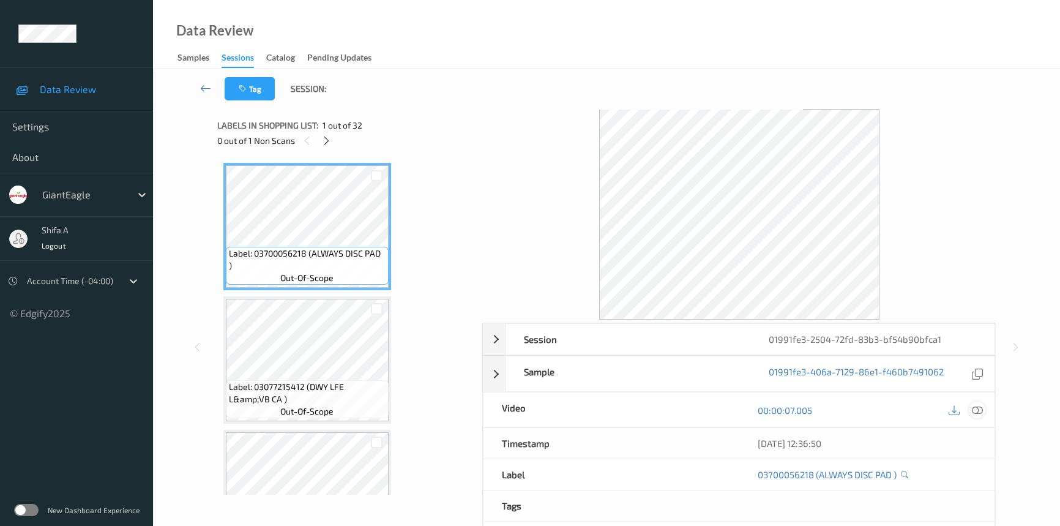
click at [972, 412] on icon at bounding box center [977, 410] width 11 height 11
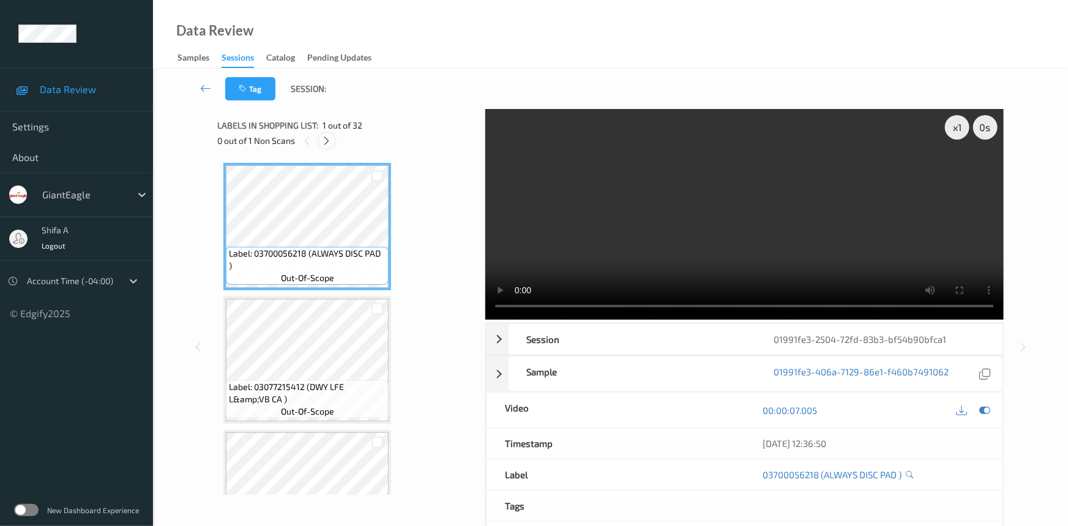
click at [324, 143] on icon at bounding box center [327, 140] width 10 height 11
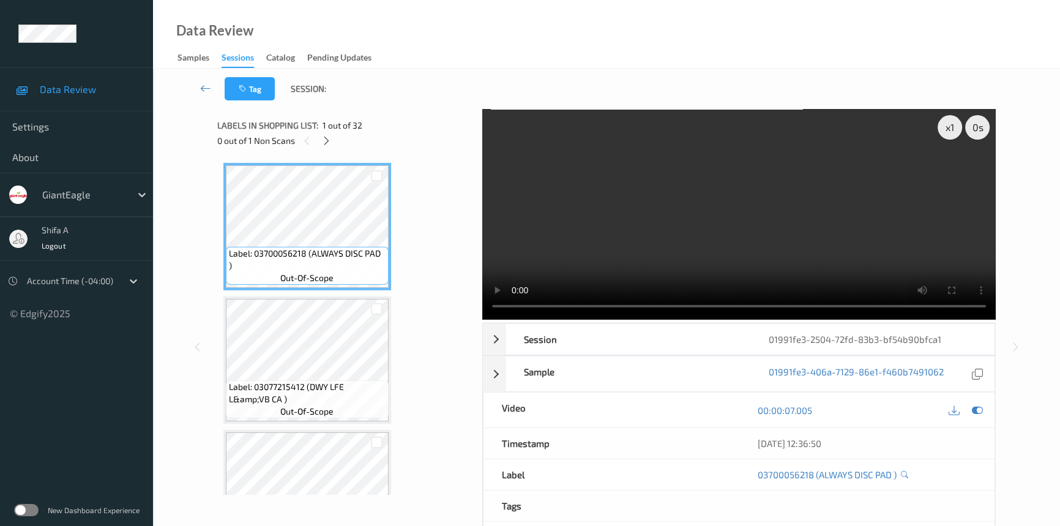
scroll to position [1867, 0]
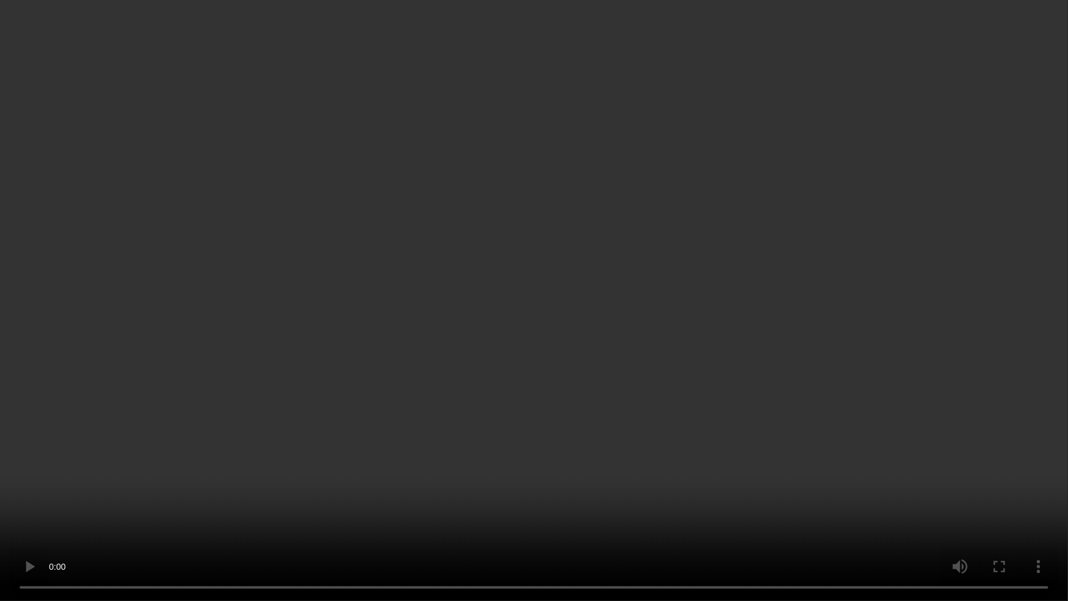
click at [916, 316] on video at bounding box center [534, 300] width 1068 height 601
click at [362, 493] on video at bounding box center [534, 300] width 1068 height 601
click at [558, 410] on video at bounding box center [534, 300] width 1068 height 601
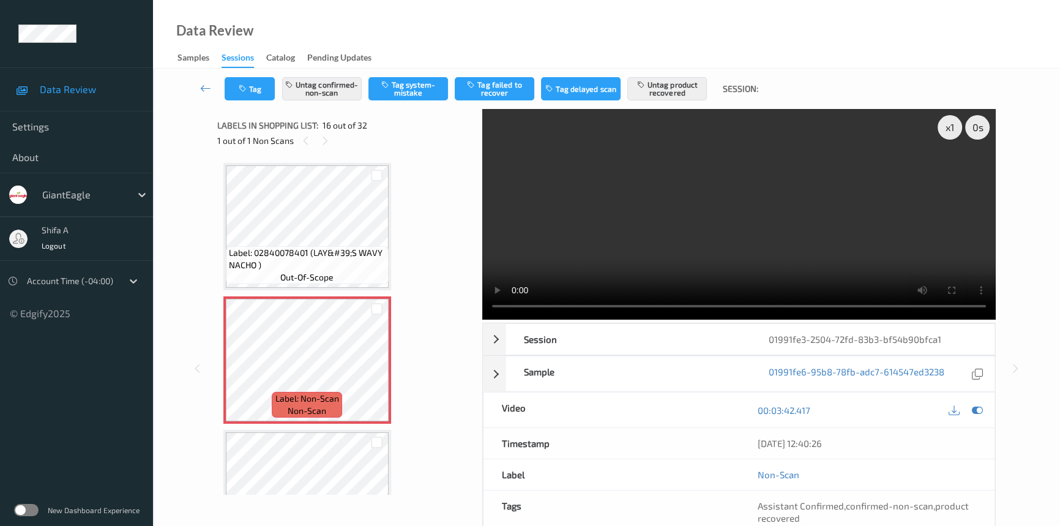
click at [819, 232] on video at bounding box center [738, 214] width 513 height 211
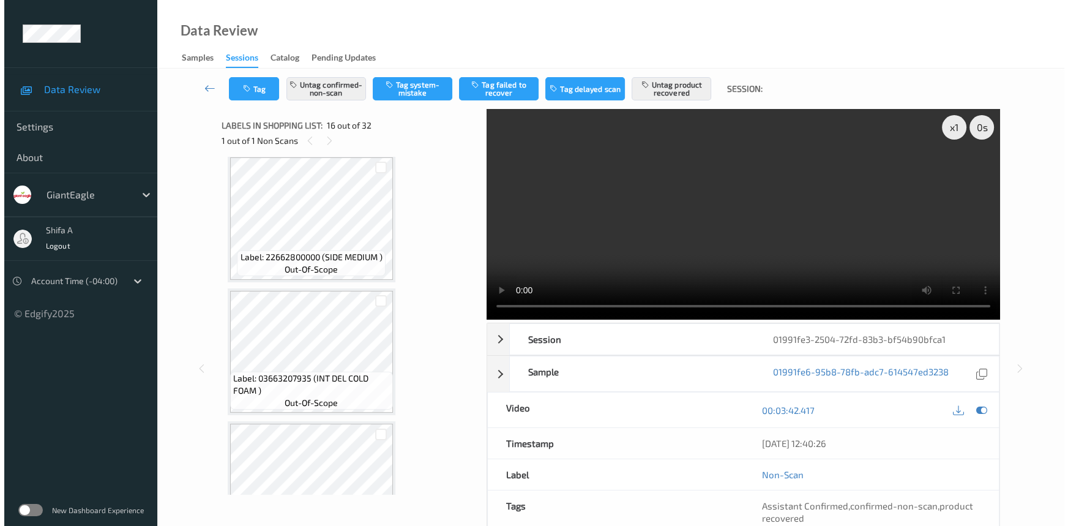
scroll to position [1920, 0]
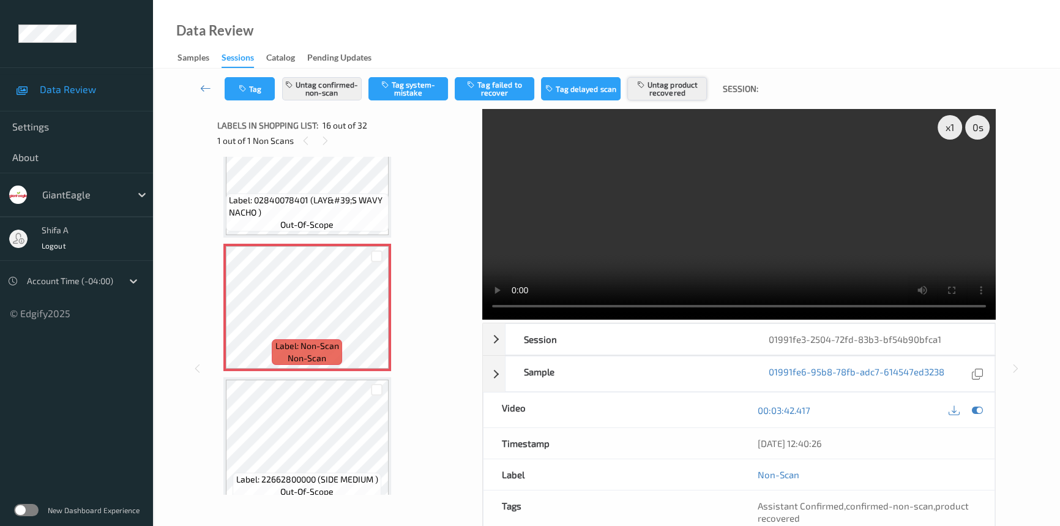
click at [665, 89] on button "Untag product recovered" at bounding box center [667, 88] width 80 height 23
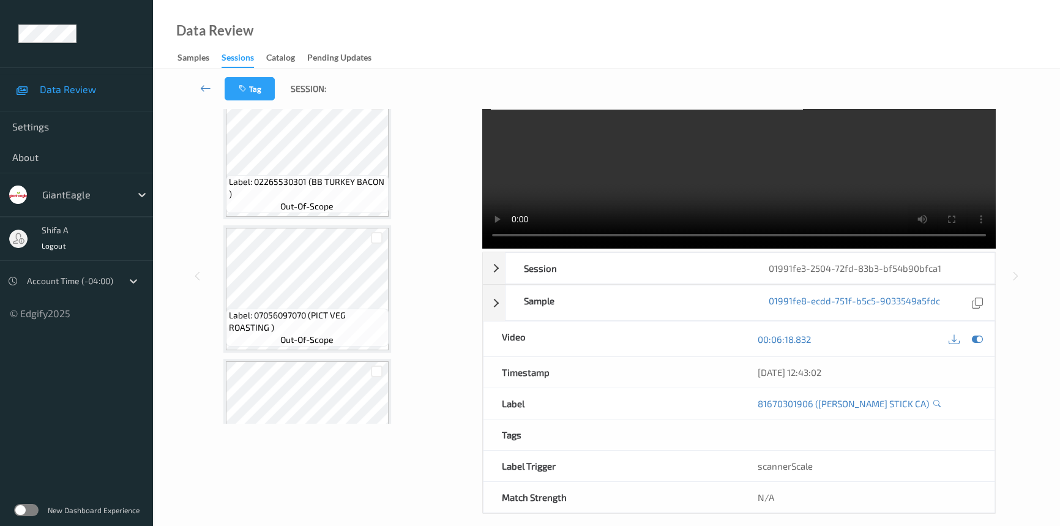
scroll to position [0, 0]
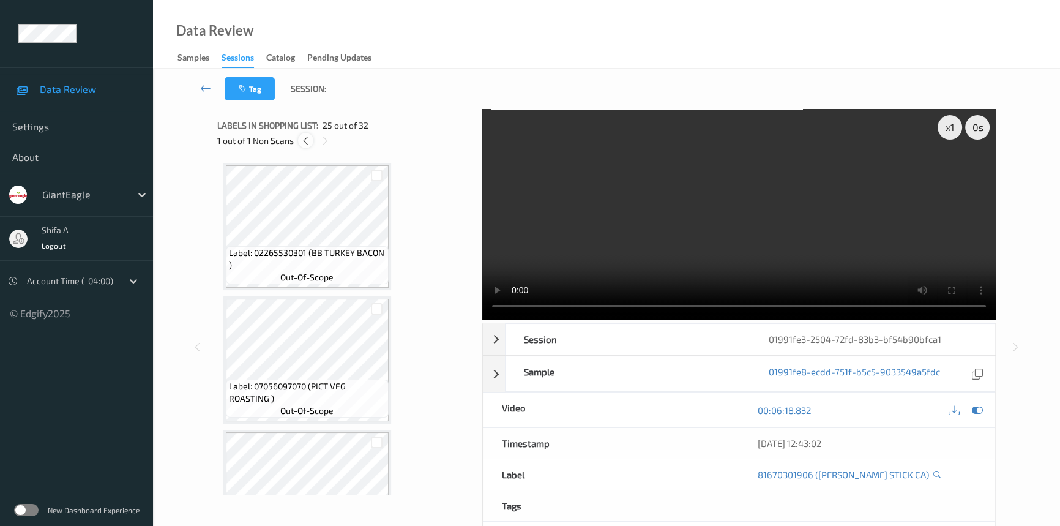
click at [310, 144] on icon at bounding box center [305, 140] width 10 height 11
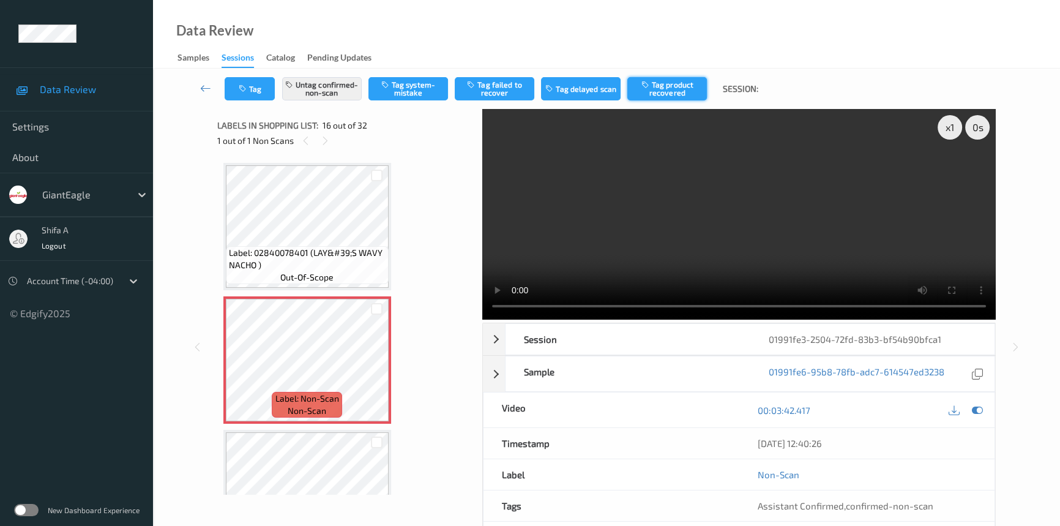
click at [666, 88] on button "Tag product recovered" at bounding box center [667, 88] width 80 height 23
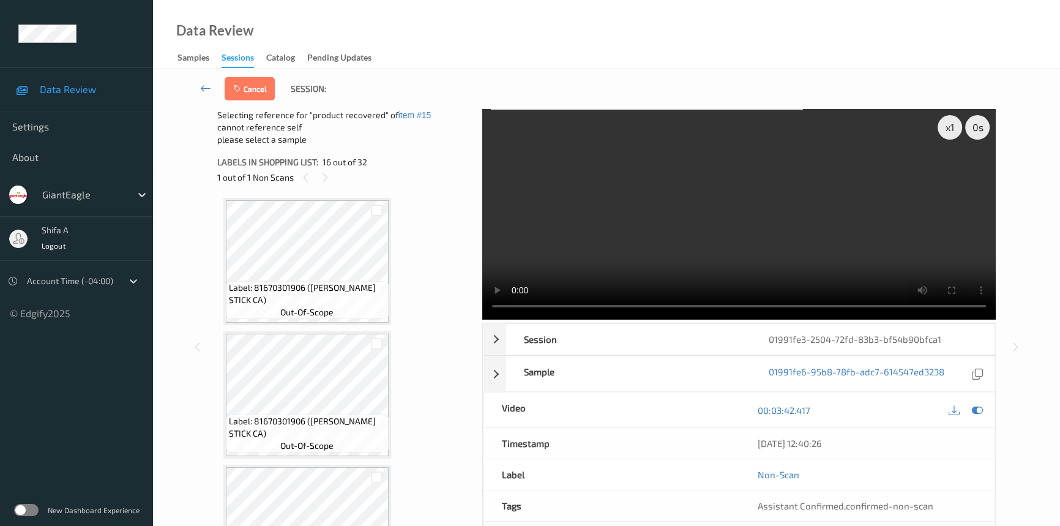
scroll to position [2980, 0]
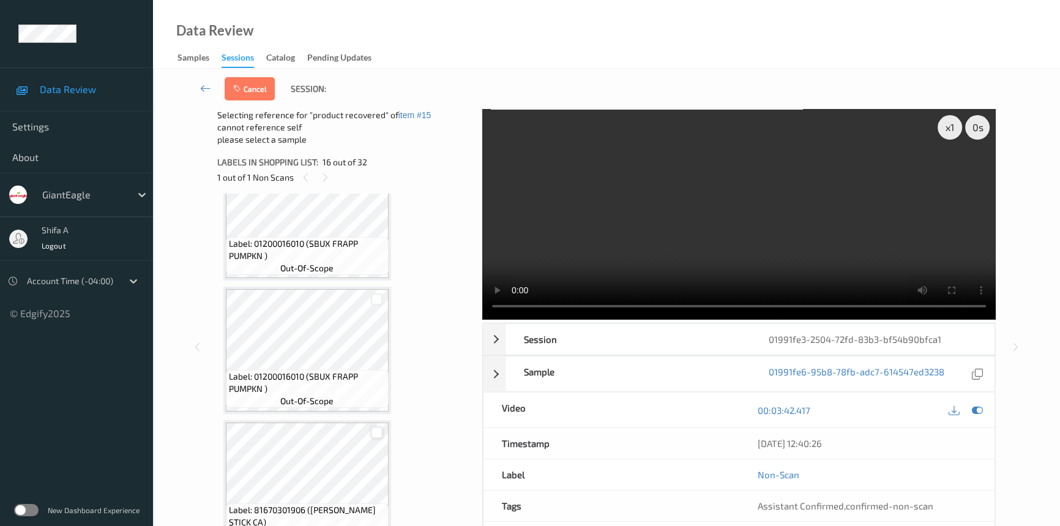
click at [373, 427] on div at bounding box center [377, 433] width 12 height 12
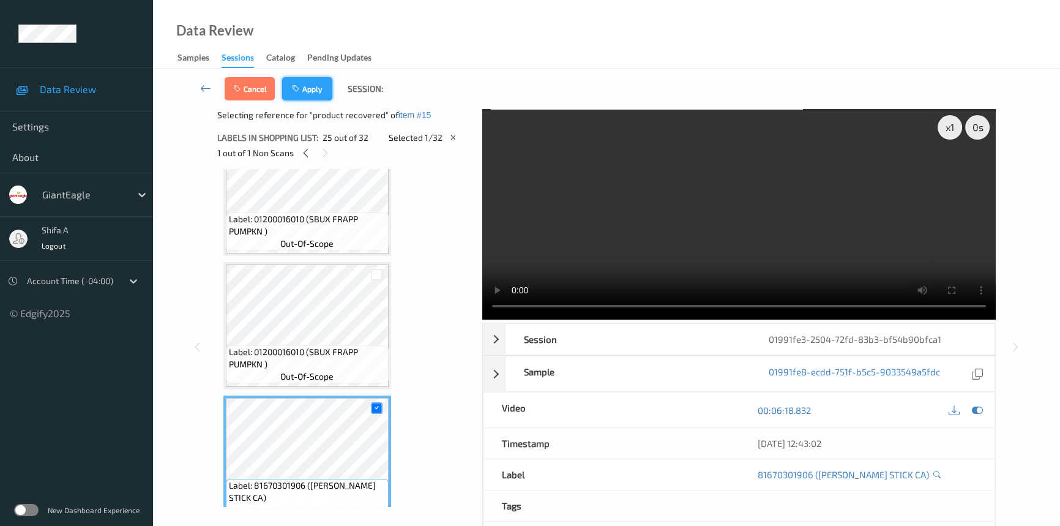
click at [318, 88] on button "Apply" at bounding box center [307, 88] width 50 height 23
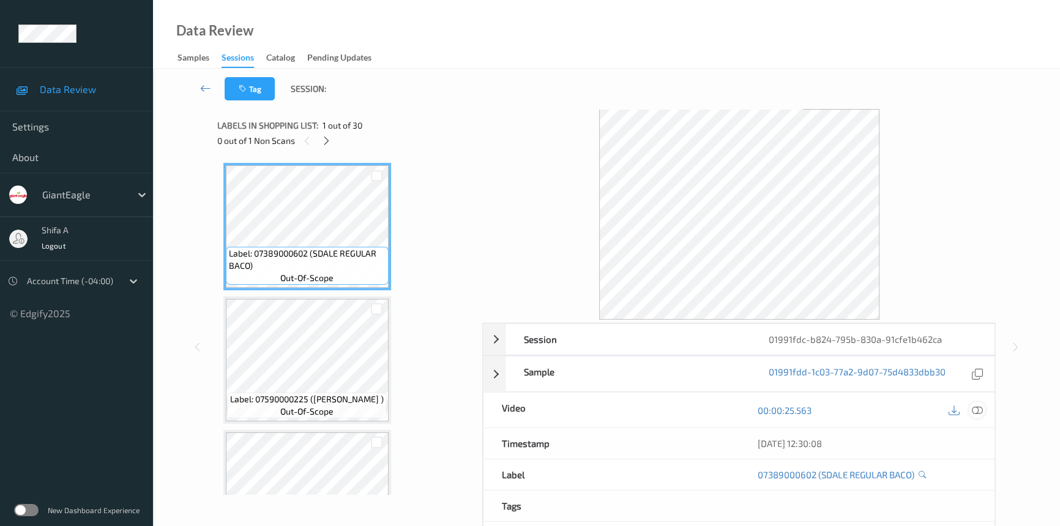
click at [982, 406] on icon at bounding box center [977, 410] width 11 height 11
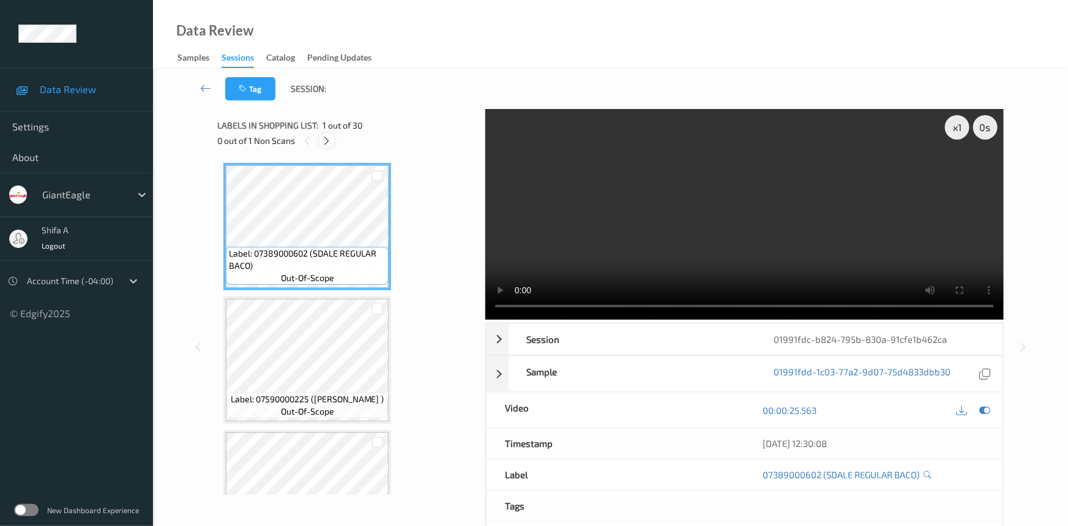
click at [329, 140] on icon at bounding box center [327, 140] width 10 height 11
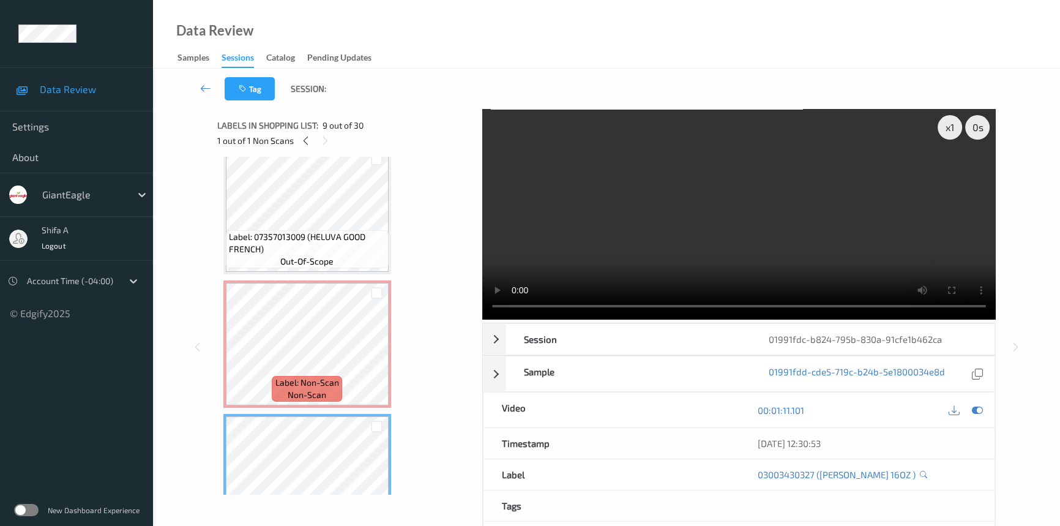
scroll to position [804, 0]
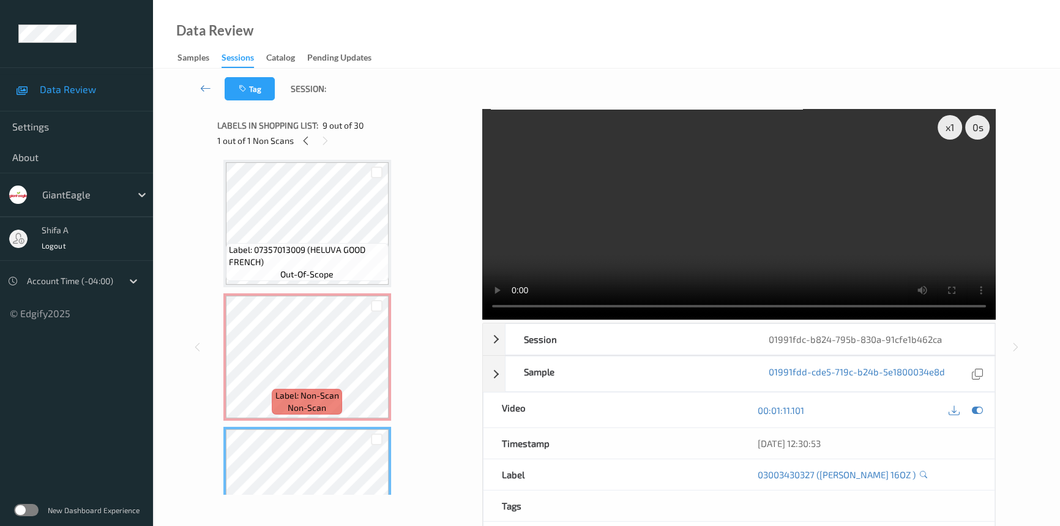
click at [810, 245] on video at bounding box center [738, 214] width 513 height 211
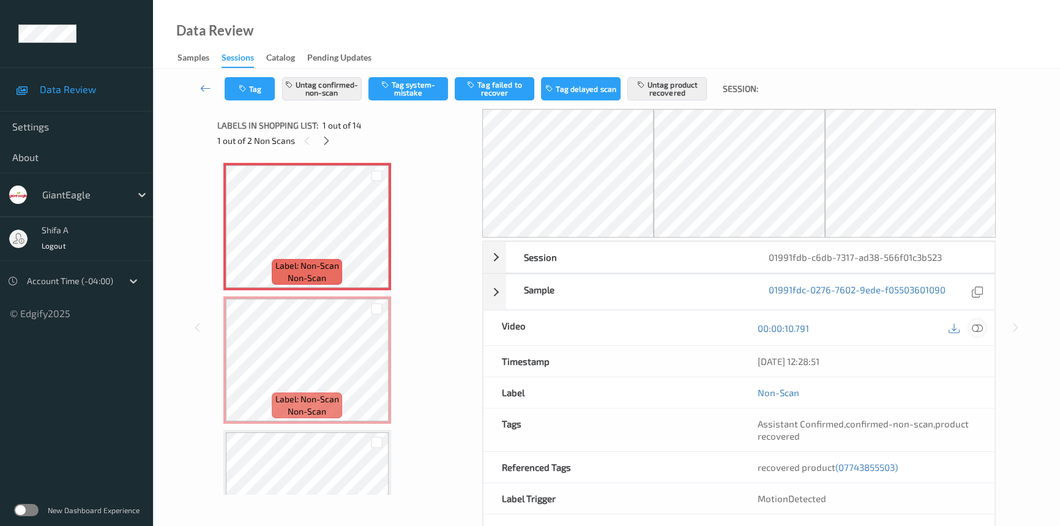
click at [973, 330] on icon at bounding box center [977, 328] width 11 height 11
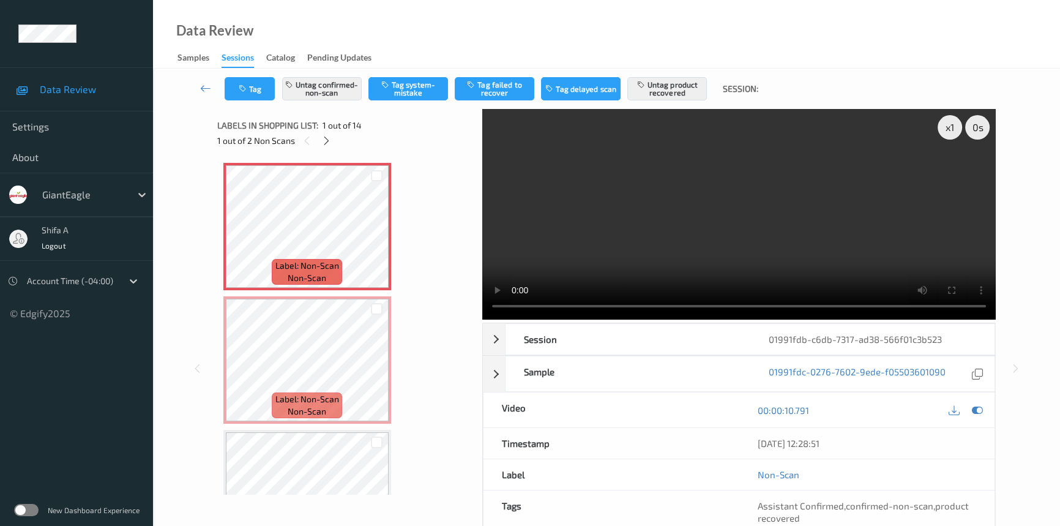
click at [734, 267] on video at bounding box center [738, 214] width 513 height 211
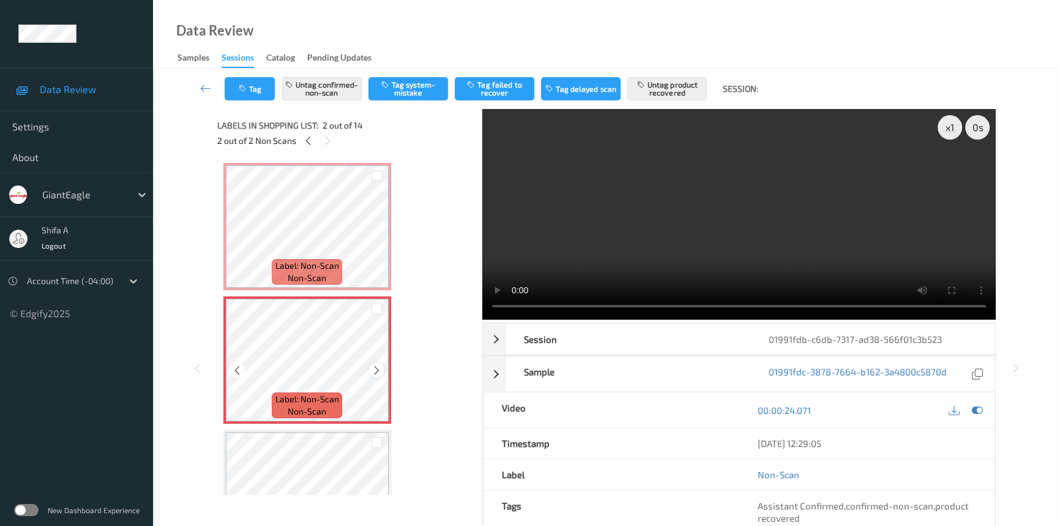
click at [375, 371] on icon at bounding box center [376, 370] width 10 height 11
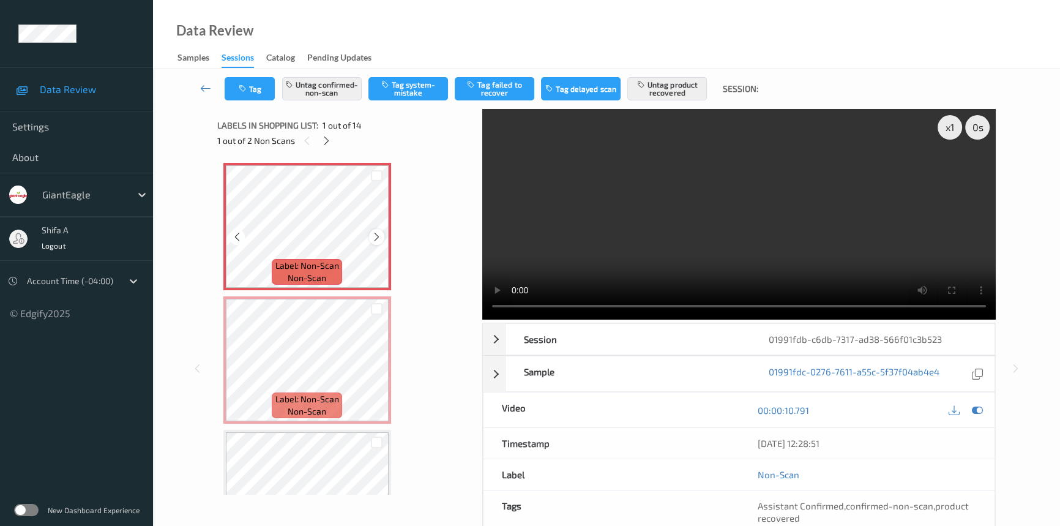
click at [378, 236] on icon at bounding box center [376, 236] width 10 height 11
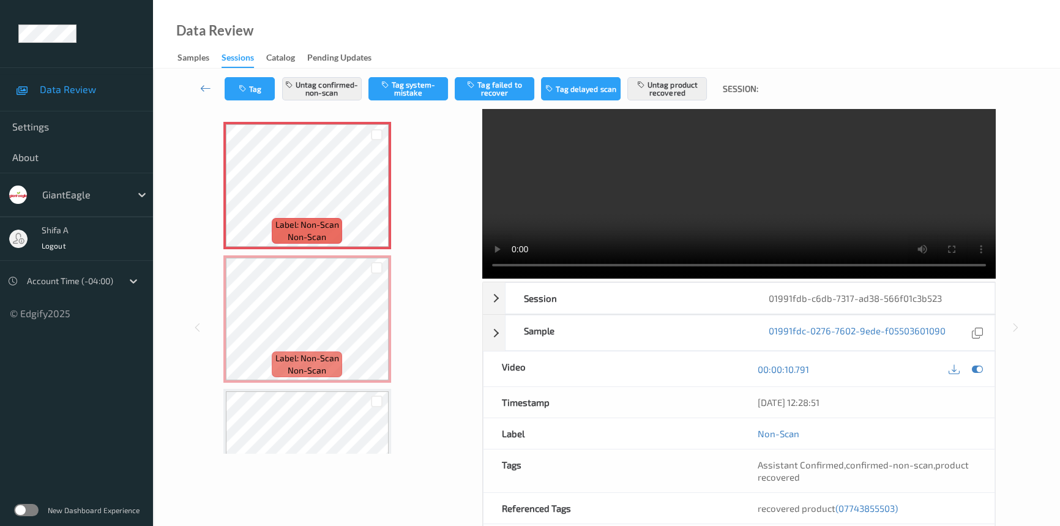
scroll to position [126, 0]
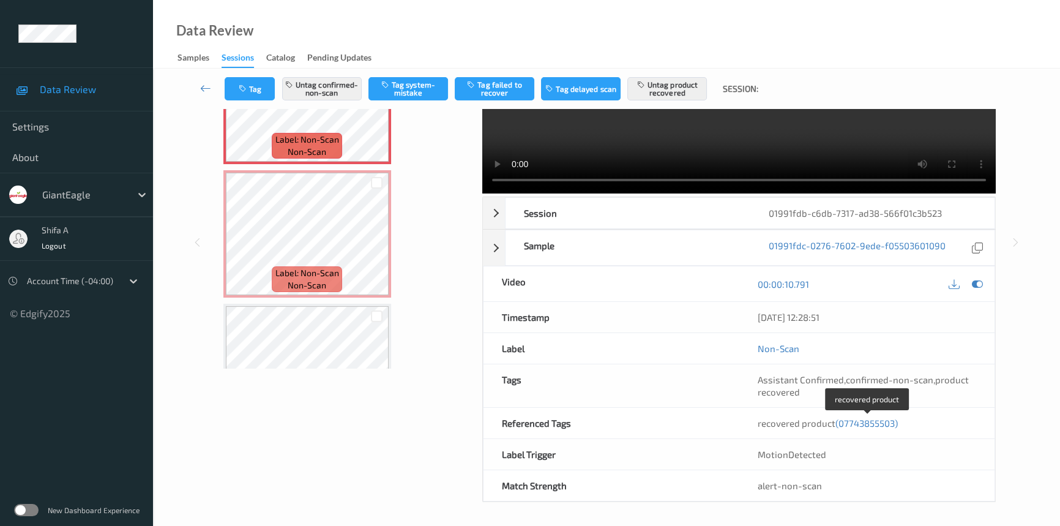
click at [866, 422] on span "(07743855503)" at bounding box center [866, 422] width 62 height 11
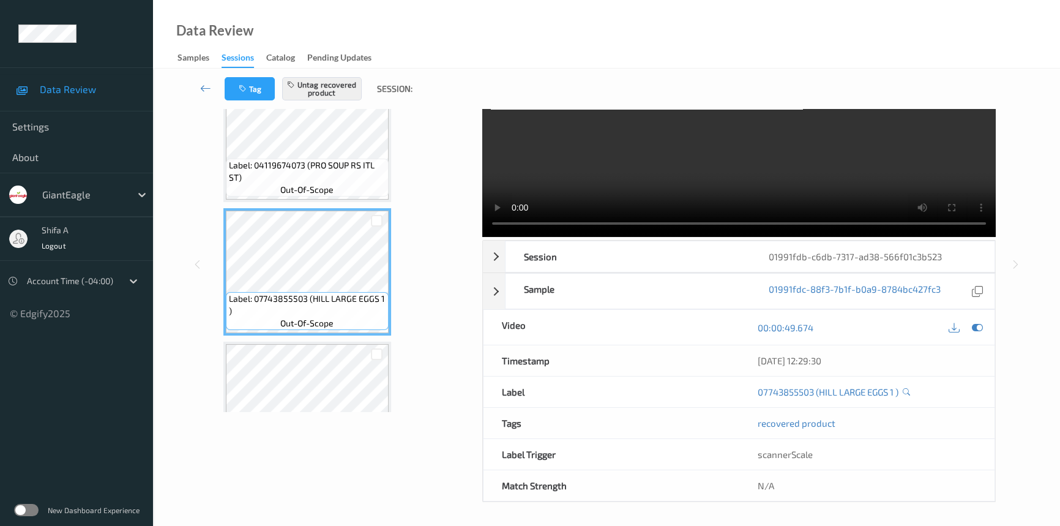
scroll to position [50, 0]
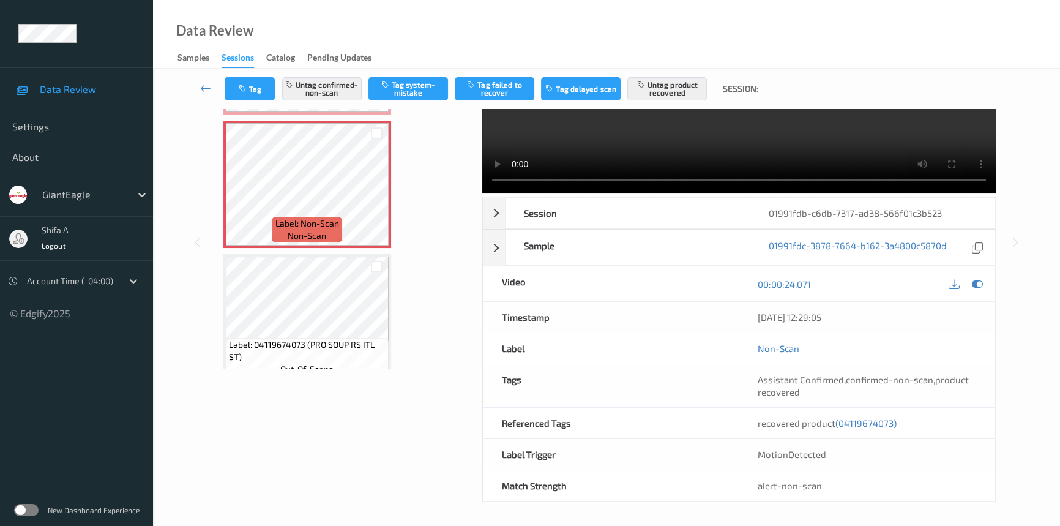
click at [879, 422] on span "(04119674073)" at bounding box center [865, 422] width 61 height 11
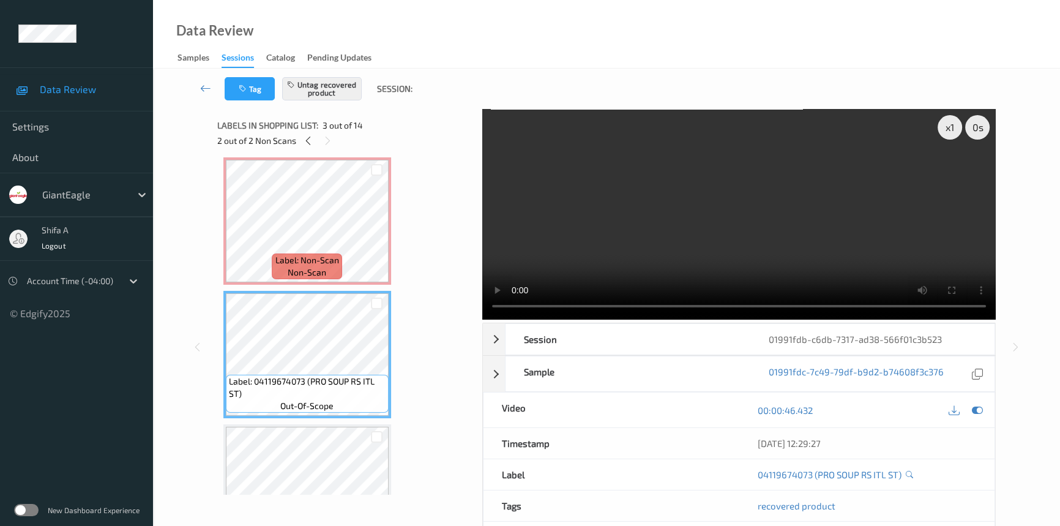
scroll to position [0, 0]
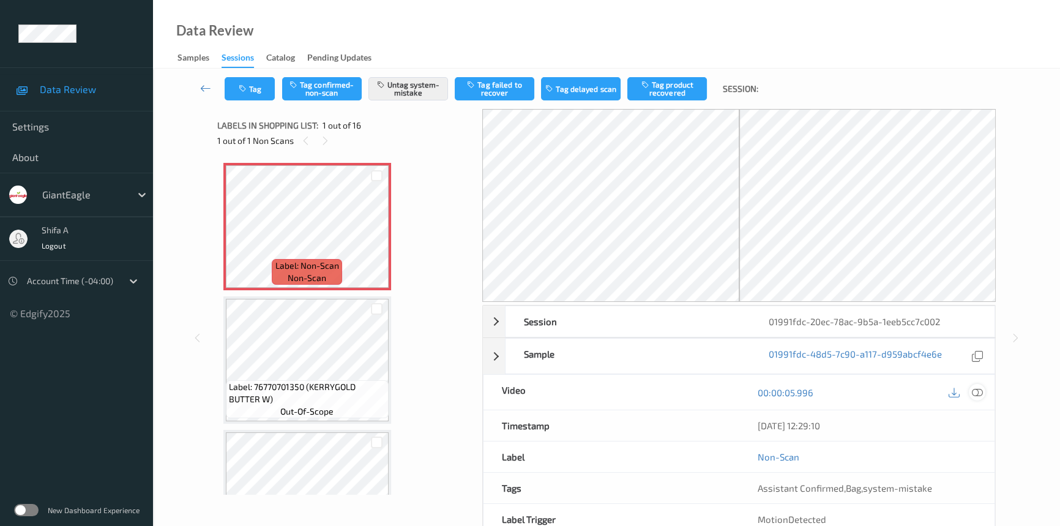
click at [979, 392] on icon at bounding box center [977, 392] width 11 height 11
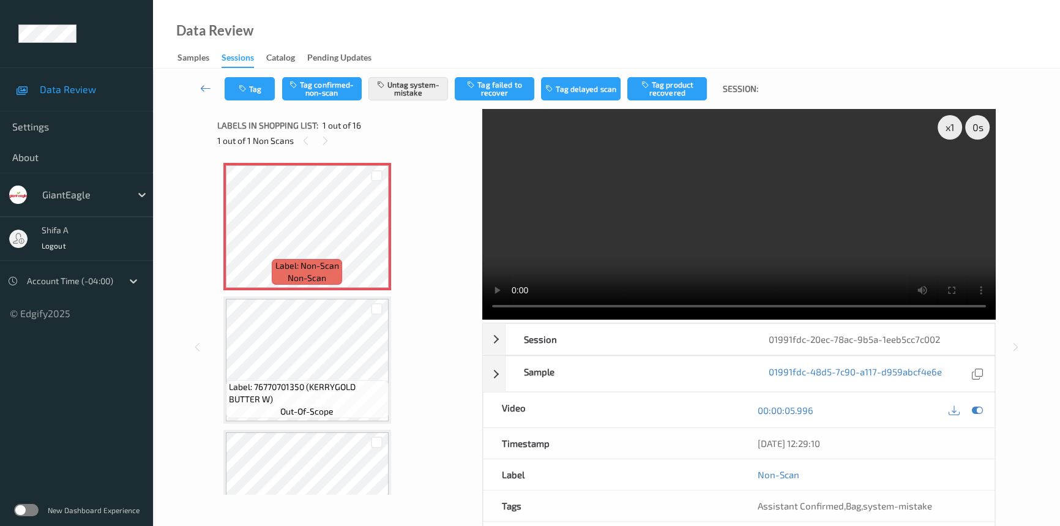
click at [833, 220] on video at bounding box center [738, 214] width 513 height 211
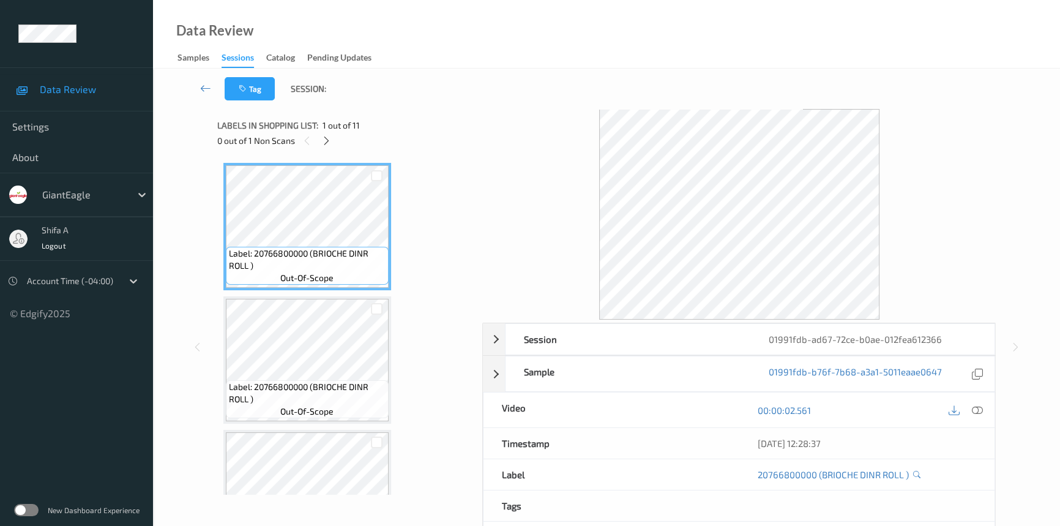
drag, startPoint x: 978, startPoint y: 407, endPoint x: 957, endPoint y: 404, distance: 21.0
click at [975, 409] on icon at bounding box center [977, 410] width 11 height 11
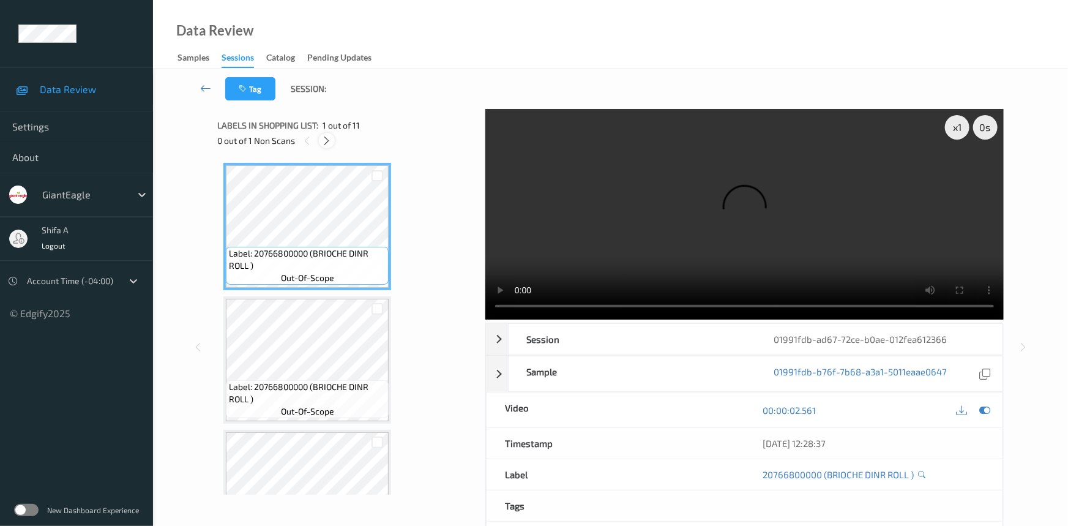
click at [321, 136] on div at bounding box center [326, 140] width 15 height 15
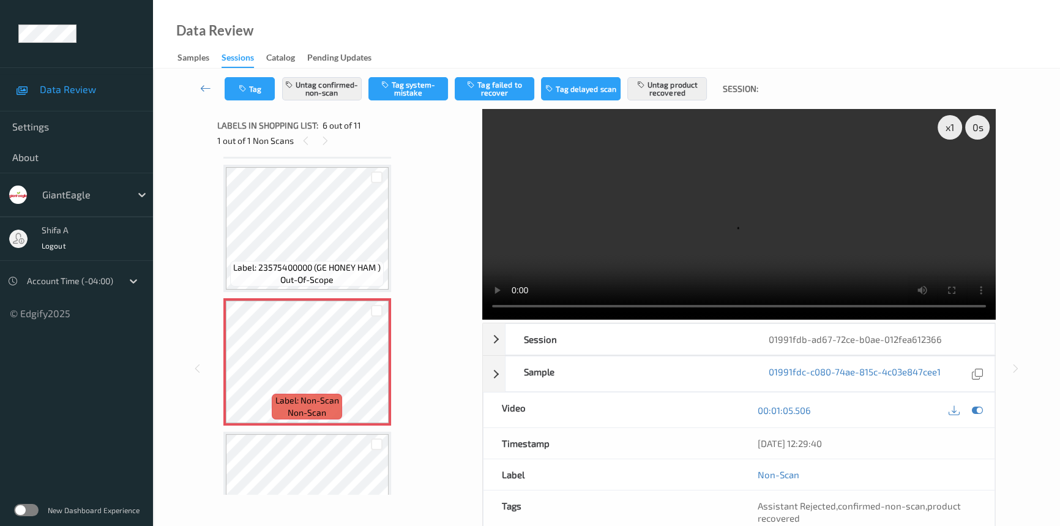
scroll to position [538, 0]
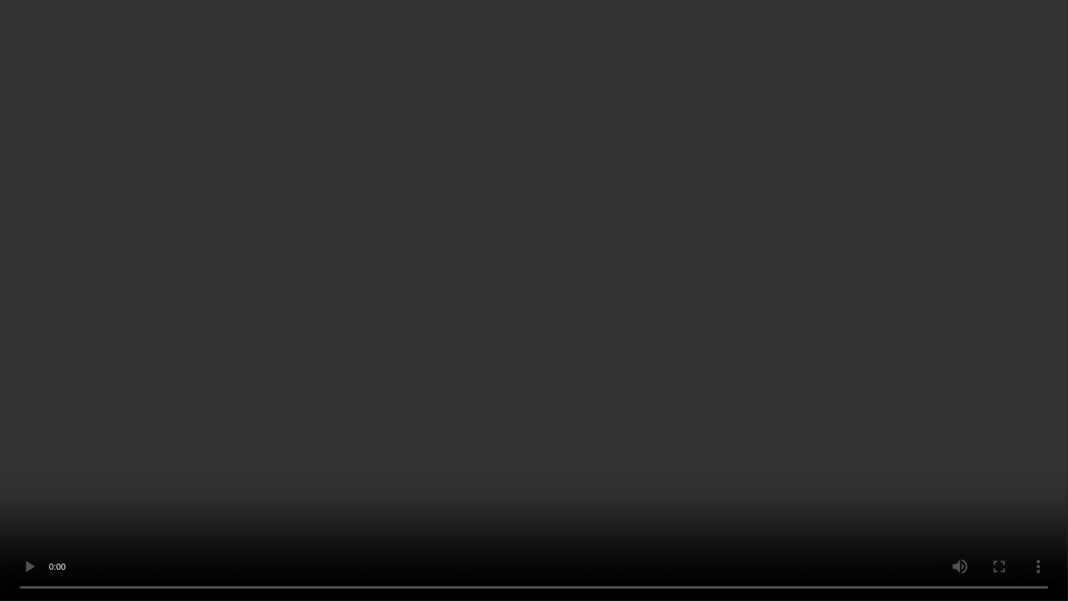
click at [812, 419] on video at bounding box center [534, 300] width 1068 height 601
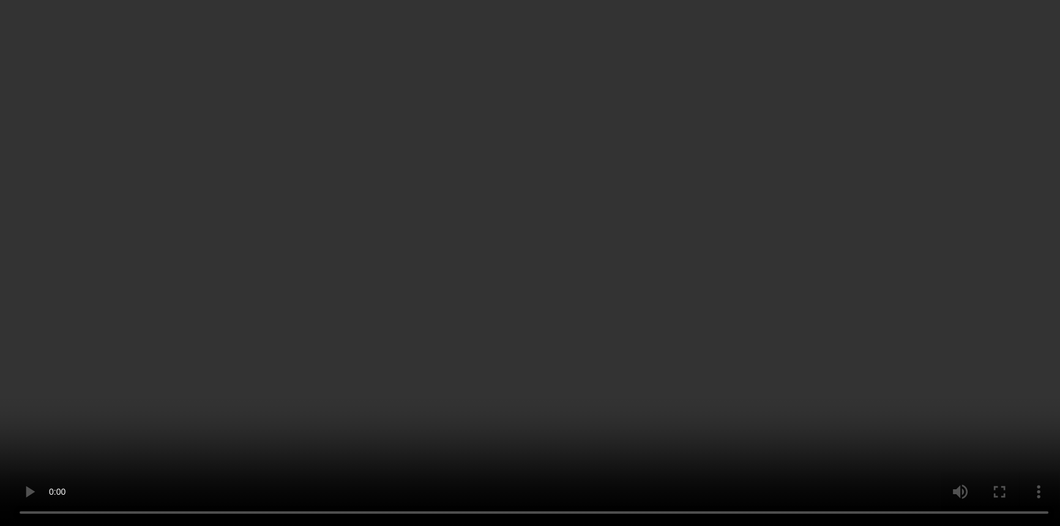
scroll to position [760, 0]
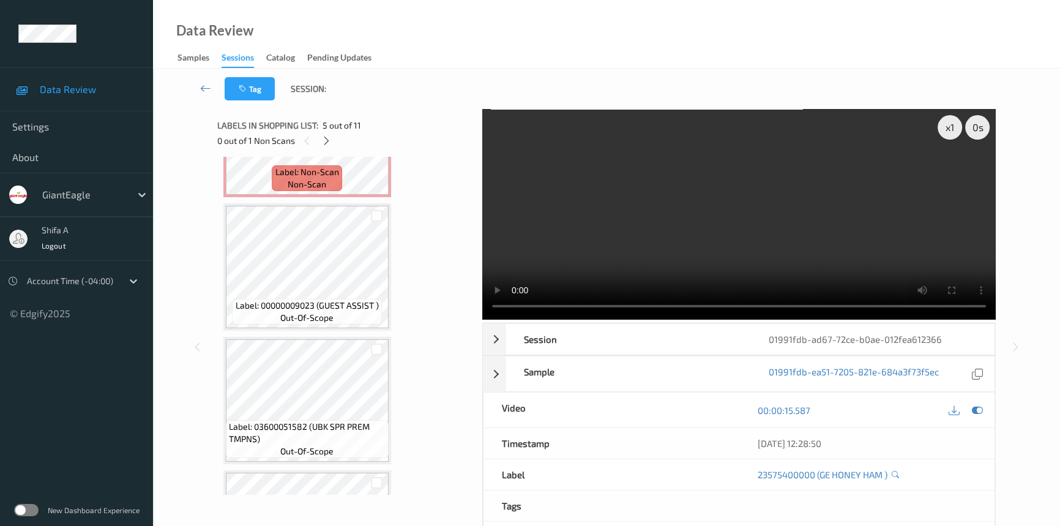
click at [870, 208] on video at bounding box center [738, 214] width 513 height 211
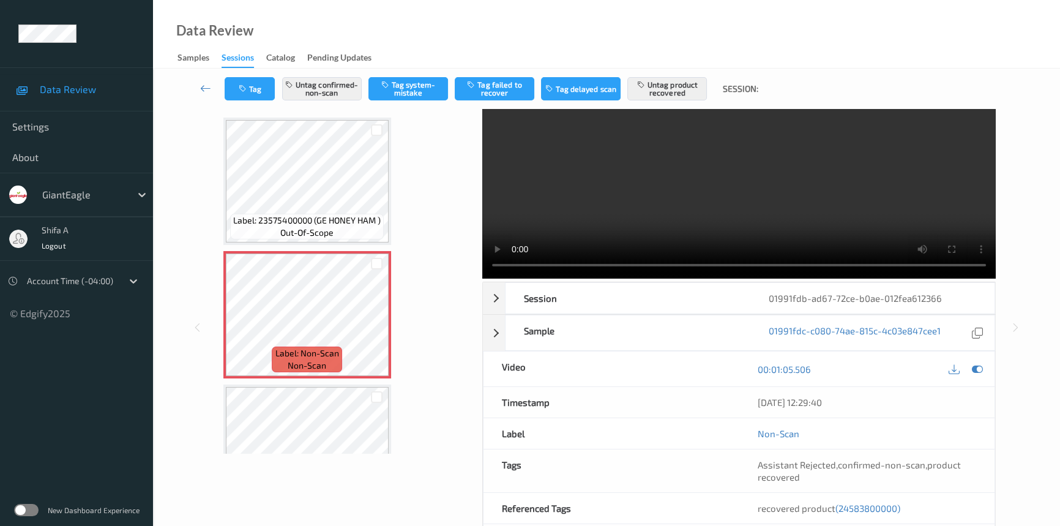
scroll to position [126, 0]
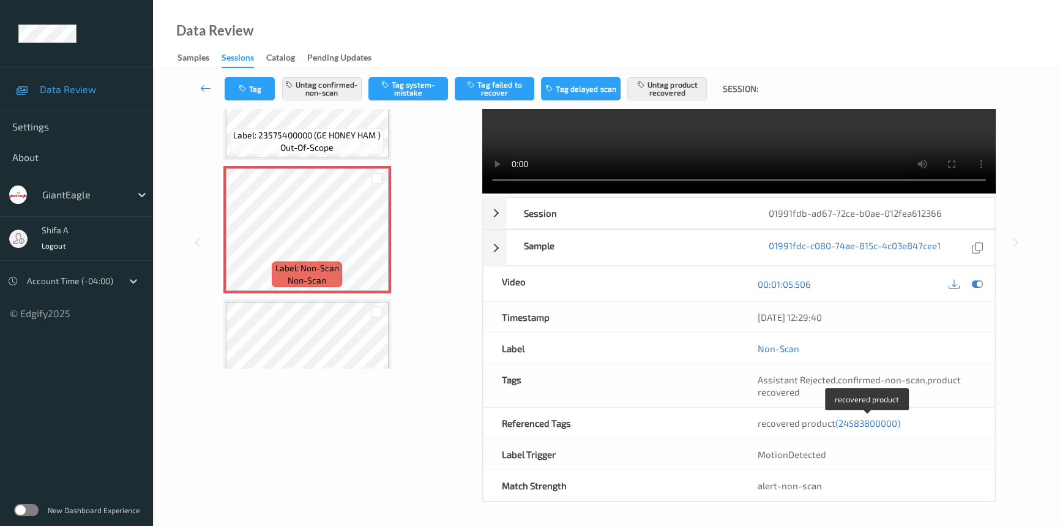
click at [856, 422] on span "(24583800000)" at bounding box center [867, 422] width 65 height 11
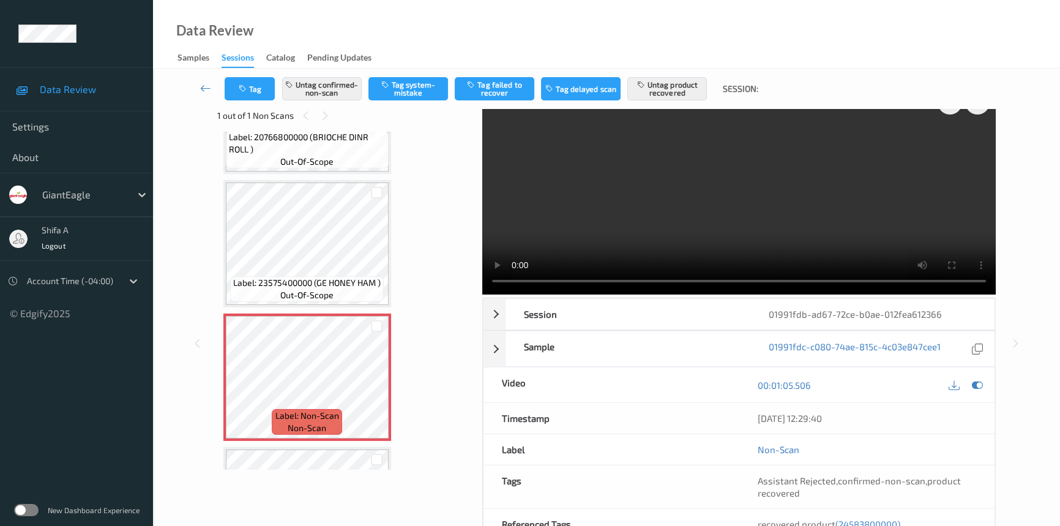
scroll to position [0, 0]
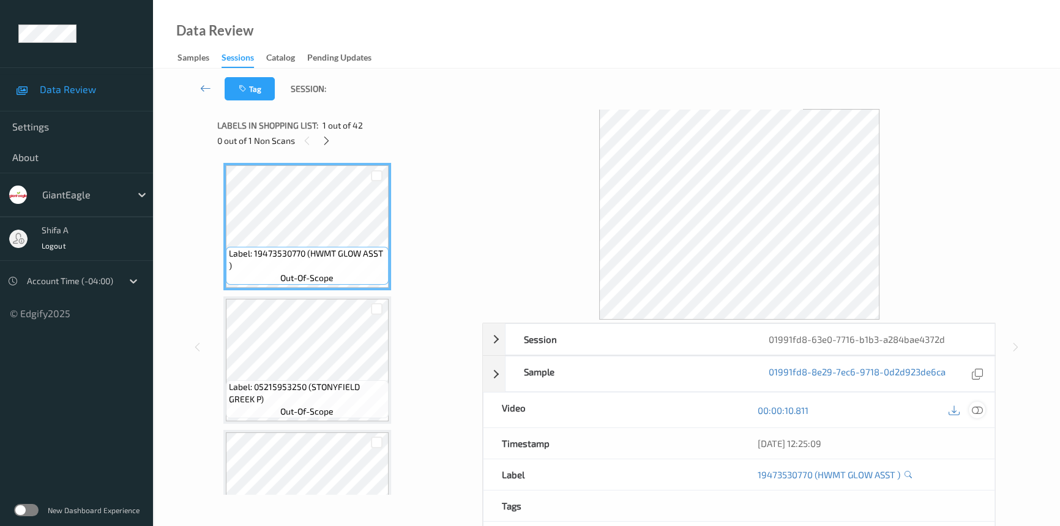
click at [980, 410] on icon at bounding box center [977, 410] width 11 height 11
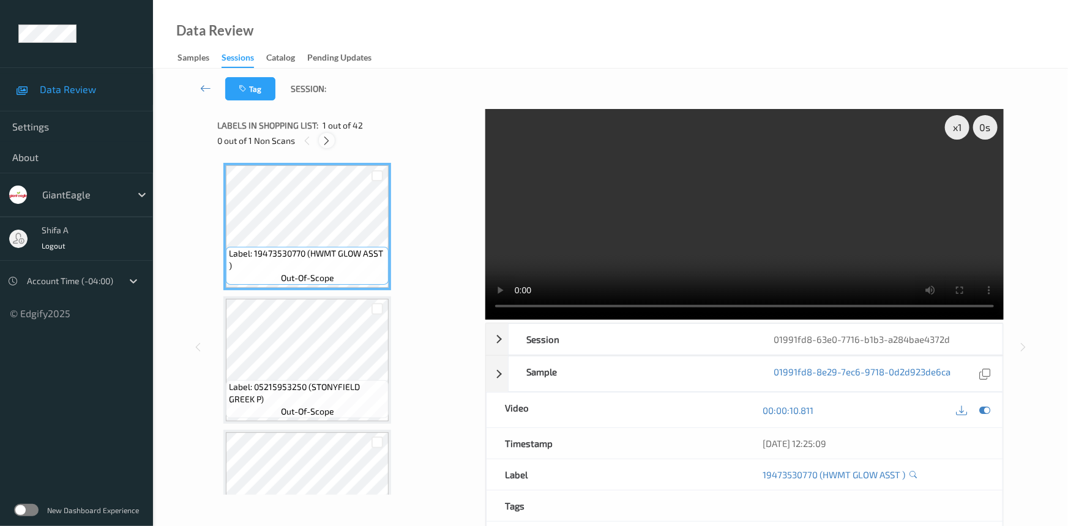
click at [323, 143] on icon at bounding box center [327, 140] width 10 height 11
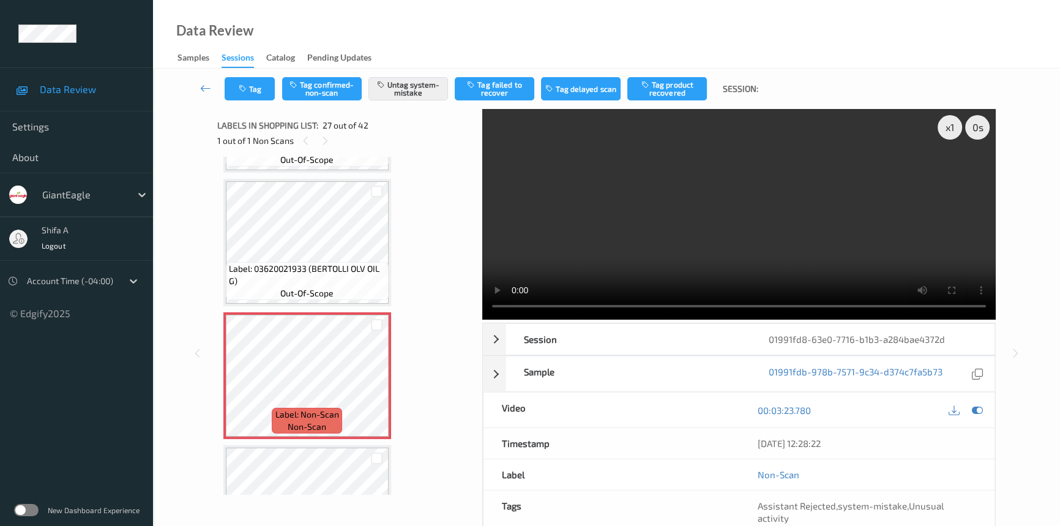
scroll to position [3329, 0]
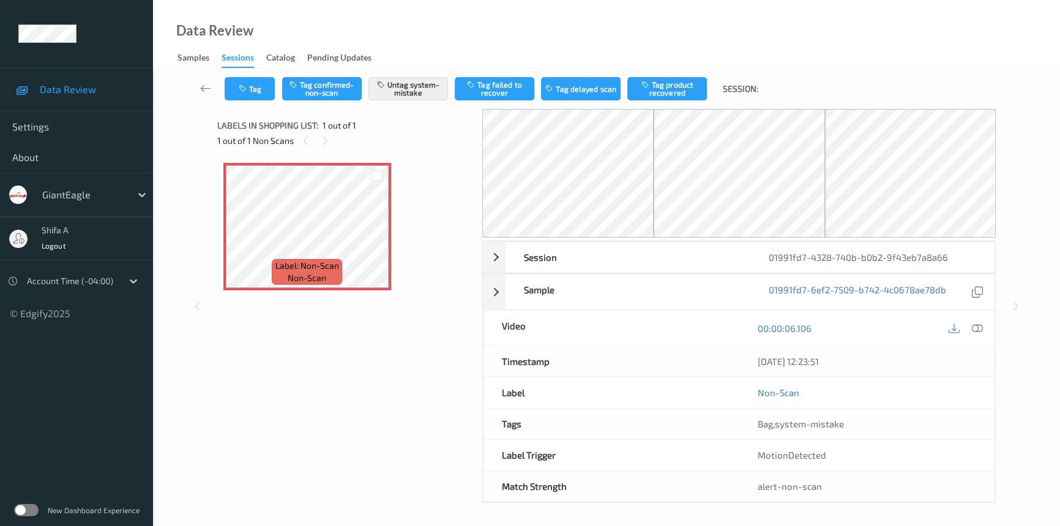
click at [979, 324] on icon at bounding box center [977, 328] width 11 height 11
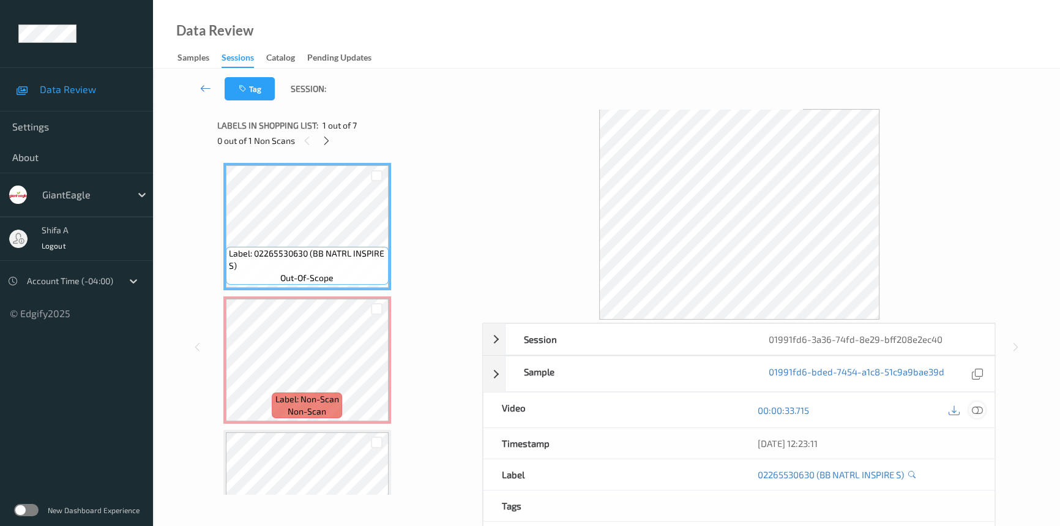
click at [939, 411] on icon at bounding box center [977, 410] width 11 height 11
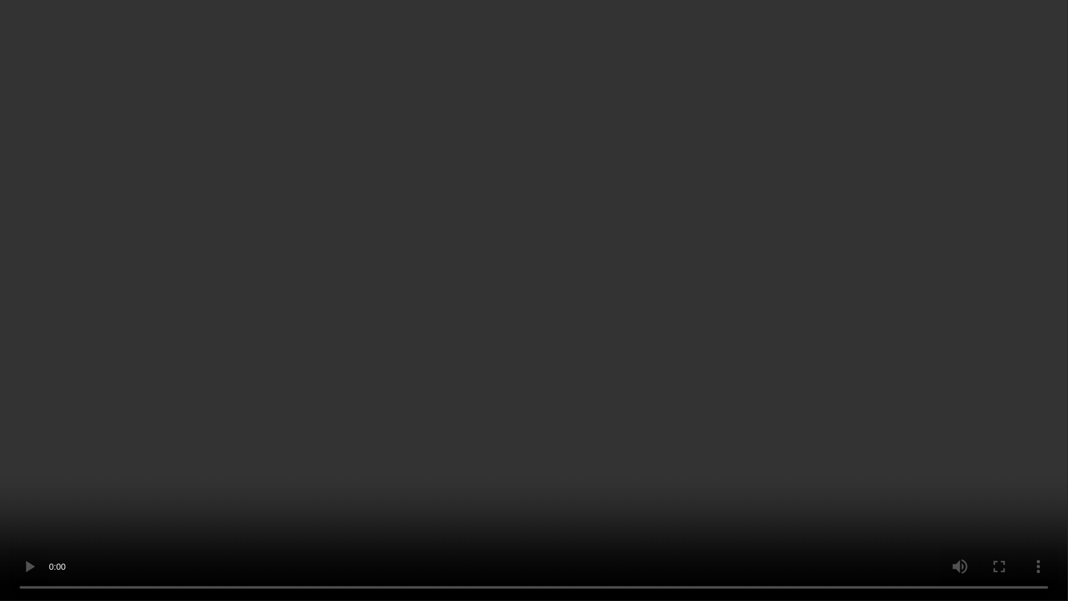
click at [924, 326] on video at bounding box center [534, 300] width 1068 height 601
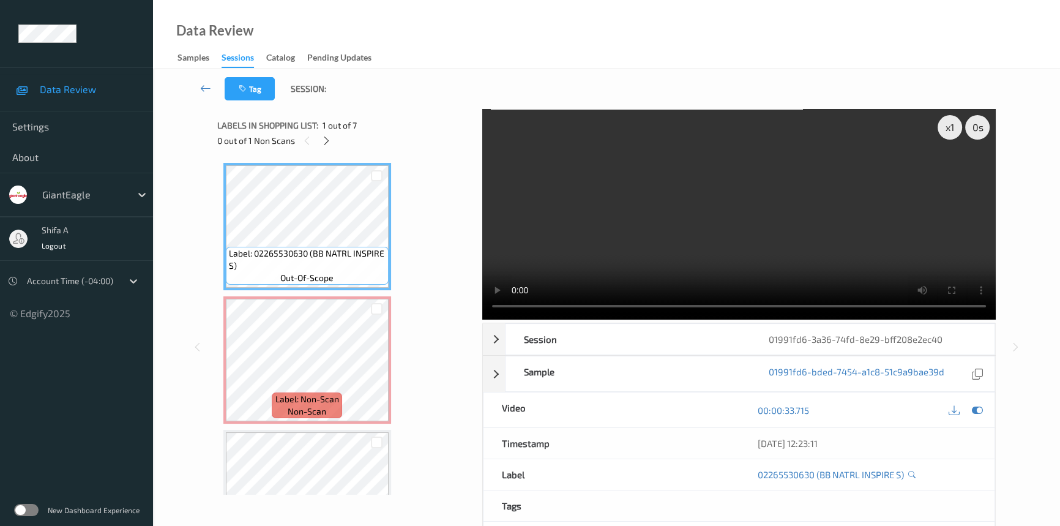
click at [888, 237] on video at bounding box center [738, 214] width 513 height 211
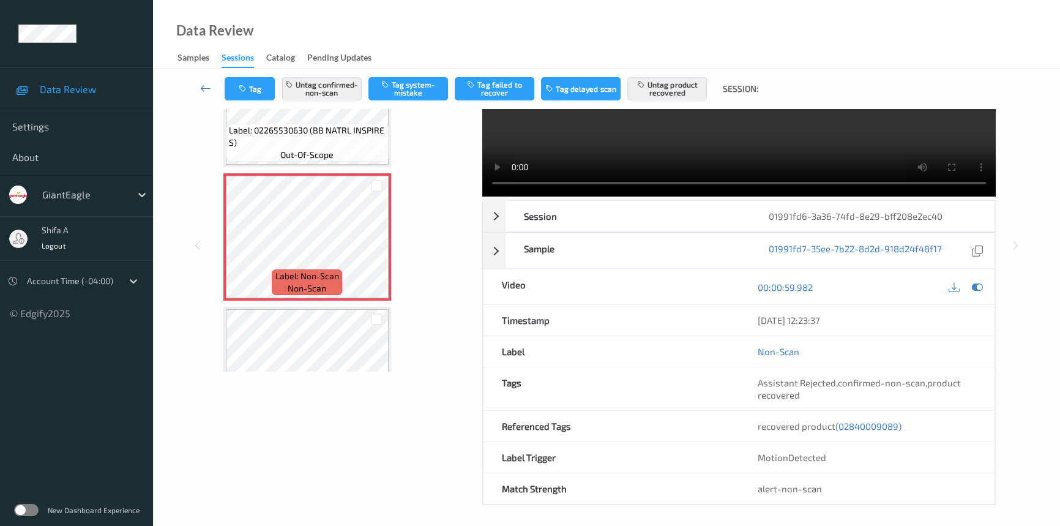
scroll to position [126, 0]
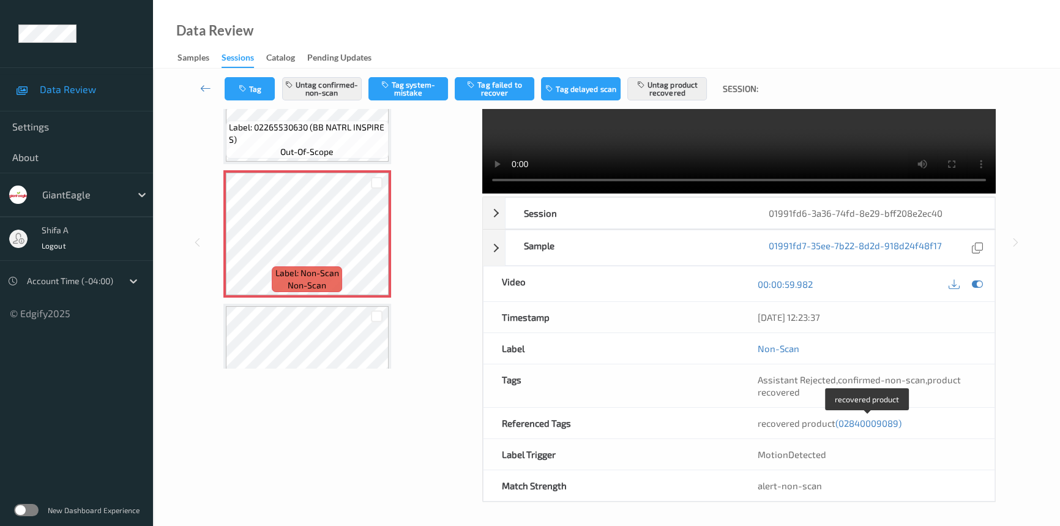
click at [871, 424] on span "(02840009089)" at bounding box center [868, 422] width 66 height 11
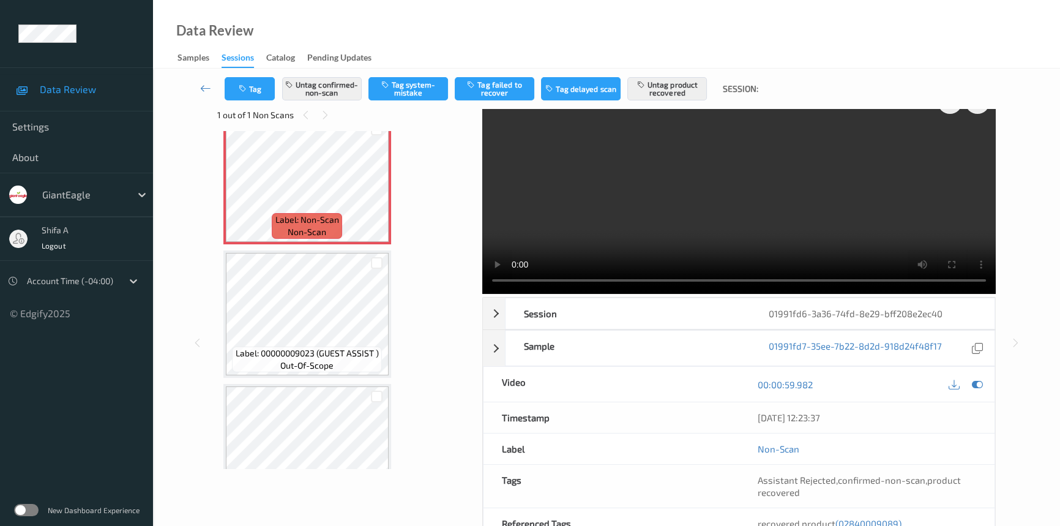
scroll to position [0, 0]
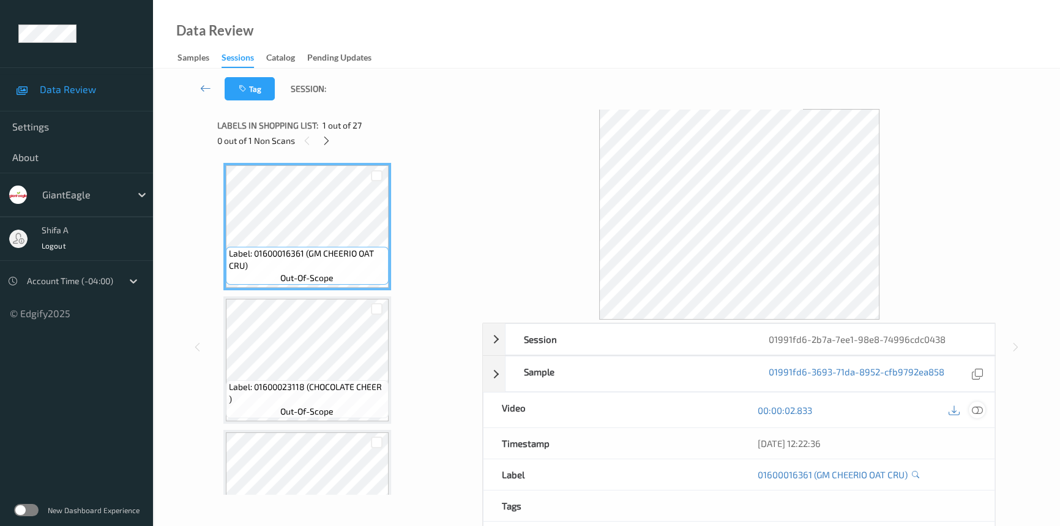
click at [980, 409] on icon at bounding box center [977, 410] width 11 height 11
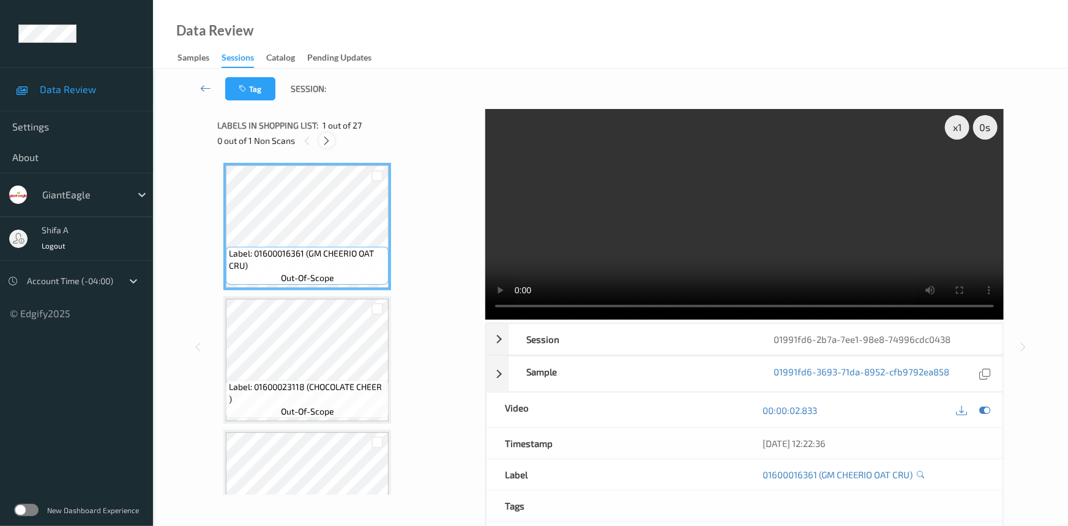
click at [327, 143] on icon at bounding box center [327, 140] width 10 height 11
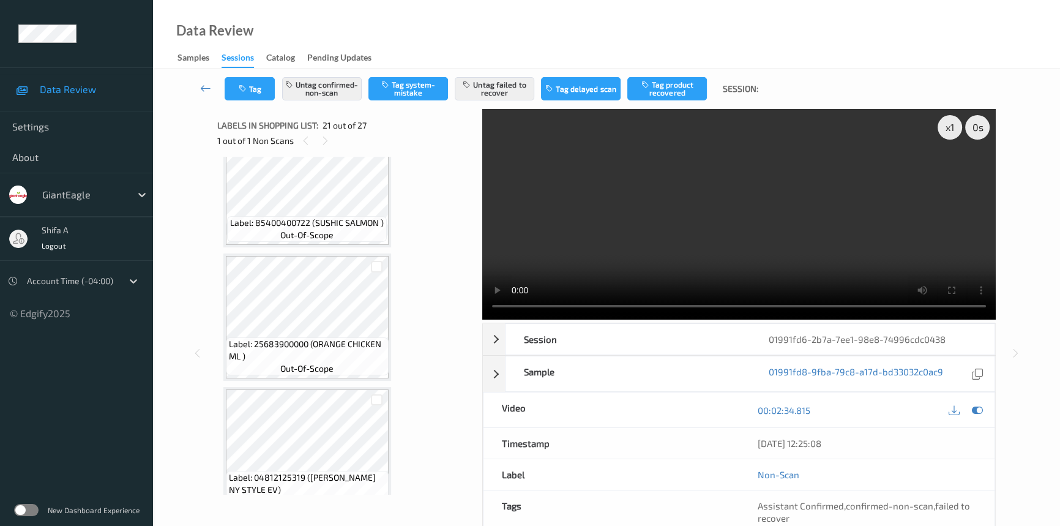
scroll to position [2532, 0]
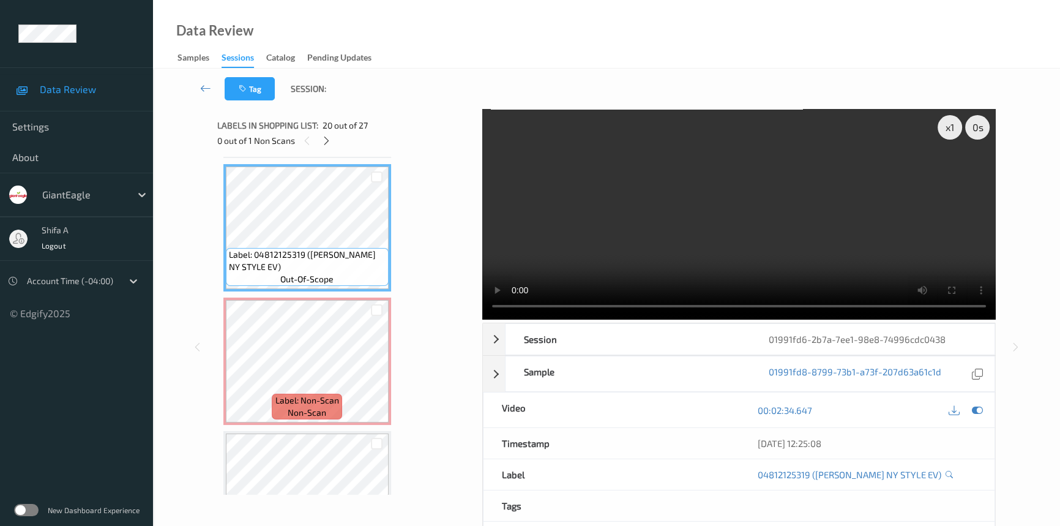
click at [887, 237] on video at bounding box center [738, 214] width 513 height 211
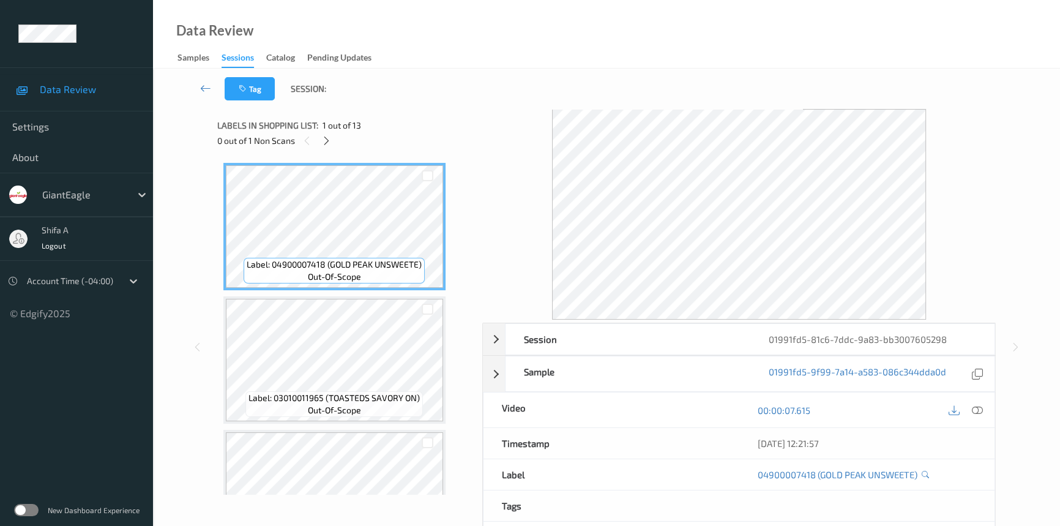
click at [979, 414] on icon at bounding box center [977, 410] width 11 height 11
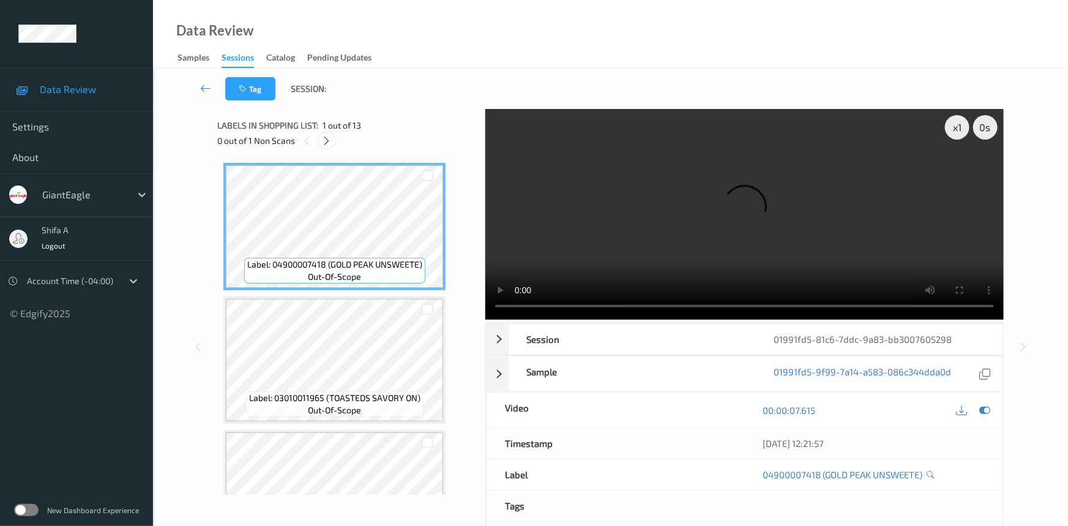
click at [330, 139] on icon at bounding box center [327, 140] width 10 height 11
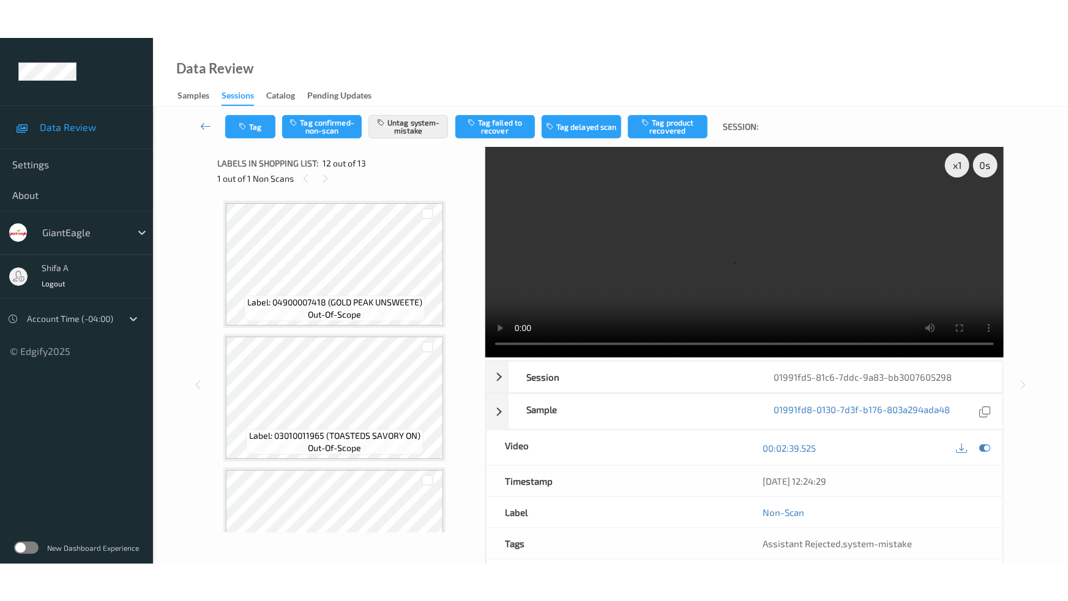
scroll to position [1335, 0]
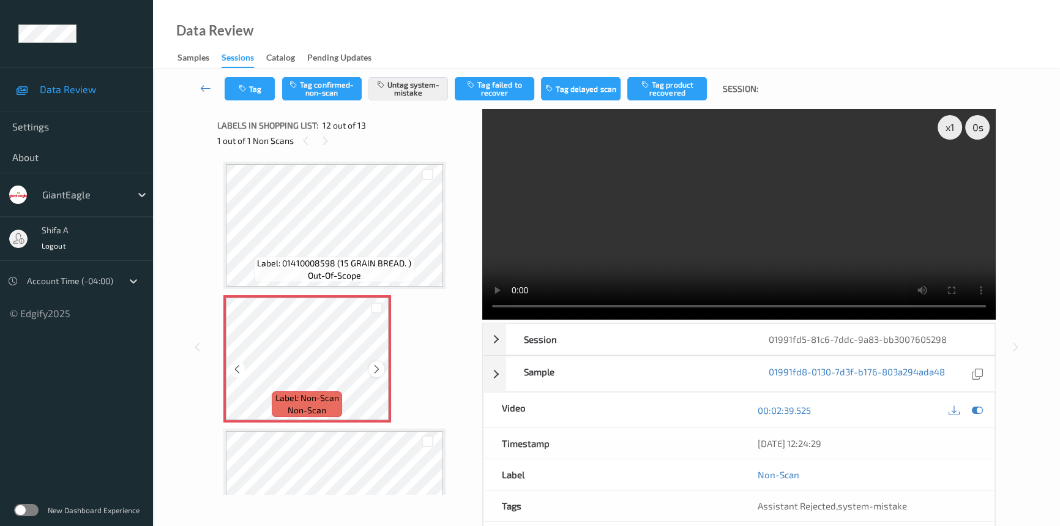
click at [380, 364] on icon at bounding box center [376, 369] width 10 height 11
click at [379, 366] on icon at bounding box center [376, 369] width 10 height 11
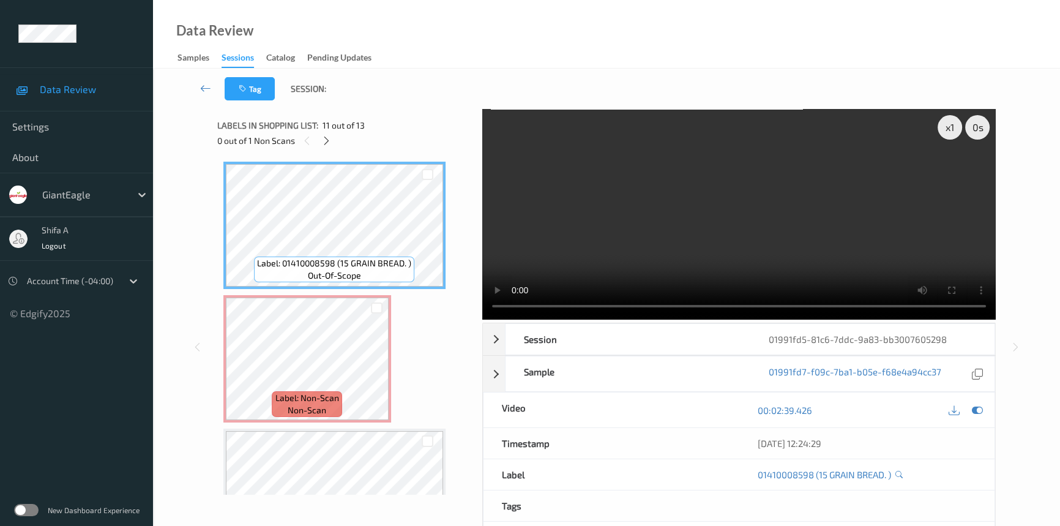
scroll to position [1322, 0]
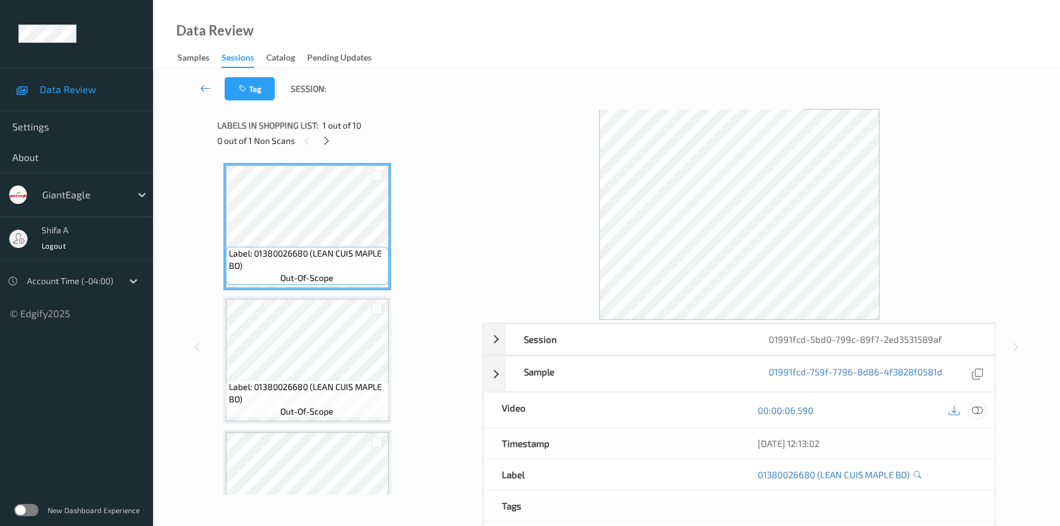
click at [983, 409] on div at bounding box center [977, 409] width 17 height 17
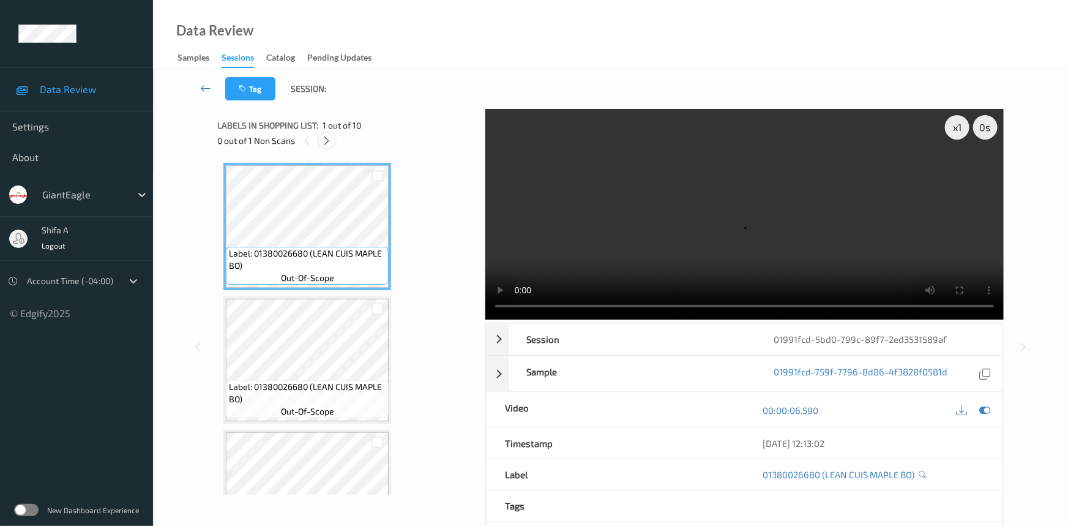
click at [328, 141] on icon at bounding box center [327, 140] width 10 height 11
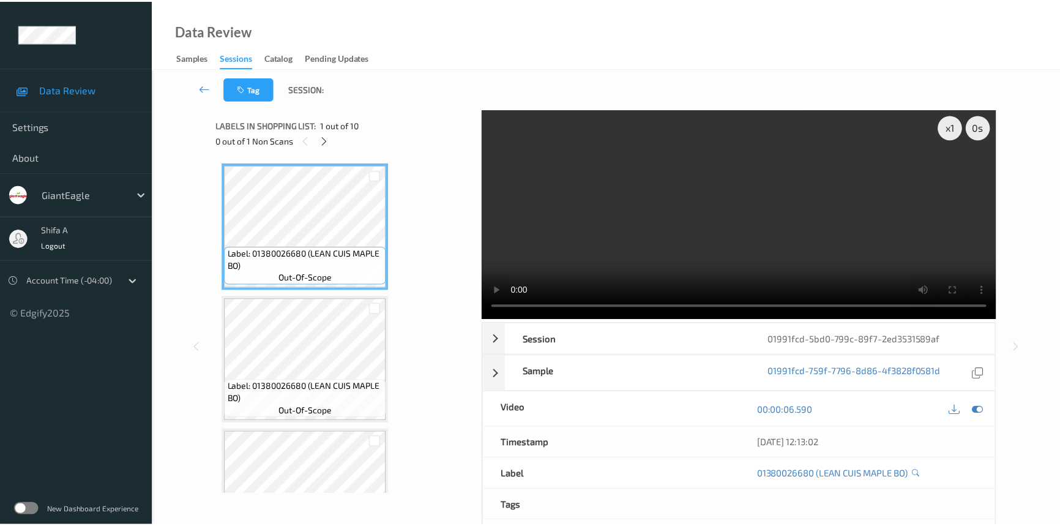
scroll to position [998, 0]
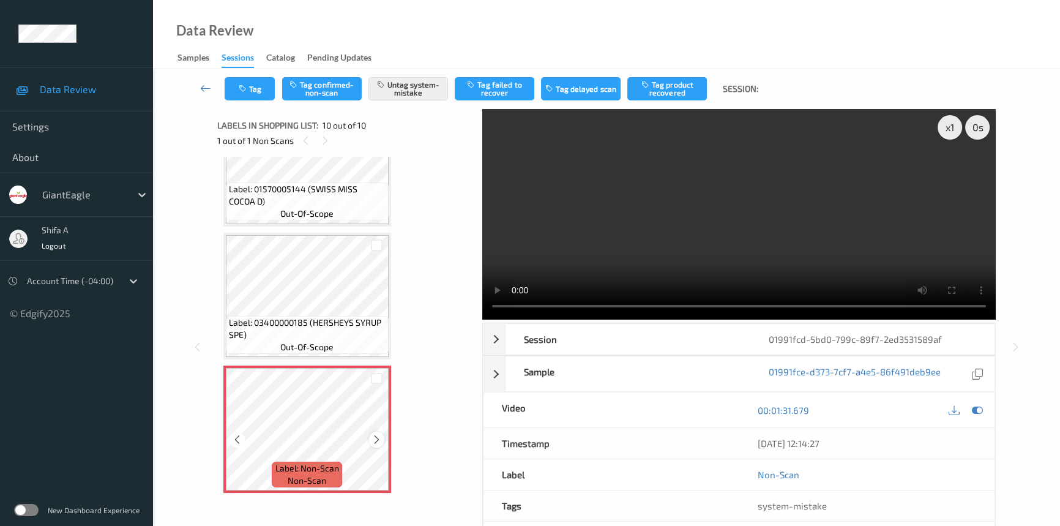
click at [378, 434] on icon at bounding box center [376, 439] width 10 height 11
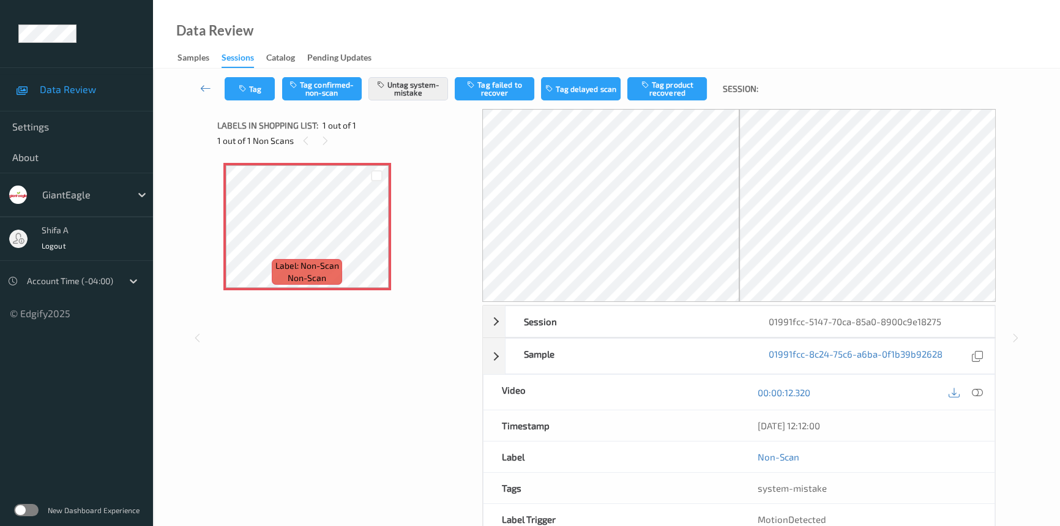
click at [978, 392] on icon at bounding box center [977, 392] width 11 height 11
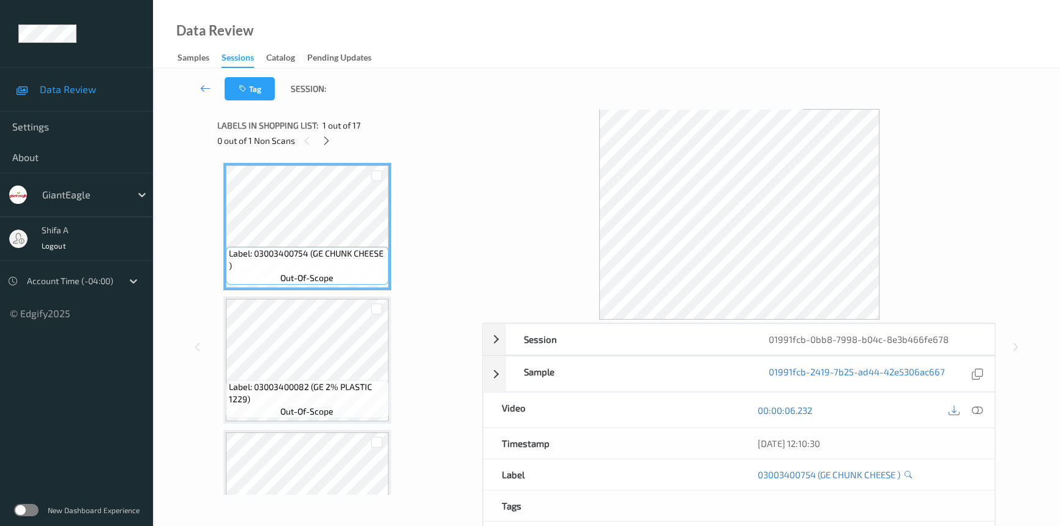
drag, startPoint x: 979, startPoint y: 411, endPoint x: 934, endPoint y: 384, distance: 53.0
click at [979, 409] on icon at bounding box center [977, 410] width 11 height 11
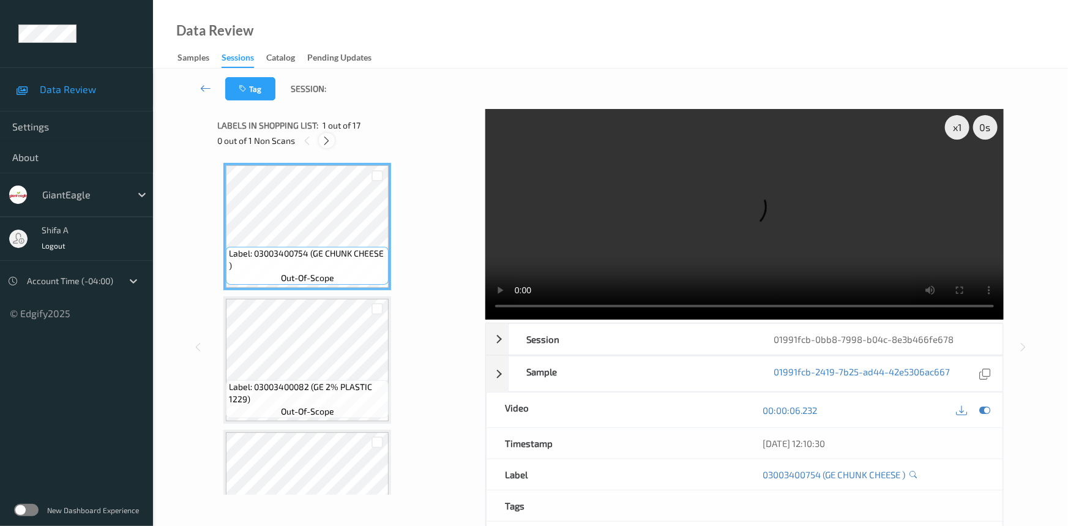
click at [331, 135] on icon at bounding box center [327, 140] width 10 height 11
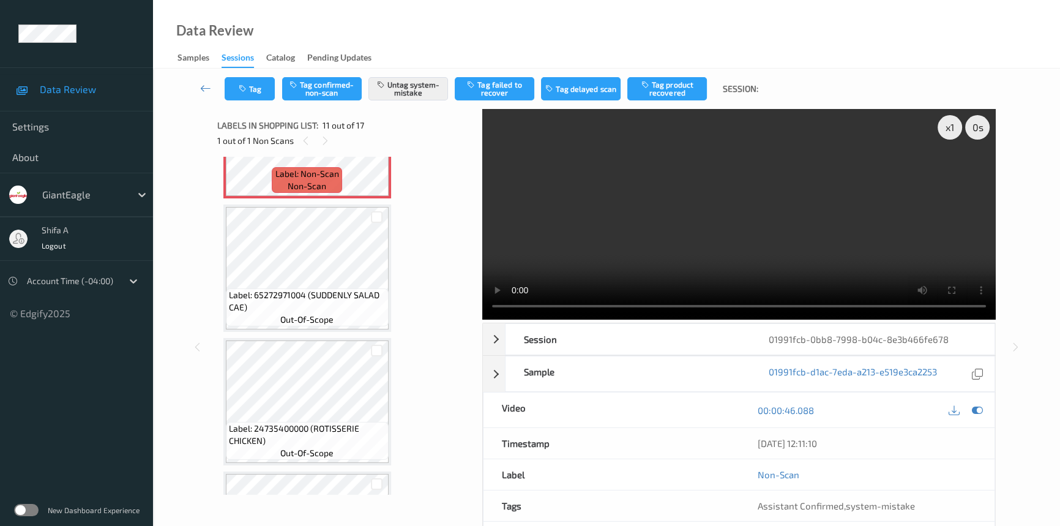
scroll to position [1203, 0]
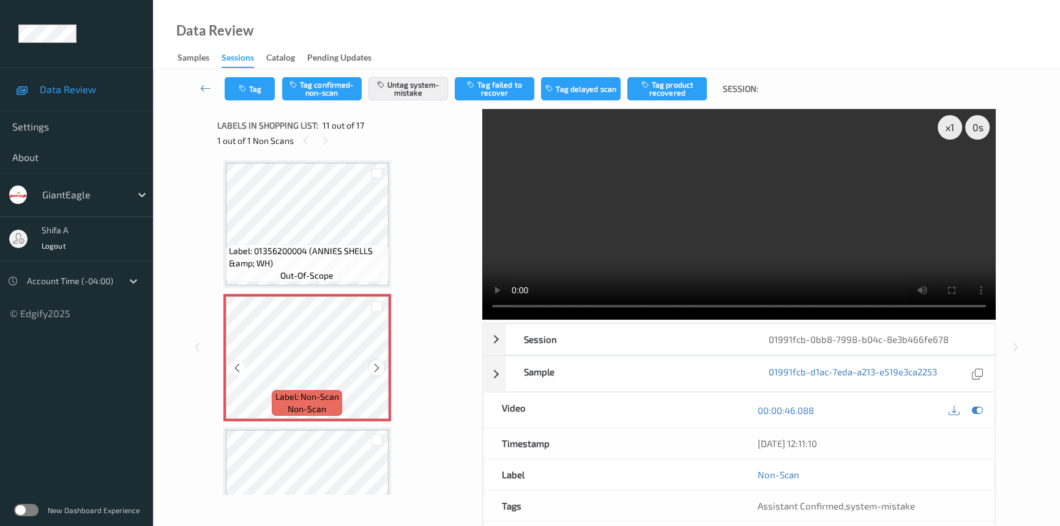
click at [380, 362] on icon at bounding box center [376, 367] width 10 height 11
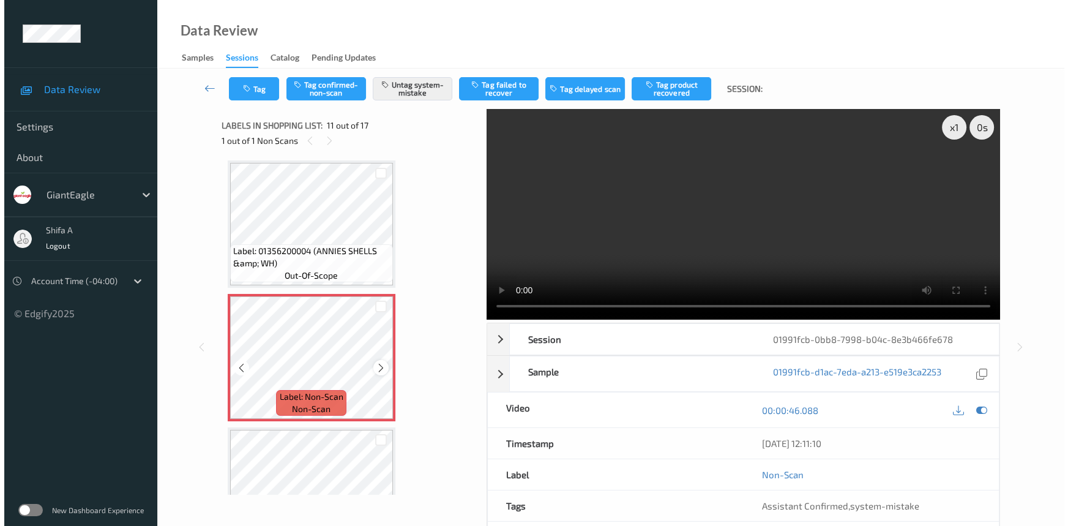
scroll to position [1425, 0]
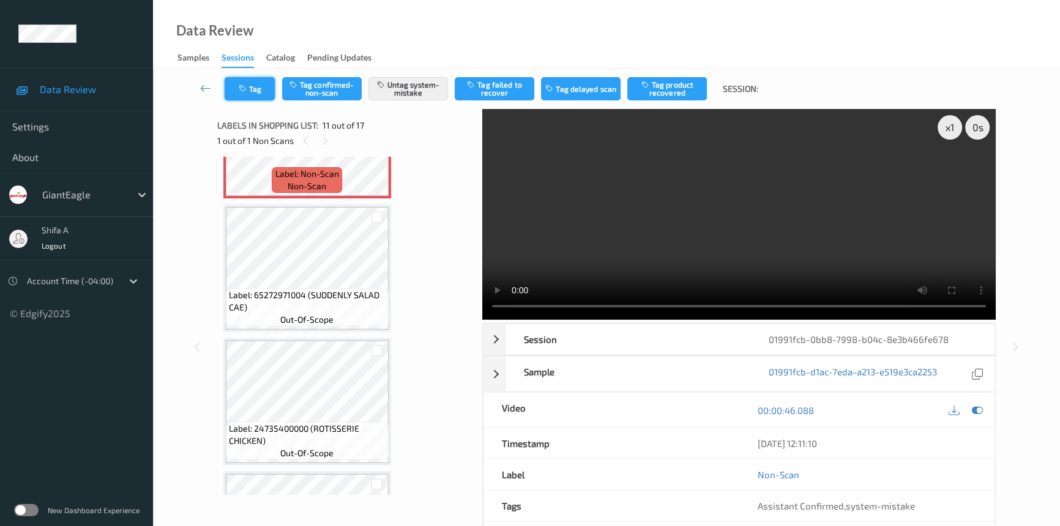
click at [253, 93] on button "Tag" at bounding box center [250, 88] width 50 height 23
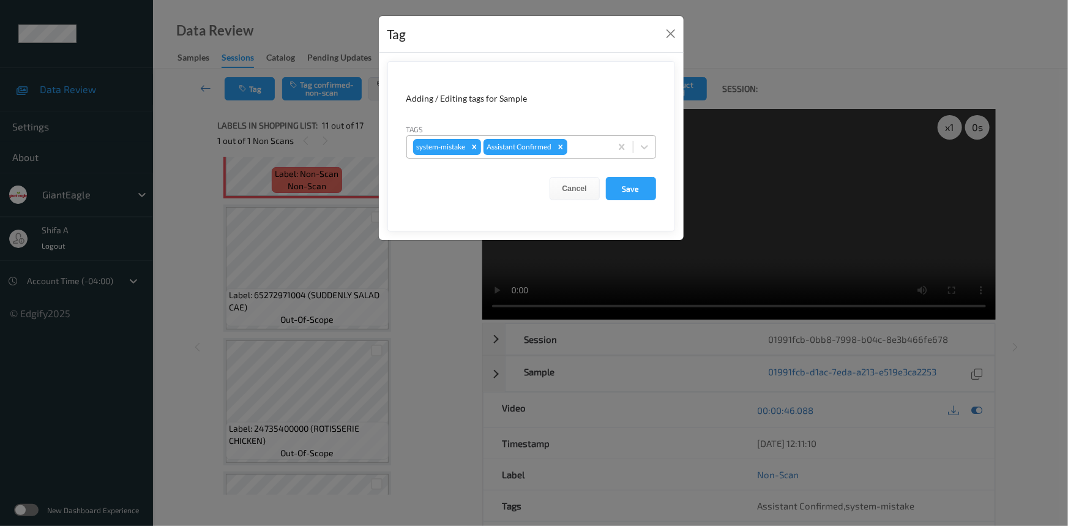
click at [596, 152] on div at bounding box center [587, 147] width 35 height 15
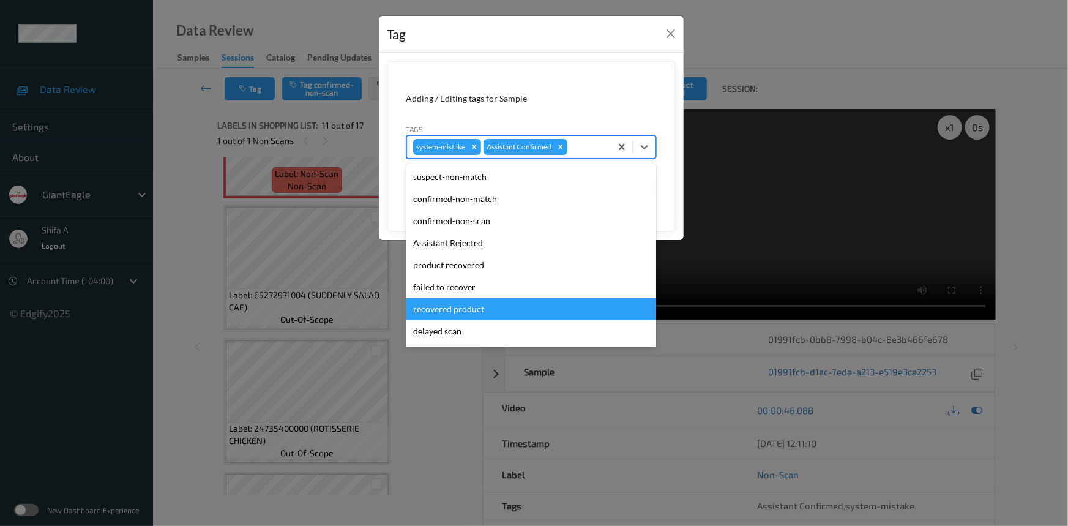
scroll to position [108, 0]
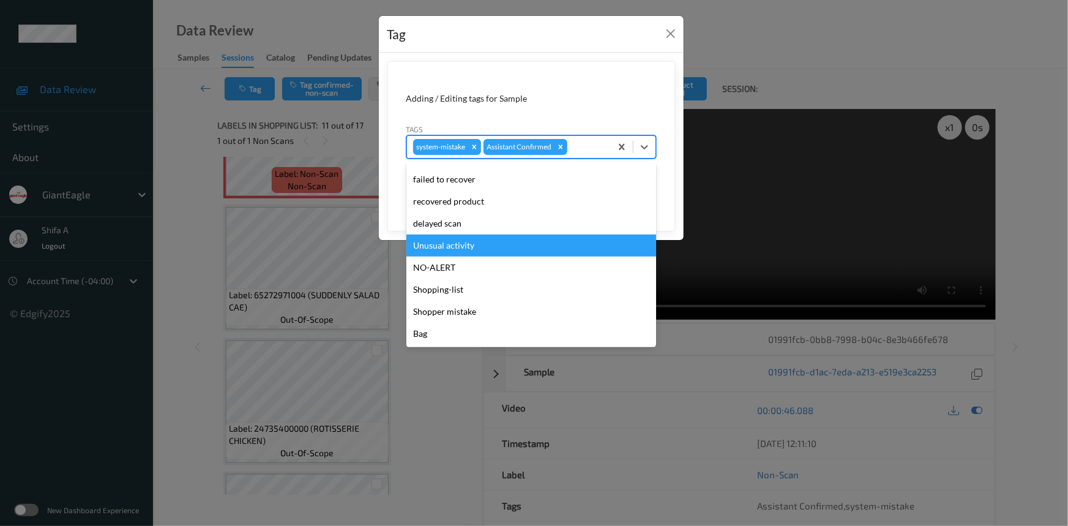
drag, startPoint x: 474, startPoint y: 247, endPoint x: 563, endPoint y: 233, distance: 90.5
click at [473, 248] on div "Unusual activity" at bounding box center [531, 245] width 250 height 22
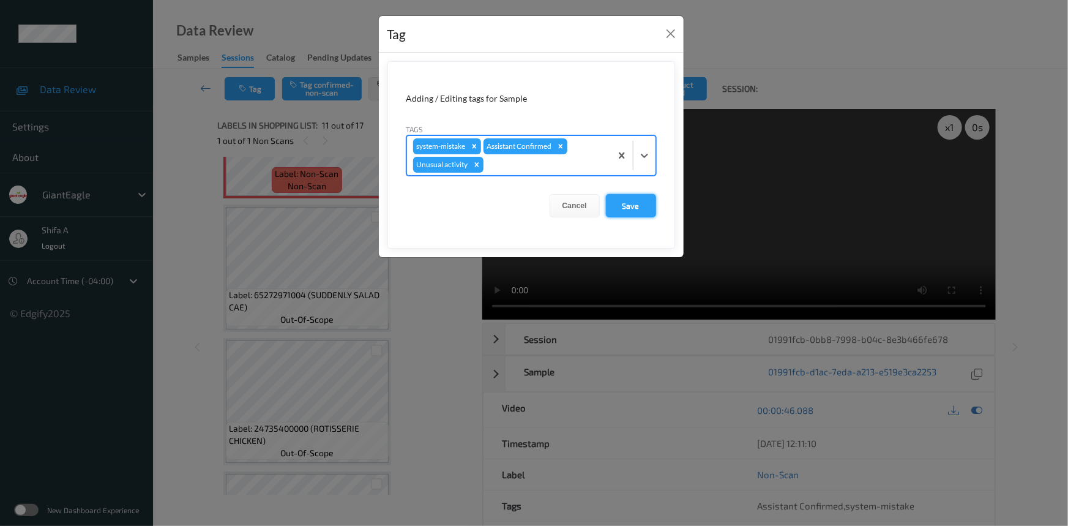
click at [634, 196] on button "Save" at bounding box center [631, 205] width 50 height 23
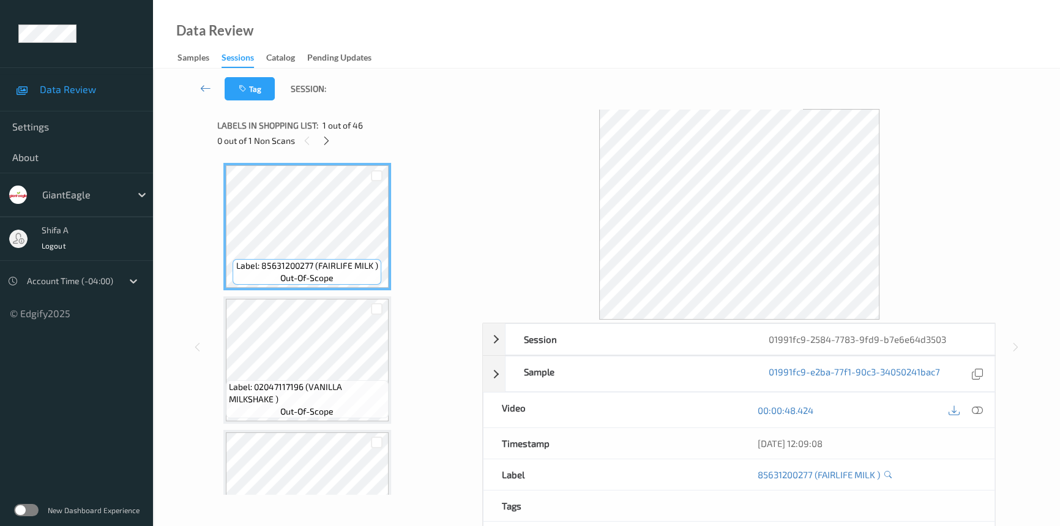
drag, startPoint x: 973, startPoint y: 413, endPoint x: 779, endPoint y: 338, distance: 208.1
click at [973, 412] on icon at bounding box center [977, 410] width 11 height 11
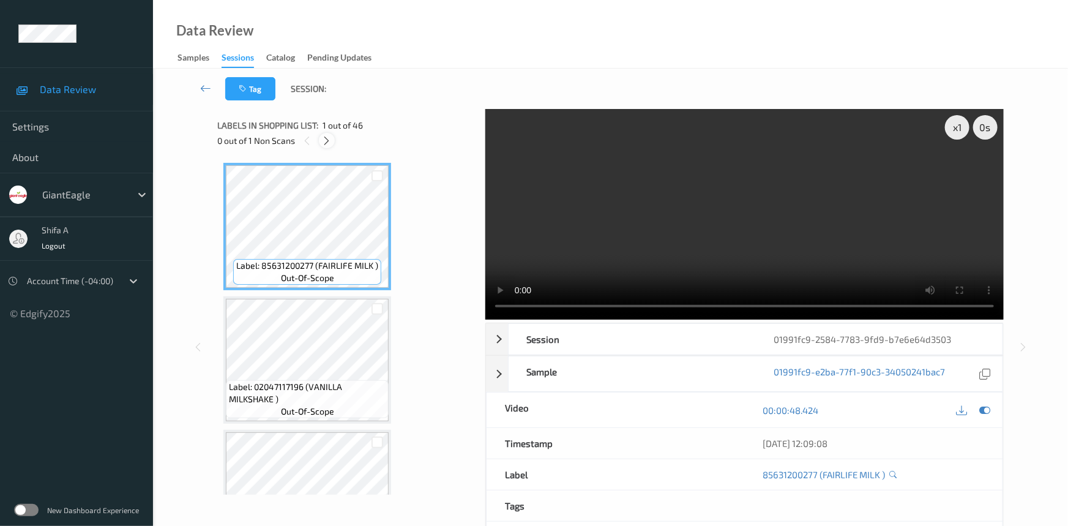
click at [323, 140] on icon at bounding box center [327, 140] width 10 height 11
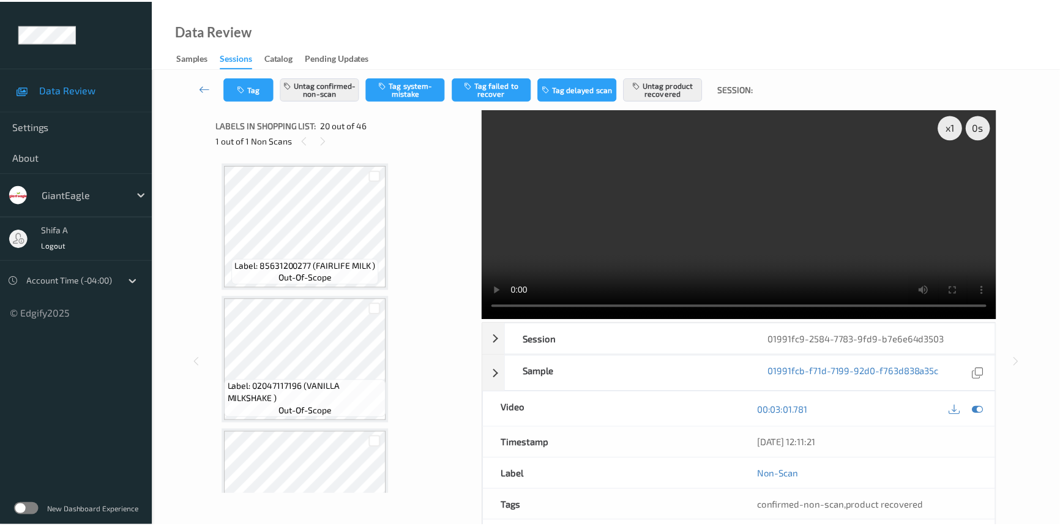
scroll to position [2399, 0]
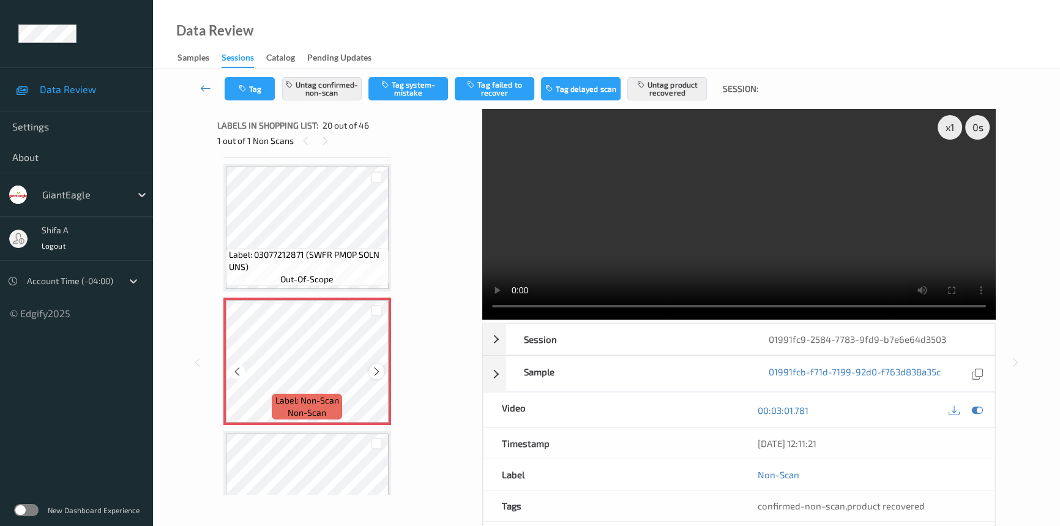
click at [377, 366] on icon at bounding box center [376, 371] width 10 height 11
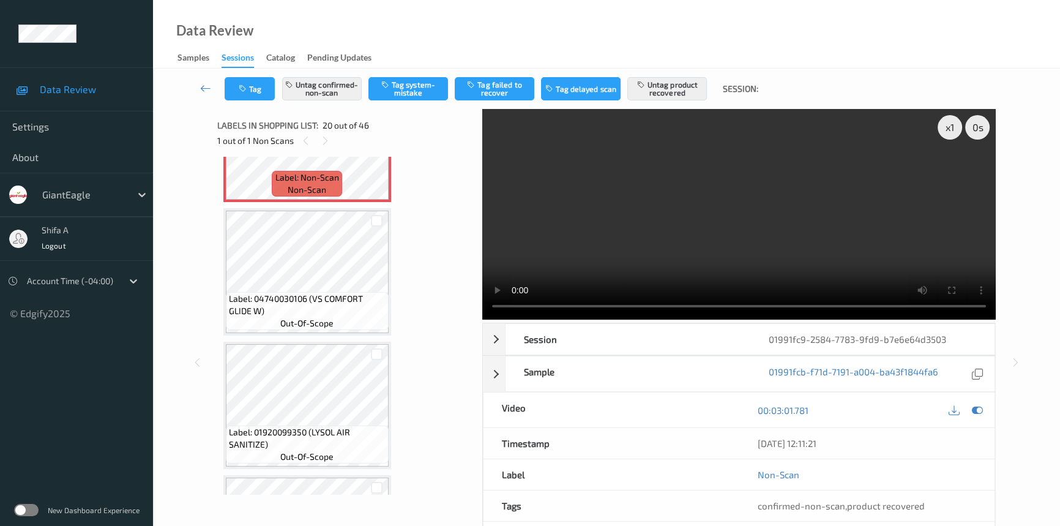
click at [898, 233] on video at bounding box center [738, 214] width 513 height 211
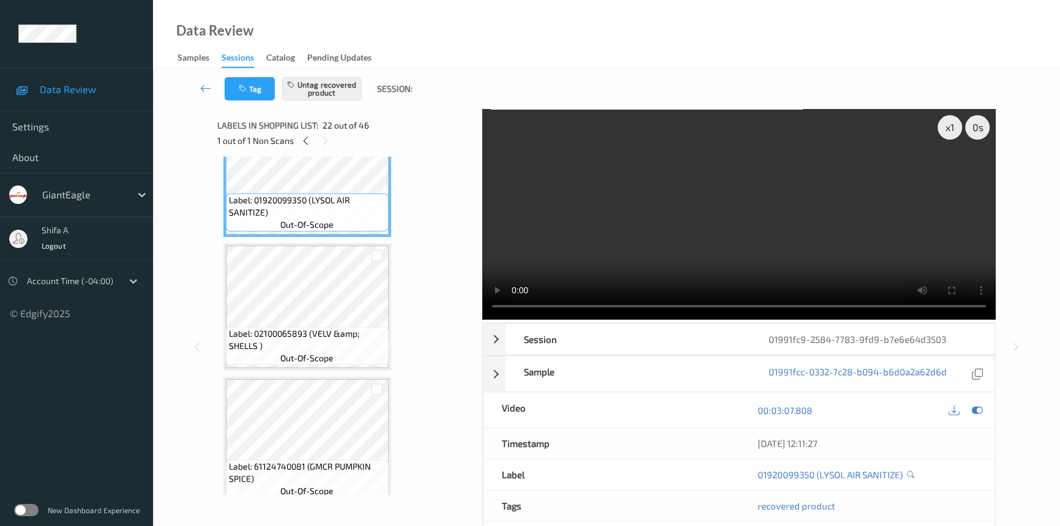
scroll to position [2845, 0]
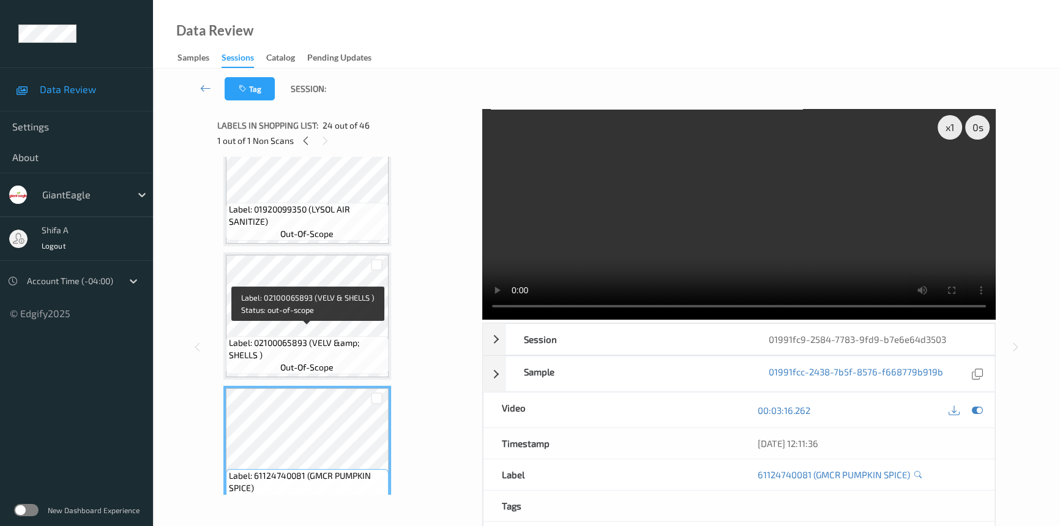
click at [335, 342] on span "Label: 02100065893 (VELV &amp; SHELLS )" at bounding box center [307, 349] width 157 height 24
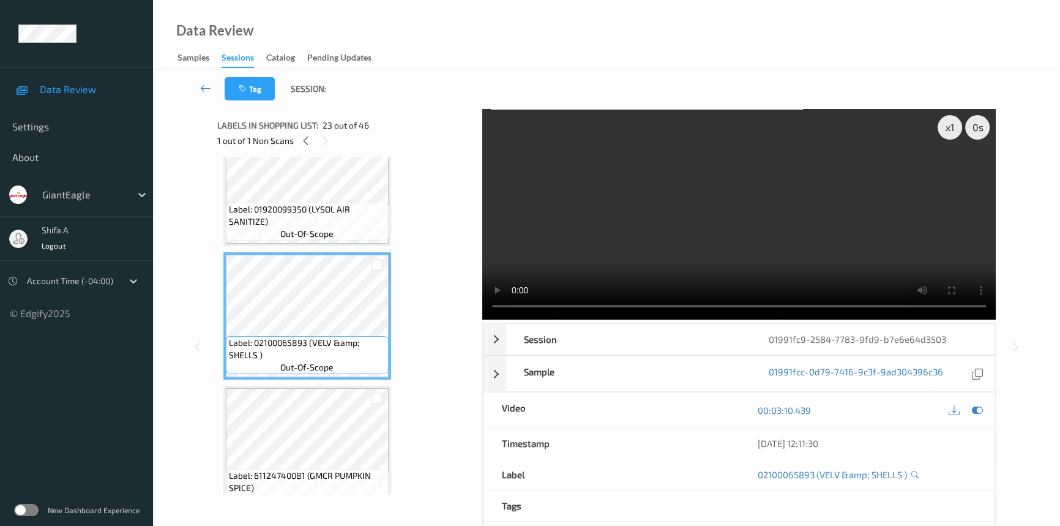
click at [343, 226] on div "Label: 01920099350 (LYSOL AIR SANITIZE) out-of-scope" at bounding box center [307, 222] width 163 height 38
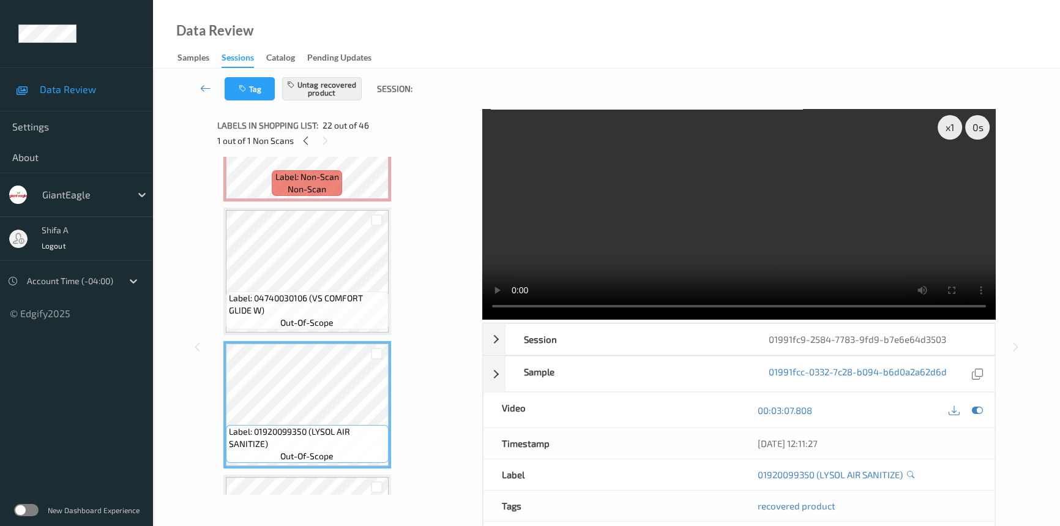
scroll to position [2622, 0]
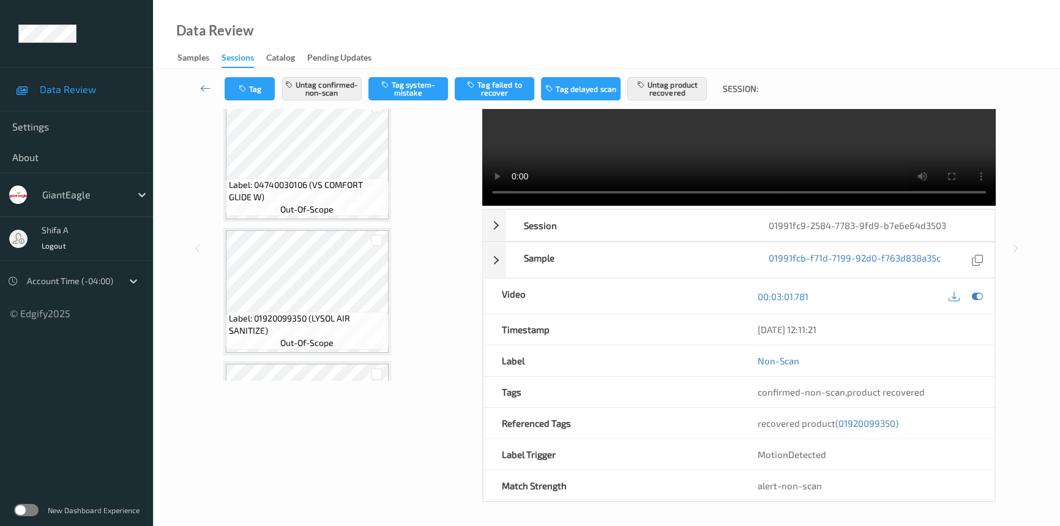
click at [868, 422] on span "(01920099350)" at bounding box center [866, 422] width 63 height 11
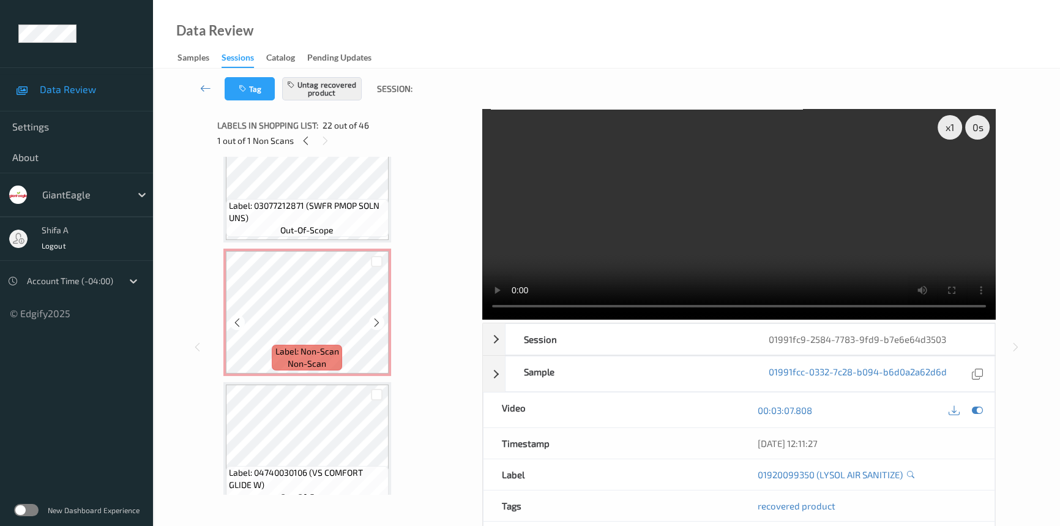
scroll to position [2443, 0]
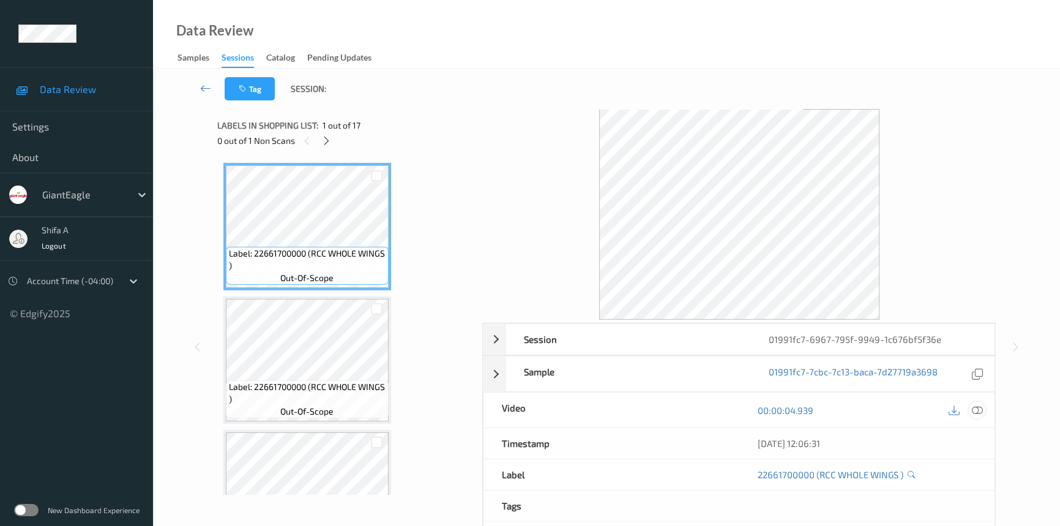
click at [979, 409] on icon at bounding box center [977, 410] width 11 height 11
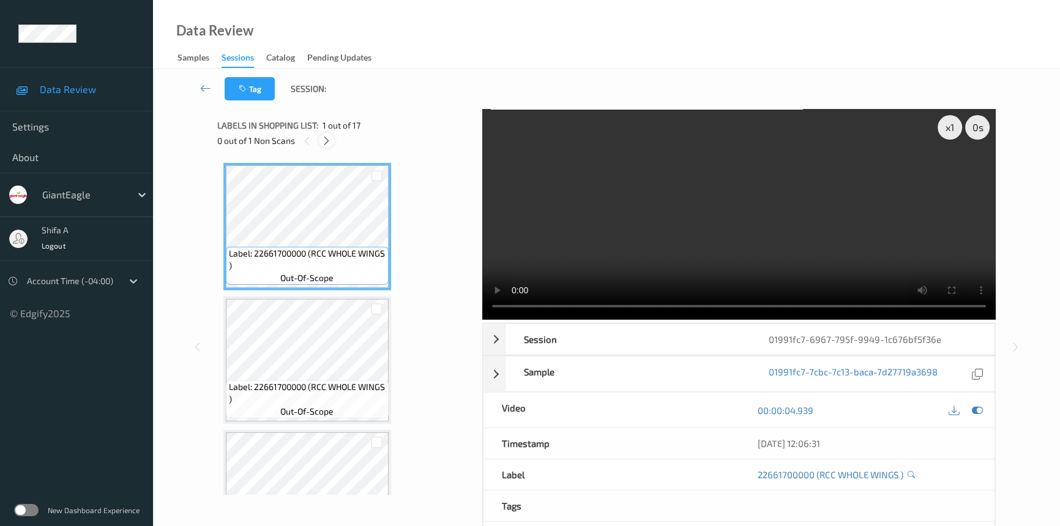
click at [329, 146] on div at bounding box center [326, 140] width 15 height 15
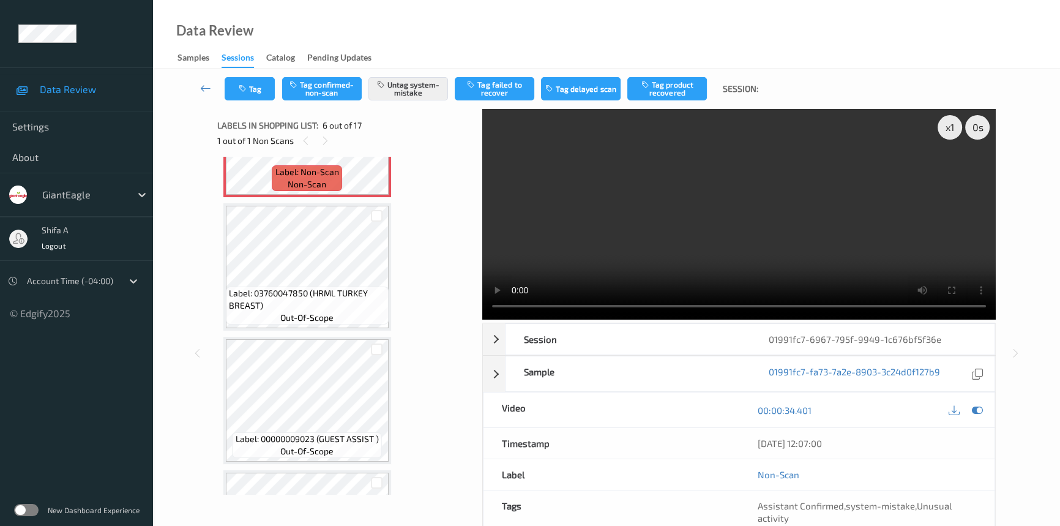
scroll to position [538, 0]
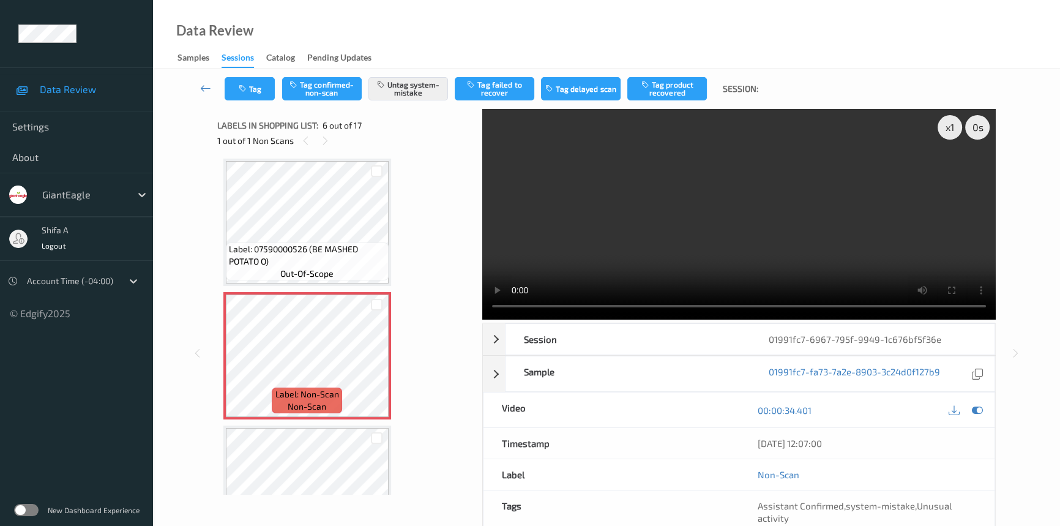
click at [801, 237] on video at bounding box center [738, 214] width 513 height 211
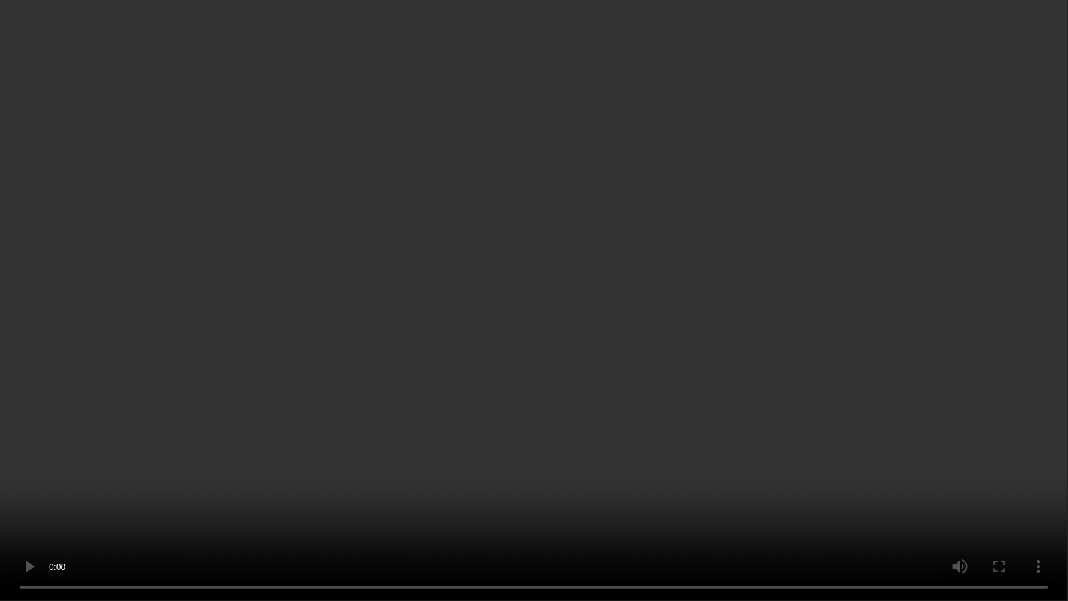
click at [923, 332] on video at bounding box center [534, 300] width 1068 height 601
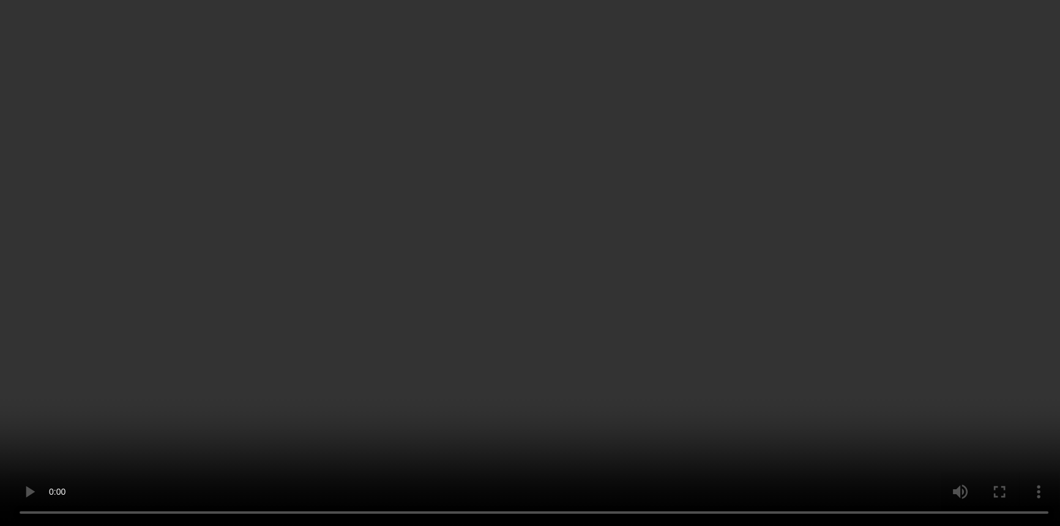
scroll to position [538, 0]
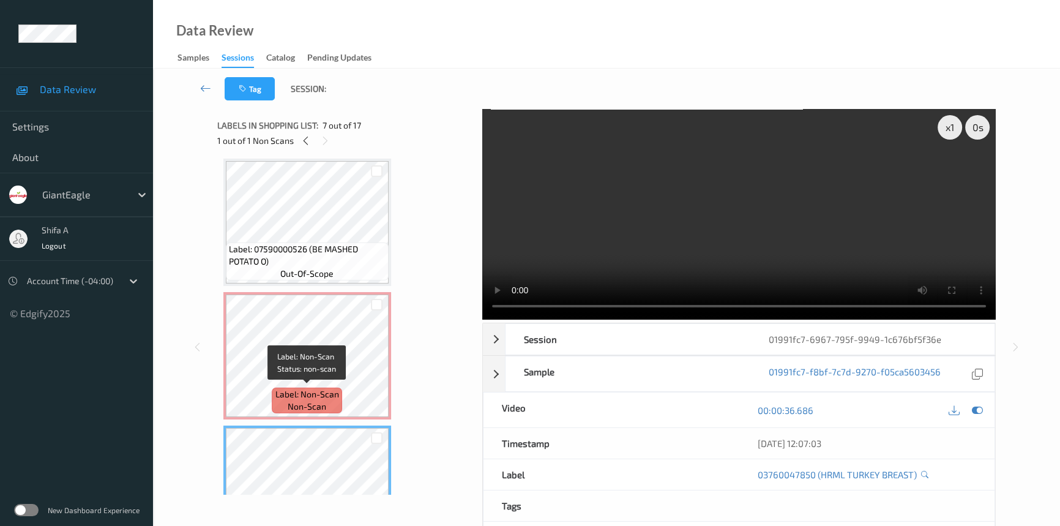
click at [339, 387] on div "Label: Non-Scan non-scan" at bounding box center [307, 400] width 70 height 26
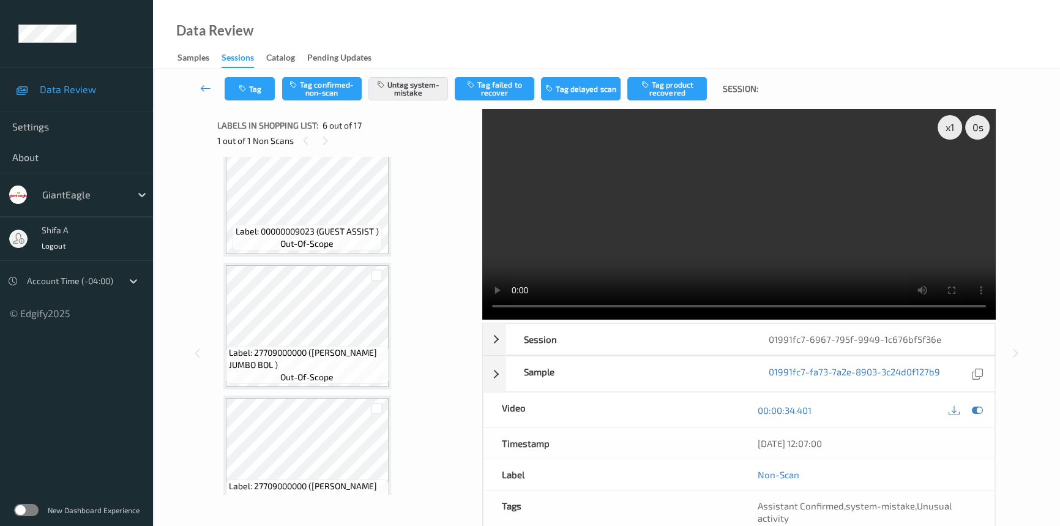
scroll to position [983, 0]
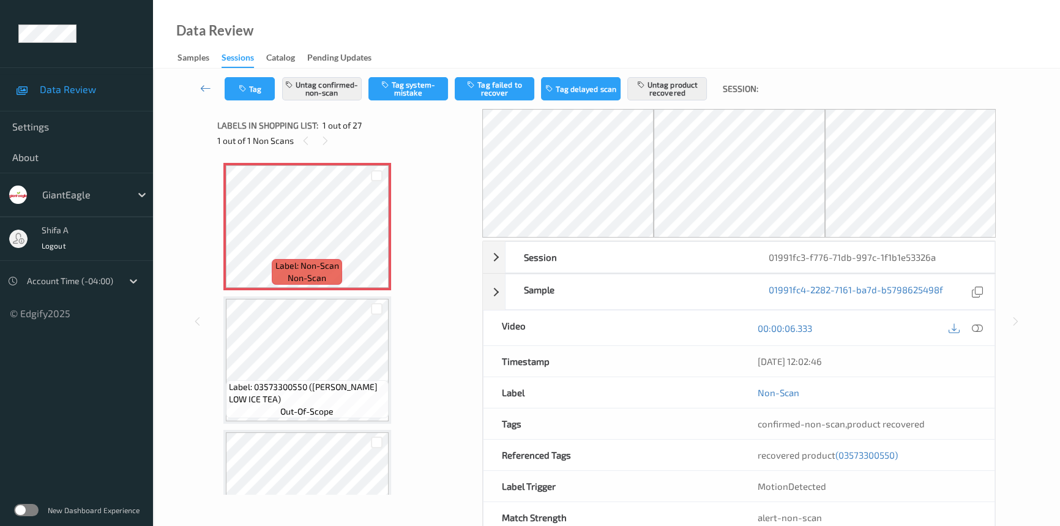
drag, startPoint x: 978, startPoint y: 329, endPoint x: 900, endPoint y: 275, distance: 95.4
click at [978, 329] on icon at bounding box center [977, 328] width 11 height 11
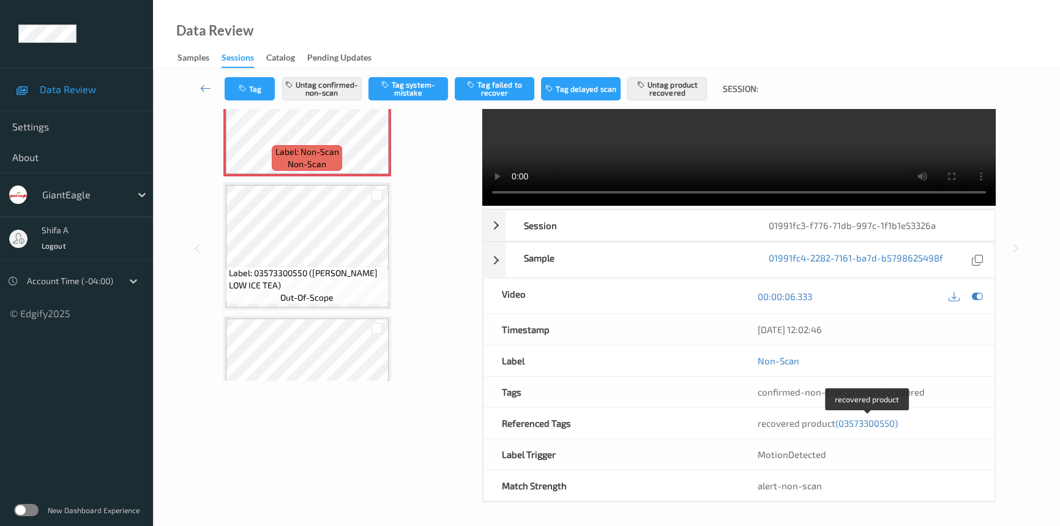
click at [877, 422] on span "(03573300550)" at bounding box center [866, 422] width 62 height 11
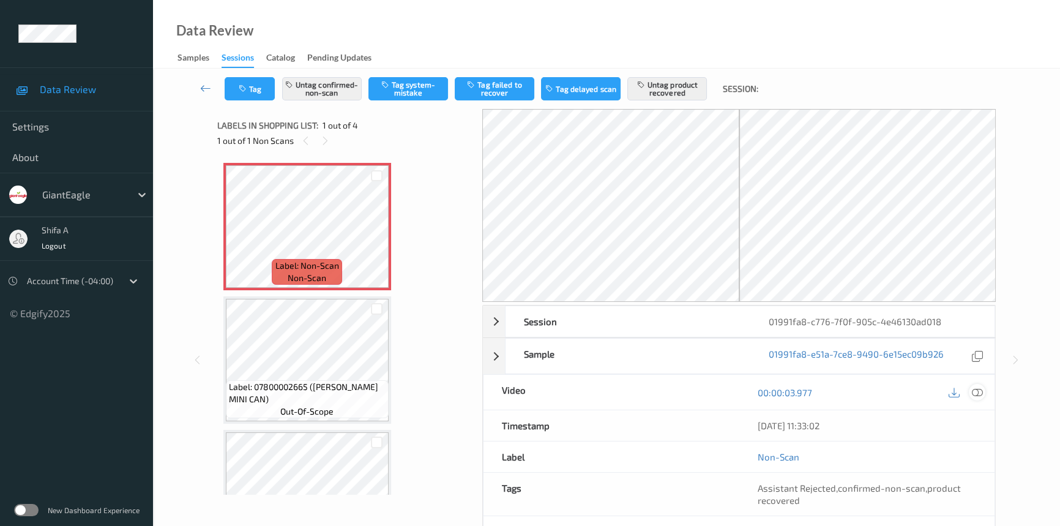
click at [977, 389] on icon at bounding box center [977, 392] width 11 height 11
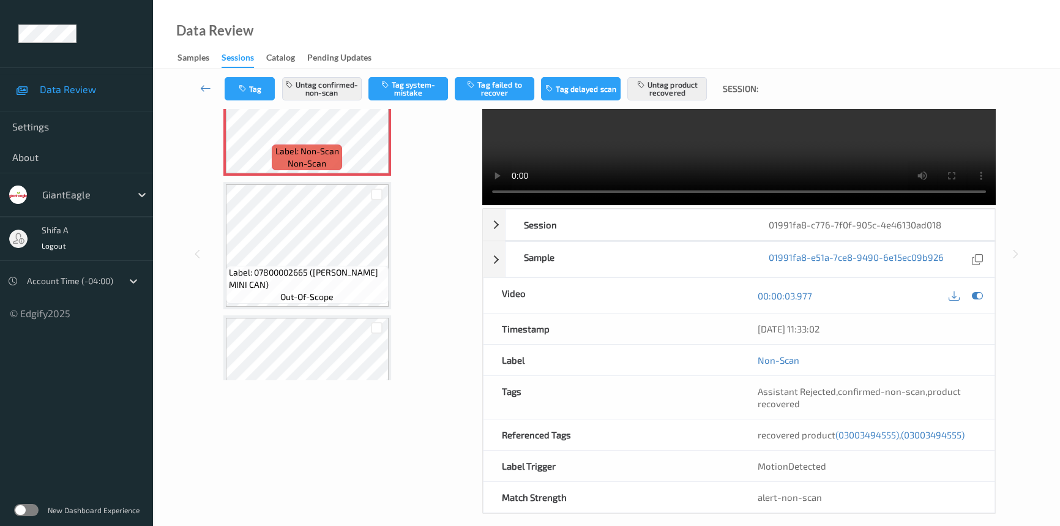
scroll to position [126, 0]
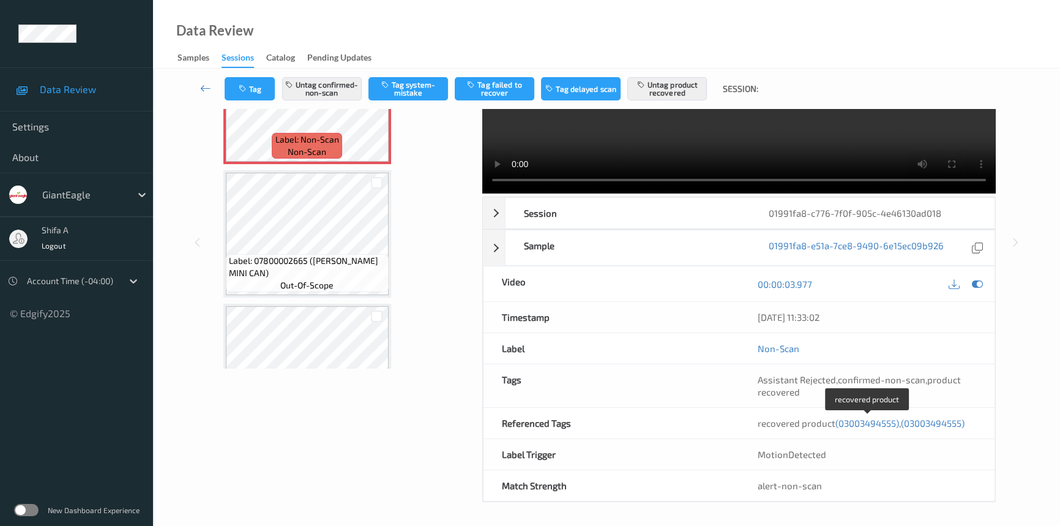
click at [857, 422] on span "(03003494555)" at bounding box center [867, 422] width 64 height 11
click at [939, 420] on span "(03003494555)" at bounding box center [933, 422] width 64 height 11
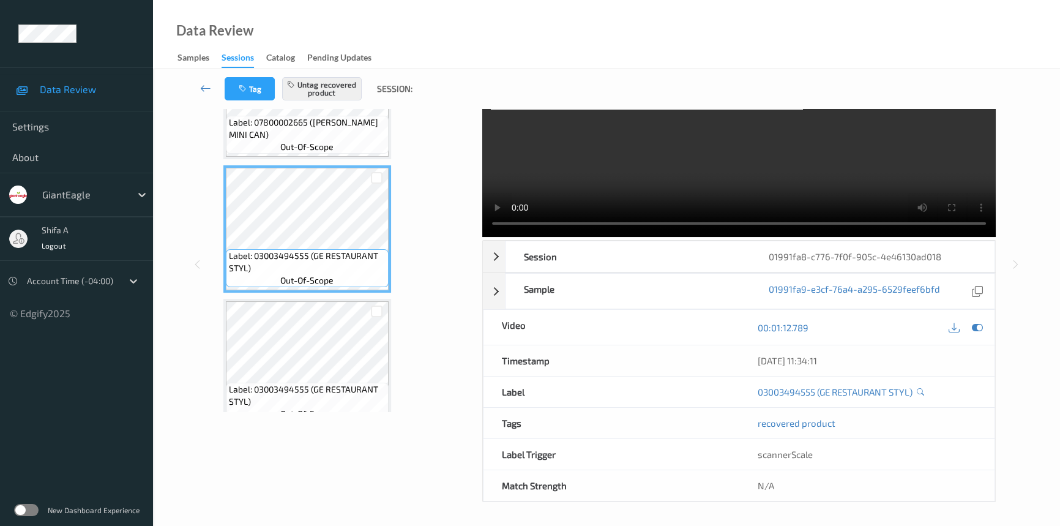
scroll to position [200, 0]
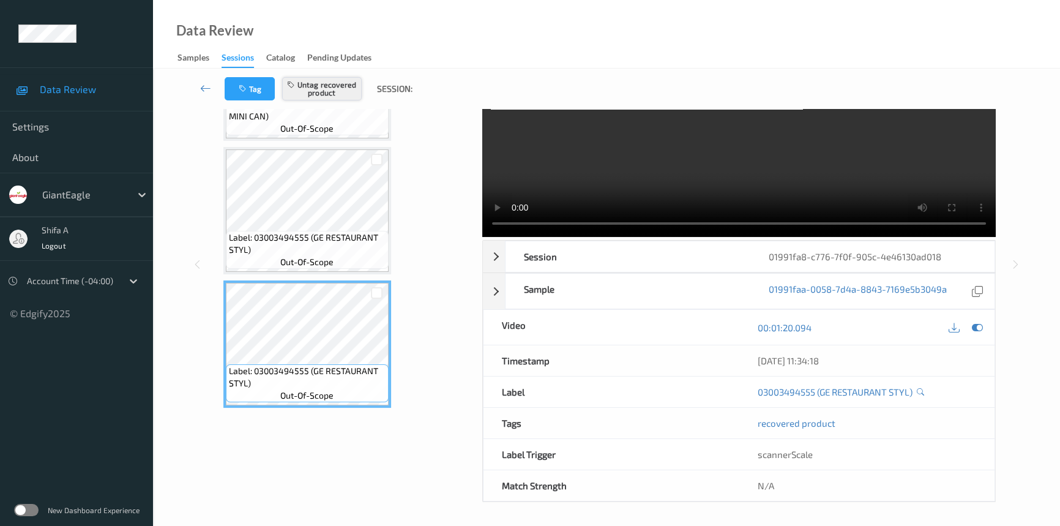
click at [347, 92] on button "Untag recovered product" at bounding box center [322, 88] width 80 height 23
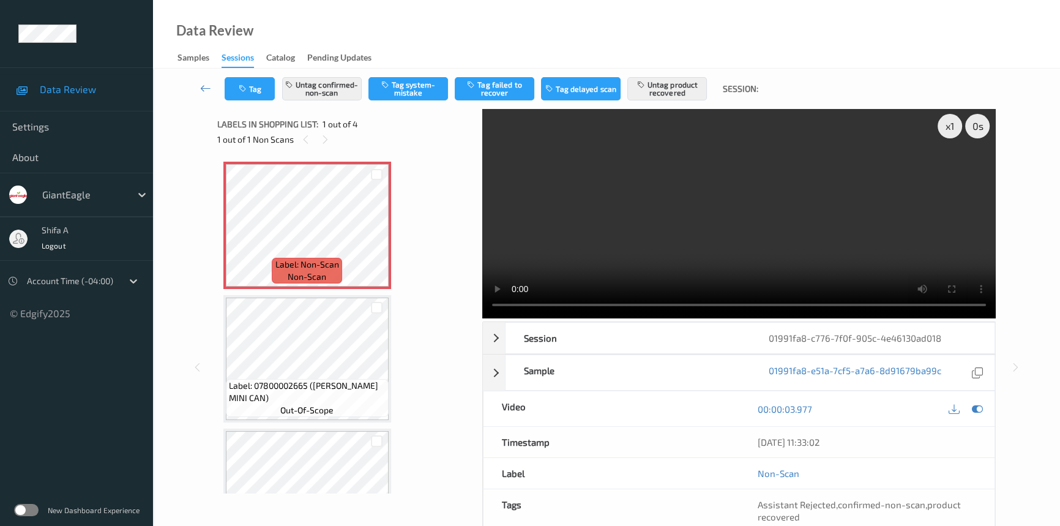
scroll to position [0, 0]
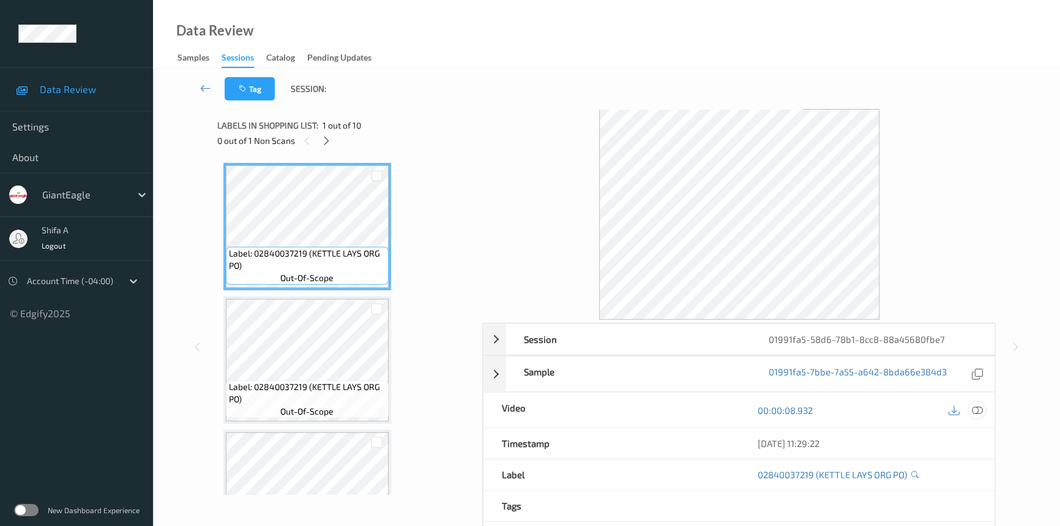
click at [980, 411] on icon at bounding box center [977, 410] width 11 height 11
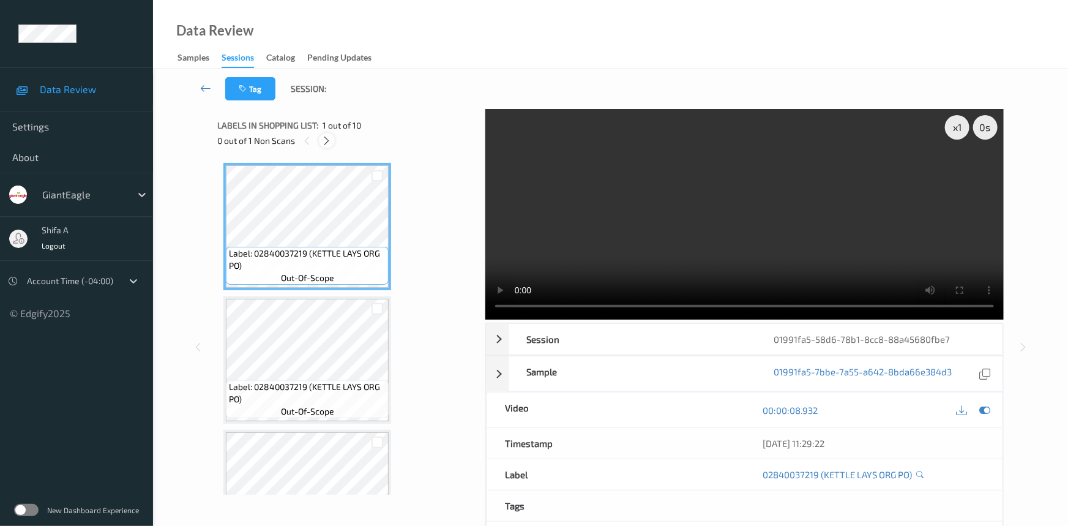
click at [329, 143] on icon at bounding box center [327, 140] width 10 height 11
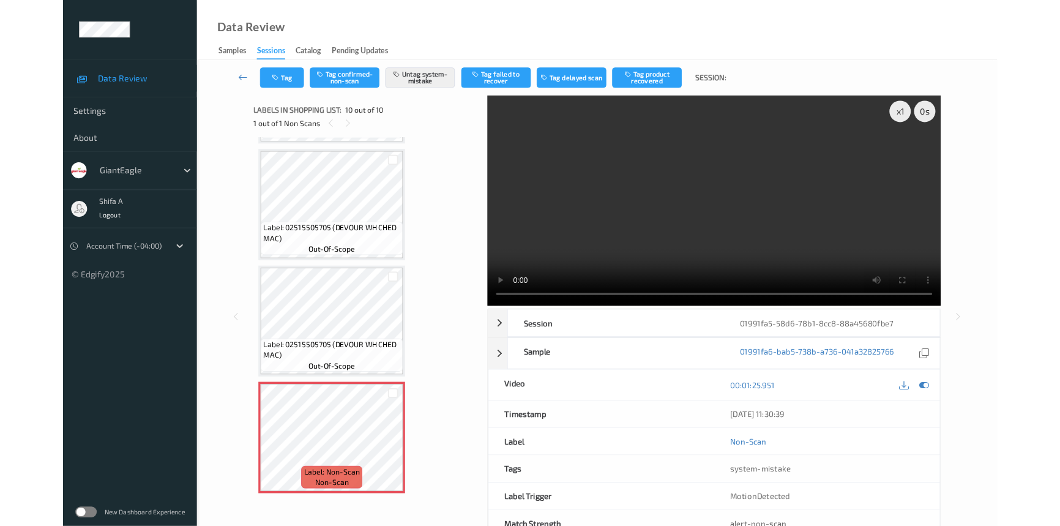
scroll to position [923, 0]
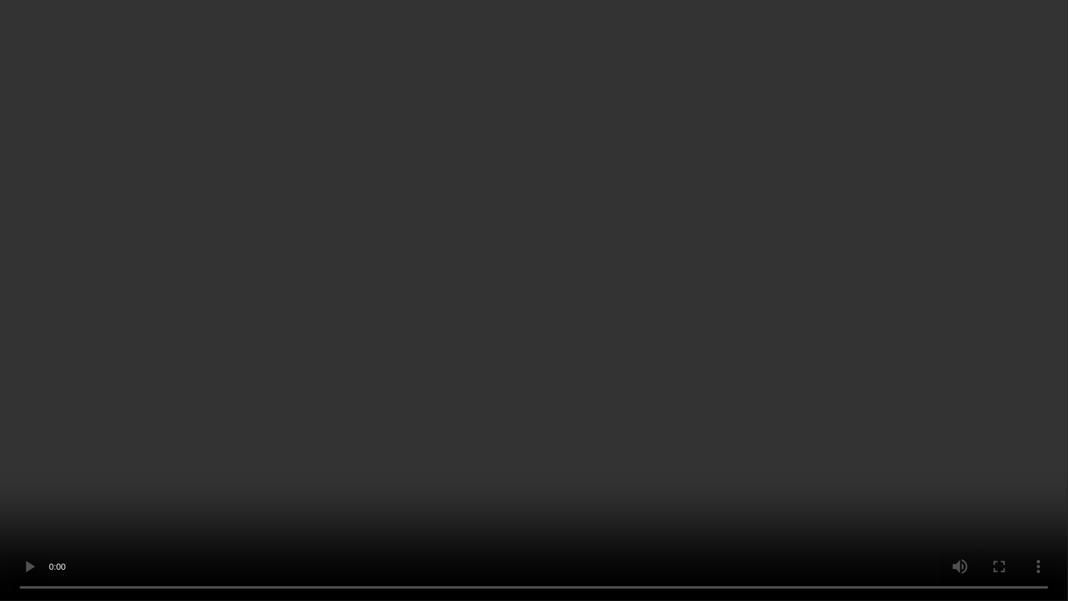
click at [950, 342] on video at bounding box center [534, 300] width 1068 height 601
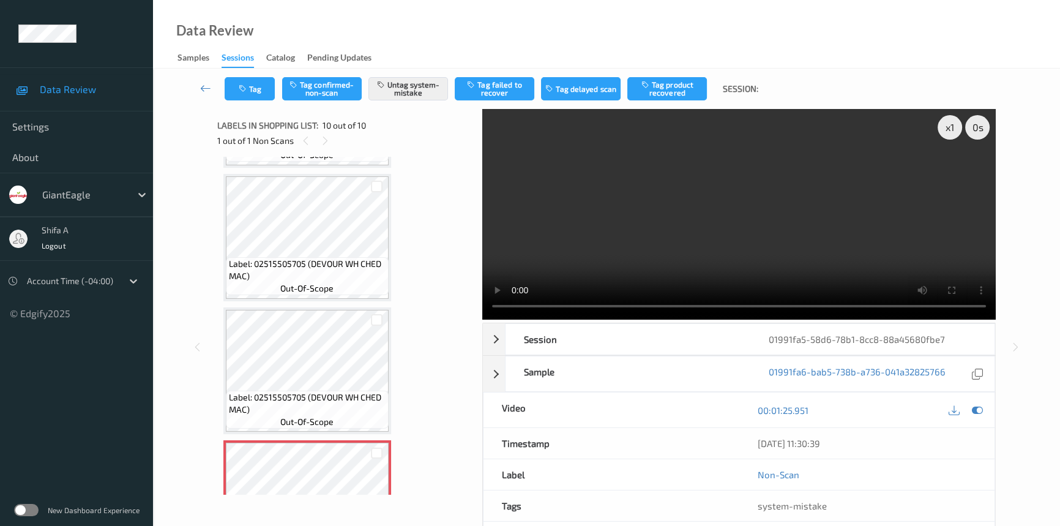
click at [365, 457] on div at bounding box center [376, 452] width 23 height 20
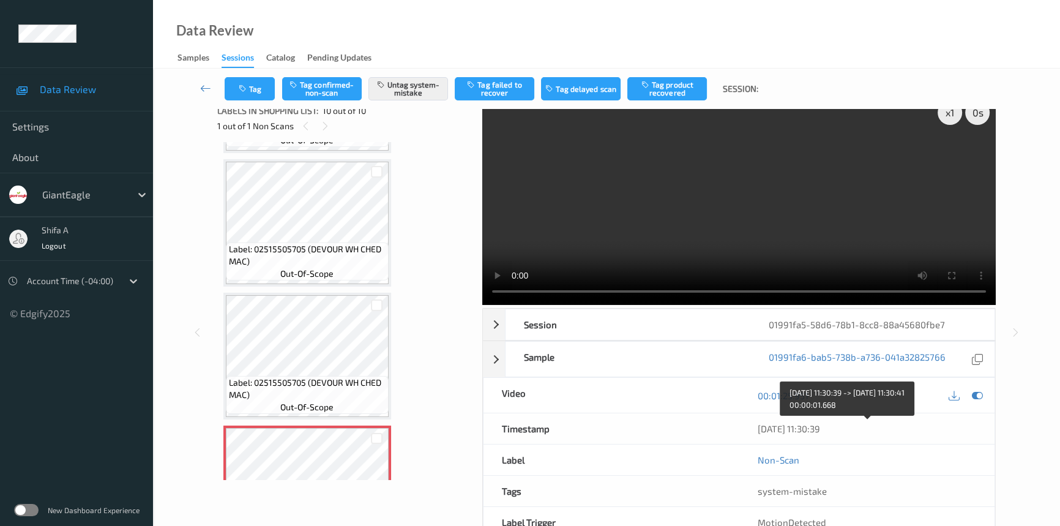
scroll to position [0, 0]
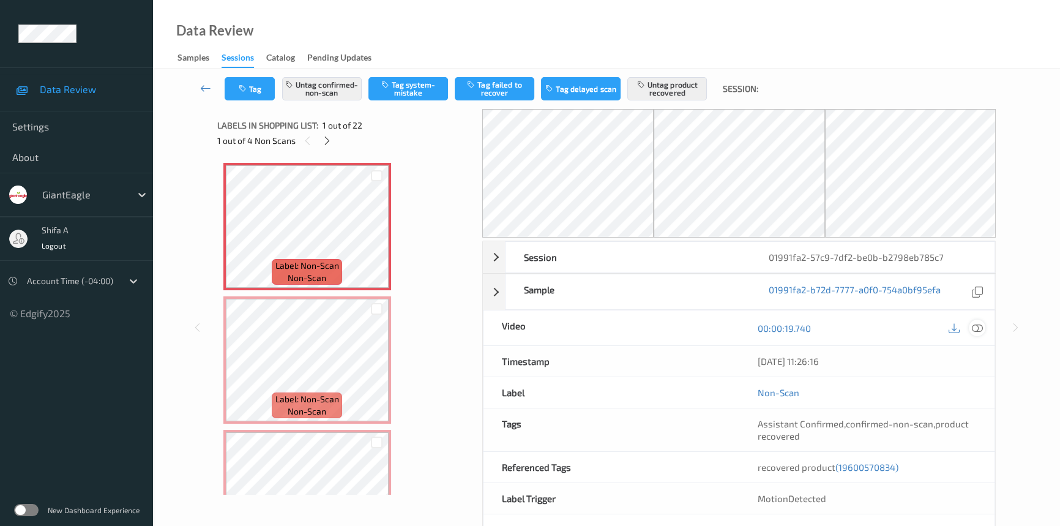
click at [932, 323] on icon at bounding box center [977, 328] width 11 height 11
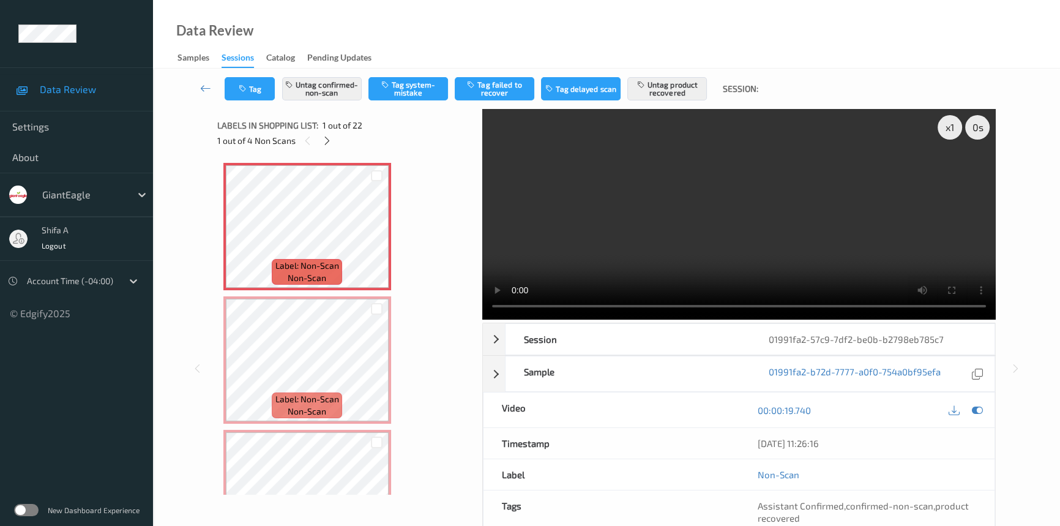
click at [823, 214] on video at bounding box center [738, 214] width 513 height 211
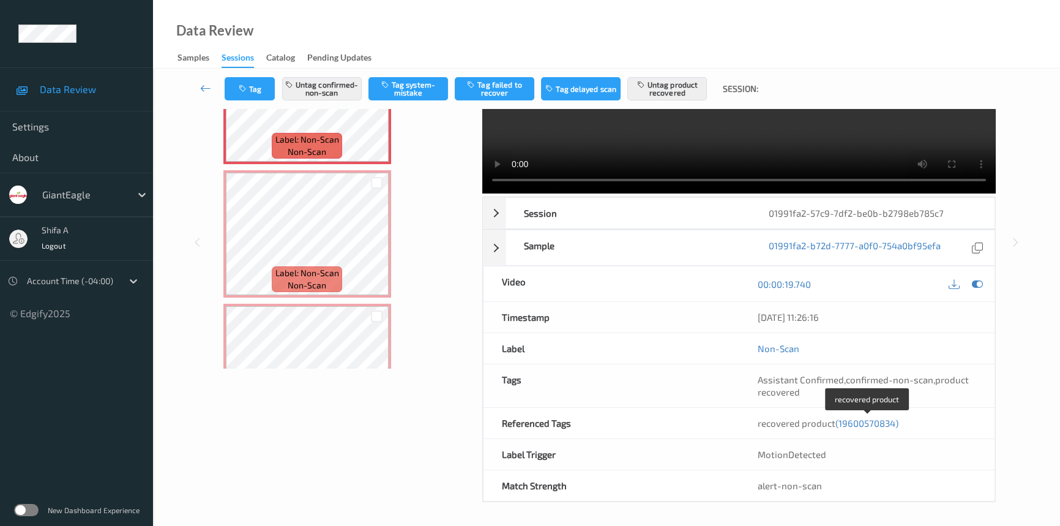
click at [864, 419] on span "(19600570834)" at bounding box center [866, 422] width 63 height 11
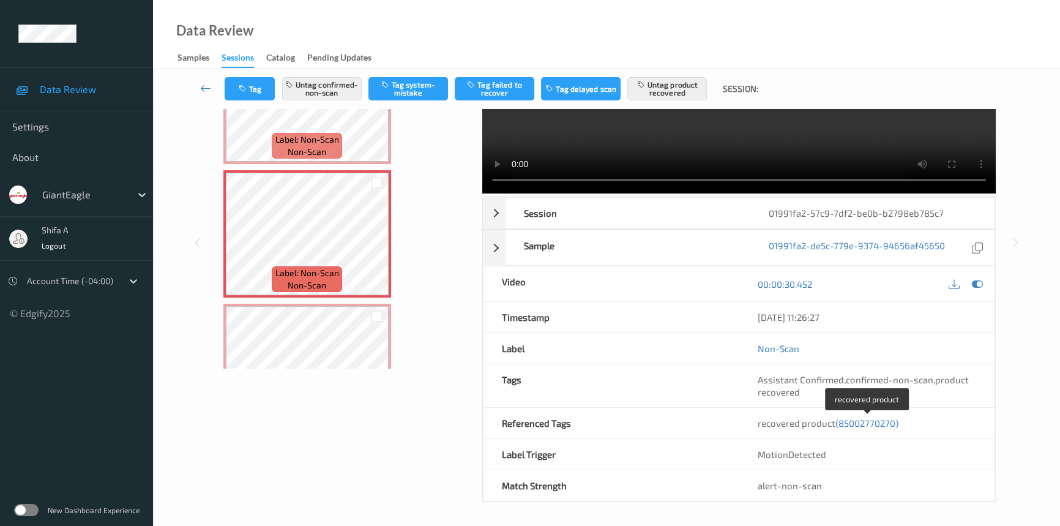
click at [866, 423] on span "(85002770270)" at bounding box center [866, 422] width 63 height 11
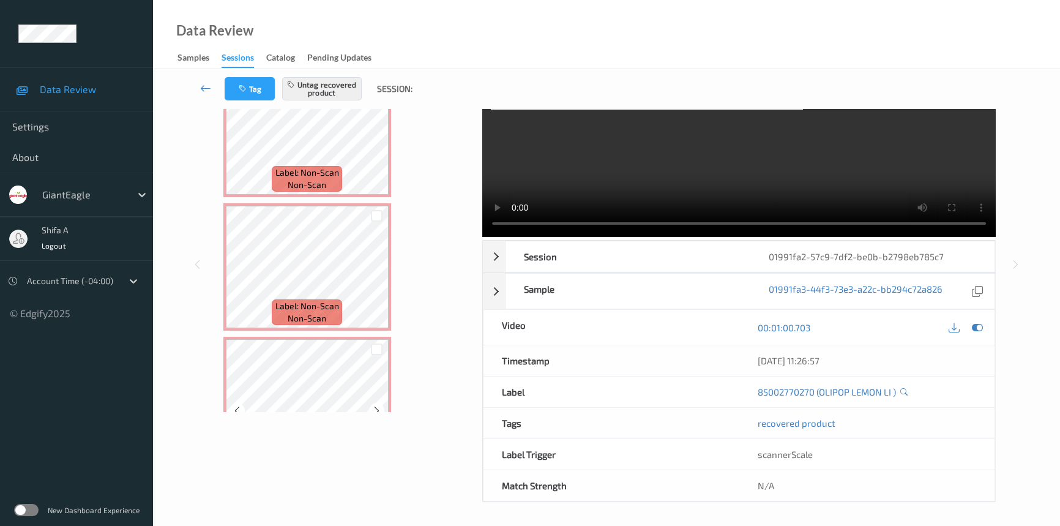
scroll to position [0, 0]
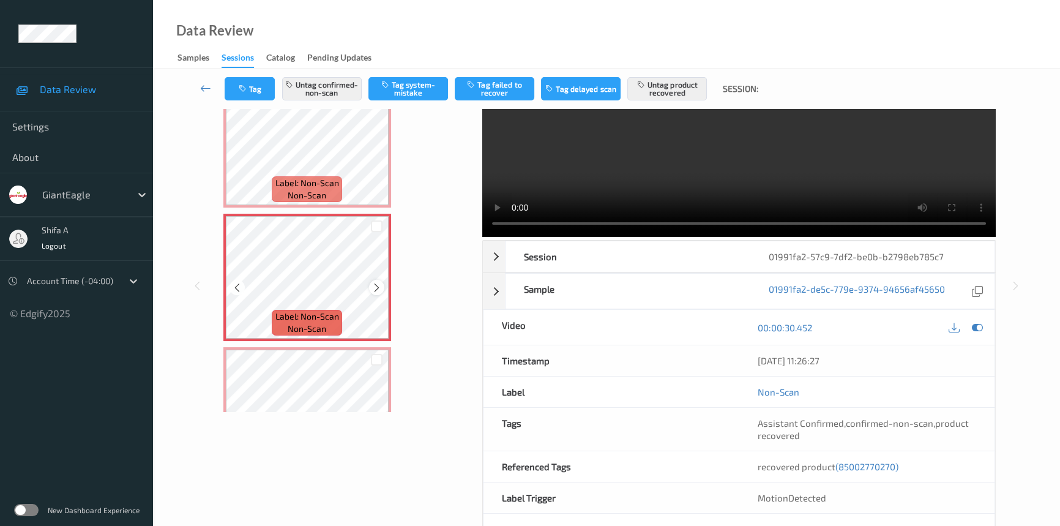
click at [381, 285] on div at bounding box center [376, 287] width 15 height 15
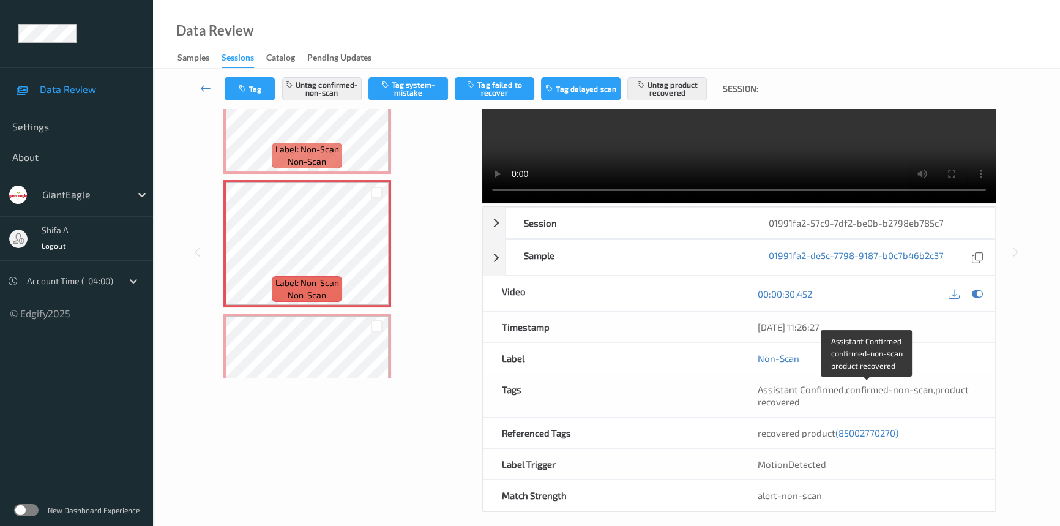
scroll to position [126, 0]
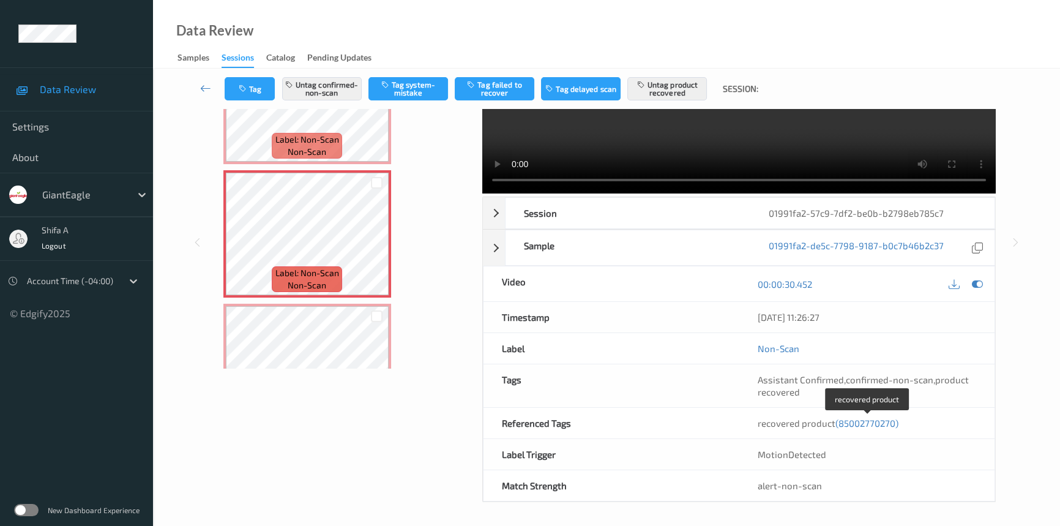
click at [870, 424] on span "(85002770270)" at bounding box center [866, 422] width 63 height 11
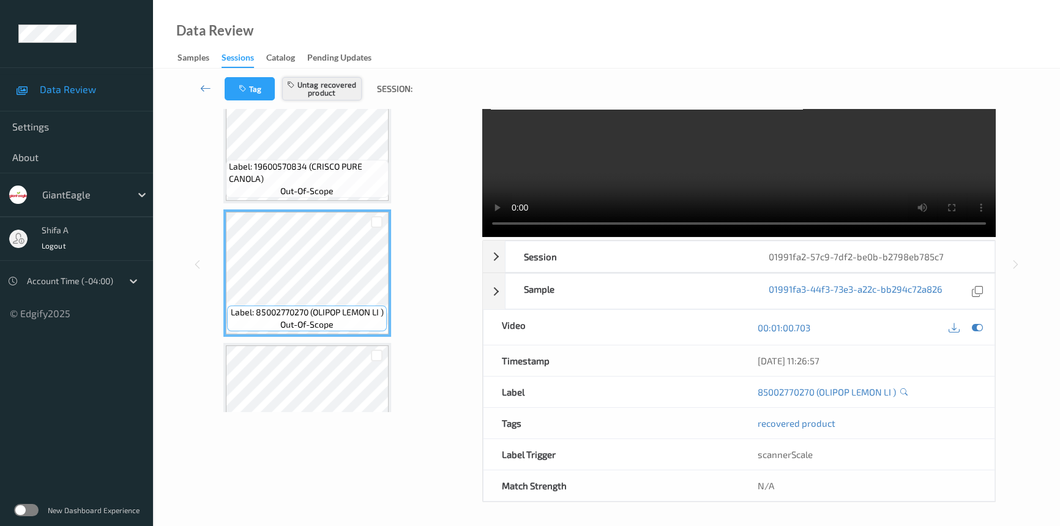
click at [340, 82] on button "Untag recovered product" at bounding box center [322, 88] width 80 height 23
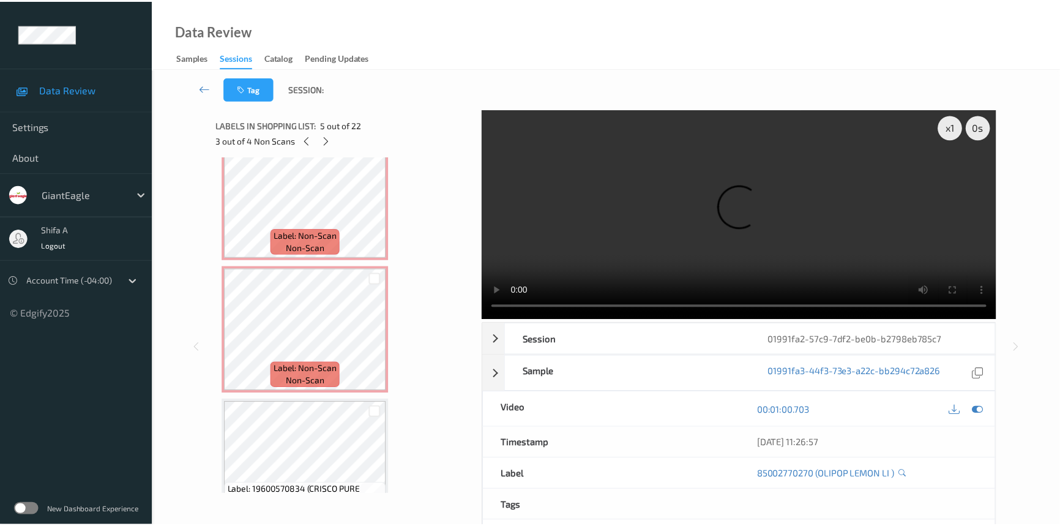
scroll to position [0, 0]
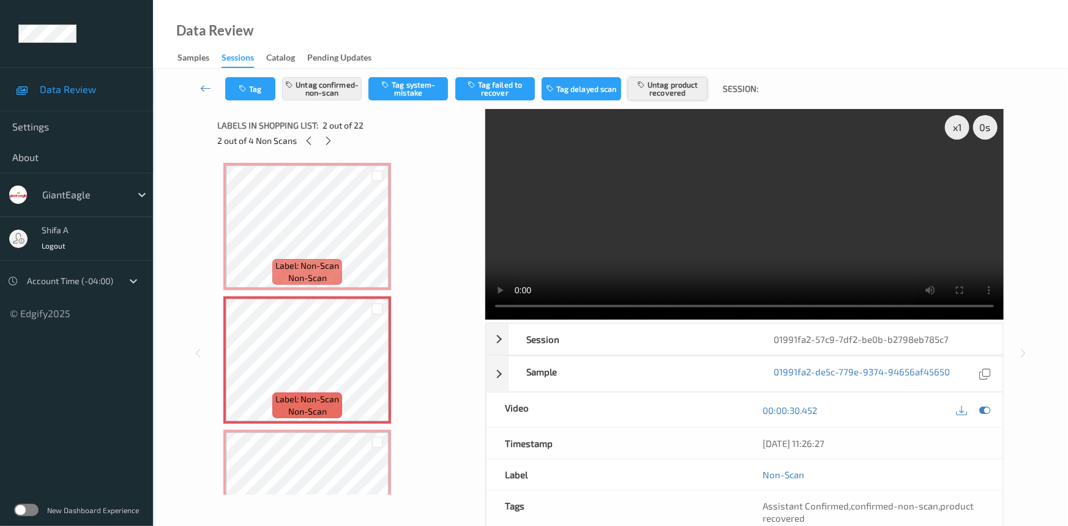
drag, startPoint x: 653, startPoint y: 96, endPoint x: 639, endPoint y: 92, distance: 14.7
click at [652, 96] on button "Untag product recovered" at bounding box center [668, 88] width 80 height 23
click at [668, 80] on button "Tag product recovered" at bounding box center [668, 88] width 80 height 23
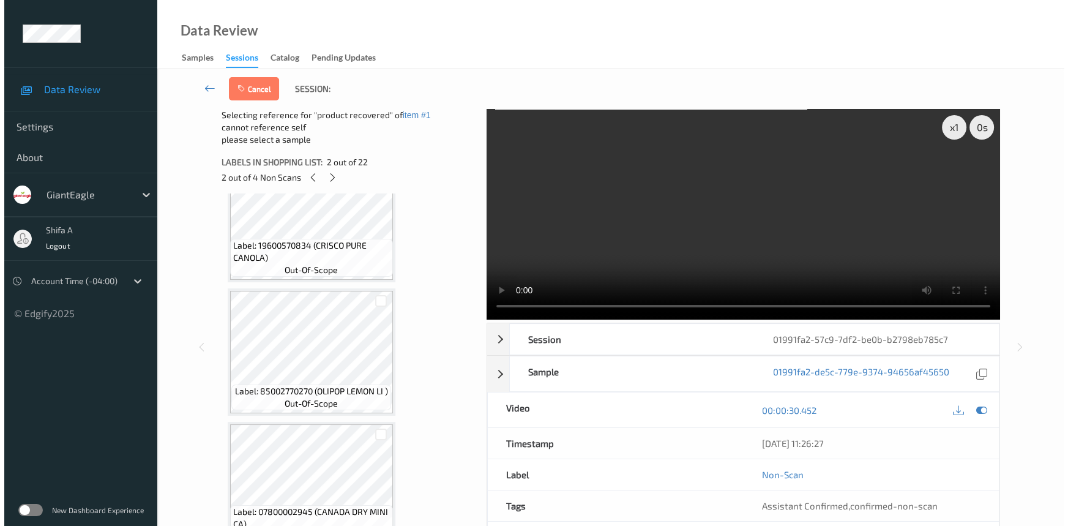
scroll to position [667, 0]
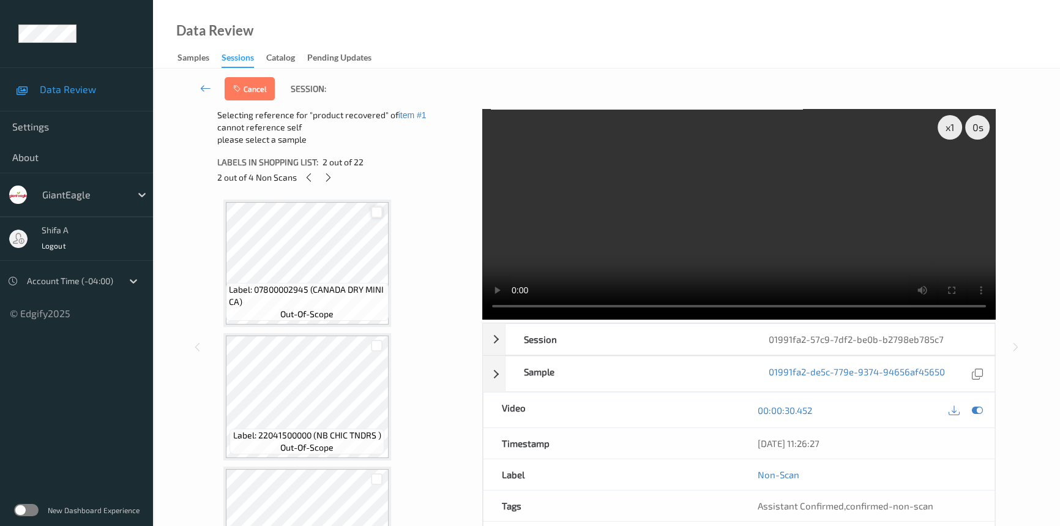
click at [378, 207] on div at bounding box center [377, 212] width 12 height 12
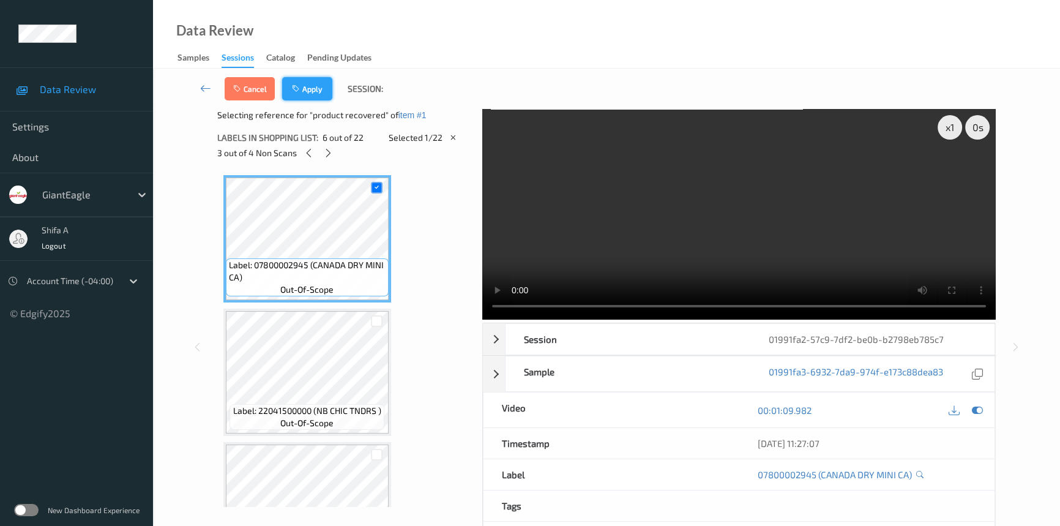
click at [324, 90] on button "Apply" at bounding box center [307, 88] width 50 height 23
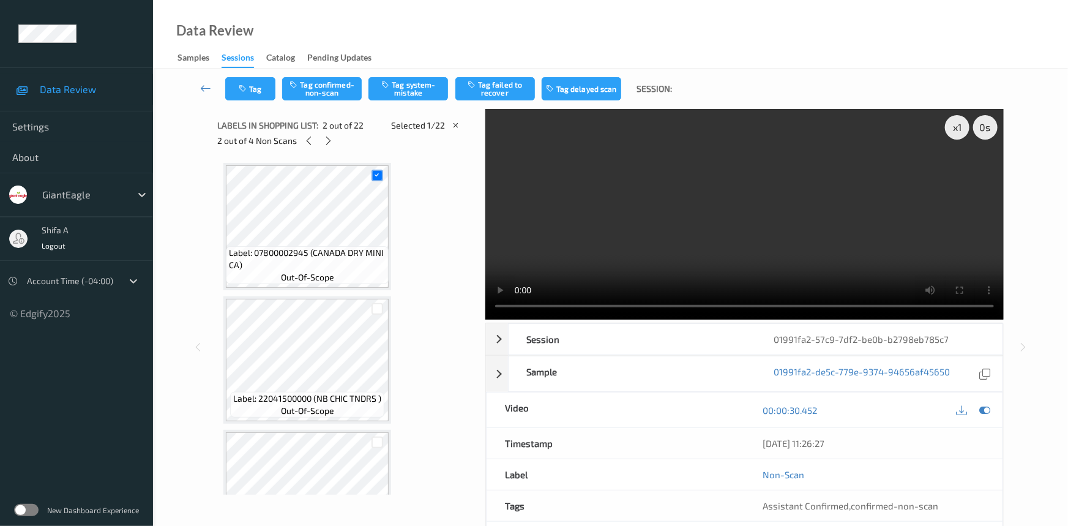
scroll to position [6, 0]
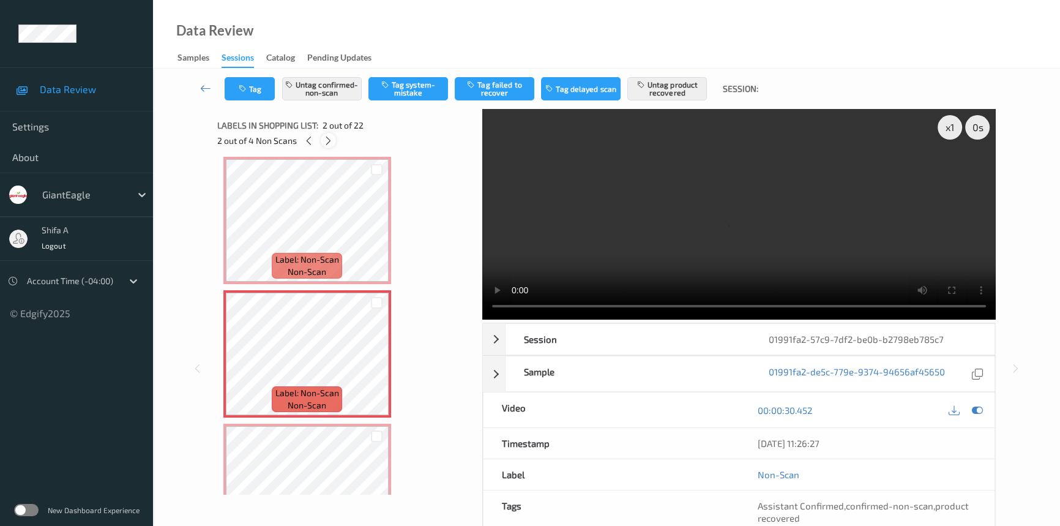
click at [332, 145] on icon at bounding box center [328, 140] width 10 height 11
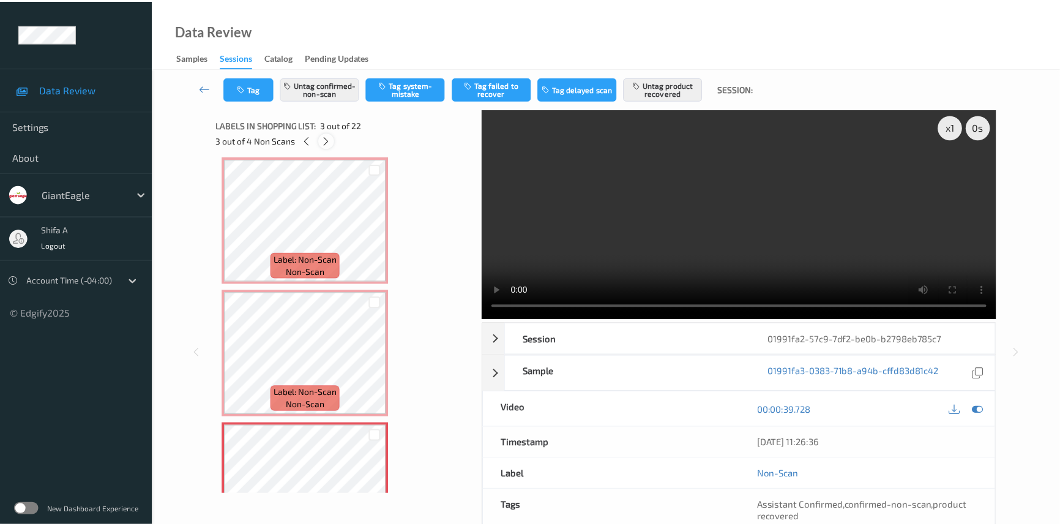
scroll to position [139, 0]
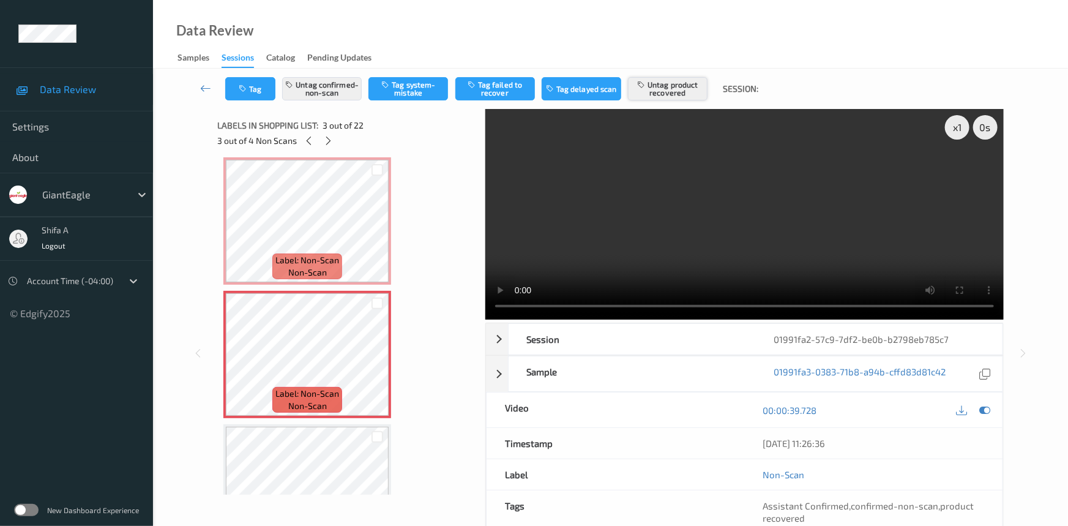
click at [660, 77] on button "Untag product recovered" at bounding box center [668, 88] width 80 height 23
click at [668, 86] on button "Tag product recovered" at bounding box center [668, 88] width 80 height 23
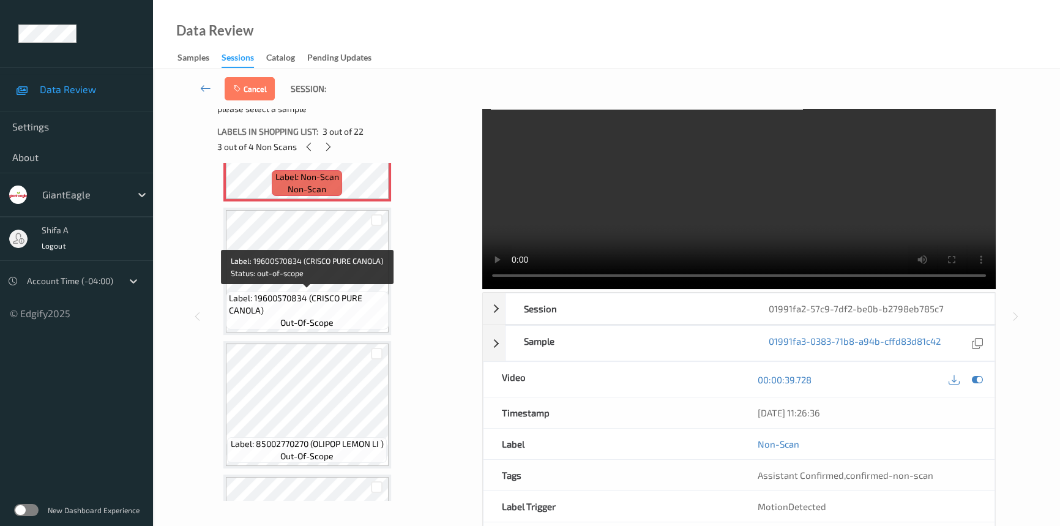
scroll to position [361, 0]
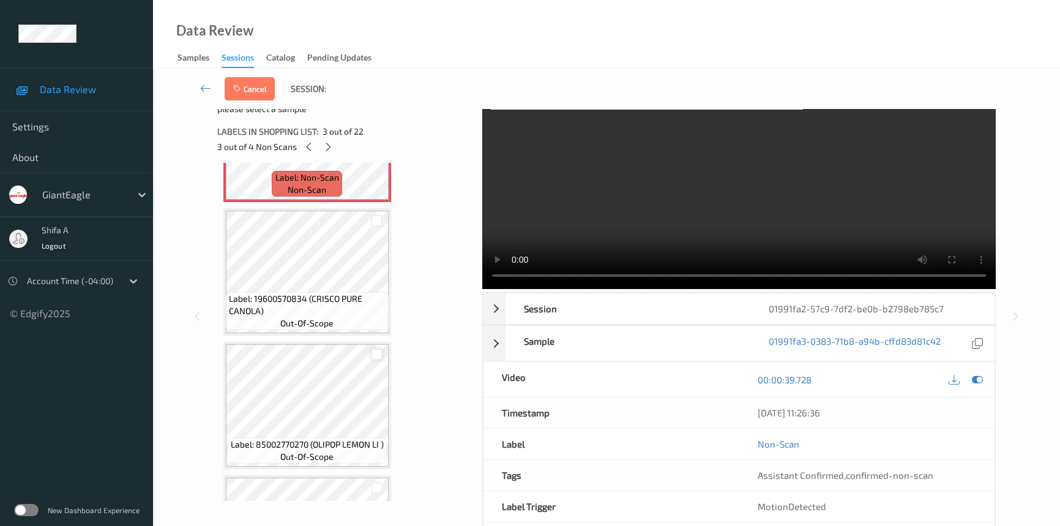
click at [379, 354] on div at bounding box center [377, 354] width 12 height 12
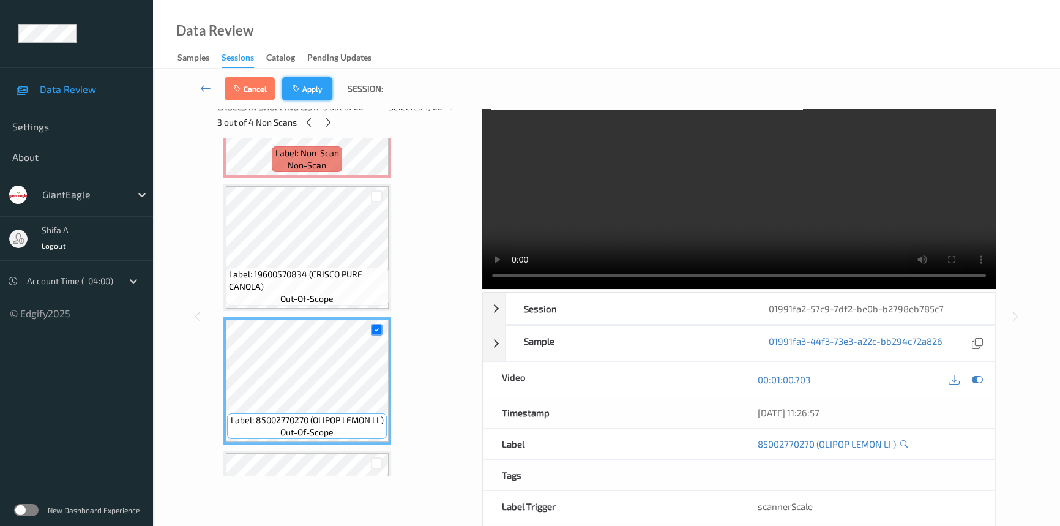
click at [315, 94] on button "Apply" at bounding box center [307, 88] width 50 height 23
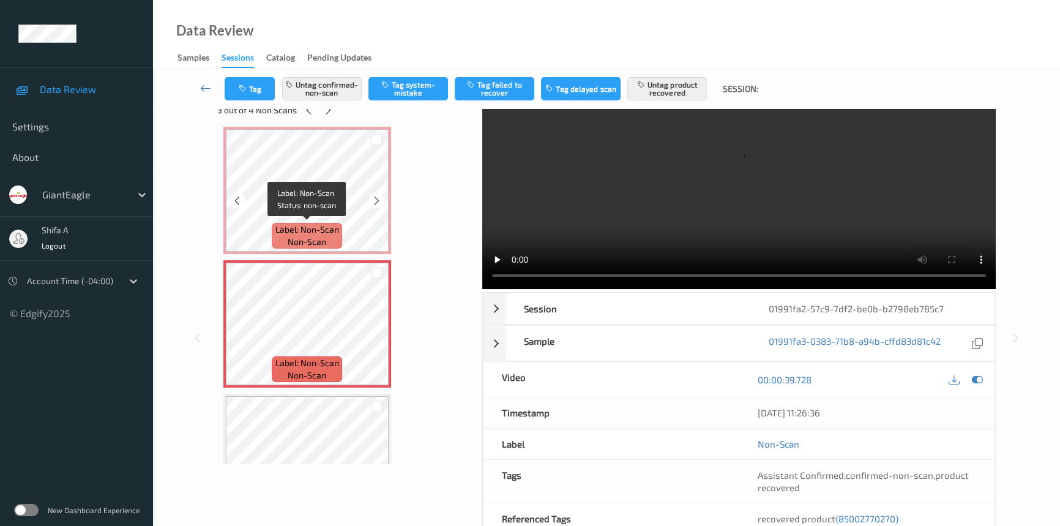
scroll to position [7, 0]
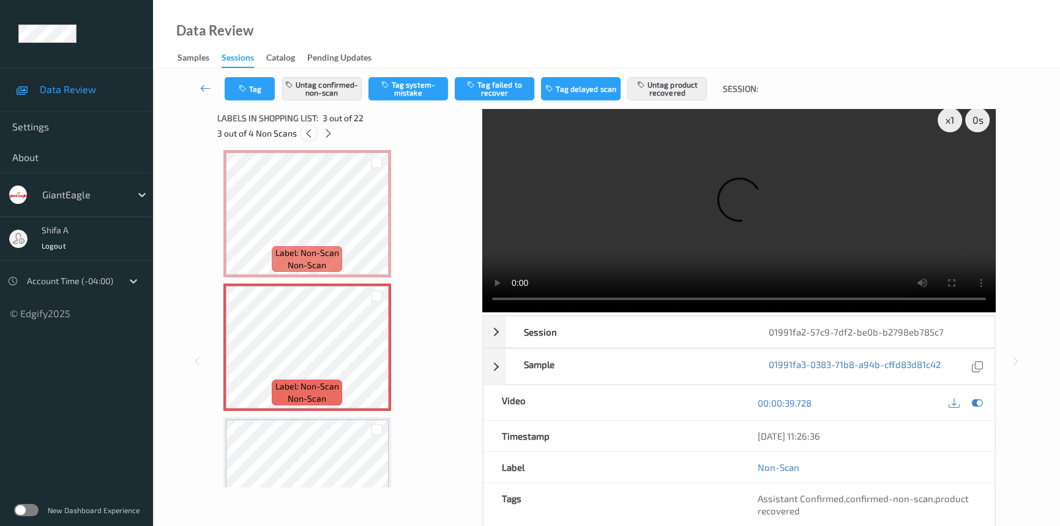
click at [311, 134] on icon at bounding box center [309, 133] width 10 height 11
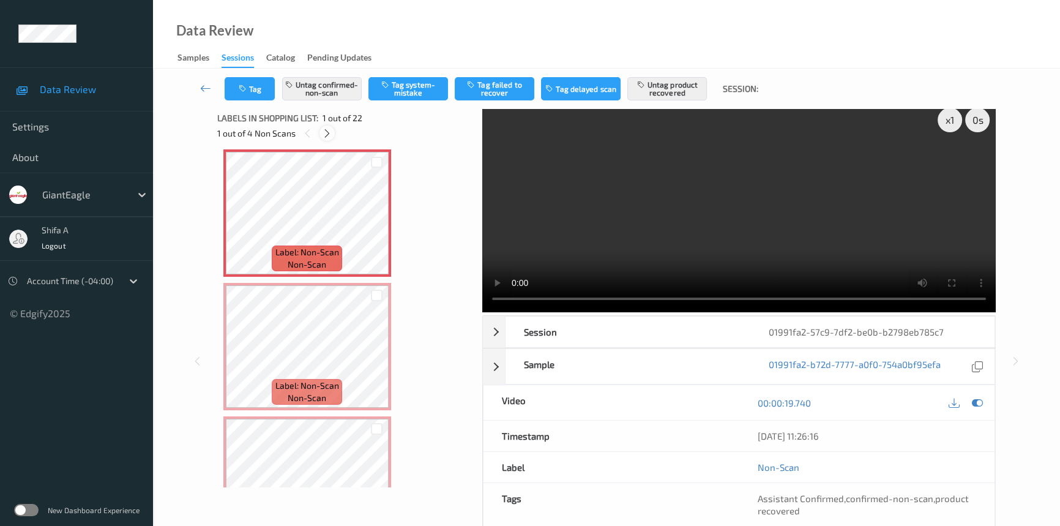
click at [324, 134] on icon at bounding box center [327, 133] width 10 height 11
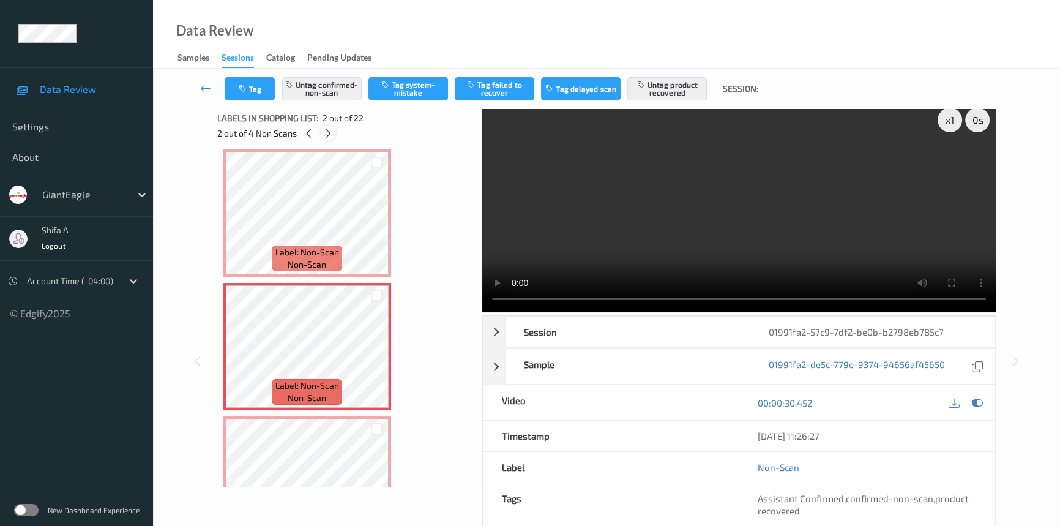
click at [324, 134] on icon at bounding box center [328, 133] width 10 height 11
click at [330, 134] on icon at bounding box center [328, 133] width 10 height 11
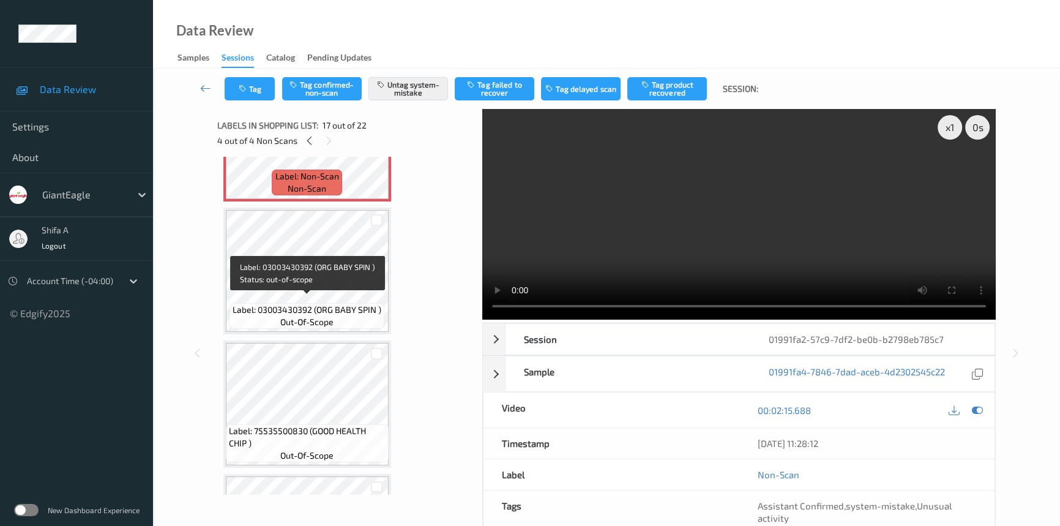
scroll to position [0, 0]
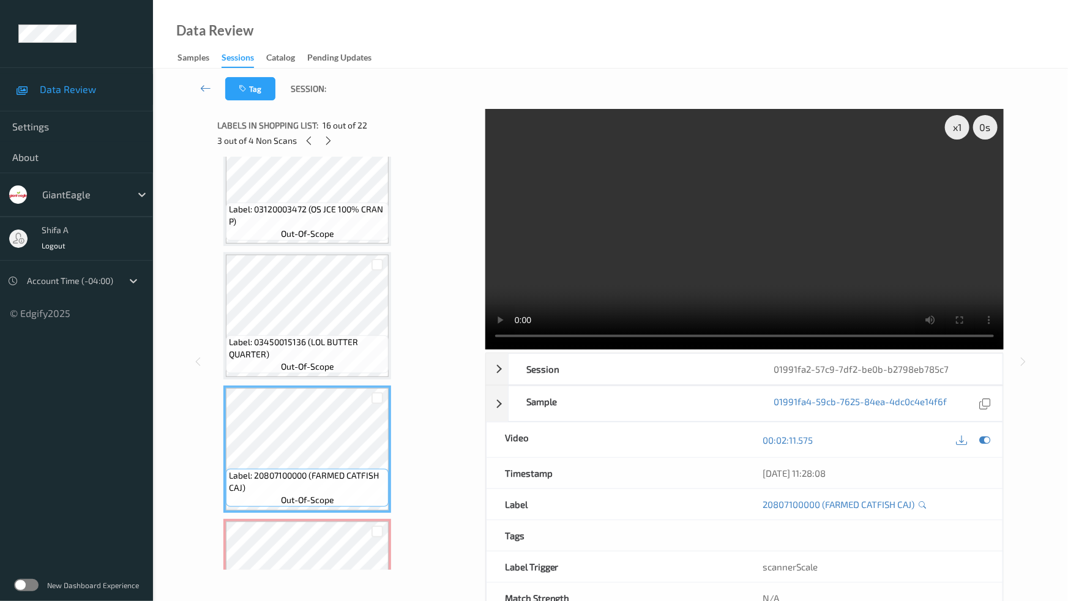
click at [702, 349] on video at bounding box center [744, 229] width 518 height 241
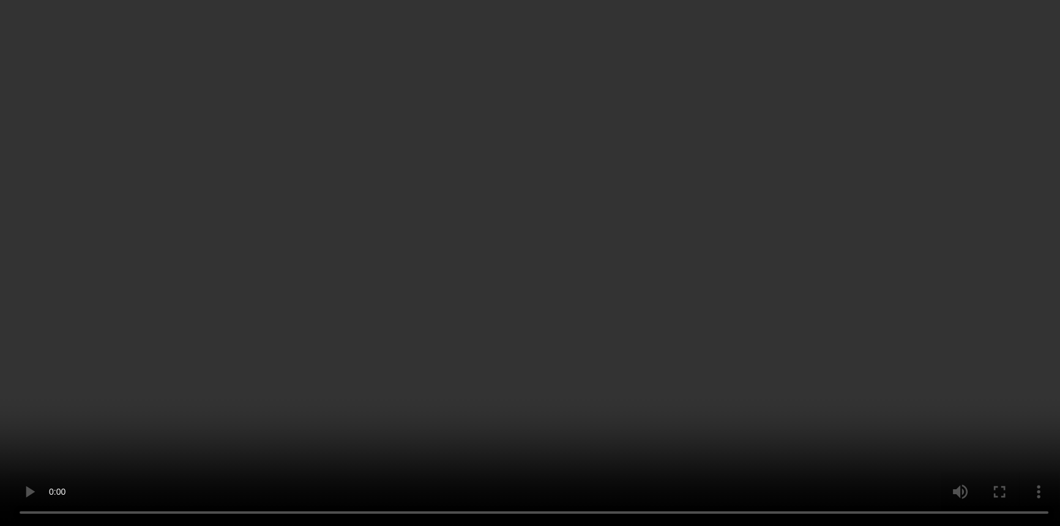
scroll to position [2223, 0]
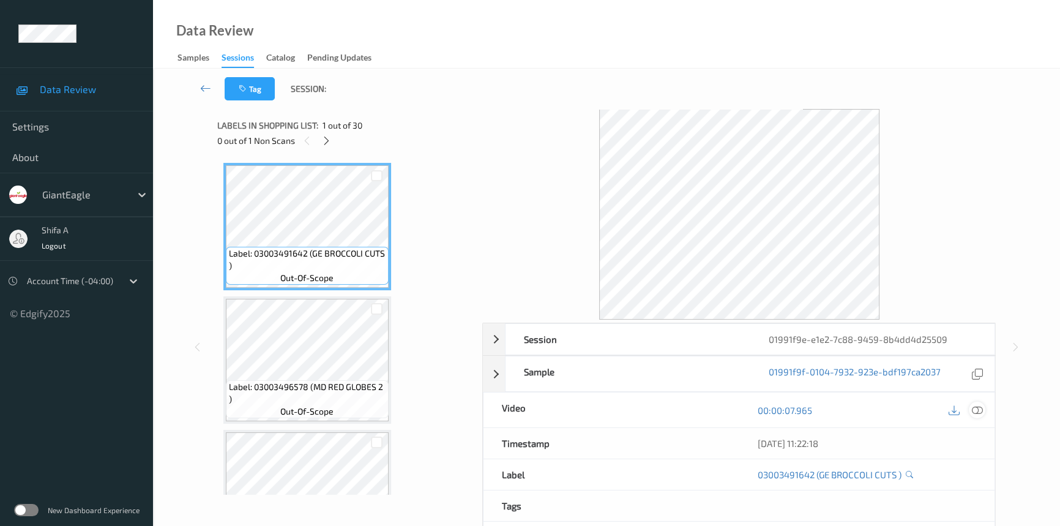
click at [983, 410] on div at bounding box center [977, 409] width 17 height 17
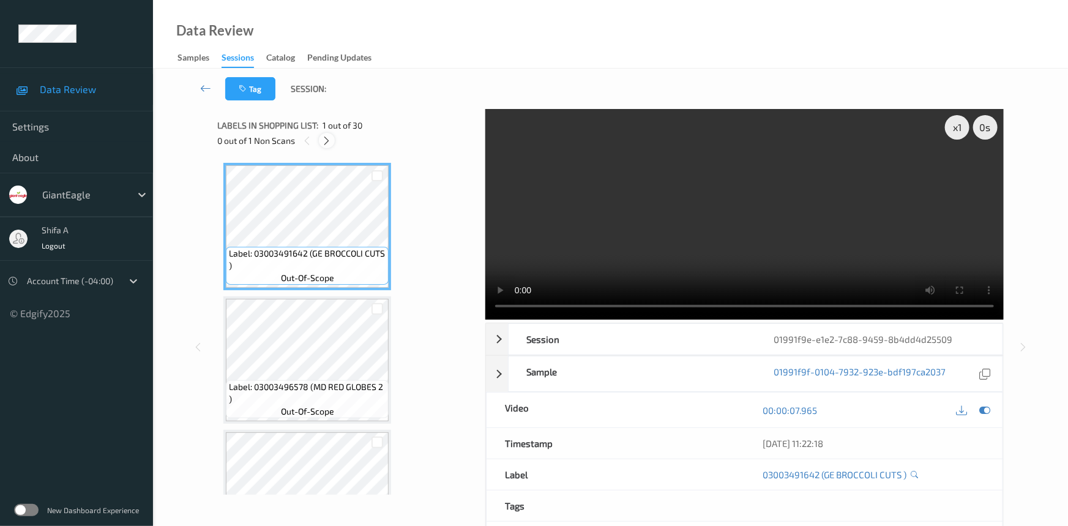
click at [325, 140] on icon at bounding box center [327, 140] width 10 height 11
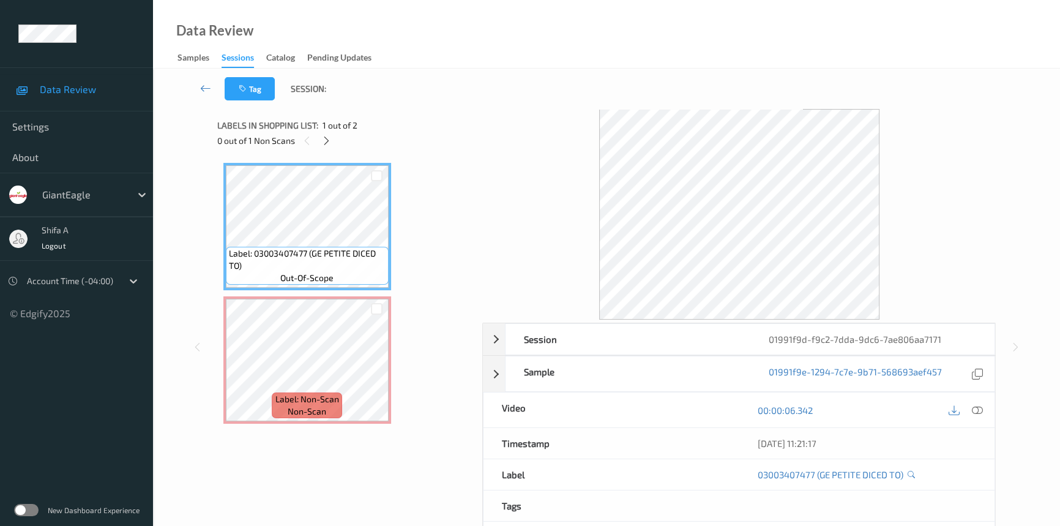
drag, startPoint x: 974, startPoint y: 411, endPoint x: 534, endPoint y: 376, distance: 441.4
click at [974, 410] on icon at bounding box center [977, 410] width 11 height 11
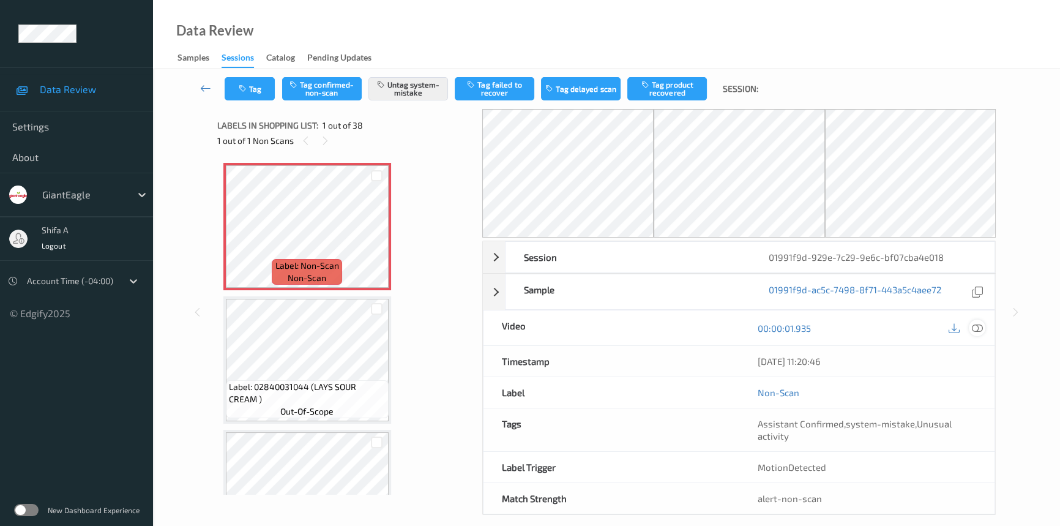
click at [979, 324] on icon at bounding box center [977, 328] width 11 height 11
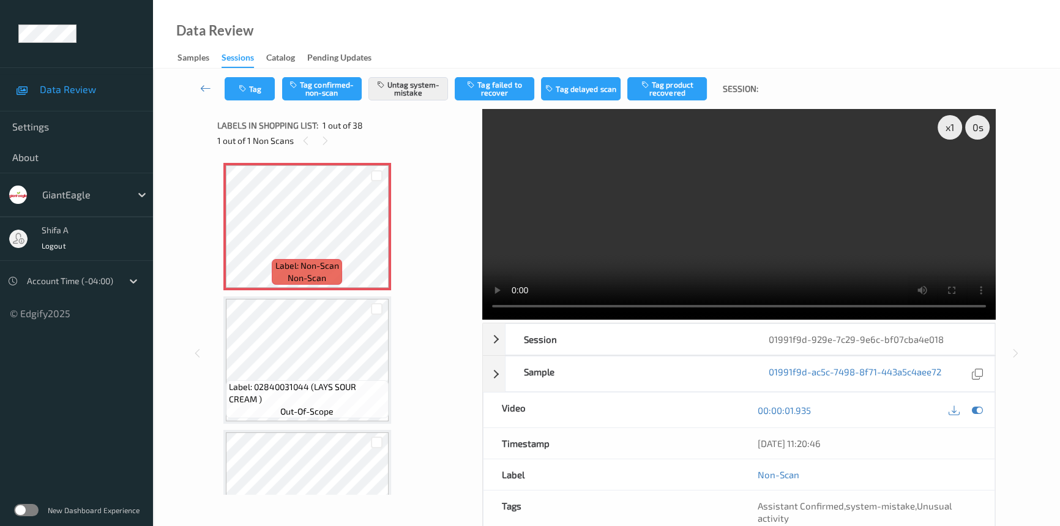
click at [799, 247] on video at bounding box center [738, 214] width 513 height 211
click at [249, 86] on button "Tag" at bounding box center [250, 88] width 50 height 23
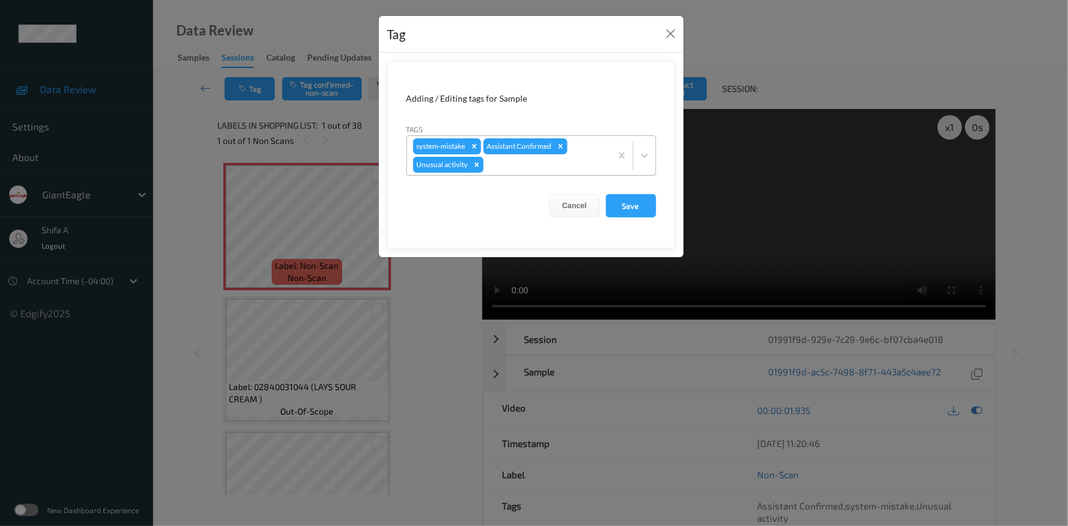
click at [517, 168] on div at bounding box center [545, 164] width 119 height 15
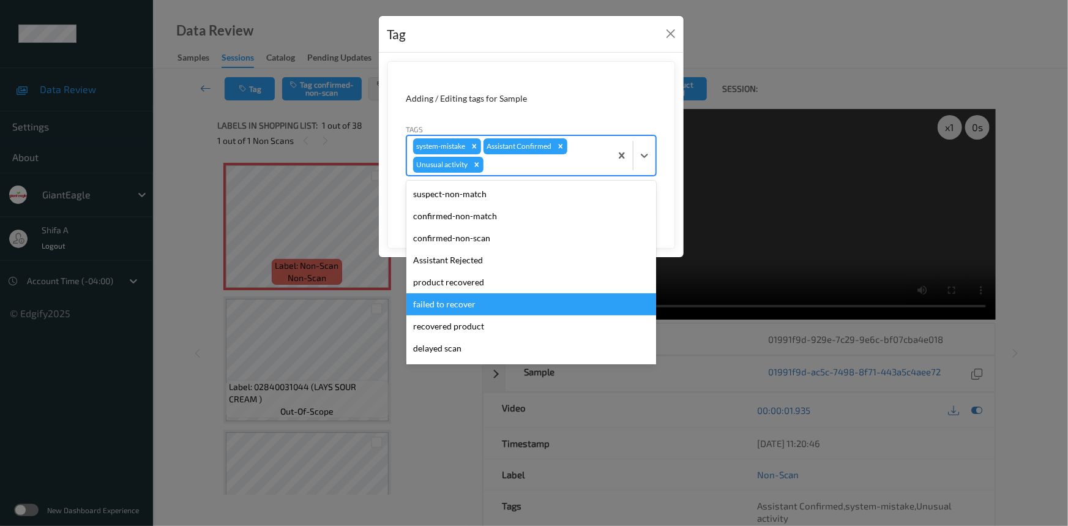
scroll to position [86, 0]
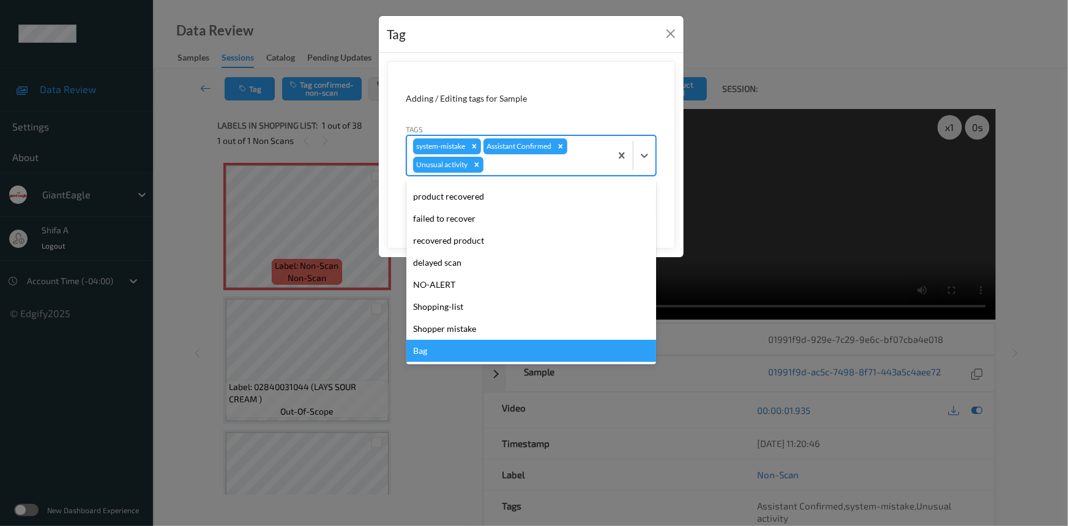
click at [441, 346] on div "Bag" at bounding box center [531, 351] width 250 height 22
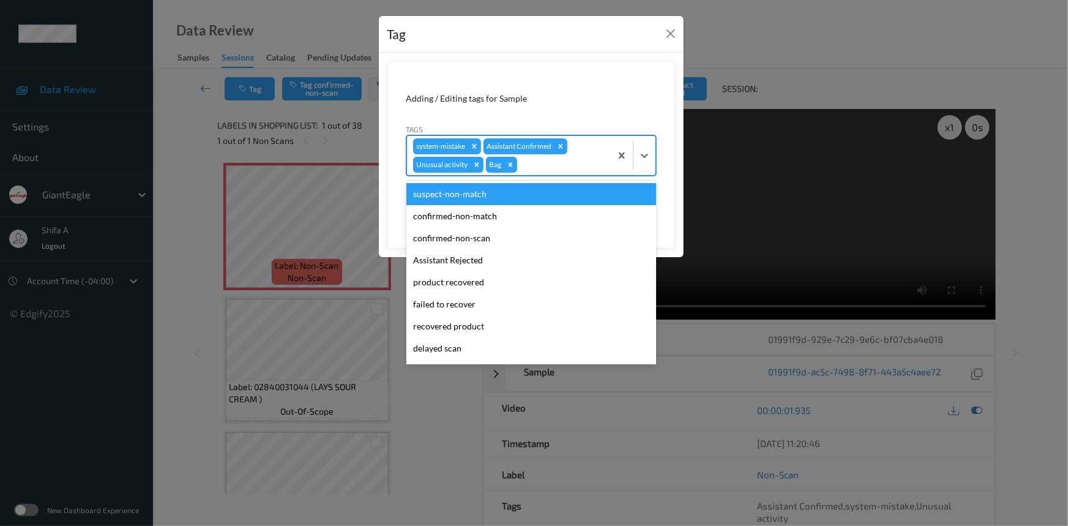
click at [484, 163] on div "system-mistake Assistant Confirmed Unusual activity Bag" at bounding box center [509, 155] width 204 height 39
click at [478, 163] on icon "Remove Unusual activity" at bounding box center [476, 164] width 9 height 9
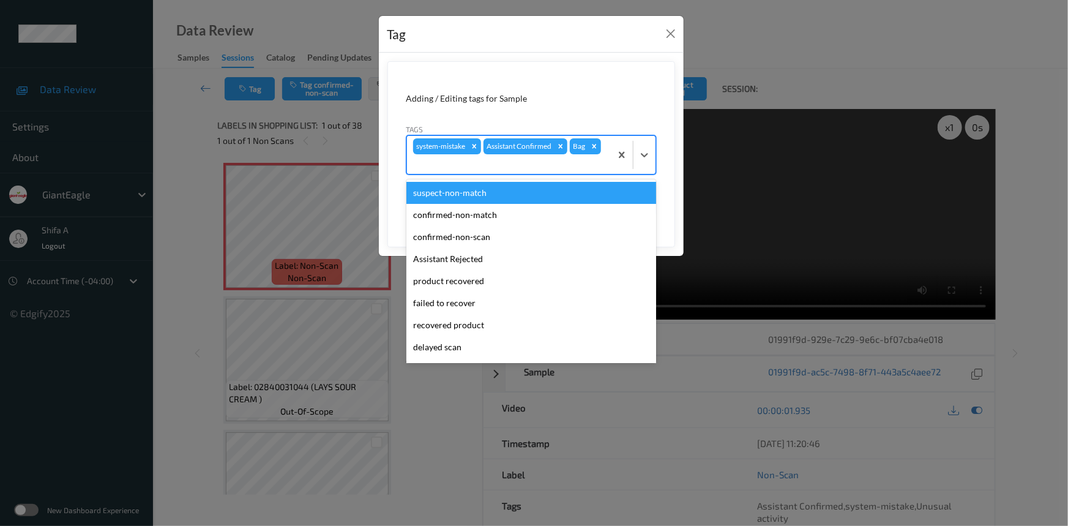
click at [599, 160] on div at bounding box center [509, 164] width 192 height 15
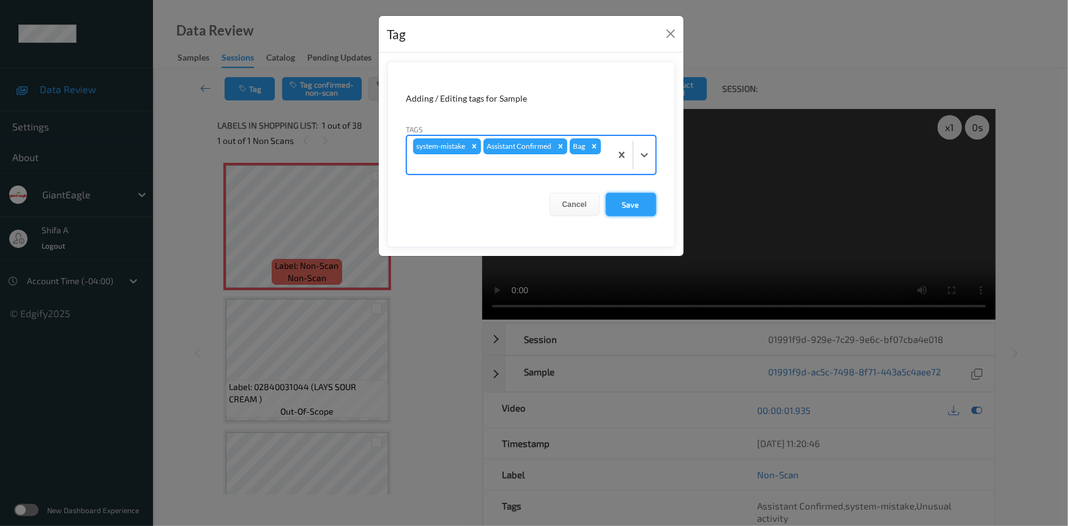
click at [640, 214] on button "Save" at bounding box center [631, 204] width 50 height 23
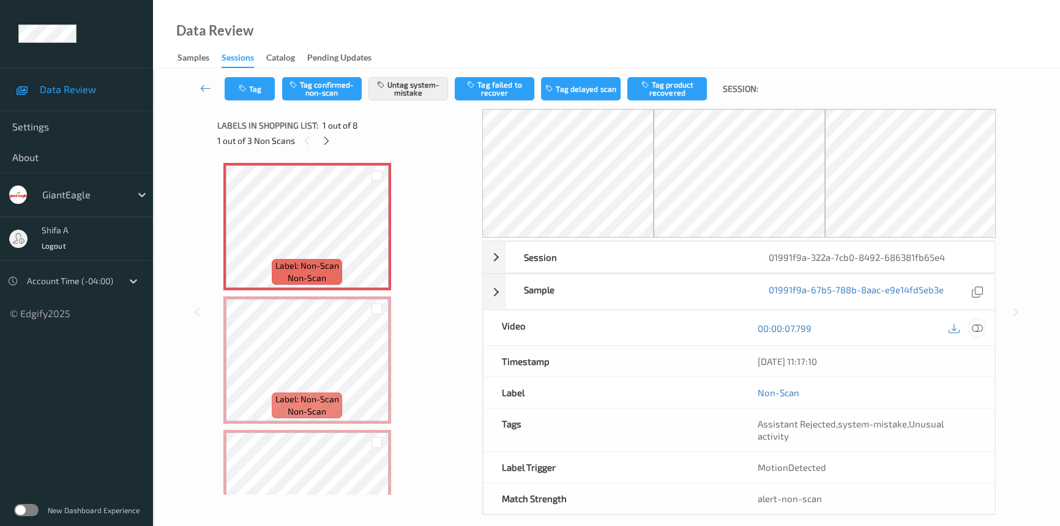
click at [974, 329] on icon at bounding box center [977, 328] width 11 height 11
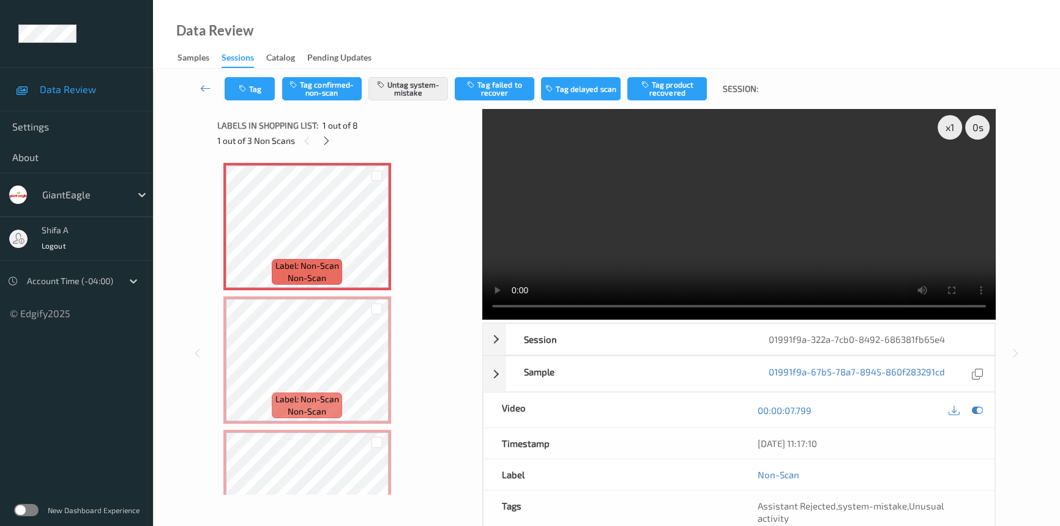
click at [878, 259] on video at bounding box center [738, 214] width 513 height 211
click at [321, 143] on icon at bounding box center [326, 140] width 10 height 11
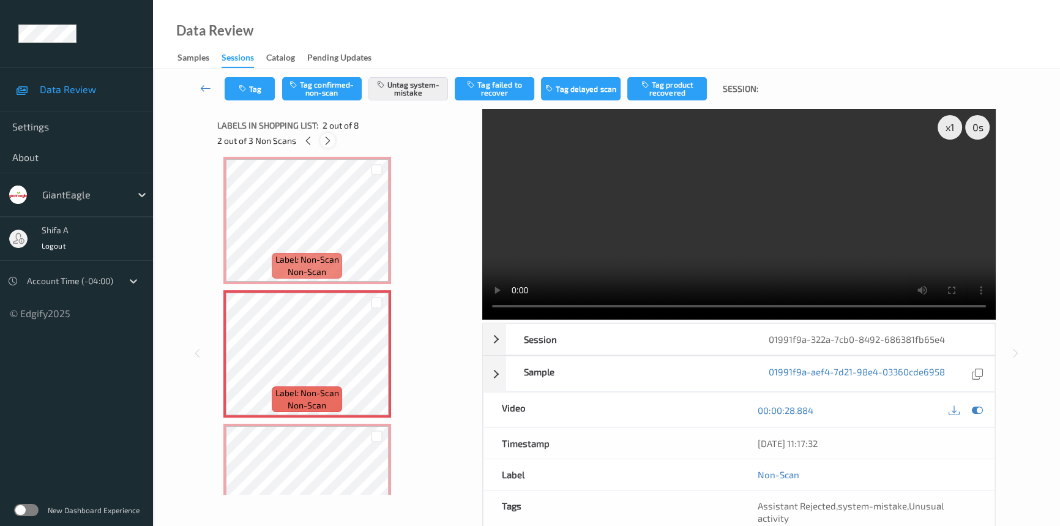
click at [321, 143] on div at bounding box center [327, 140] width 15 height 15
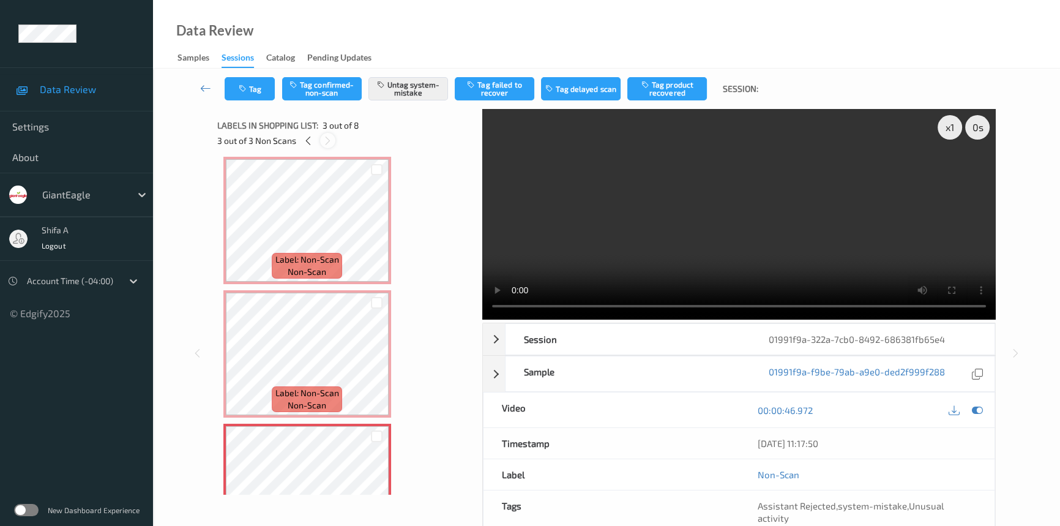
scroll to position [139, 0]
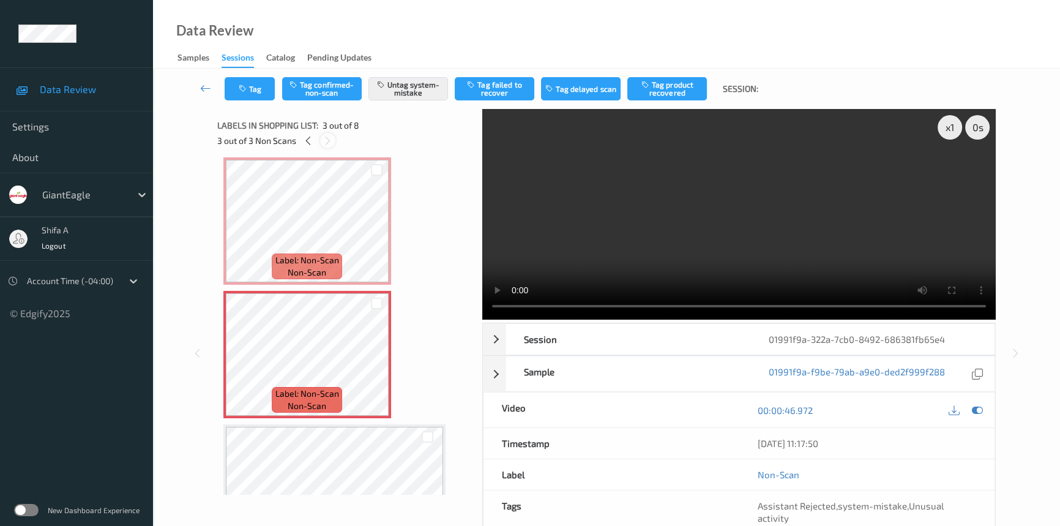
click at [321, 143] on div at bounding box center [327, 140] width 15 height 15
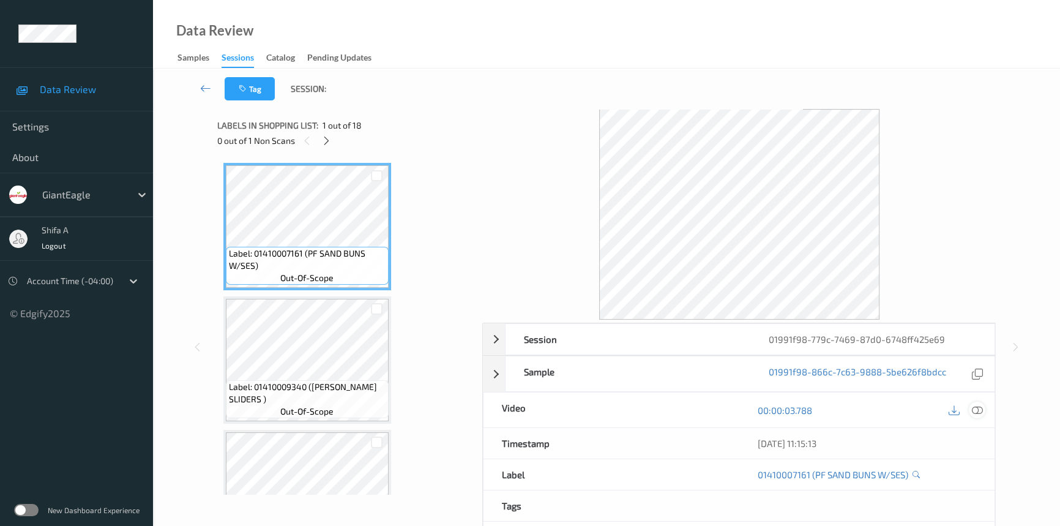
click at [980, 411] on icon at bounding box center [977, 410] width 11 height 11
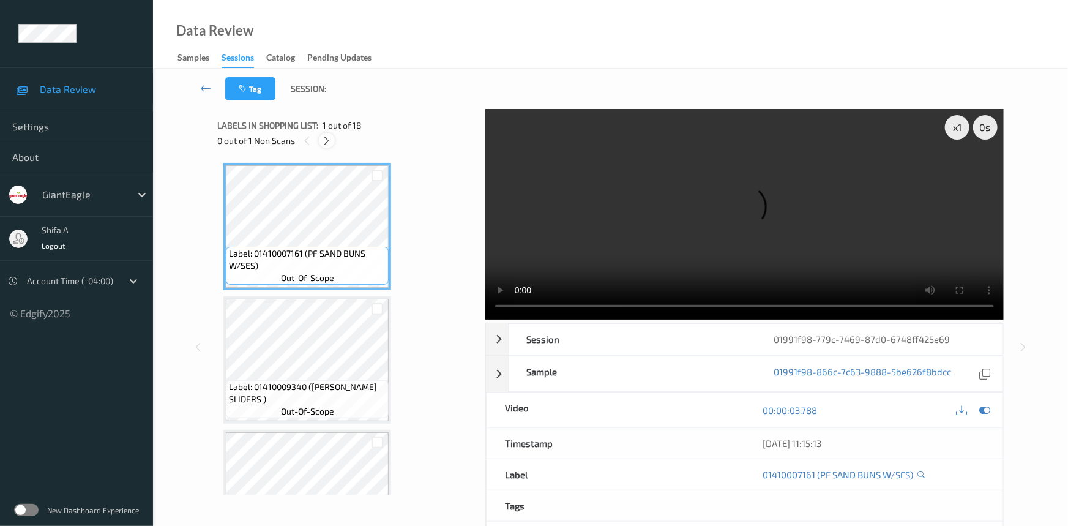
click at [329, 141] on icon at bounding box center [327, 140] width 10 height 11
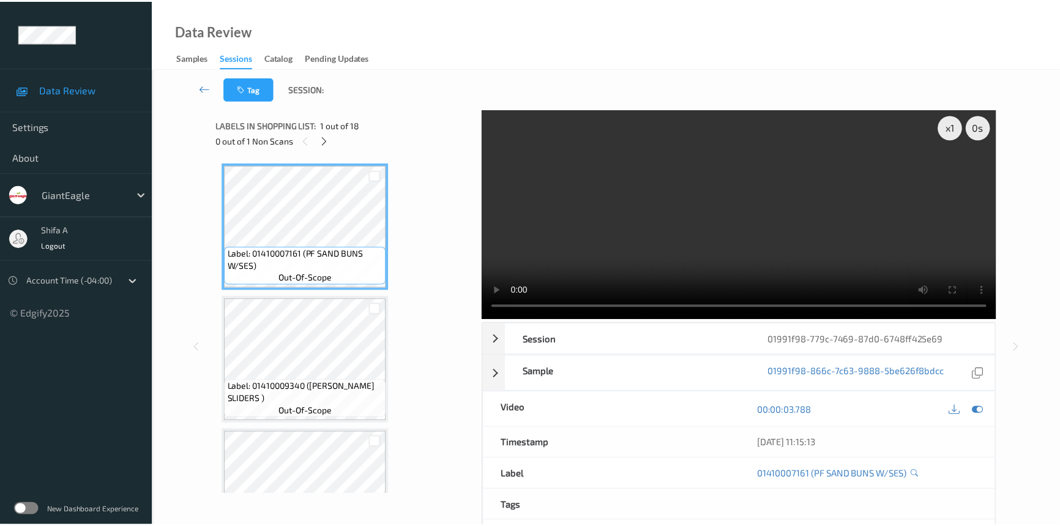
scroll to position [1070, 0]
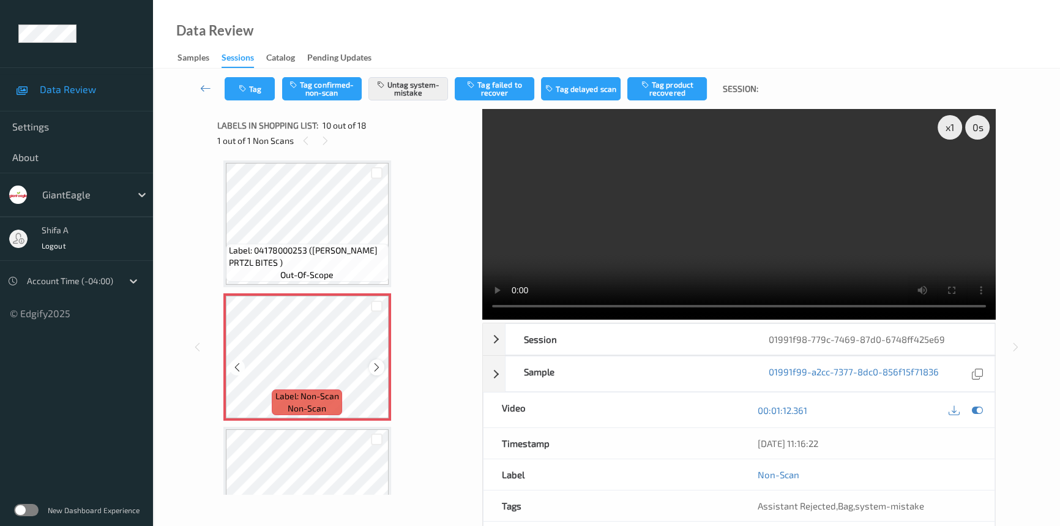
click at [378, 364] on icon at bounding box center [376, 367] width 10 height 11
click at [379, 364] on div "Label: Non-Scan non-scan" at bounding box center [307, 356] width 168 height 127
click at [383, 362] on div at bounding box center [376, 366] width 15 height 15
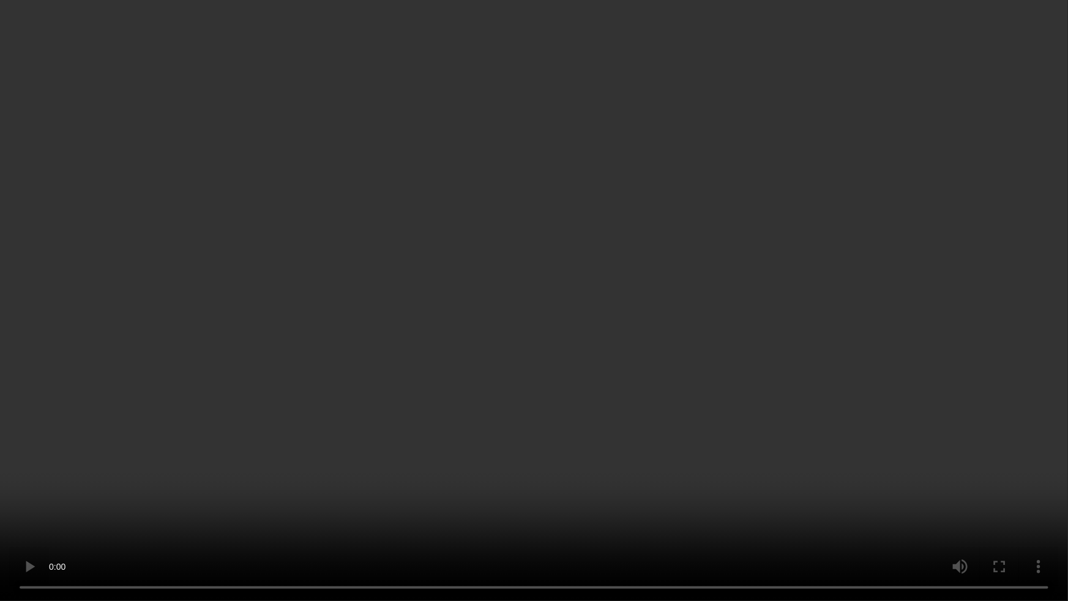
click at [941, 333] on video at bounding box center [534, 300] width 1068 height 601
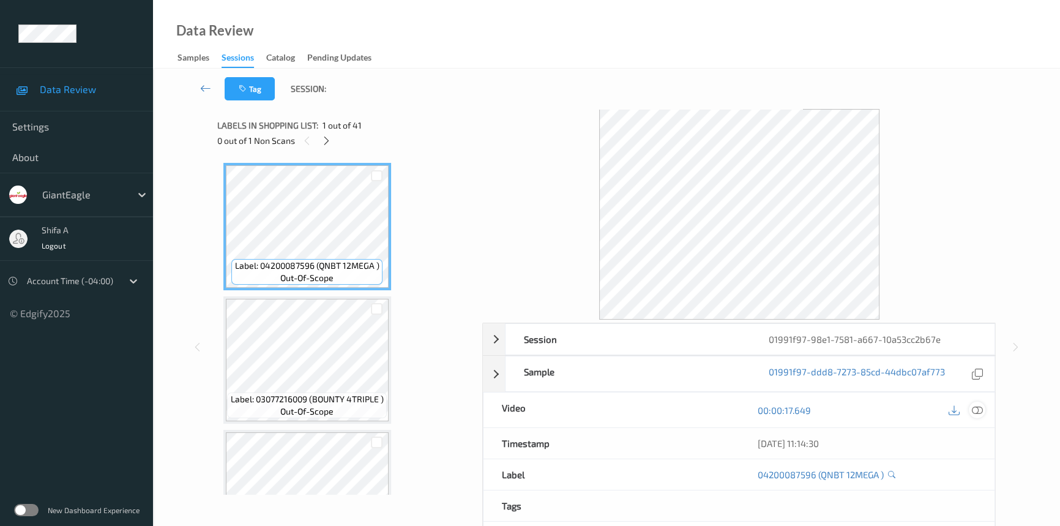
click at [980, 405] on icon at bounding box center [977, 410] width 11 height 11
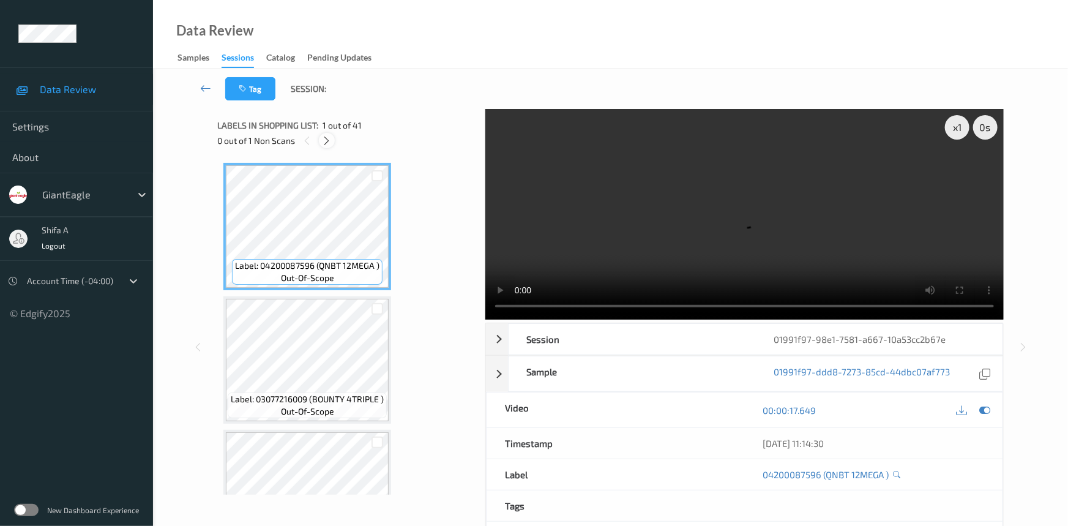
click at [332, 144] on div at bounding box center [326, 140] width 15 height 15
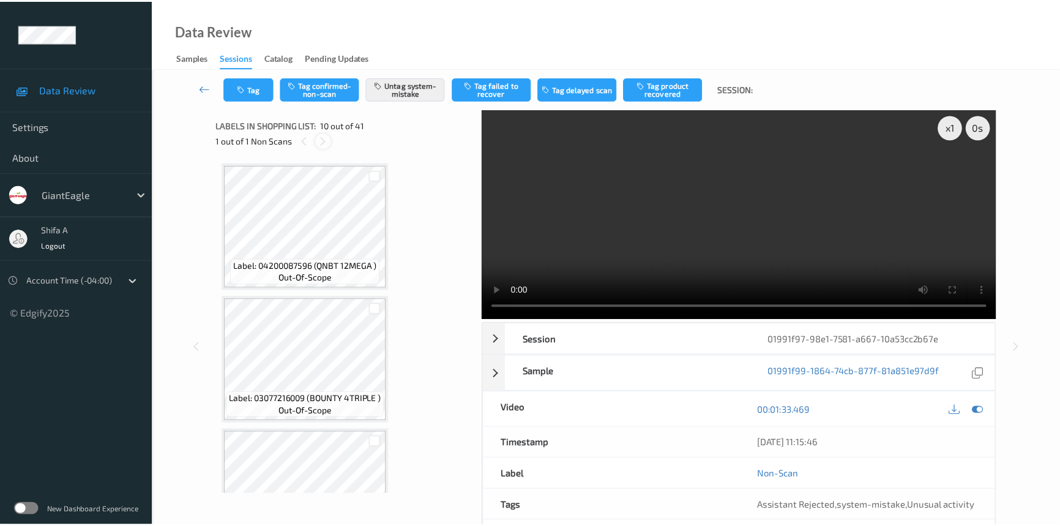
scroll to position [1070, 0]
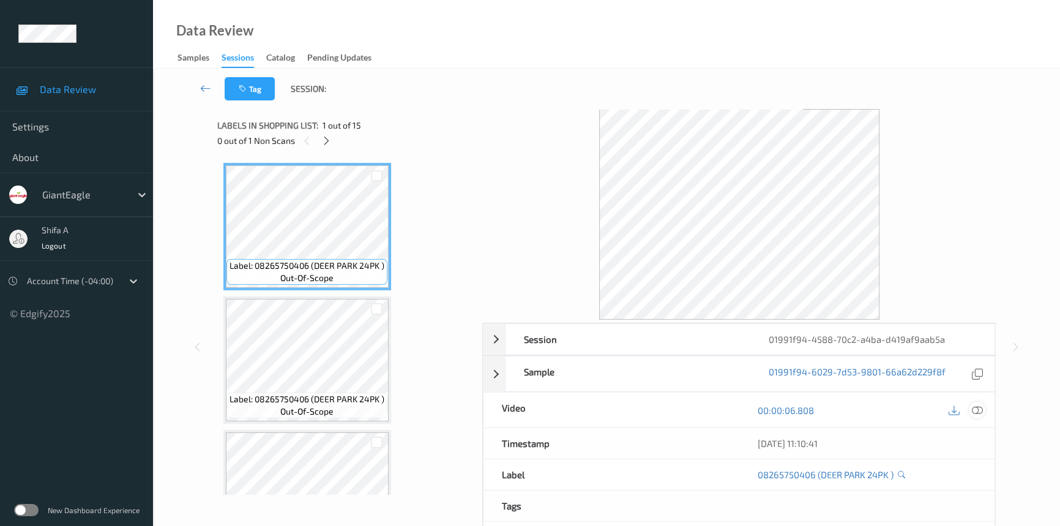
click at [976, 414] on icon at bounding box center [977, 410] width 11 height 11
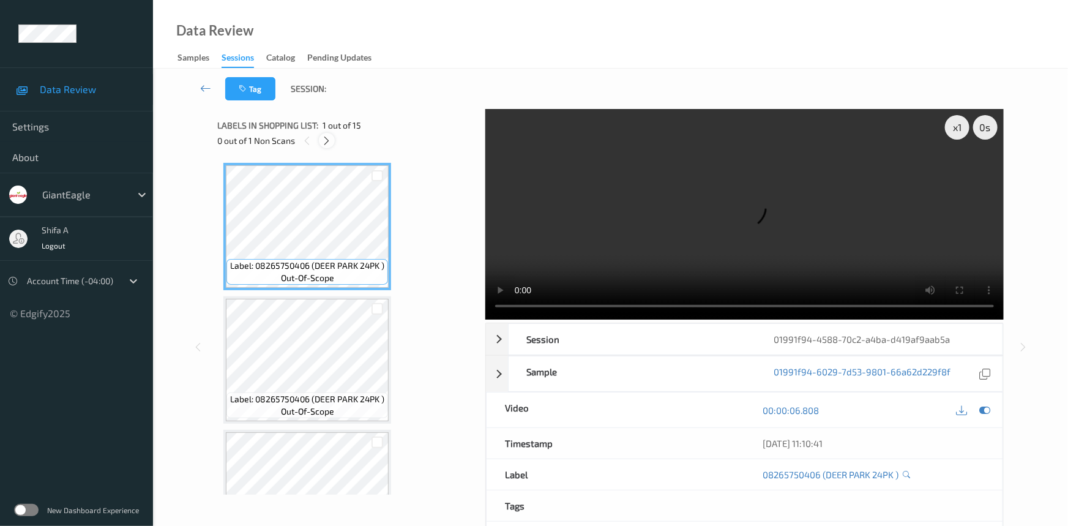
click at [325, 144] on icon at bounding box center [327, 140] width 10 height 11
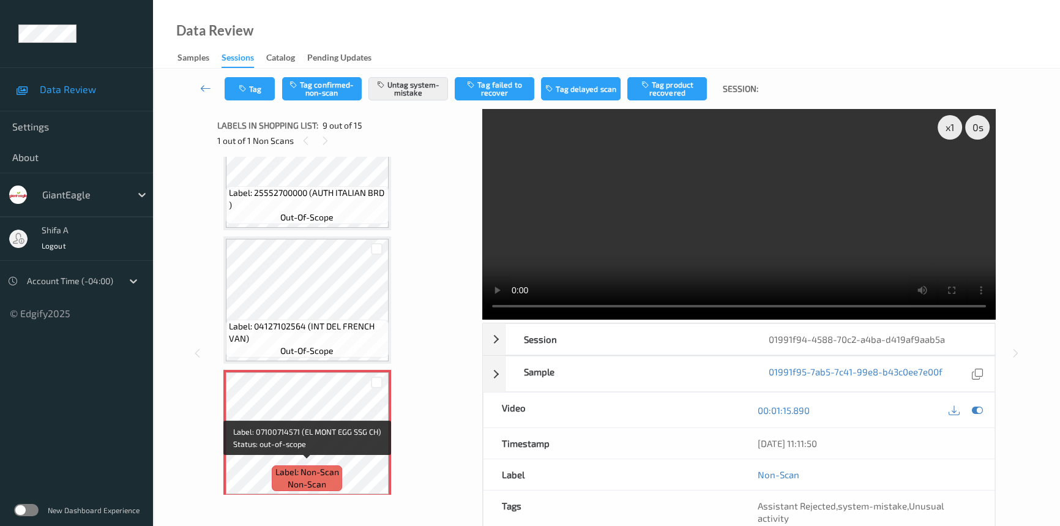
scroll to position [936, 0]
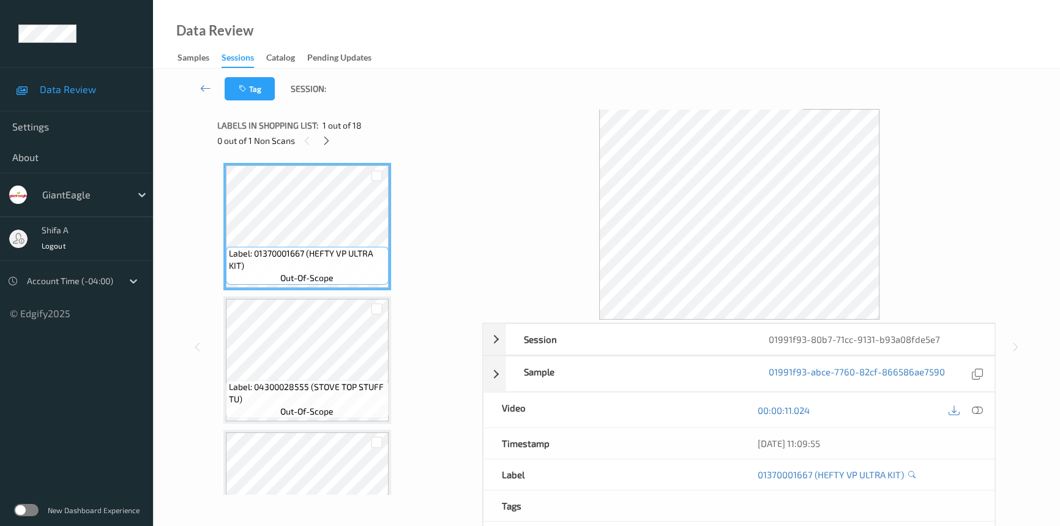
drag, startPoint x: 982, startPoint y: 411, endPoint x: 857, endPoint y: 411, distance: 125.5
click at [983, 411] on icon at bounding box center [977, 410] width 11 height 11
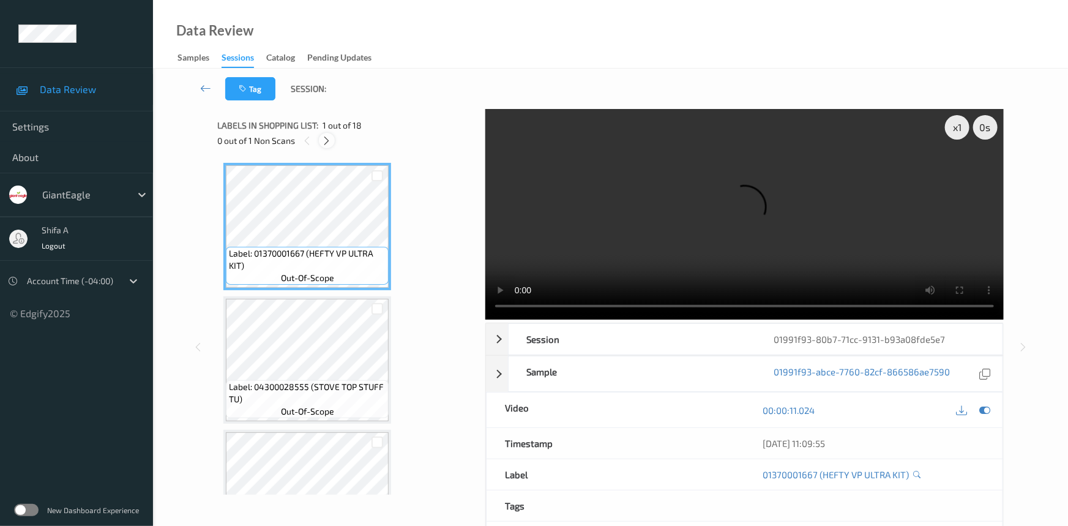
click at [326, 146] on icon at bounding box center [327, 140] width 10 height 11
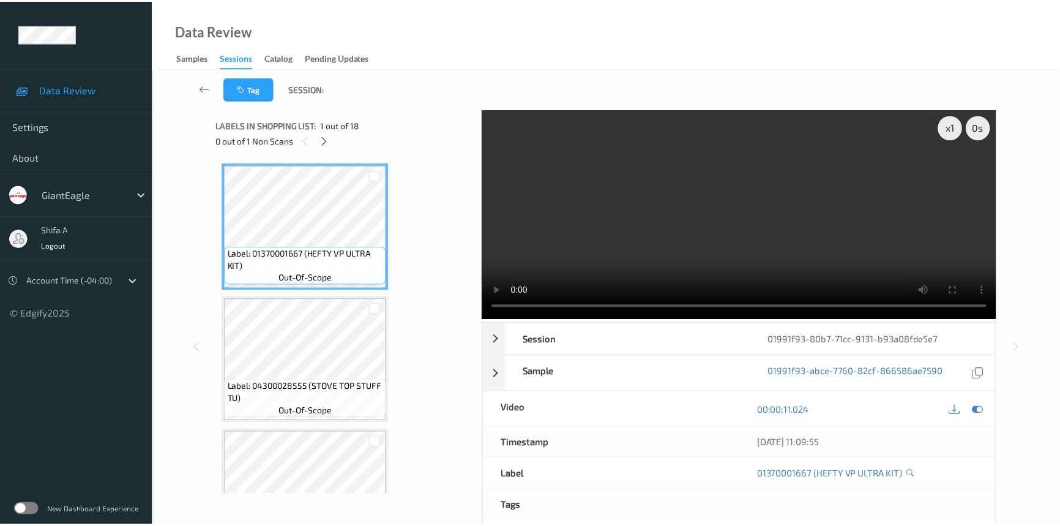
scroll to position [1734, 0]
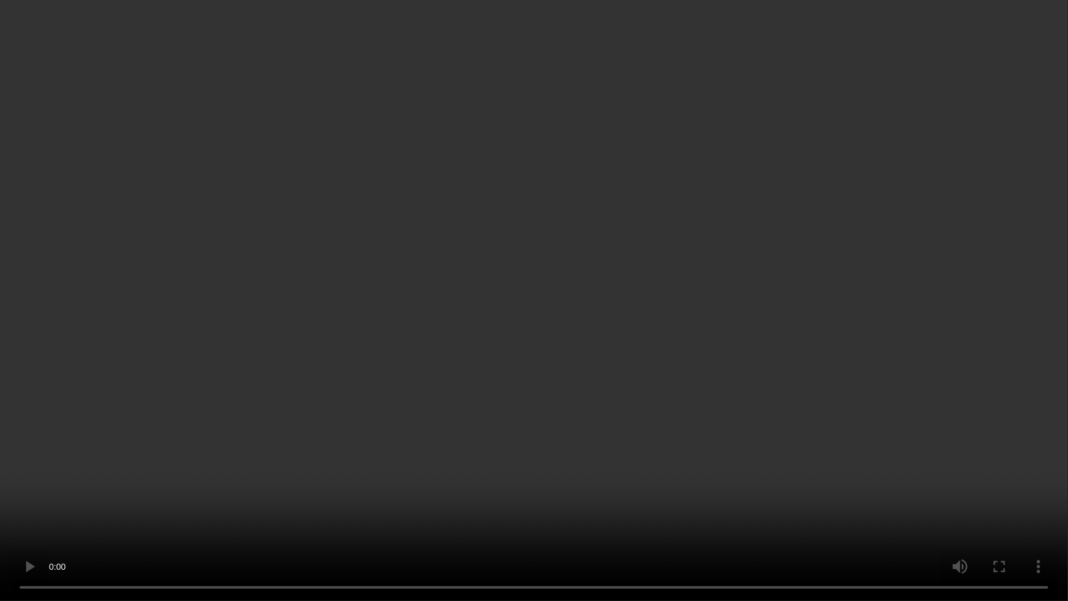
click at [939, 326] on video at bounding box center [534, 300] width 1068 height 601
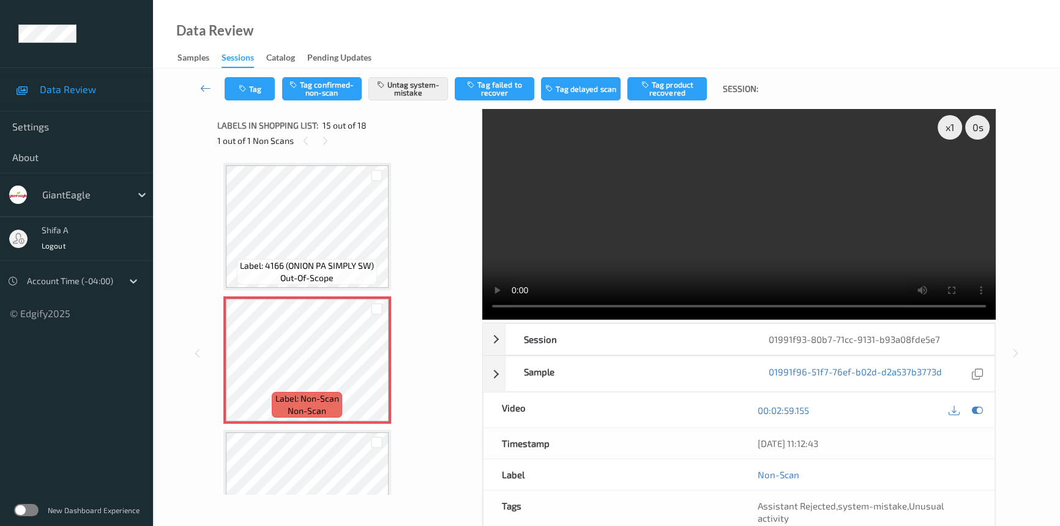
click at [741, 230] on video at bounding box center [738, 214] width 513 height 211
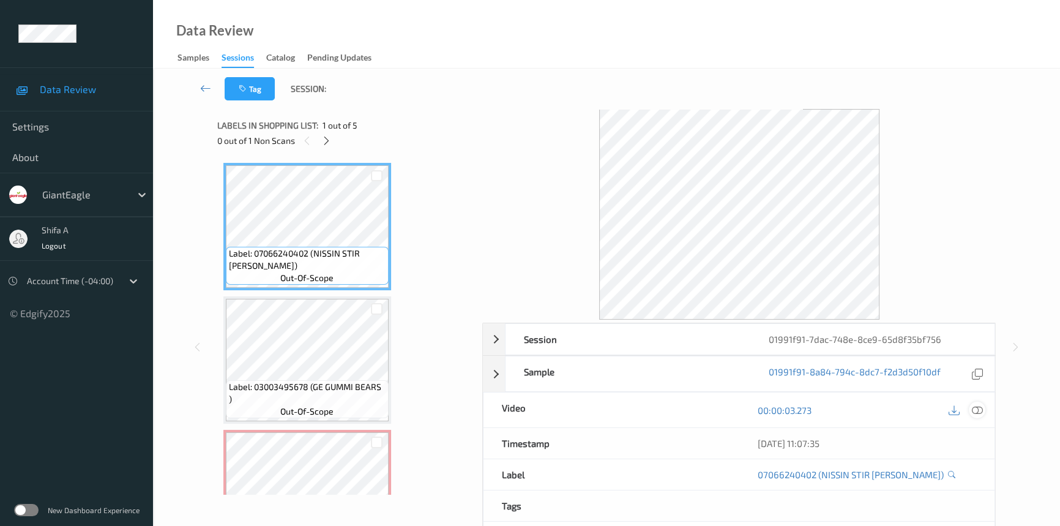
click at [975, 406] on icon at bounding box center [977, 410] width 11 height 11
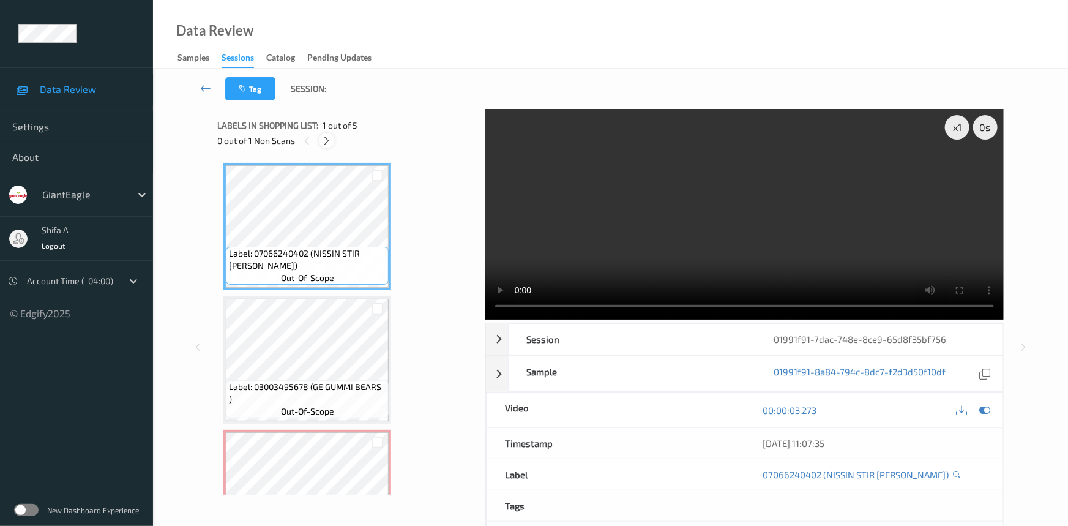
click at [326, 141] on icon at bounding box center [327, 140] width 10 height 11
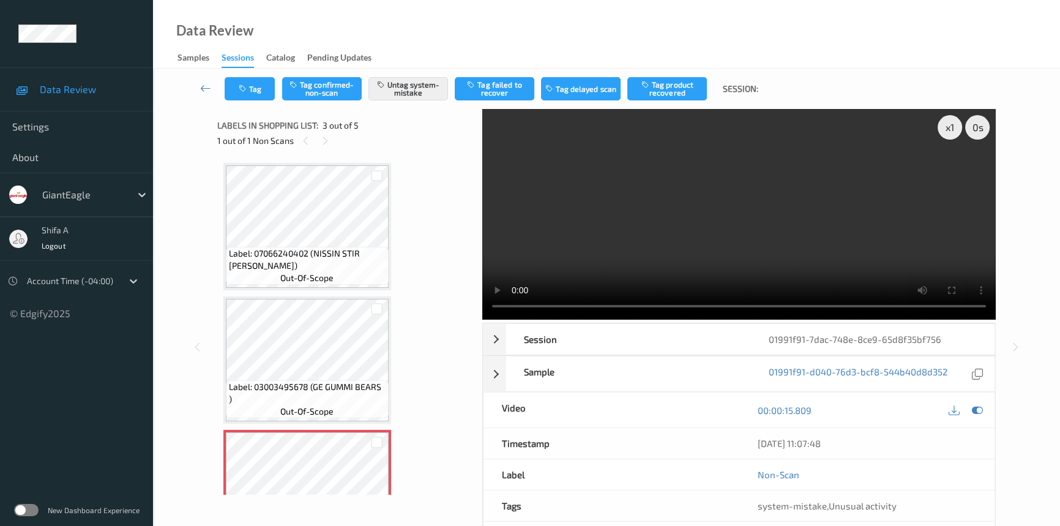
scroll to position [333, 0]
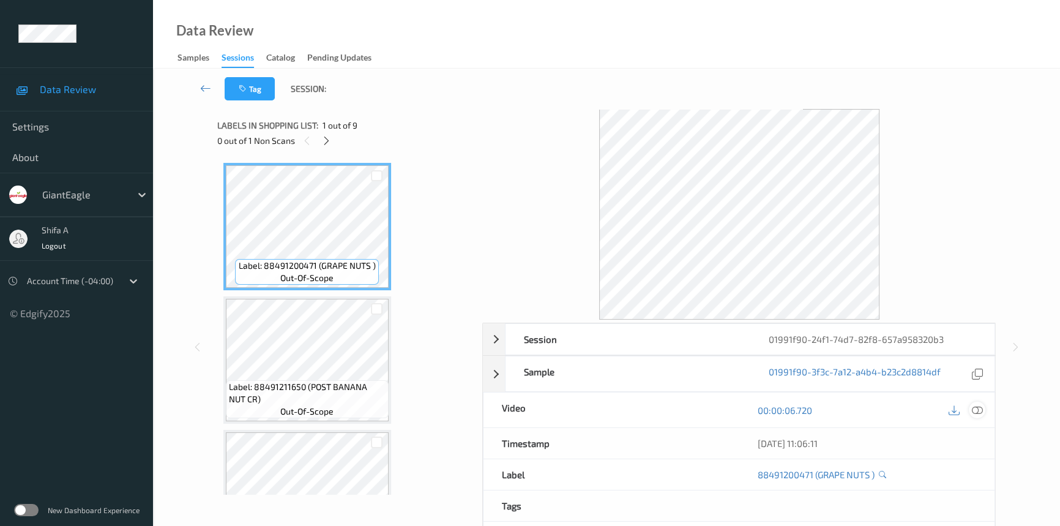
click at [982, 405] on icon at bounding box center [977, 410] width 11 height 11
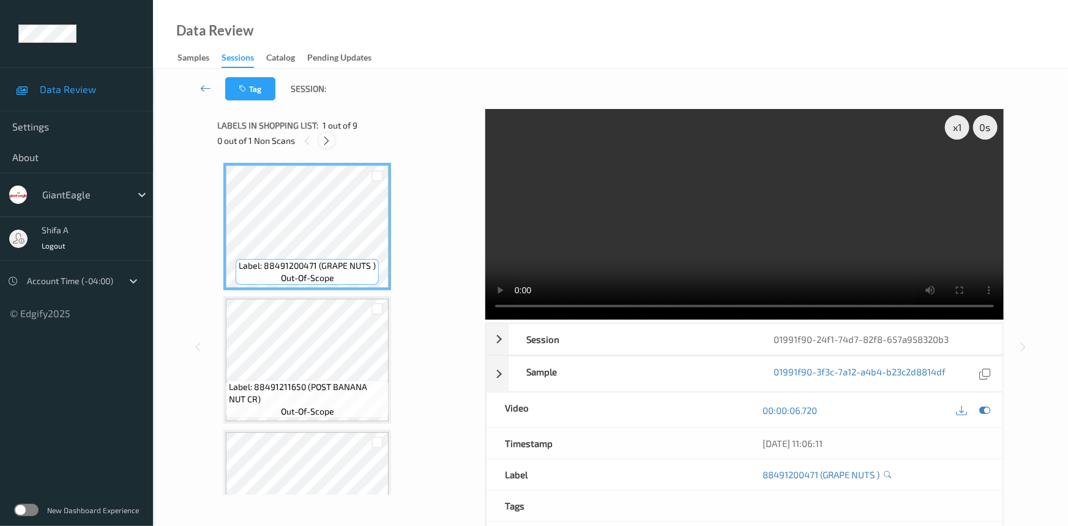
click at [330, 140] on icon at bounding box center [327, 140] width 10 height 11
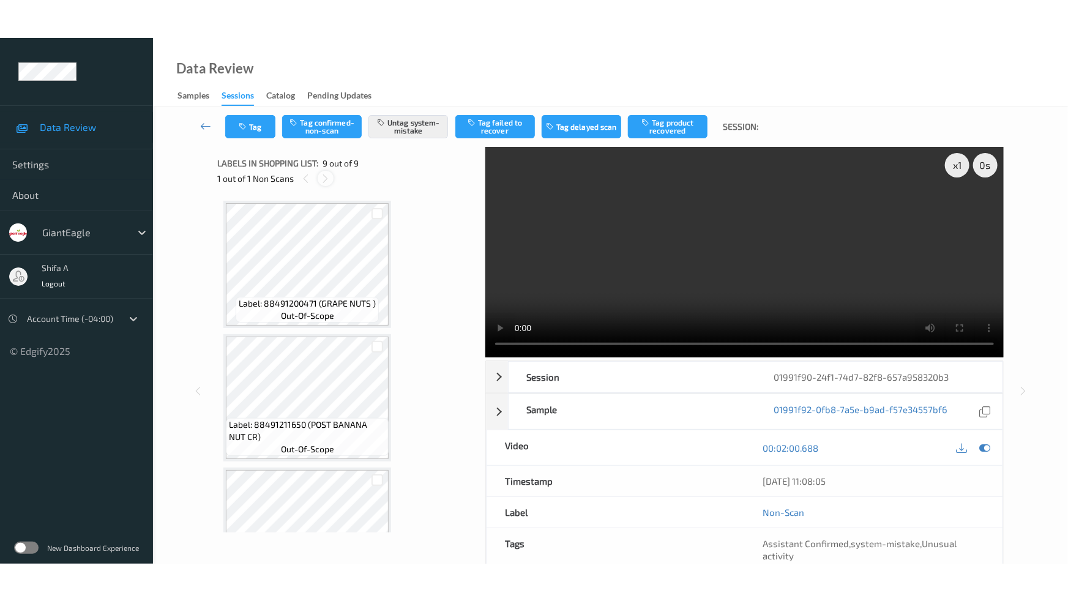
scroll to position [865, 0]
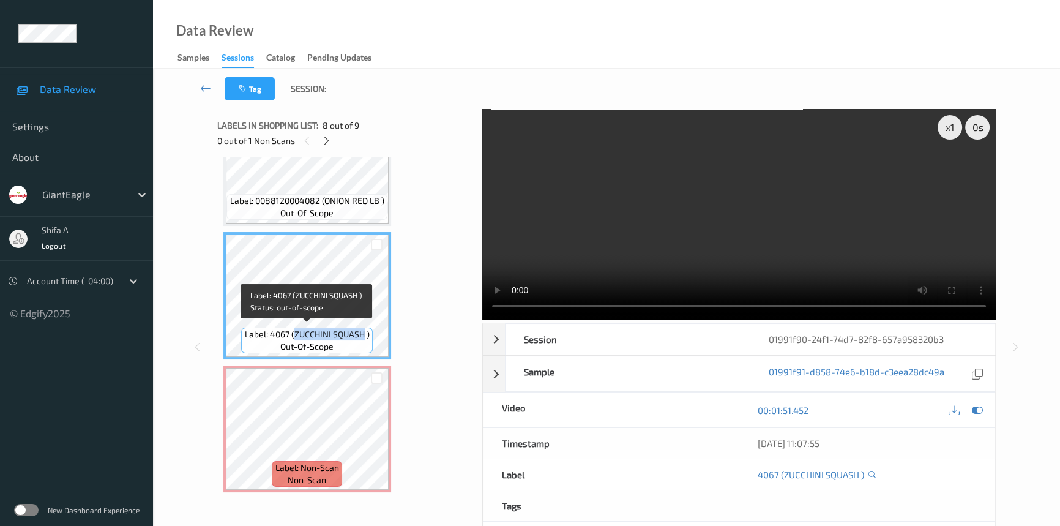
drag, startPoint x: 294, startPoint y: 333, endPoint x: 364, endPoint y: 331, distance: 69.8
click at [364, 331] on span "Label: 4067 (ZUCCHINI SQUASH )" at bounding box center [307, 334] width 125 height 12
copy span "ZUCCHINI SQUASH"
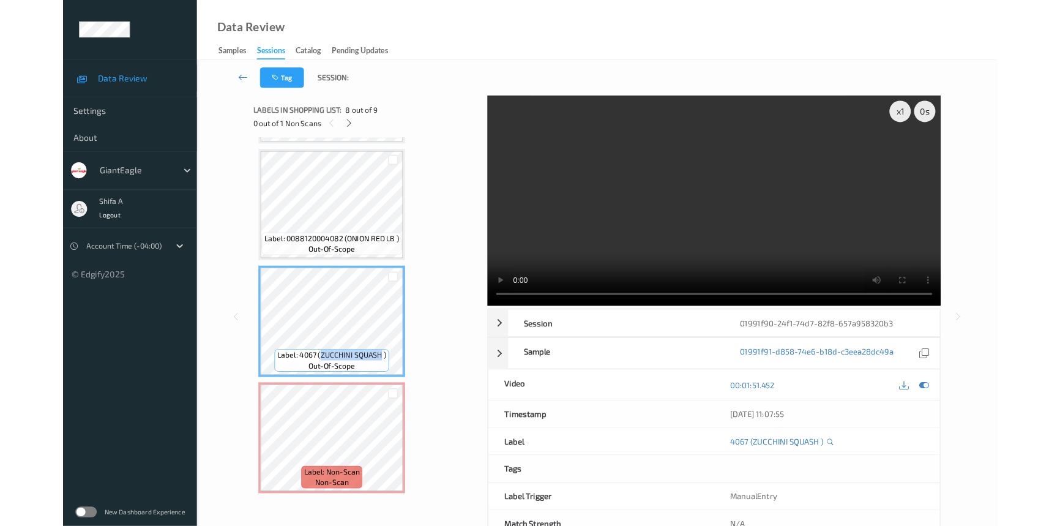
scroll to position [789, 0]
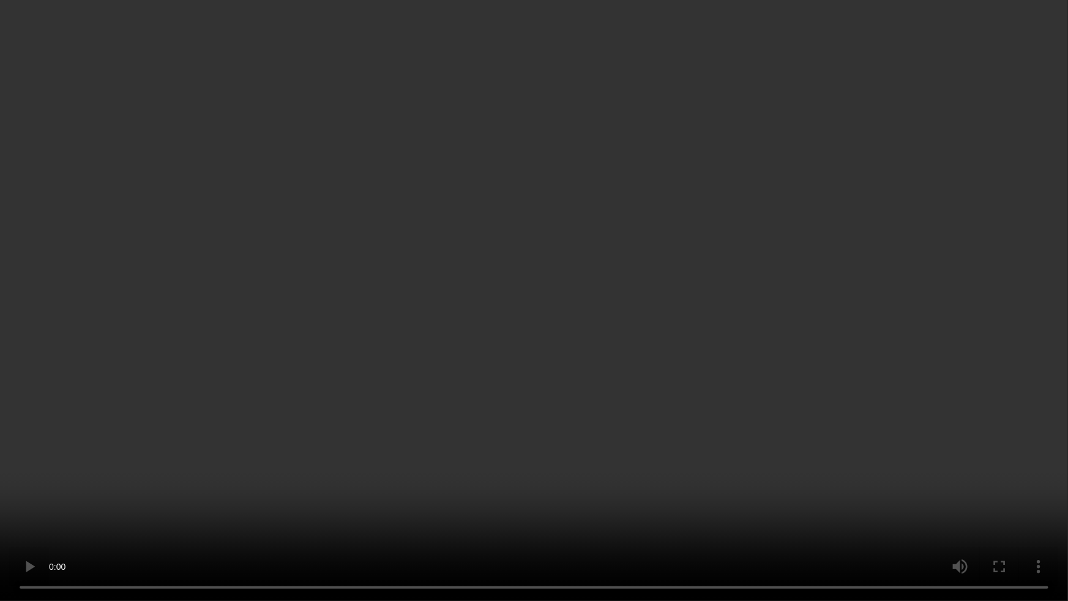
click at [648, 327] on video at bounding box center [534, 300] width 1068 height 601
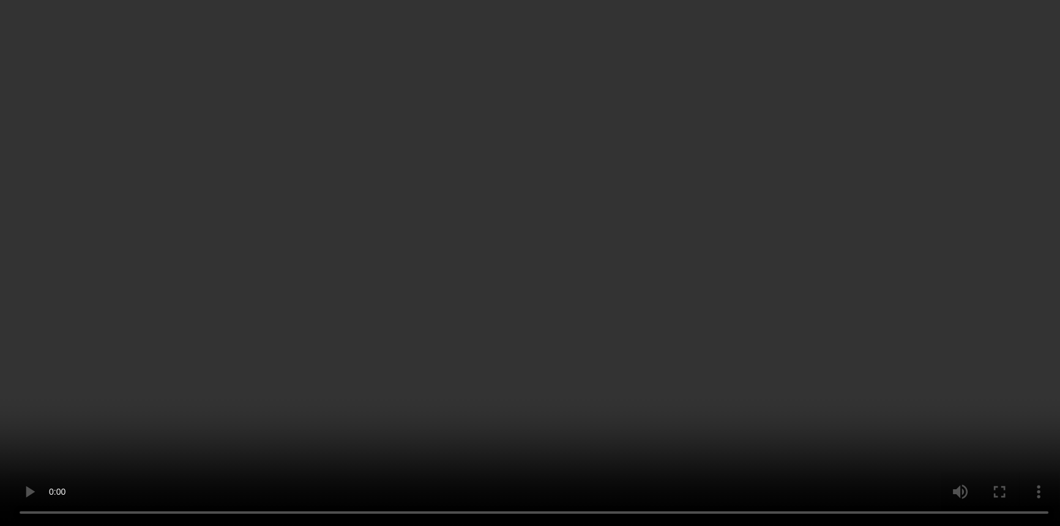
scroll to position [865, 0]
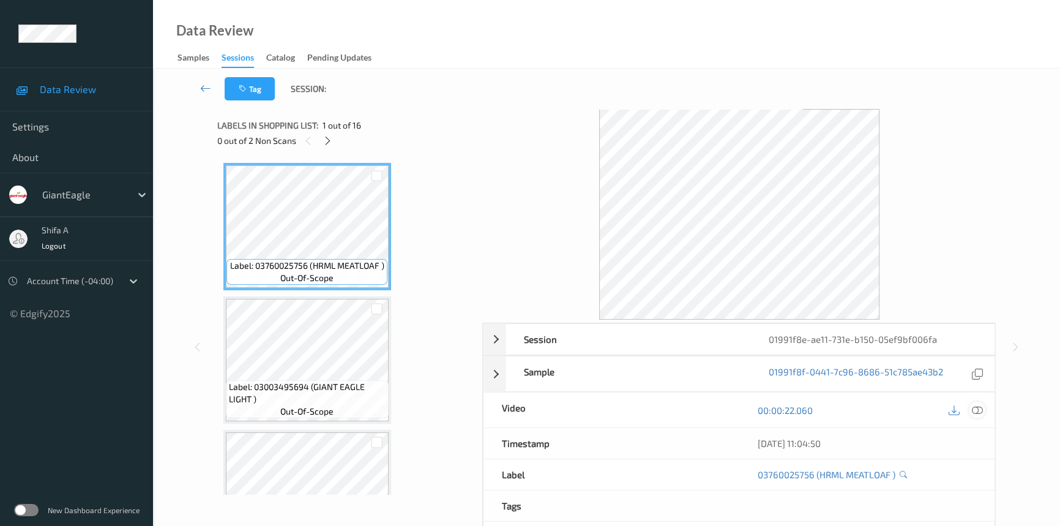
click at [976, 413] on icon at bounding box center [977, 410] width 11 height 11
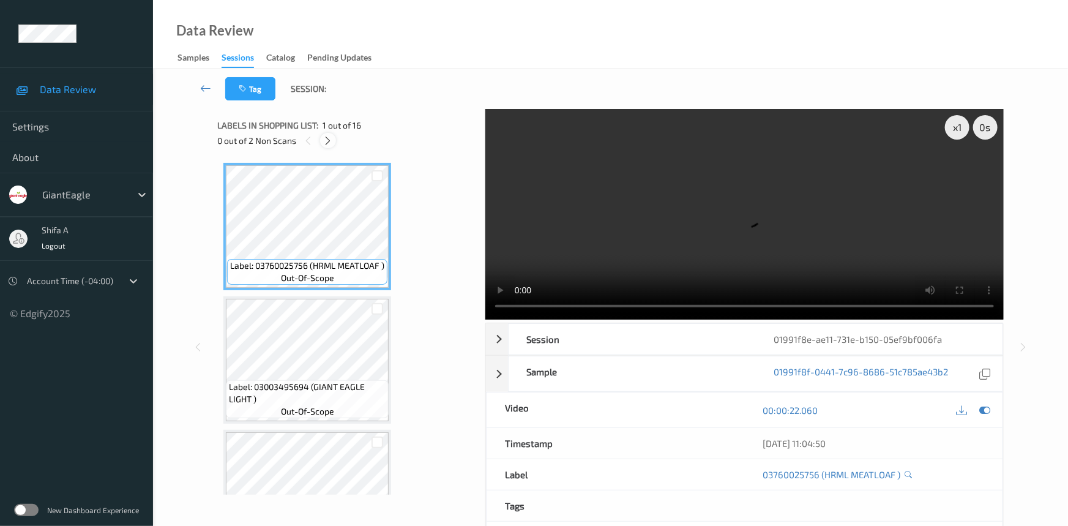
click at [329, 143] on icon at bounding box center [328, 140] width 10 height 11
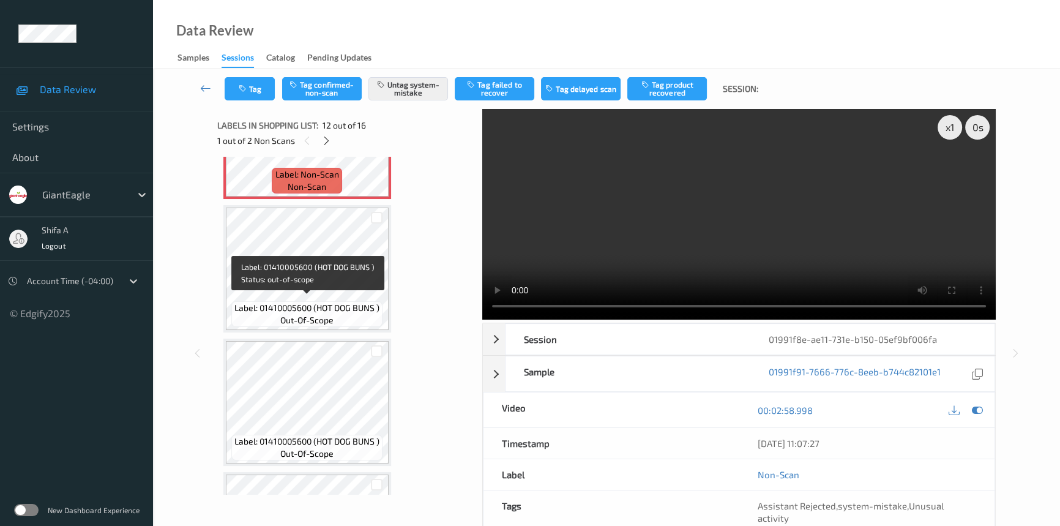
scroll to position [1335, 0]
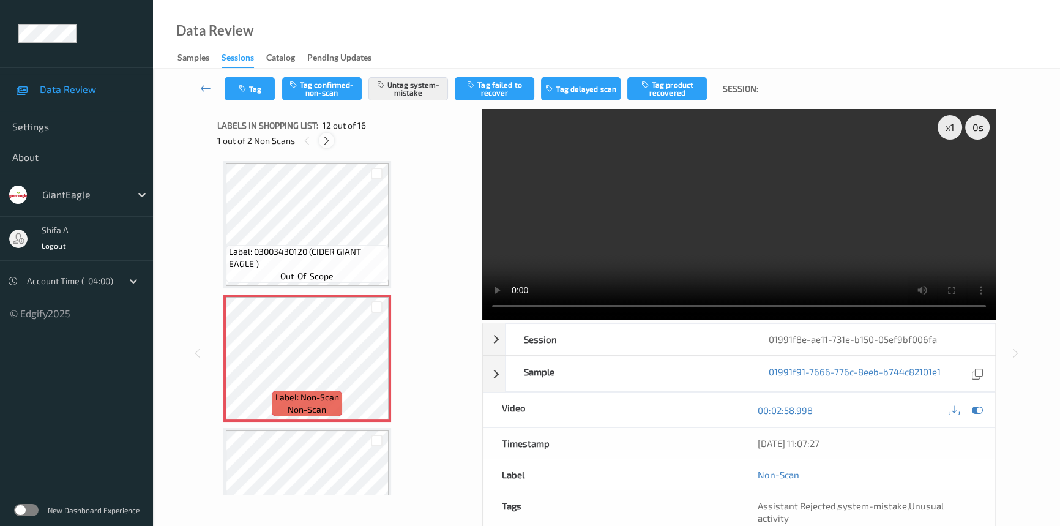
click at [328, 139] on icon at bounding box center [326, 140] width 10 height 11
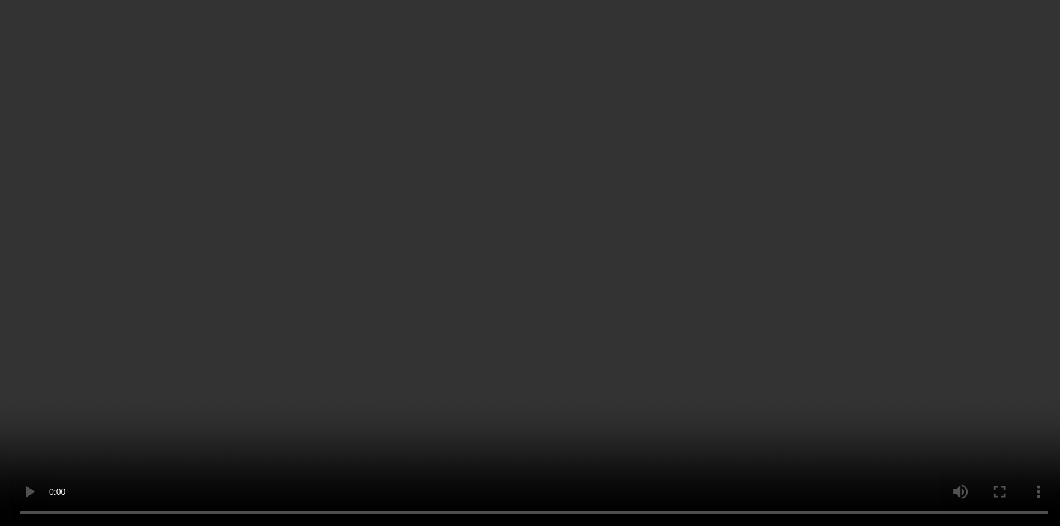
scroll to position [1796, 0]
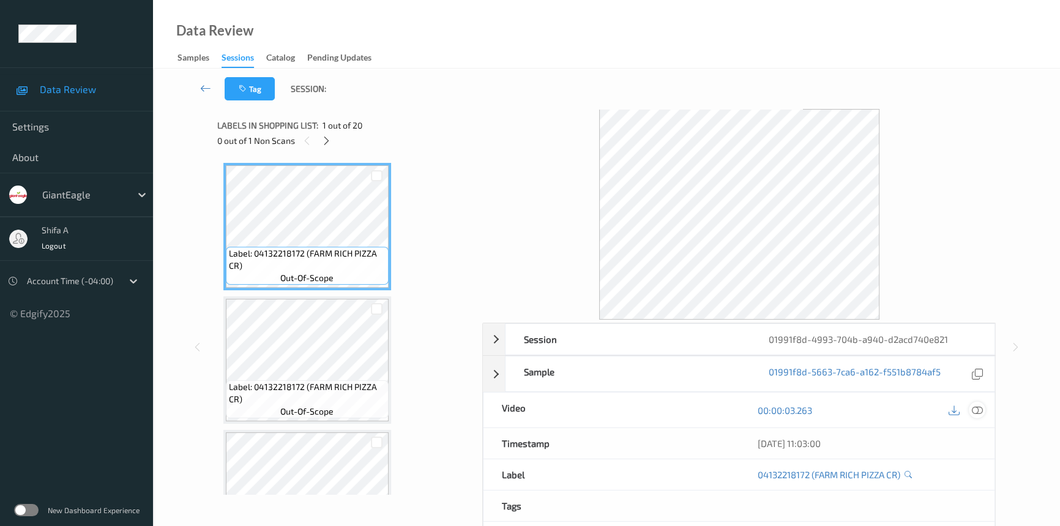
click at [978, 414] on icon at bounding box center [977, 410] width 11 height 11
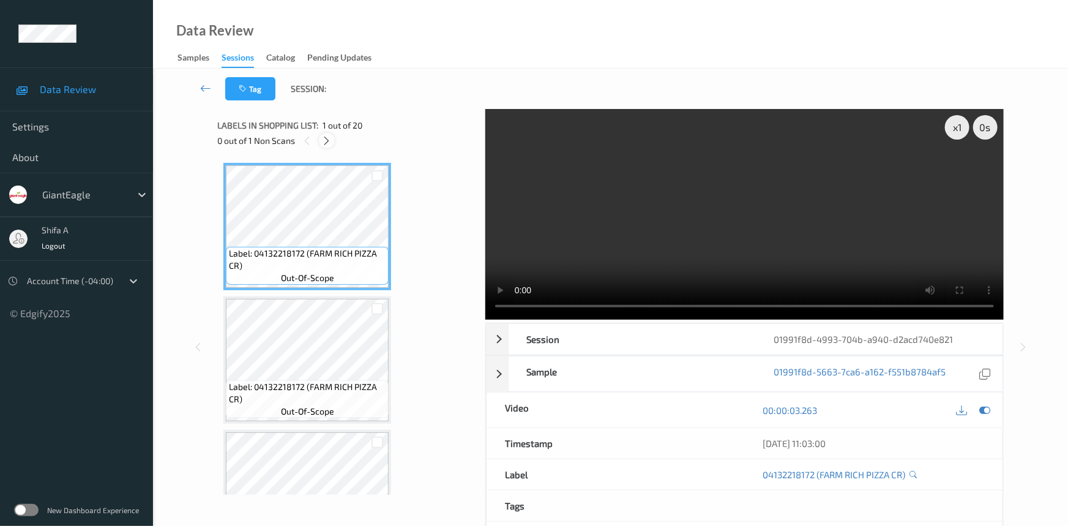
click at [323, 143] on icon at bounding box center [327, 140] width 10 height 11
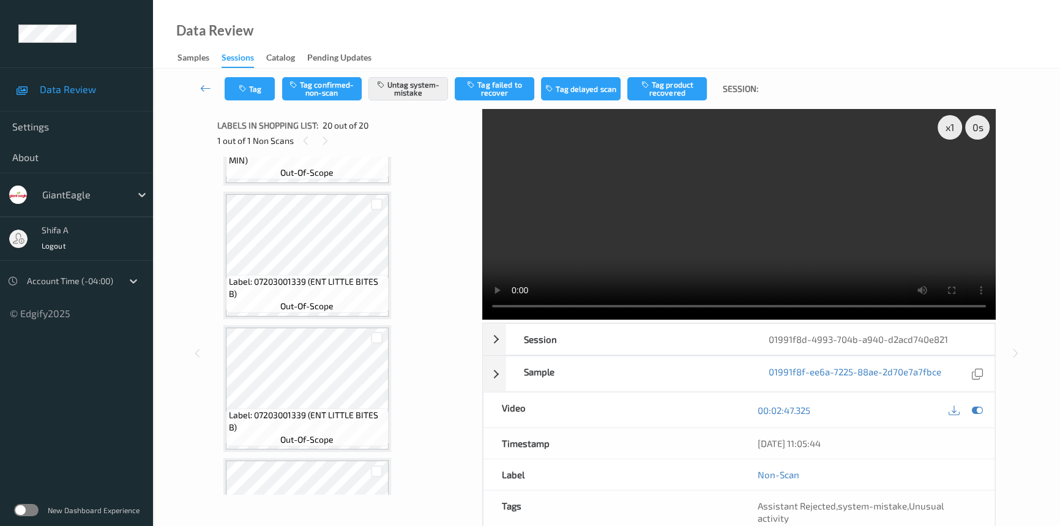
scroll to position [2327, 0]
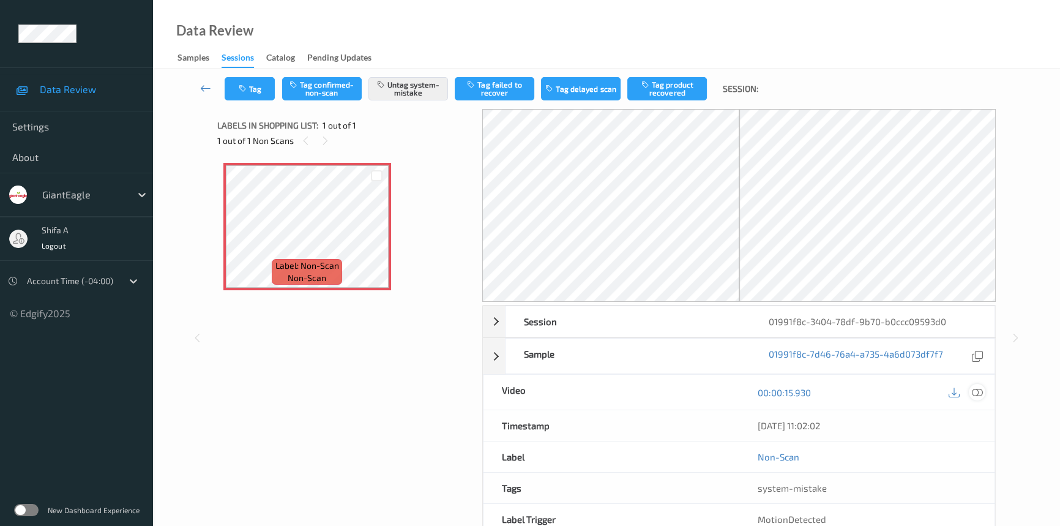
click at [982, 396] on icon at bounding box center [977, 392] width 11 height 11
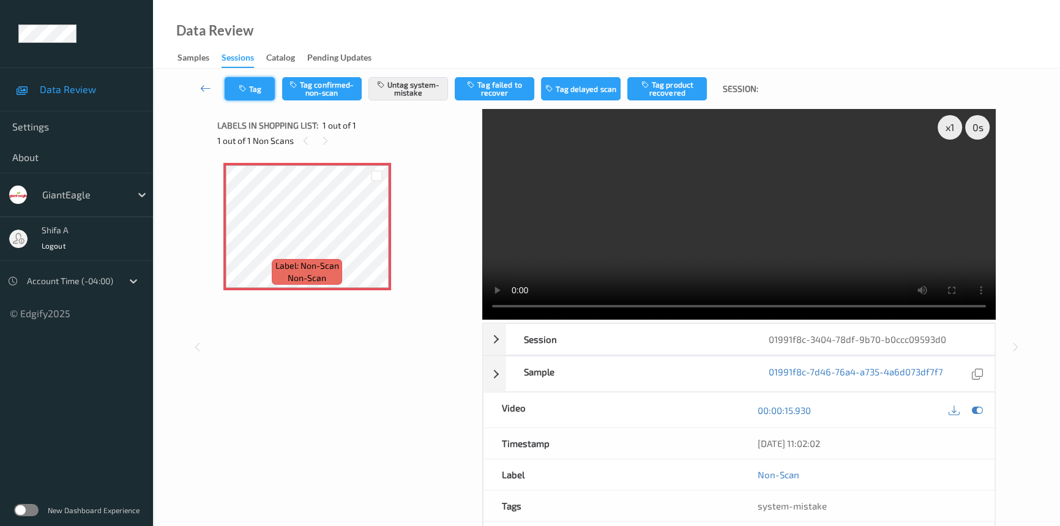
click at [263, 83] on button "Tag" at bounding box center [250, 88] width 50 height 23
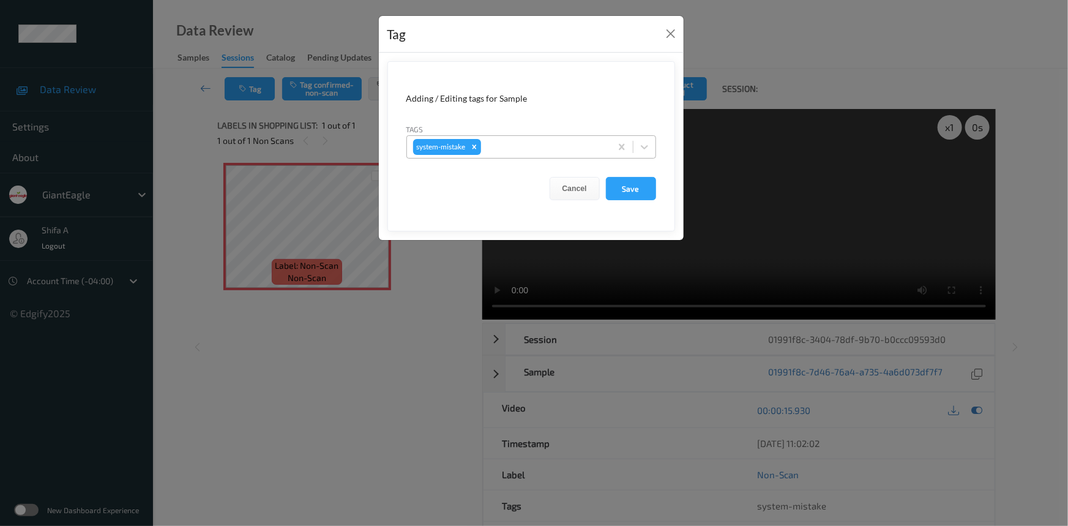
click at [551, 153] on div at bounding box center [543, 147] width 121 height 15
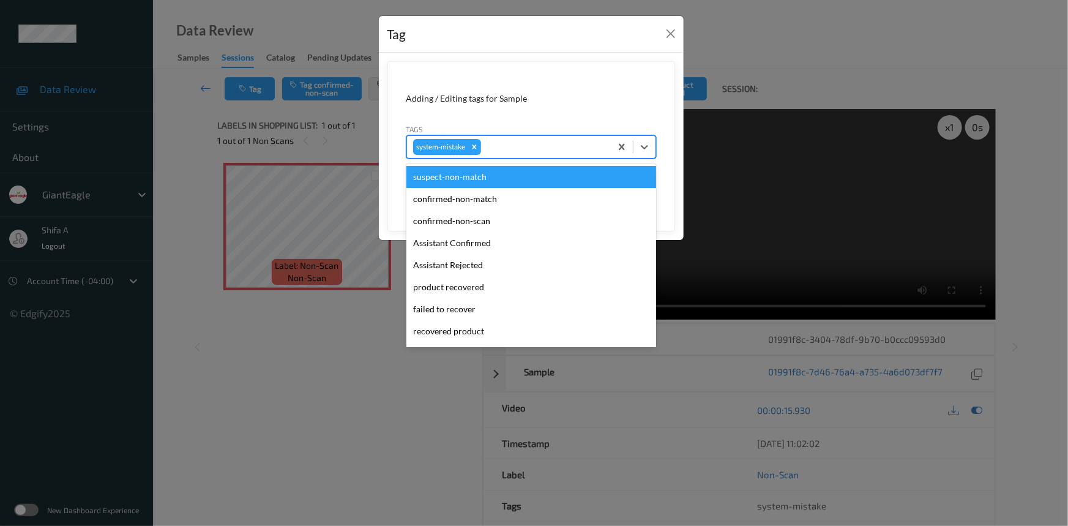
scroll to position [129, 0]
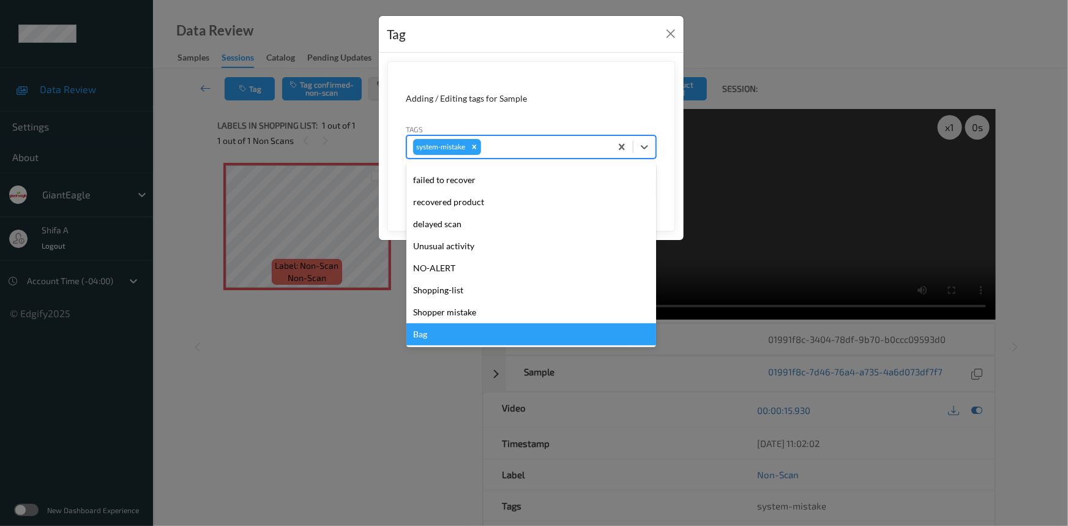
click at [436, 330] on div "Bag" at bounding box center [531, 334] width 250 height 22
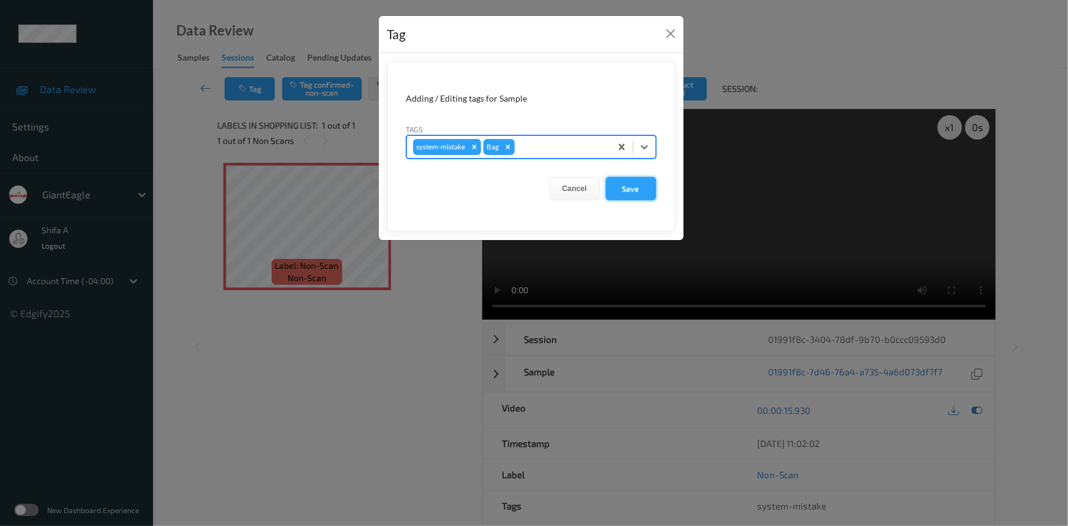
click at [624, 187] on button "Save" at bounding box center [631, 188] width 50 height 23
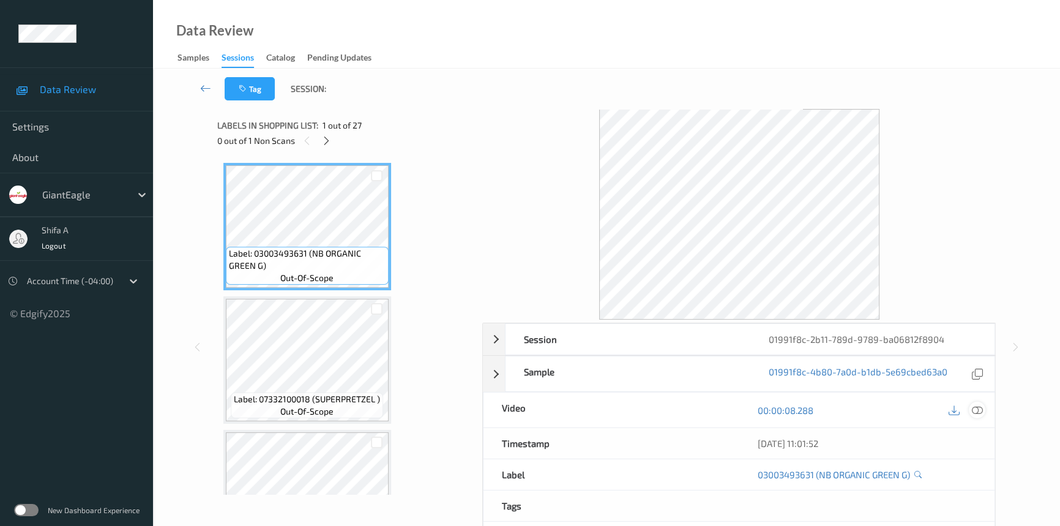
click at [979, 413] on icon at bounding box center [977, 410] width 11 height 11
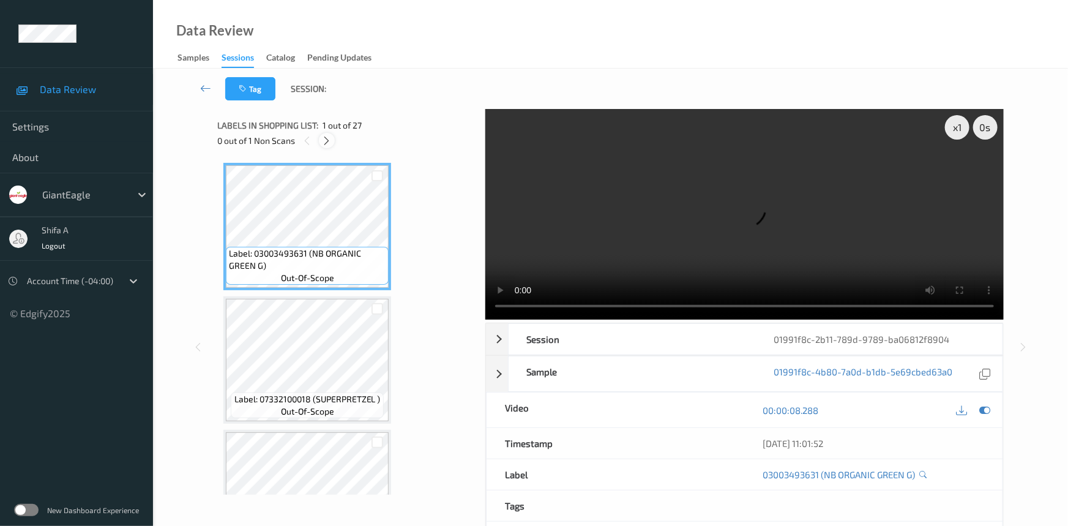
click at [326, 142] on icon at bounding box center [327, 140] width 10 height 11
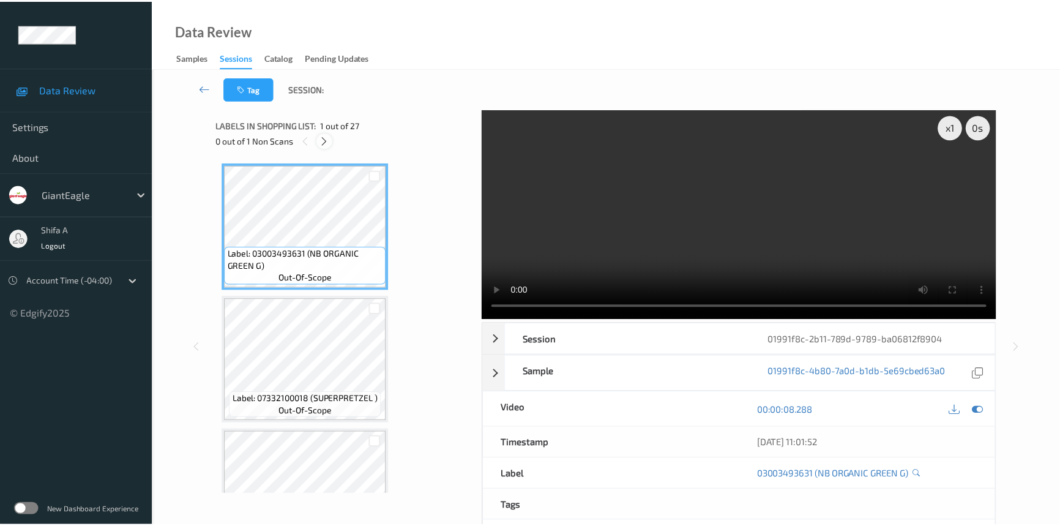
scroll to position [2532, 0]
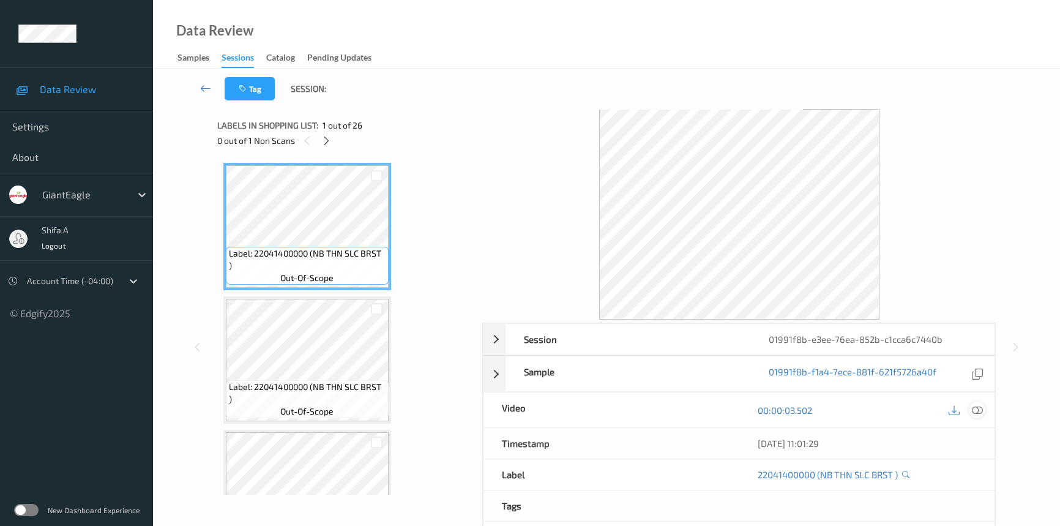
click at [980, 409] on icon at bounding box center [977, 410] width 11 height 11
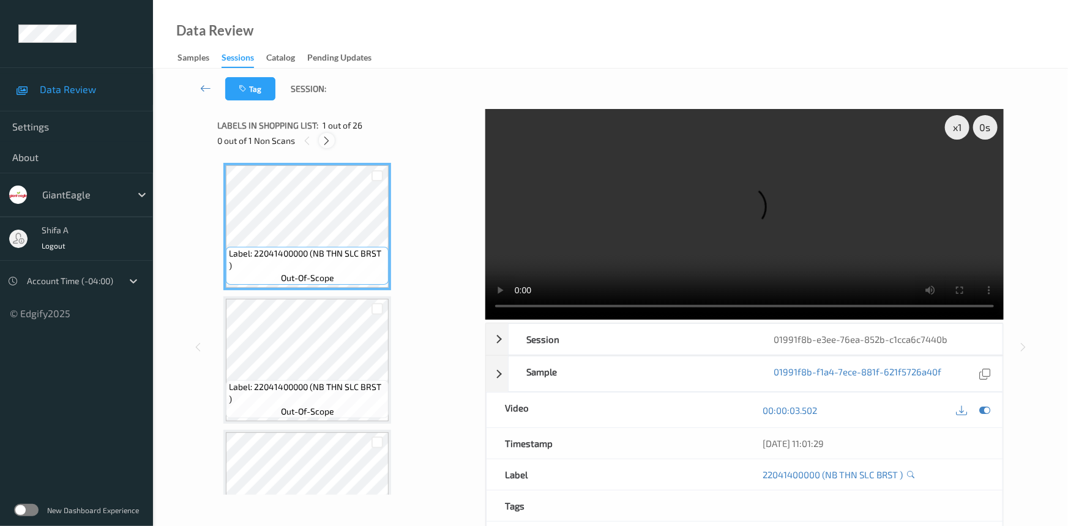
click at [327, 141] on icon at bounding box center [327, 140] width 10 height 11
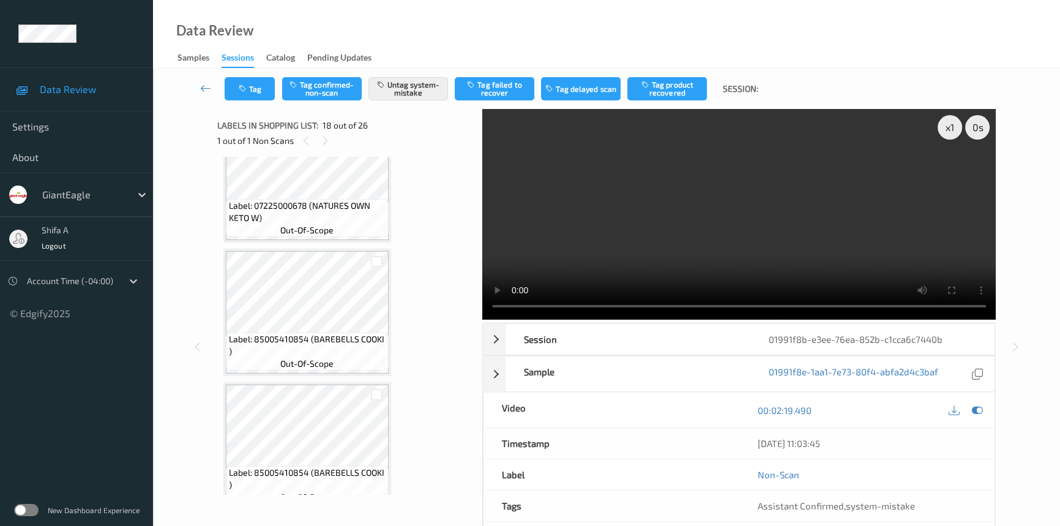
scroll to position [2225, 0]
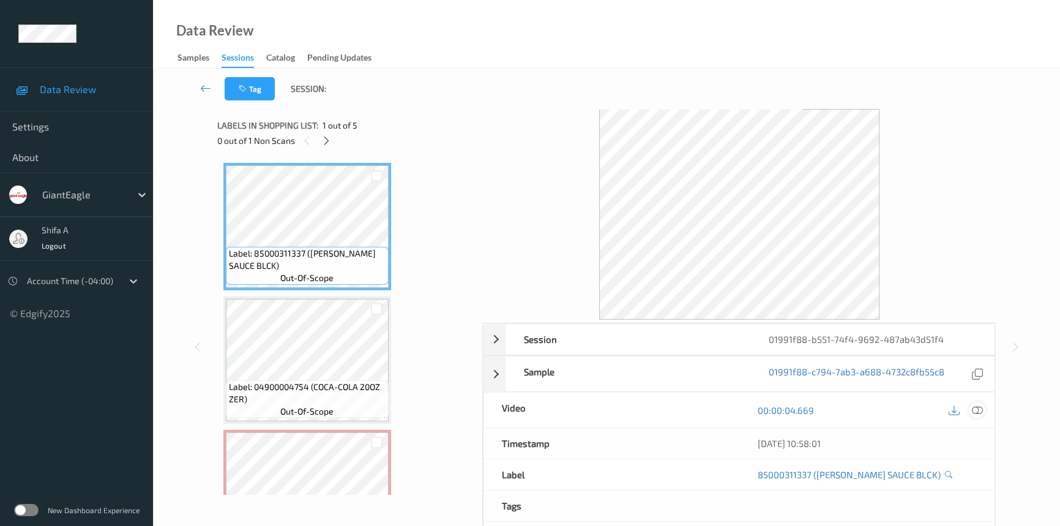
click at [972, 408] on icon at bounding box center [977, 410] width 11 height 11
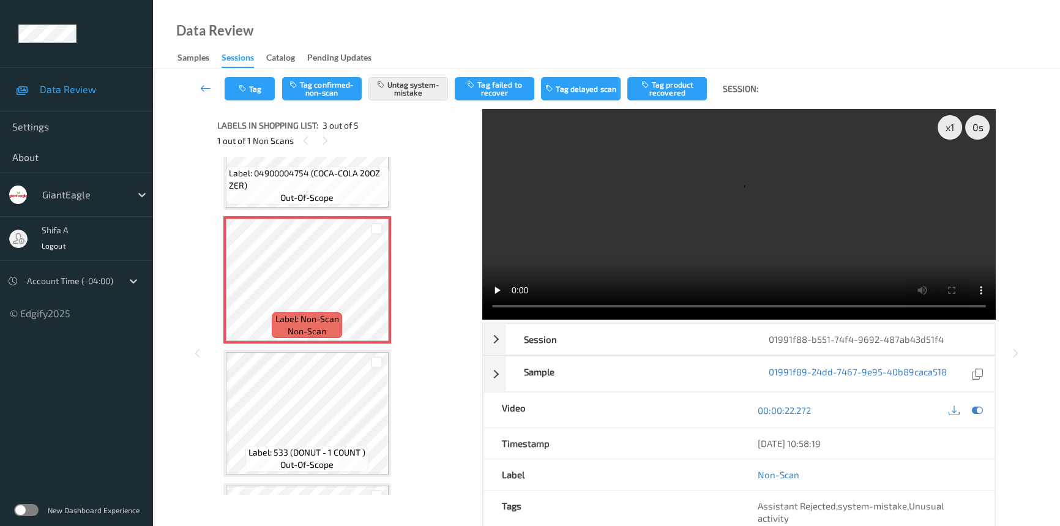
scroll to position [222, 0]
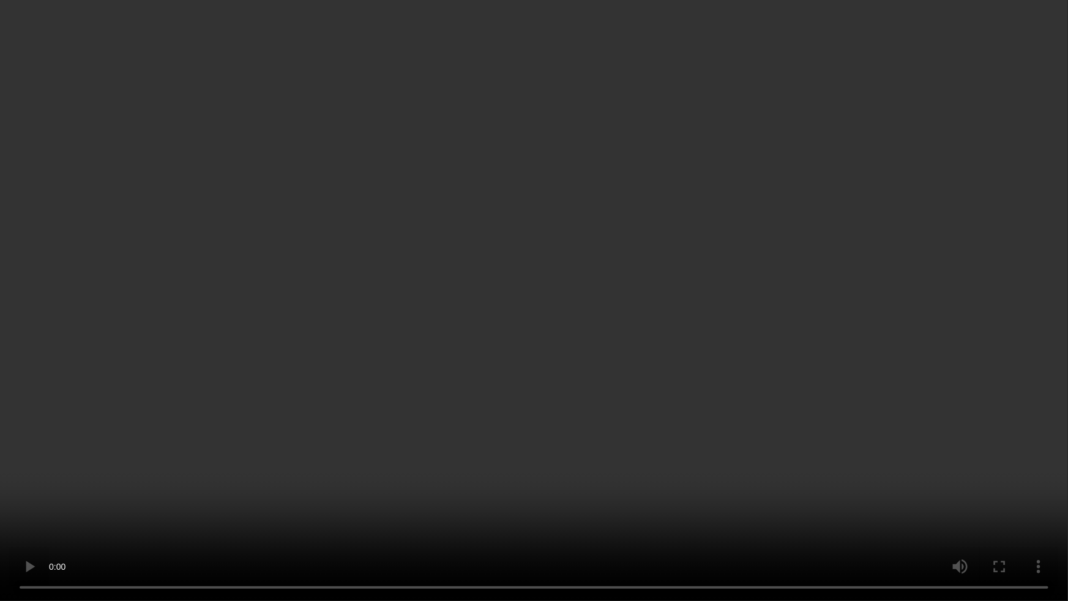
click at [950, 343] on video at bounding box center [534, 300] width 1068 height 601
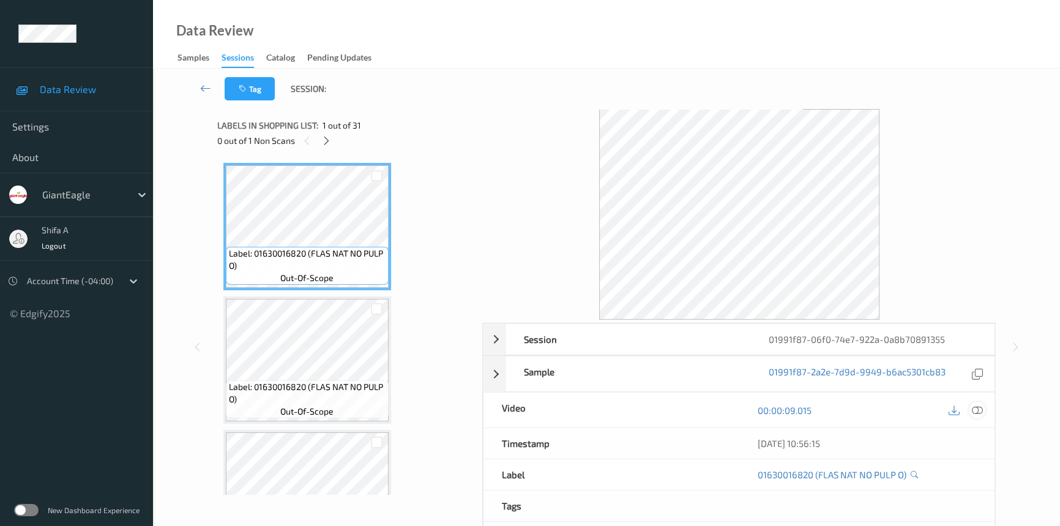
click at [978, 414] on icon at bounding box center [977, 410] width 11 height 11
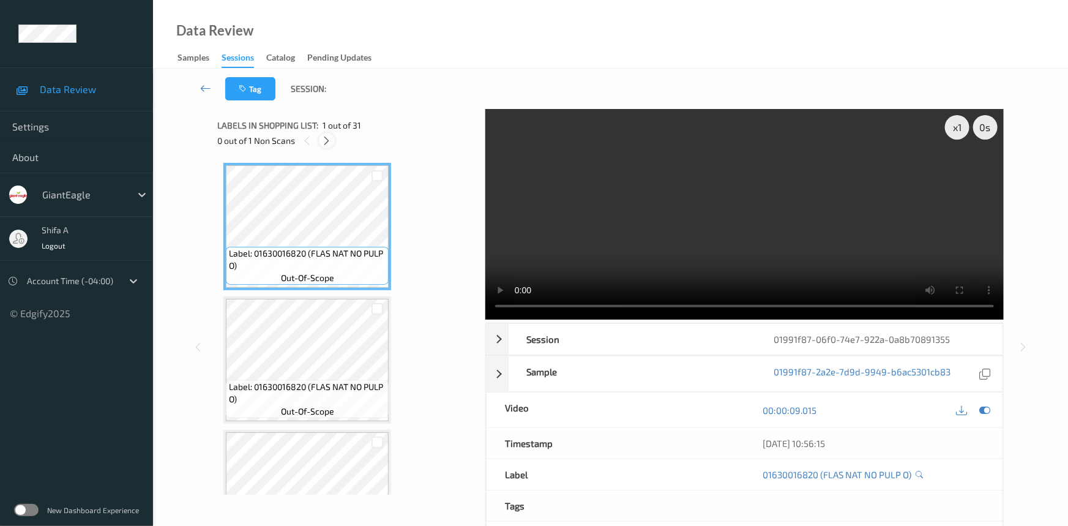
click at [324, 142] on icon at bounding box center [327, 140] width 10 height 11
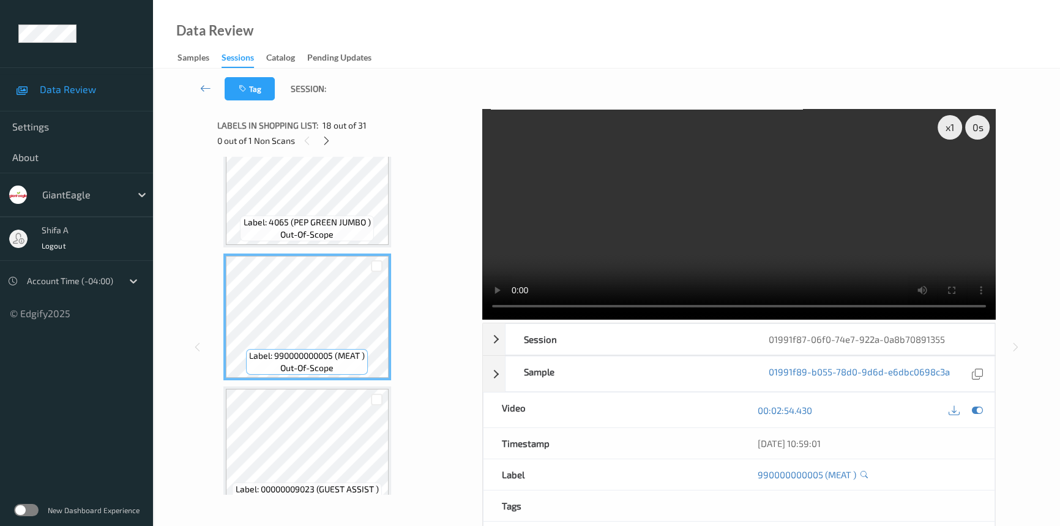
scroll to position [2399, 0]
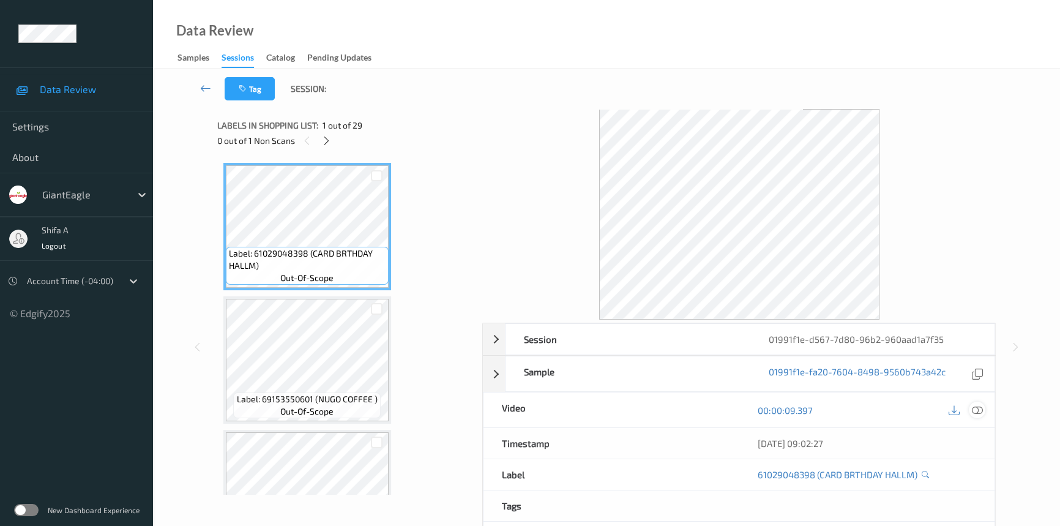
click at [979, 407] on icon at bounding box center [977, 410] width 11 height 11
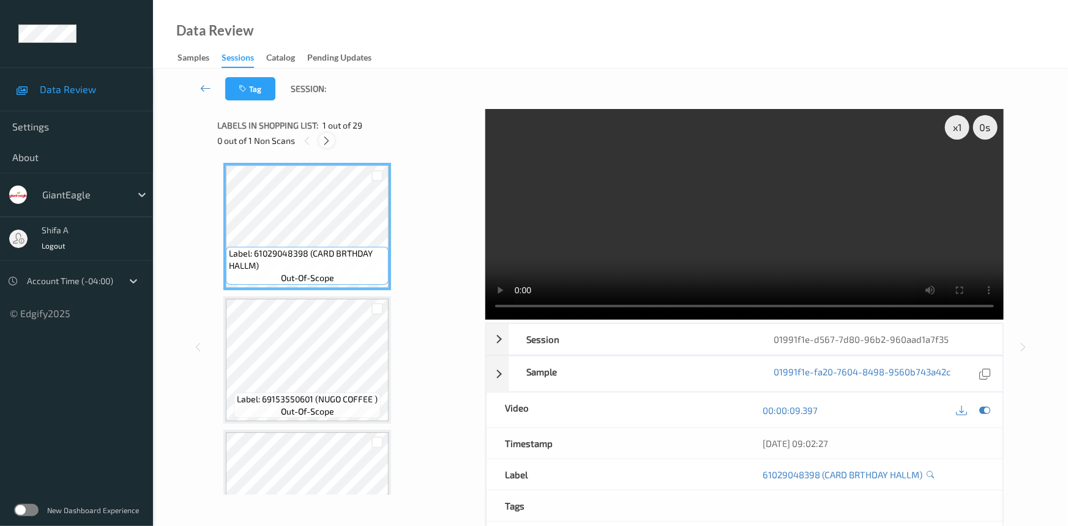
click at [323, 140] on icon at bounding box center [327, 140] width 10 height 11
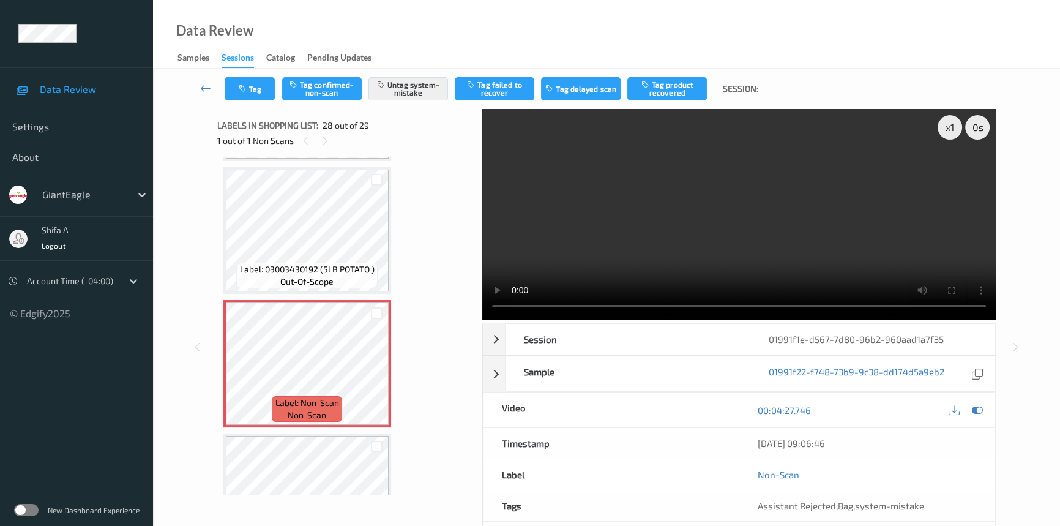
scroll to position [3449, 0]
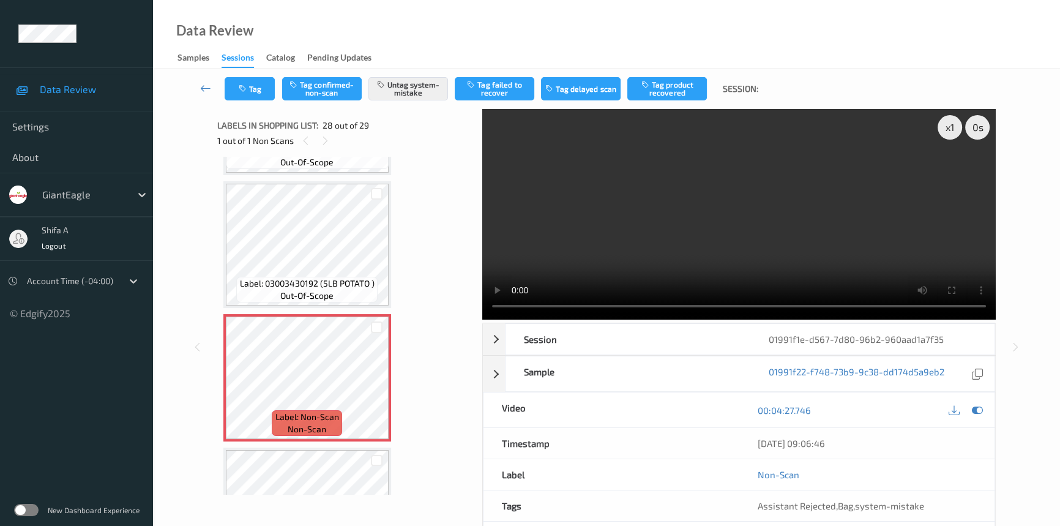
click at [875, 207] on video at bounding box center [738, 214] width 513 height 211
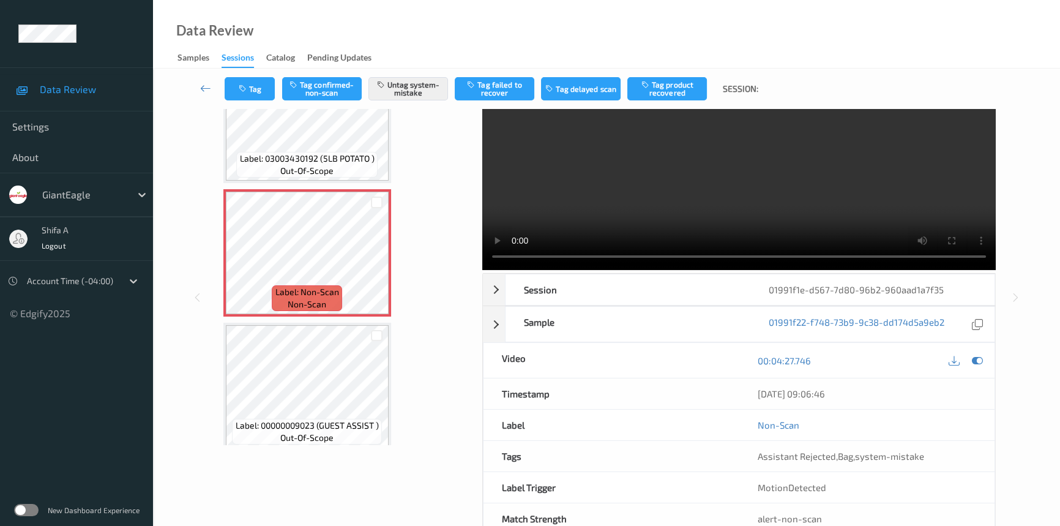
scroll to position [0, 0]
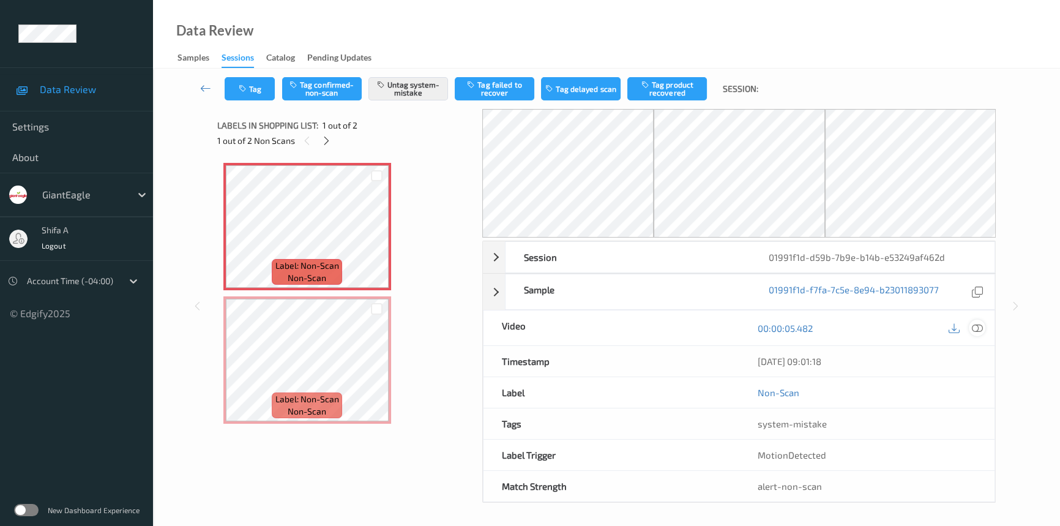
click at [973, 328] on icon at bounding box center [977, 328] width 11 height 11
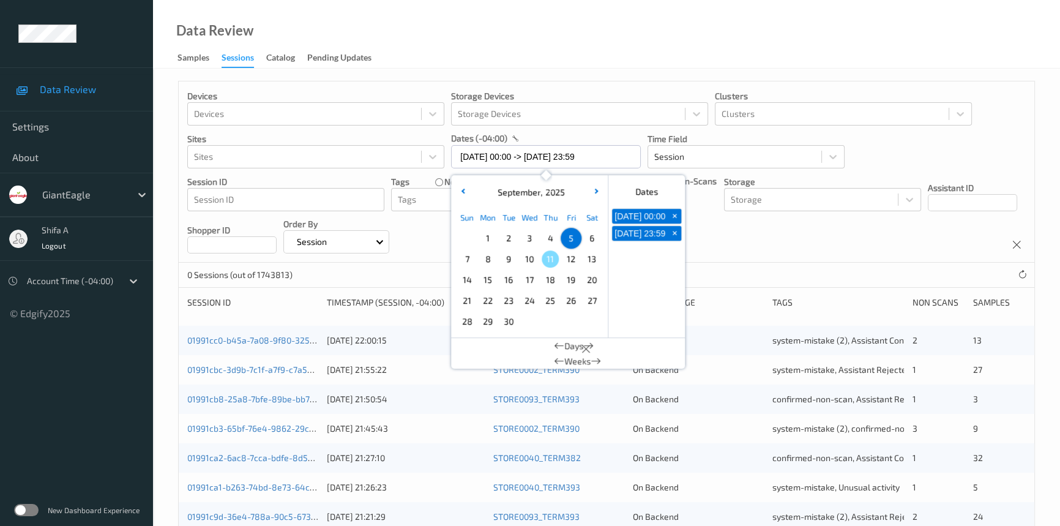
click at [492, 263] on span "8" at bounding box center [487, 258] width 17 height 17
type input "08/09/2025 00:00 -> 08/09/2025 23:59"
click at [621, 52] on div "Data Review Samples Sessions Catalog Pending Updates" at bounding box center [606, 34] width 907 height 69
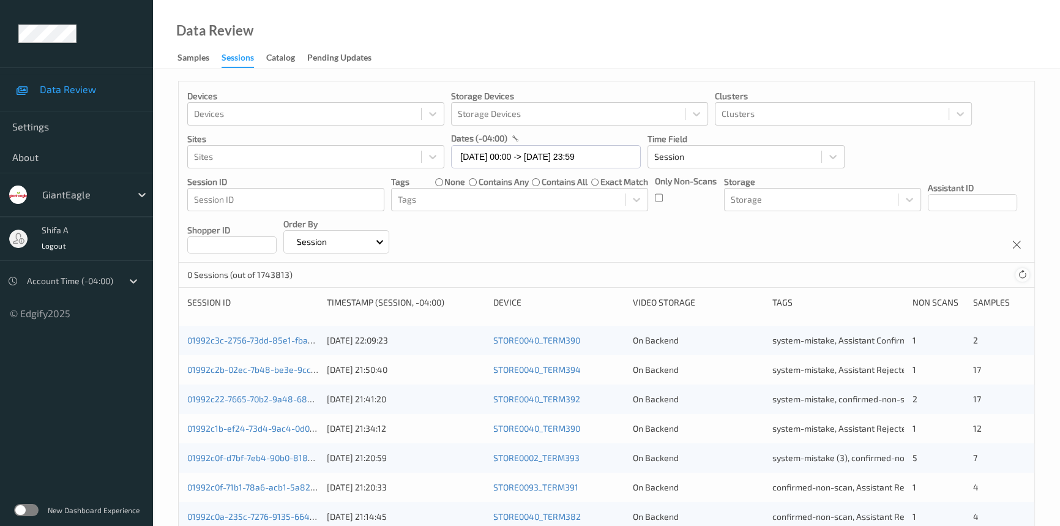
click at [1021, 274] on icon at bounding box center [1022, 274] width 9 height 9
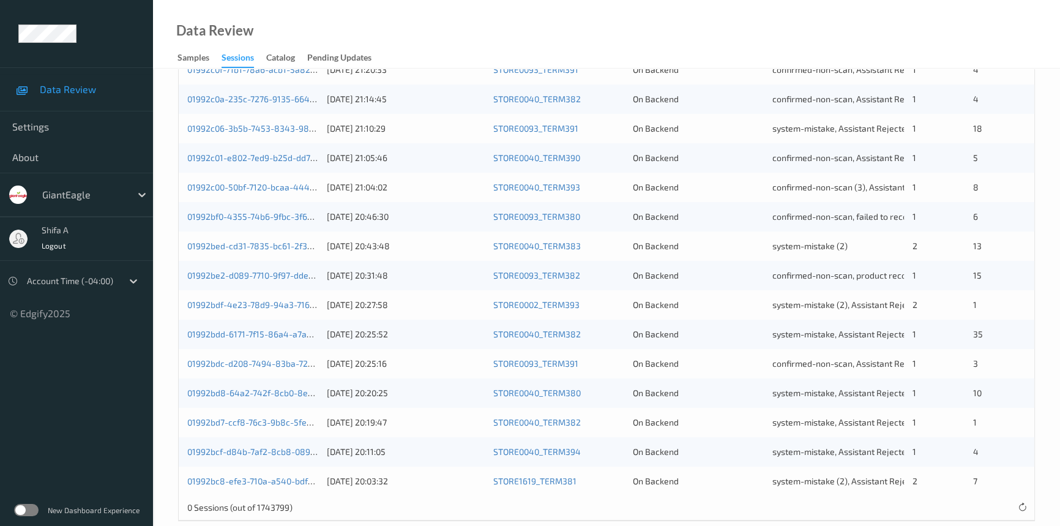
scroll to position [436, 0]
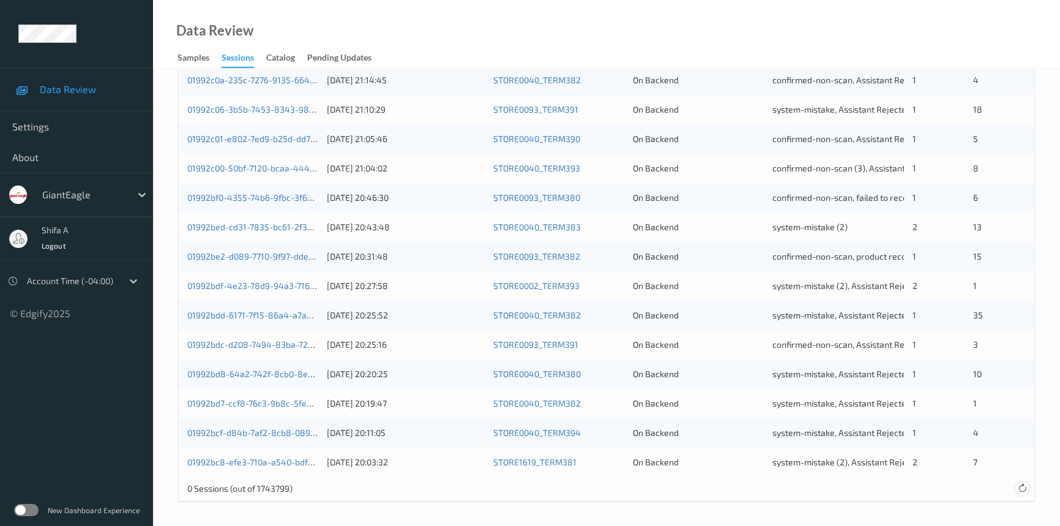
click at [1021, 490] on icon at bounding box center [1022, 487] width 9 height 9
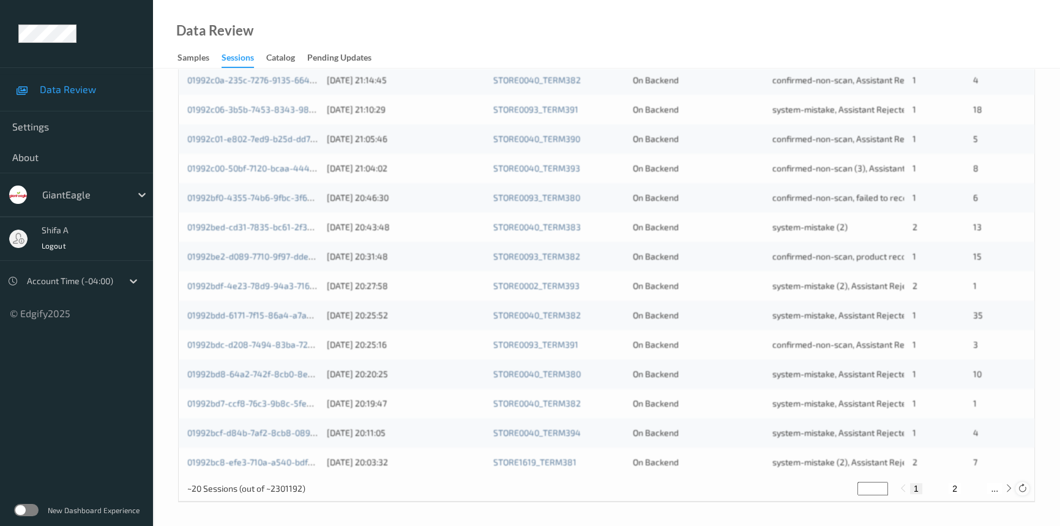
click at [1021, 490] on icon at bounding box center [1022, 487] width 9 height 9
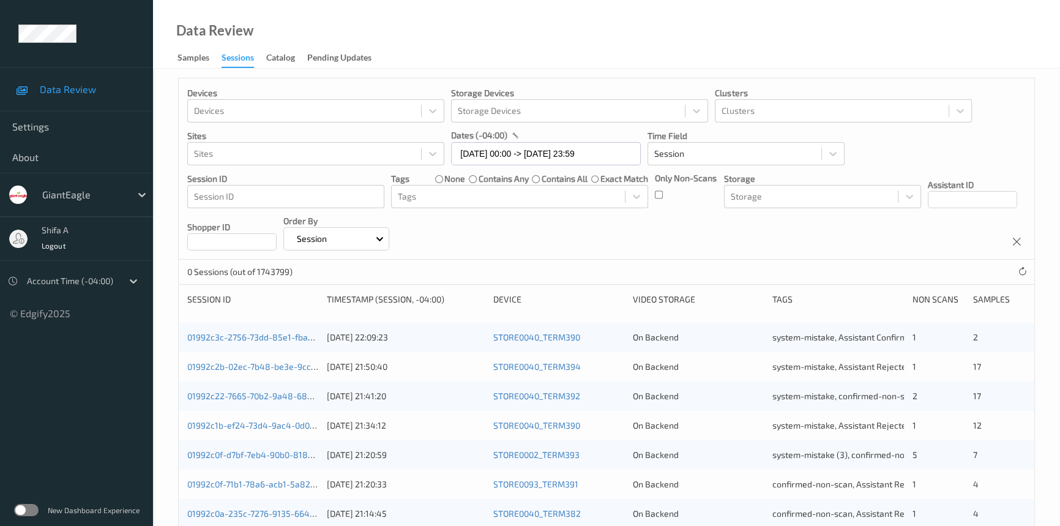
scroll to position [0, 0]
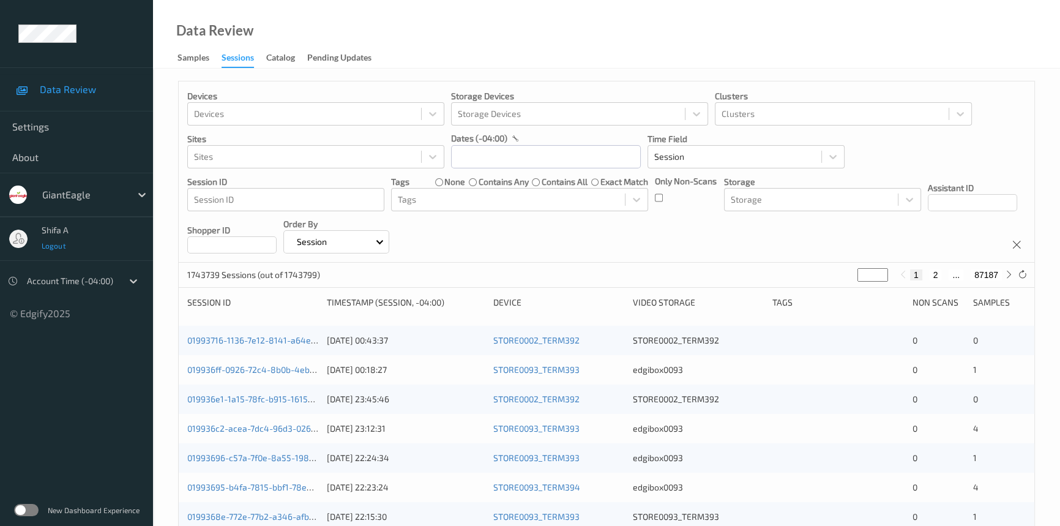
click at [53, 243] on span "Logout" at bounding box center [54, 245] width 24 height 9
